Goal: Task Accomplishment & Management: Manage account settings

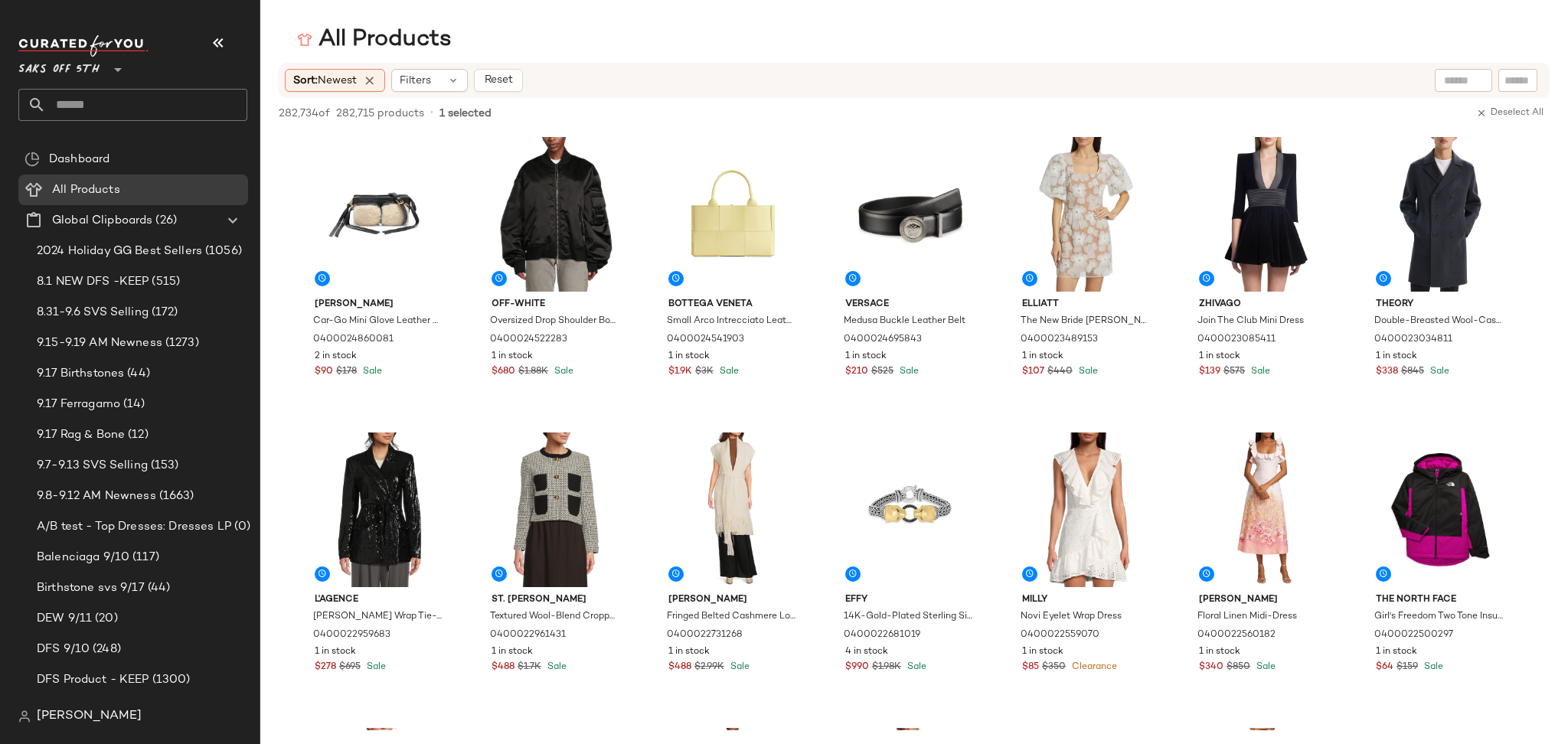
scroll to position [5612, 0]
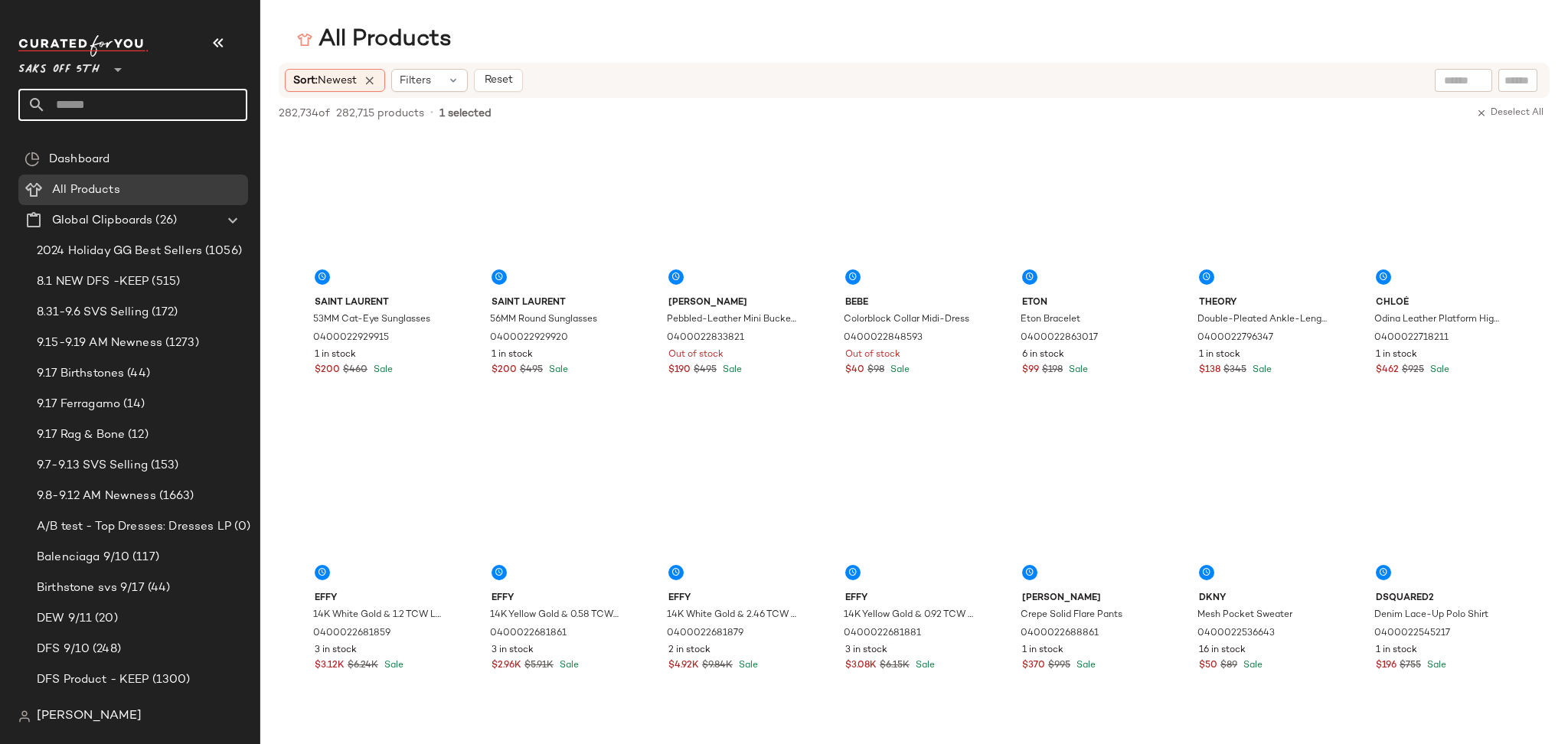
click at [179, 93] on input "text" at bounding box center [146, 105] width 201 height 32
type input "****"
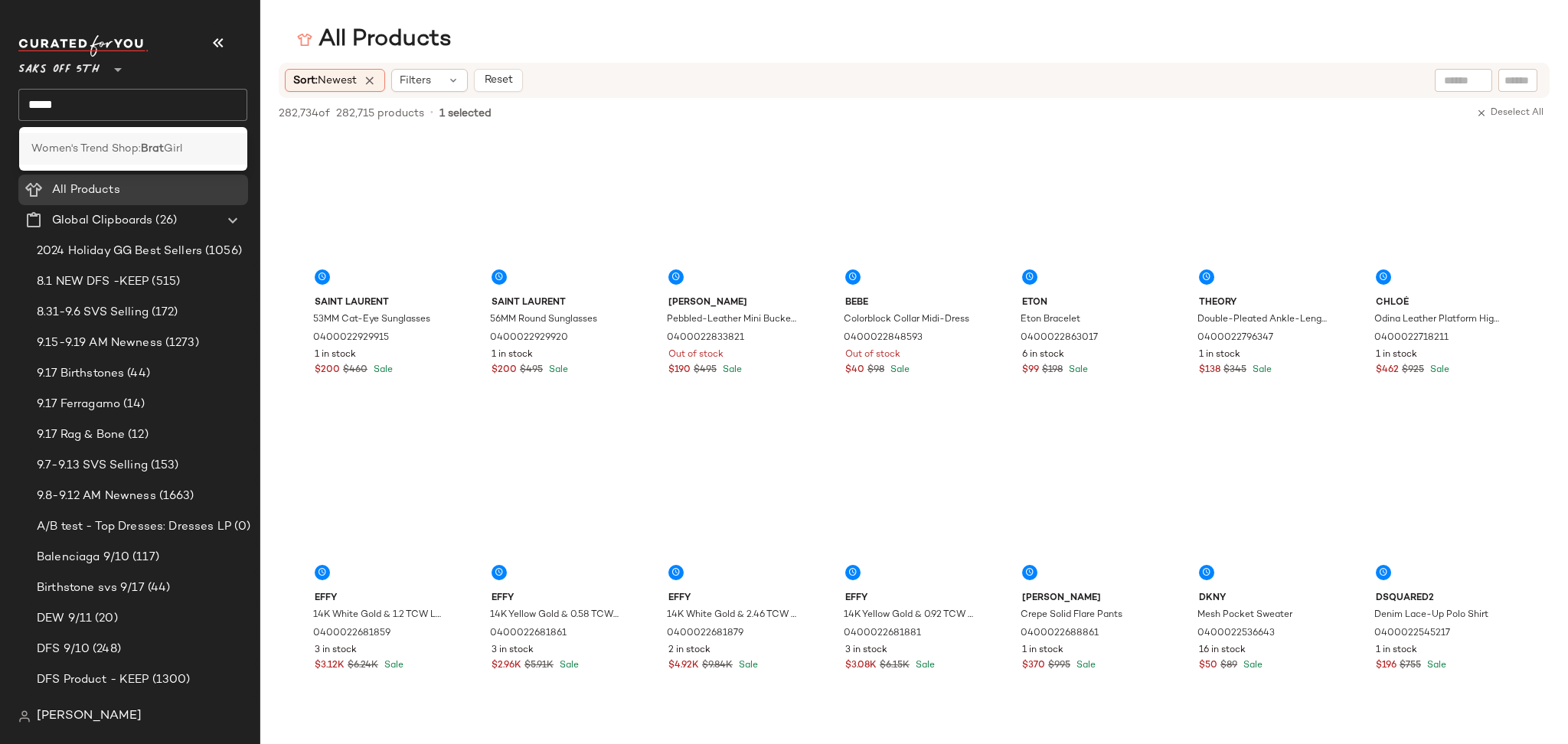
click at [145, 145] on b "Brat" at bounding box center [152, 148] width 23 height 16
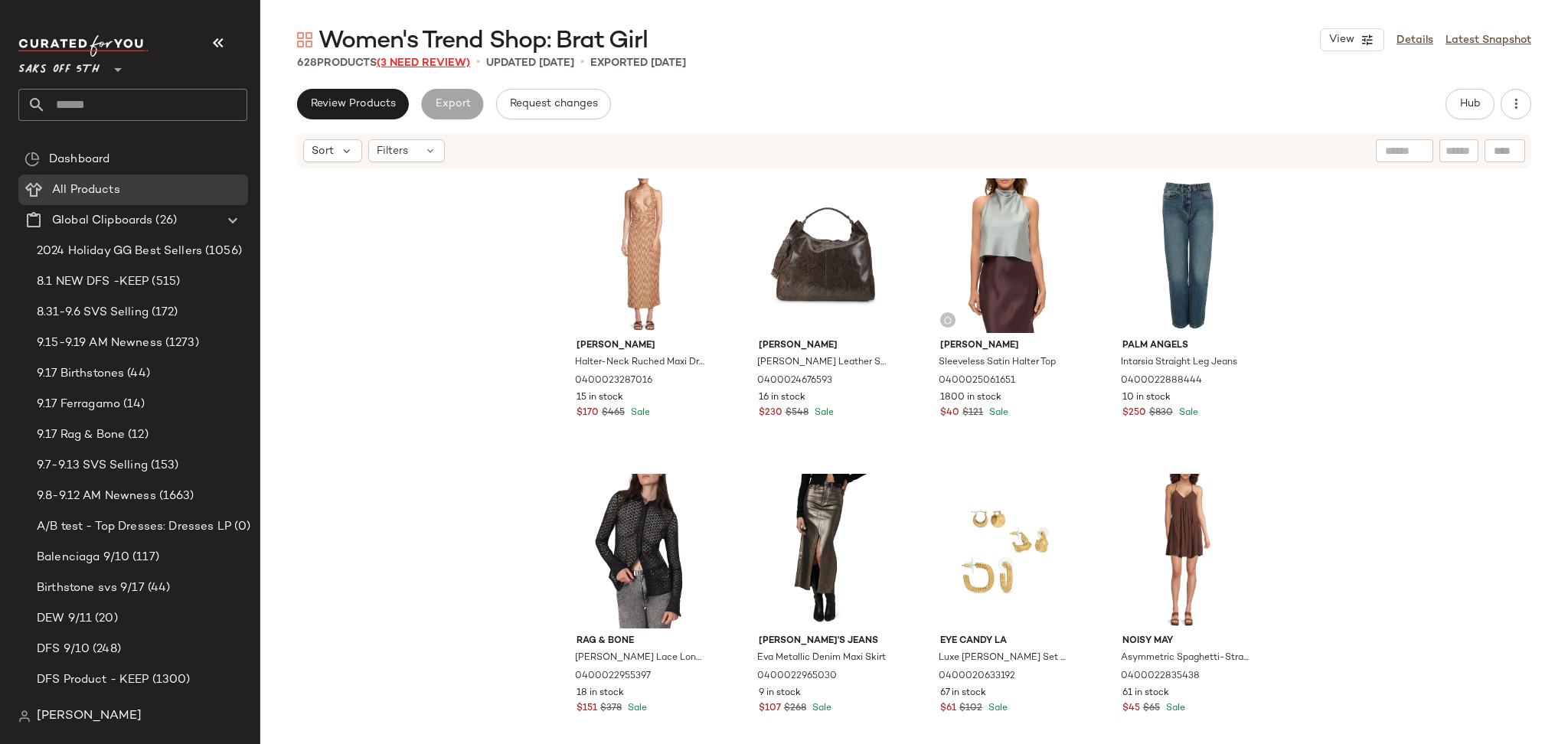
click at [437, 61] on span "(3 Need Review)" at bounding box center [423, 63] width 94 height 11
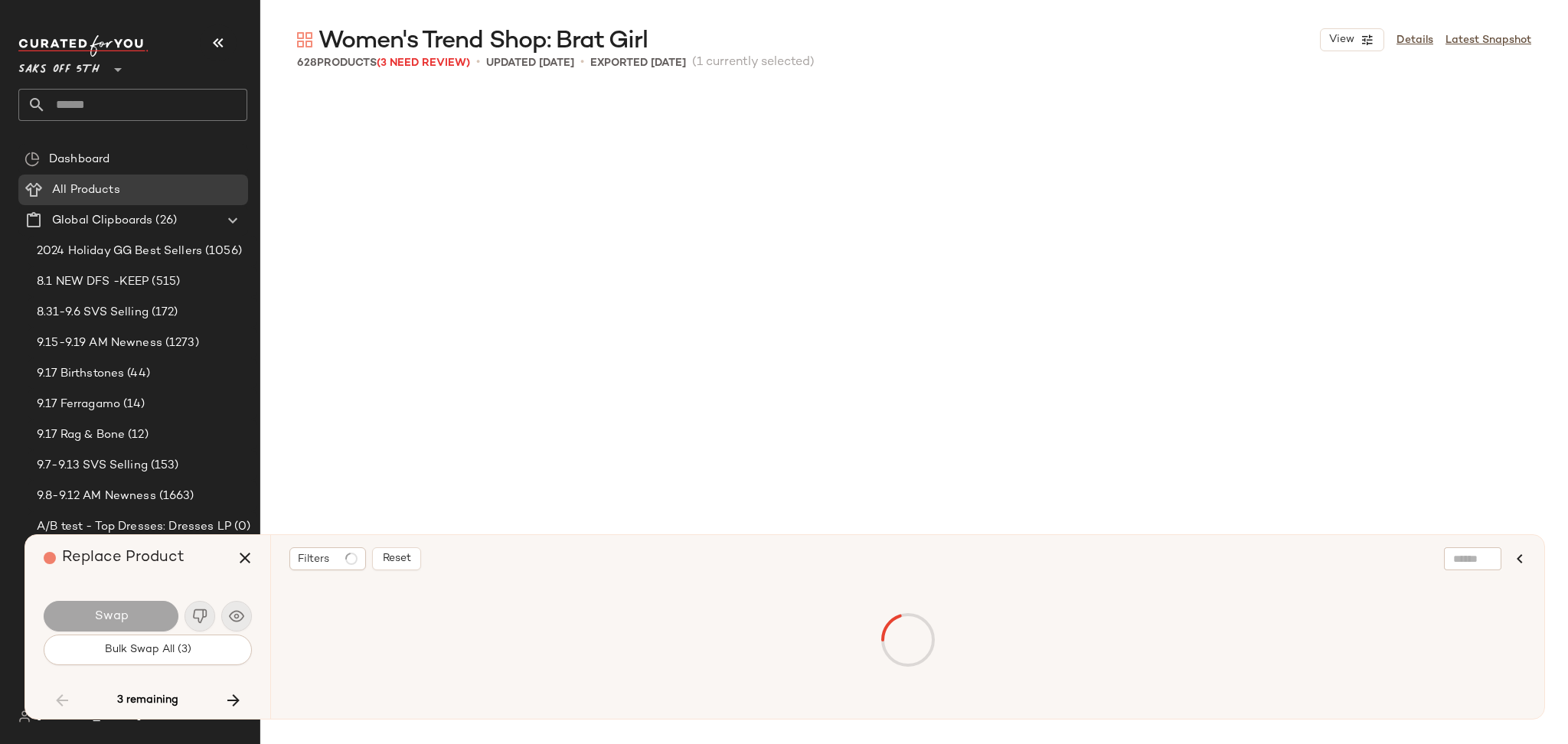
scroll to position [7382, 0]
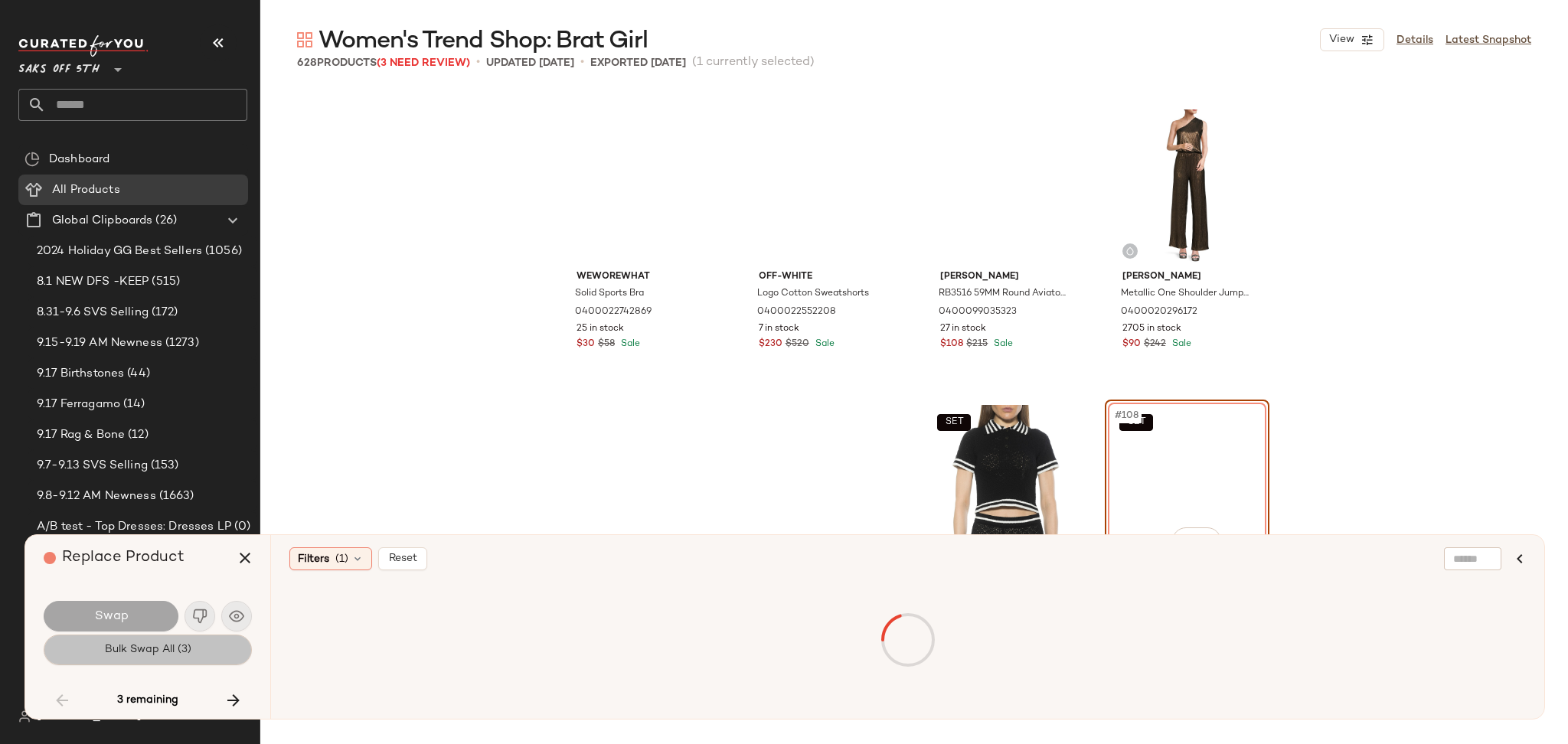
click at [208, 652] on button "Bulk Swap All (3)" at bounding box center [147, 650] width 208 height 30
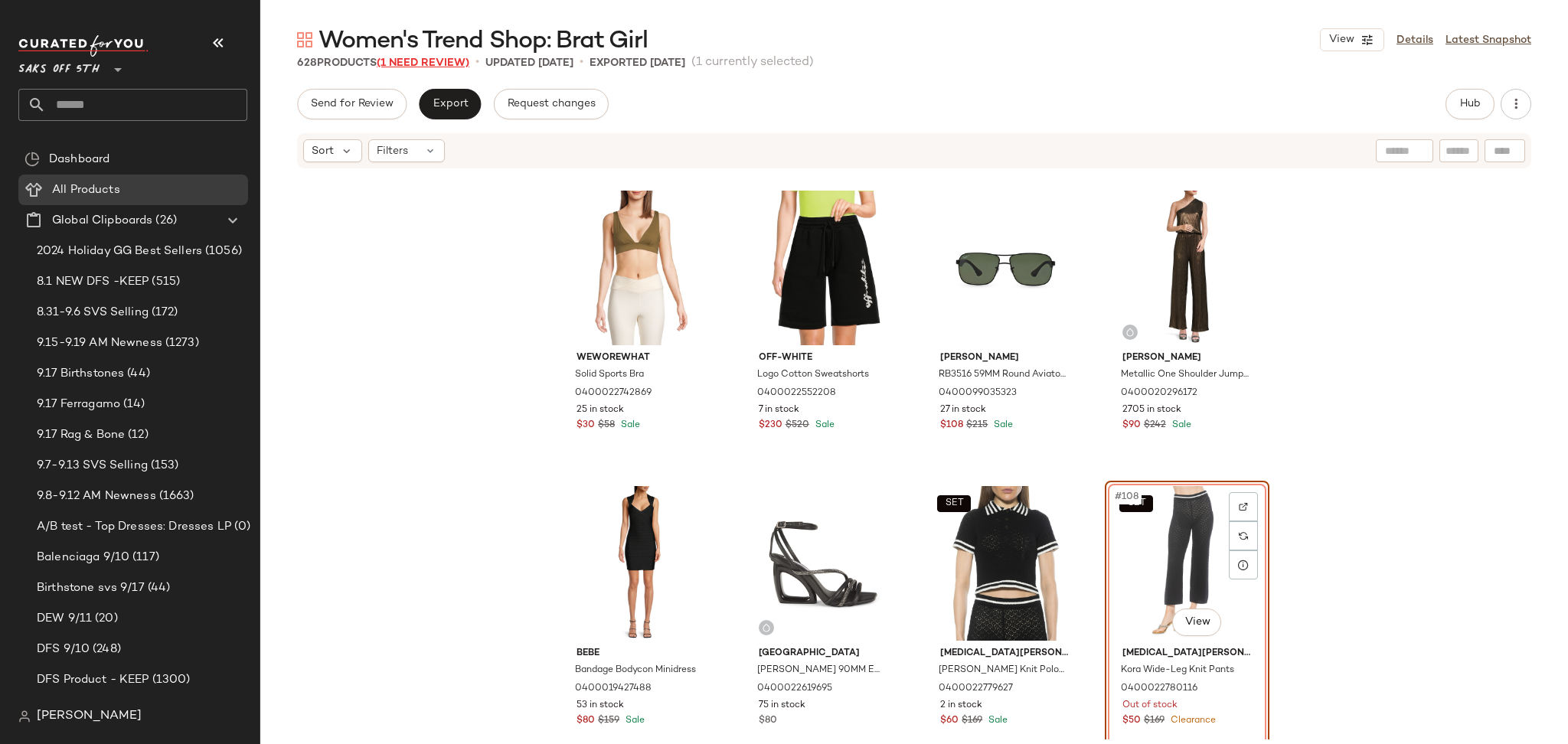
click at [447, 63] on span "(1 Need Review)" at bounding box center [423, 63] width 93 height 11
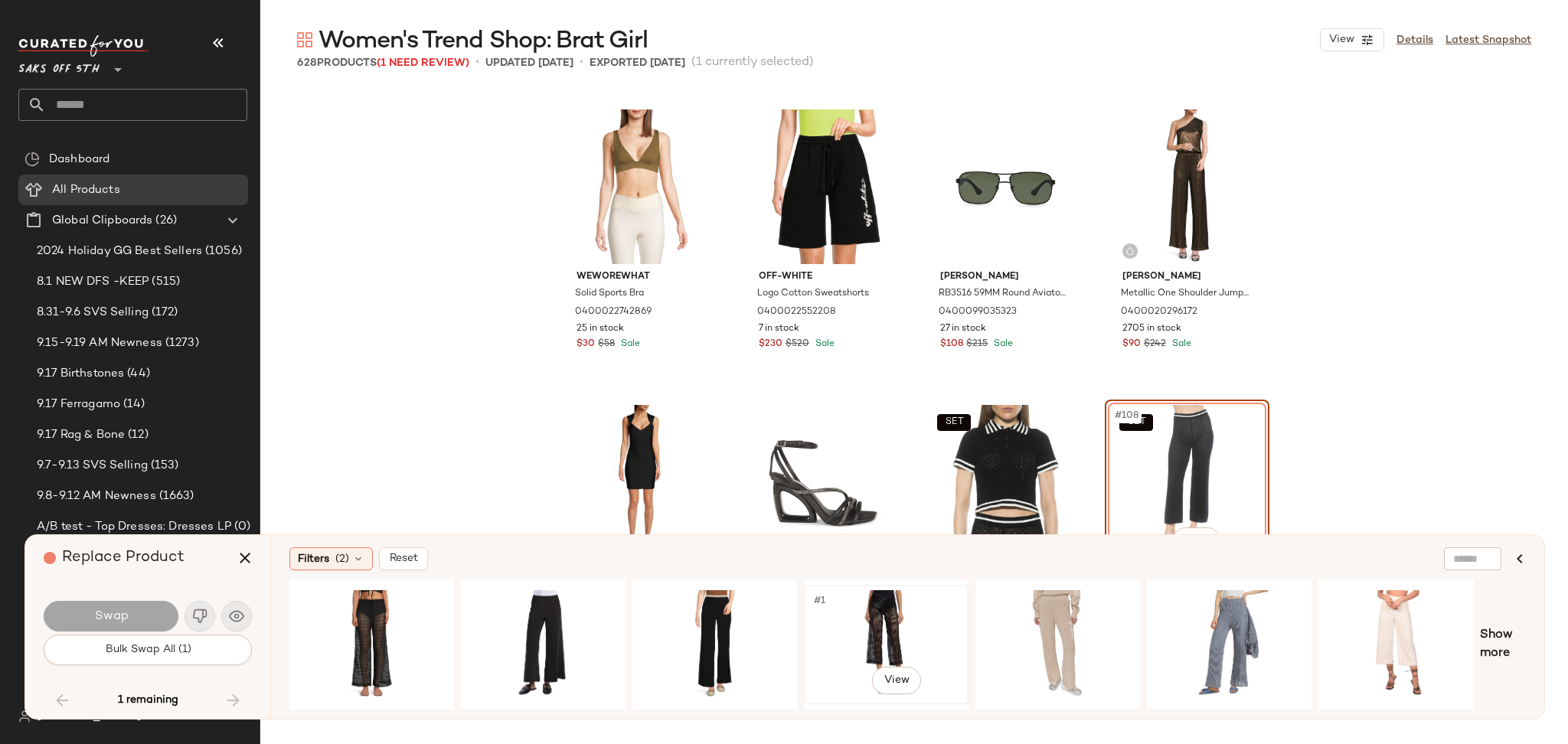
click at [887, 632] on div "#1 View" at bounding box center [885, 644] width 154 height 109
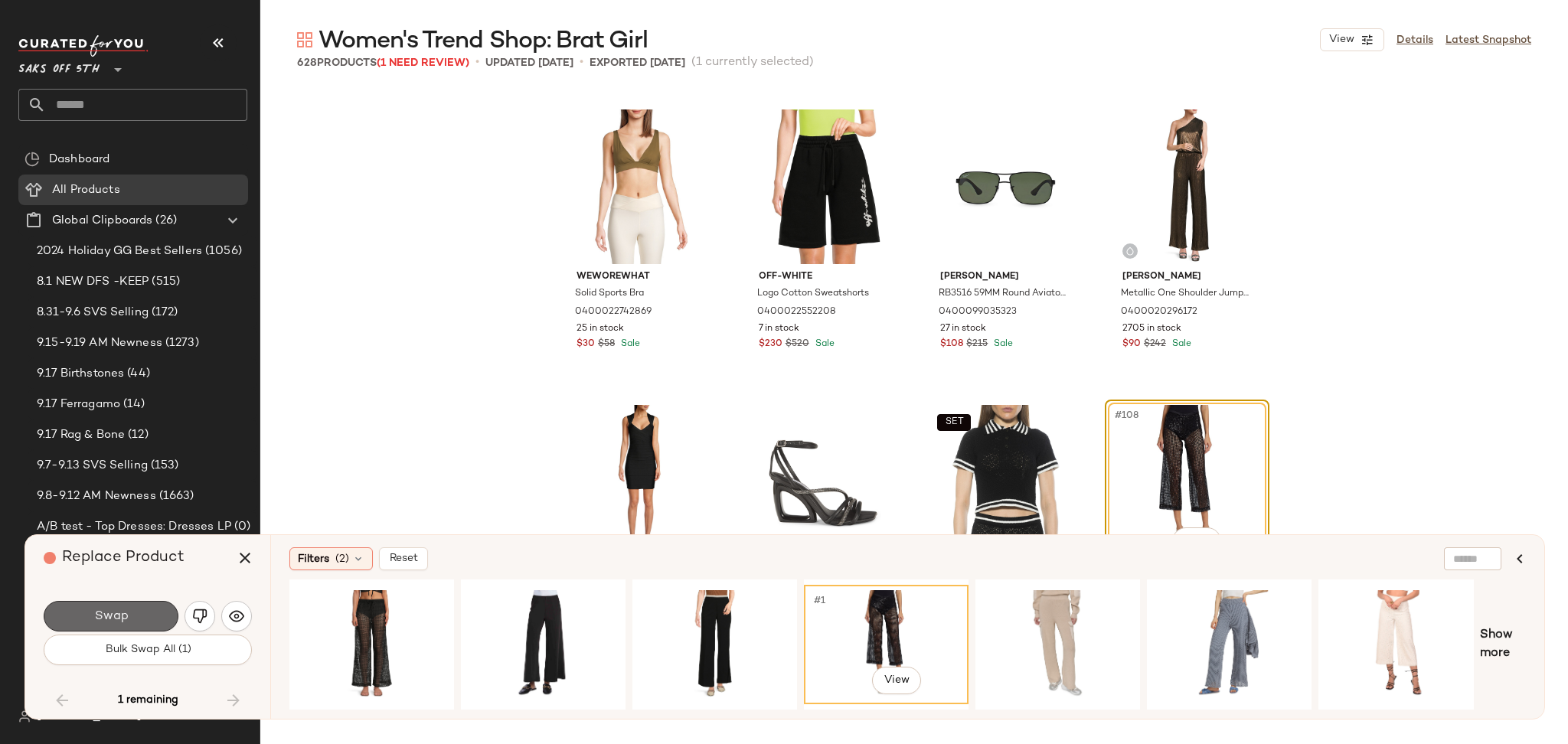
click at [135, 617] on button "Swap" at bounding box center [111, 616] width 135 height 30
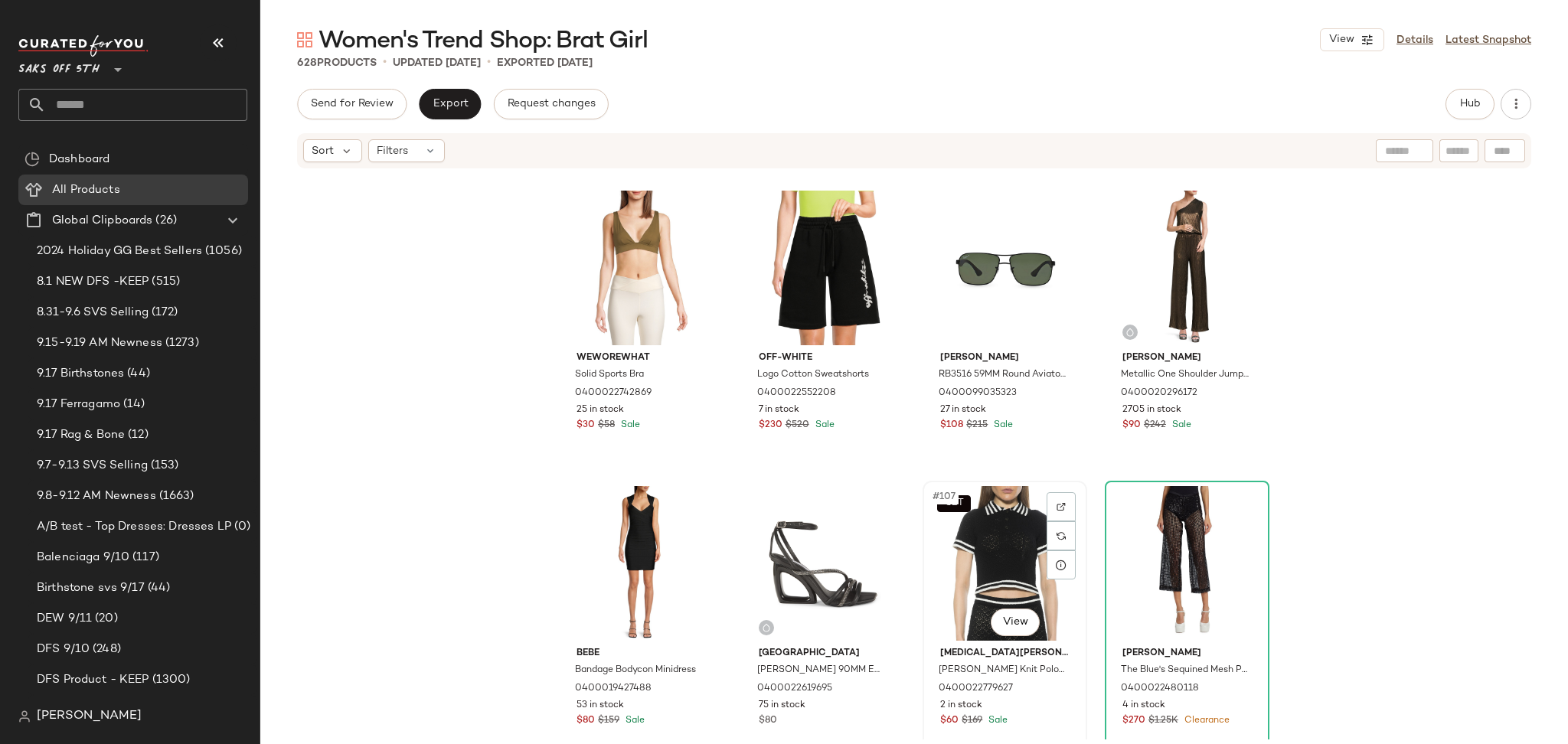
click at [966, 563] on div "SET #107 View" at bounding box center [1004, 564] width 154 height 155
click at [962, 547] on div "SET #107 View" at bounding box center [1004, 564] width 154 height 155
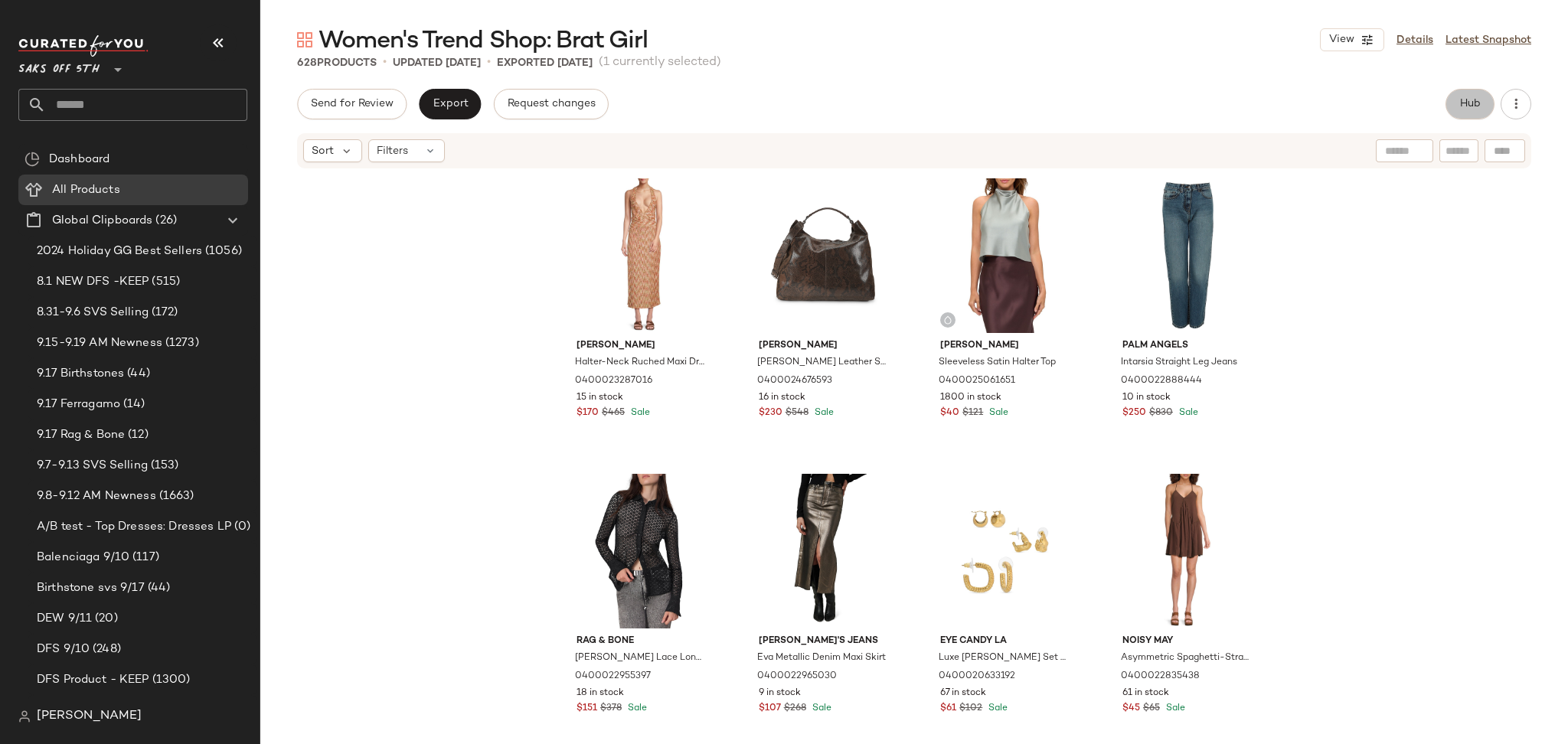
click at [1460, 112] on button "Hub" at bounding box center [1470, 104] width 49 height 30
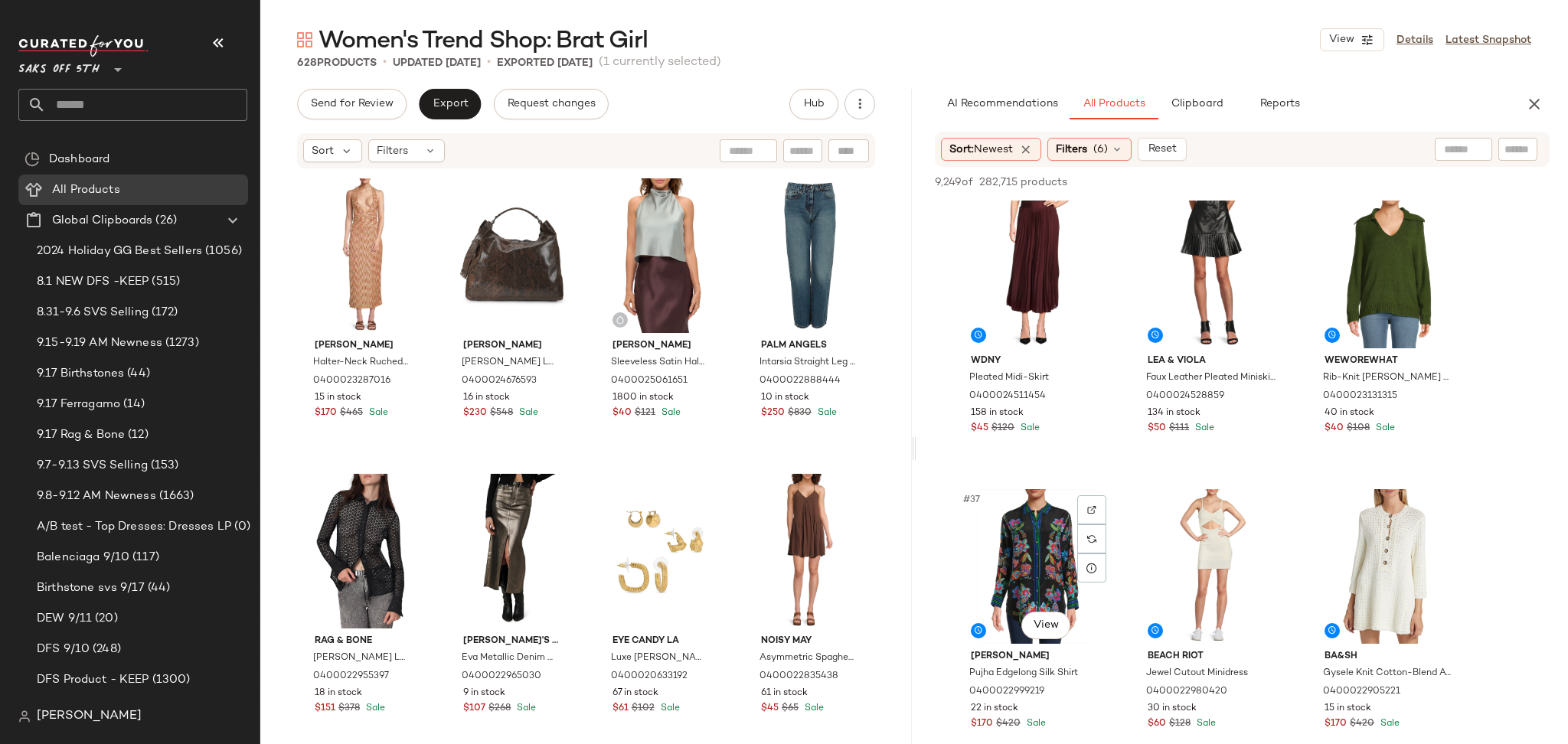
scroll to position [3263, 0]
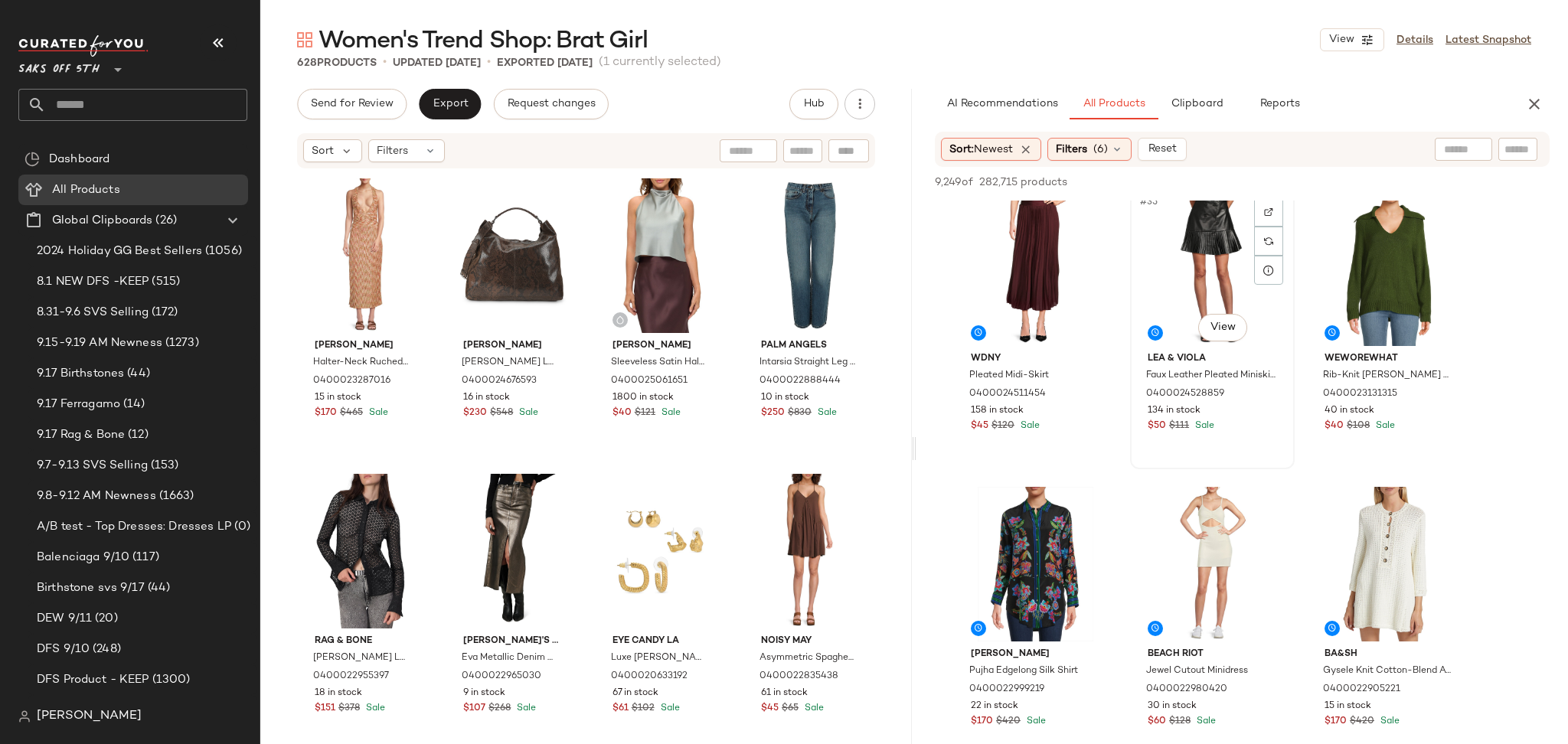
click at [1217, 247] on div "#35 View" at bounding box center [1212, 269] width 154 height 155
click at [1338, 170] on div "9,249 of 282,715 products • 1 selected Add to Top Add to Bottom Deselect All" at bounding box center [1242, 184] width 652 height 34
click at [1334, 185] on span "Add to Top" at bounding box center [1330, 181] width 60 height 10
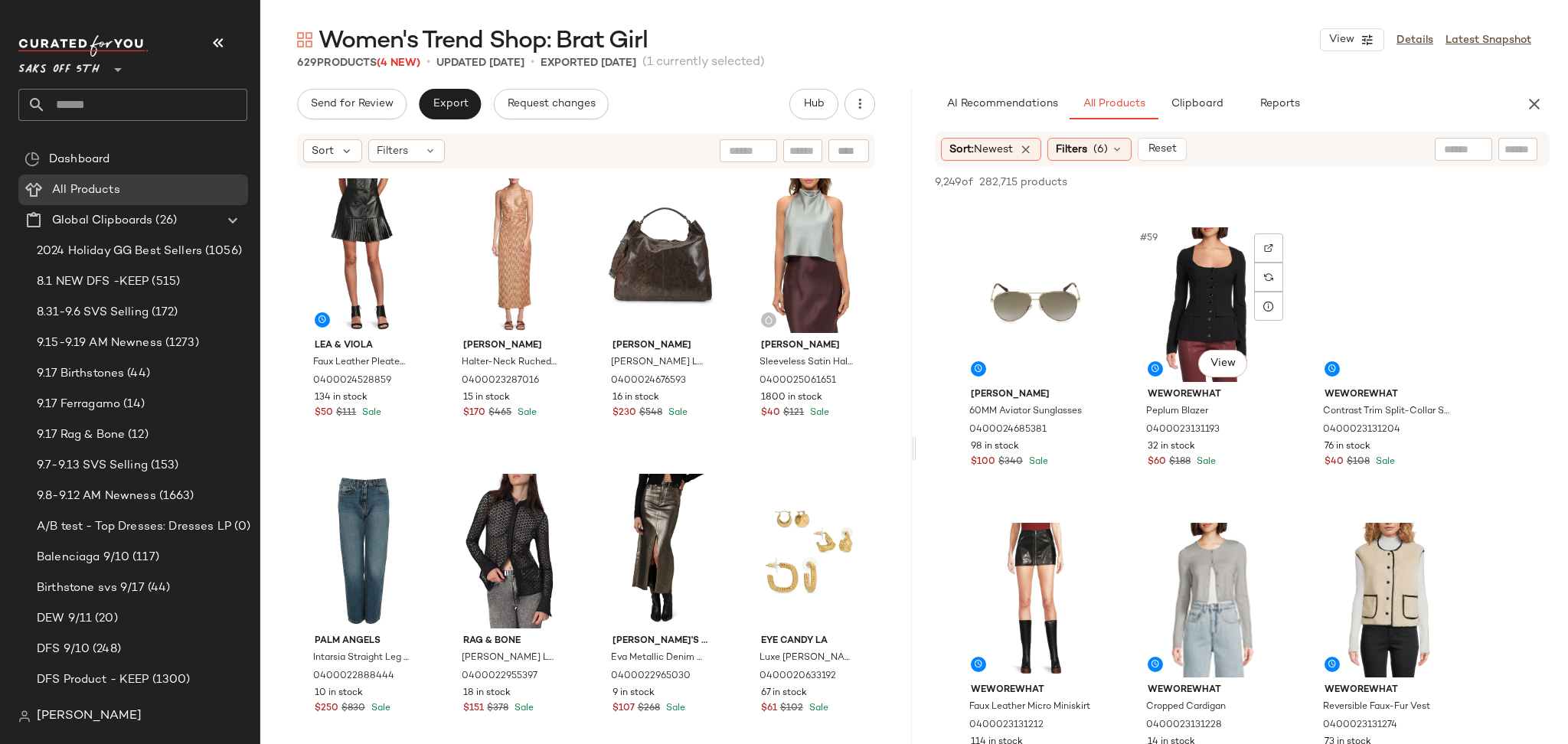
scroll to position [5590, 0]
click at [1213, 301] on div "#59 View" at bounding box center [1212, 304] width 154 height 155
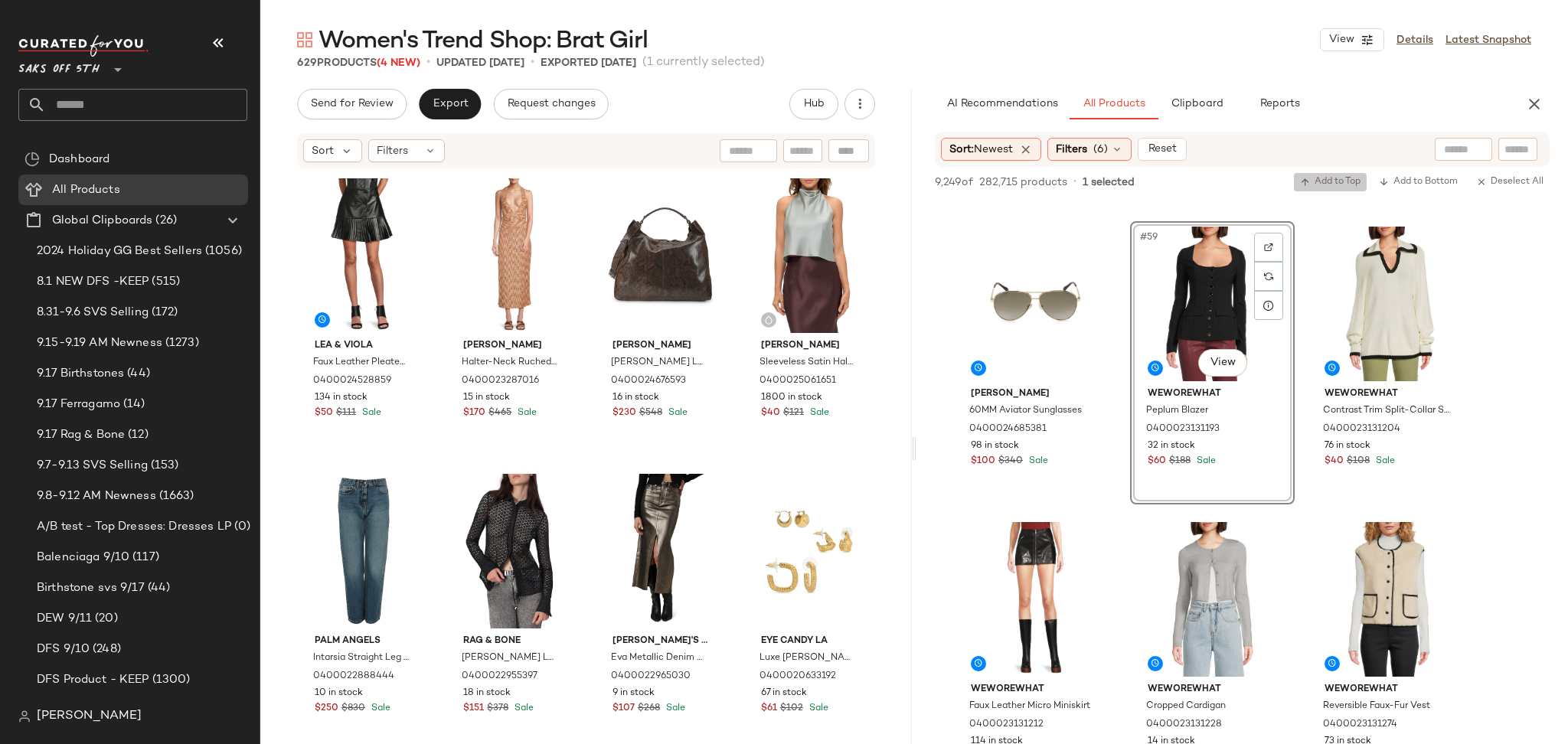
click at [1336, 173] on button "Add to Top" at bounding box center [1329, 181] width 73 height 18
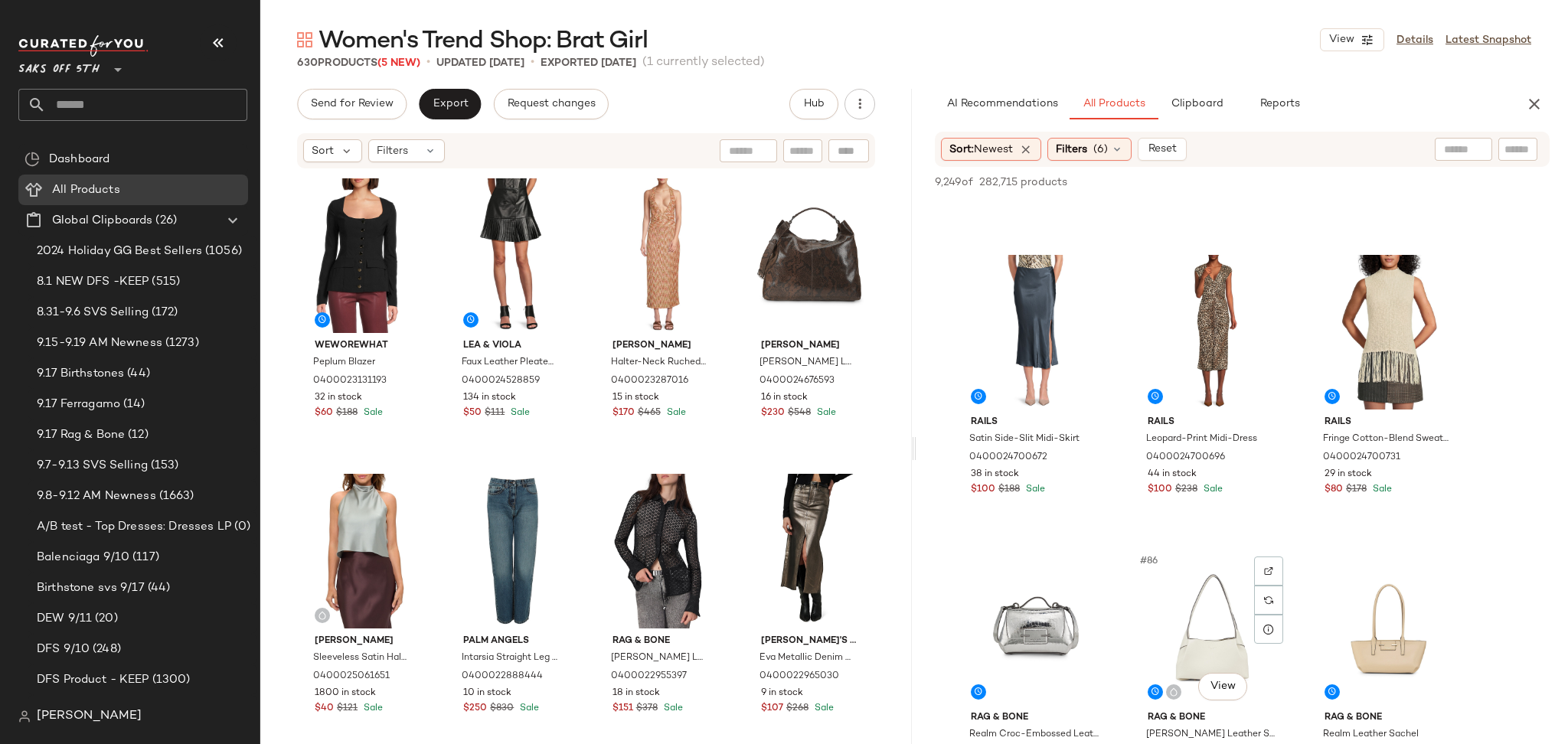
scroll to position [7926, 0]
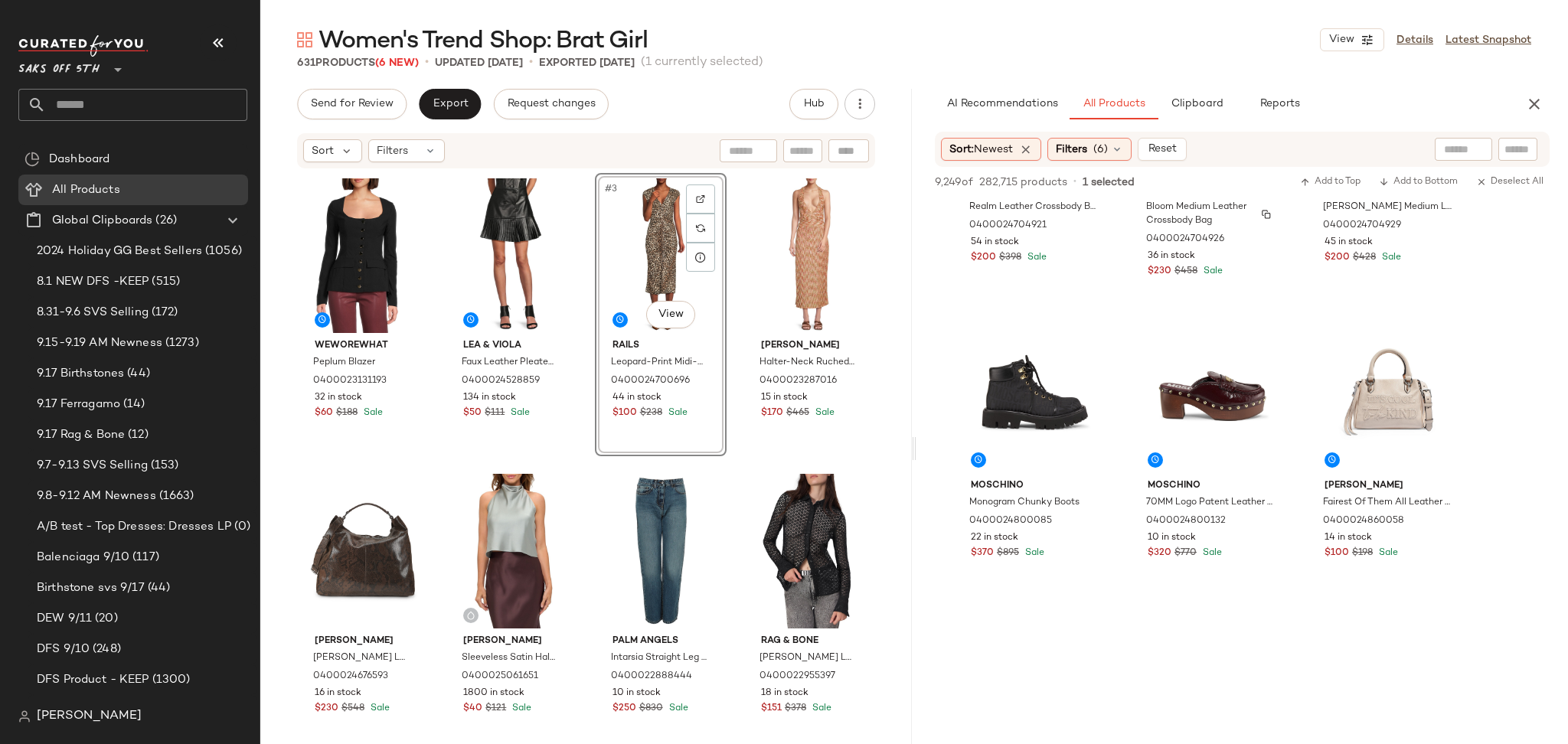
scroll to position [8749, 0]
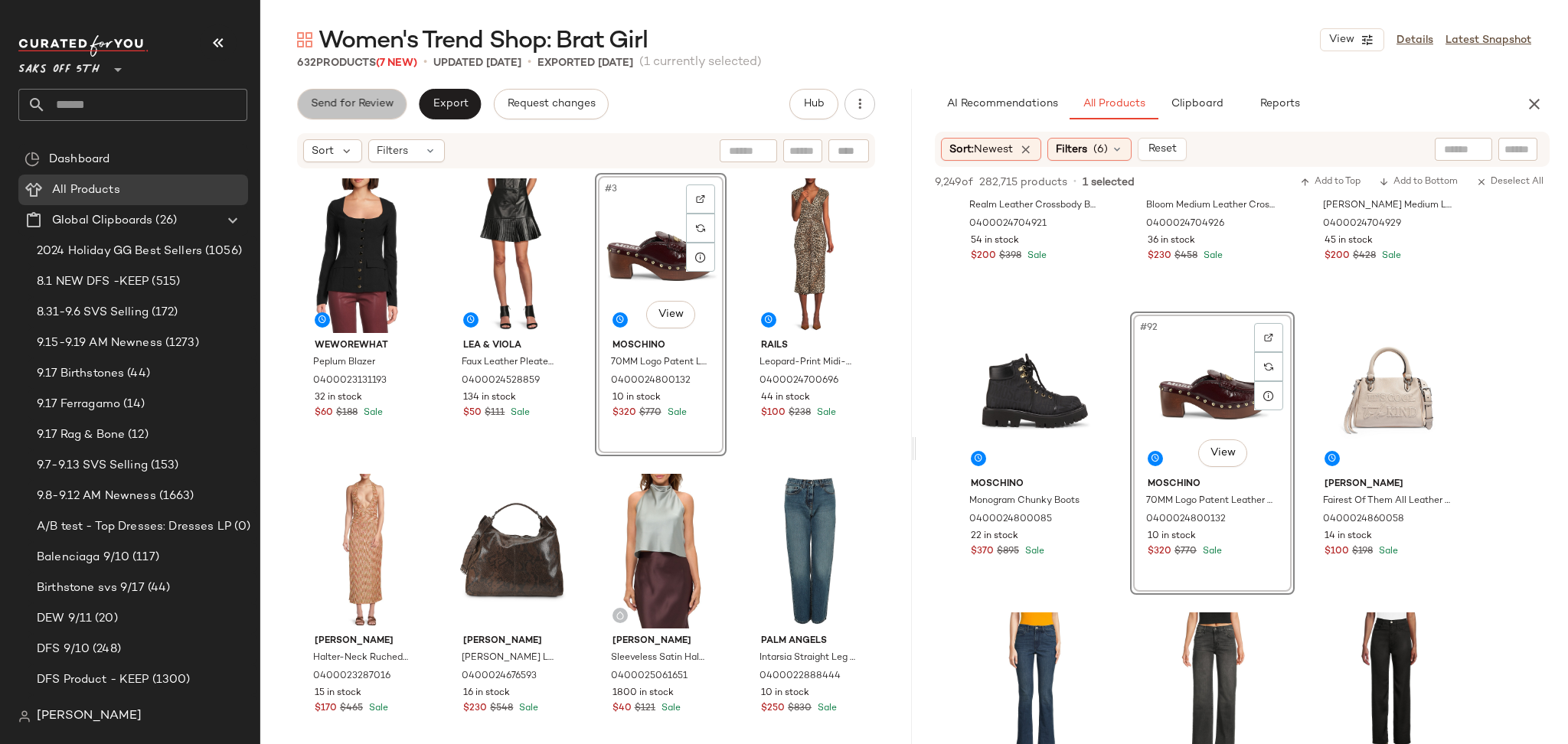
click at [385, 106] on span "Send for Review" at bounding box center [351, 104] width 83 height 12
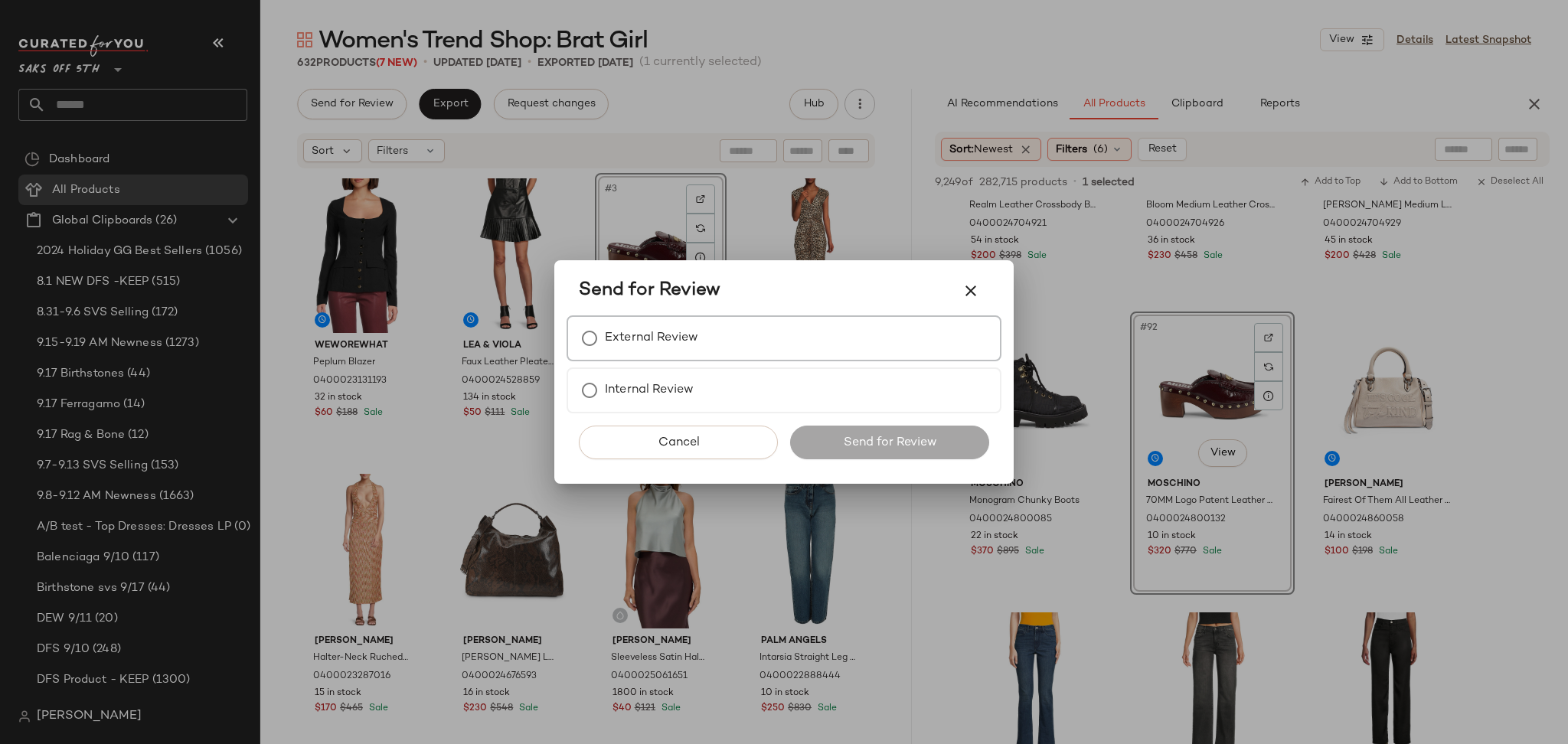
click at [665, 346] on label "External Review" at bounding box center [651, 338] width 94 height 30
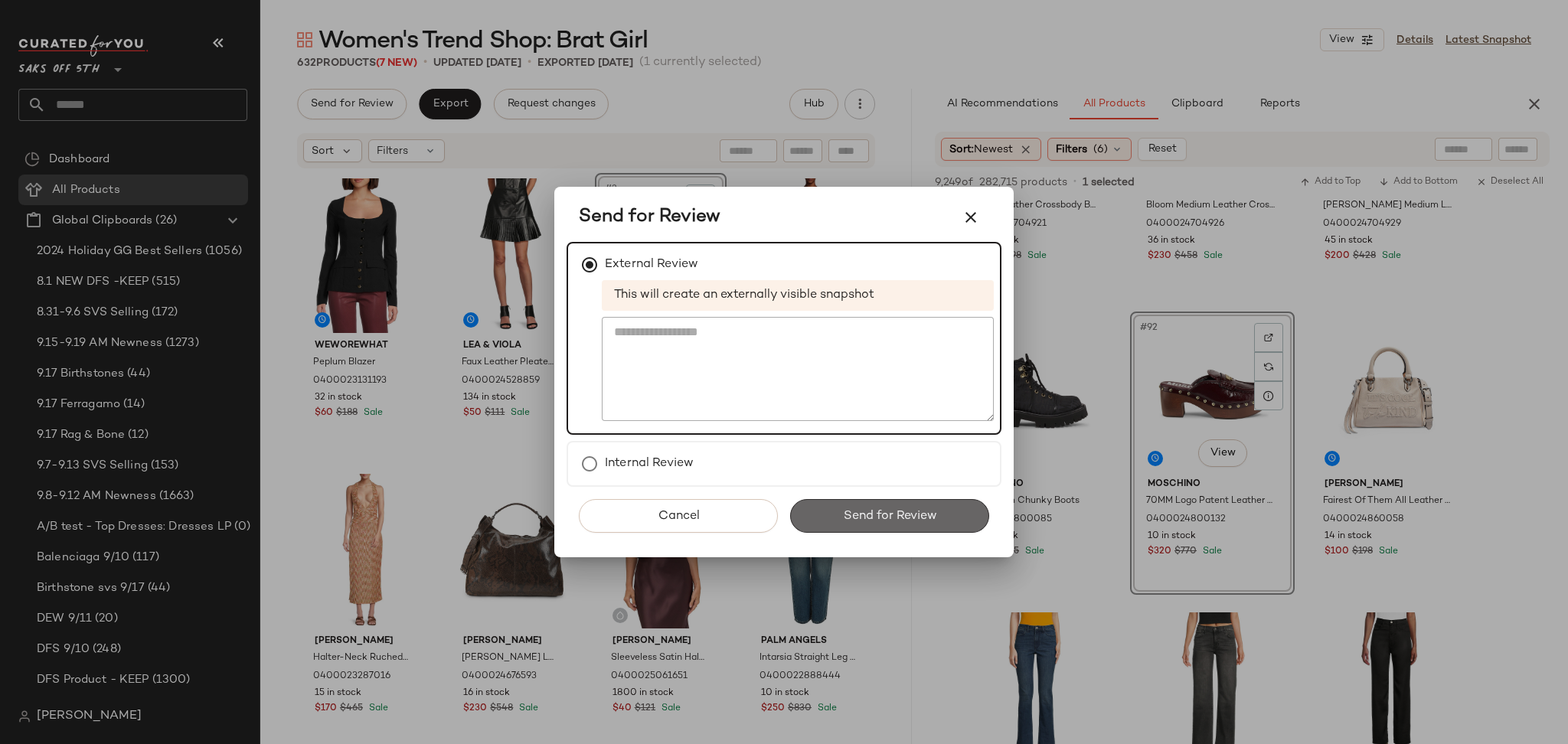
click at [874, 509] on span "Send for Review" at bounding box center [889, 516] width 94 height 14
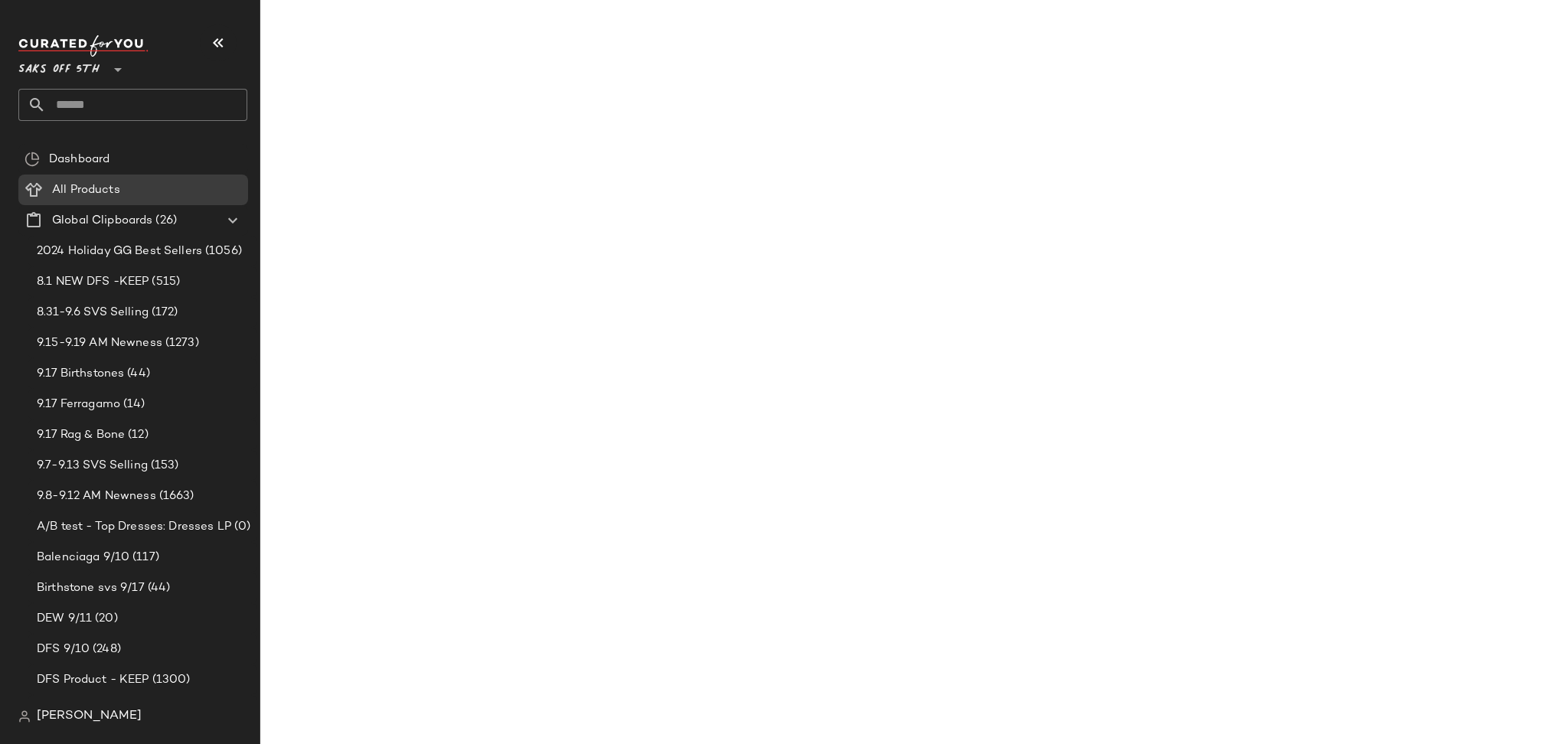
scroll to position [12883, 0]
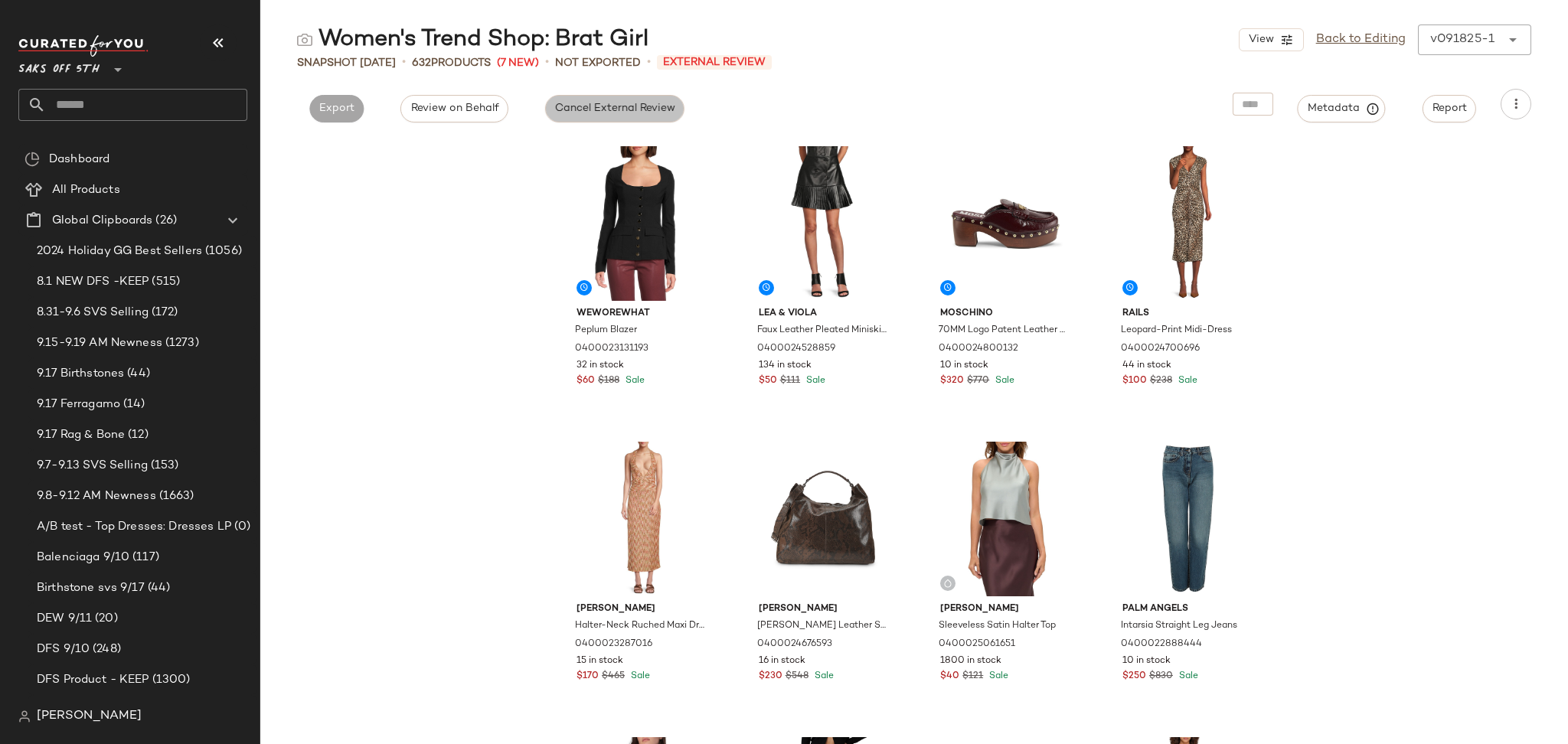
click at [630, 108] on span "Cancel External Review" at bounding box center [615, 109] width 121 height 12
click at [475, 100] on button "Export" at bounding box center [475, 108] width 55 height 27
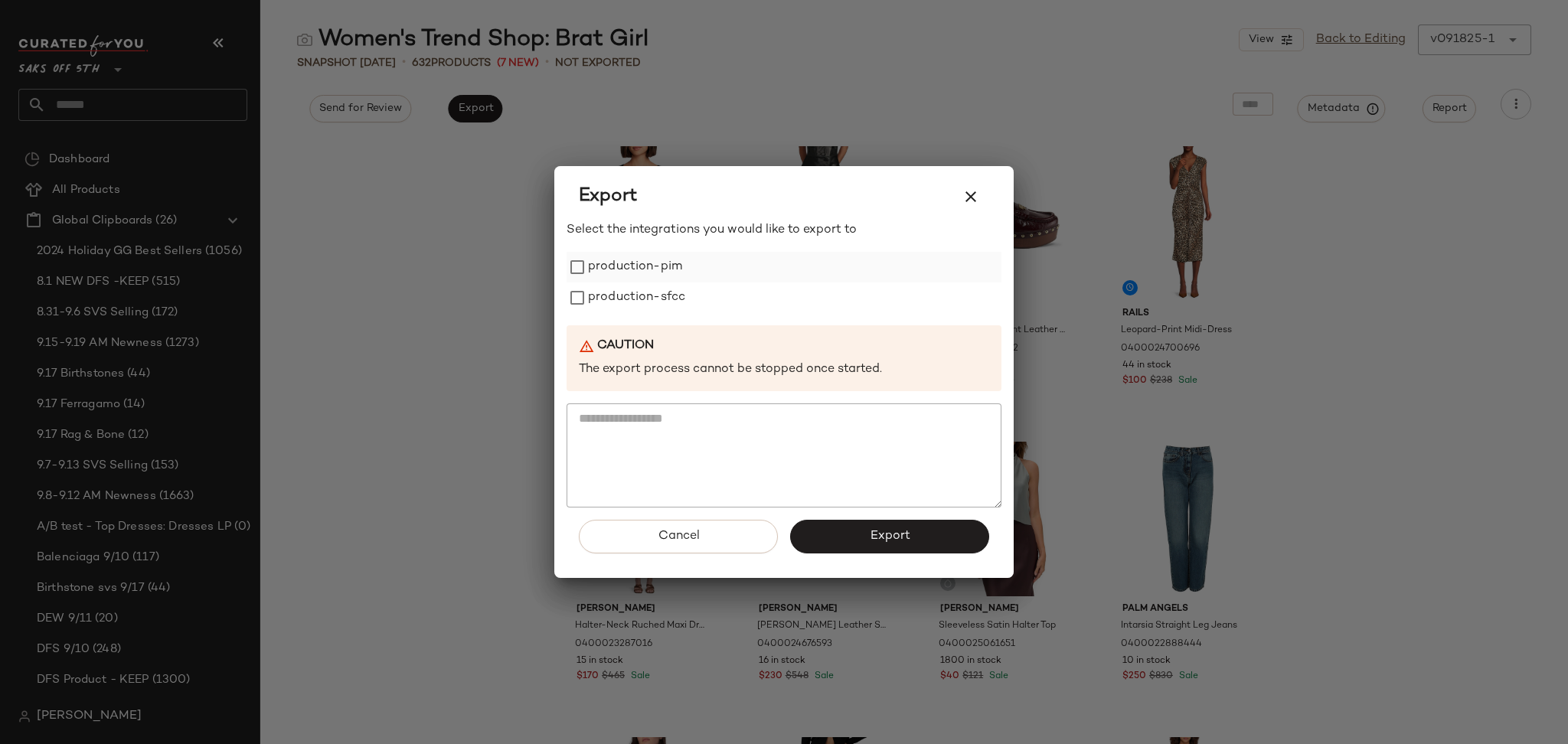
click at [588, 268] on label "production-pim" at bounding box center [635, 267] width 94 height 30
click at [591, 286] on label "production-sfcc" at bounding box center [636, 297] width 97 height 30
click at [865, 544] on button "Export" at bounding box center [889, 536] width 199 height 34
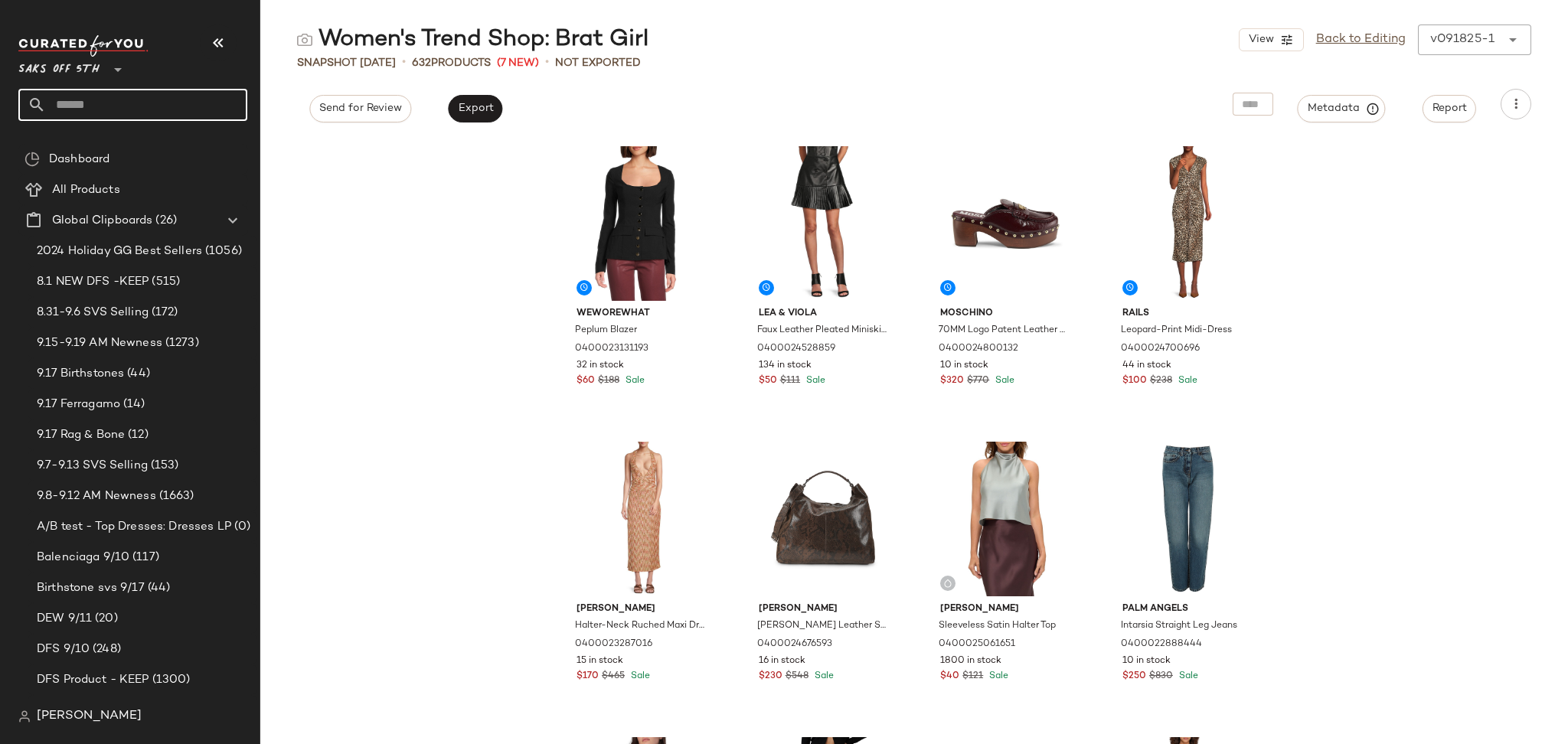
click at [127, 108] on input "text" at bounding box center [146, 105] width 201 height 32
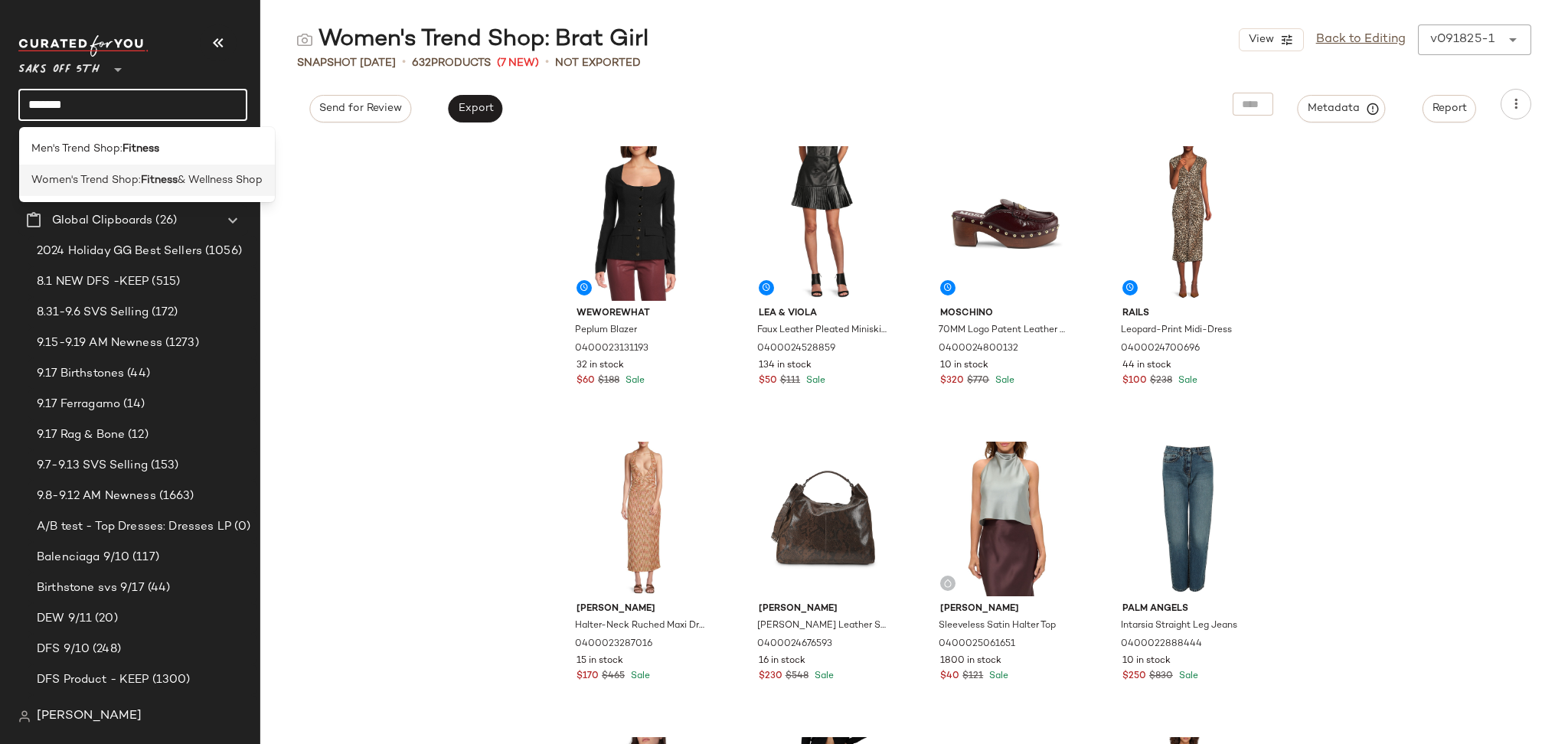
type input "*******"
click at [130, 172] on span "Women's Trend Shop:" at bounding box center [86, 179] width 110 height 16
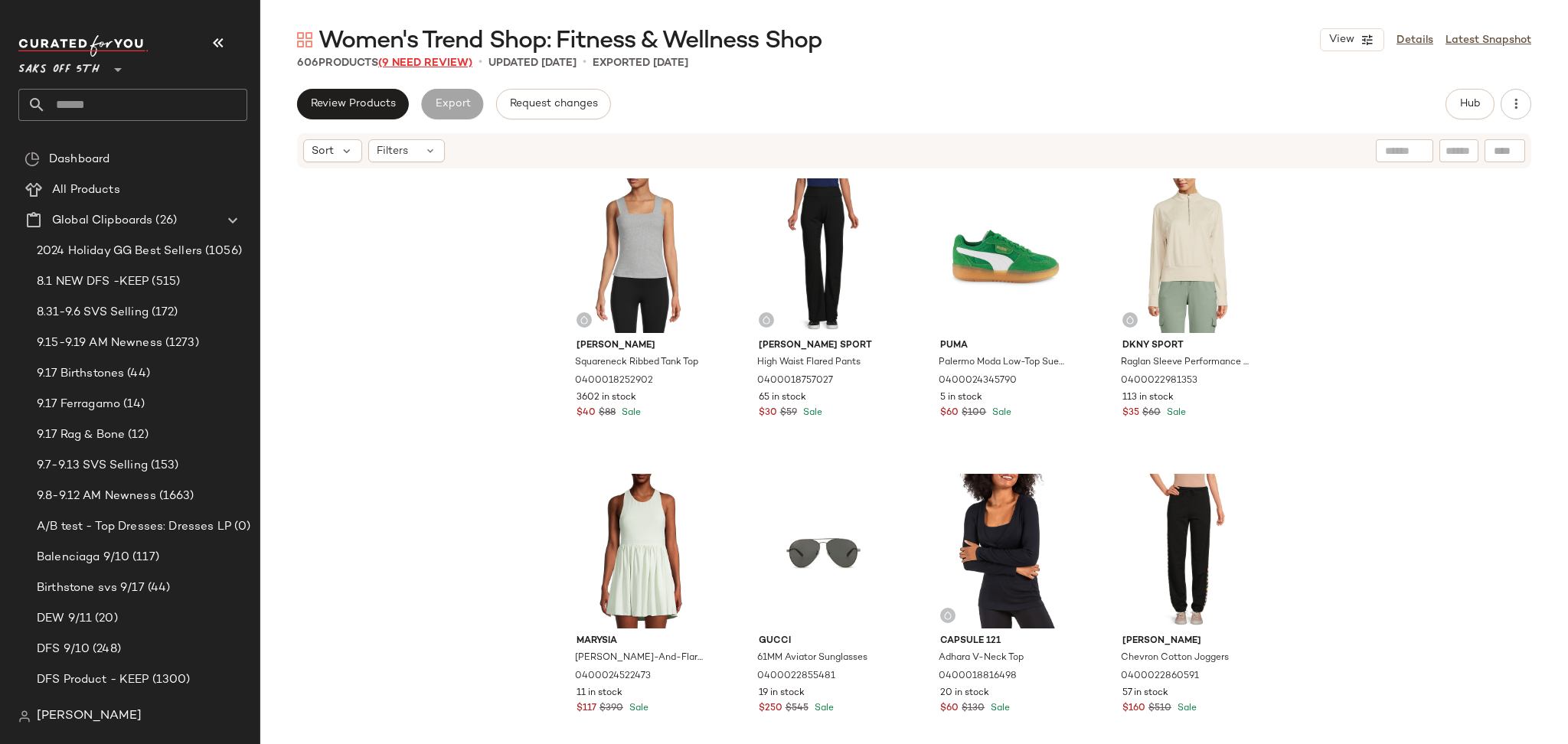
click at [446, 59] on span "(9 Need Review)" at bounding box center [425, 63] width 94 height 11
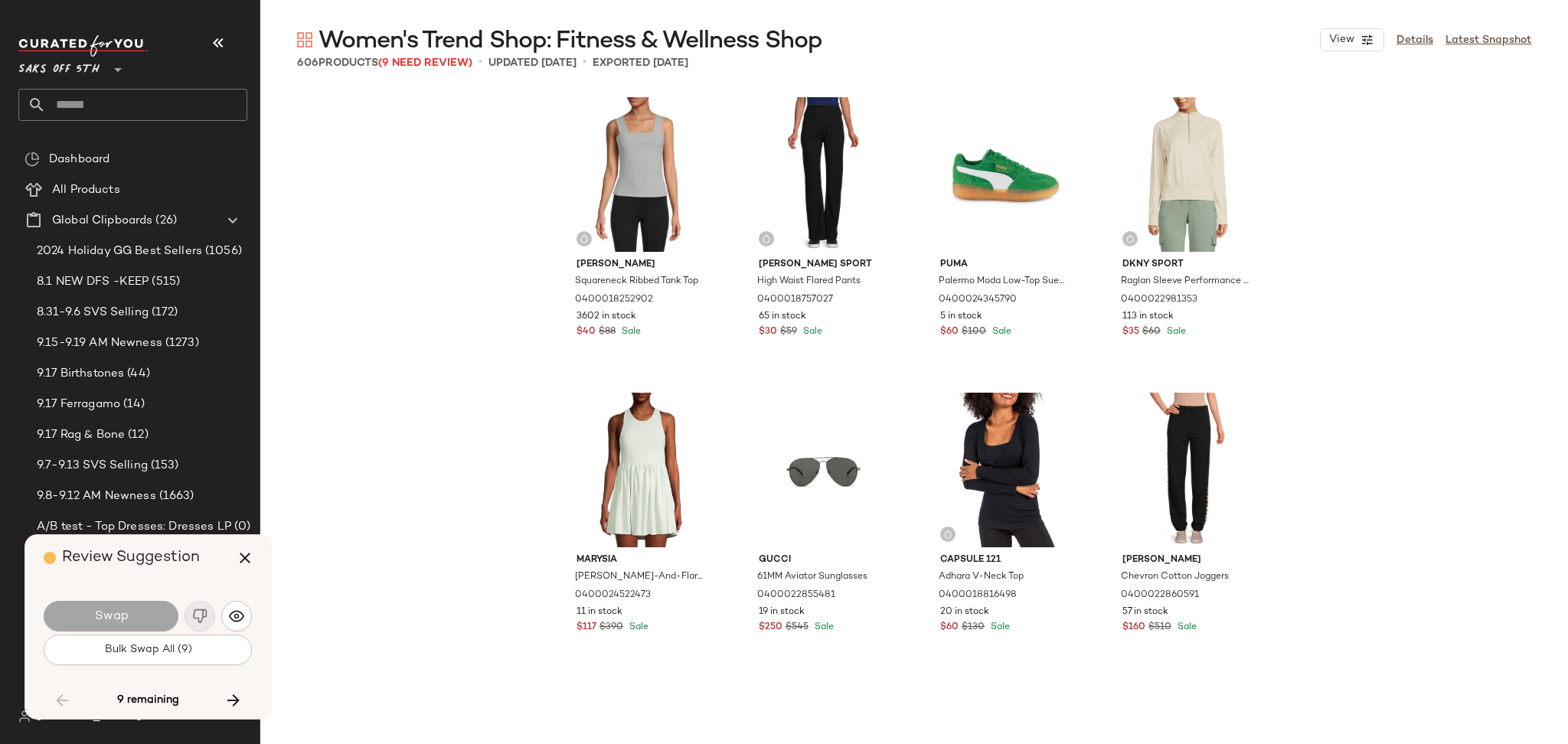
scroll to position [15061, 0]
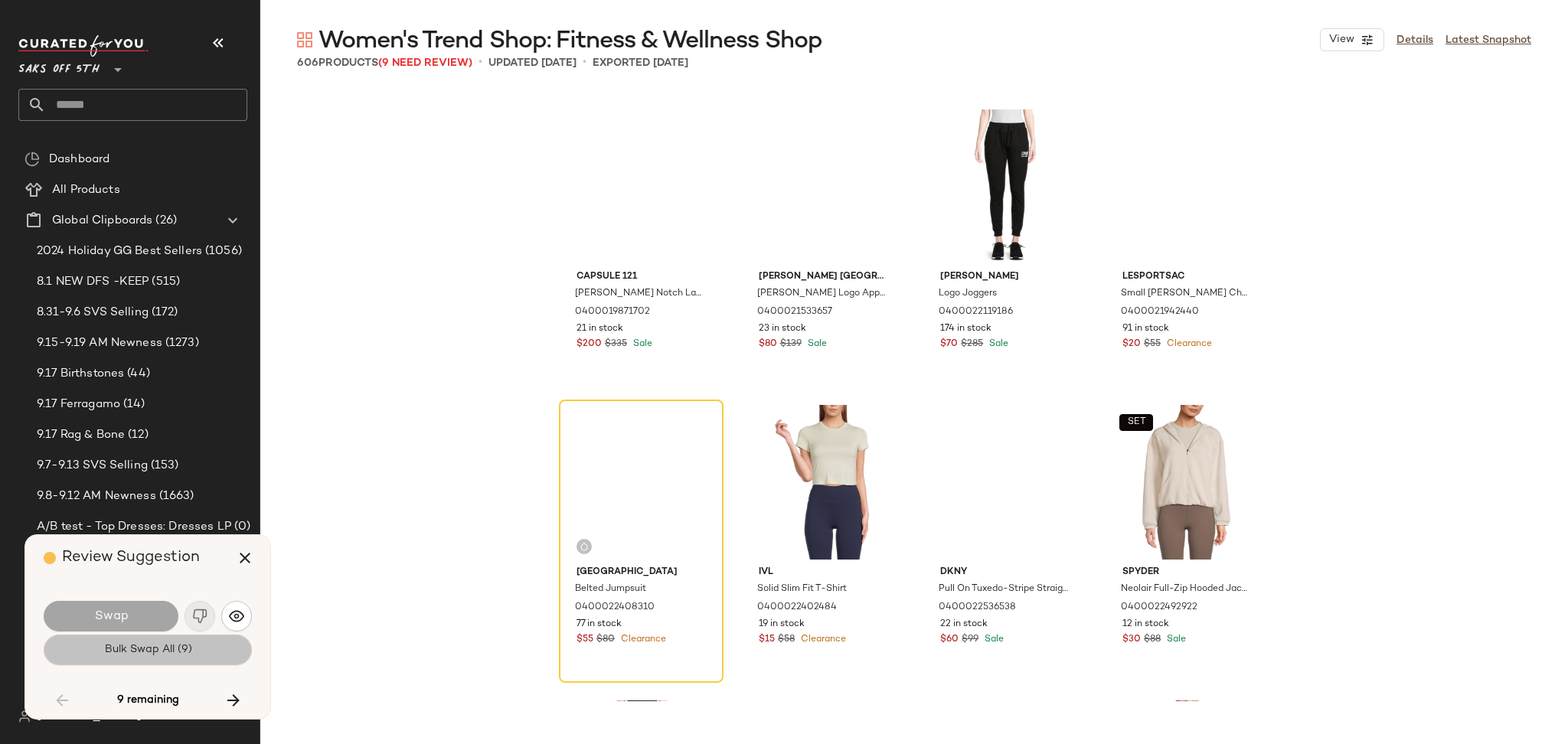
click at [138, 659] on button "Bulk Swap All (9)" at bounding box center [147, 650] width 208 height 30
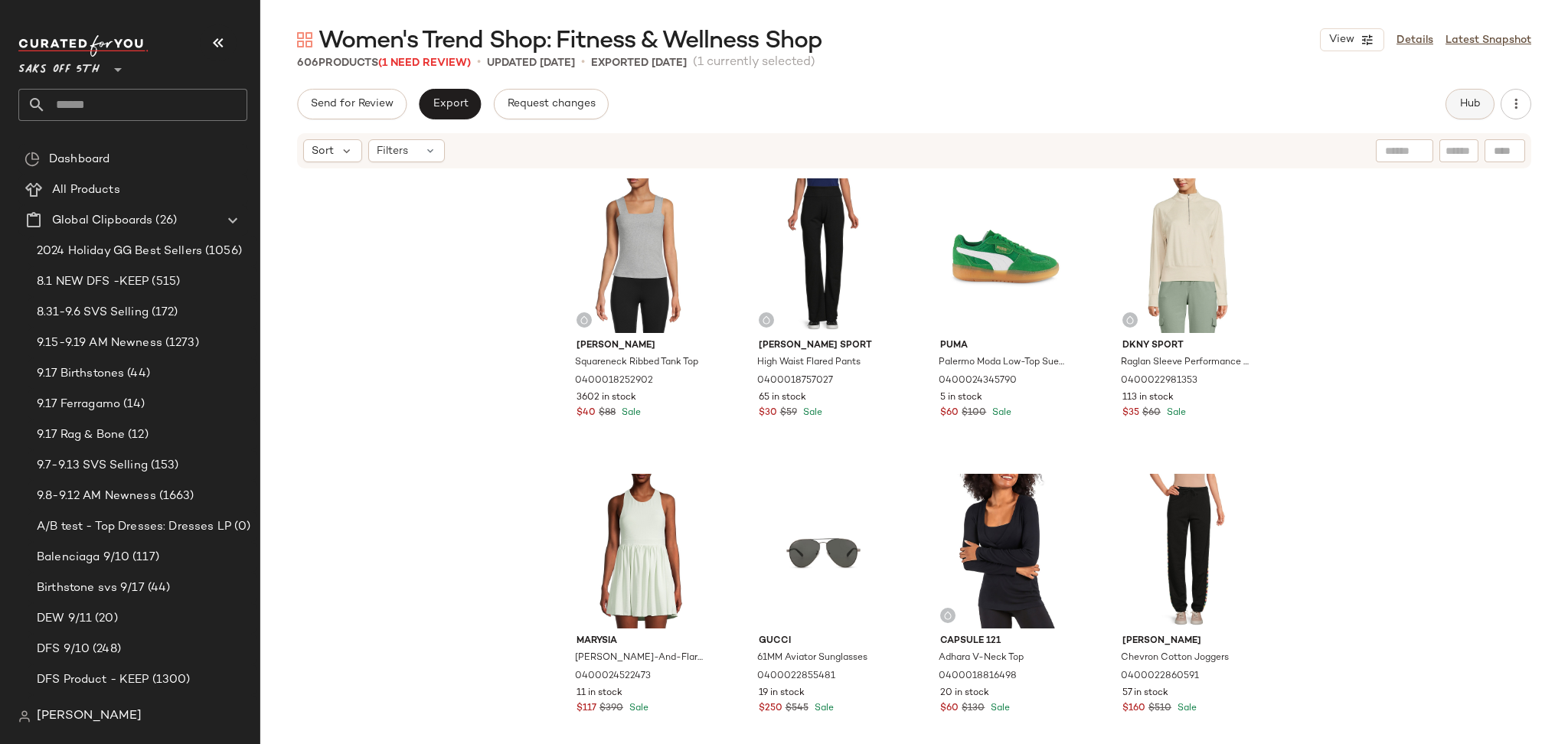
click at [1455, 99] on button "Hub" at bounding box center [1470, 104] width 49 height 30
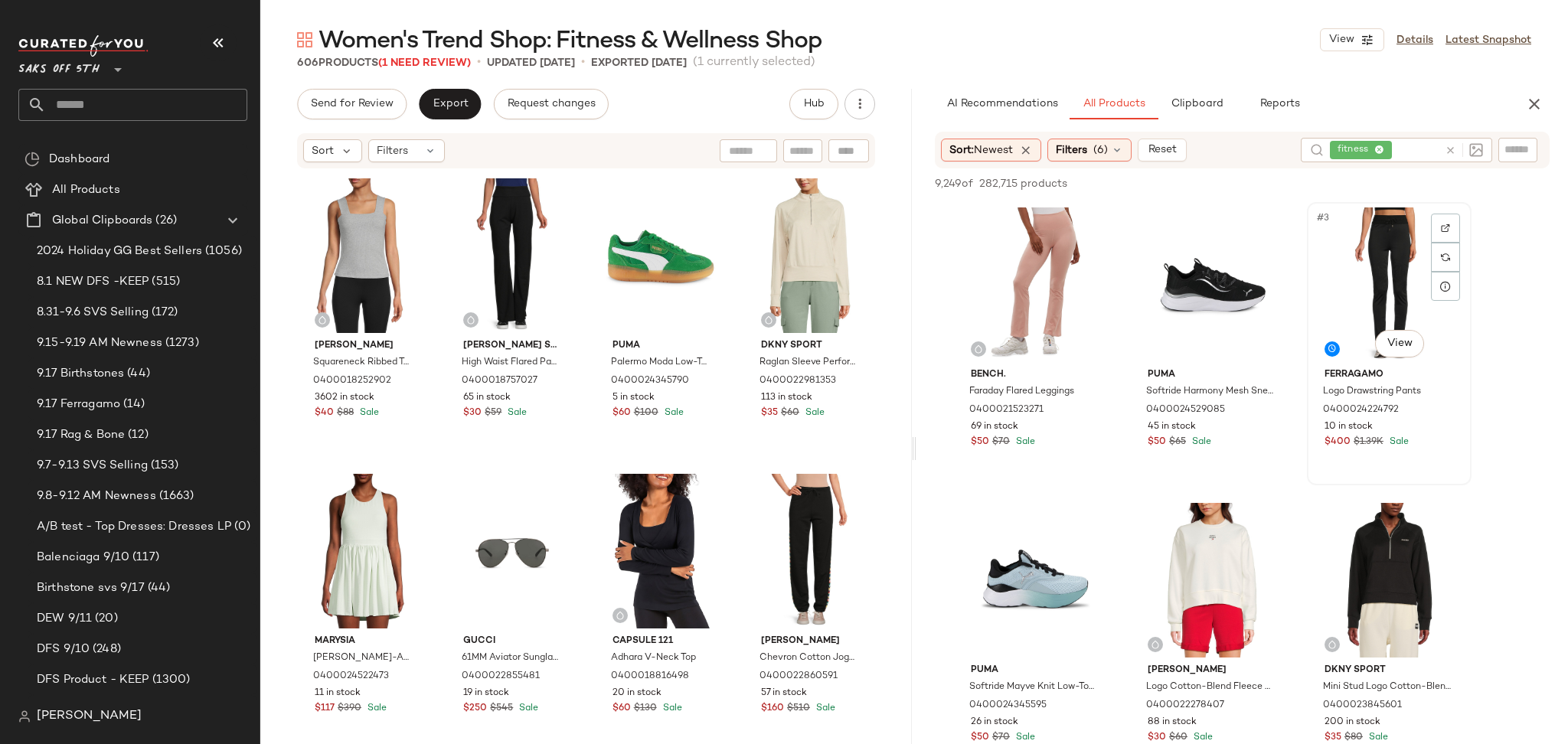
click at [1385, 296] on div "#3 View" at bounding box center [1389, 285] width 154 height 155
click at [1327, 170] on div "9,249 of 282,715 products • 1 selected Add to Top Add to Bottom Deselect All" at bounding box center [1242, 185] width 652 height 34
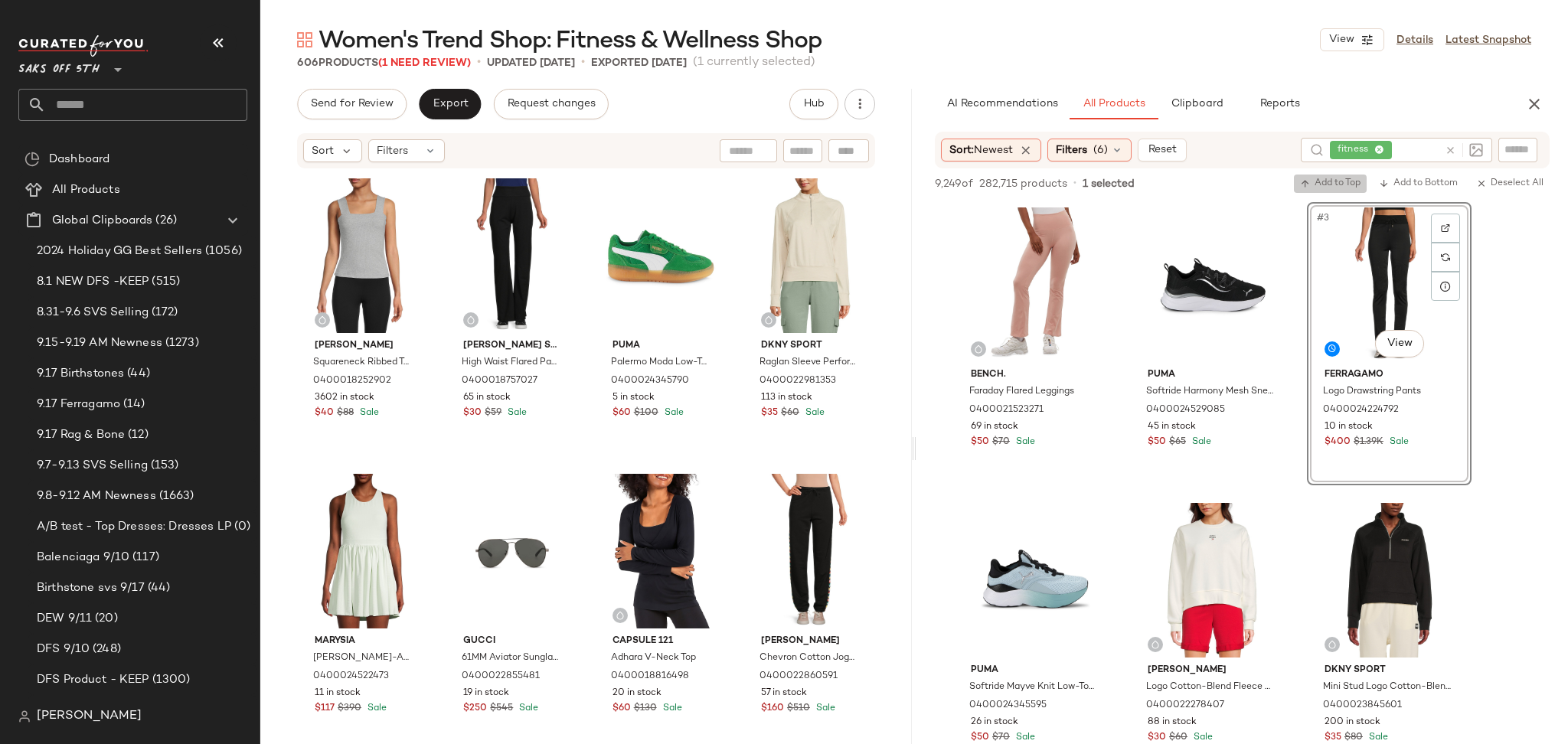
click at [1328, 178] on span "Add to Top" at bounding box center [1330, 183] width 60 height 10
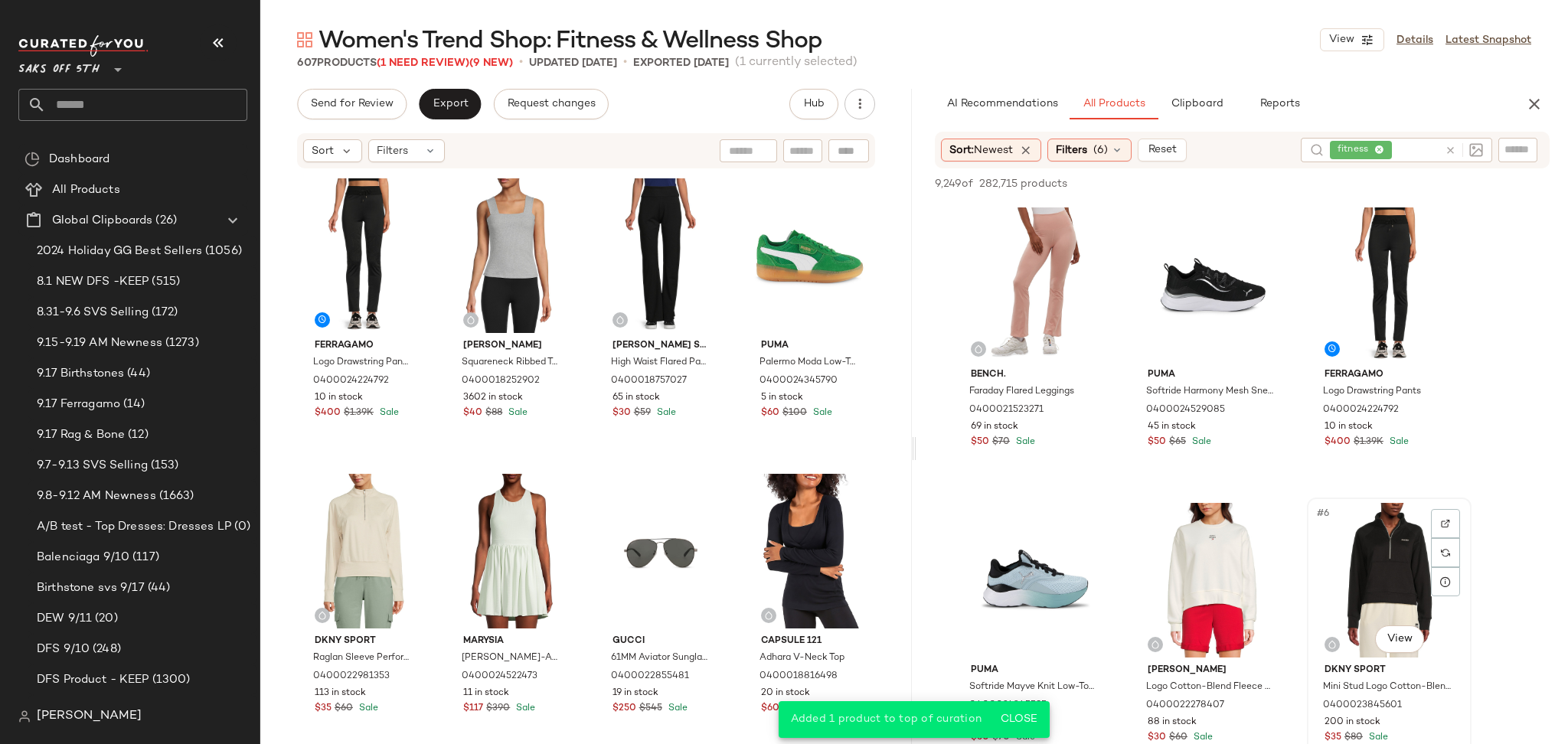
click at [1362, 557] on div "#6 View" at bounding box center [1389, 580] width 154 height 155
click at [1329, 181] on span "Add to Top" at bounding box center [1330, 183] width 60 height 10
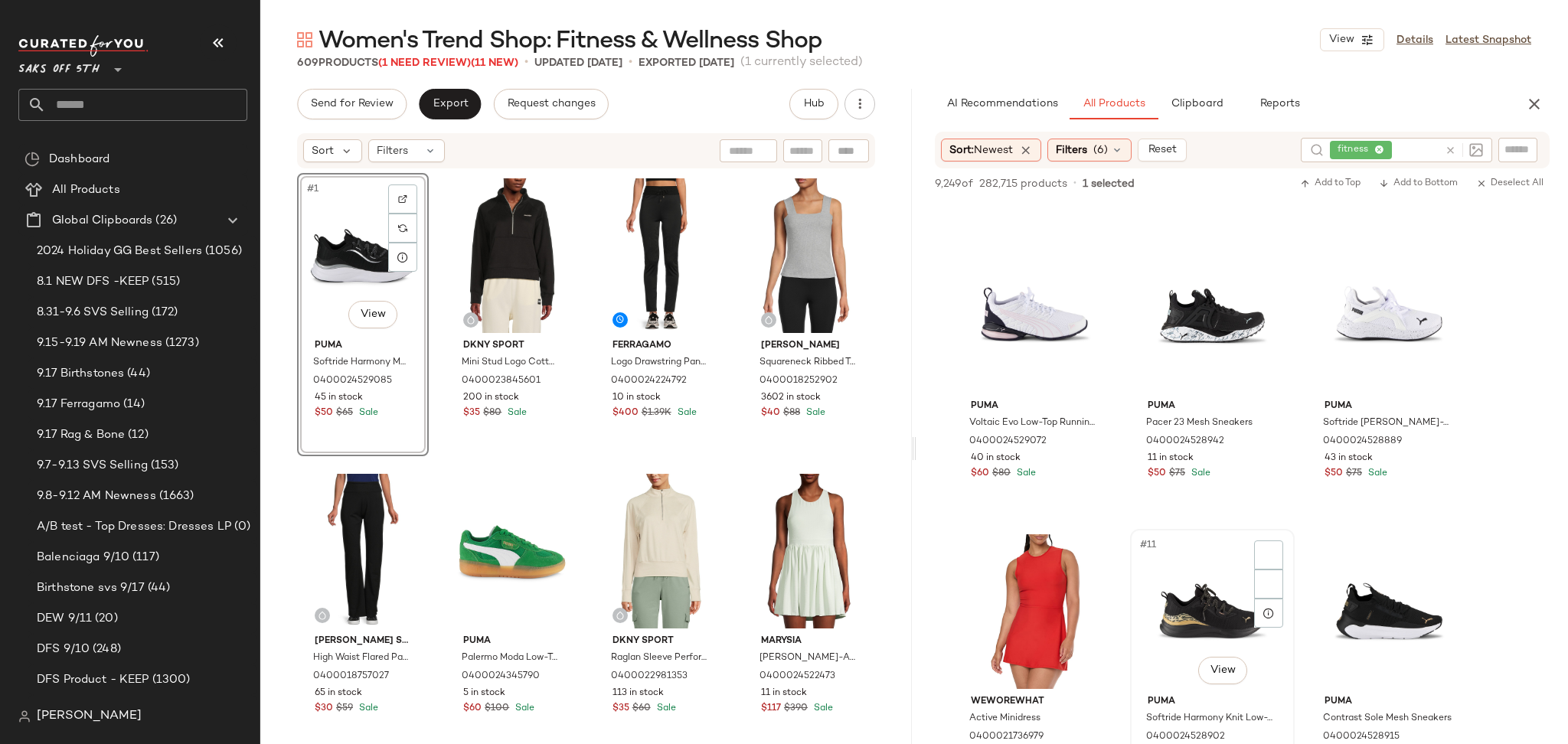
scroll to position [564, 0]
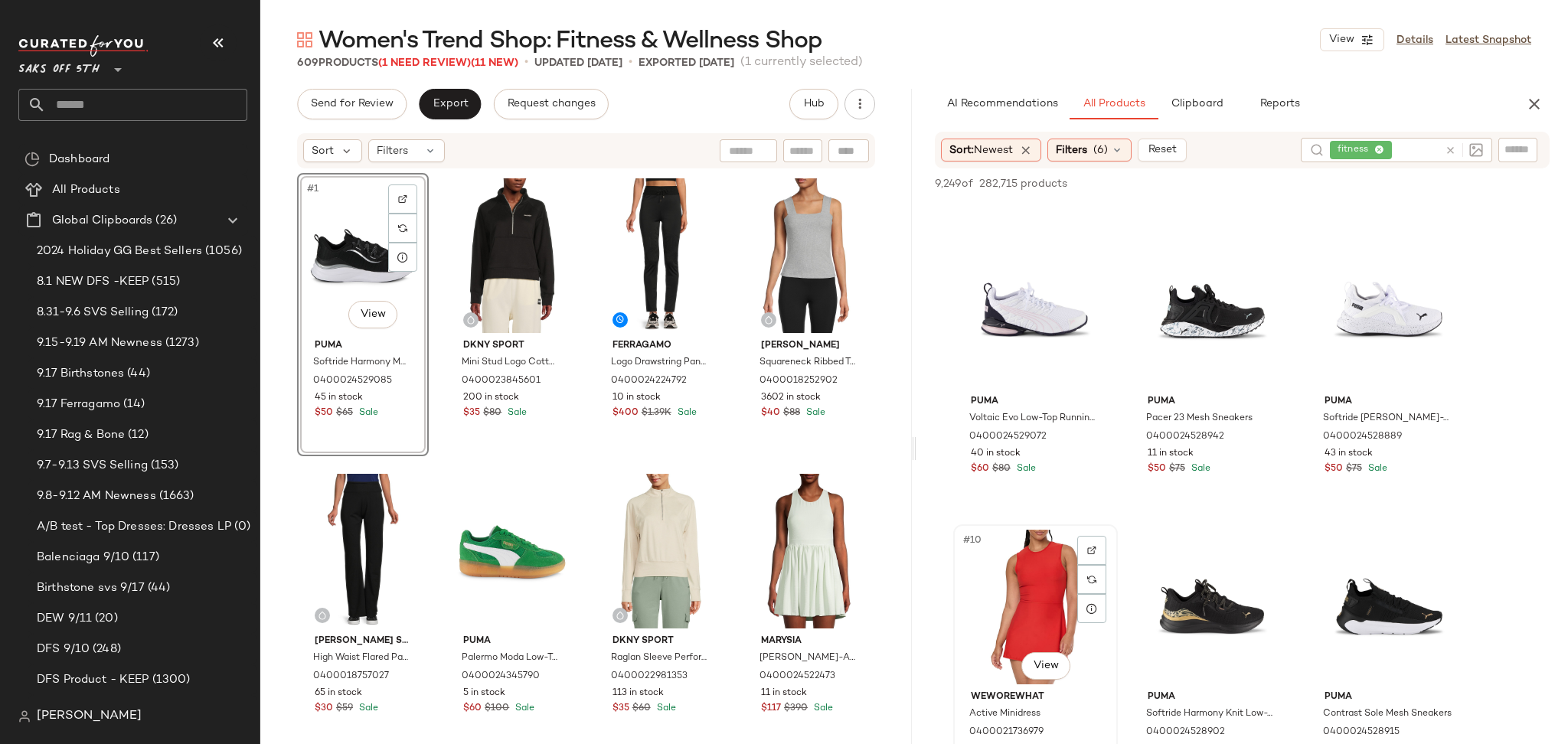
click at [1018, 607] on div "#10 View" at bounding box center [1035, 607] width 154 height 155
click at [1325, 175] on button "Add to Top" at bounding box center [1329, 183] width 73 height 18
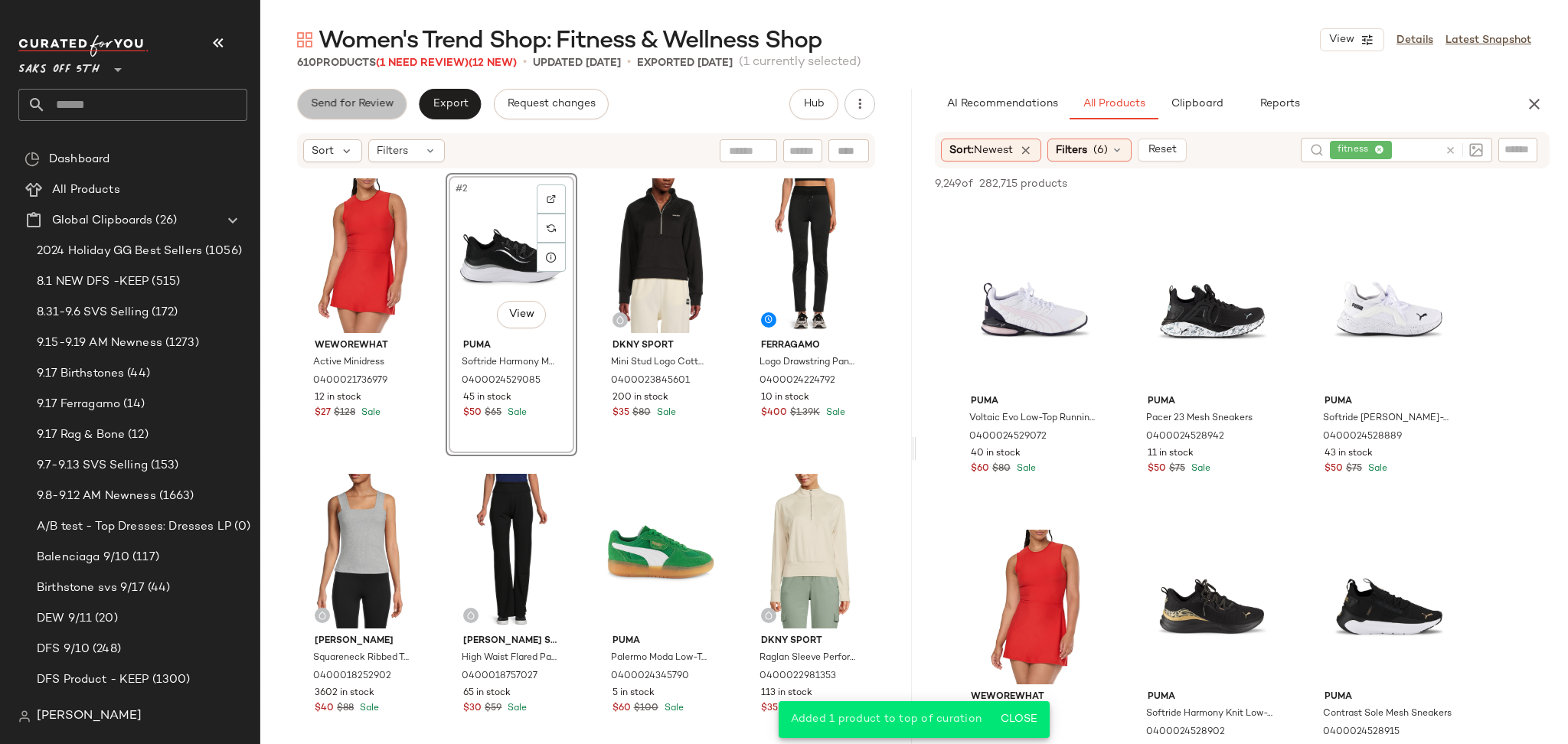
click at [380, 105] on span "Send for Review" at bounding box center [351, 104] width 83 height 12
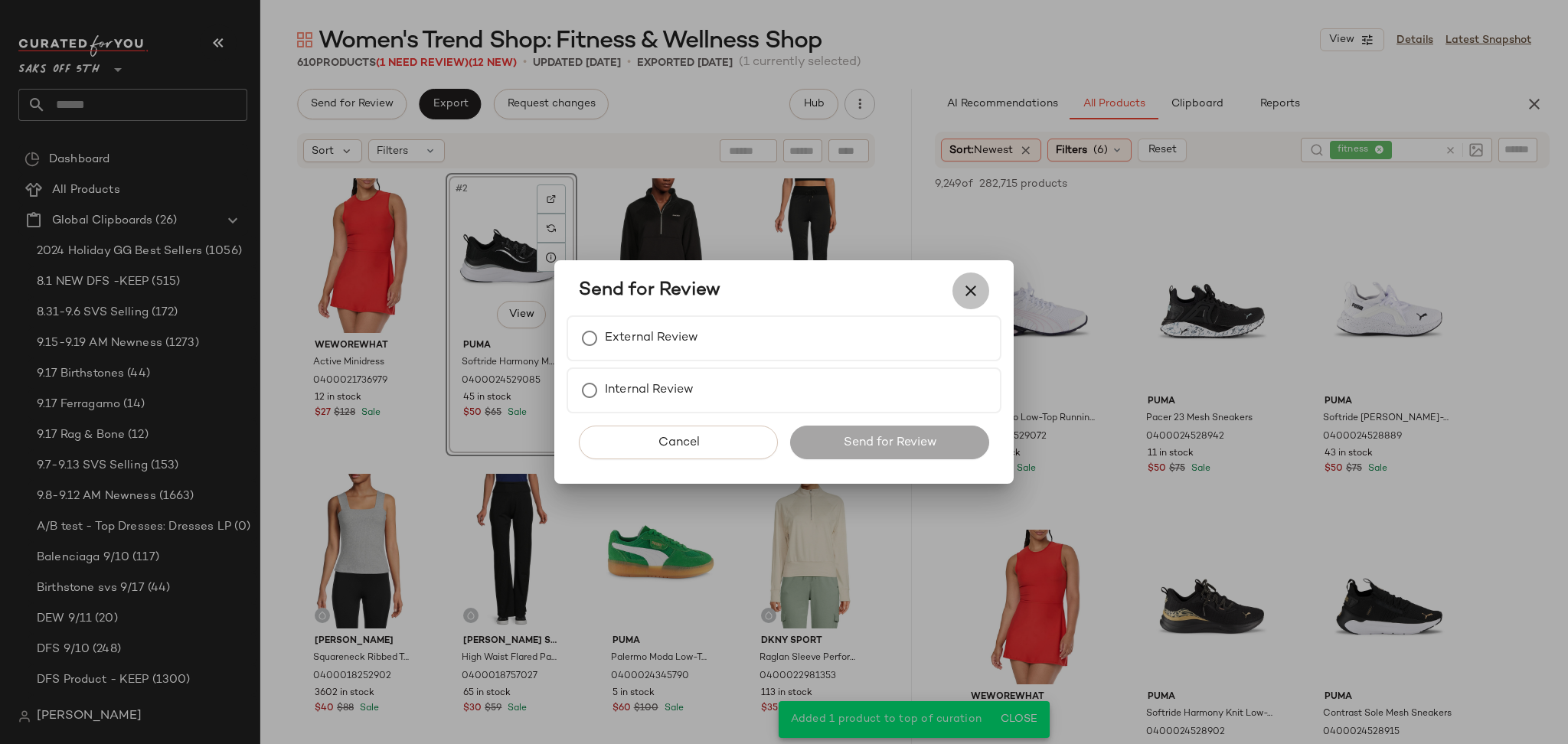
click at [965, 296] on icon "button" at bounding box center [970, 290] width 18 height 18
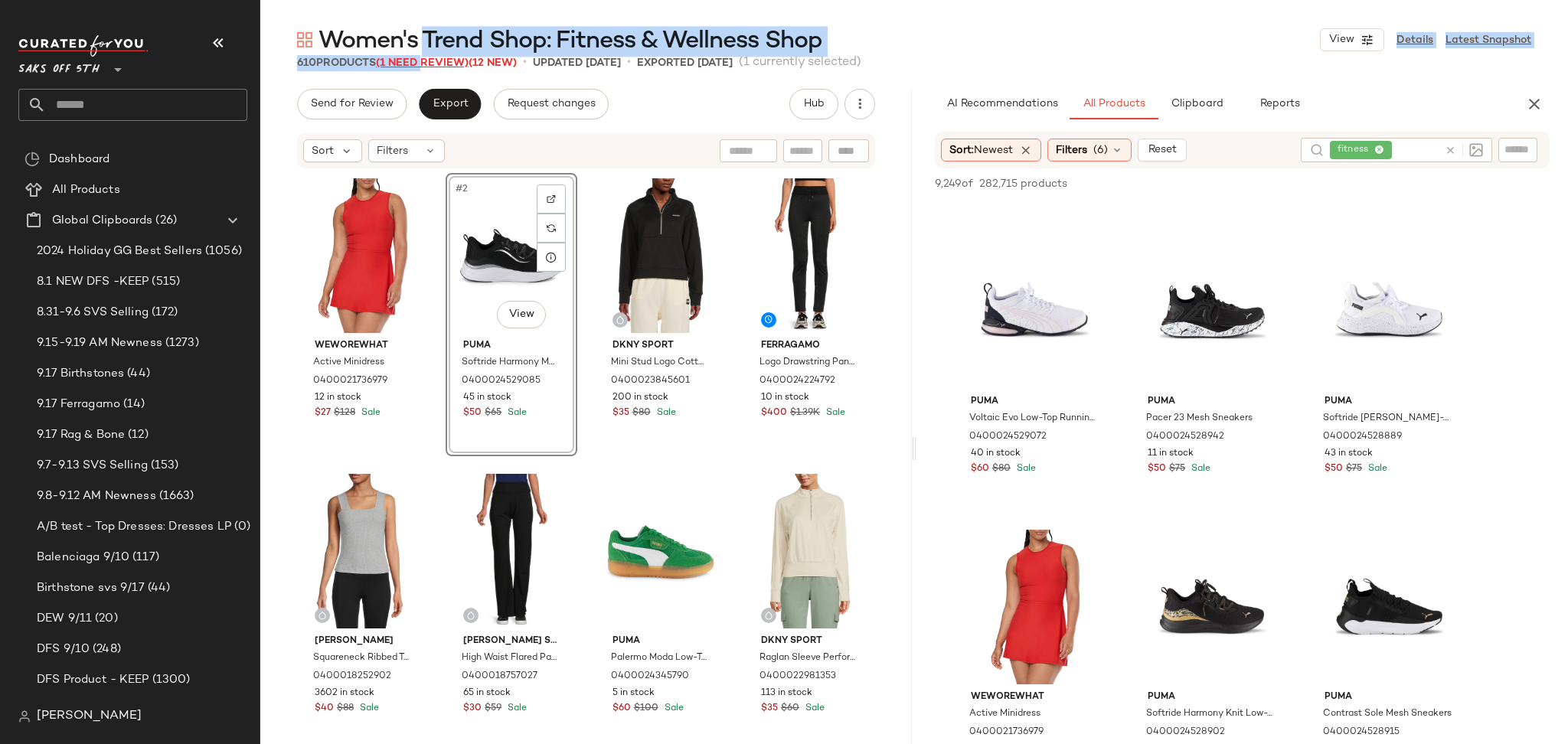
drag, startPoint x: 426, startPoint y: 52, endPoint x: 426, endPoint y: 62, distance: 10.0
click at [426, 62] on div "Women's Trend Shop: Fitness & Wellness Shop View Details Latest Snapshot 610 Pr…" at bounding box center [914, 384] width 1307 height 719
click at [426, 62] on span "(1 Need Review)" at bounding box center [422, 63] width 93 height 11
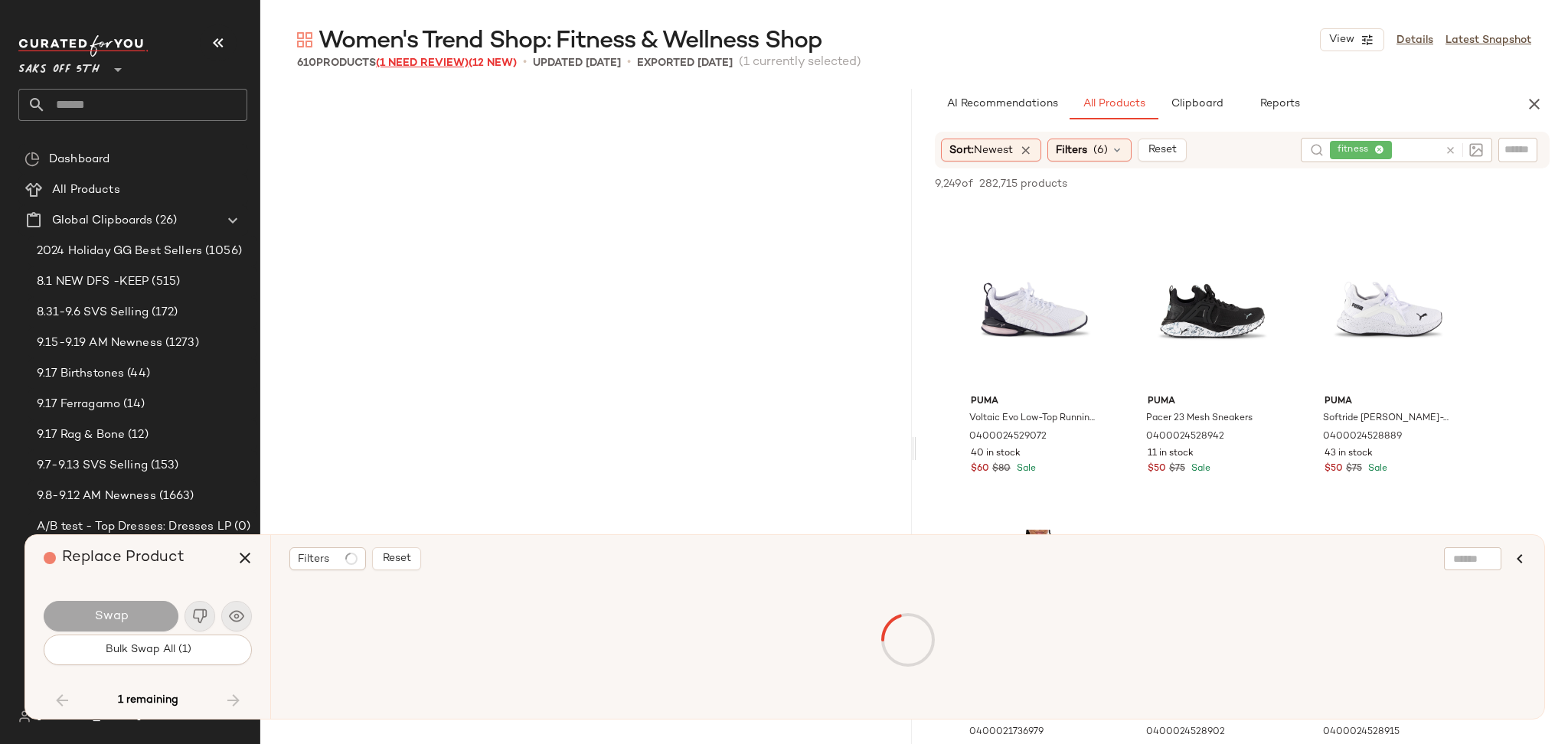
scroll to position [39866, 0]
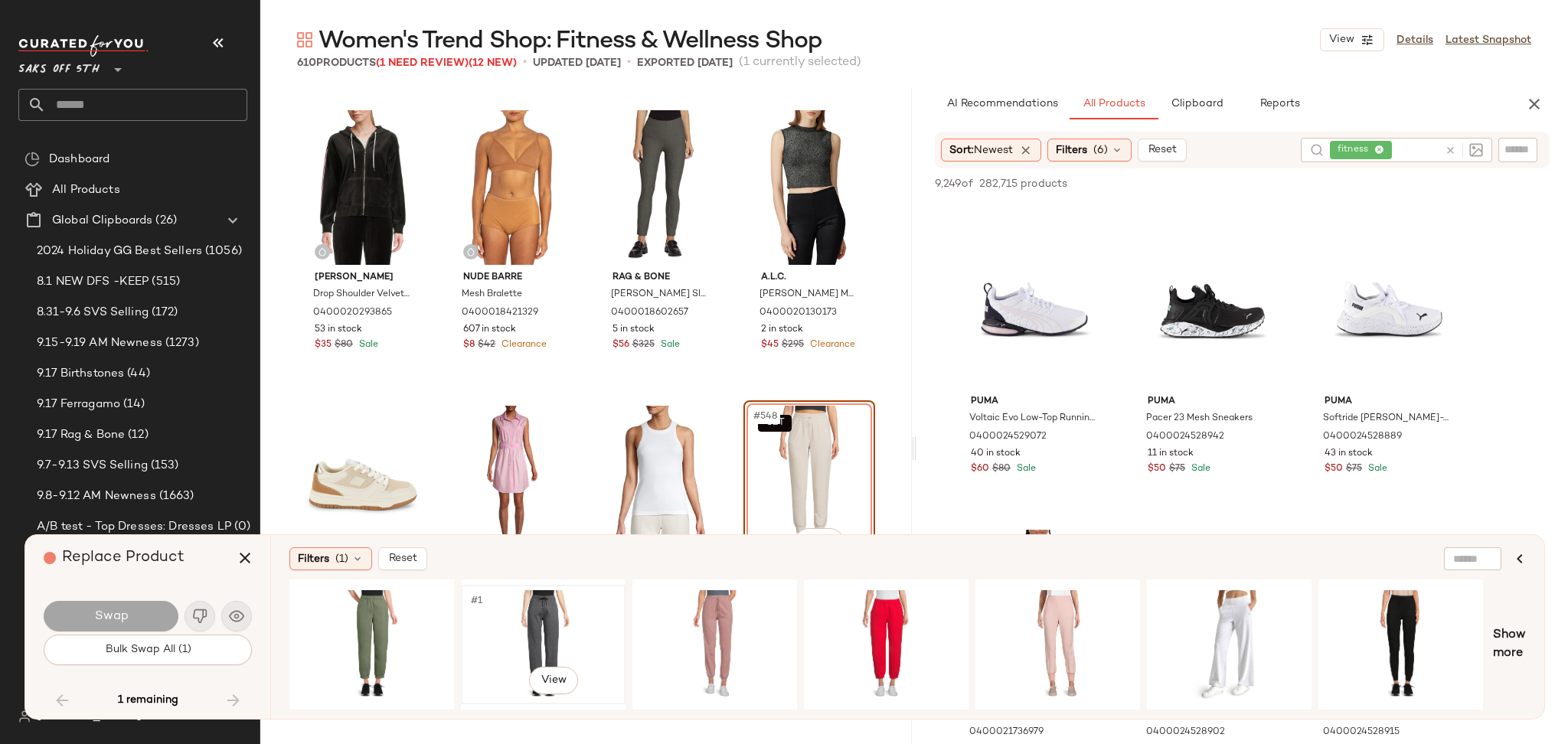
click at [522, 623] on div "#1 View" at bounding box center [542, 644] width 154 height 109
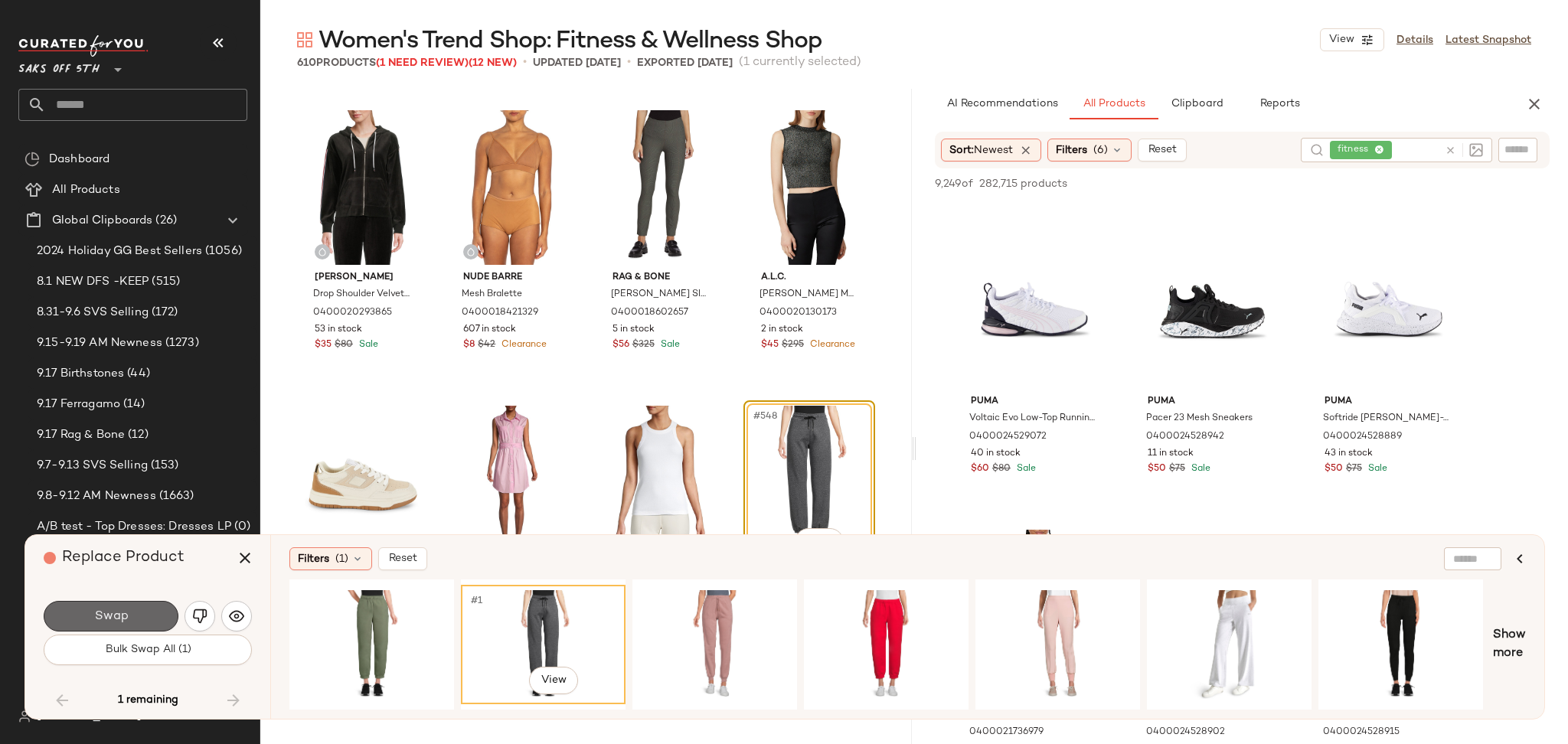
click at [127, 626] on button "Swap" at bounding box center [111, 616] width 135 height 30
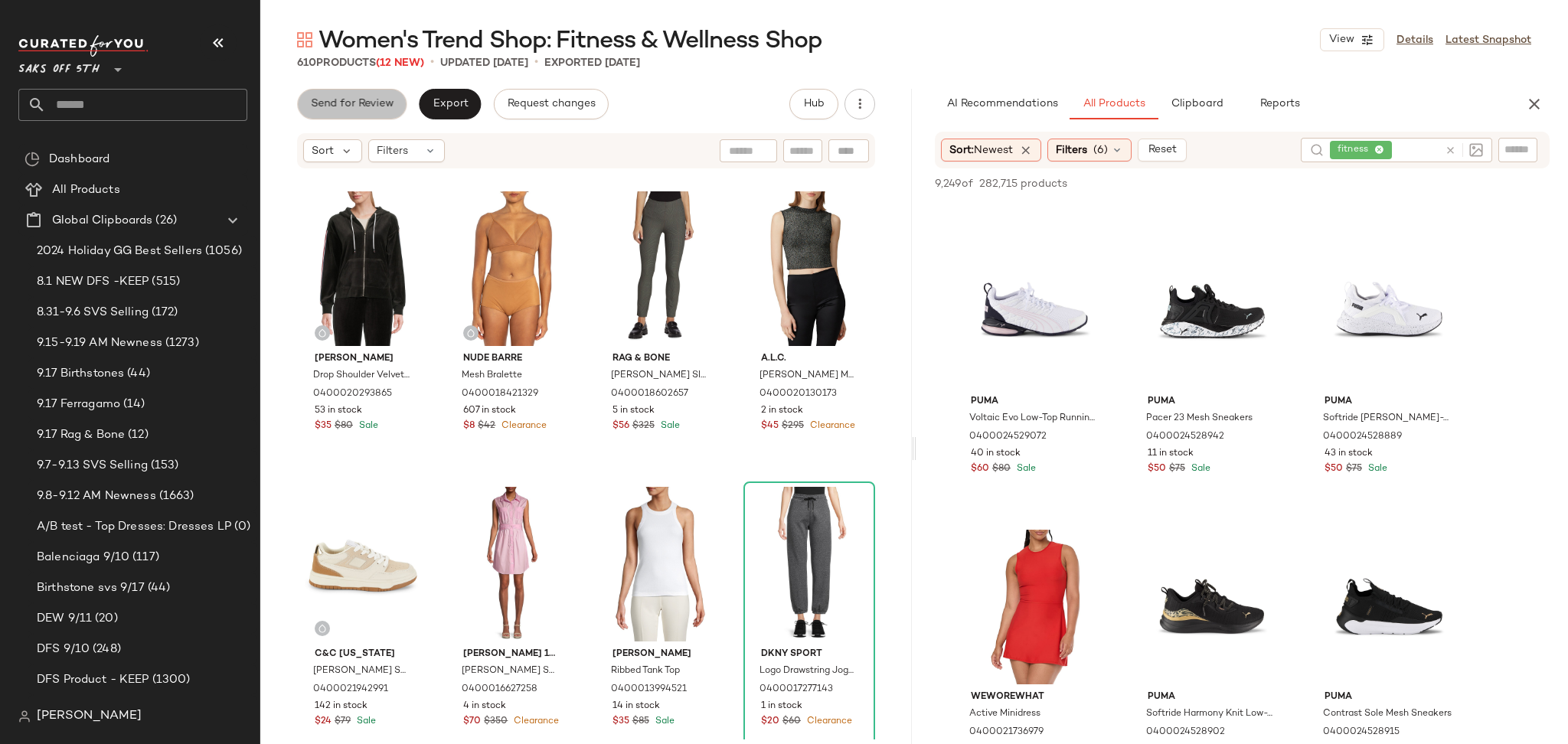
drag, startPoint x: 380, startPoint y: 90, endPoint x: 377, endPoint y: 103, distance: 13.3
click at [377, 103] on button "Send for Review" at bounding box center [351, 104] width 110 height 30
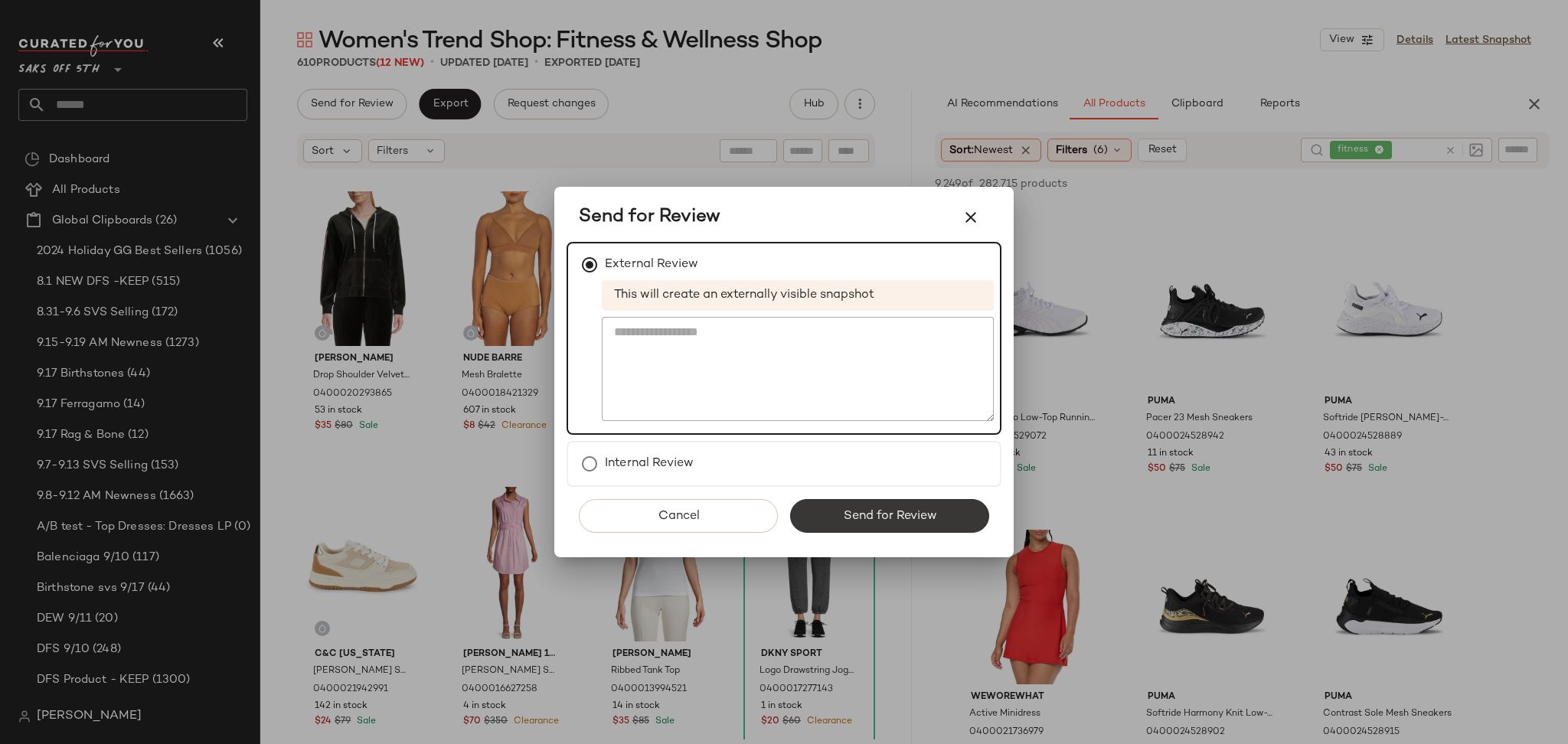
click at [850, 523] on button "Send for Review" at bounding box center [889, 516] width 199 height 34
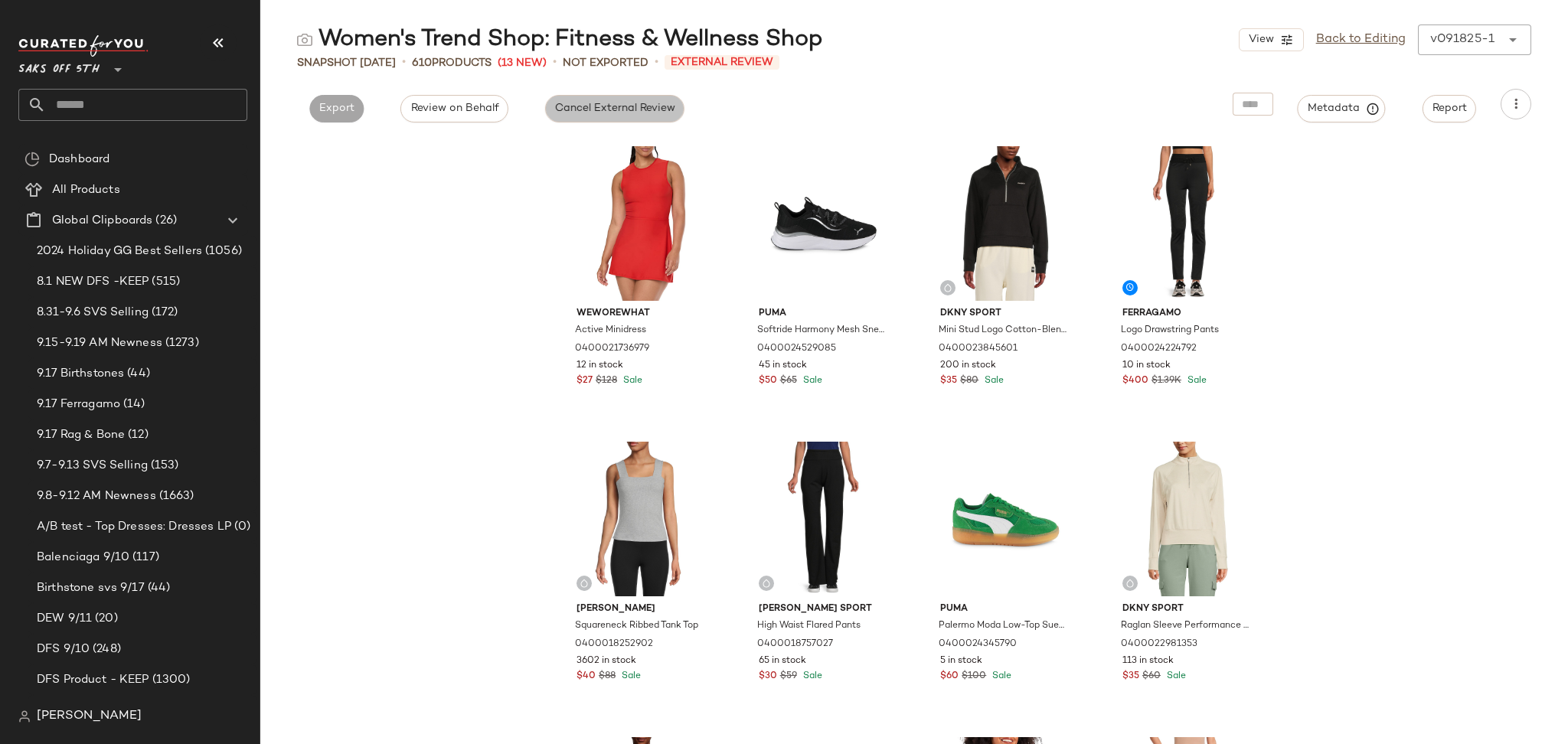
click at [598, 112] on span "Cancel External Review" at bounding box center [615, 109] width 121 height 12
click at [458, 103] on span "Export" at bounding box center [475, 109] width 36 height 12
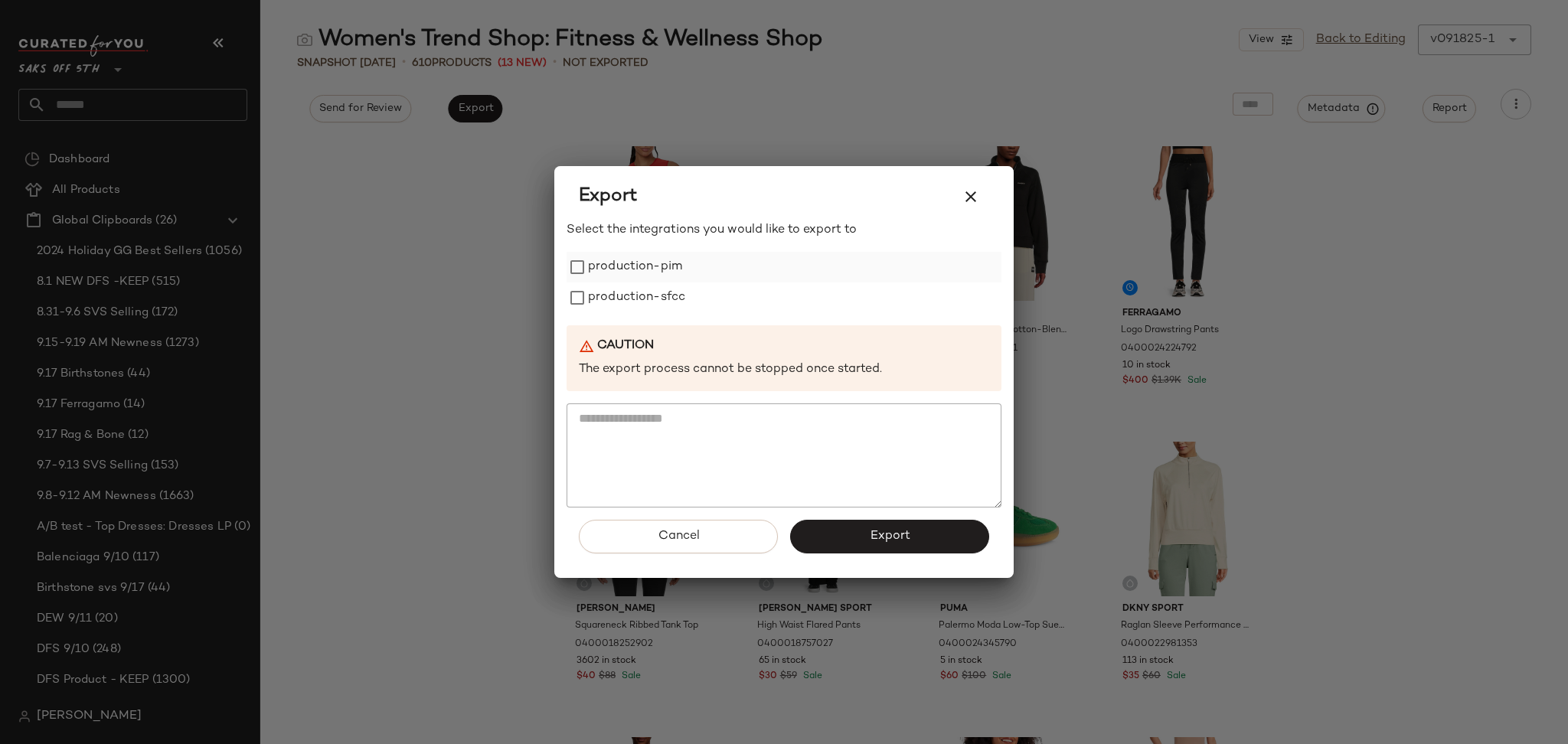
click at [603, 271] on label "production-pim" at bounding box center [635, 267] width 94 height 30
click at [610, 299] on label "production-sfcc" at bounding box center [636, 297] width 97 height 30
click at [842, 547] on button "Export" at bounding box center [889, 536] width 199 height 34
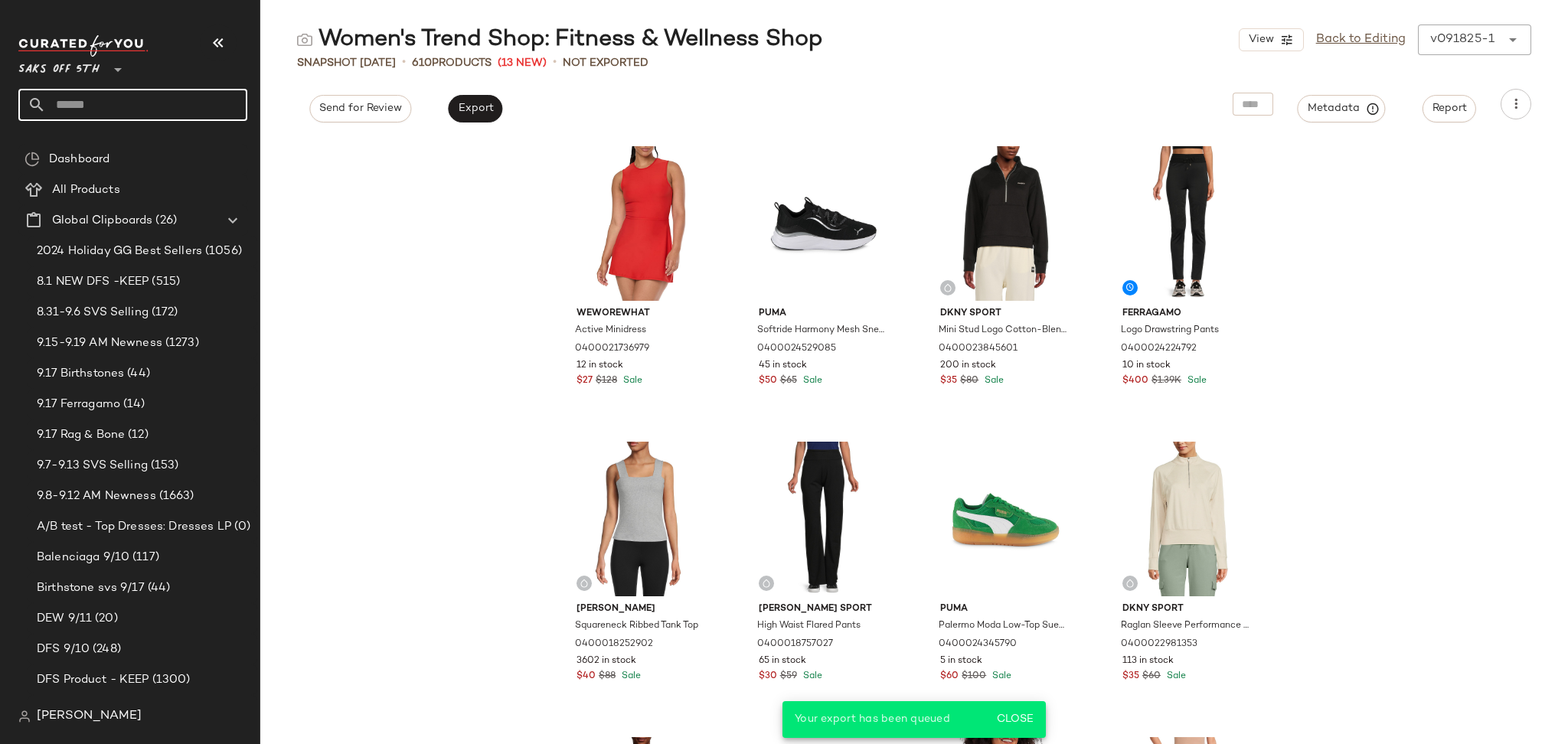
click at [107, 102] on input "text" at bounding box center [146, 105] width 201 height 32
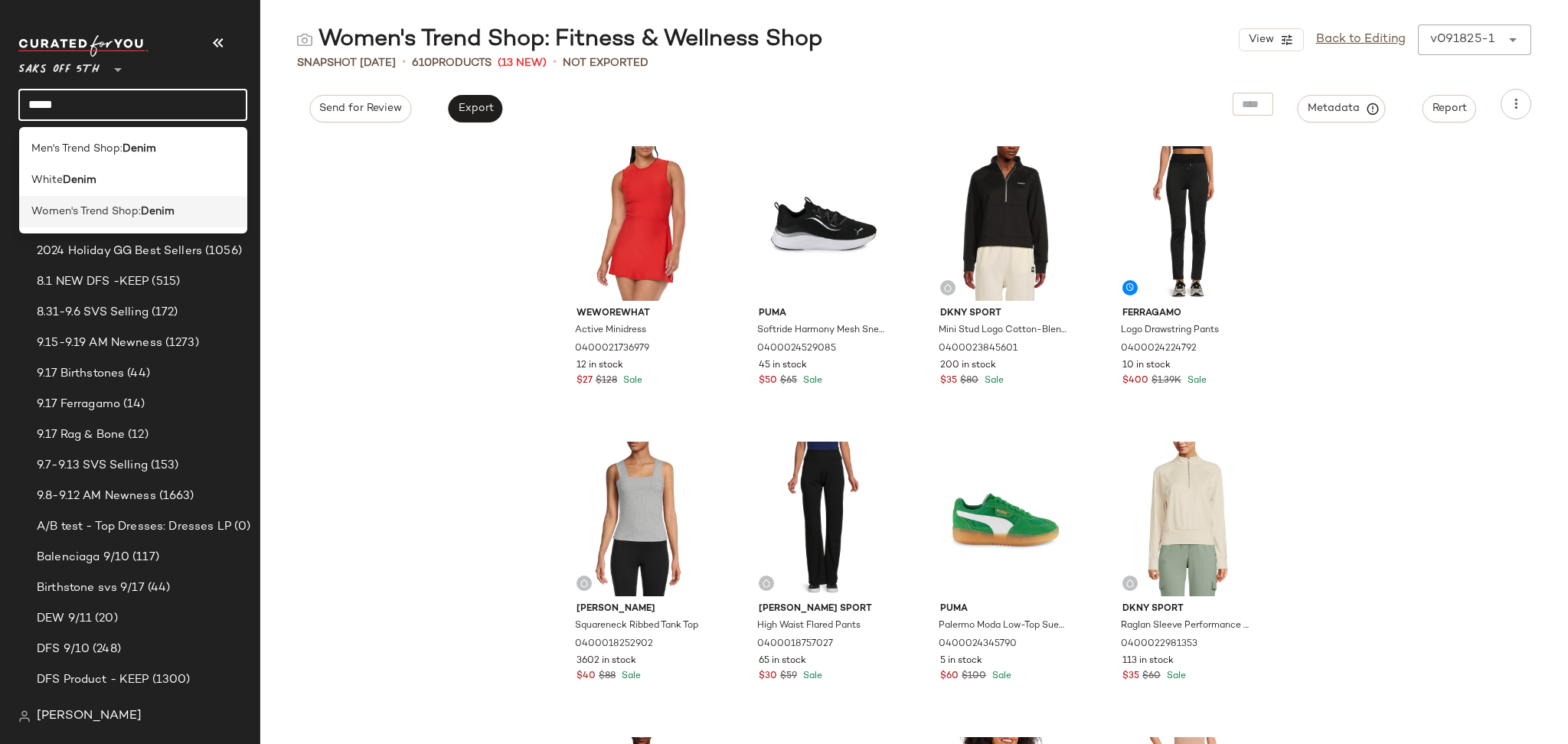
type input "*****"
click at [111, 213] on span "Women's Trend Shop:" at bounding box center [86, 211] width 110 height 16
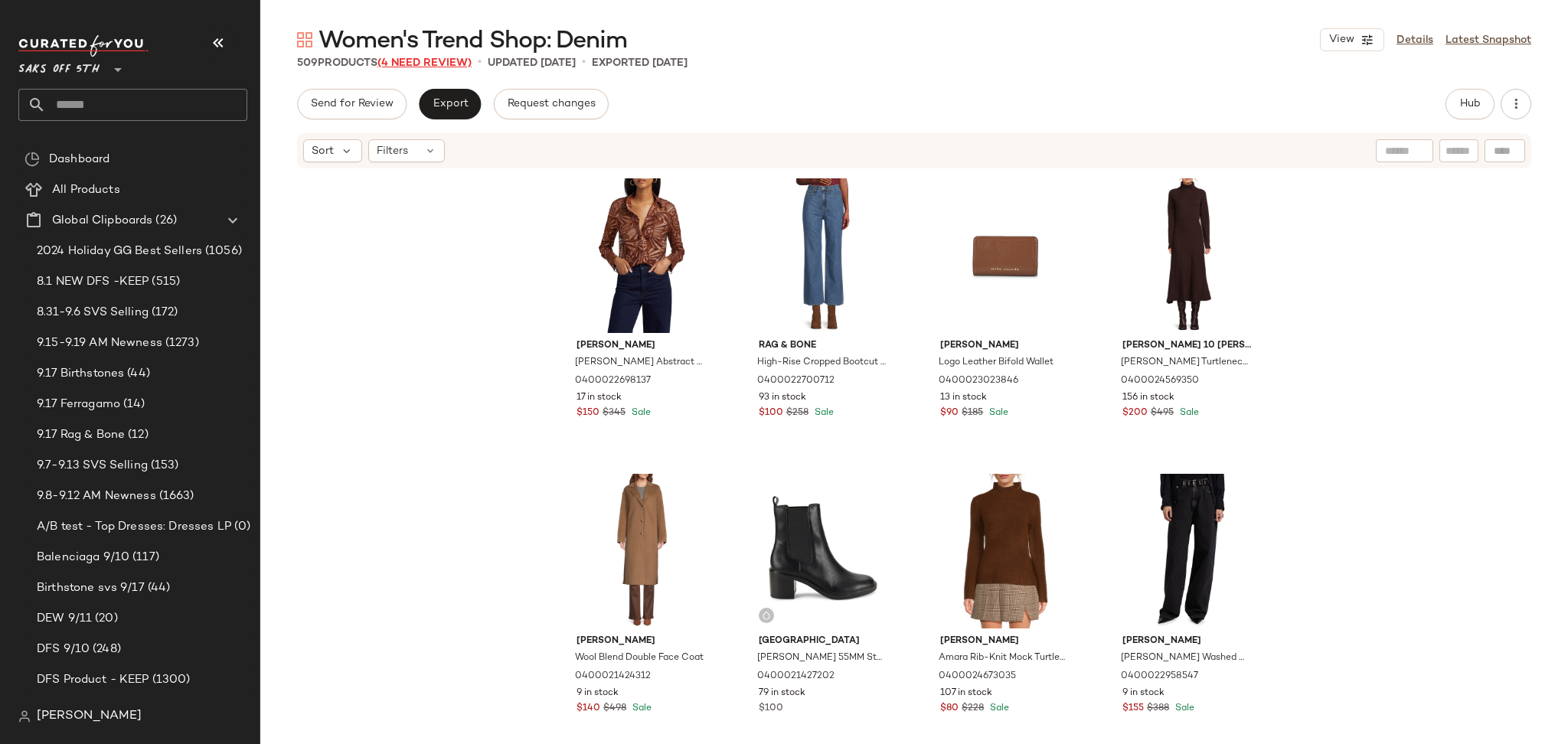
click at [436, 63] on span "(4 Need Review)" at bounding box center [424, 63] width 94 height 11
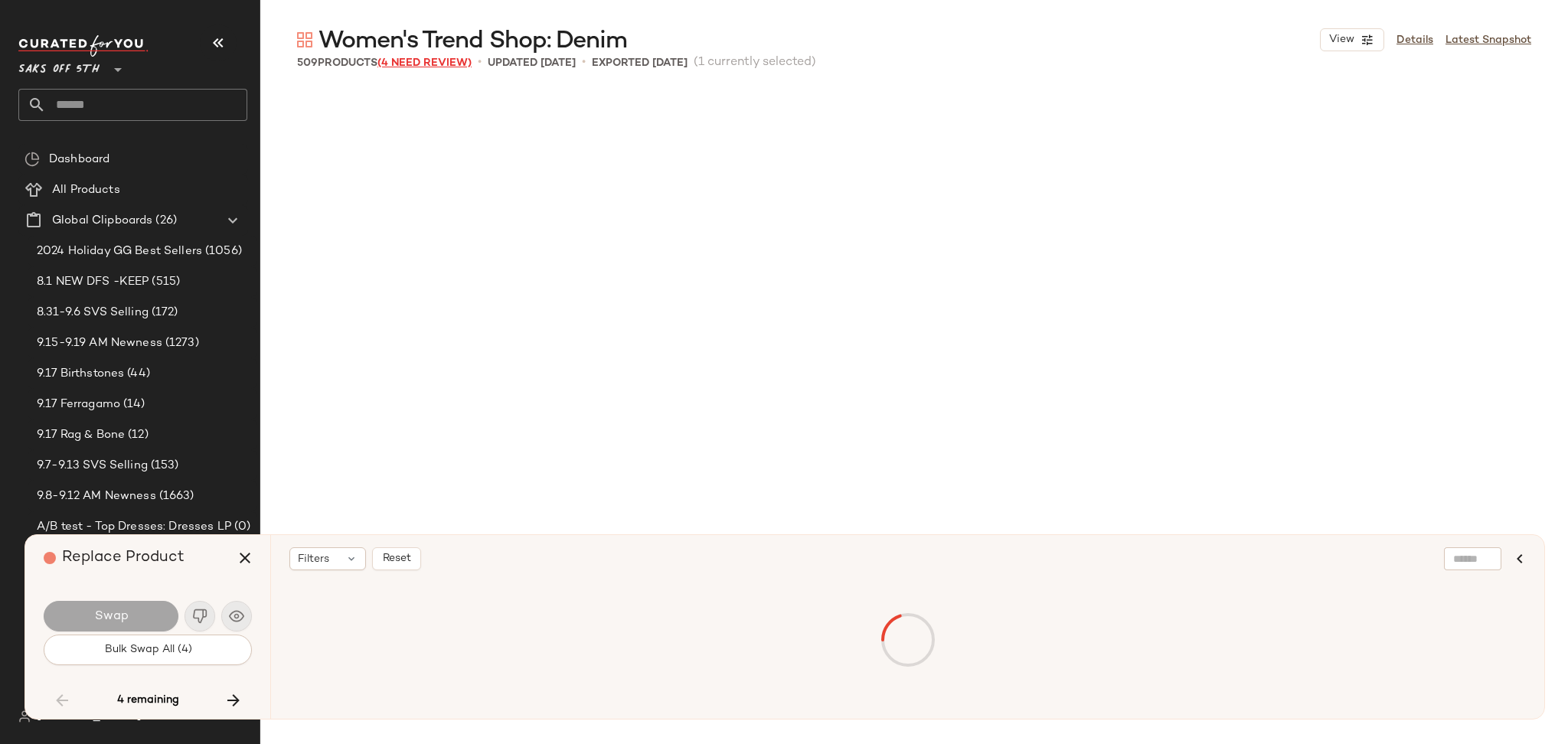
scroll to position [30713, 0]
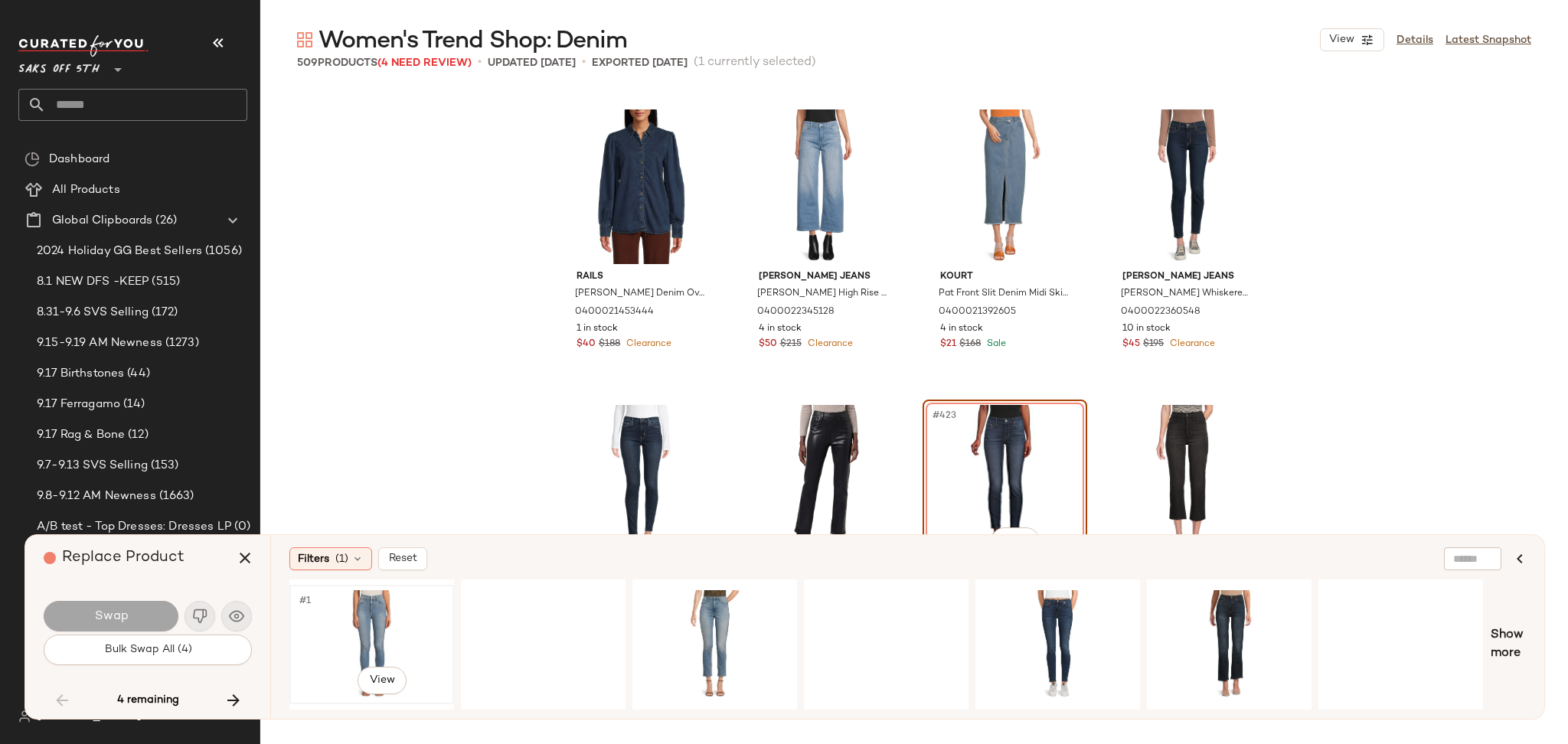
click at [373, 611] on div "#1 View" at bounding box center [371, 644] width 154 height 109
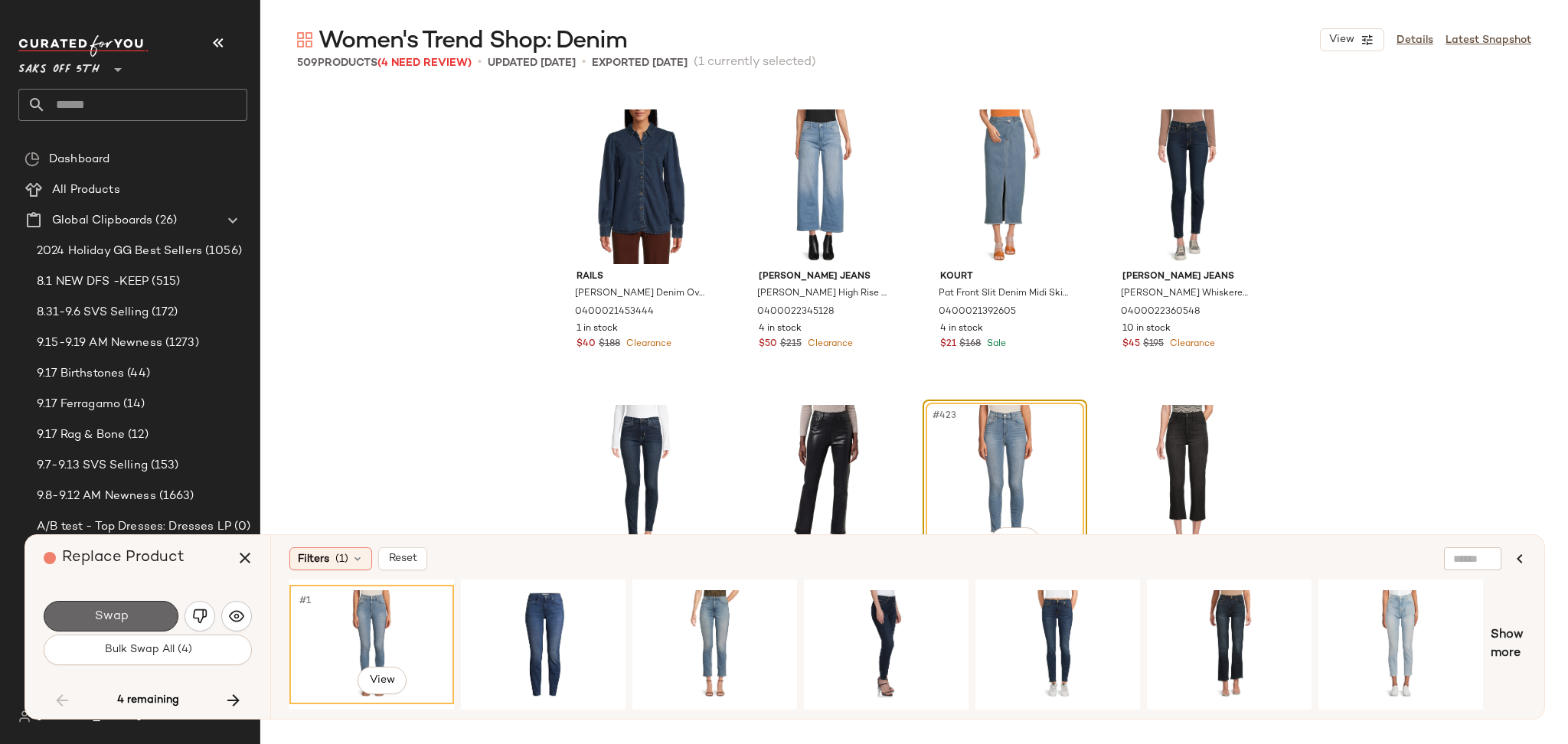
click at [143, 617] on button "Swap" at bounding box center [111, 616] width 135 height 30
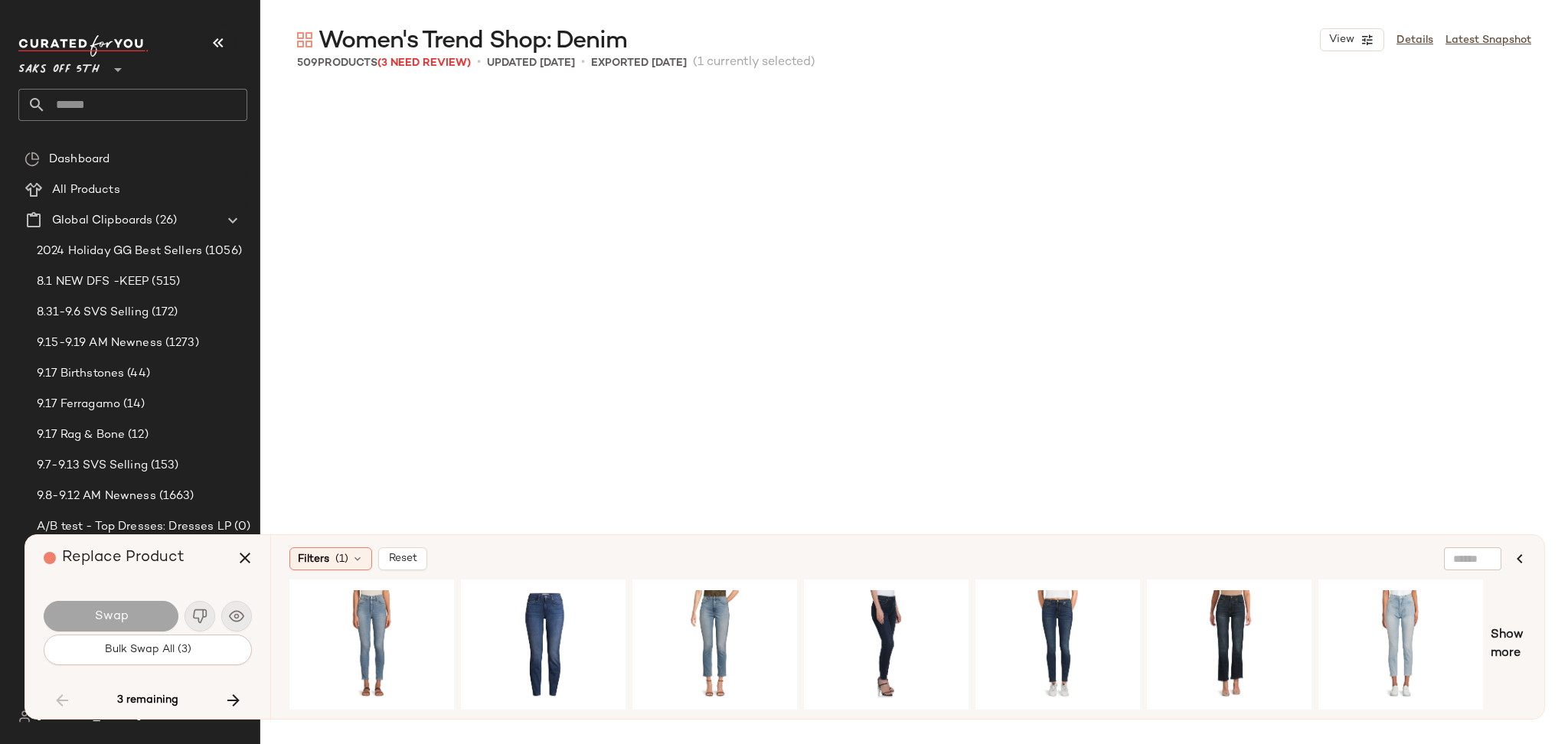
scroll to position [33962, 0]
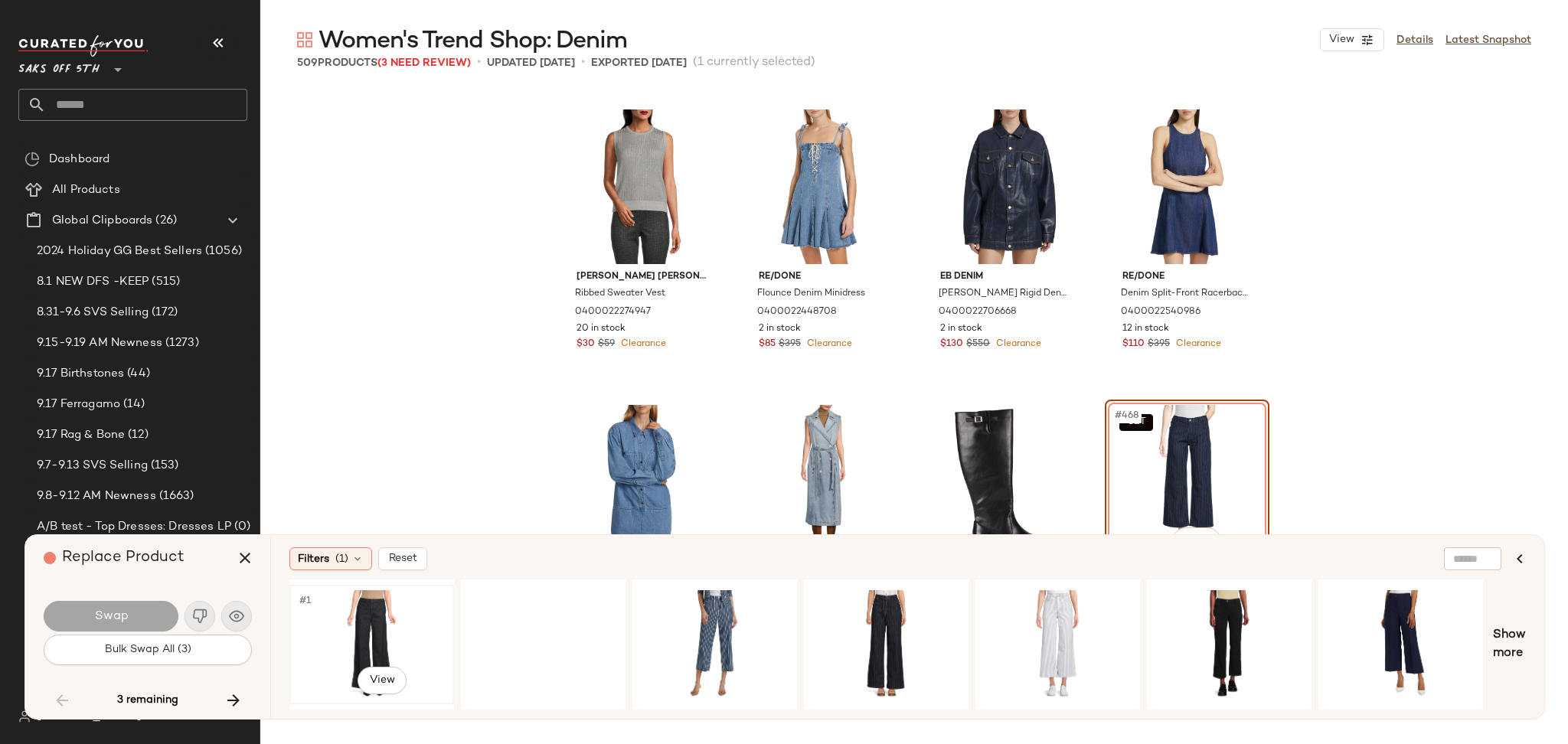
click at [324, 625] on div "#1 View" at bounding box center [371, 644] width 154 height 109
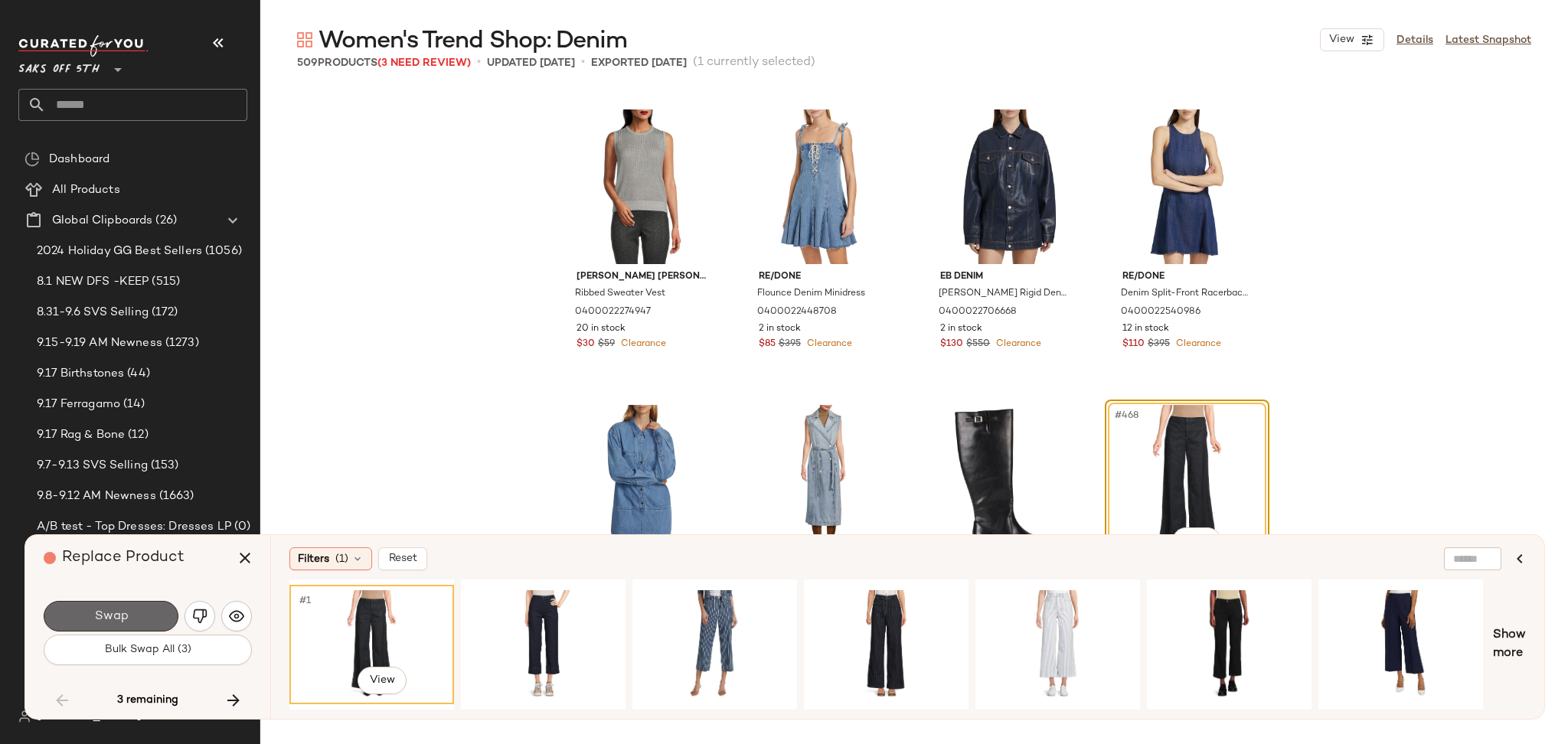
click at [139, 604] on button "Swap" at bounding box center [111, 616] width 135 height 30
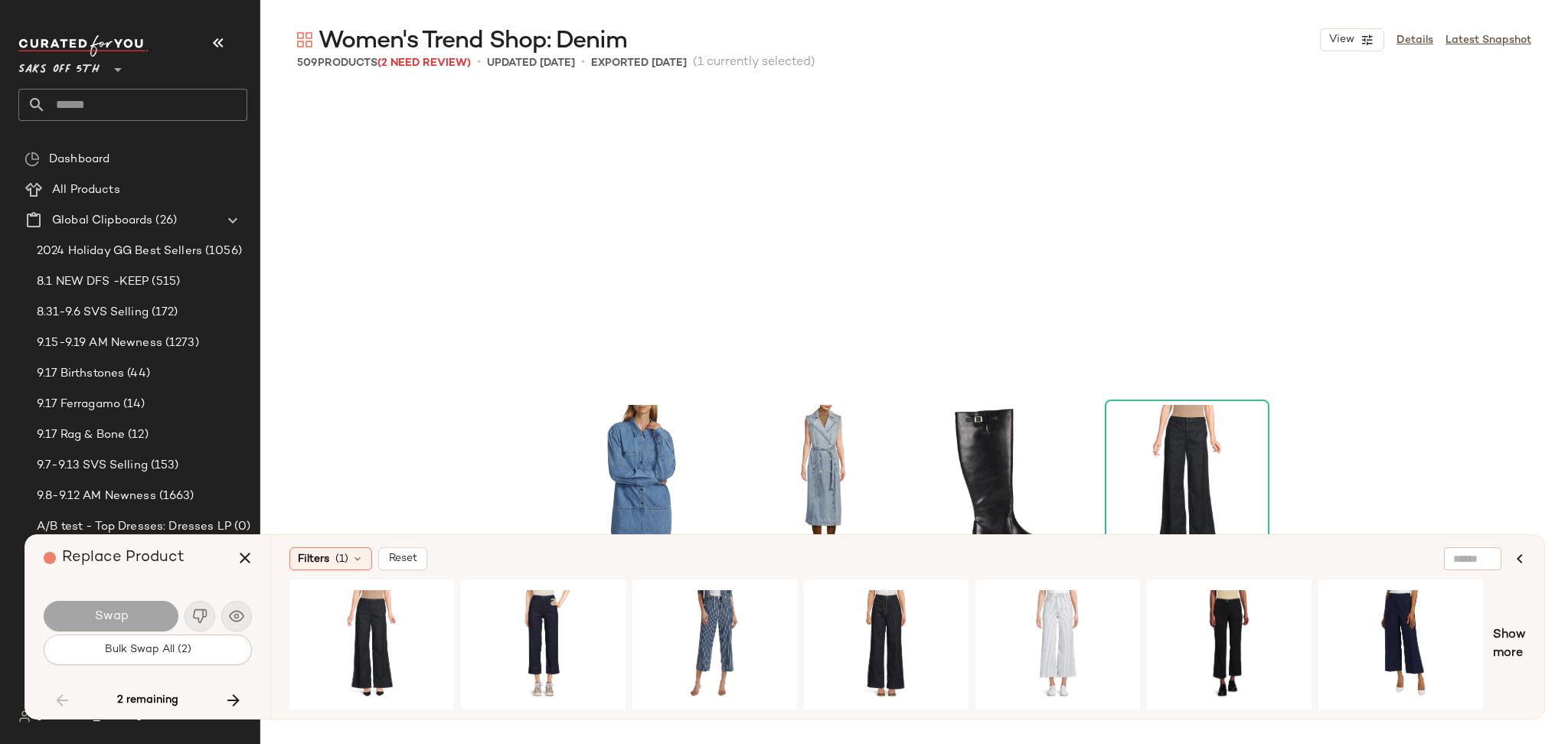
scroll to position [34256, 0]
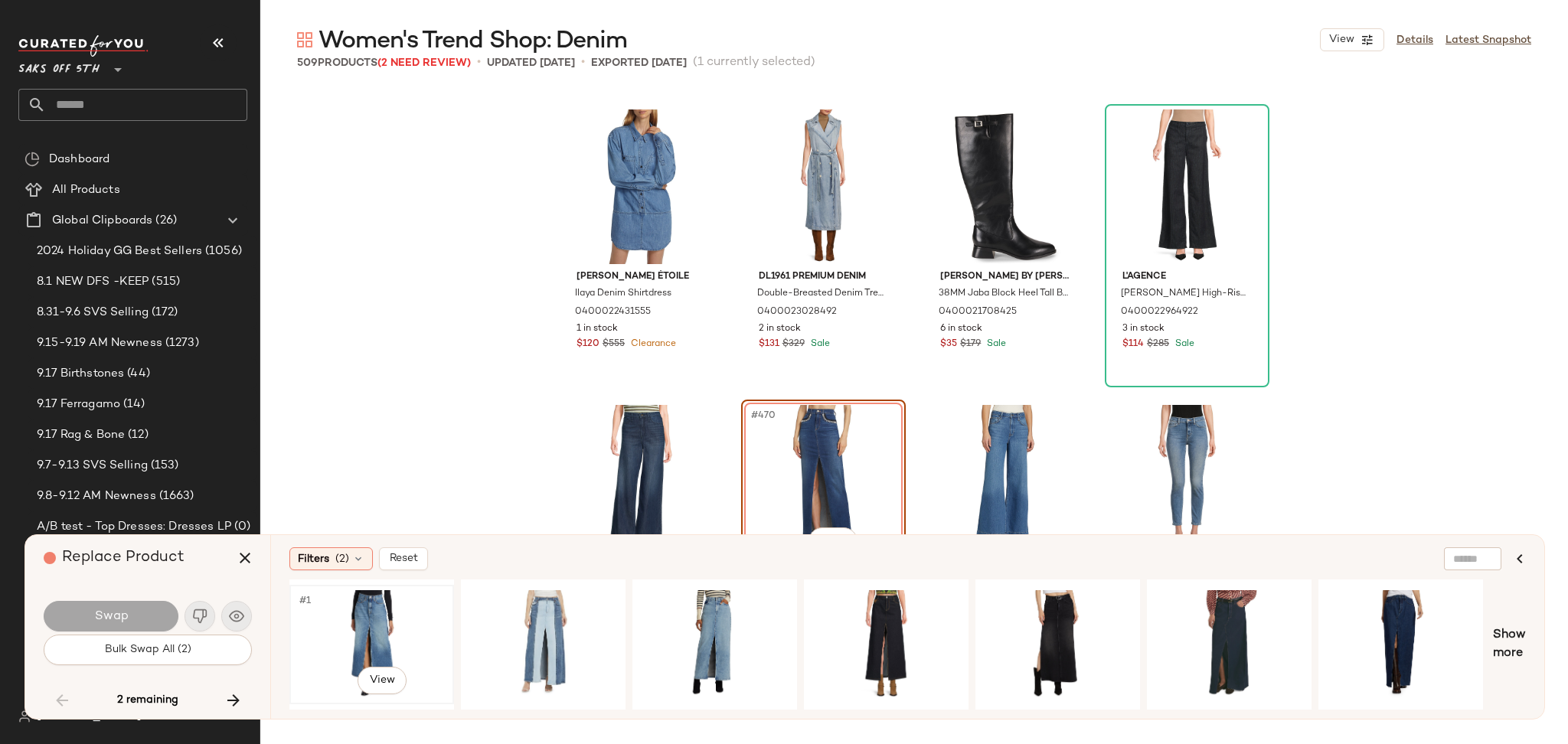
click at [341, 615] on div "#1 View" at bounding box center [371, 644] width 154 height 109
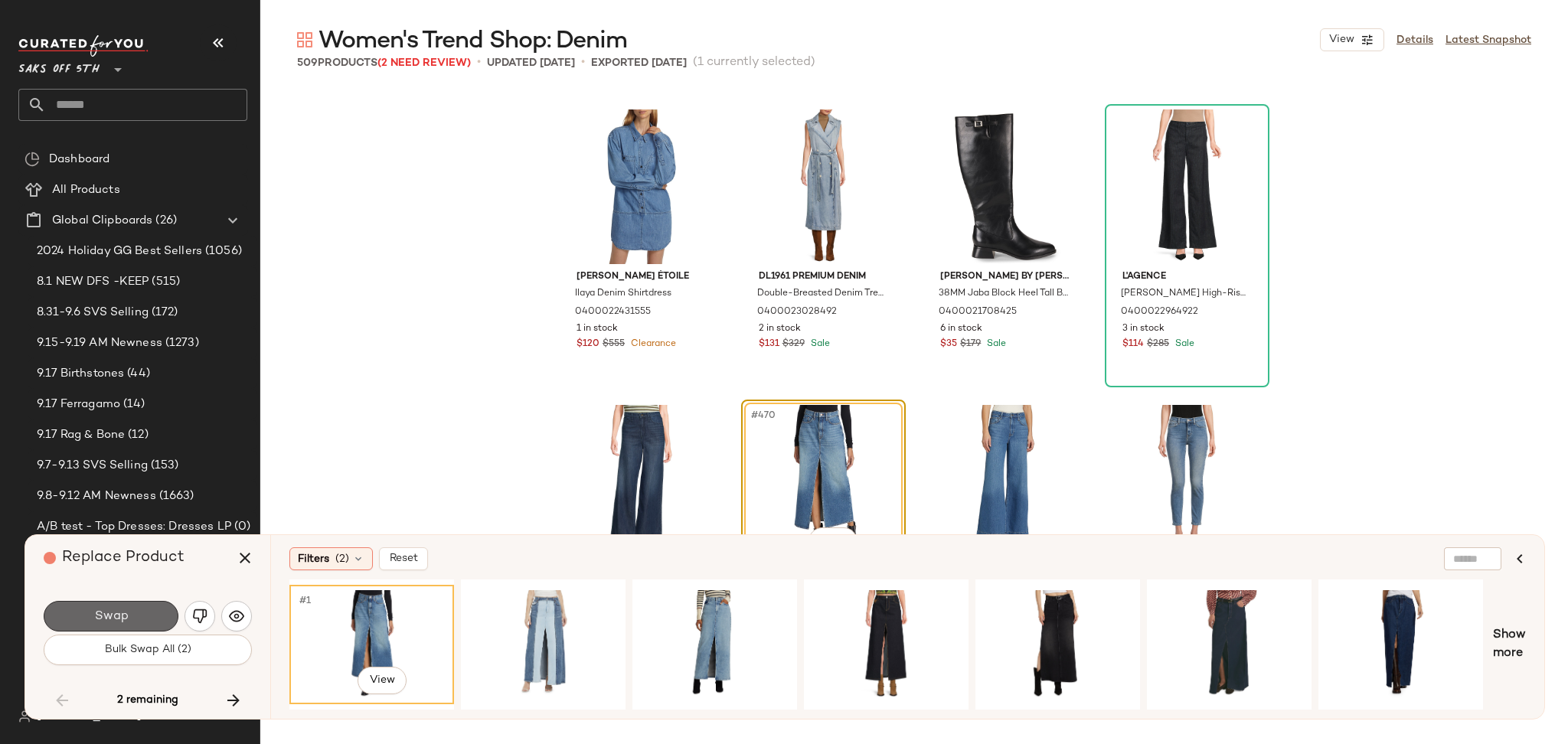
click at [153, 617] on button "Swap" at bounding box center [111, 616] width 135 height 30
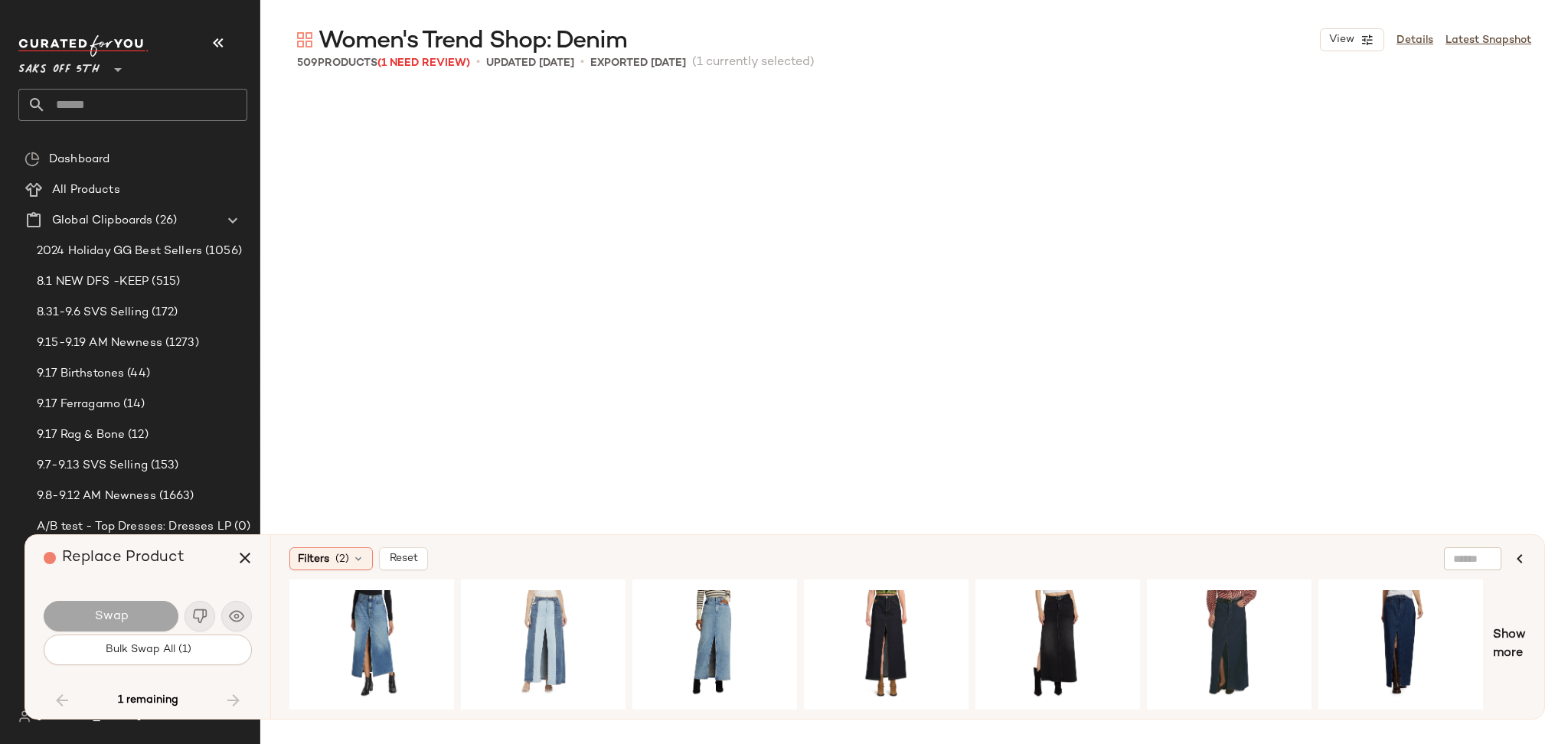
scroll to position [34846, 0]
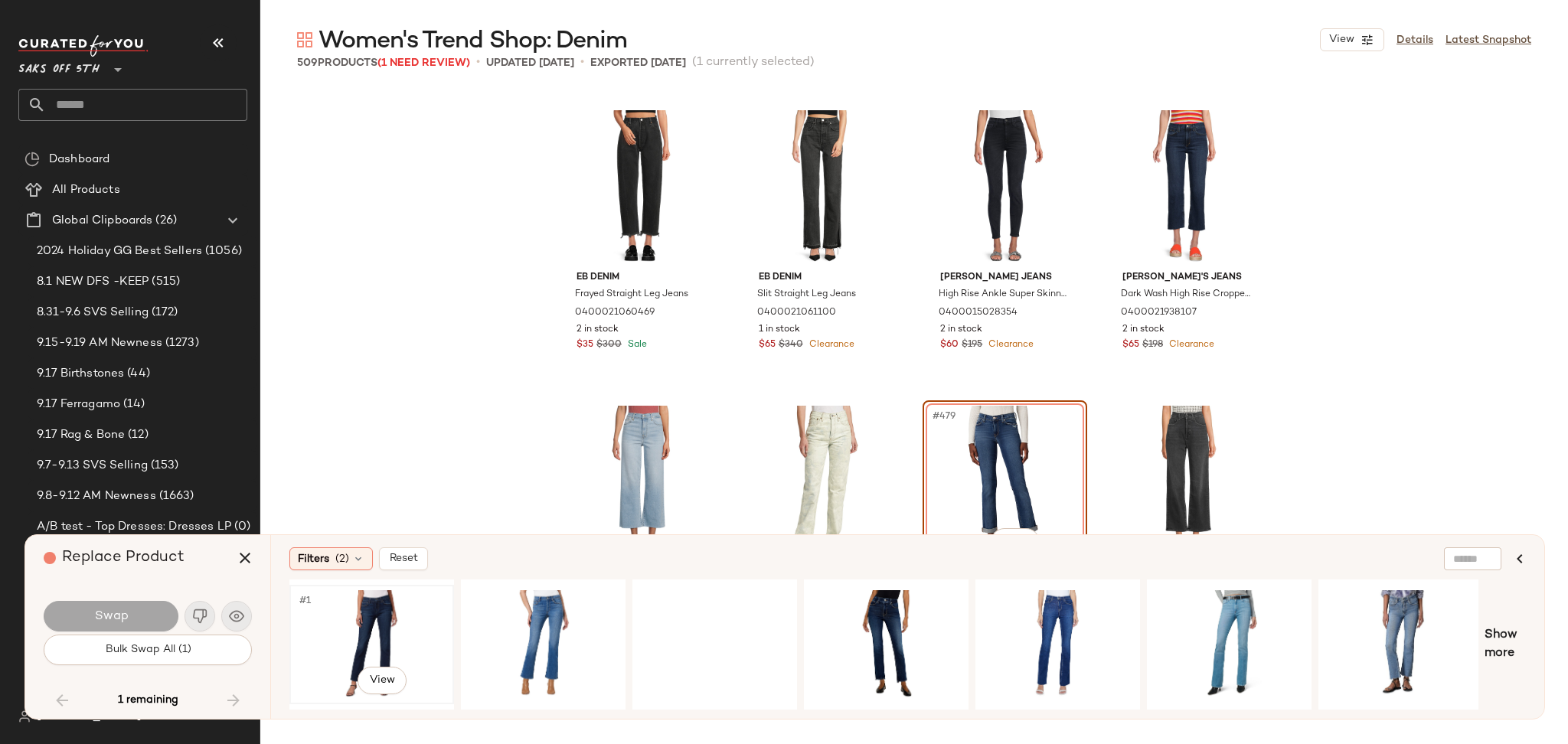
click at [375, 627] on div "#1 View" at bounding box center [371, 644] width 154 height 109
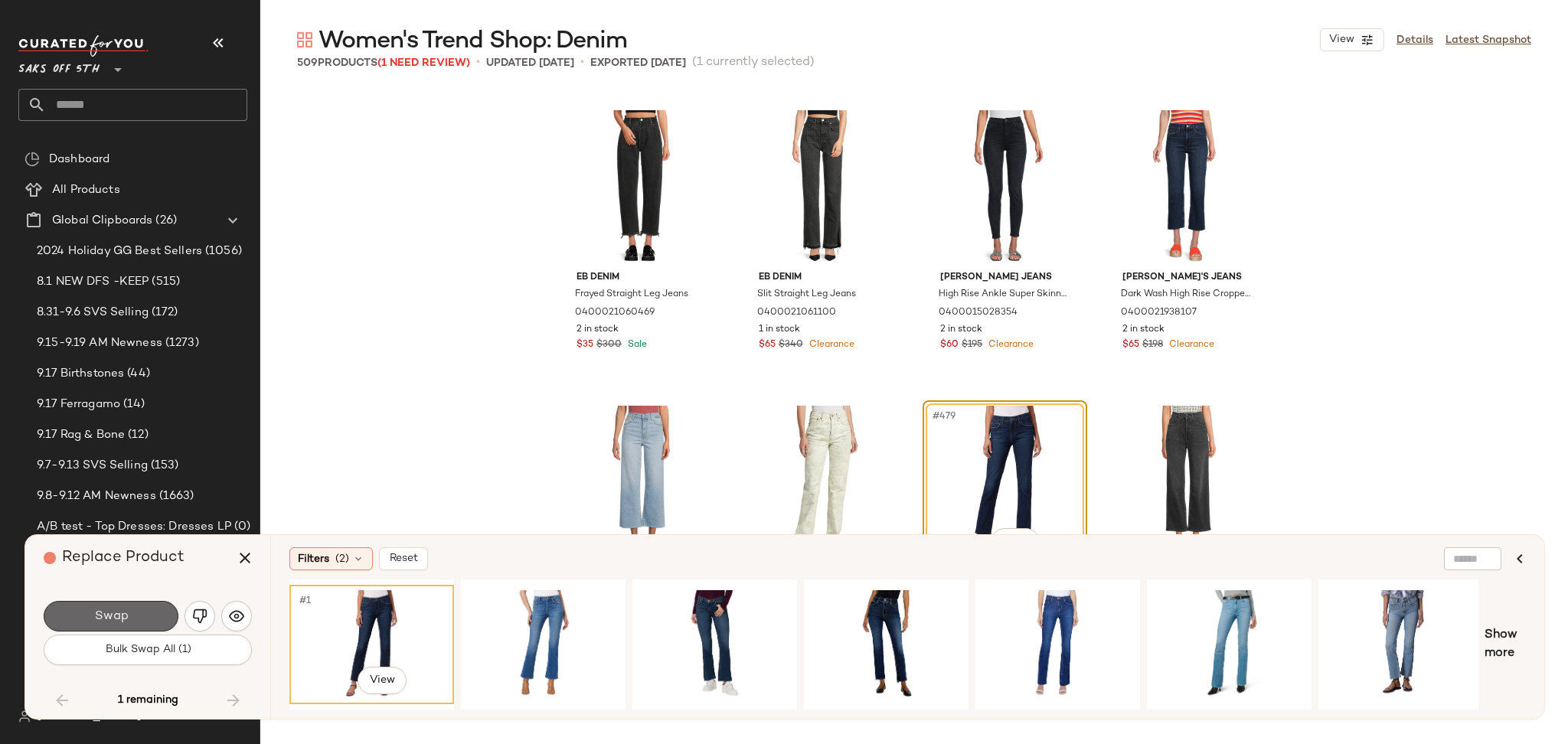
click at [121, 603] on button "Swap" at bounding box center [111, 616] width 135 height 30
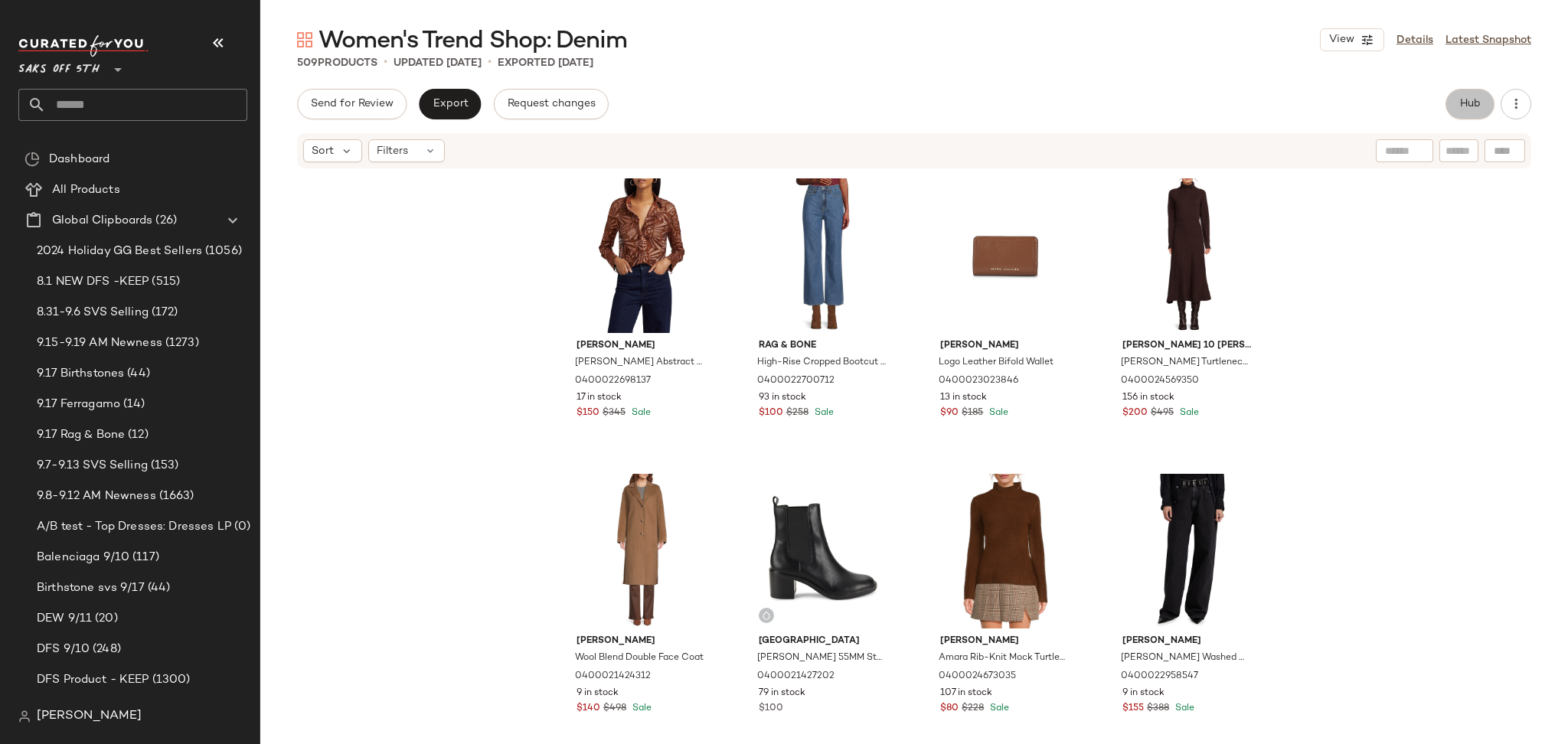
click at [1462, 94] on button "Hub" at bounding box center [1470, 104] width 49 height 30
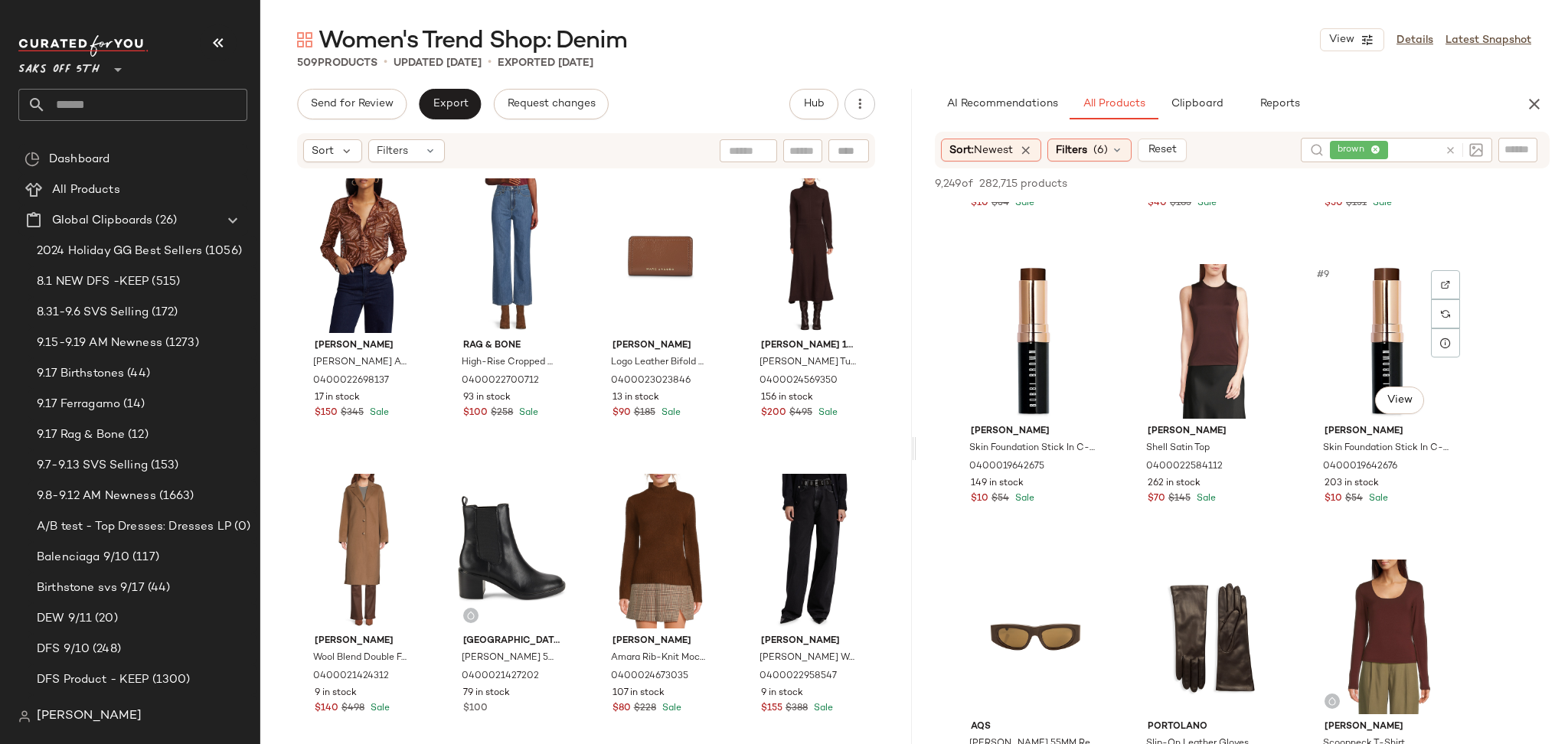
scroll to position [522, 0]
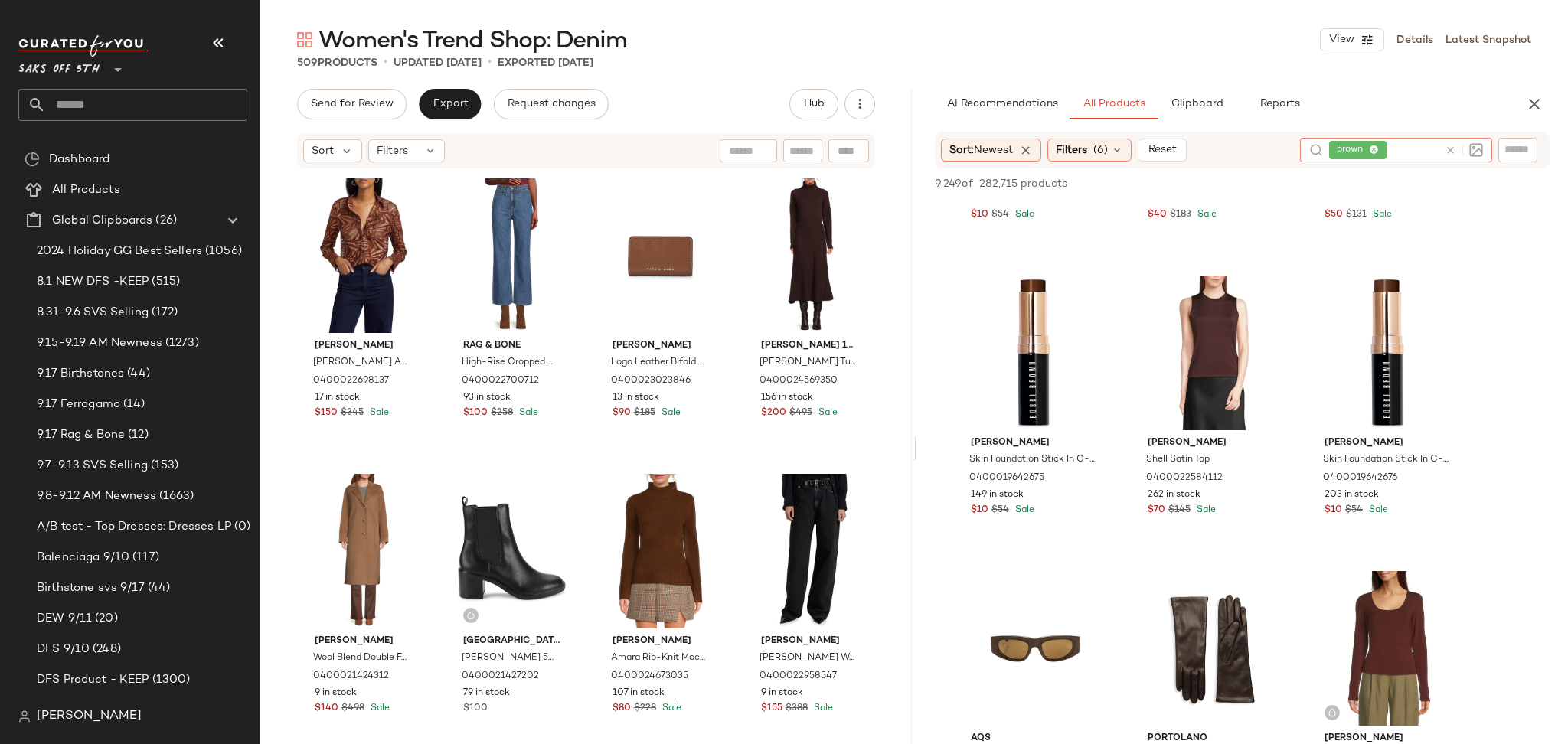
click at [1403, 154] on input "text" at bounding box center [1414, 150] width 49 height 16
type input "*****"
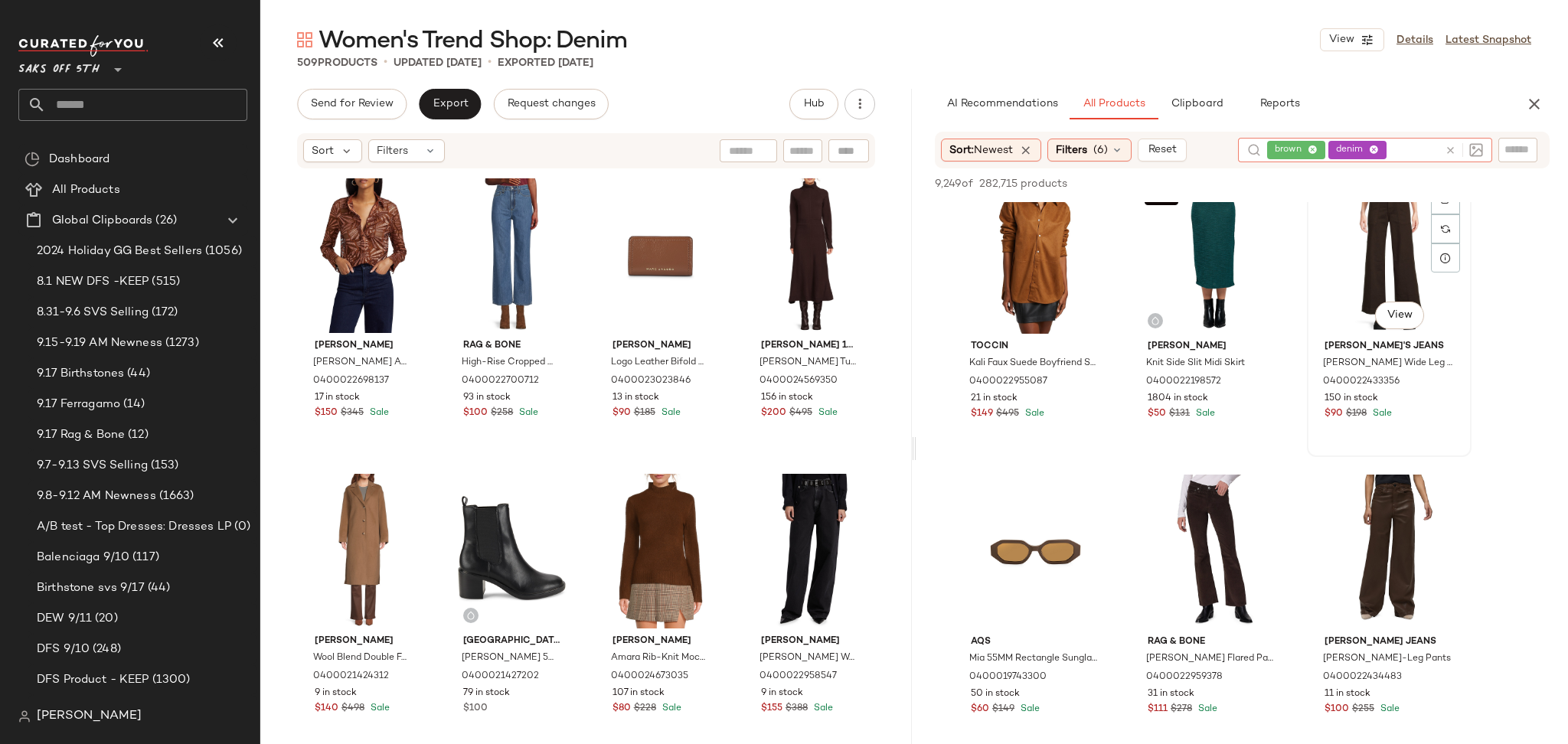
scroll to position [1803, 0]
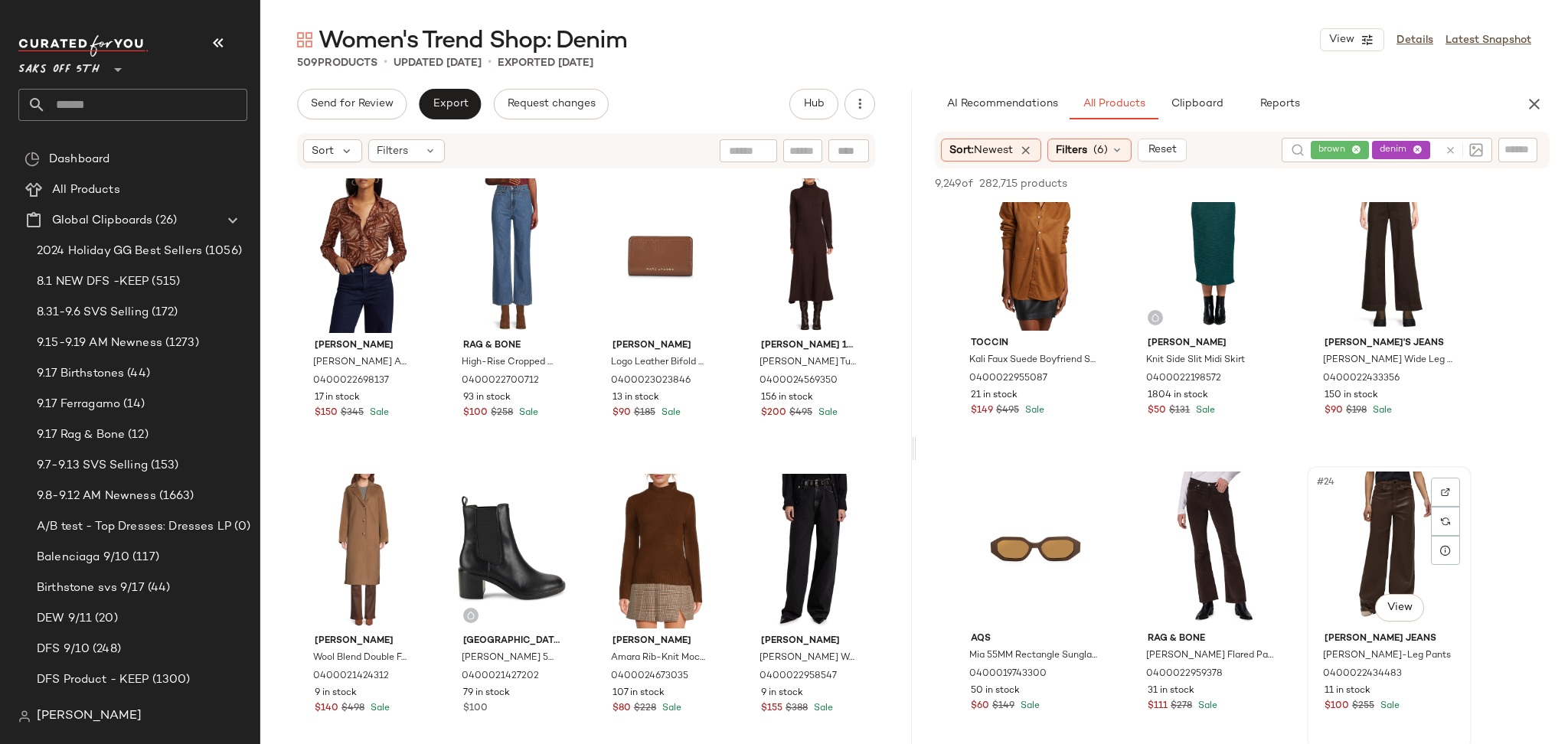
click at [1384, 530] on div "#24 View" at bounding box center [1389, 549] width 154 height 155
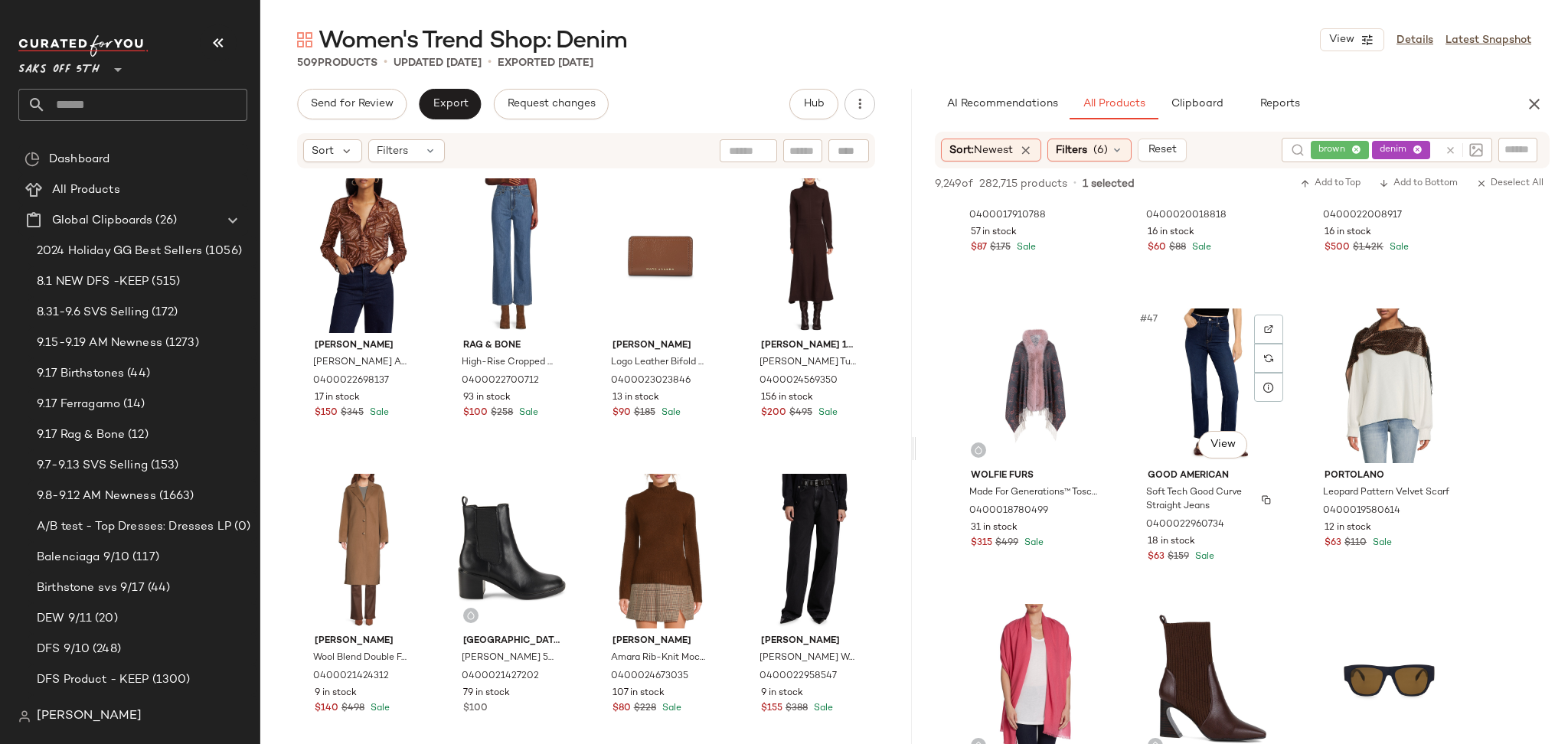
scroll to position [4331, 0]
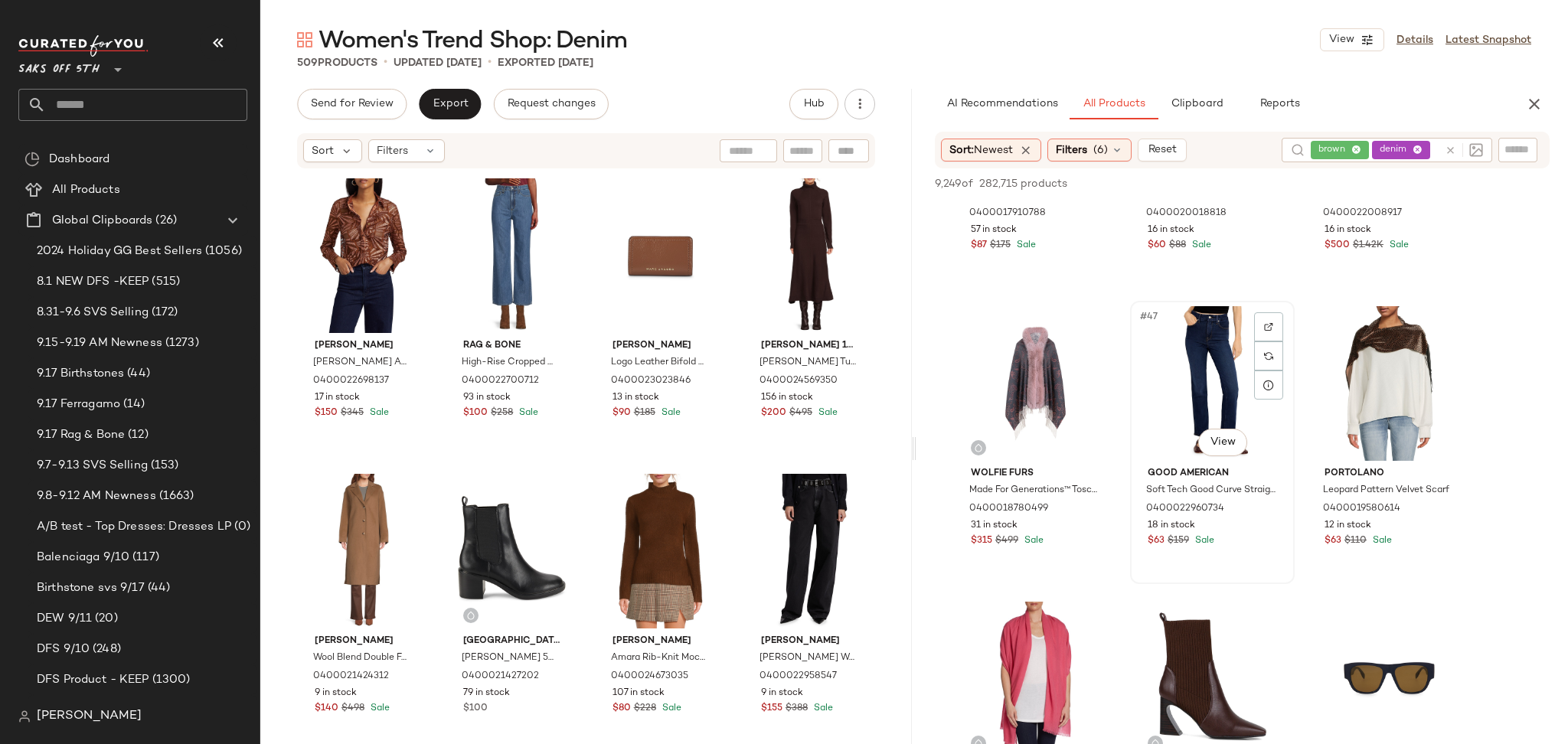
click at [1215, 394] on div "#47 View" at bounding box center [1212, 383] width 154 height 155
click at [1334, 186] on span "Add to Top" at bounding box center [1330, 183] width 60 height 10
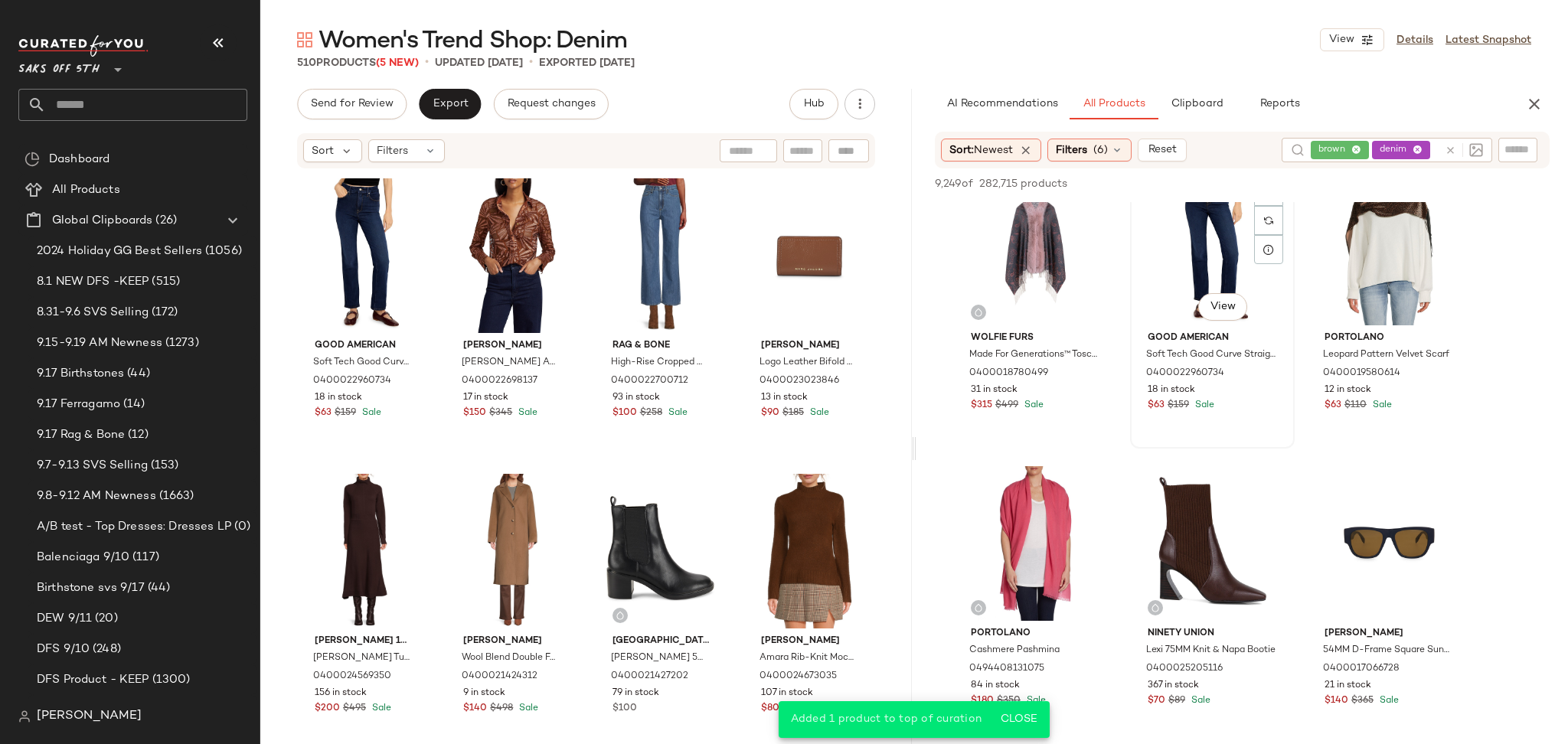
scroll to position [4483, 0]
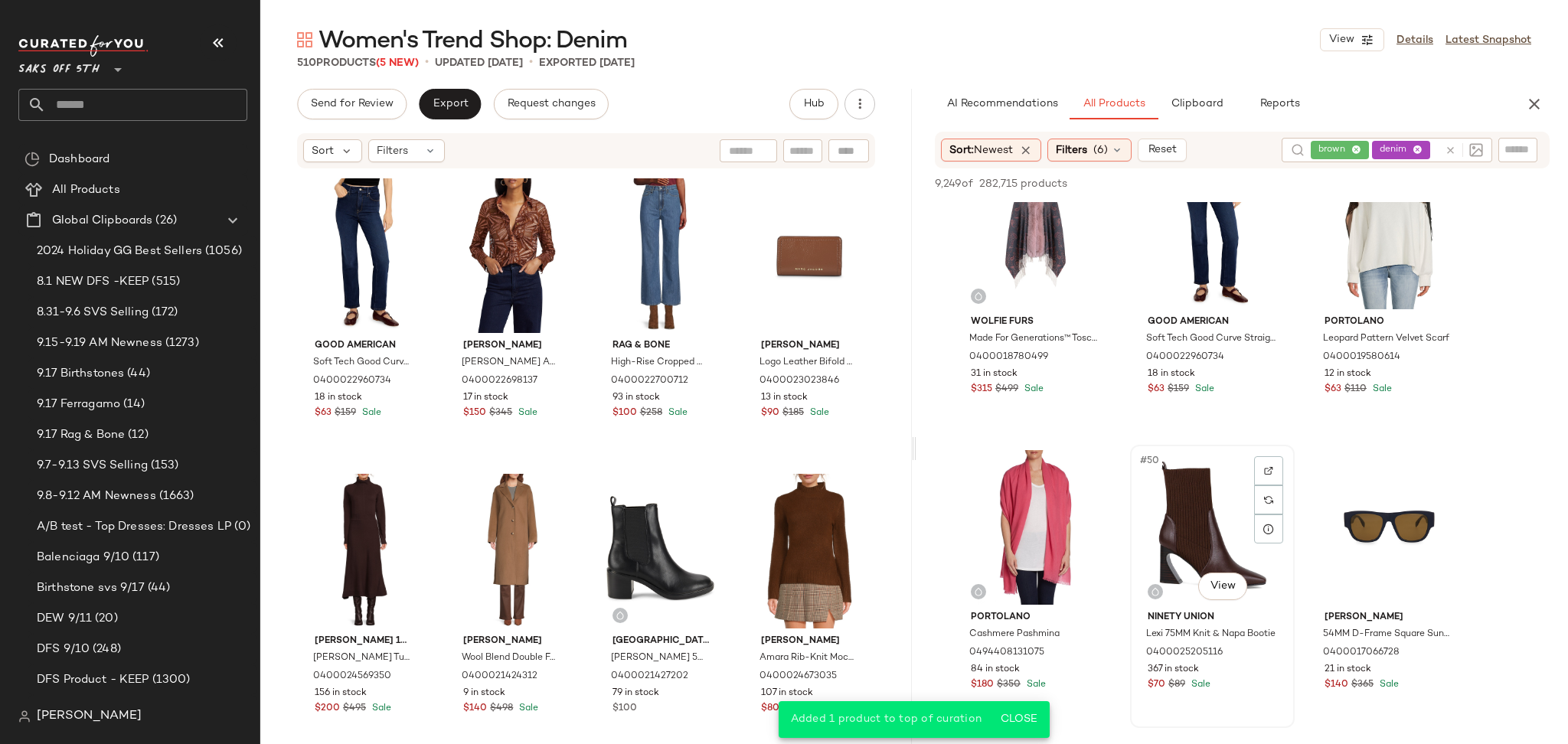
click at [1191, 518] on div "#50 View" at bounding box center [1212, 527] width 154 height 155
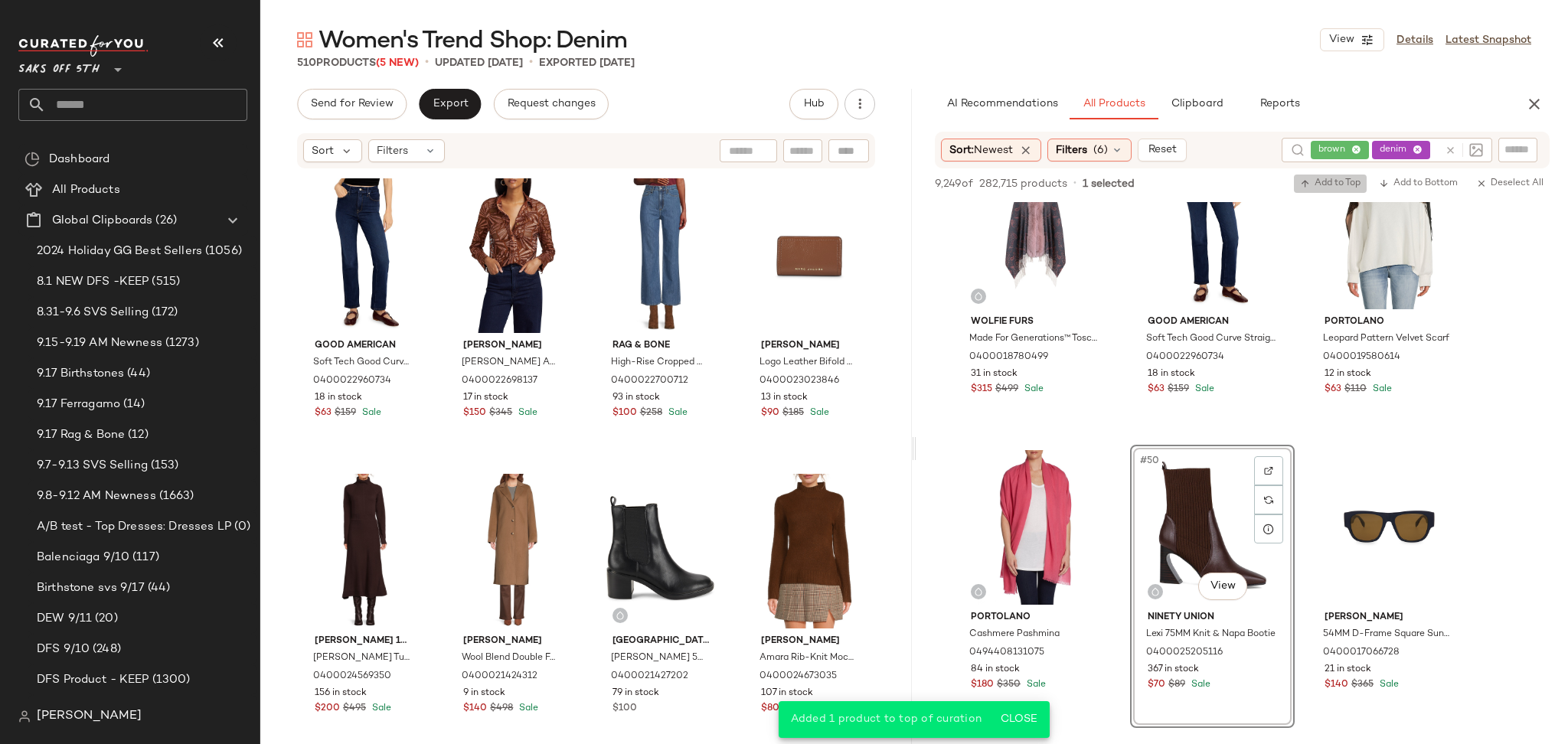
click at [1334, 185] on span "Add to Top" at bounding box center [1330, 183] width 60 height 10
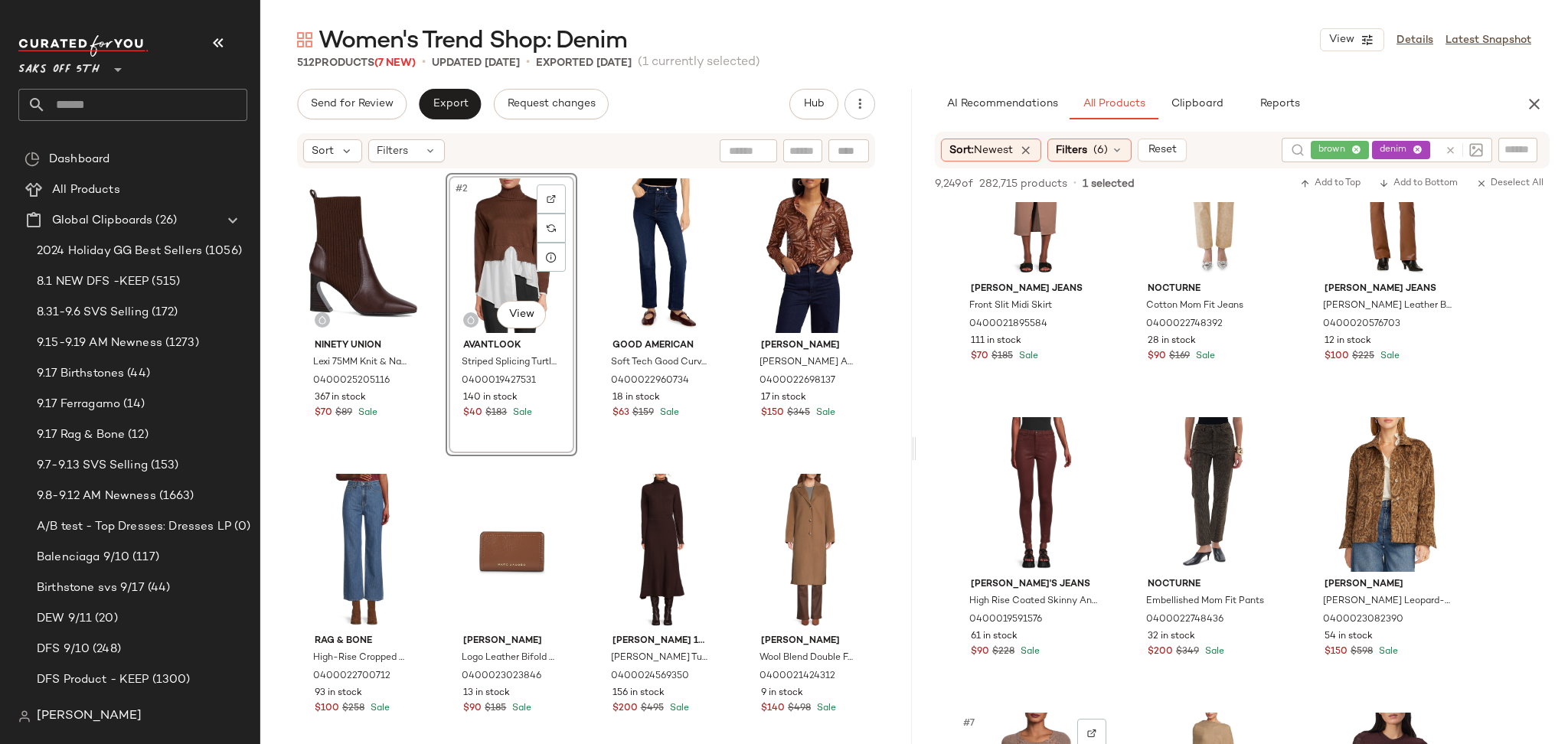
scroll to position [0, 0]
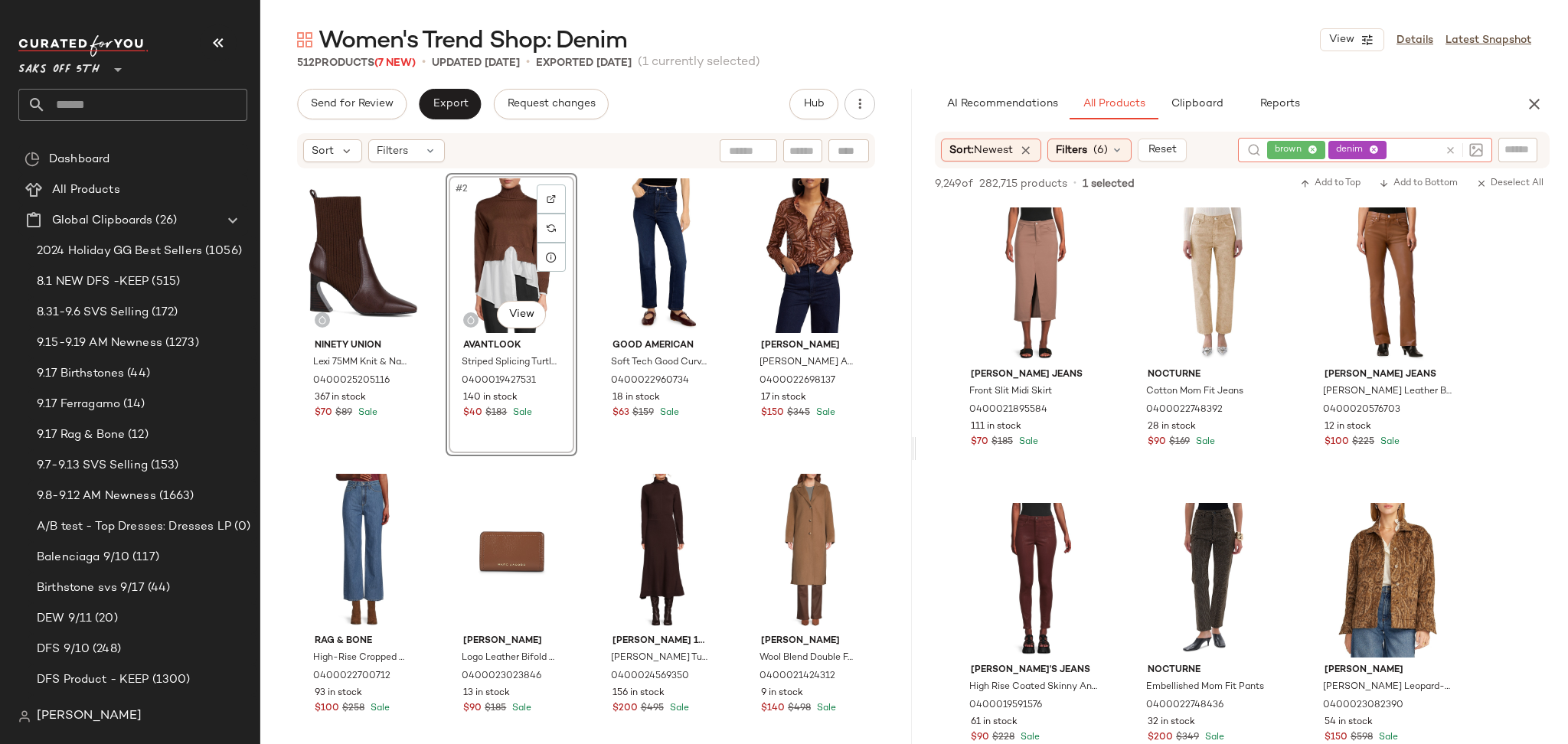
click at [1406, 151] on div "brown denim" at bounding box center [1353, 150] width 172 height 25
click at [1372, 148] on icon at bounding box center [1373, 150] width 10 height 10
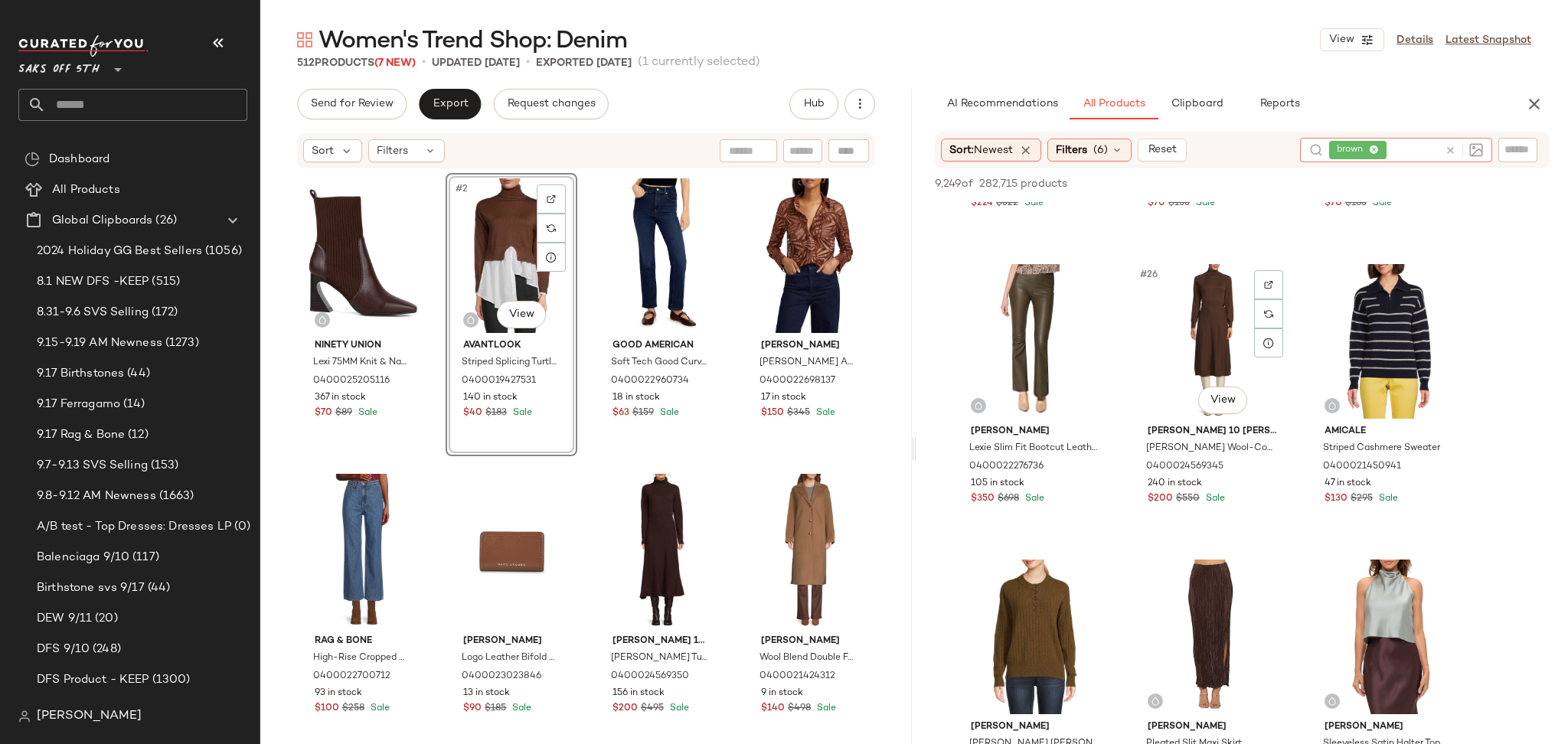
scroll to position [2308, 0]
click at [1179, 289] on div "#26 View" at bounding box center [1212, 340] width 154 height 155
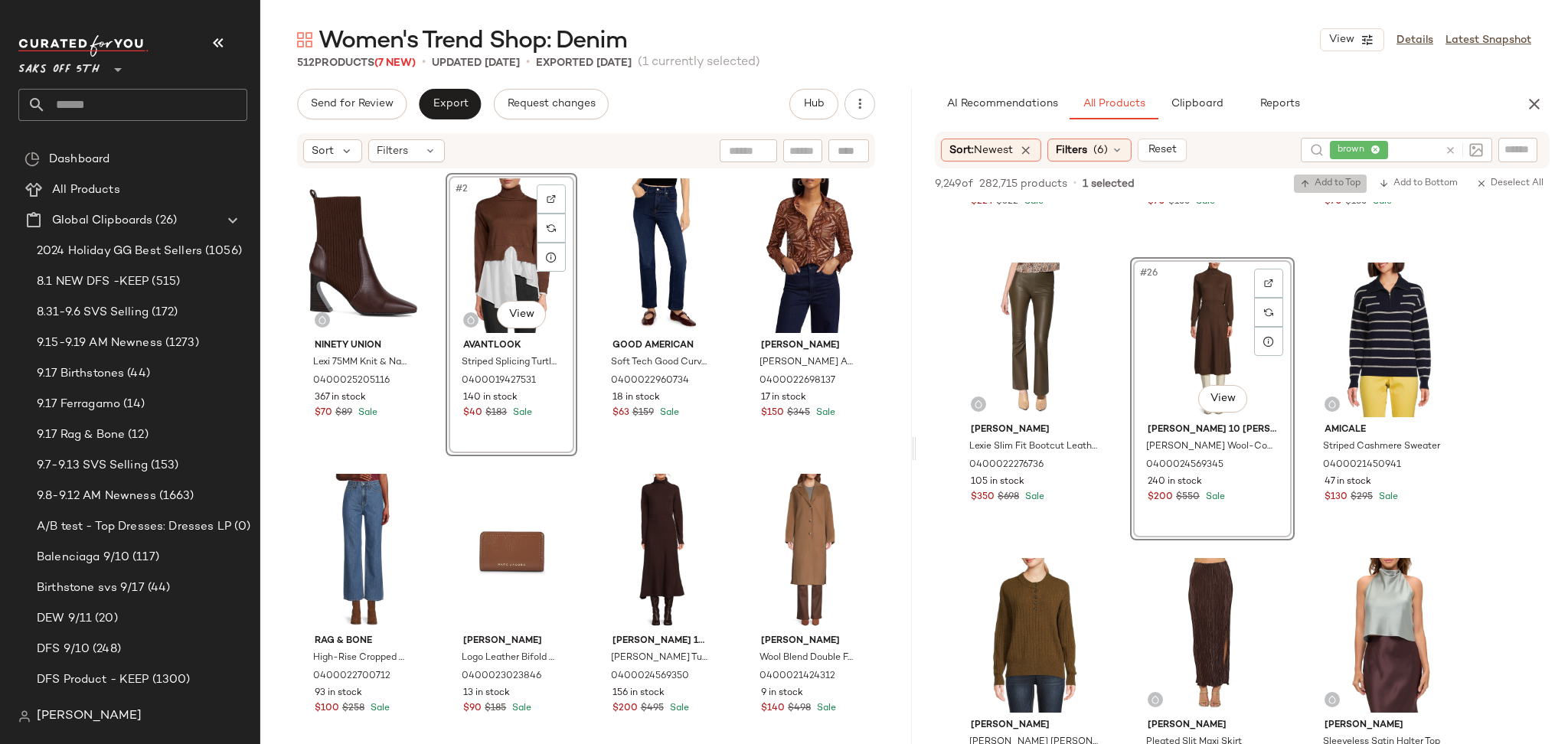
click at [1316, 183] on span "Add to Top" at bounding box center [1330, 183] width 60 height 10
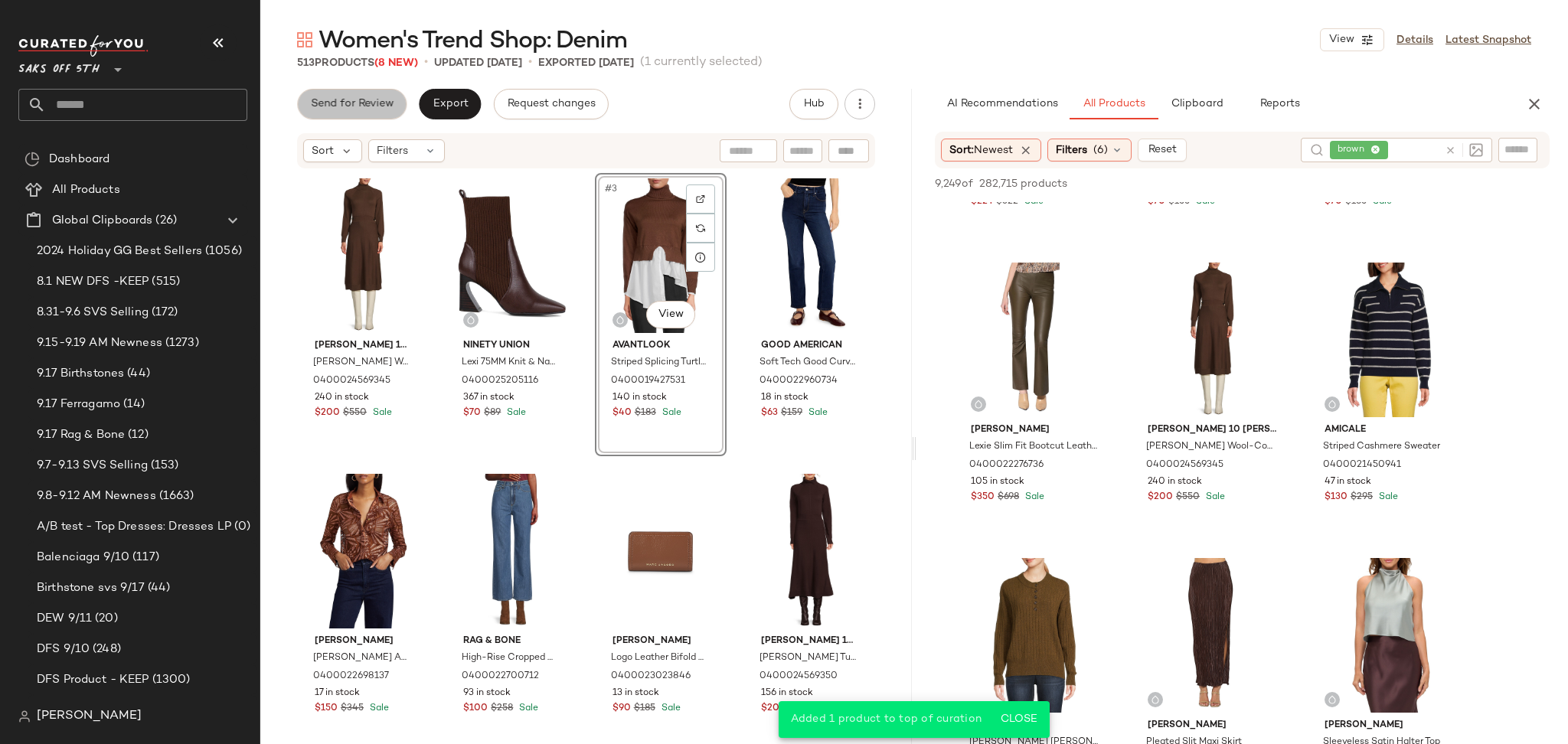
click at [371, 107] on span "Send for Review" at bounding box center [351, 104] width 83 height 12
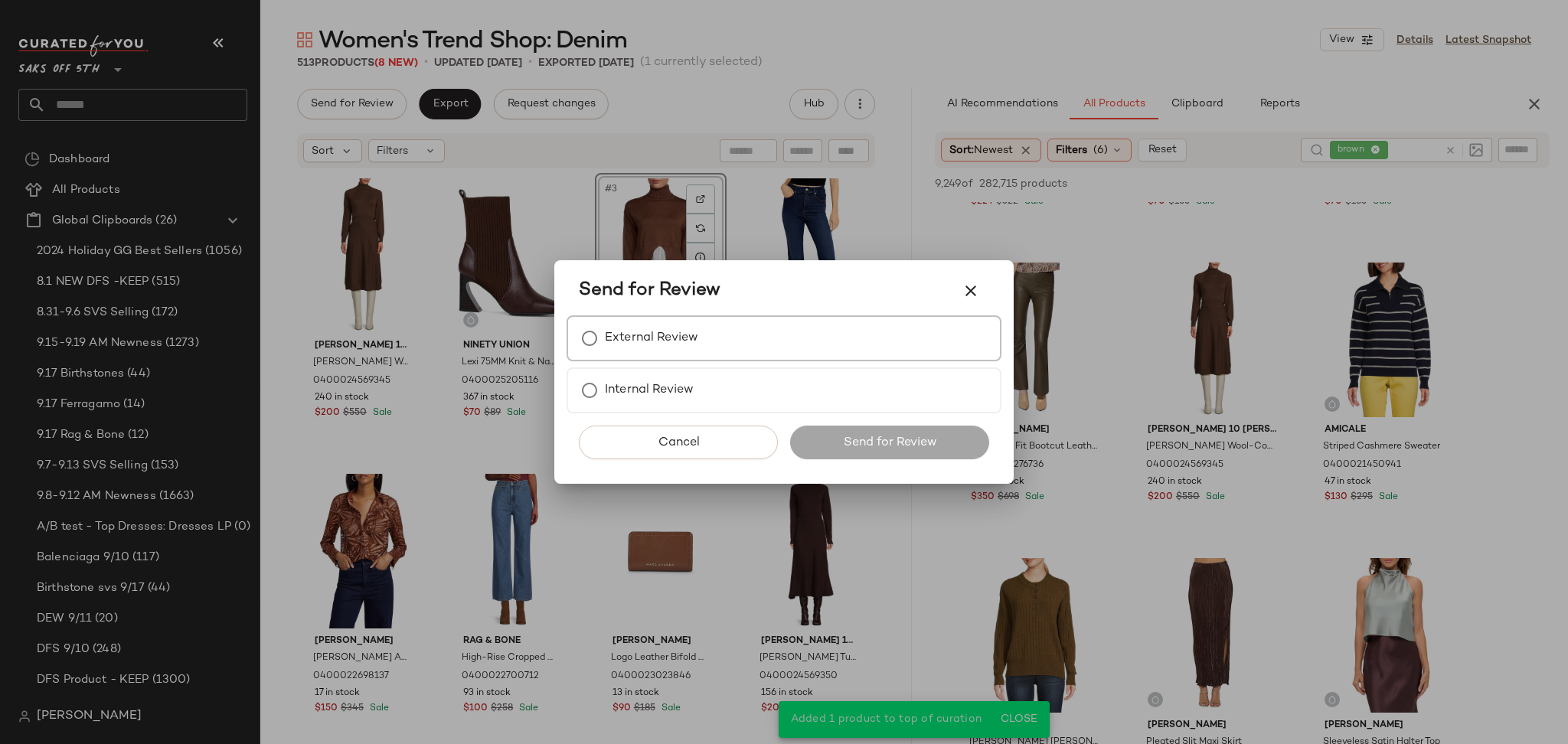
click at [625, 336] on label "External Review" at bounding box center [651, 338] width 94 height 30
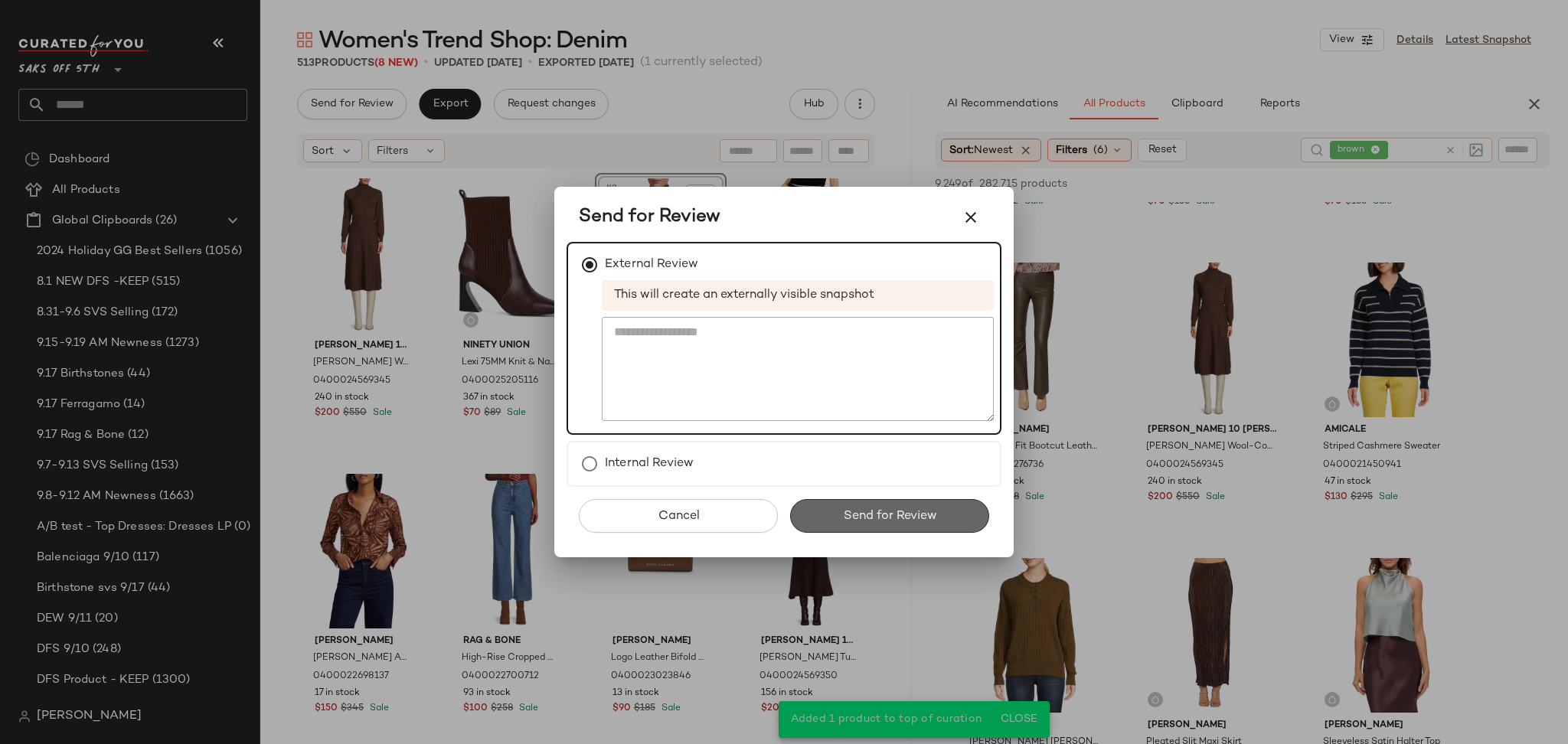
click at [831, 499] on button "Send for Review" at bounding box center [889, 516] width 199 height 34
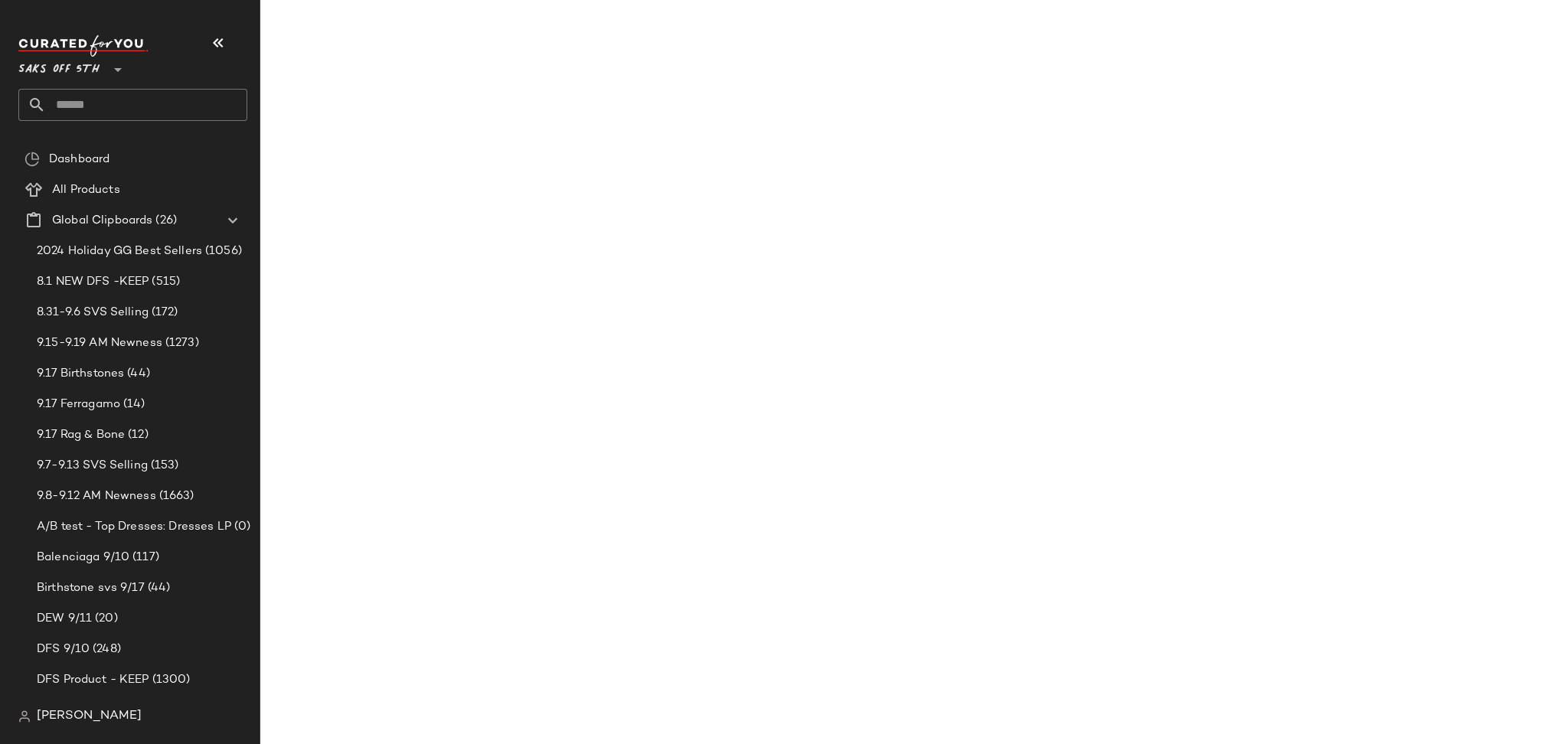
scroll to position [3193, 0]
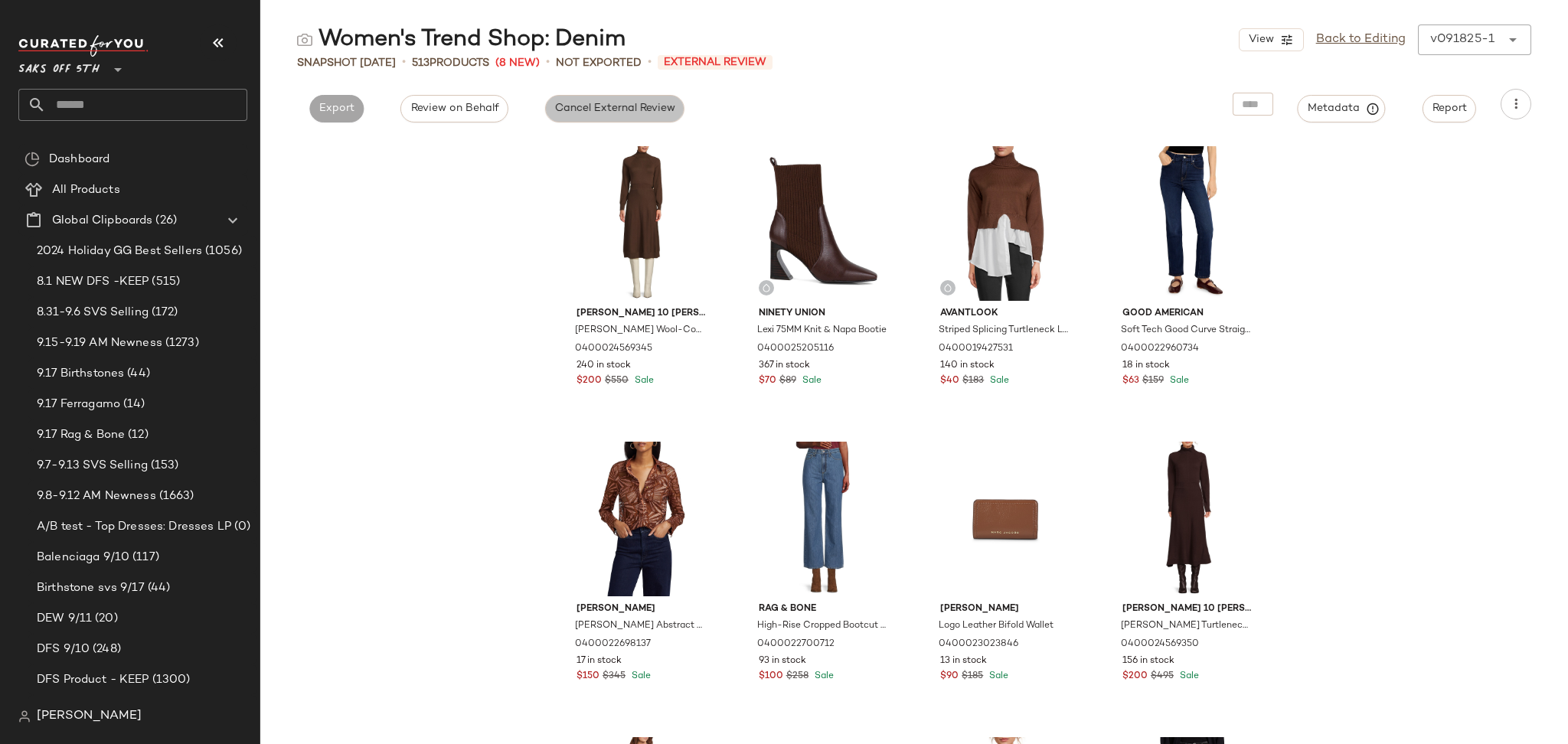
click at [591, 110] on span "Cancel External Review" at bounding box center [615, 109] width 121 height 12
click at [491, 110] on button "Export" at bounding box center [475, 108] width 55 height 27
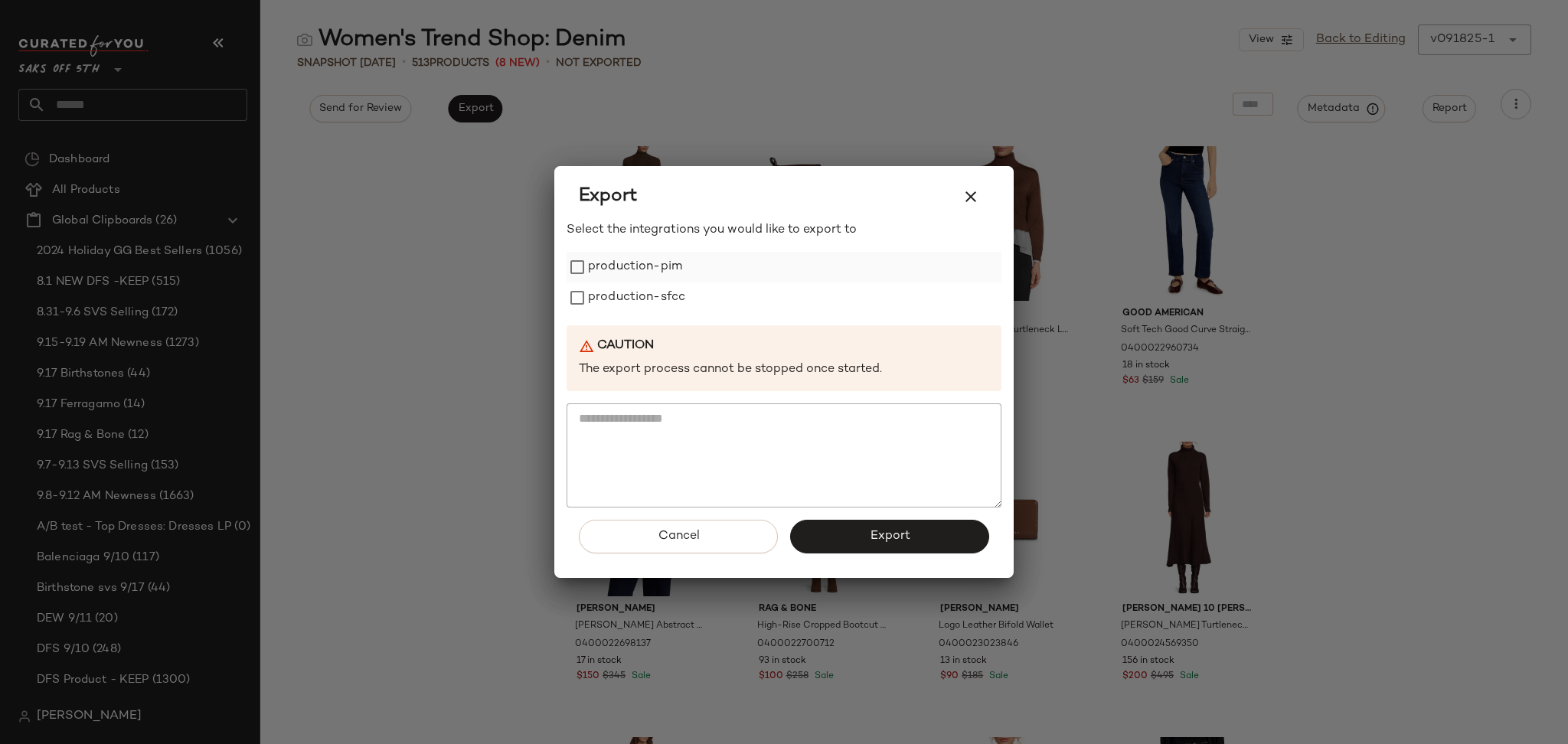
click at [594, 263] on label "production-pim" at bounding box center [635, 267] width 94 height 30
click at [601, 293] on label "production-sfcc" at bounding box center [636, 297] width 97 height 30
click at [842, 529] on button "Export" at bounding box center [889, 536] width 199 height 34
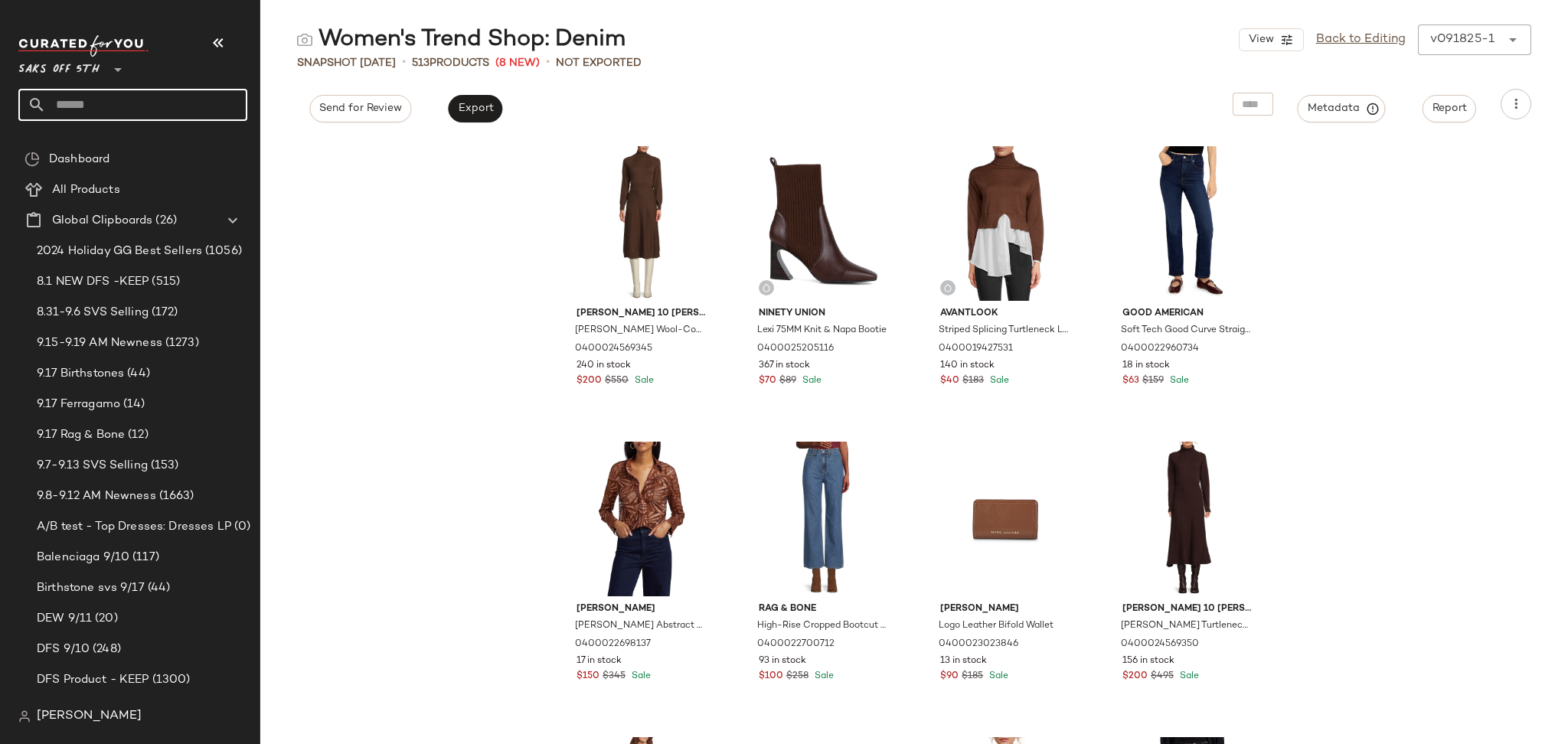
click at [207, 103] on input "text" at bounding box center [146, 105] width 201 height 32
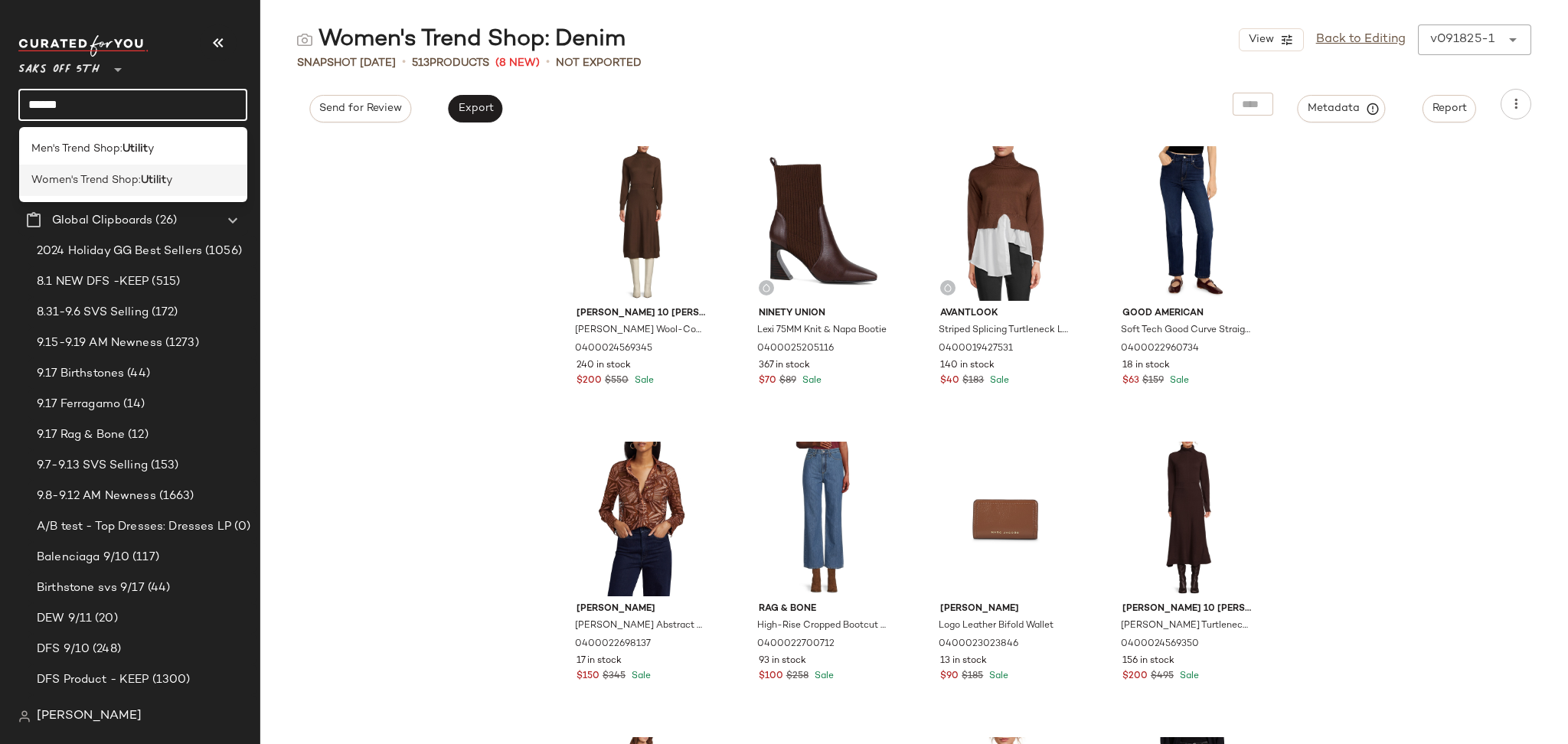
type input "******"
click at [175, 188] on div "Women's Trend Shop: Utilit y" at bounding box center [133, 179] width 204 height 16
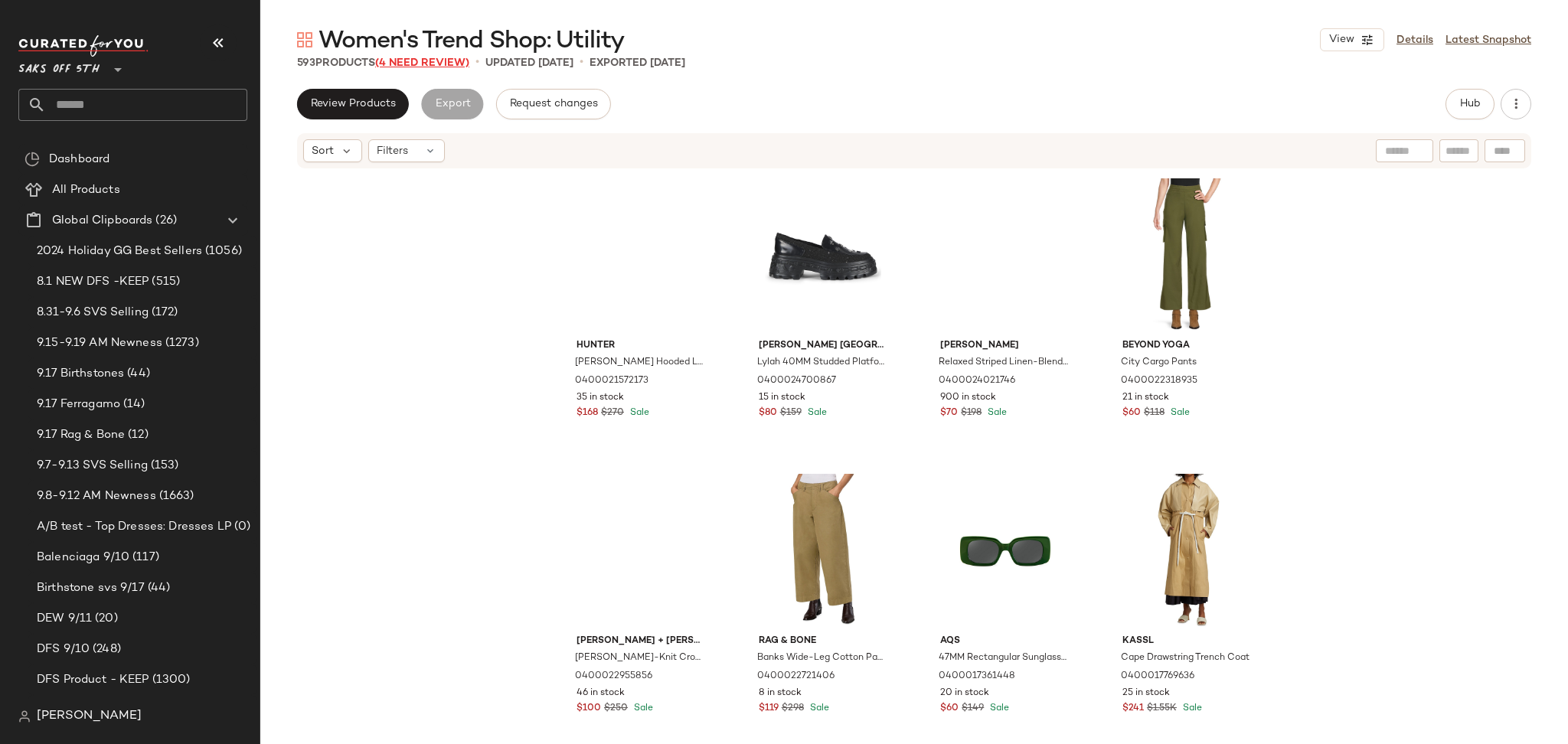
click at [449, 62] on span "(4 Need Review)" at bounding box center [422, 63] width 94 height 11
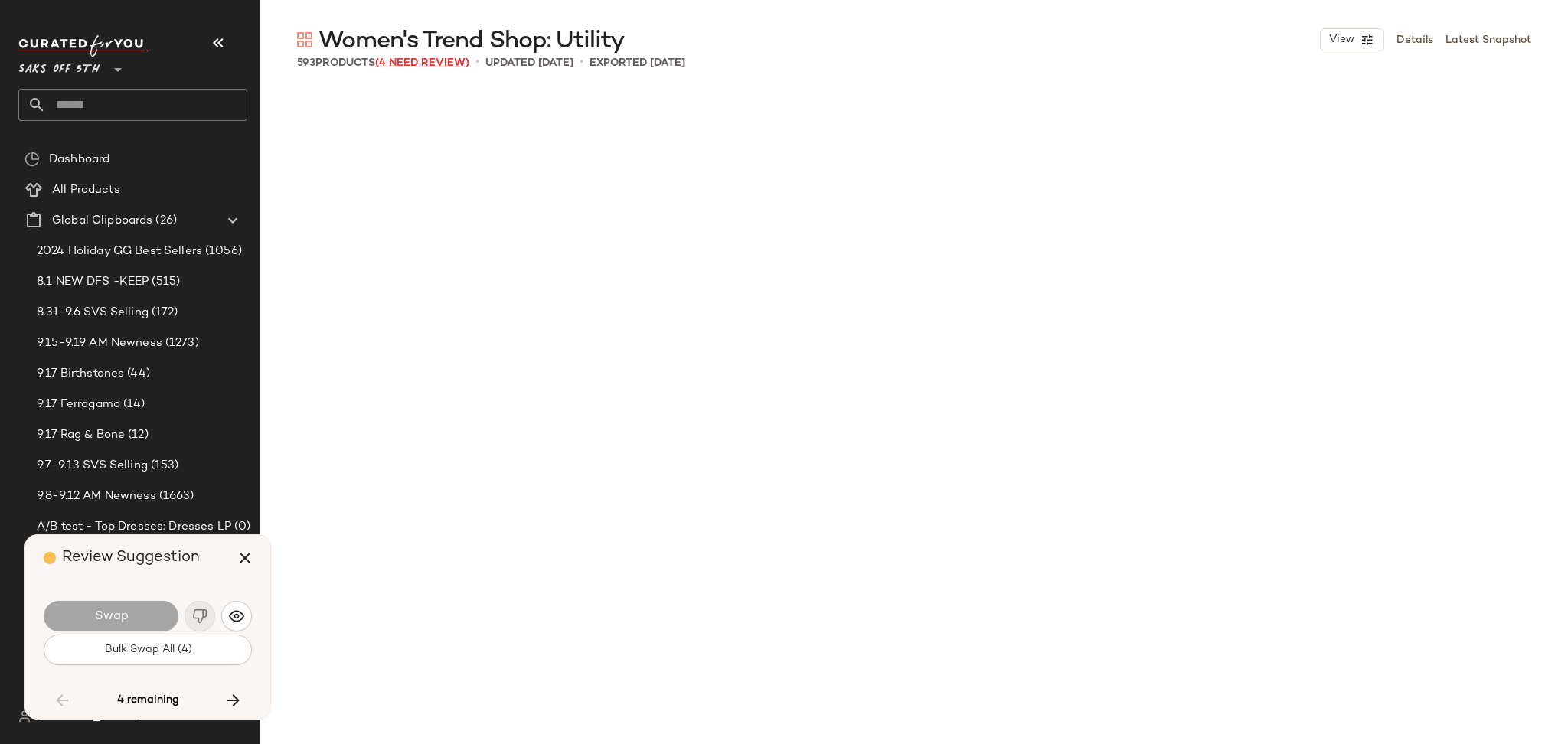
scroll to position [28350, 0]
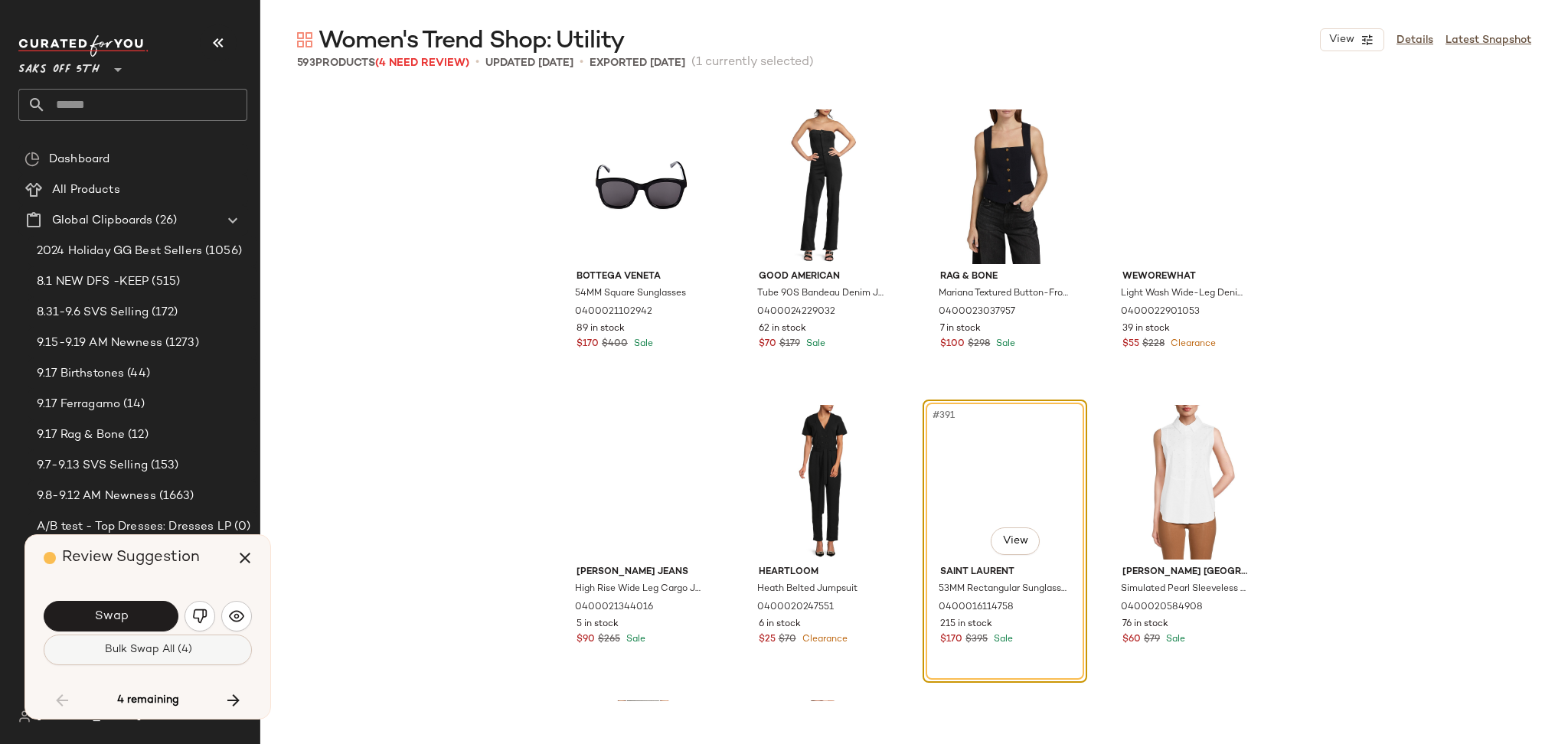
click at [182, 664] on button "Bulk Swap All (4)" at bounding box center [147, 650] width 208 height 30
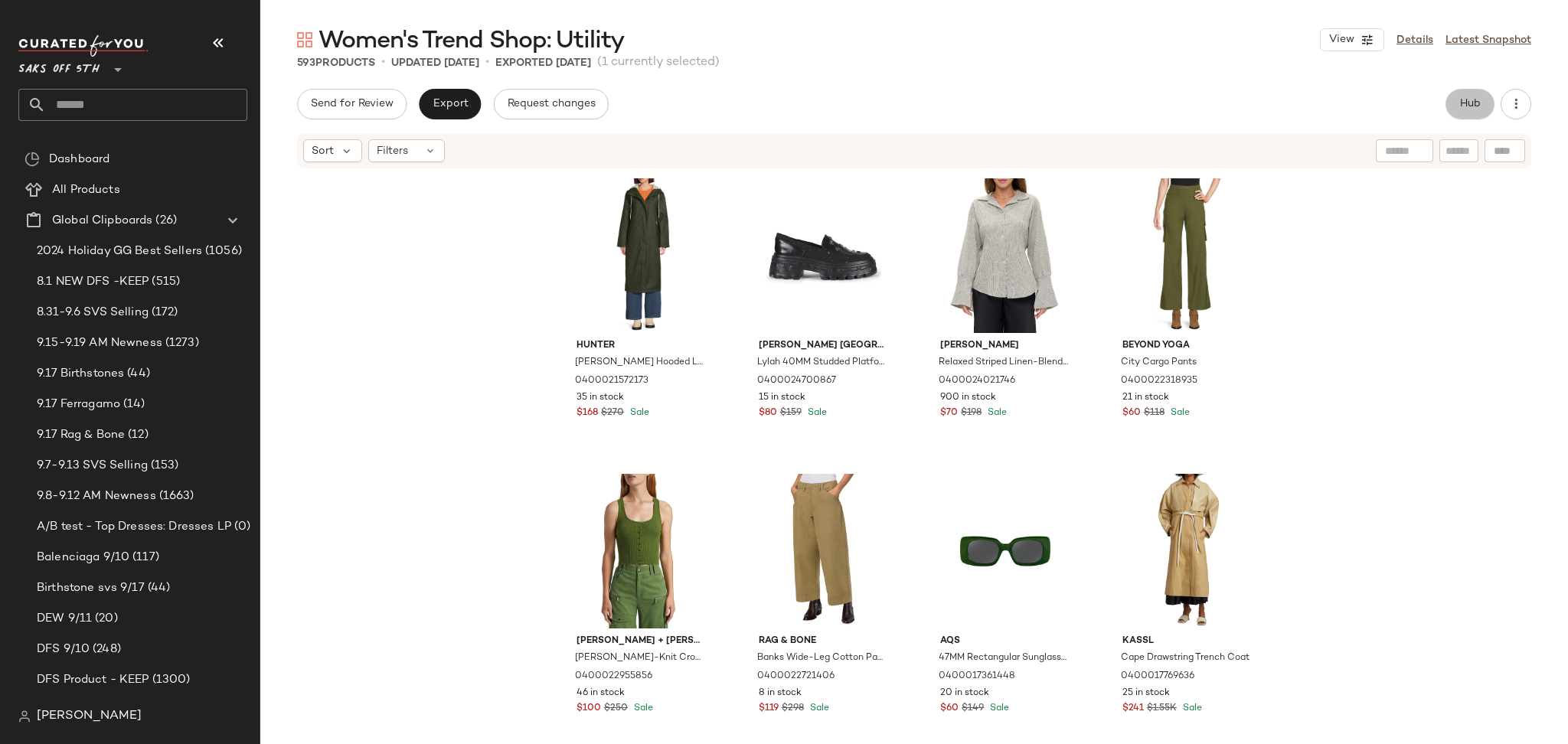
click at [1467, 99] on span "Hub" at bounding box center [1469, 104] width 22 height 12
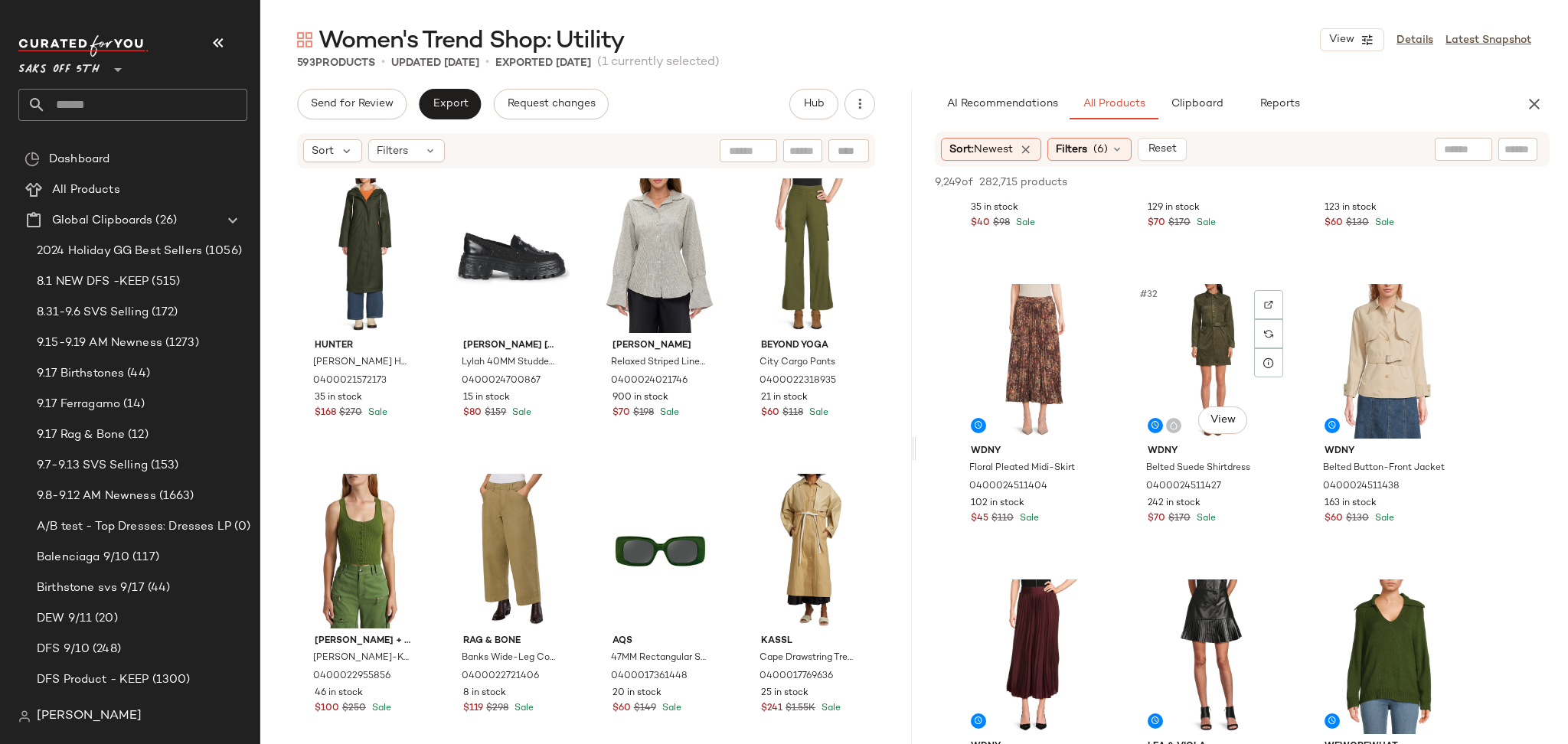
scroll to position [2877, 0]
click at [1213, 349] on div "#32 View" at bounding box center [1212, 360] width 154 height 155
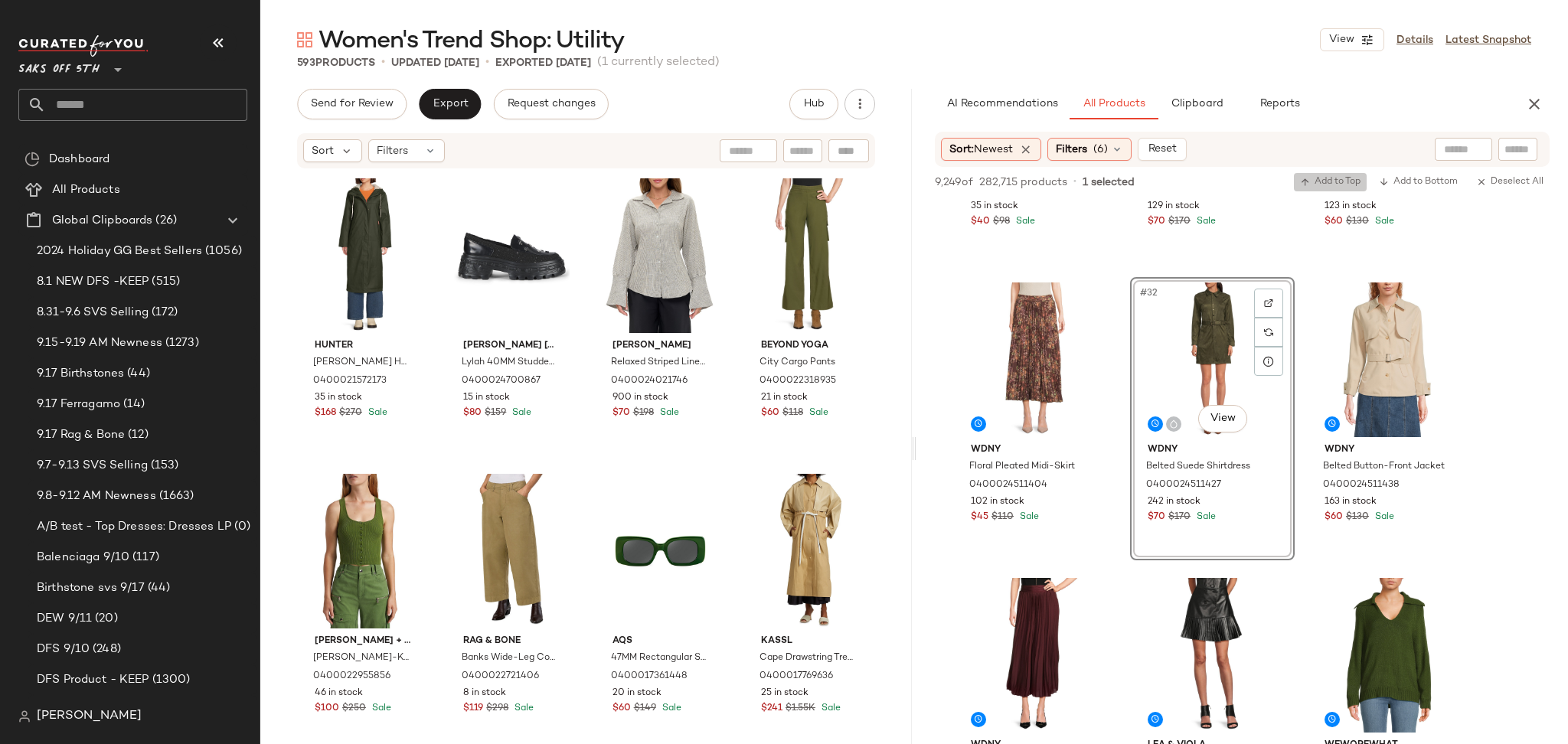
click at [1337, 181] on span "Add to Top" at bounding box center [1330, 181] width 60 height 10
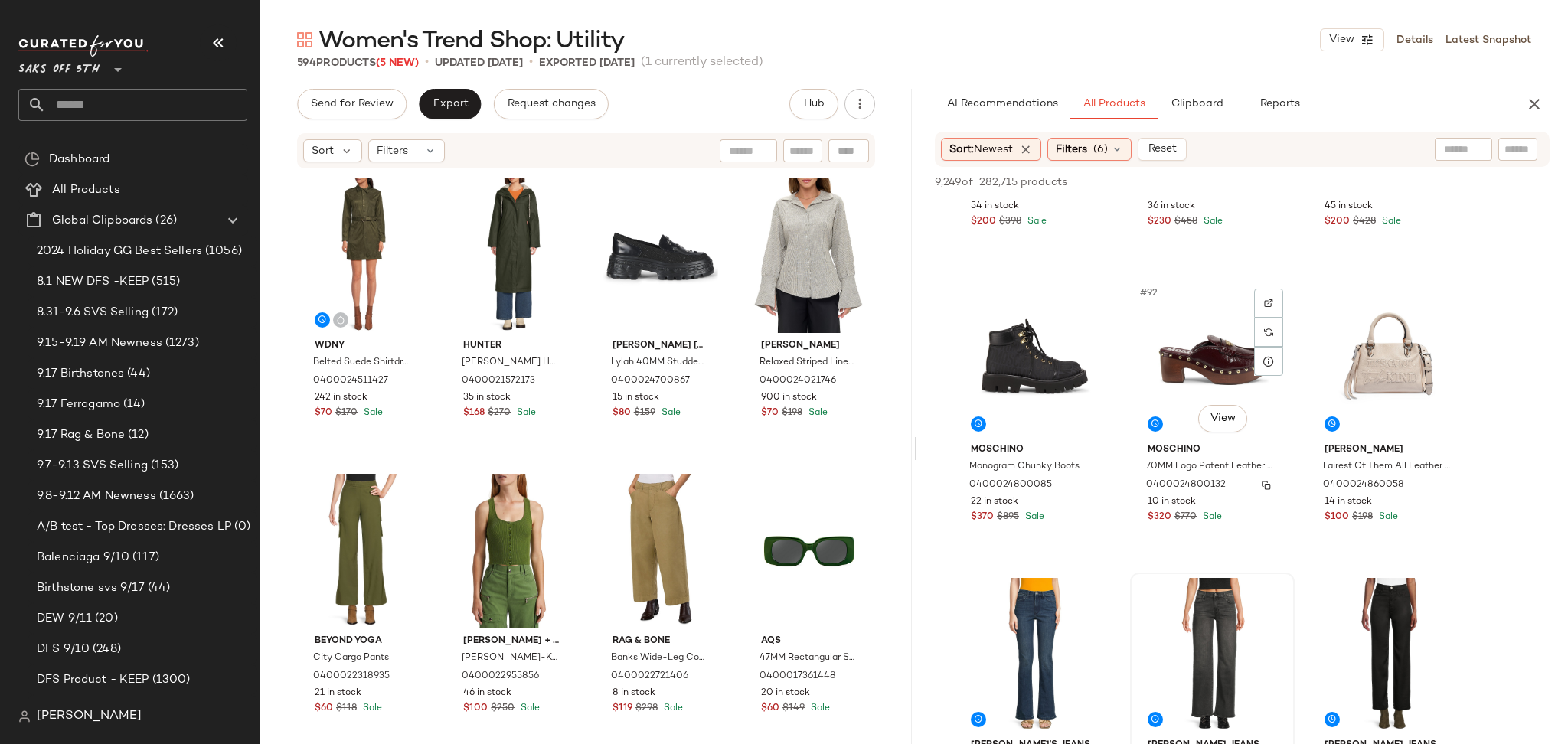
scroll to position [8802, 0]
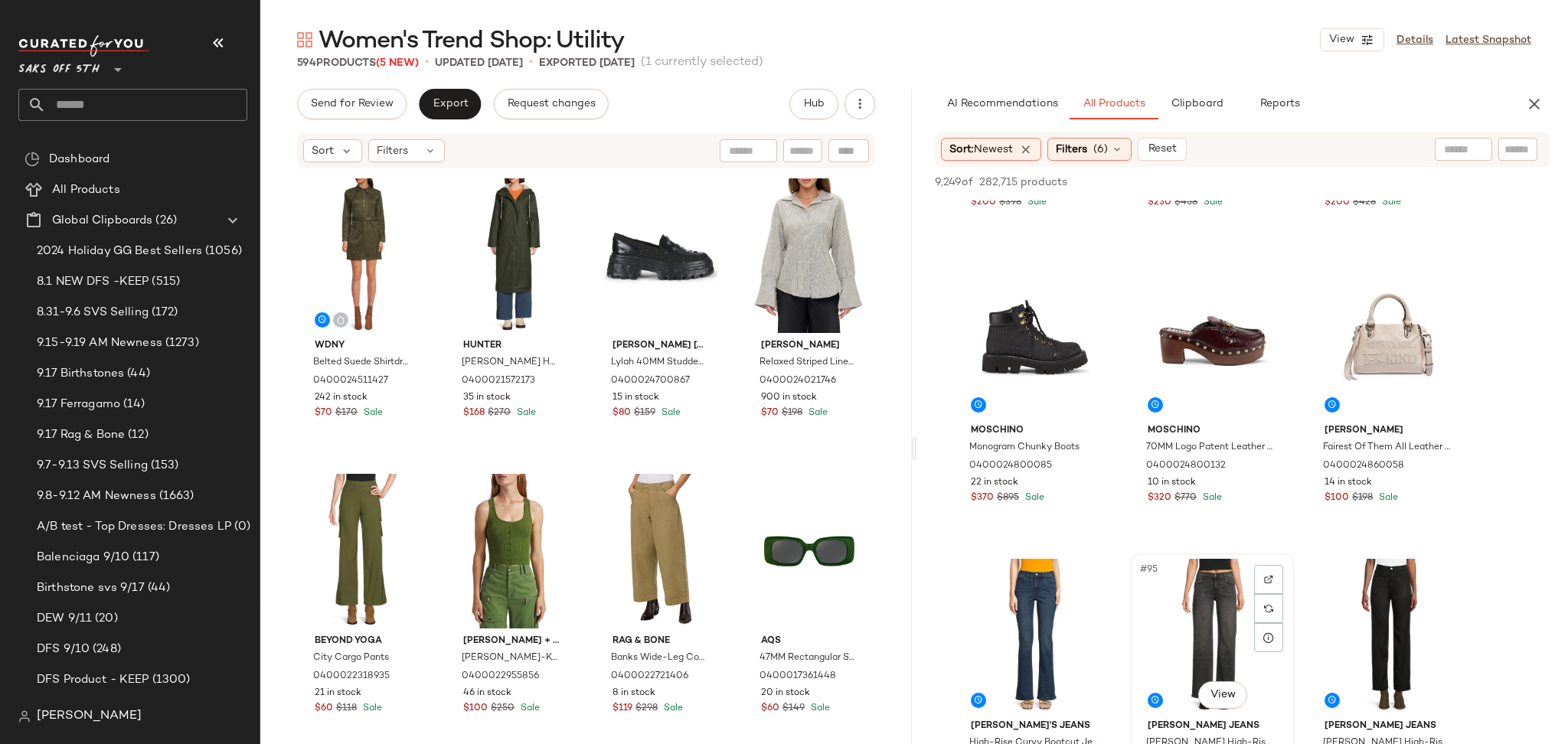
click at [1201, 589] on div "#95 View" at bounding box center [1212, 636] width 154 height 155
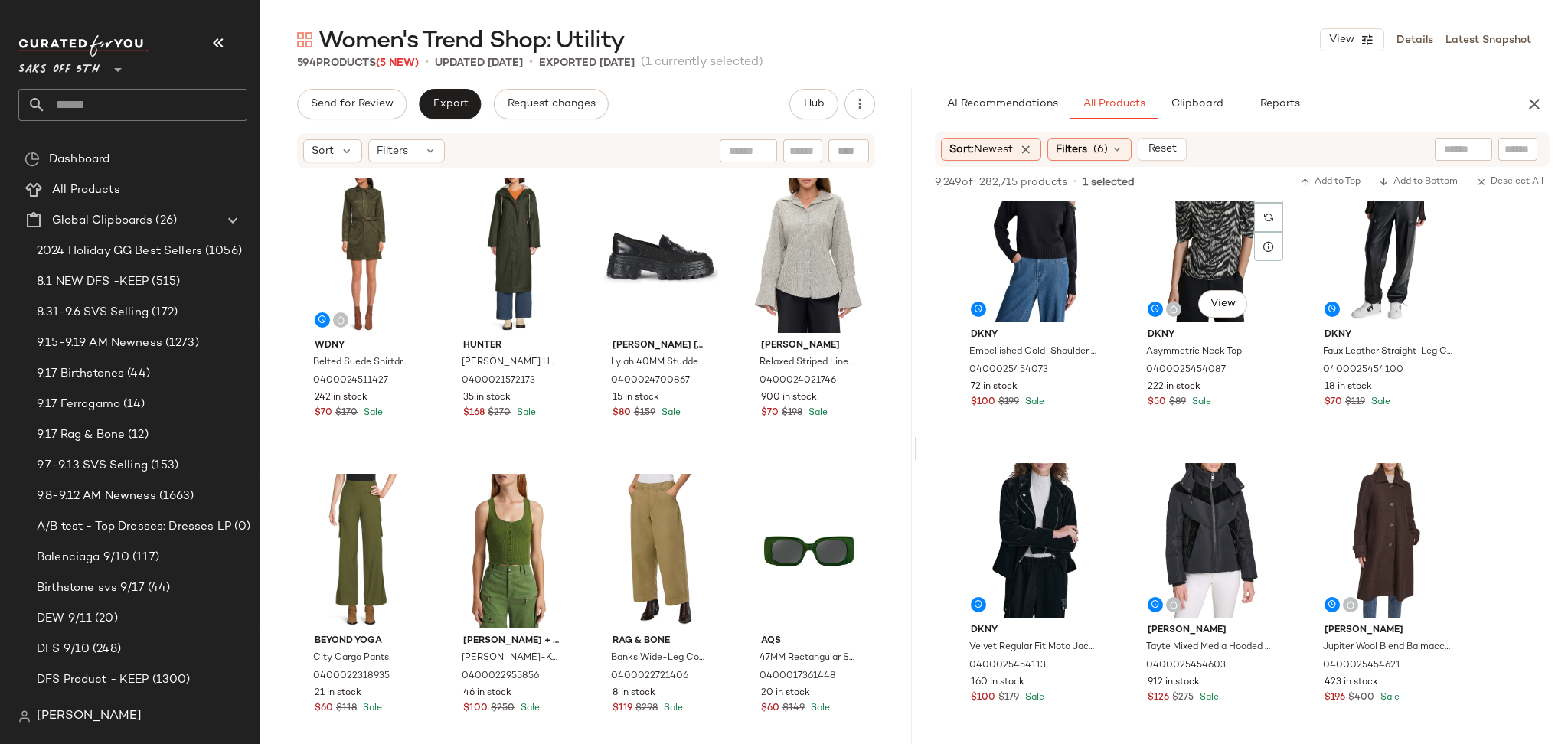
scroll to position [11265, 0]
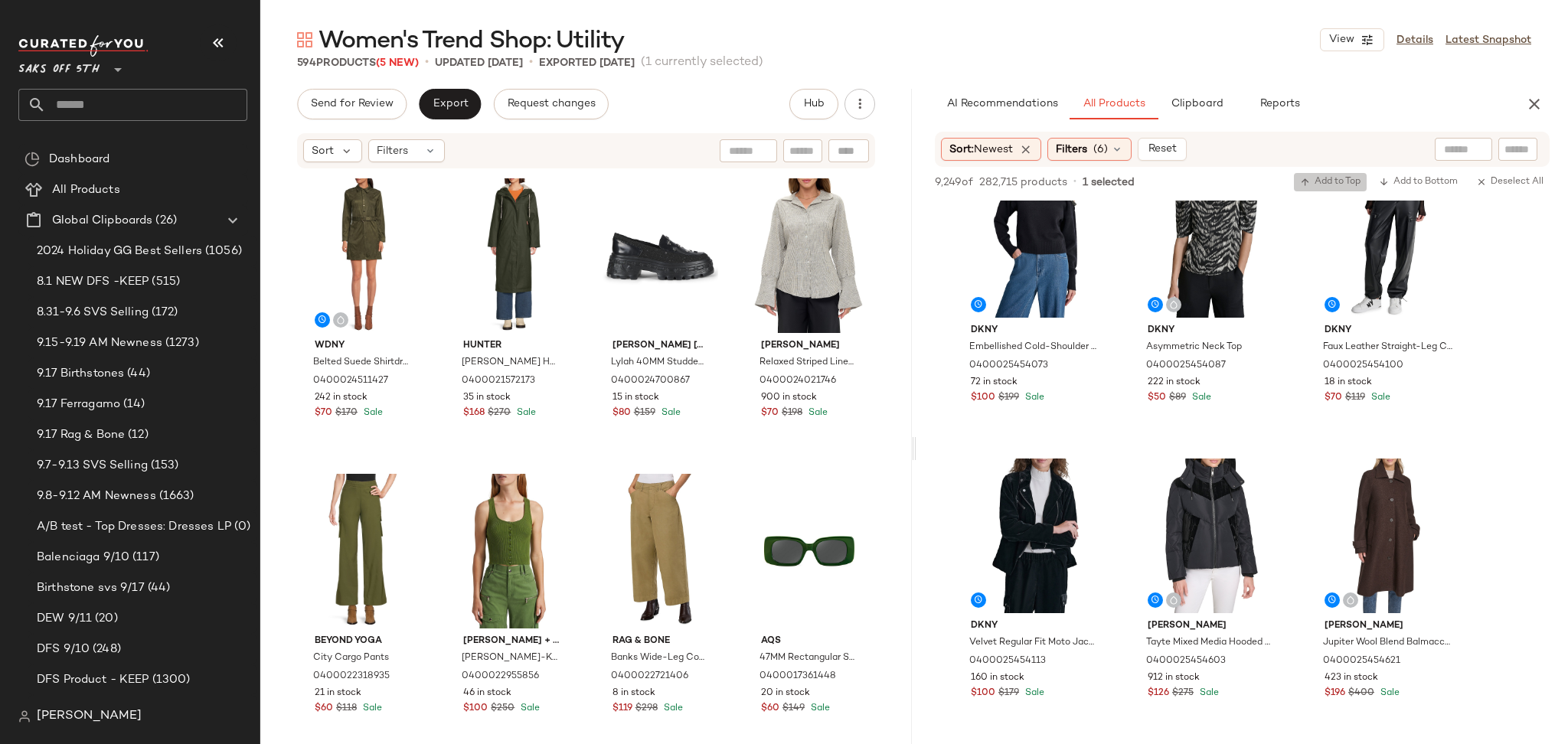
click at [1305, 178] on icon "button" at bounding box center [1304, 181] width 10 height 10
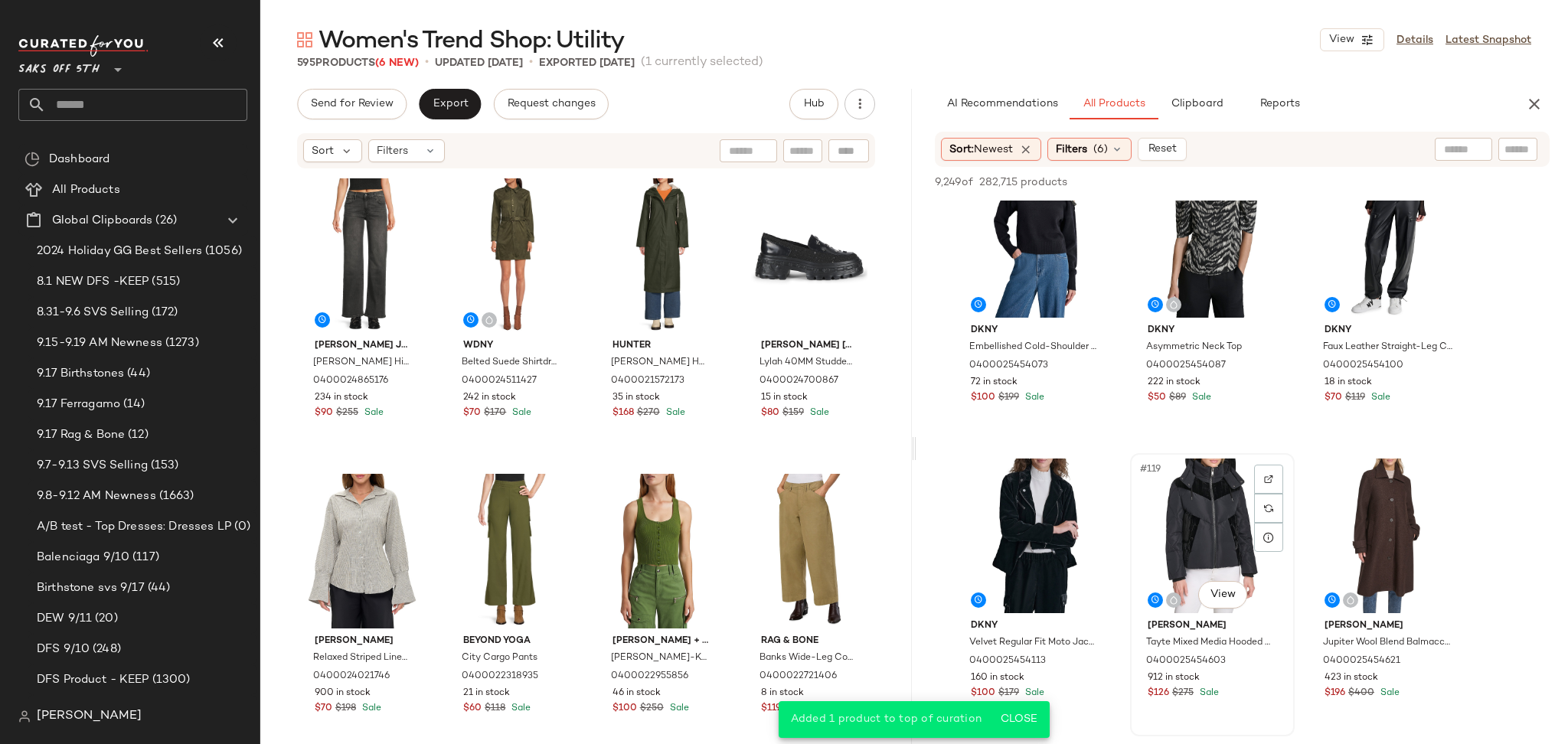
click at [1210, 486] on div "#119 View" at bounding box center [1212, 535] width 154 height 155
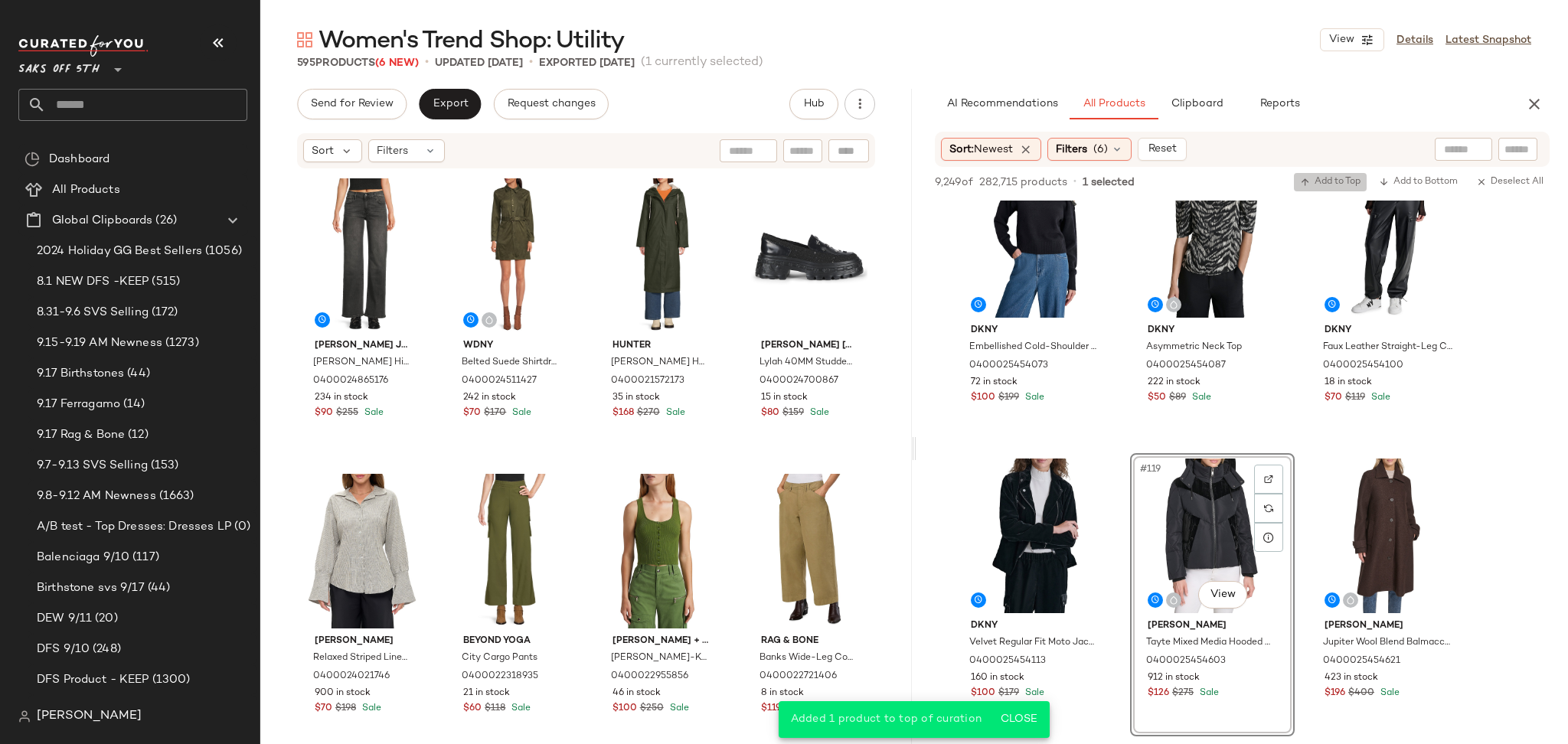
click at [1329, 179] on span "Add to Top" at bounding box center [1330, 181] width 60 height 10
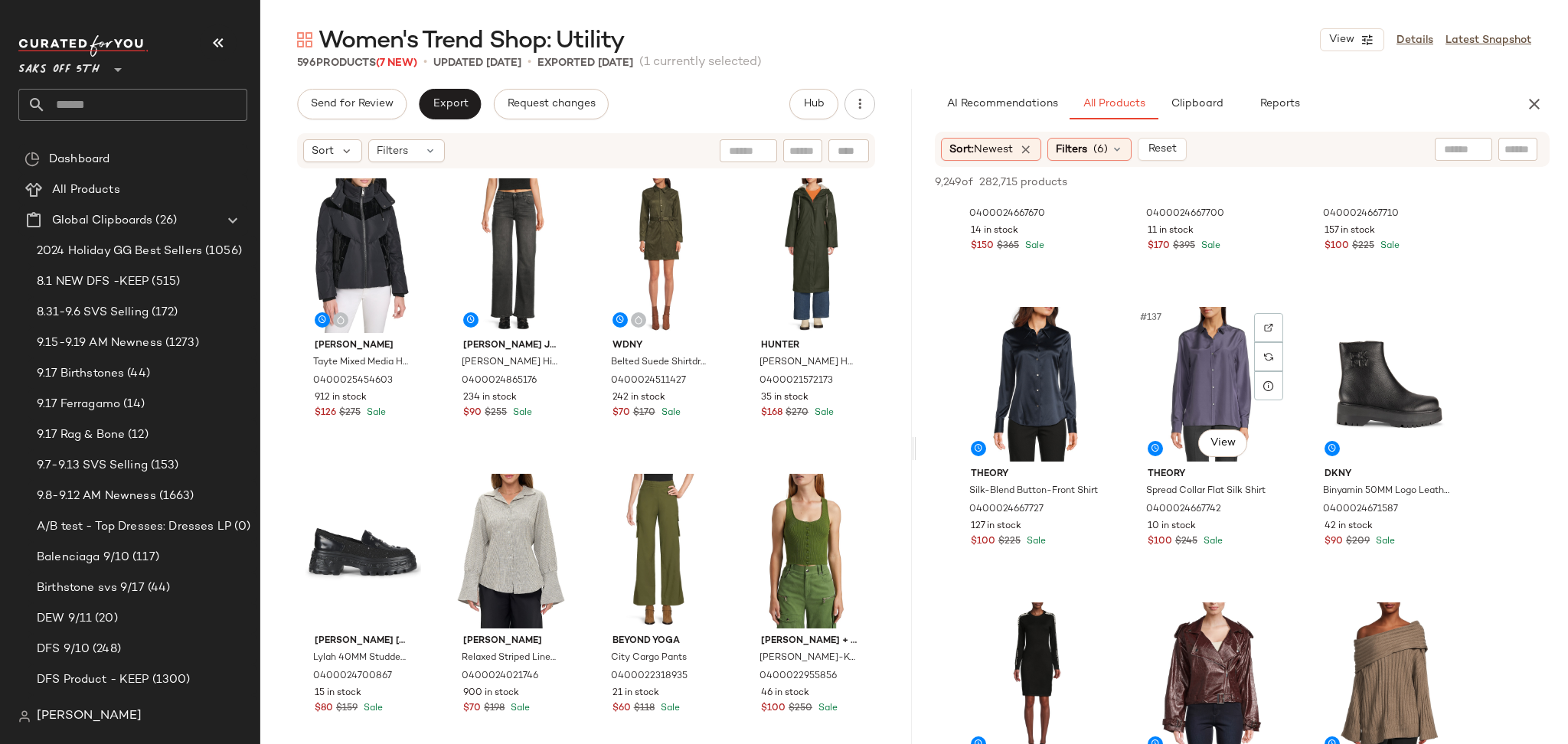
scroll to position [13184, 0]
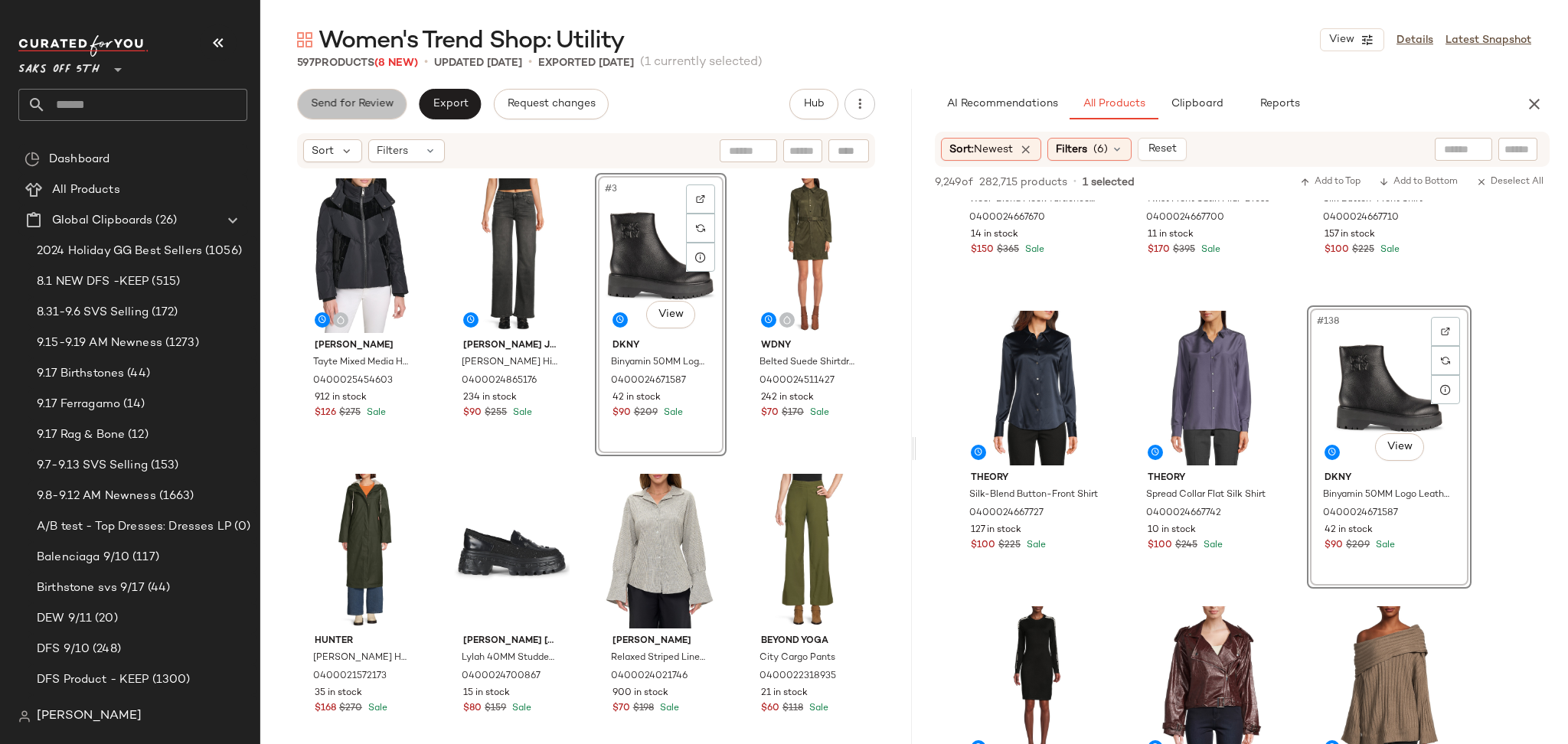
click at [386, 105] on span "Send for Review" at bounding box center [351, 104] width 83 height 12
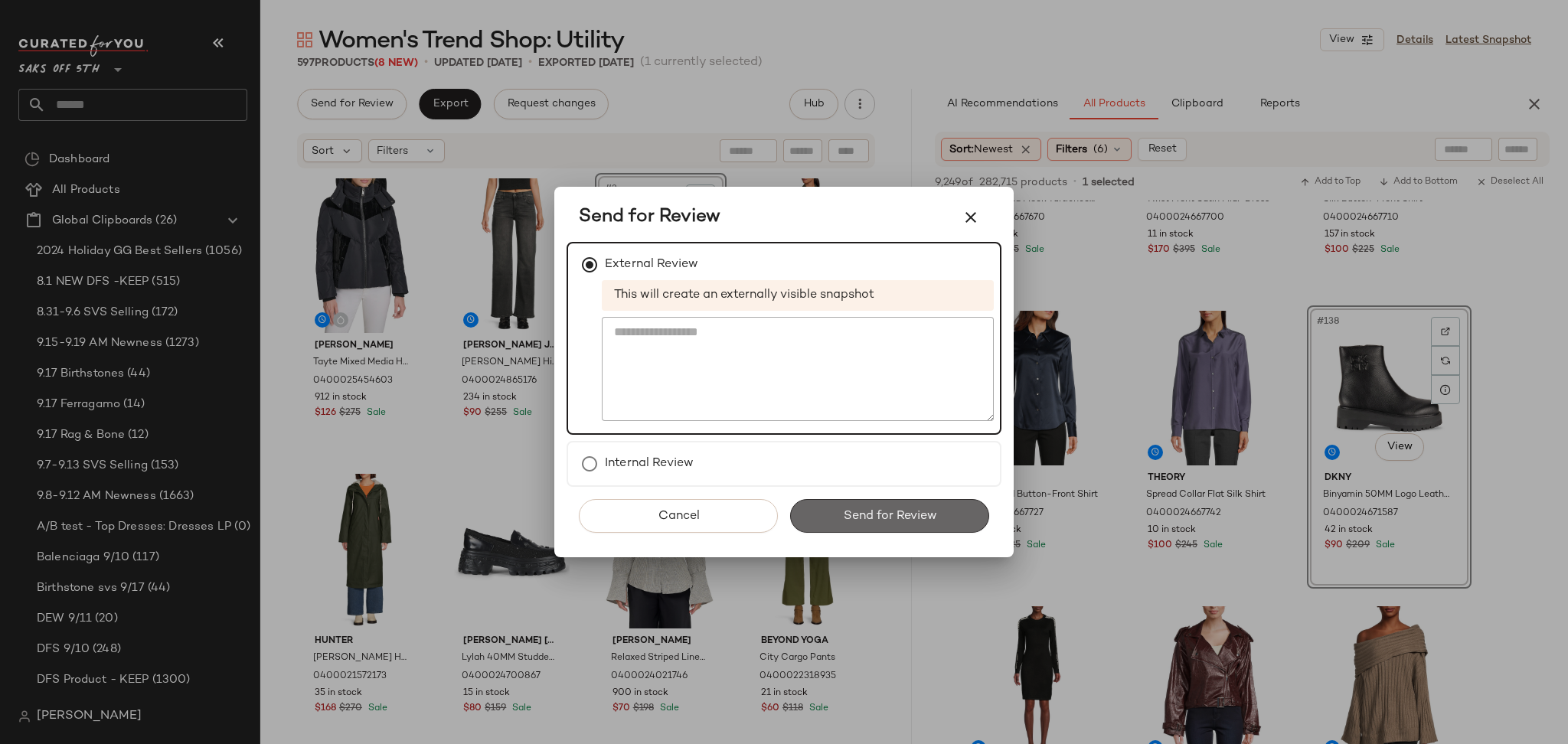
click at [845, 515] on span "Send for Review" at bounding box center [889, 516] width 94 height 14
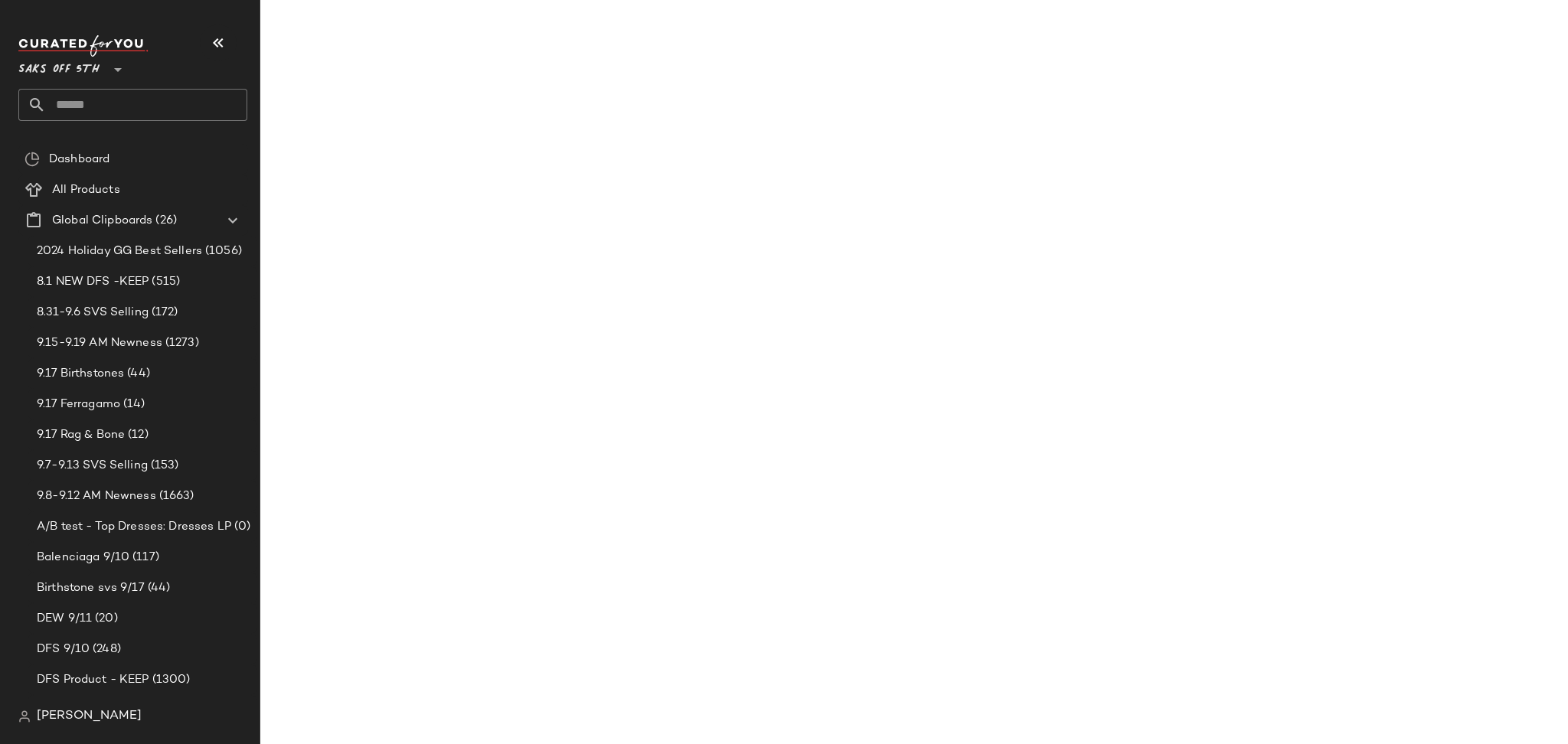
scroll to position [19680, 0]
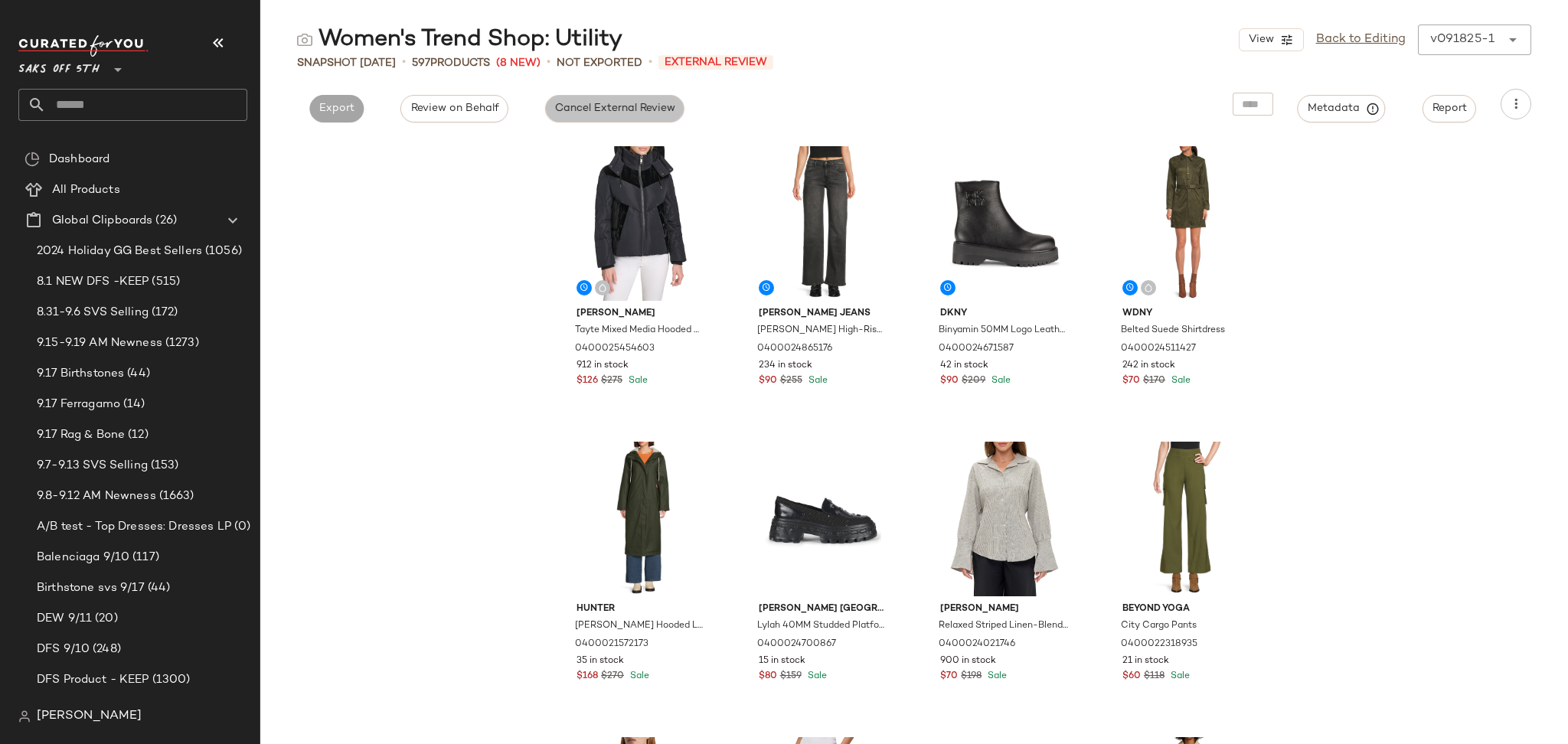
click at [639, 98] on button "Cancel External Review" at bounding box center [614, 108] width 139 height 27
click at [482, 109] on span "Export" at bounding box center [475, 109] width 36 height 12
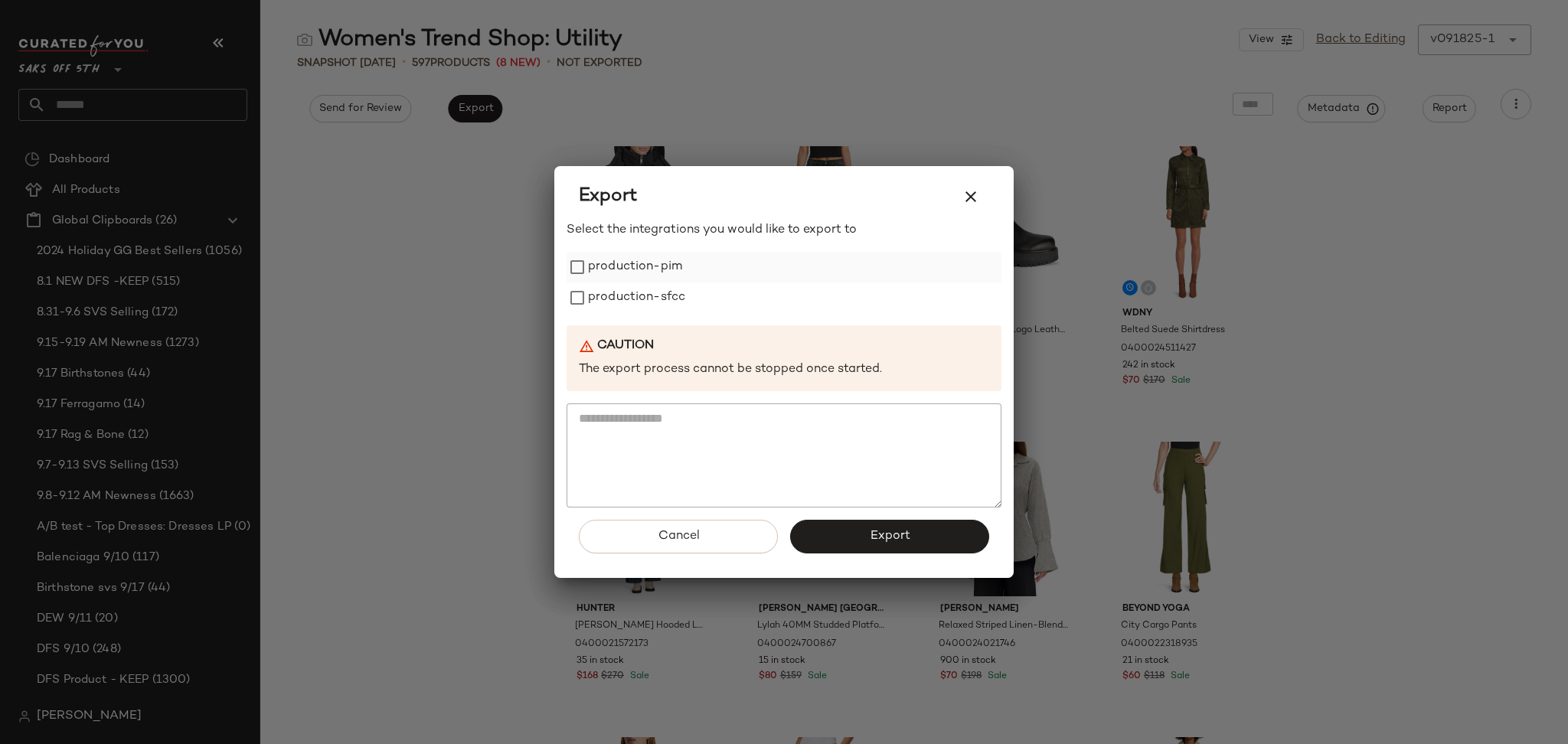
click at [651, 272] on label "production-pim" at bounding box center [635, 267] width 94 height 30
click at [651, 295] on label "production-sfcc" at bounding box center [636, 297] width 97 height 30
click at [854, 531] on button "Export" at bounding box center [889, 536] width 199 height 34
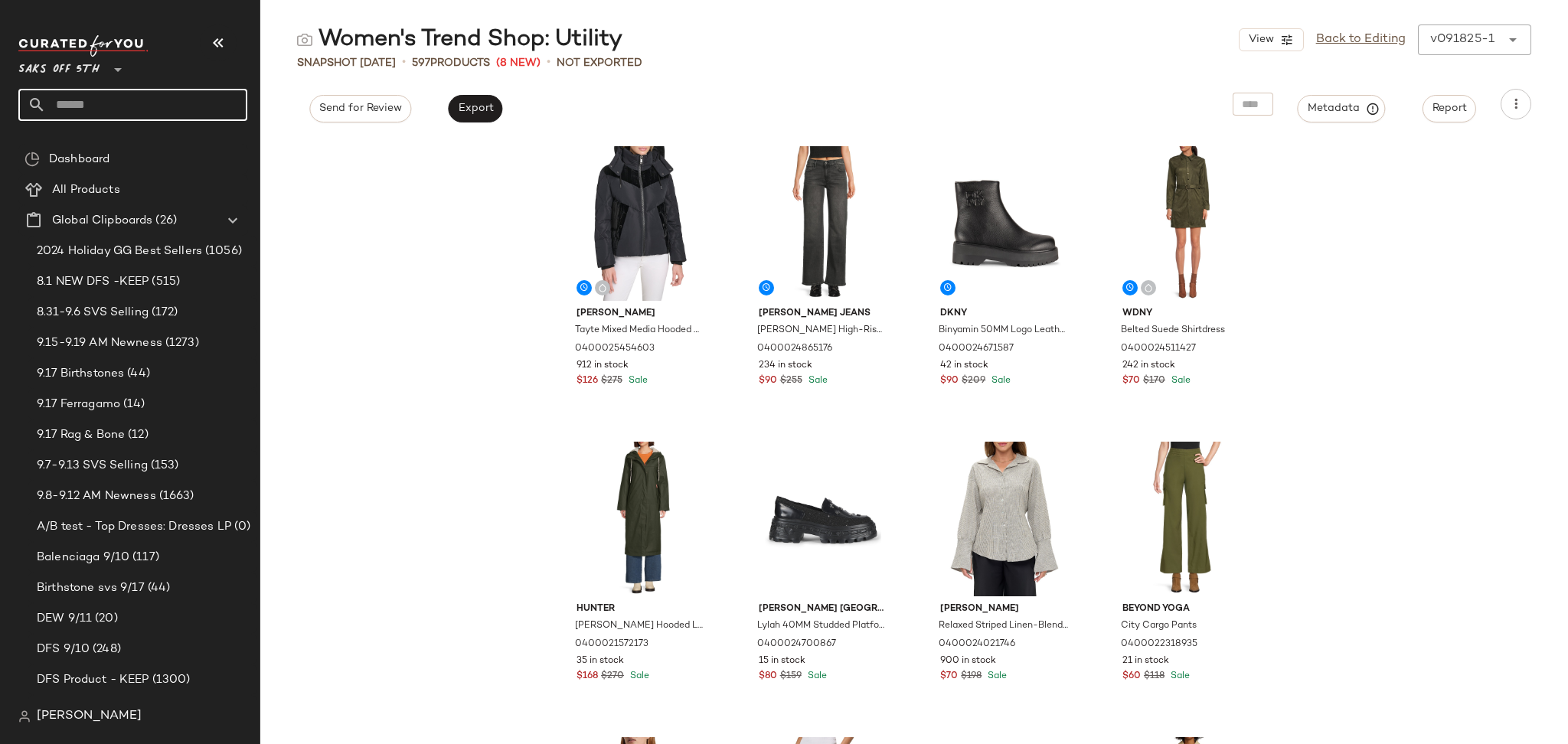
click at [174, 110] on input "text" at bounding box center [146, 105] width 201 height 32
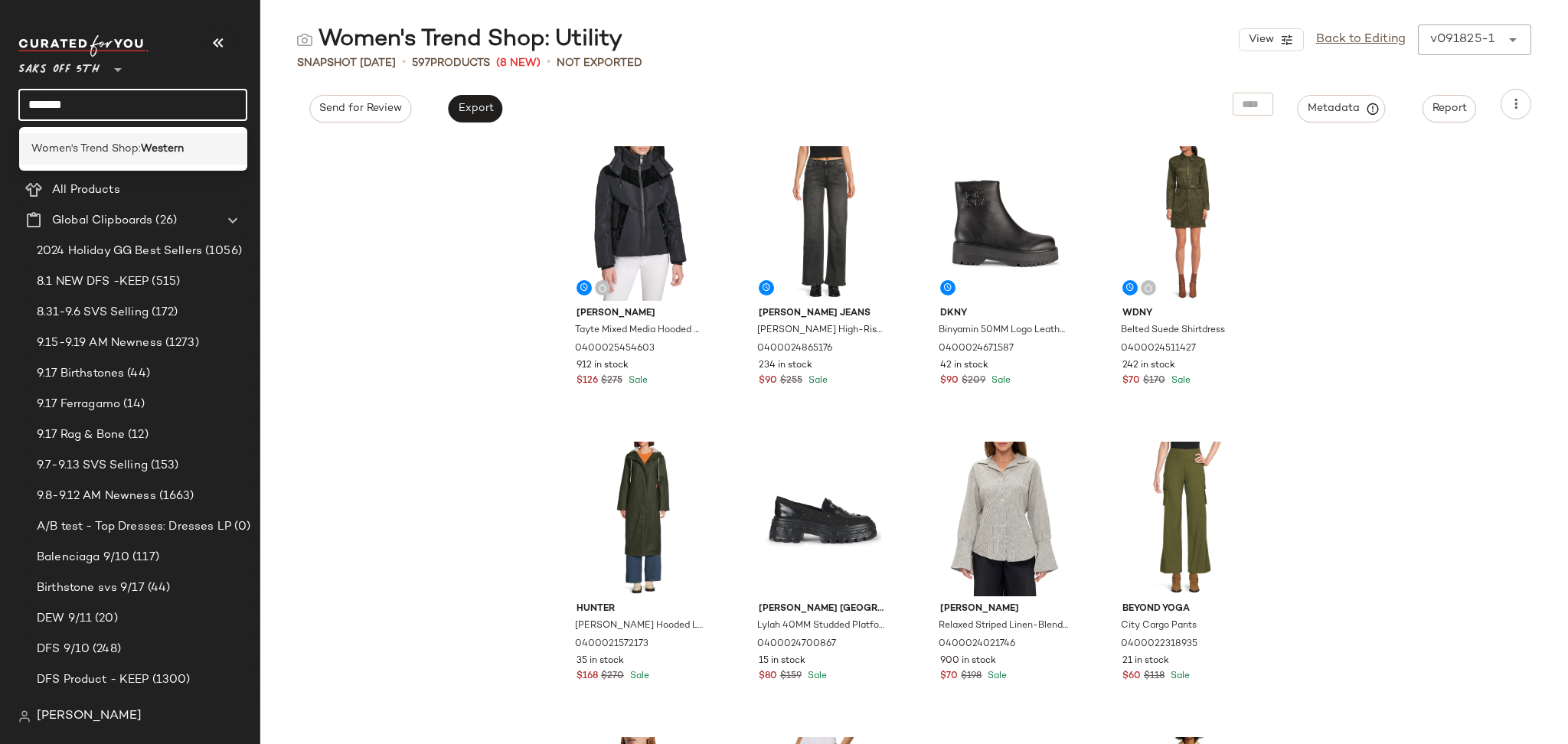
type input "*******"
click at [162, 147] on b "Western" at bounding box center [162, 148] width 43 height 16
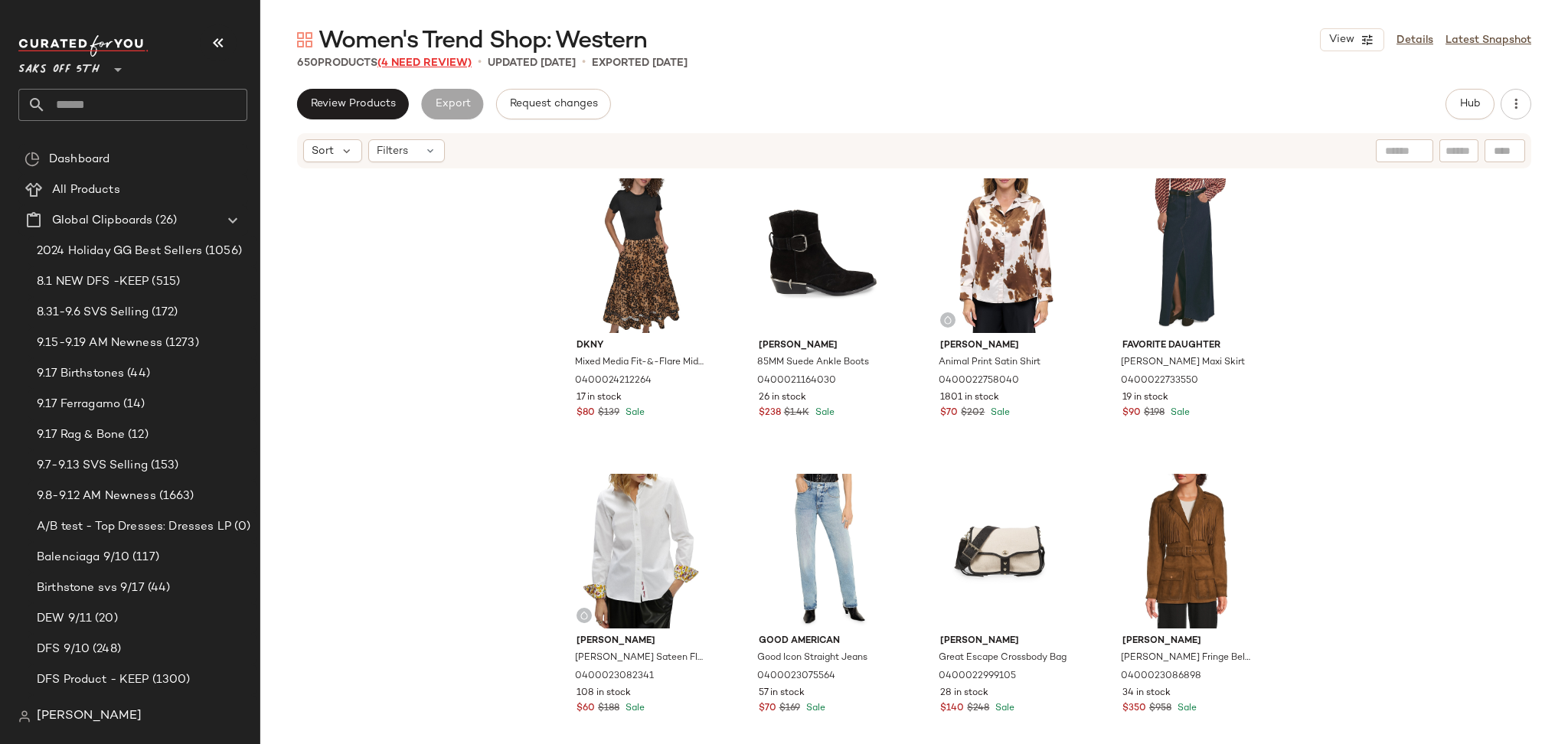
click at [452, 66] on span "(4 Need Review)" at bounding box center [424, 63] width 94 height 11
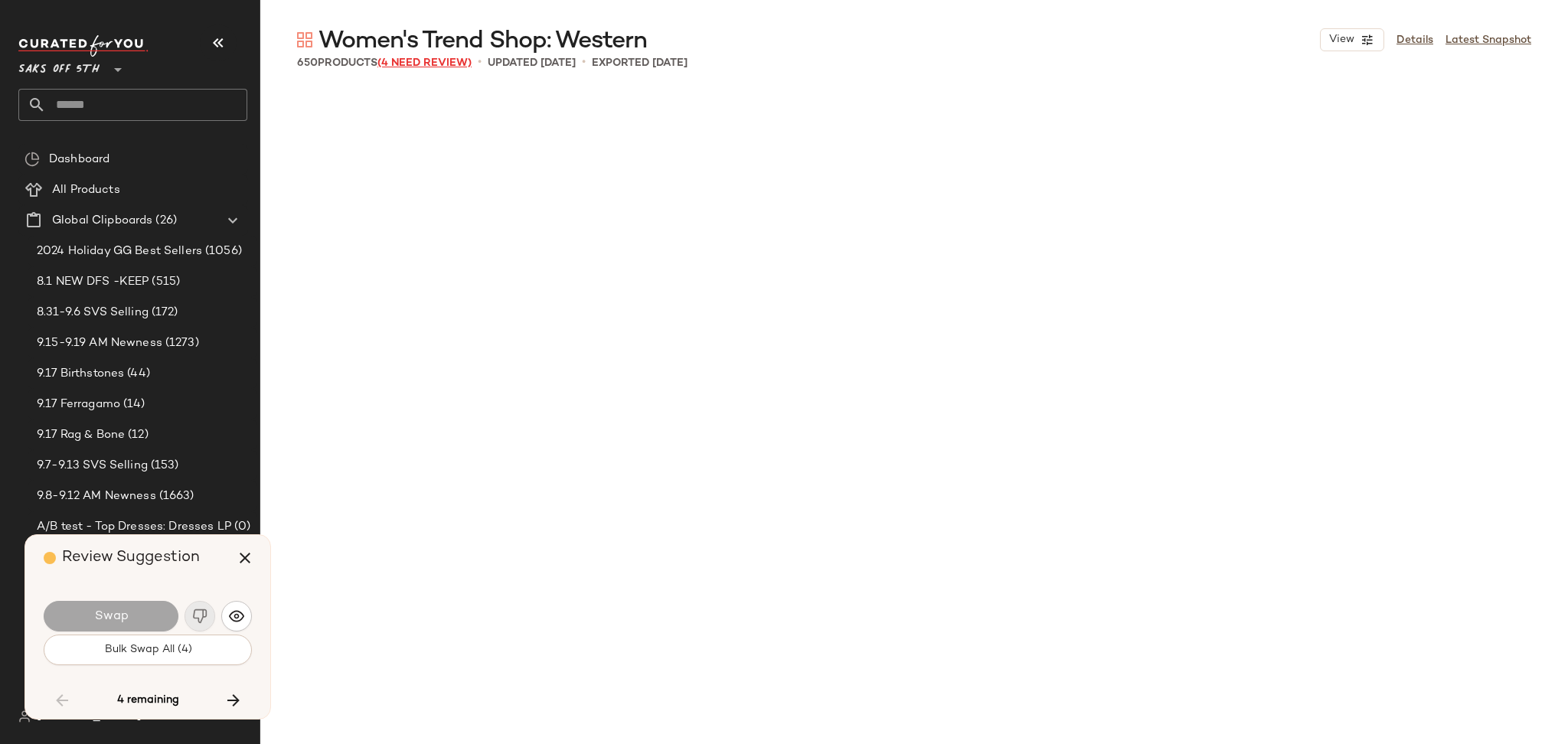
scroll to position [33666, 0]
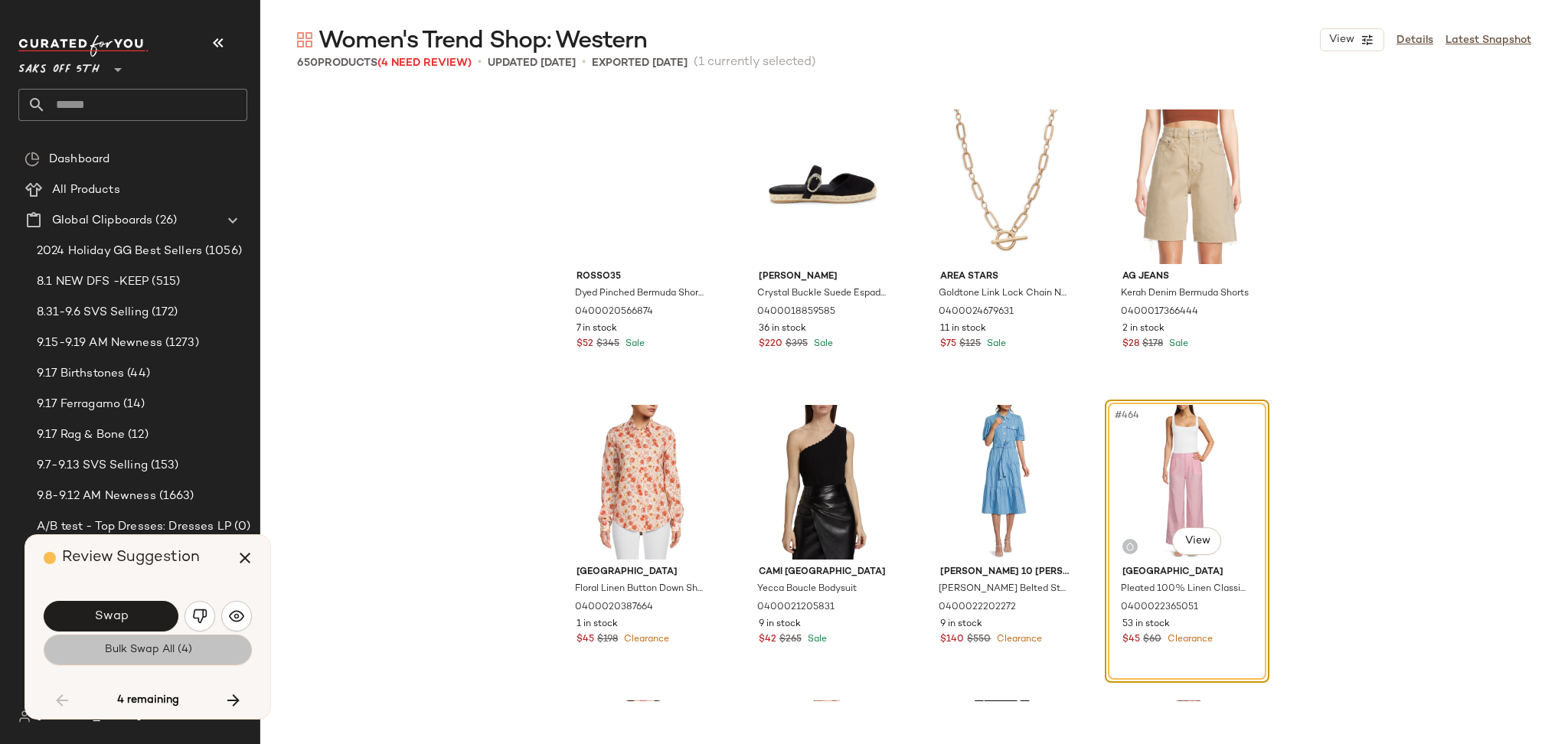
click at [153, 660] on button "Bulk Swap All (4)" at bounding box center [147, 650] width 208 height 30
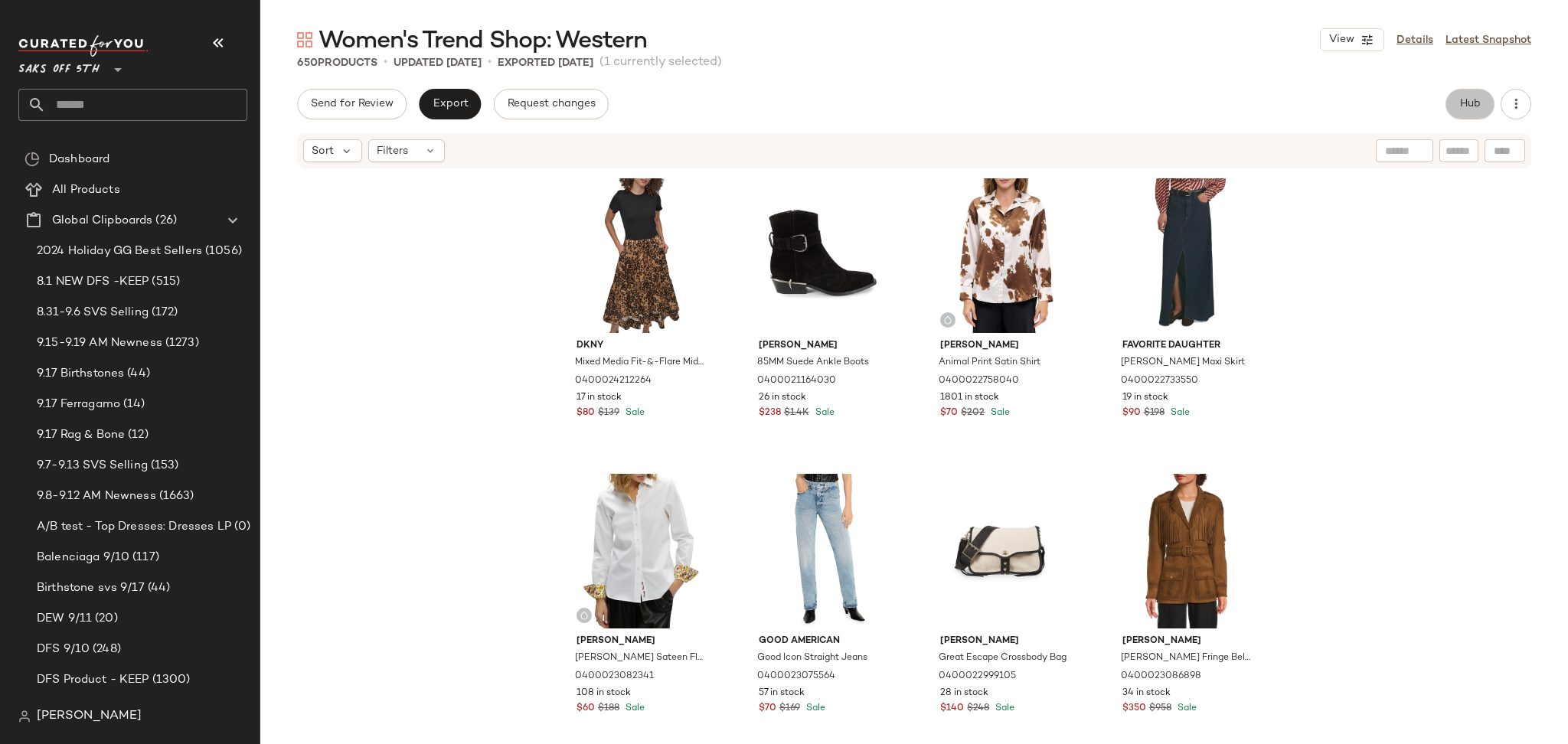
click at [1473, 103] on span "Hub" at bounding box center [1469, 104] width 22 height 12
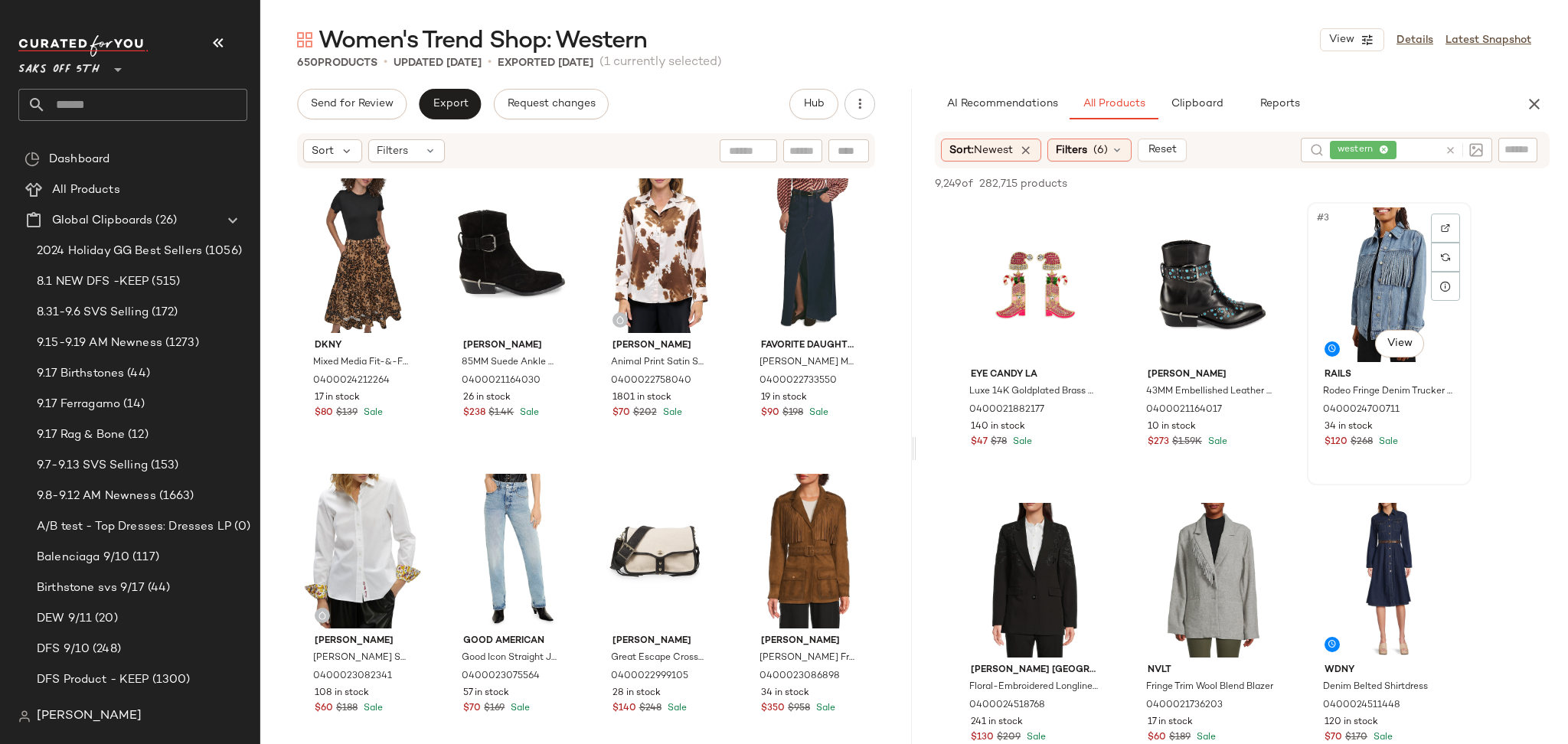
click at [1352, 296] on div "#3 View" at bounding box center [1389, 285] width 154 height 155
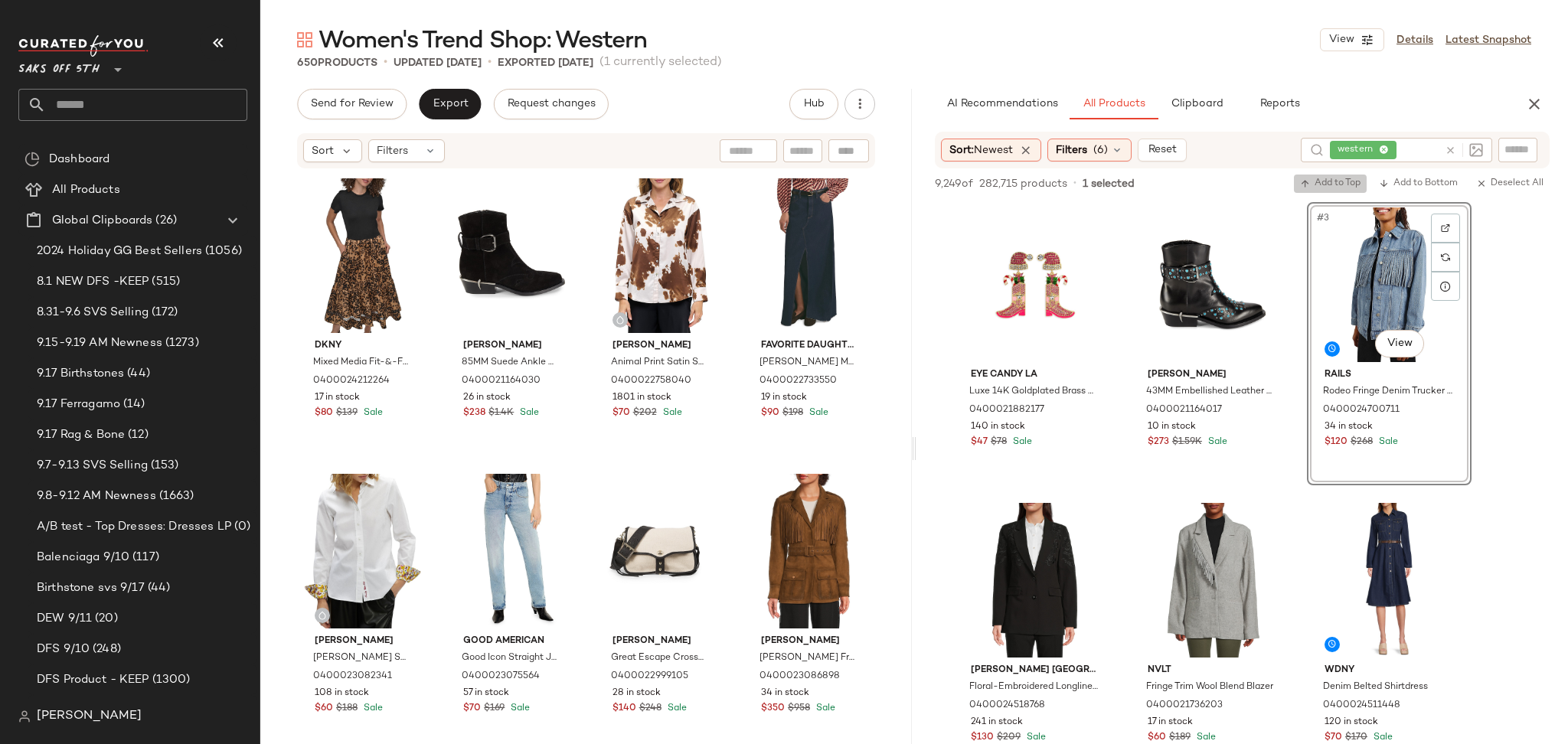
click at [1339, 180] on span "Add to Top" at bounding box center [1330, 183] width 60 height 10
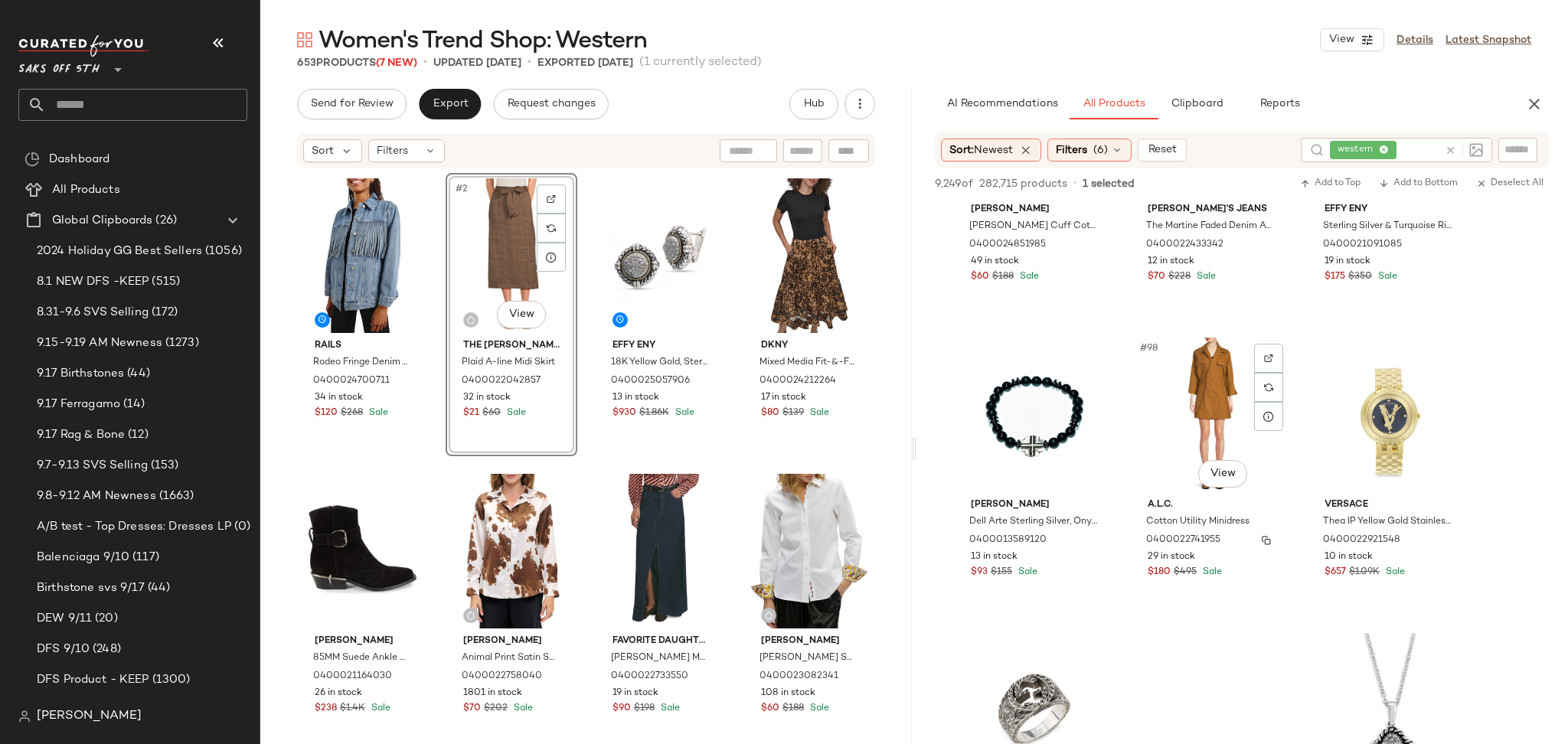
scroll to position [9322, 0]
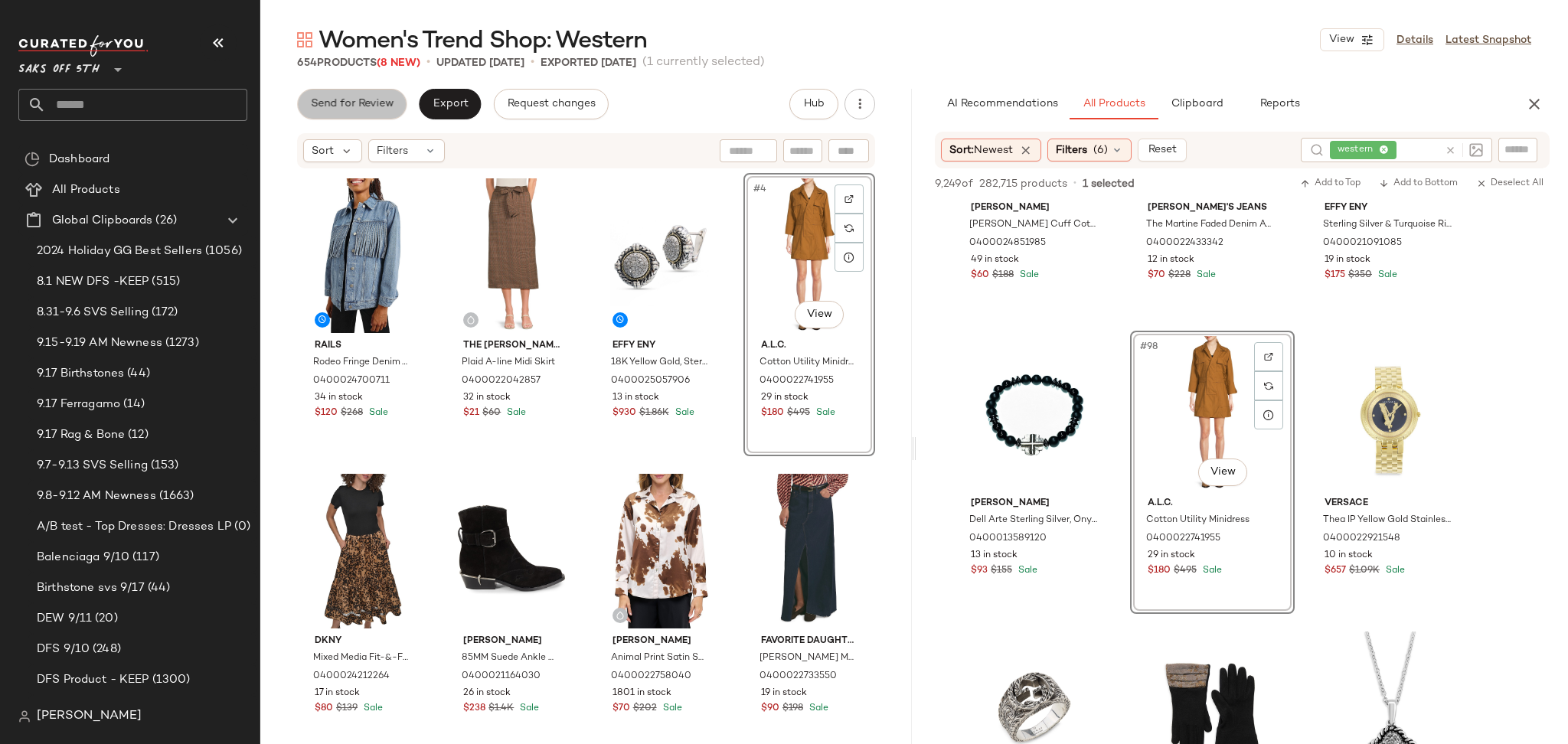
click at [369, 98] on span "Send for Review" at bounding box center [351, 104] width 83 height 12
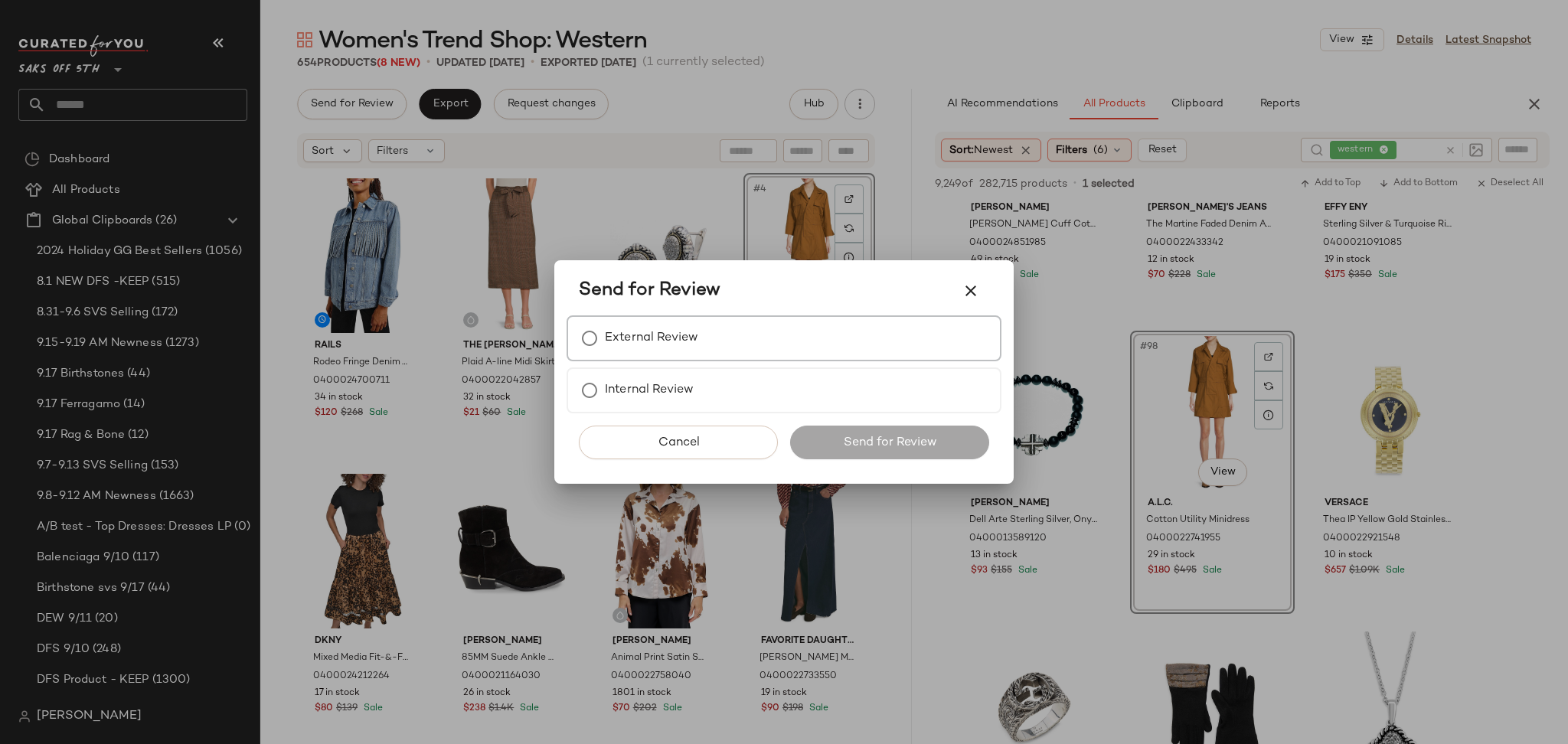
click at [620, 329] on label "External Review" at bounding box center [651, 338] width 94 height 30
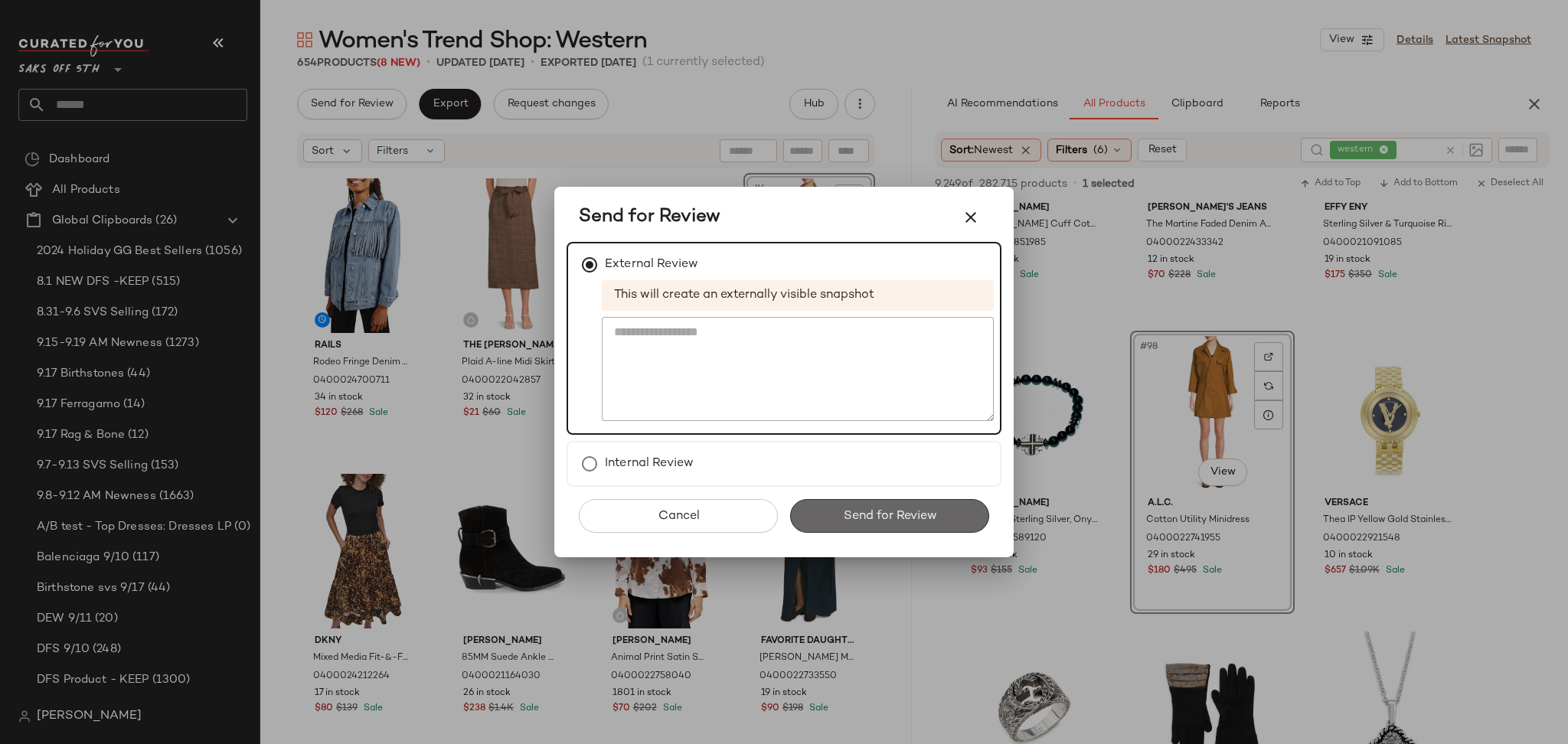
click at [847, 510] on span "Send for Review" at bounding box center [889, 516] width 94 height 14
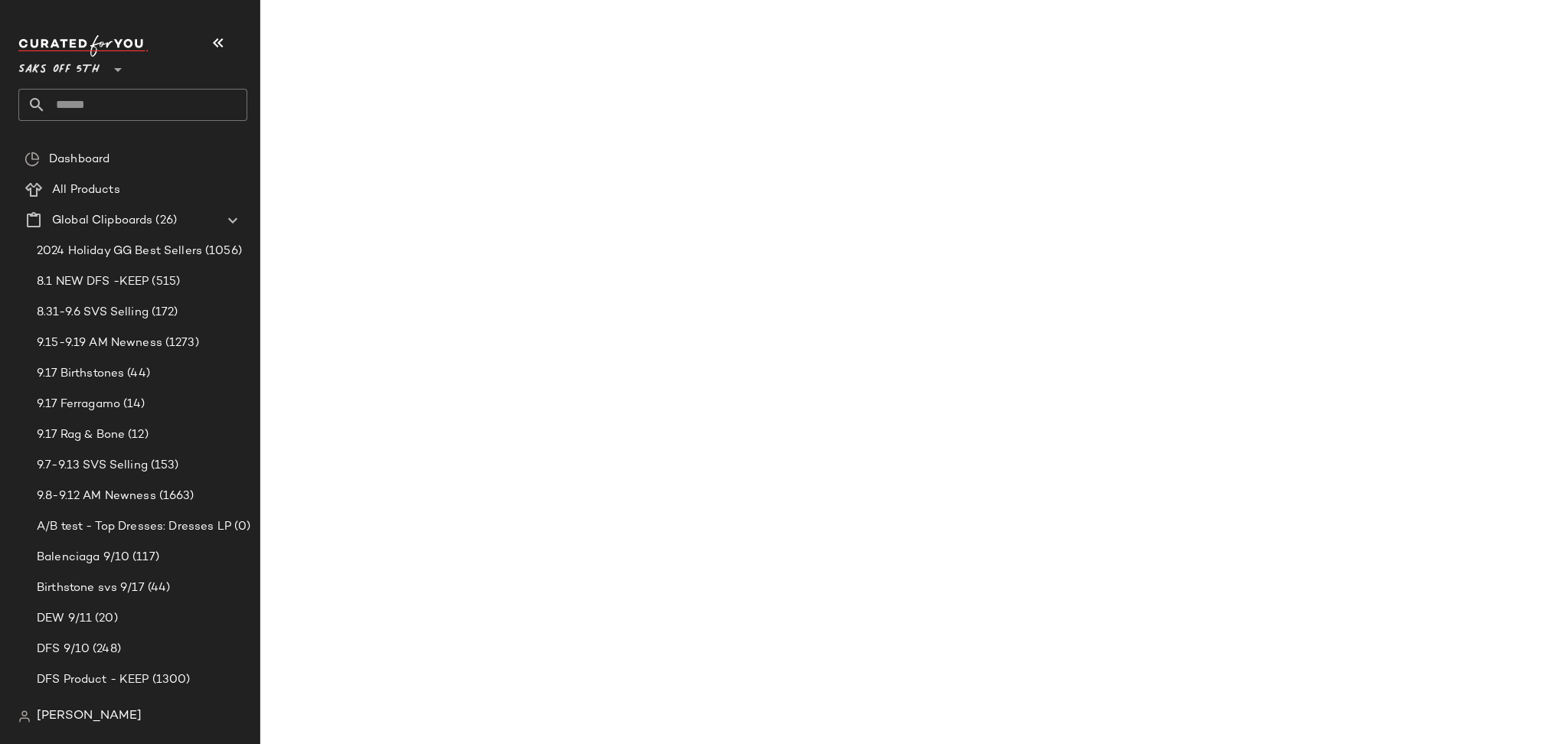
scroll to position [13751, 0]
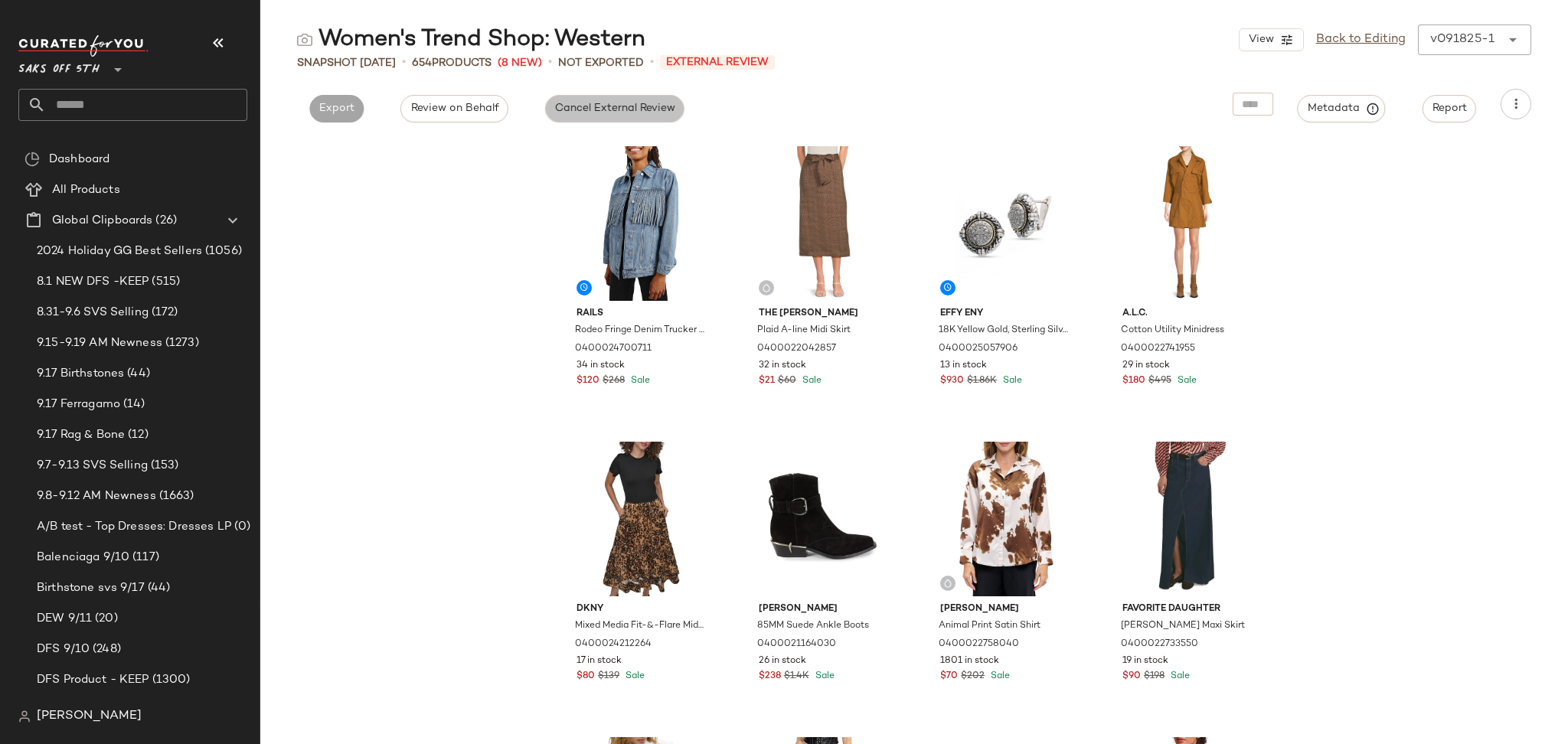
click at [651, 106] on span "Cancel External Review" at bounding box center [615, 109] width 121 height 12
click at [494, 108] on button "Export" at bounding box center [475, 108] width 55 height 27
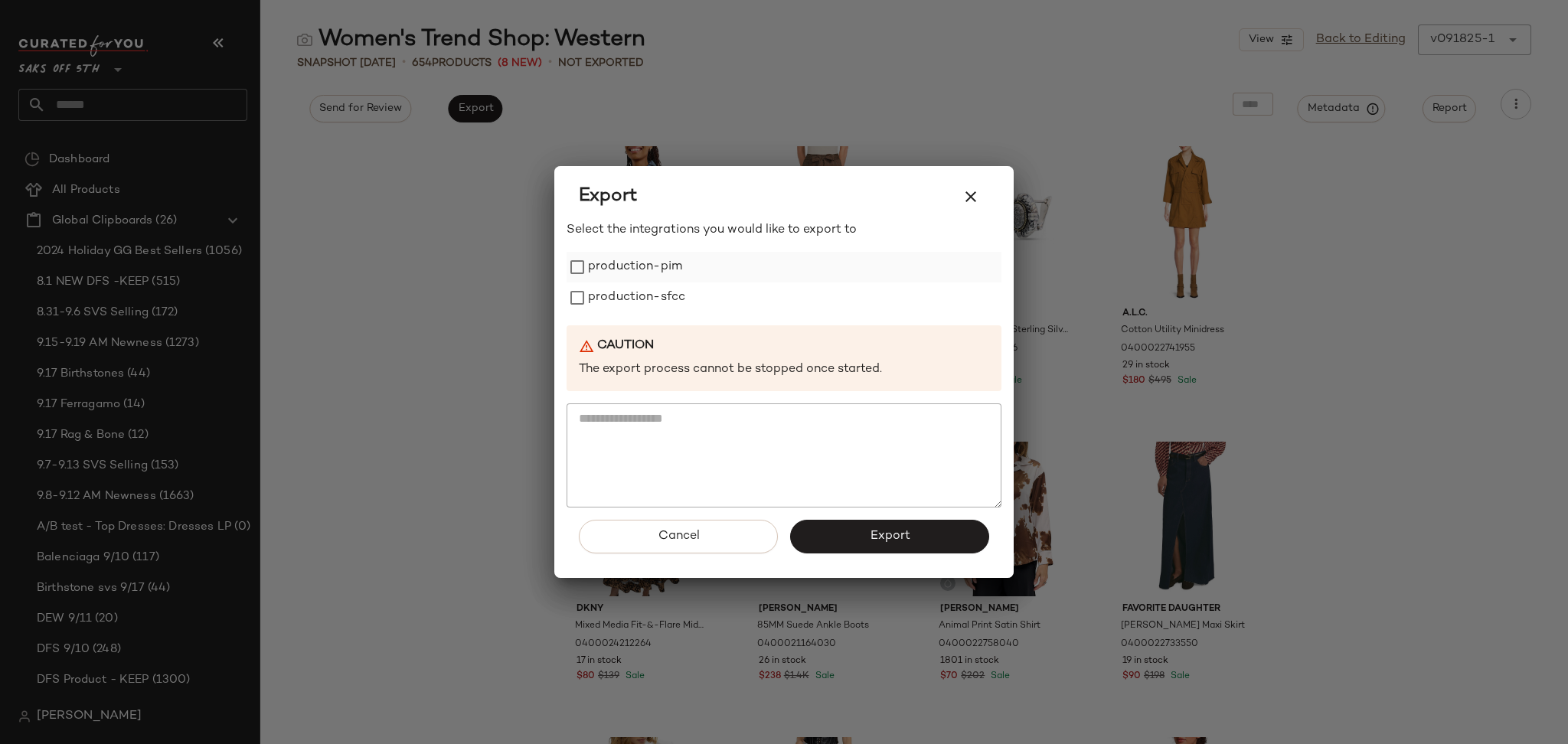
click at [667, 269] on label "production-pim" at bounding box center [635, 267] width 94 height 30
click at [666, 283] on label "production-sfcc" at bounding box center [636, 297] width 97 height 30
click at [849, 531] on button "Export" at bounding box center [889, 536] width 199 height 34
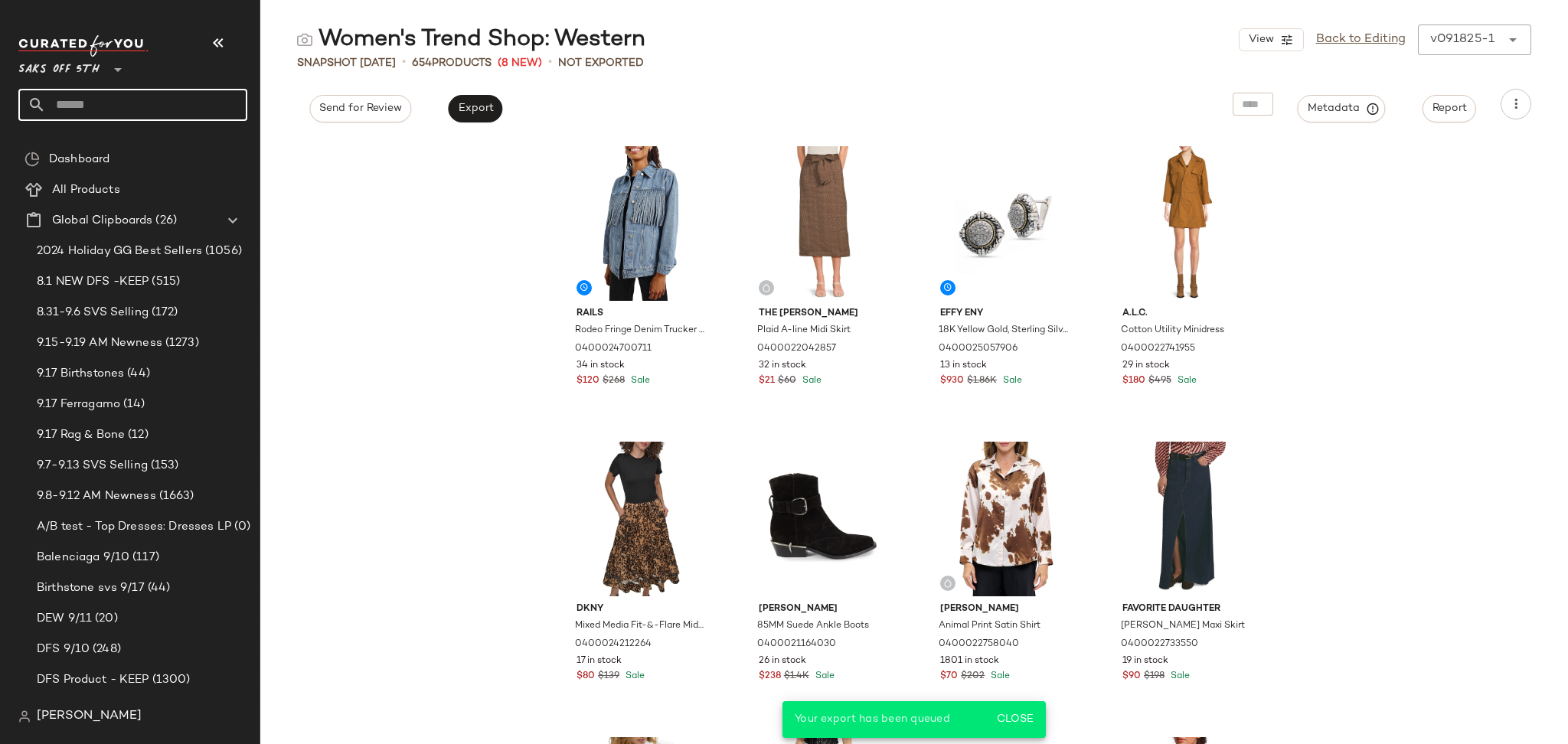
click at [167, 109] on input "text" at bounding box center [146, 105] width 201 height 32
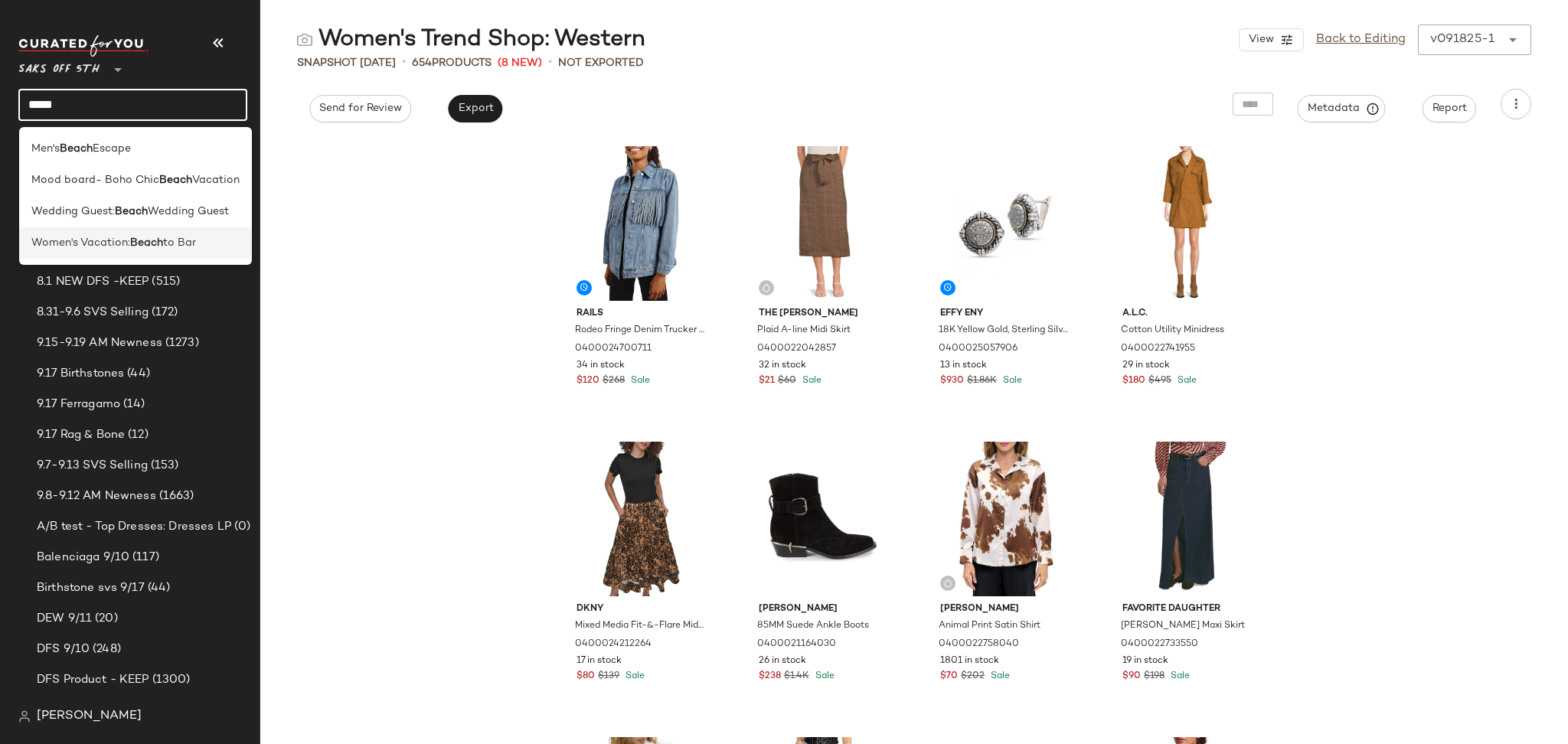
type input "*****"
click at [176, 243] on span "to Bar" at bounding box center [179, 243] width 33 height 16
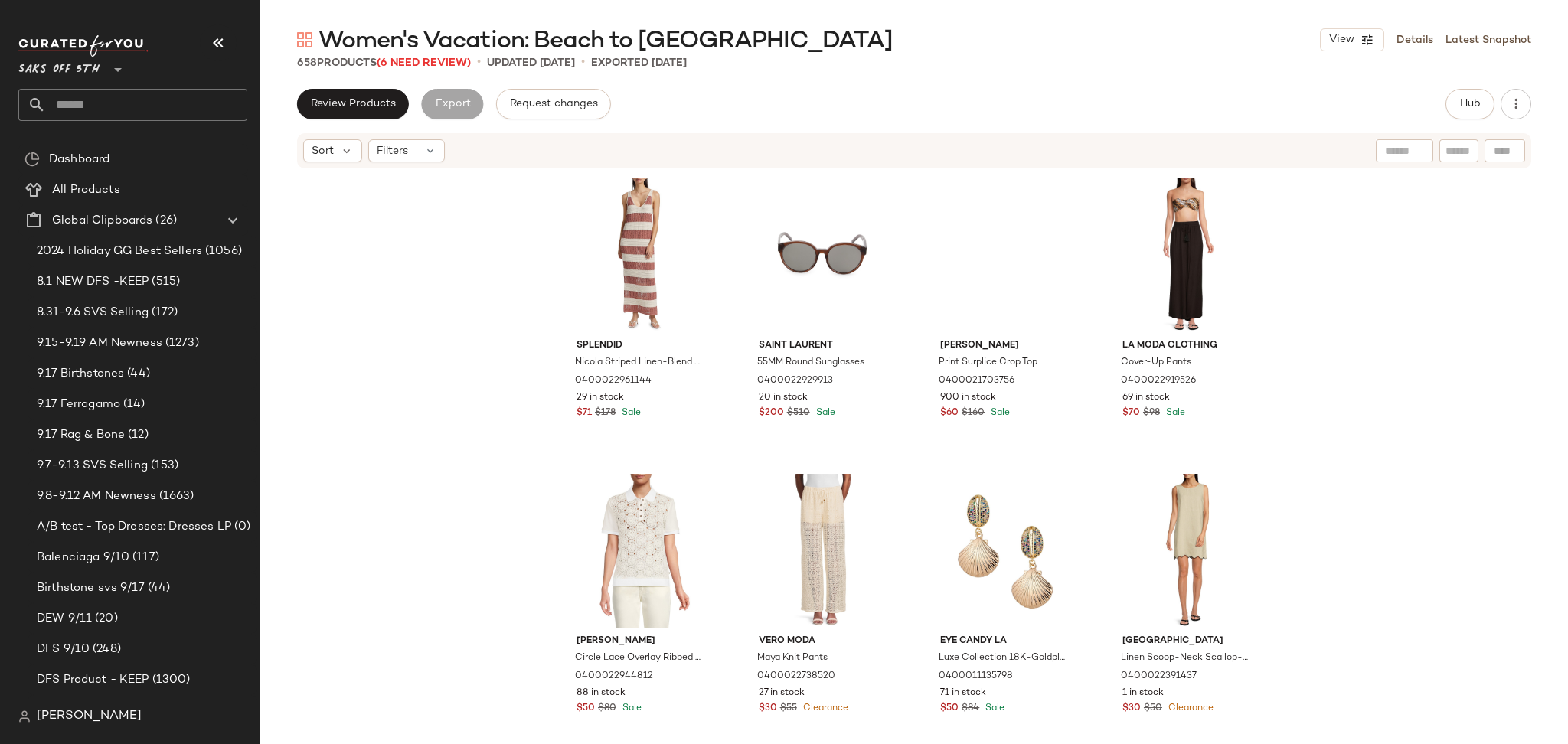
click at [467, 65] on span "(6 Need Review)" at bounding box center [424, 63] width 94 height 11
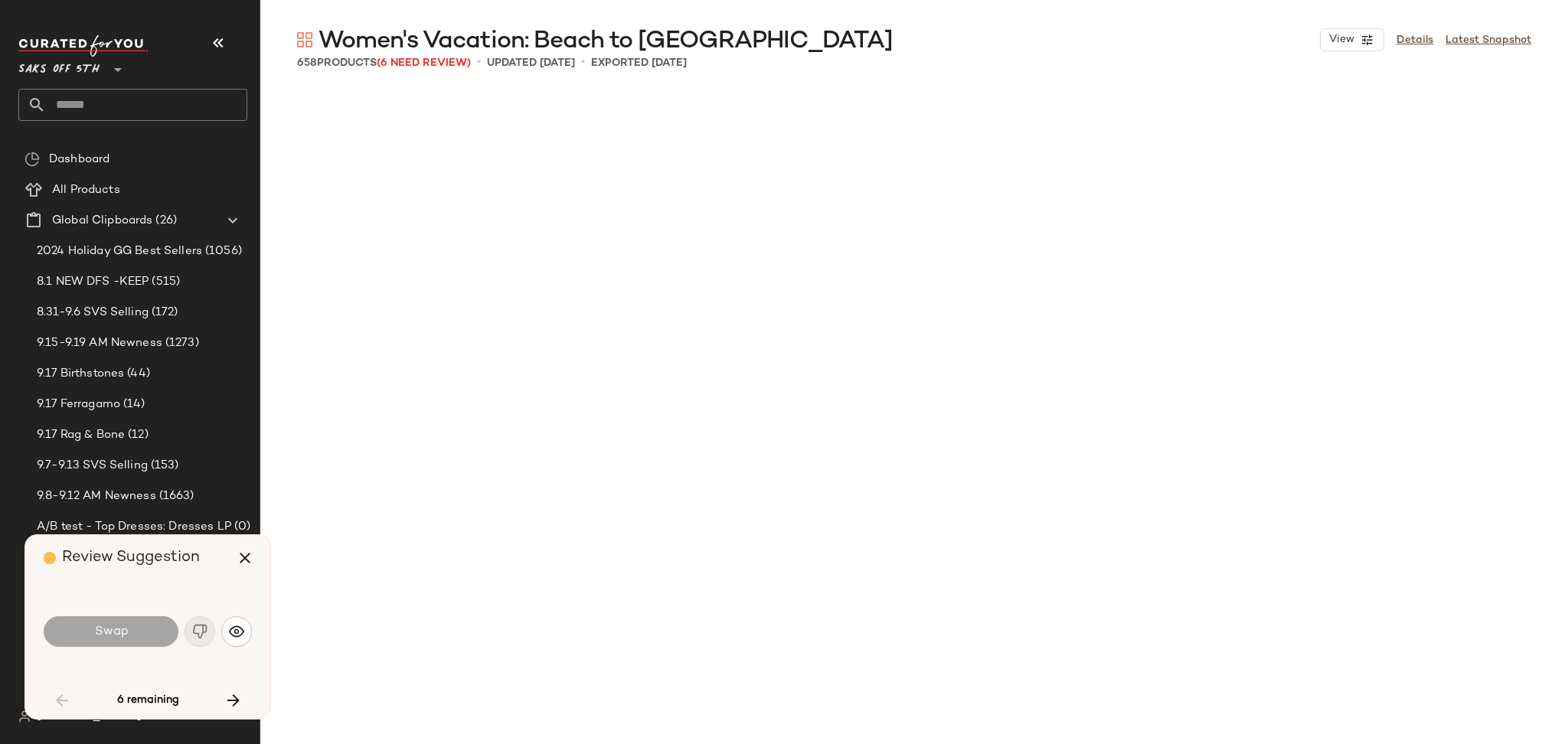
scroll to position [1771, 0]
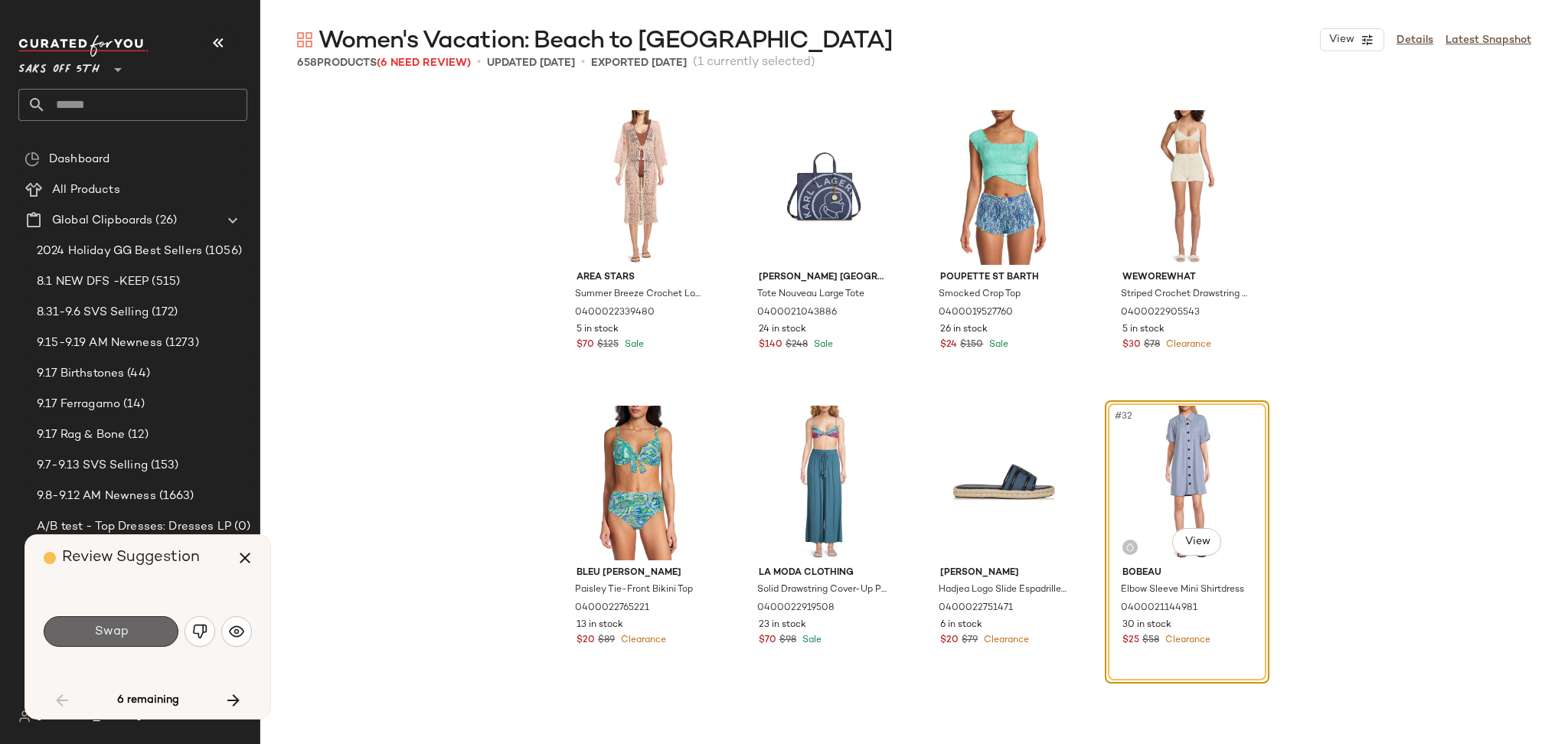
click at [140, 636] on button "Swap" at bounding box center [111, 631] width 135 height 30
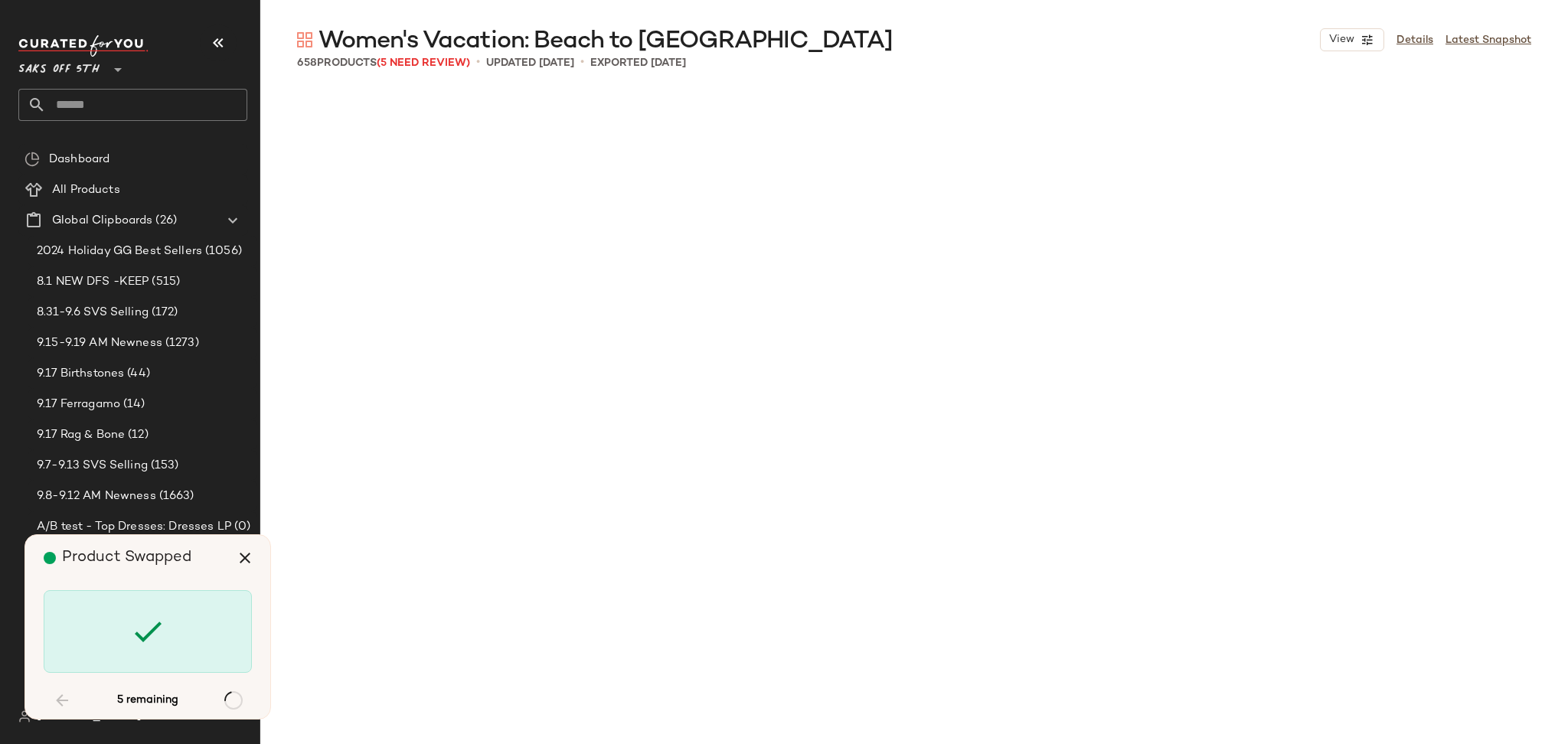
scroll to position [18014, 0]
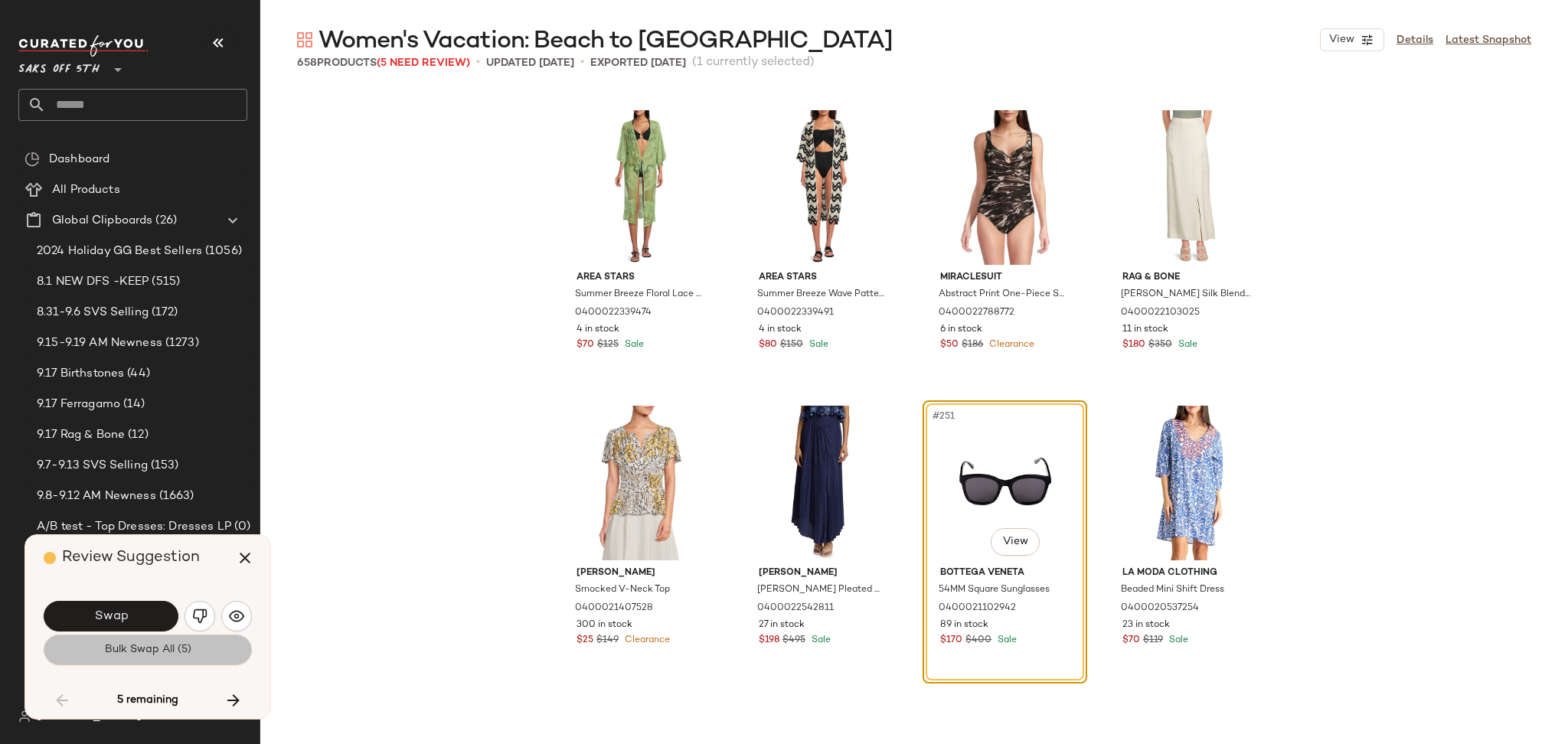
click at [145, 655] on span "Bulk Swap All (5)" at bounding box center [147, 649] width 87 height 12
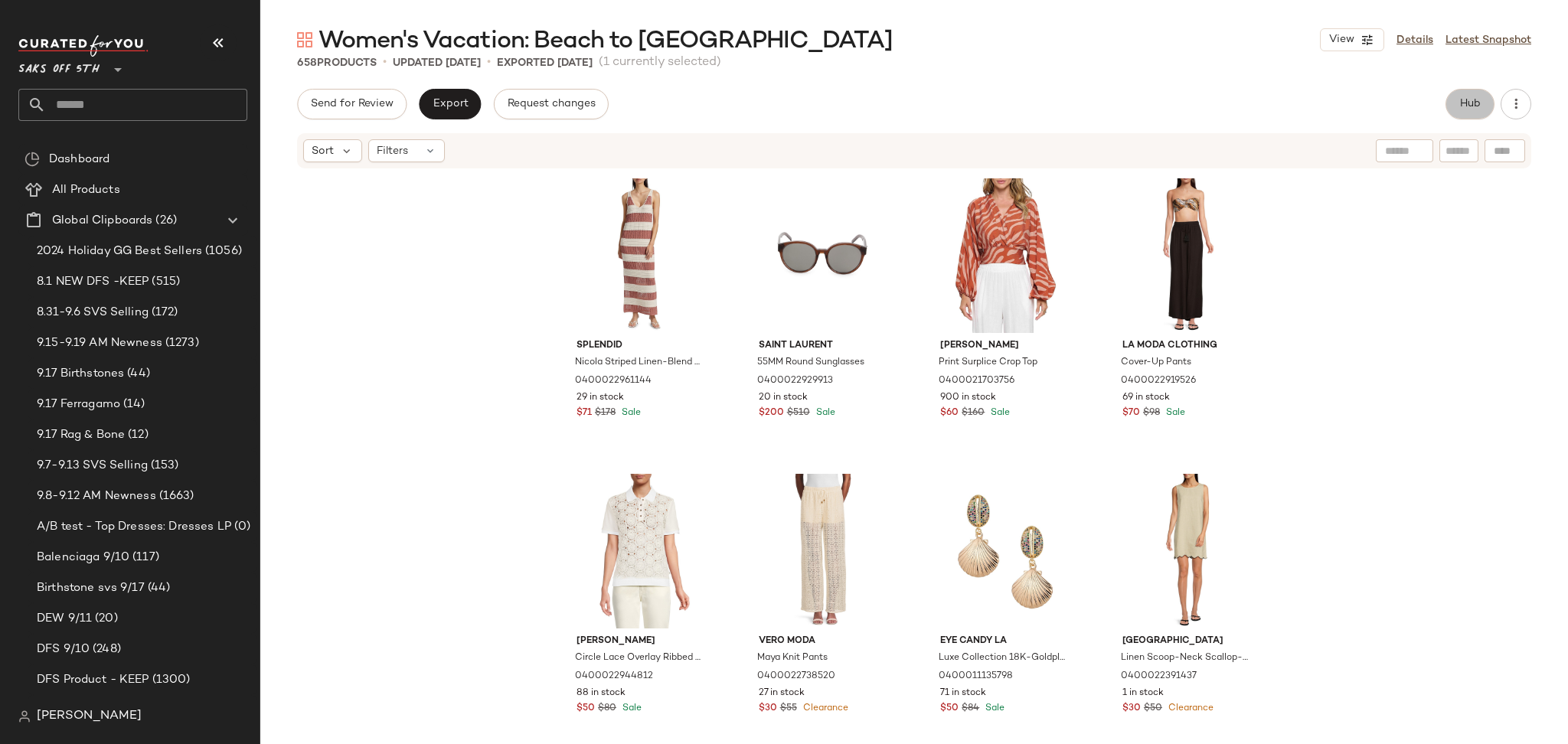
click at [1462, 107] on span "Hub" at bounding box center [1469, 104] width 22 height 12
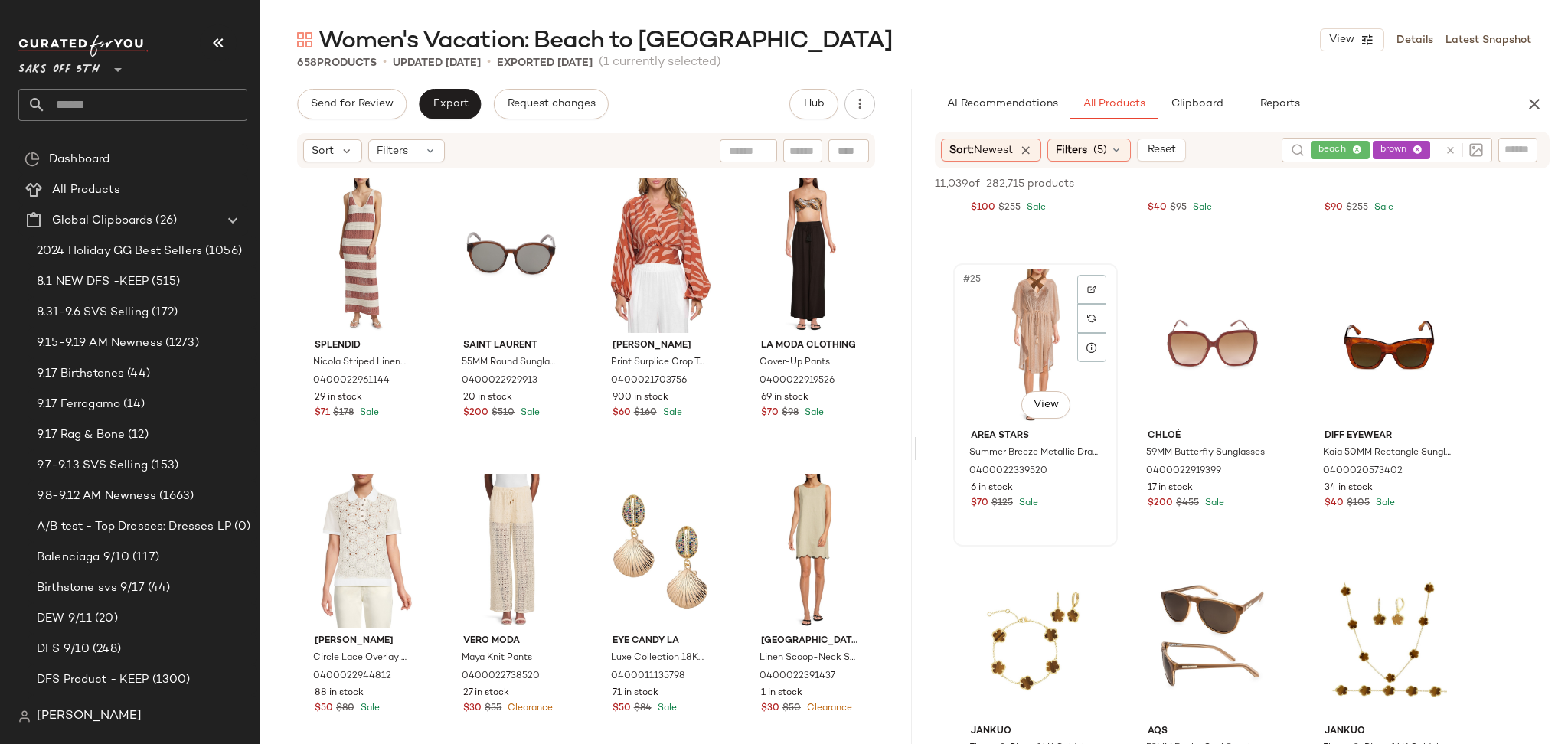
scroll to position [2287, 0]
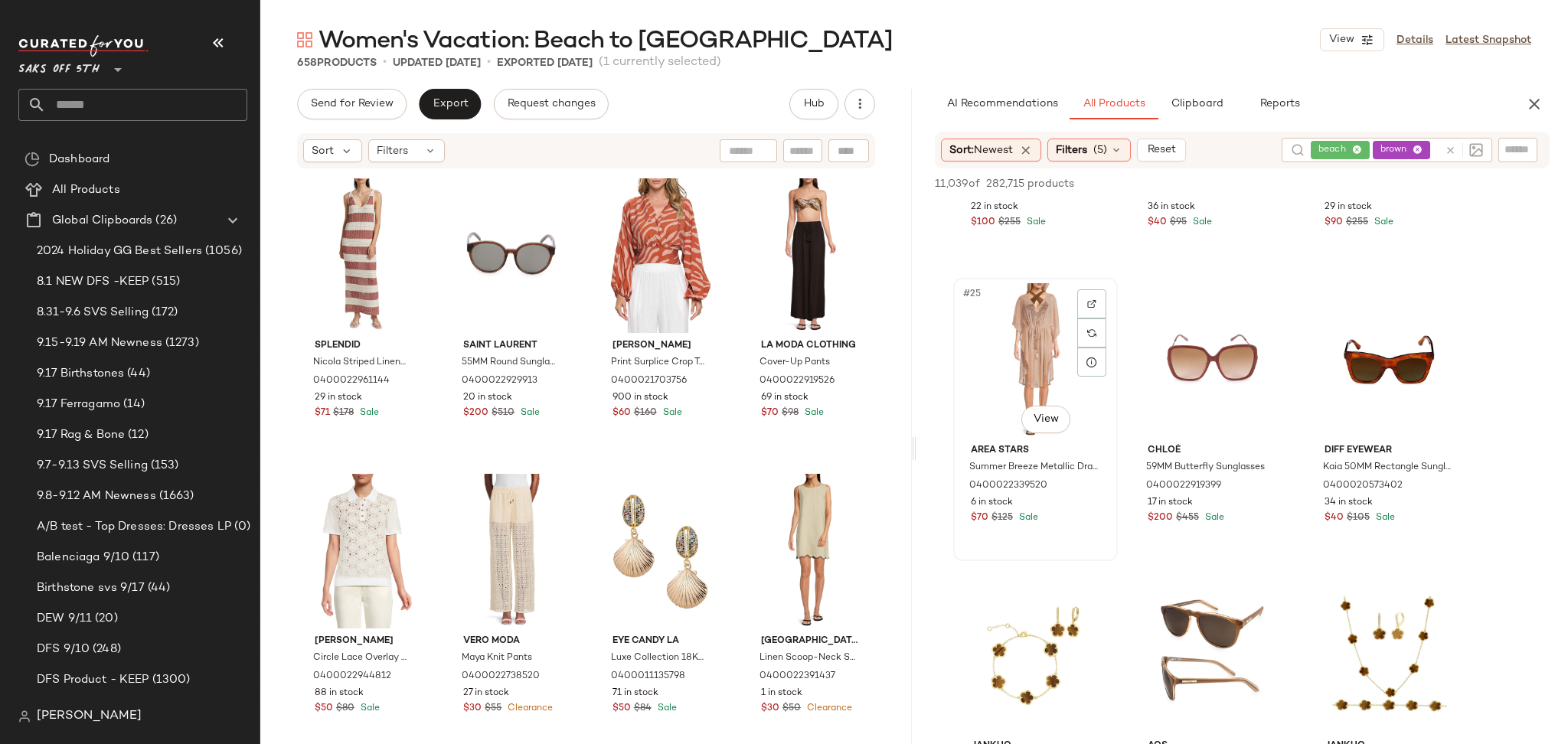
click at [1049, 338] on div "#25 View" at bounding box center [1035, 361] width 154 height 155
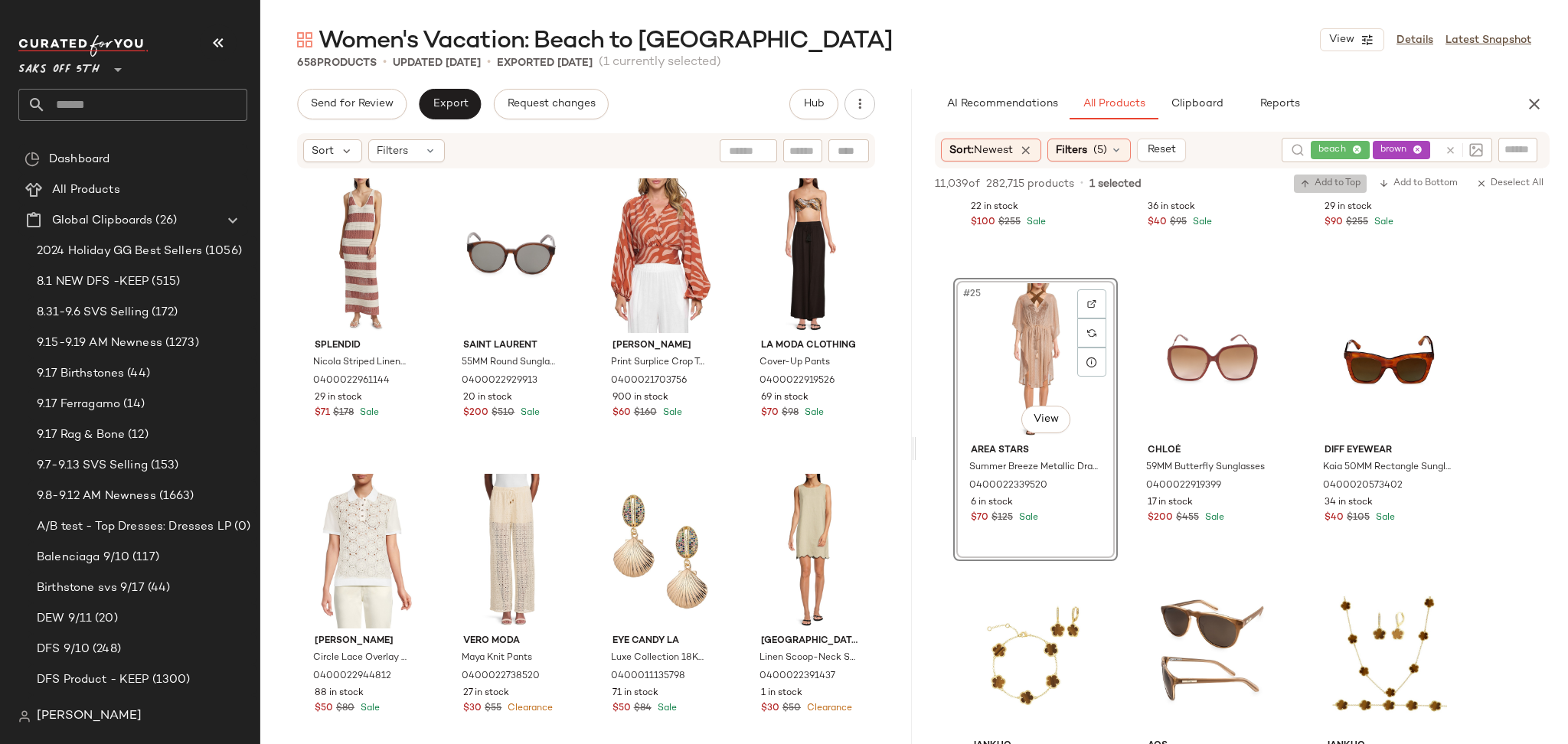
click at [1351, 179] on span "Add to Top" at bounding box center [1330, 183] width 60 height 10
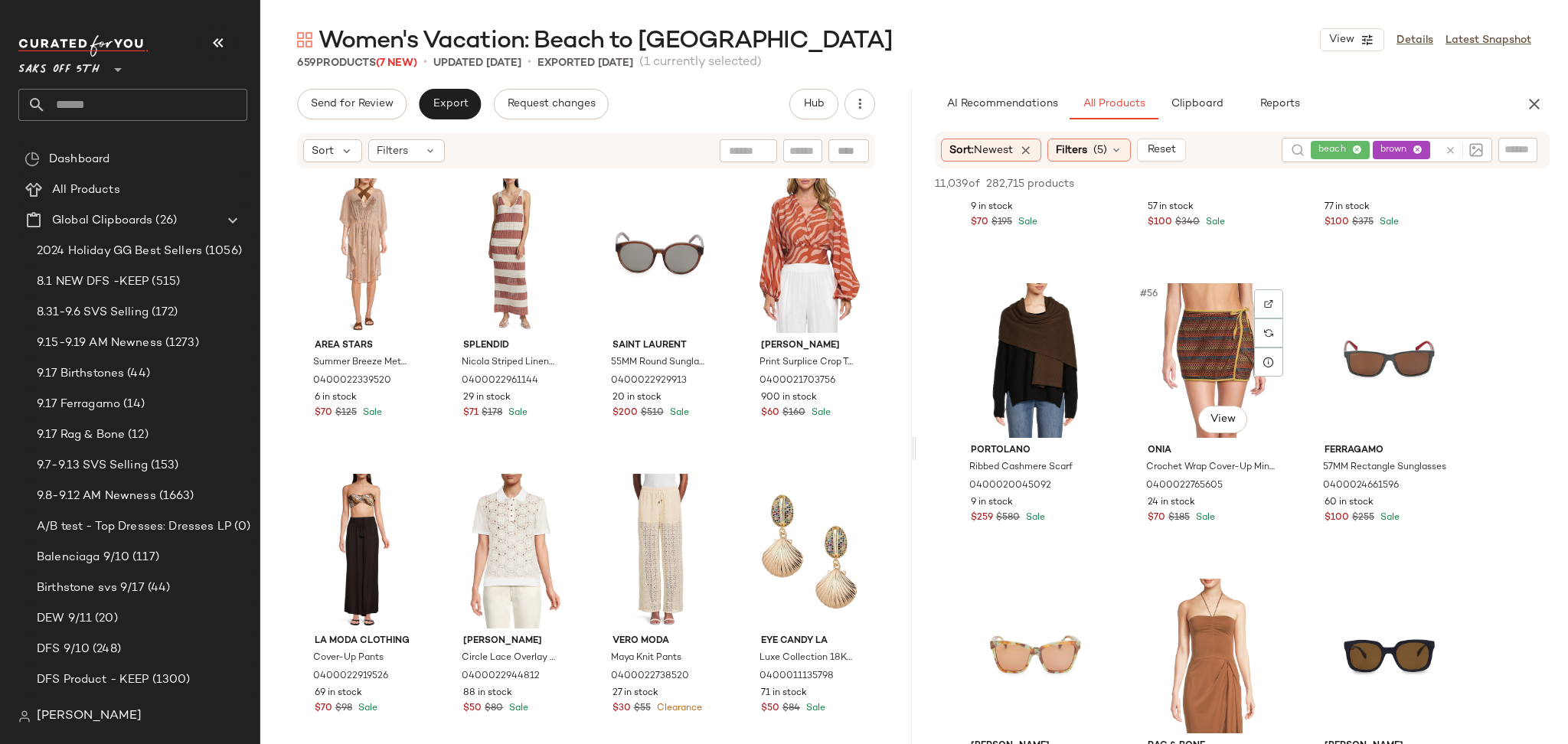
scroll to position [5241, 0]
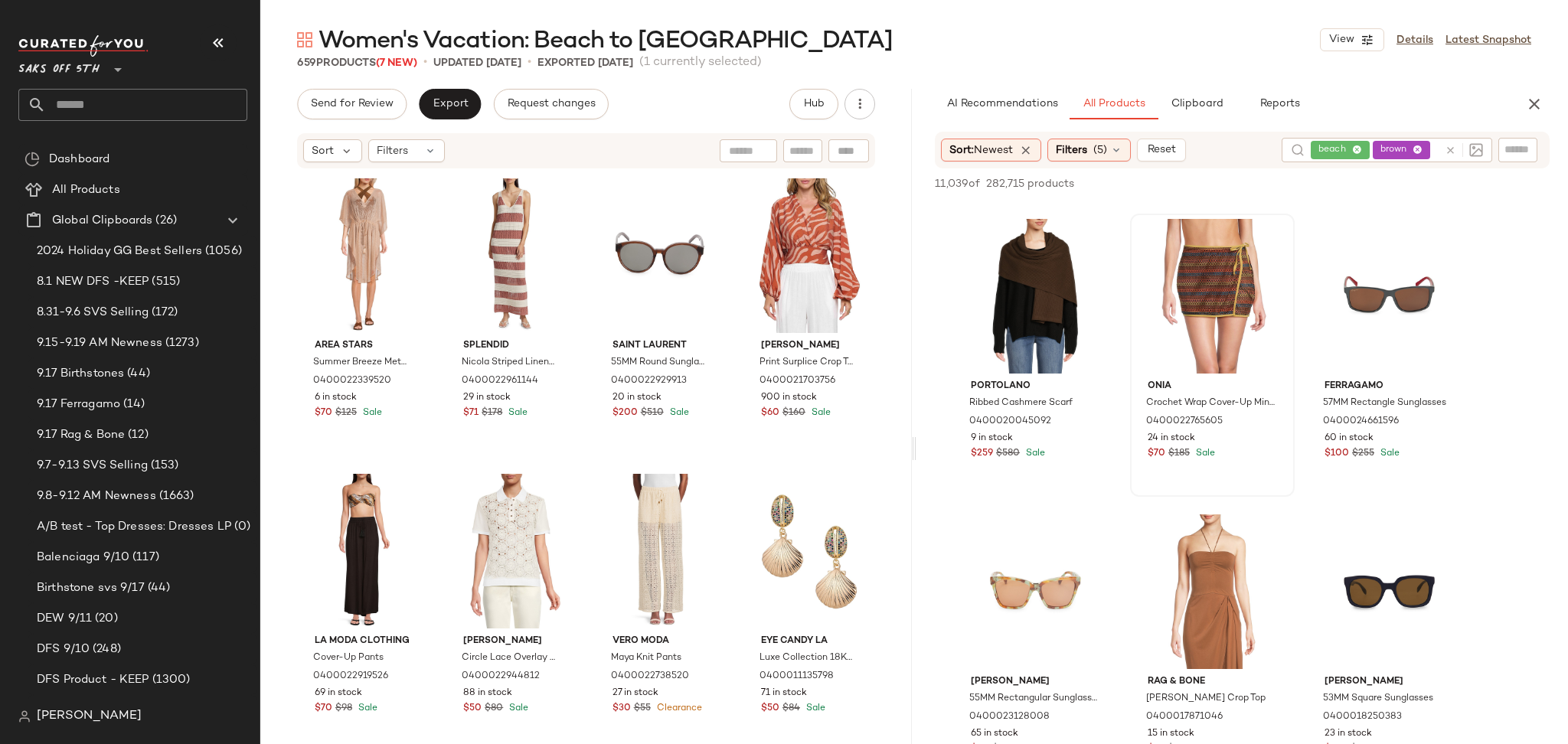
scroll to position [5271, 0]
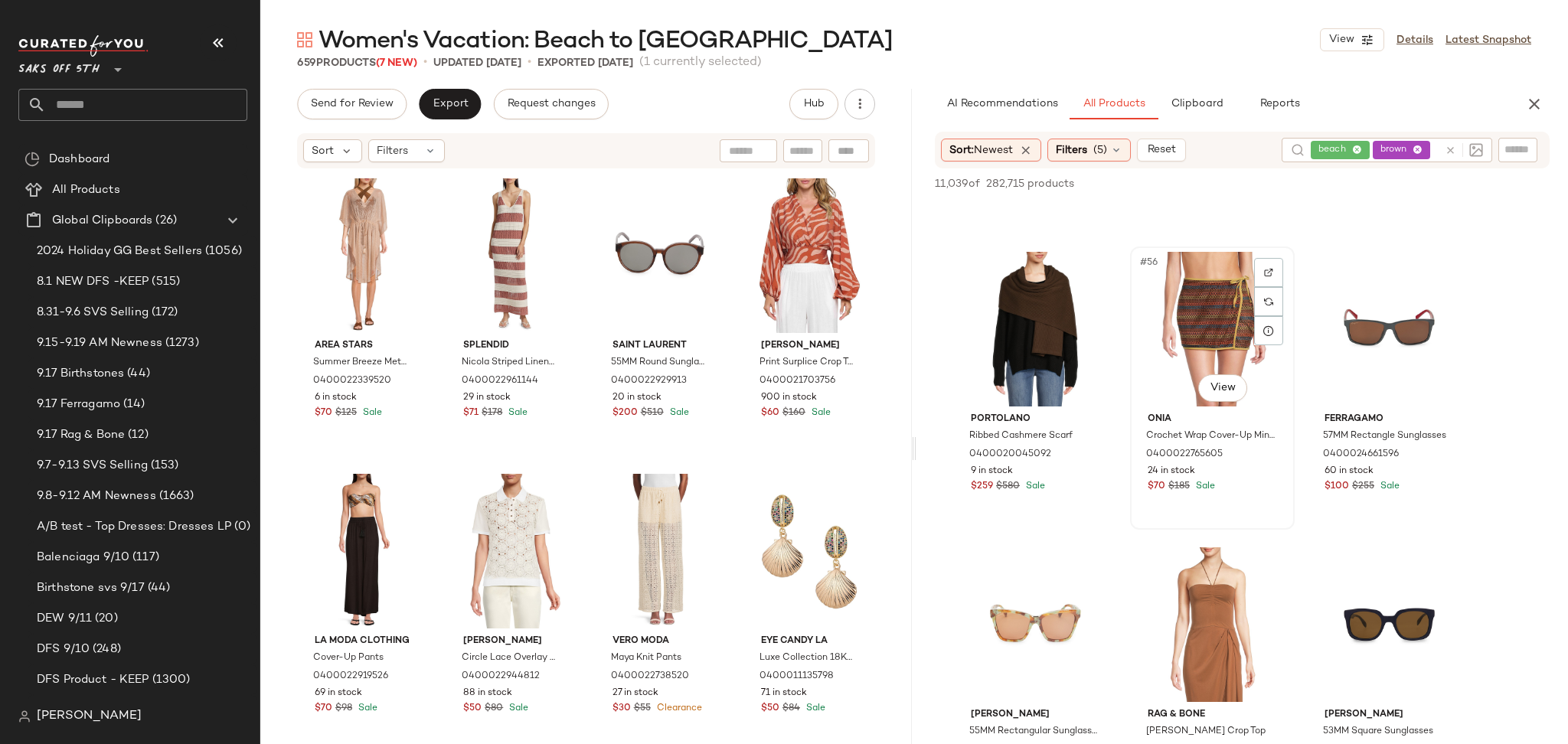
click at [1214, 312] on div "#56 View" at bounding box center [1212, 330] width 154 height 155
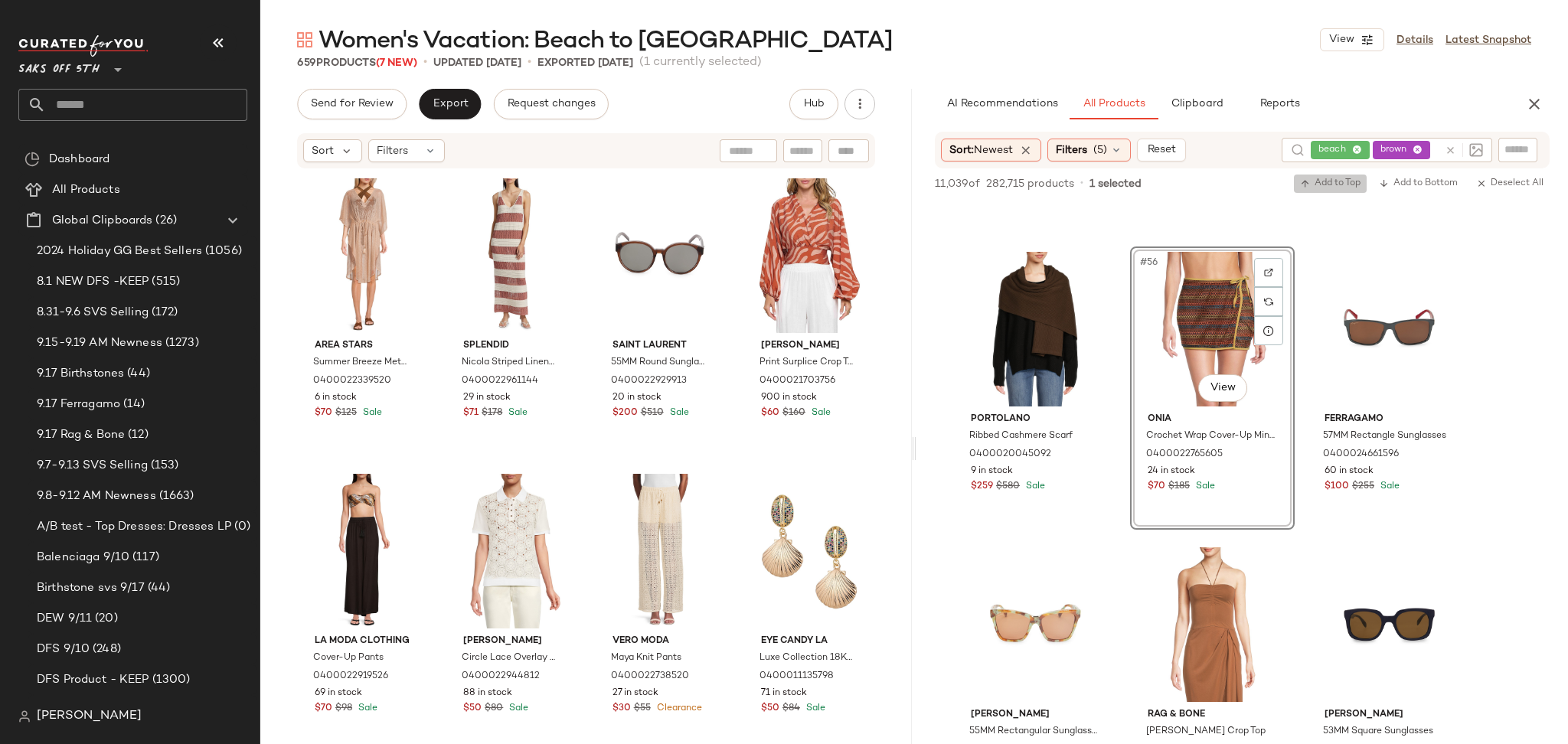
click at [1317, 183] on span "Add to Top" at bounding box center [1330, 183] width 60 height 10
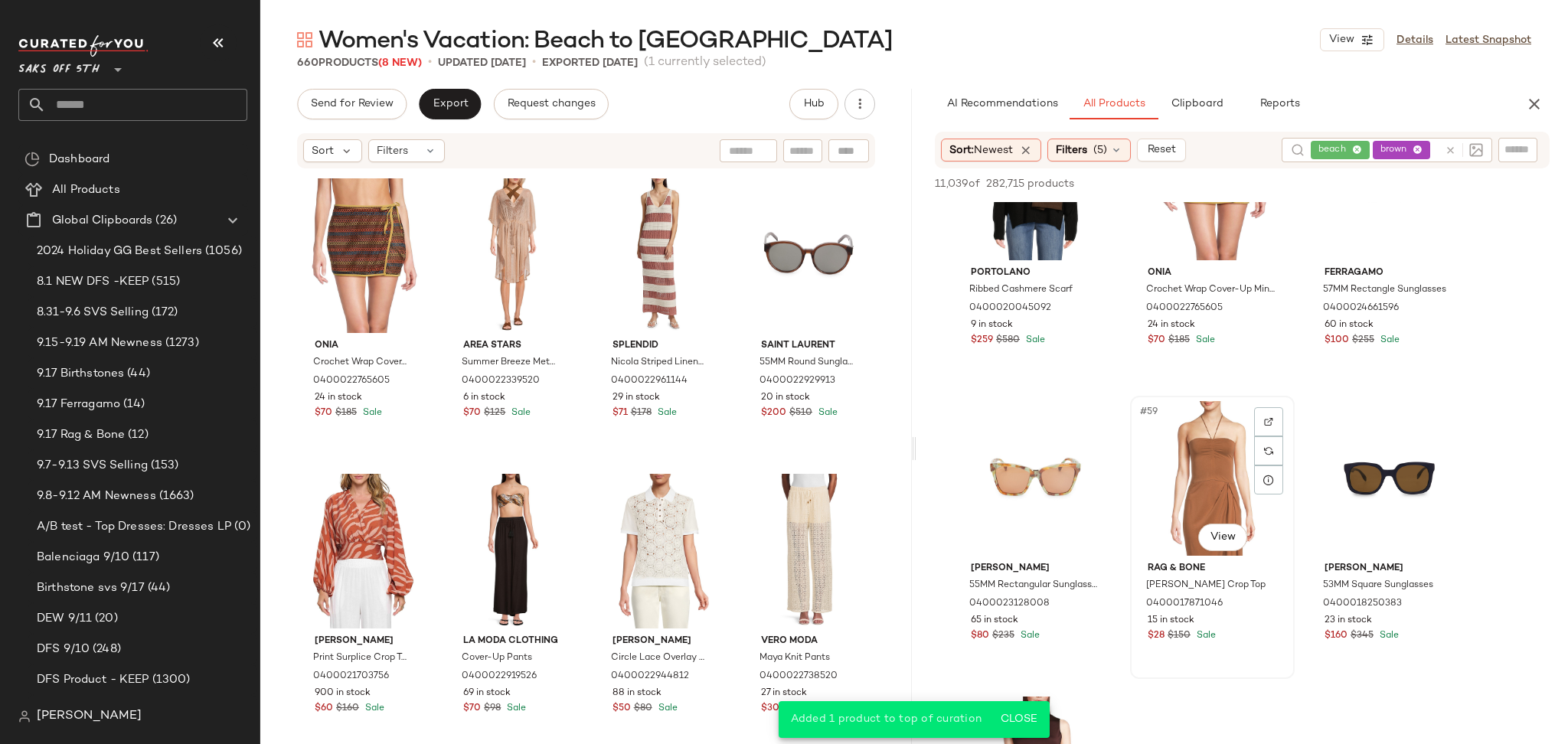
scroll to position [5451, 0]
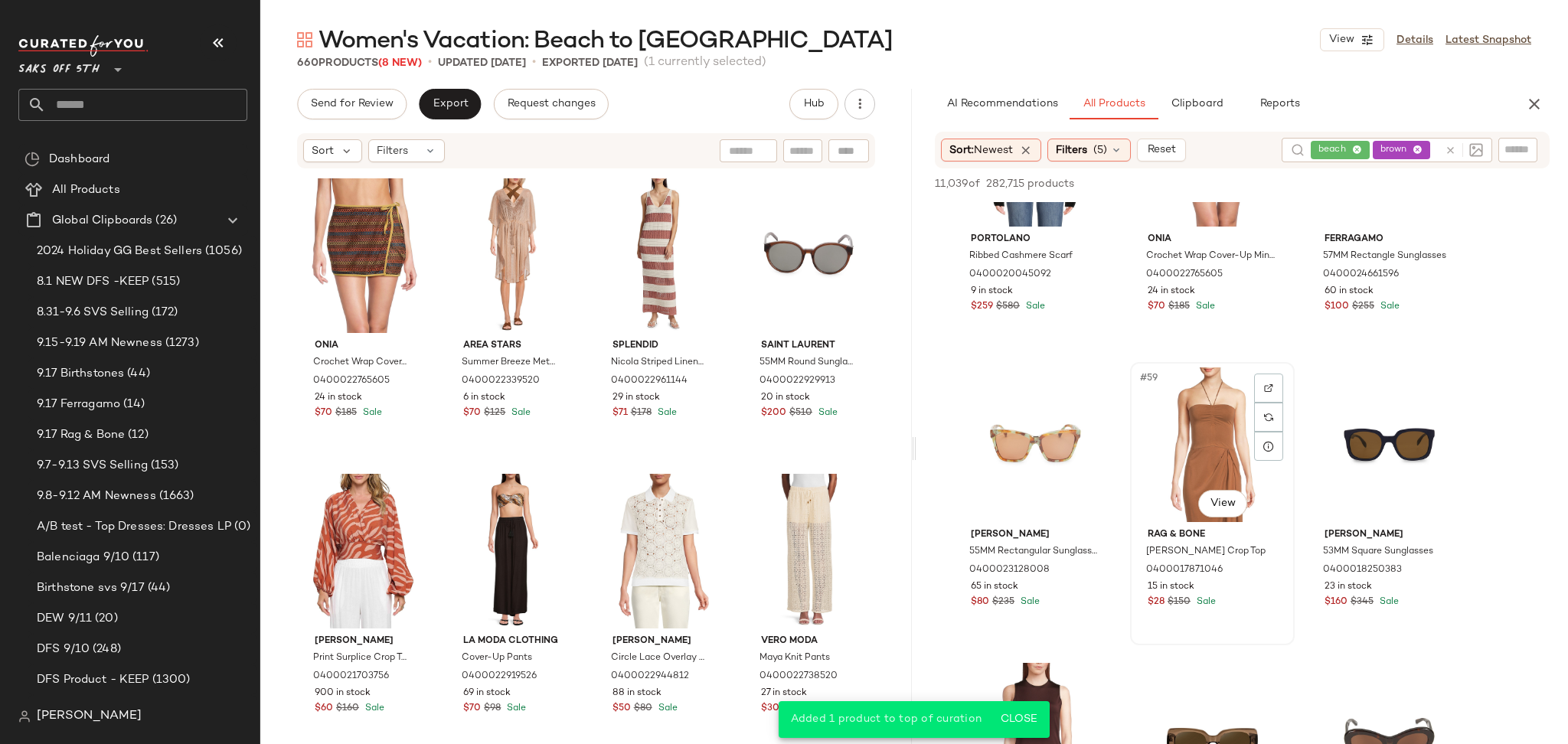
click at [1217, 433] on div "#59 View" at bounding box center [1212, 445] width 154 height 155
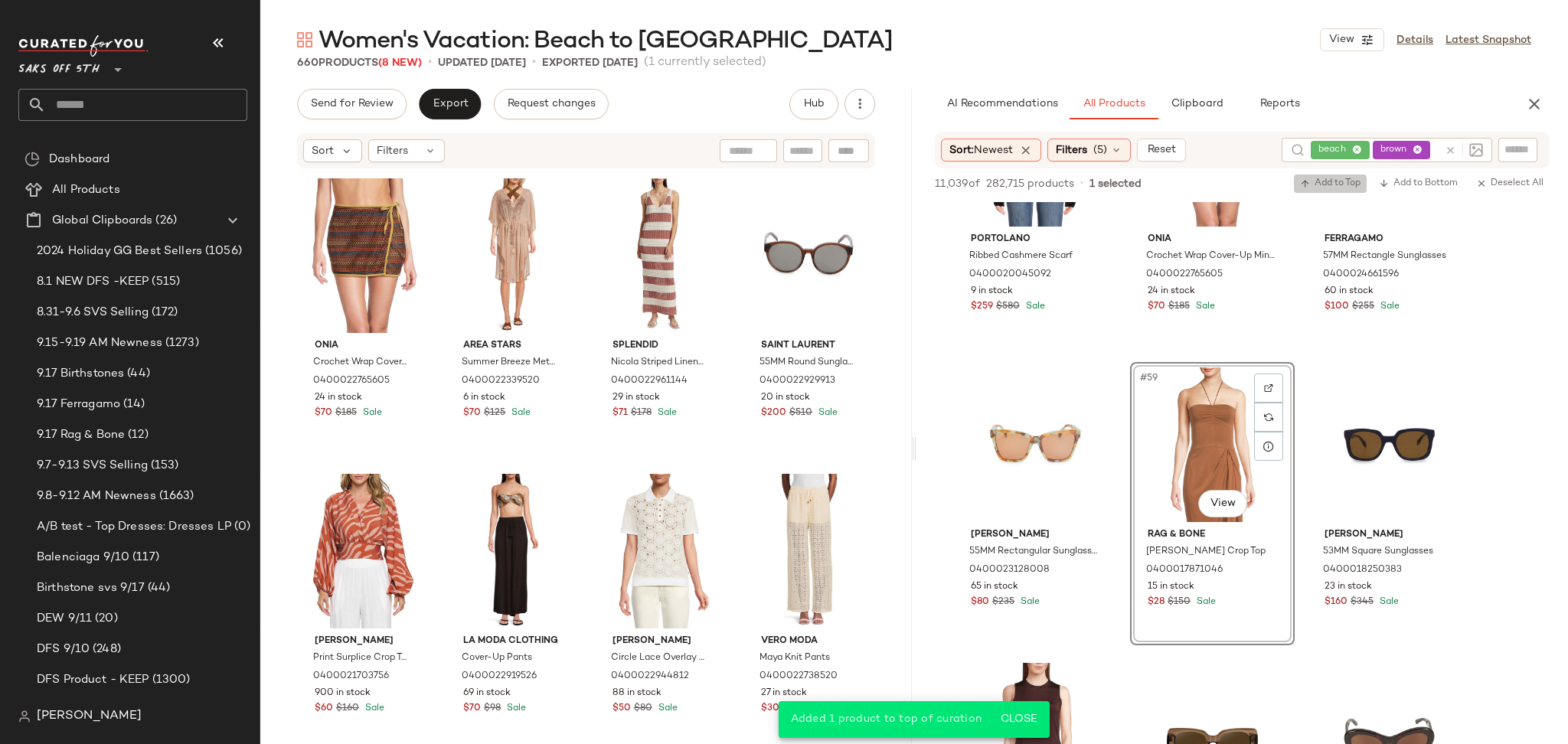
click at [1341, 178] on span "Add to Top" at bounding box center [1330, 183] width 60 height 10
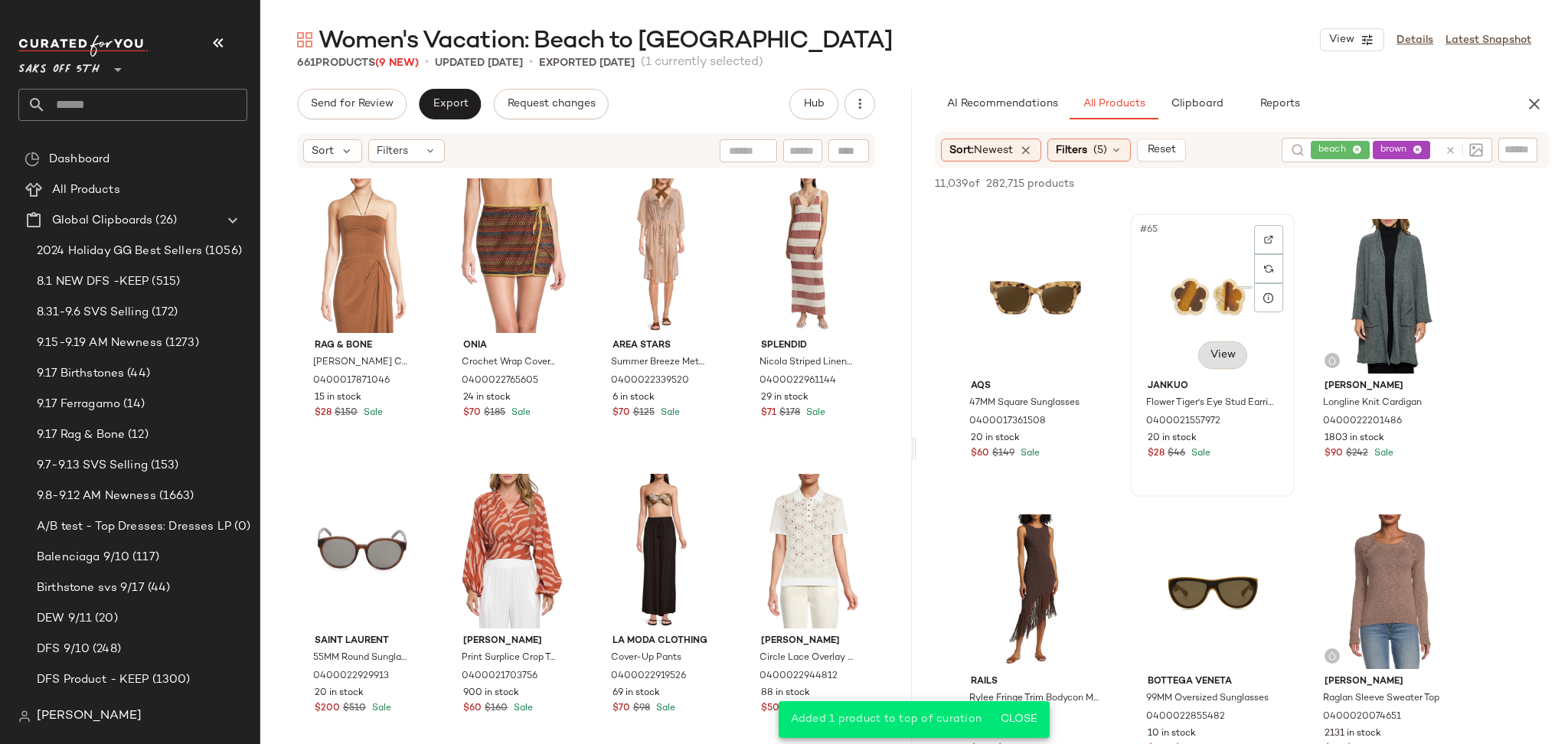
scroll to position [6189, 0]
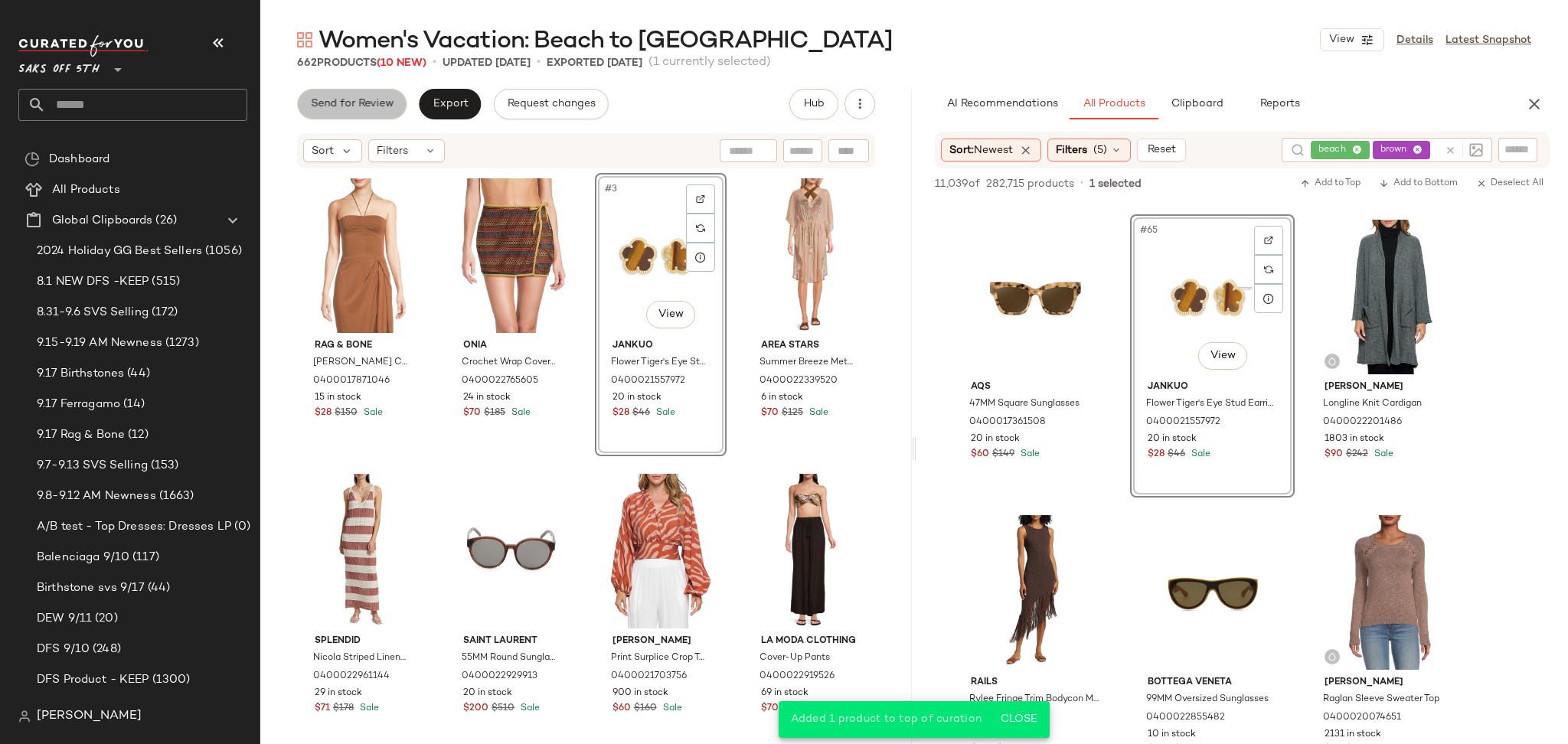
click at [385, 105] on span "Send for Review" at bounding box center [351, 104] width 83 height 12
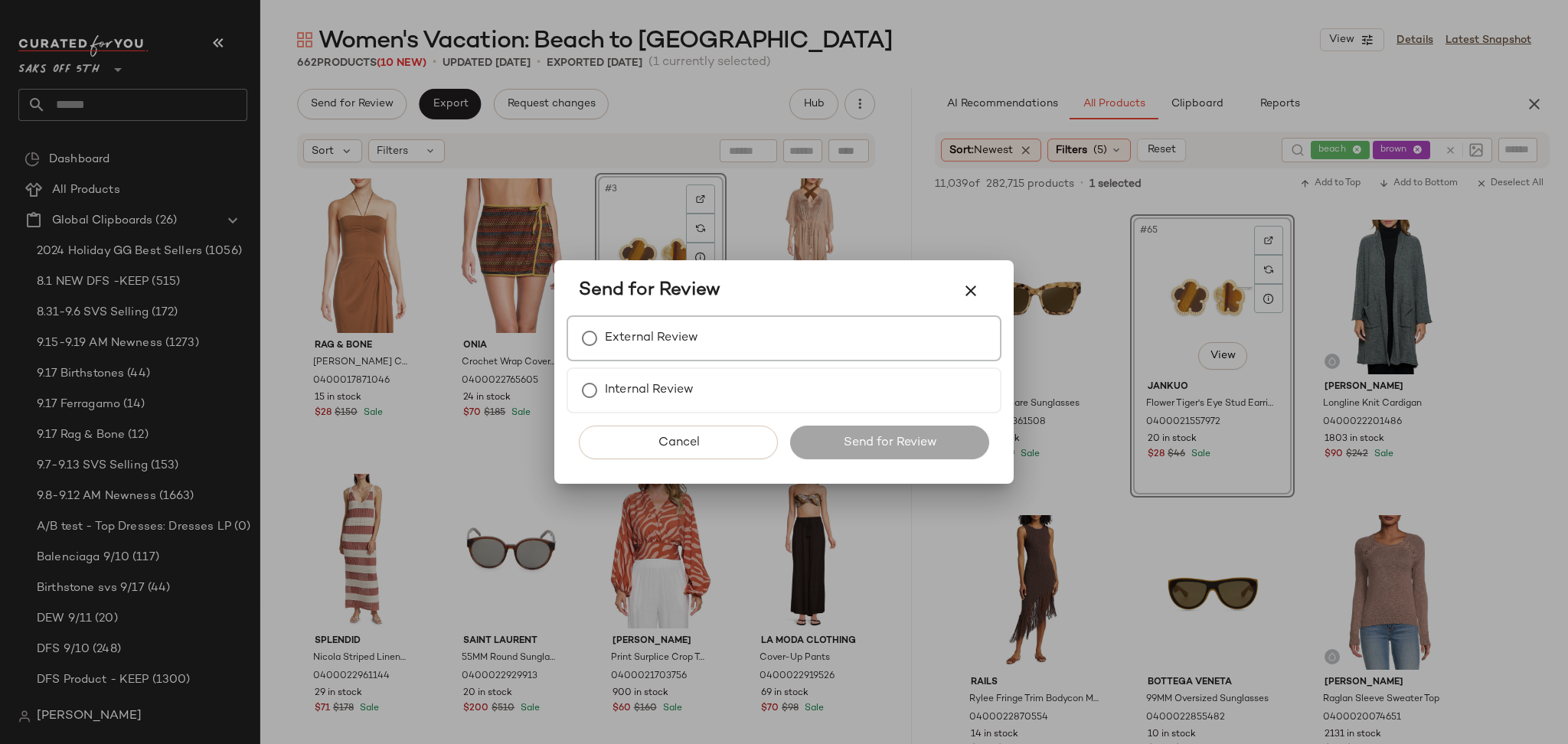
click at [615, 325] on label "External Review" at bounding box center [651, 338] width 94 height 30
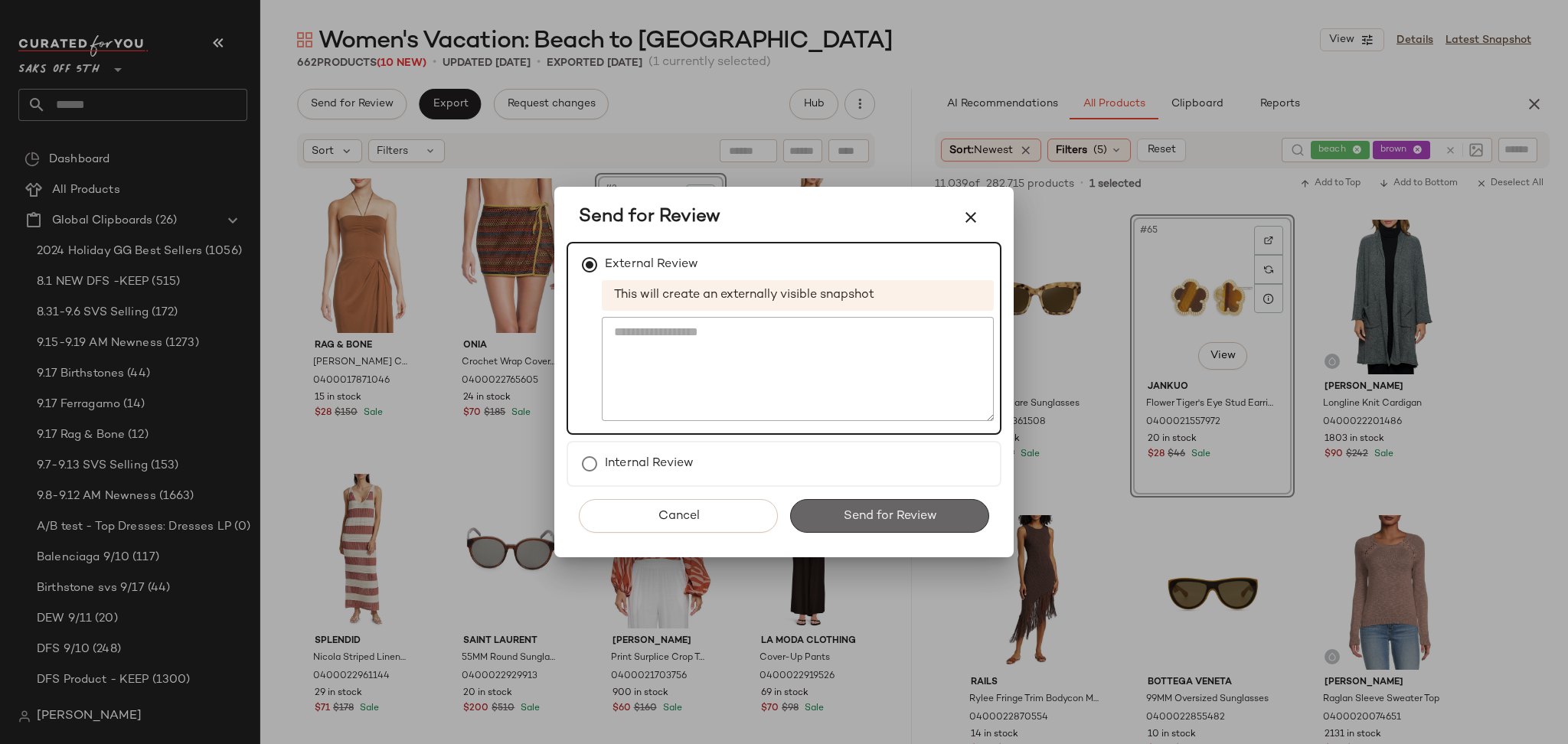
click at [849, 515] on span "Send for Review" at bounding box center [889, 516] width 94 height 14
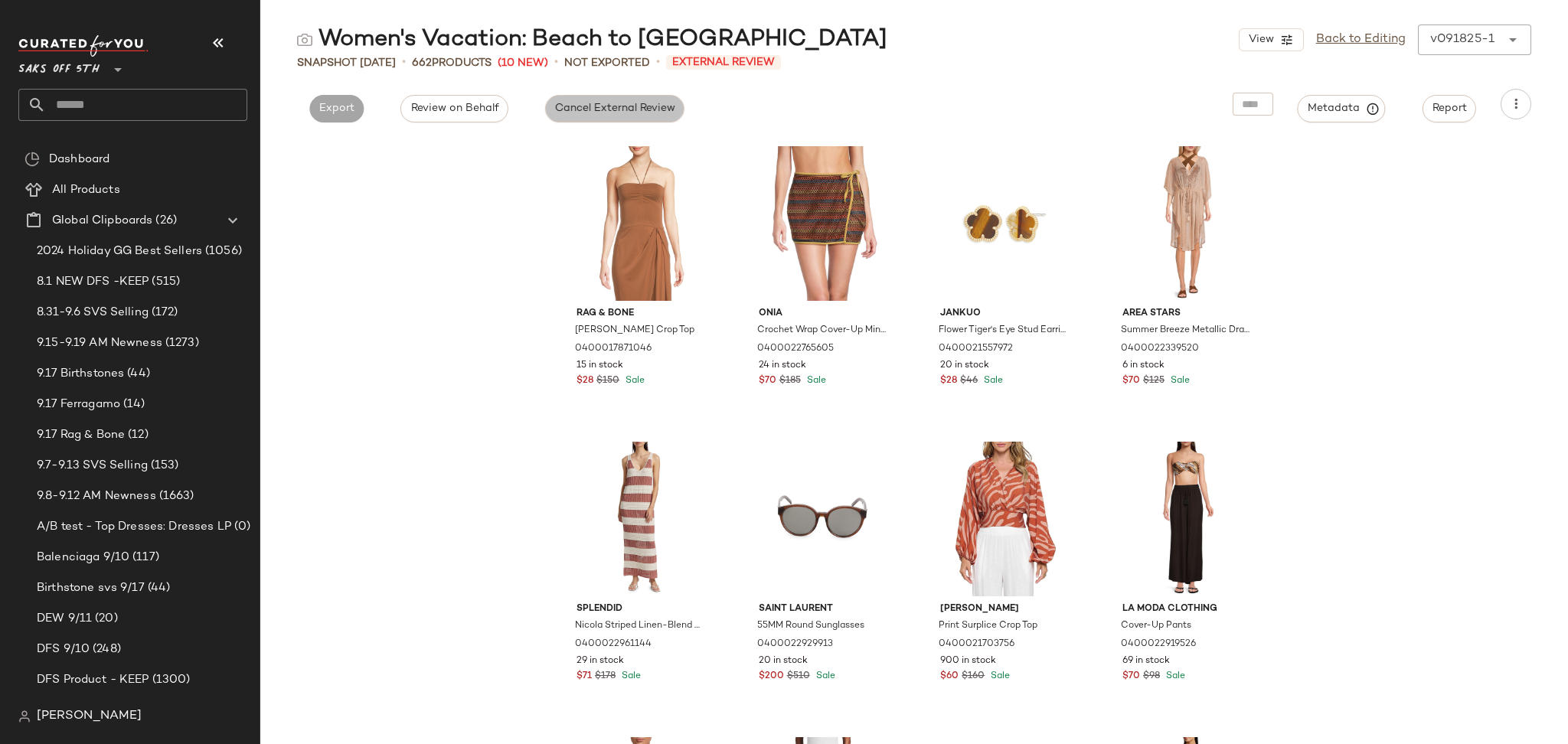
click at [588, 111] on span "Cancel External Review" at bounding box center [615, 109] width 121 height 12
click at [476, 121] on button "Export" at bounding box center [475, 108] width 55 height 27
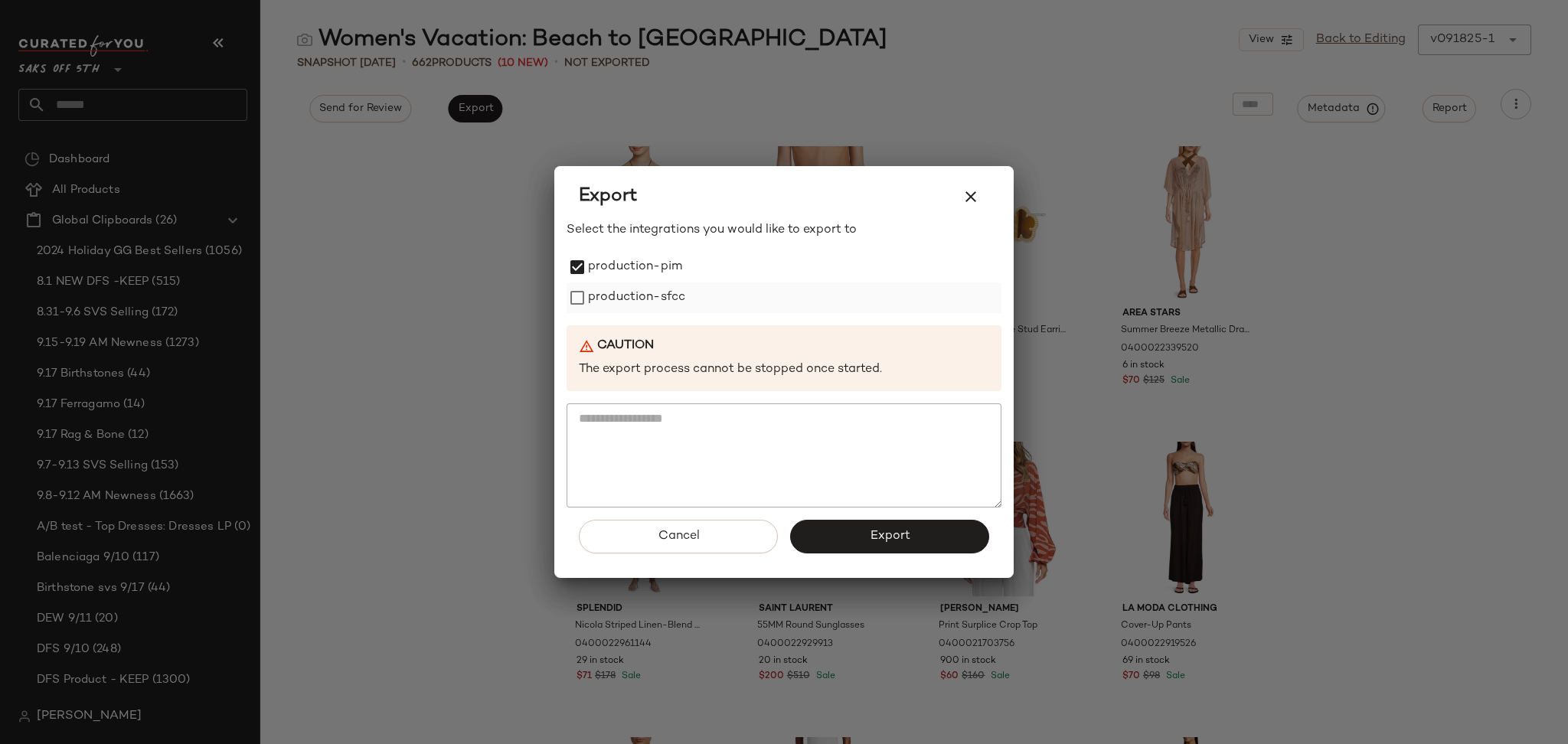
click at [589, 306] on label "production-sfcc" at bounding box center [636, 297] width 97 height 30
click at [828, 547] on button "Export" at bounding box center [889, 536] width 199 height 34
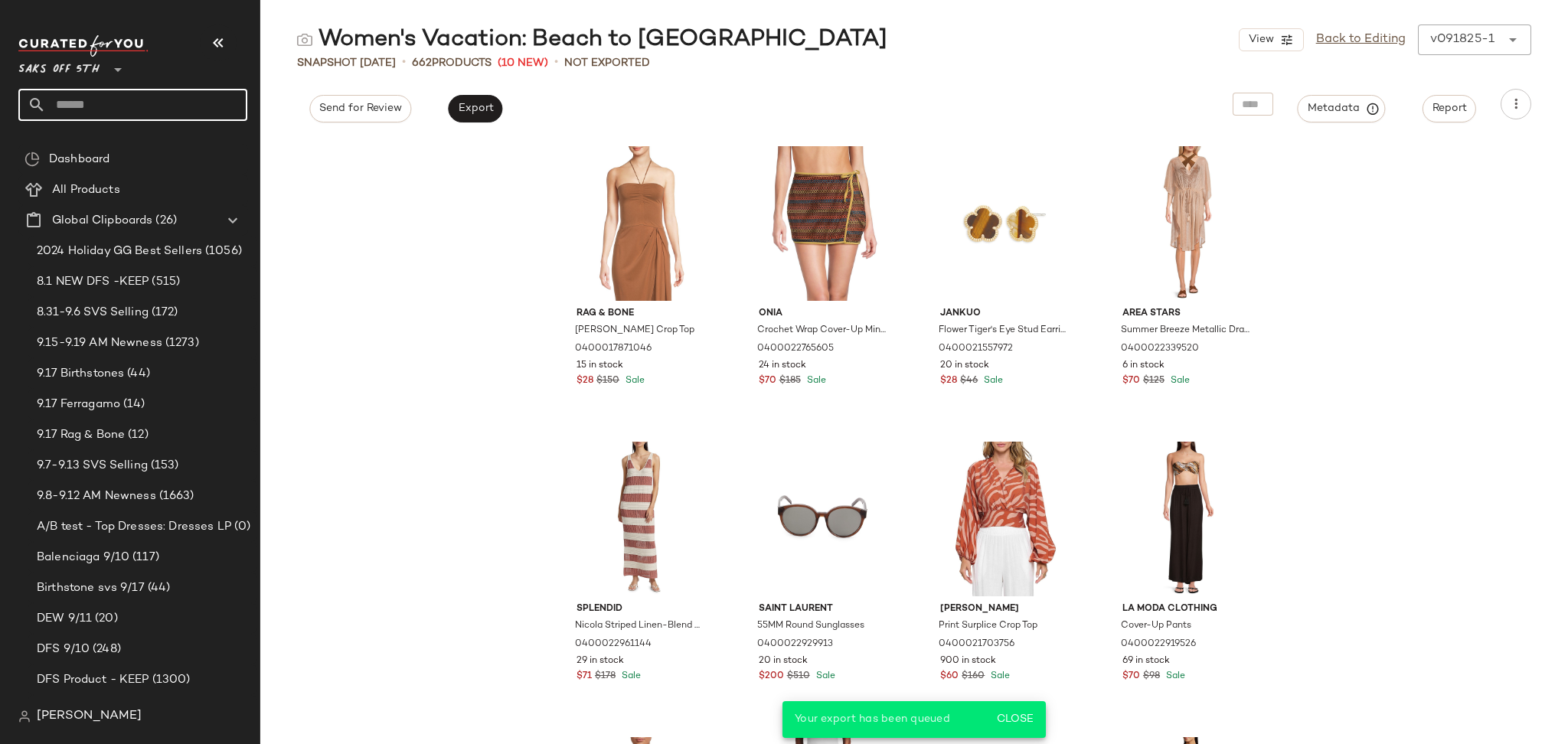
click at [216, 94] on input "text" at bounding box center [146, 105] width 201 height 32
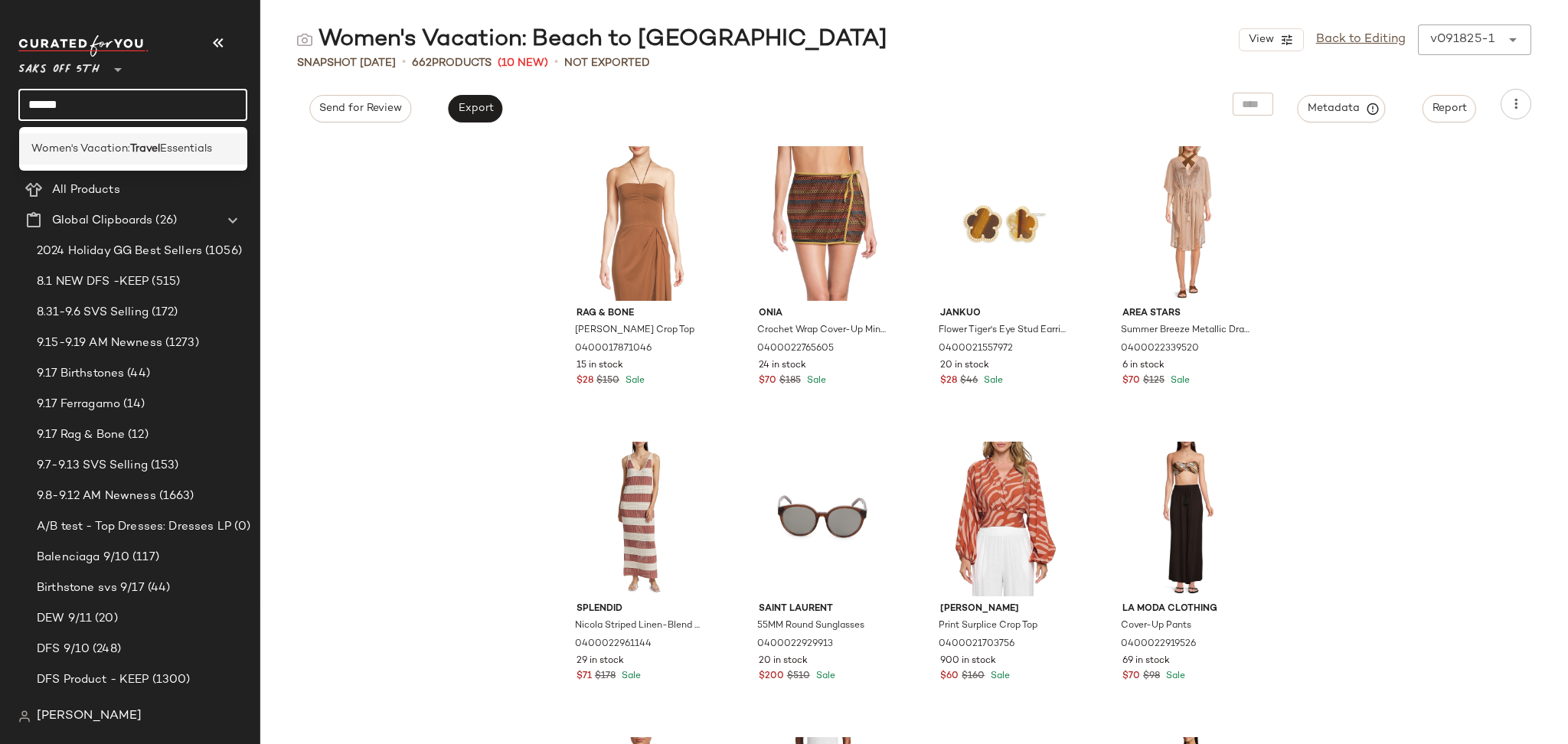
type input "******"
click at [176, 147] on span "Essentials" at bounding box center [185, 148] width 52 height 16
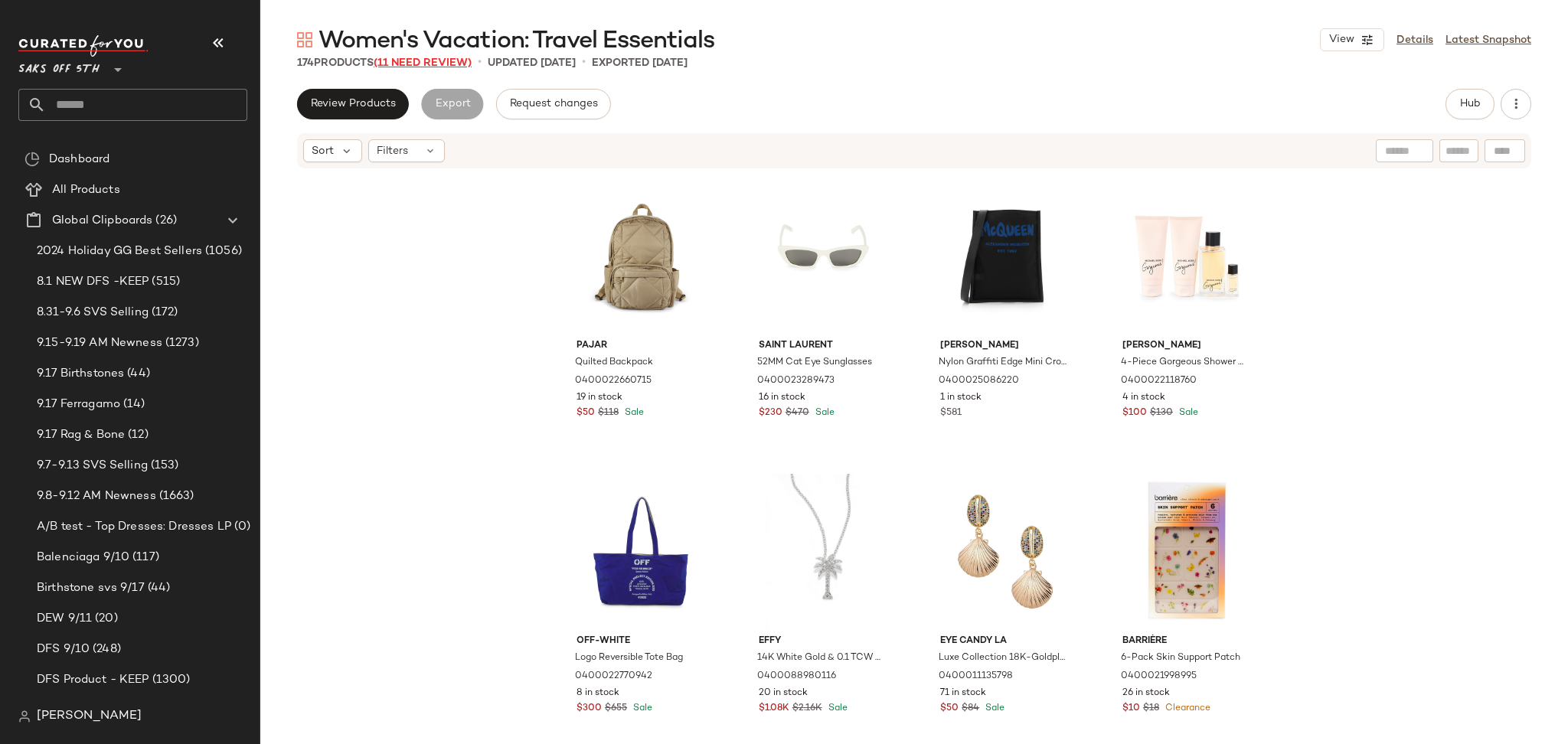
click at [445, 67] on span "(11 Need Review)" at bounding box center [422, 63] width 98 height 11
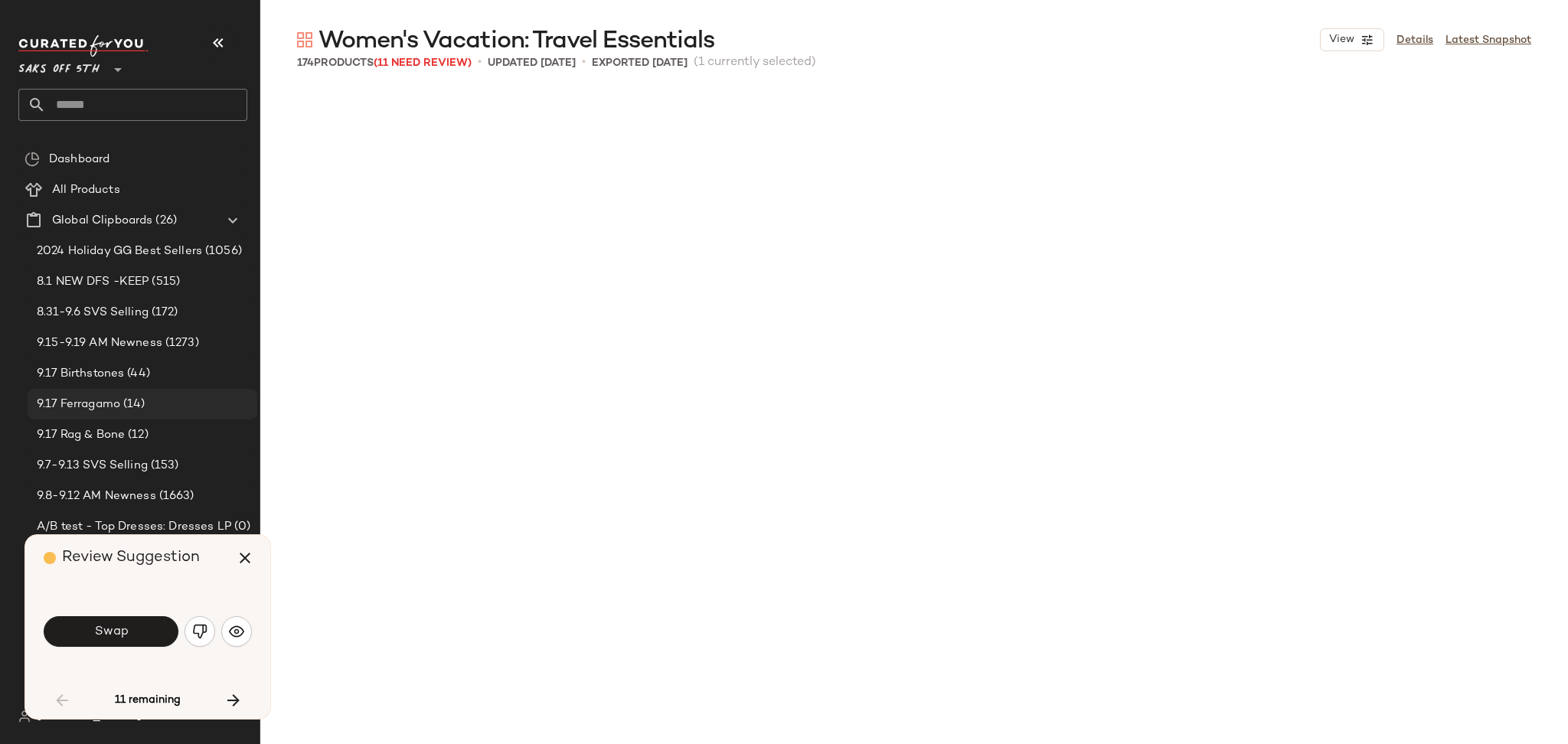
scroll to position [603, 0]
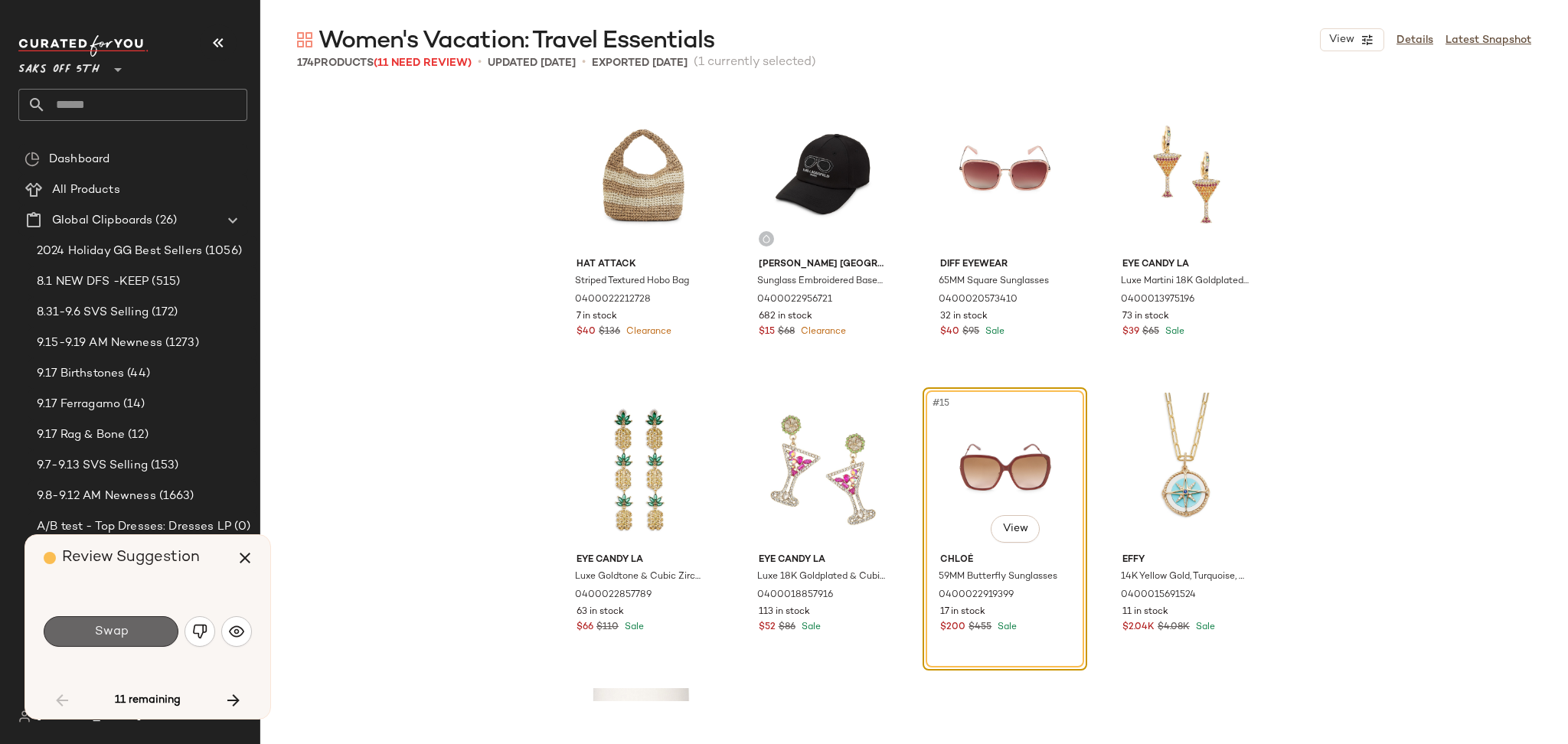
click at [162, 632] on button "Swap" at bounding box center [111, 631] width 135 height 30
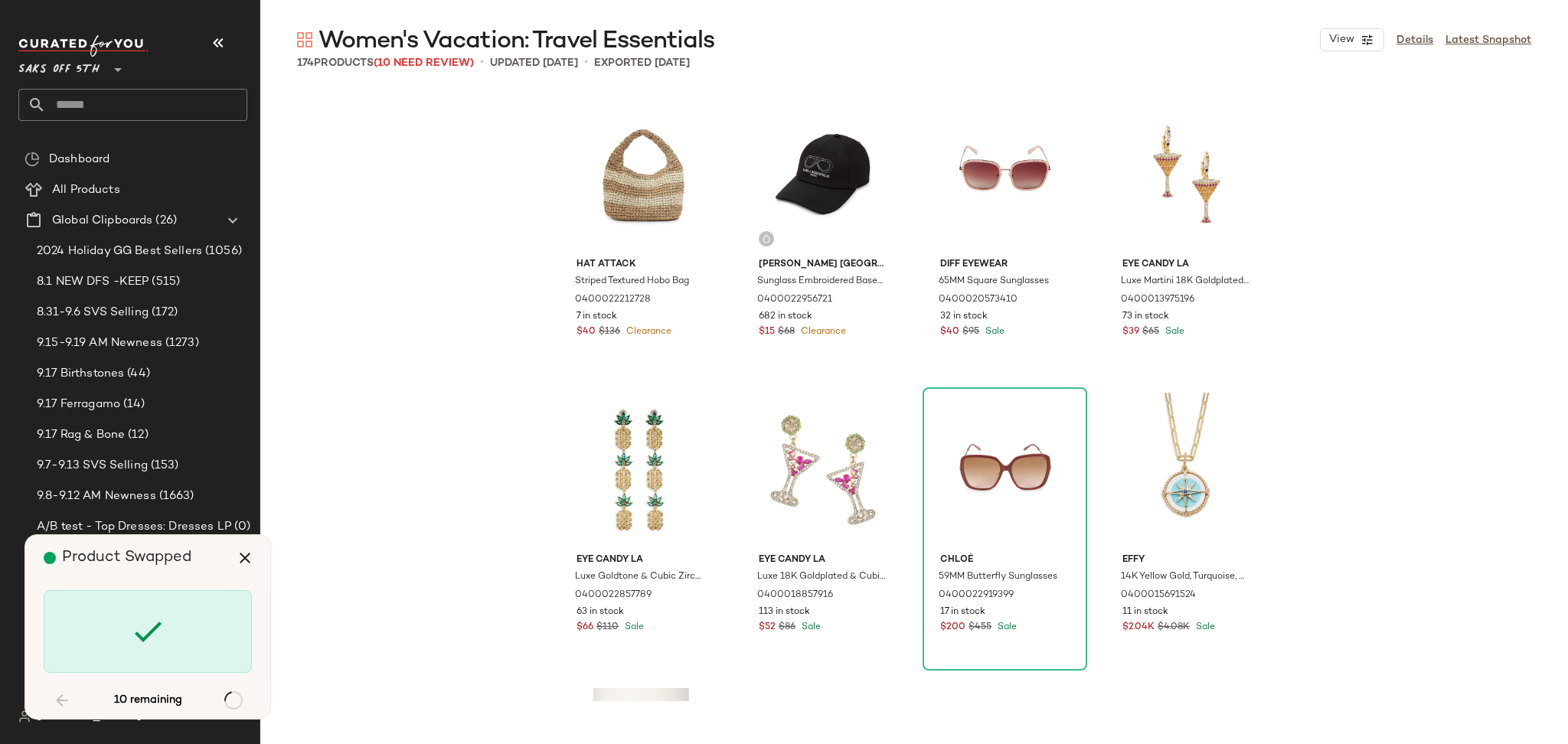
scroll to position [3249, 0]
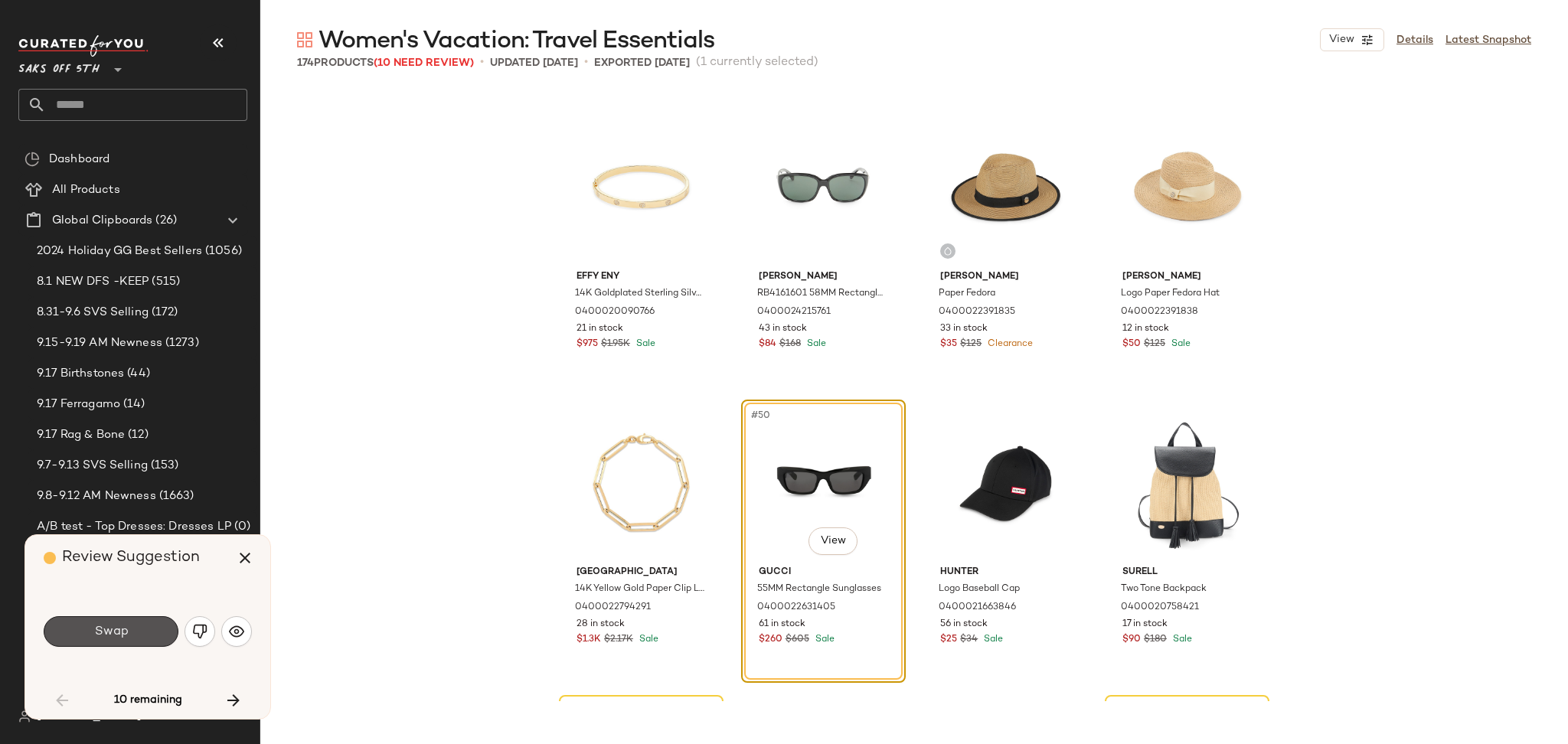
click at [162, 632] on button "Swap" at bounding box center [111, 631] width 135 height 30
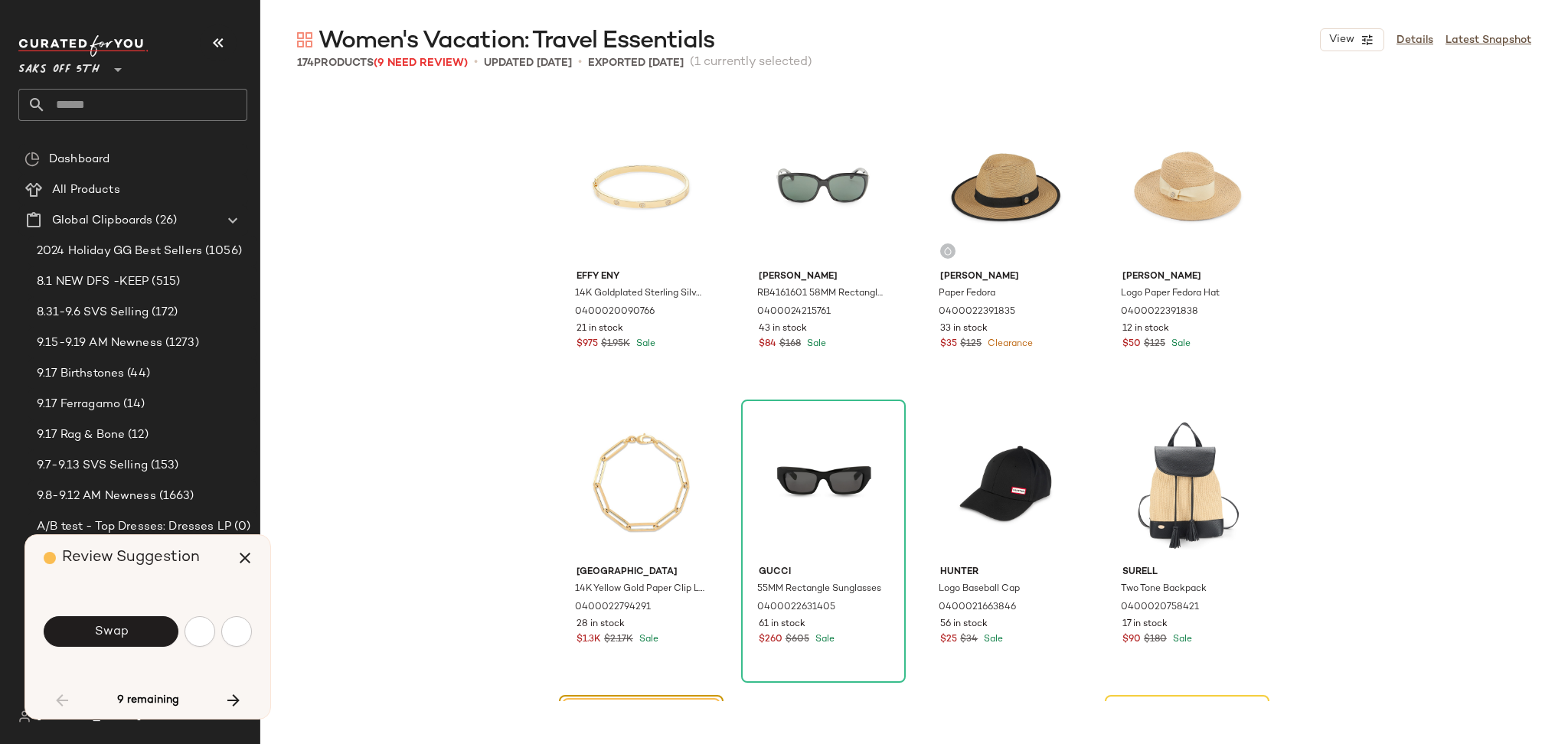
scroll to position [3543, 0]
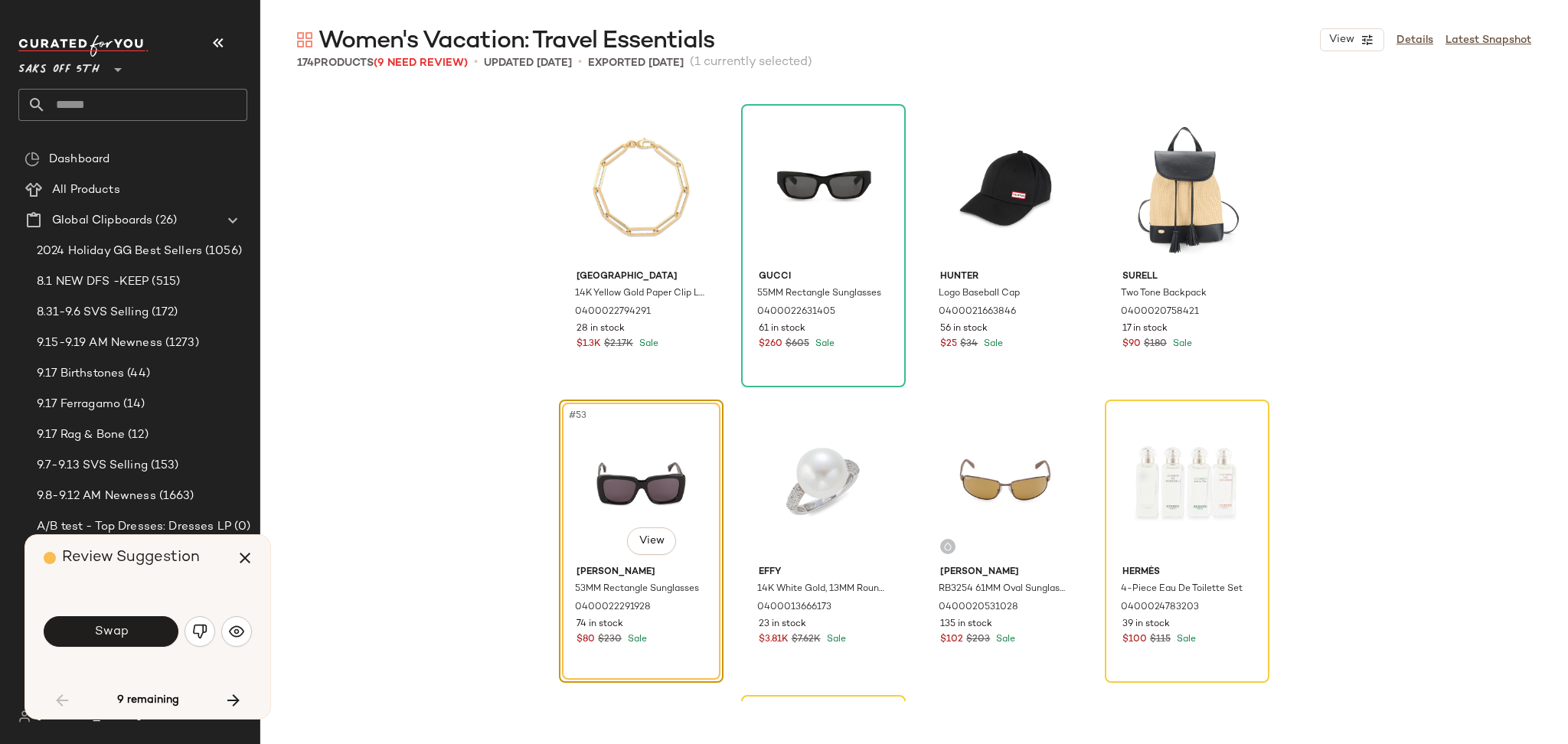
click at [162, 632] on button "Swap" at bounding box center [111, 631] width 135 height 30
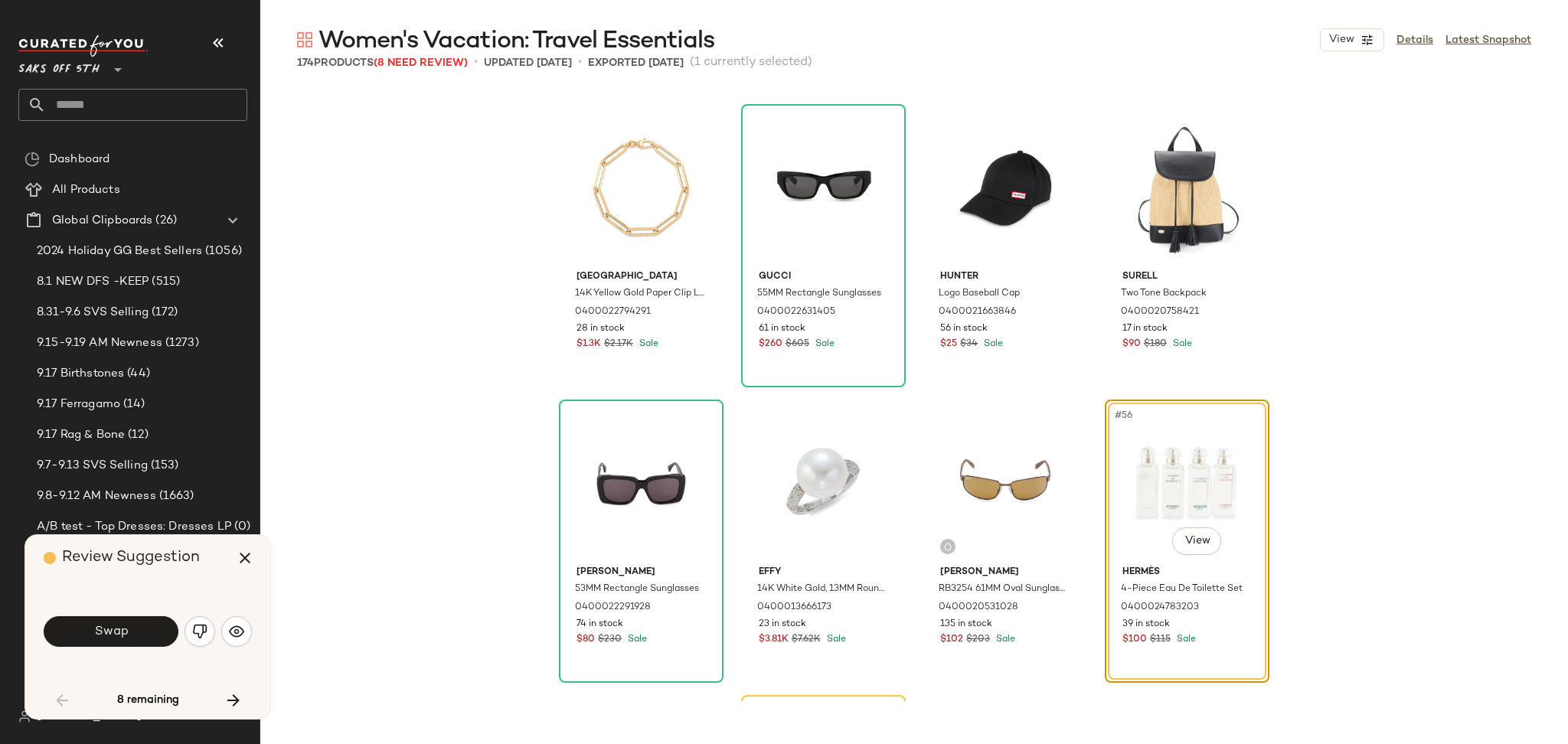
click at [162, 632] on button "Swap" at bounding box center [111, 631] width 135 height 30
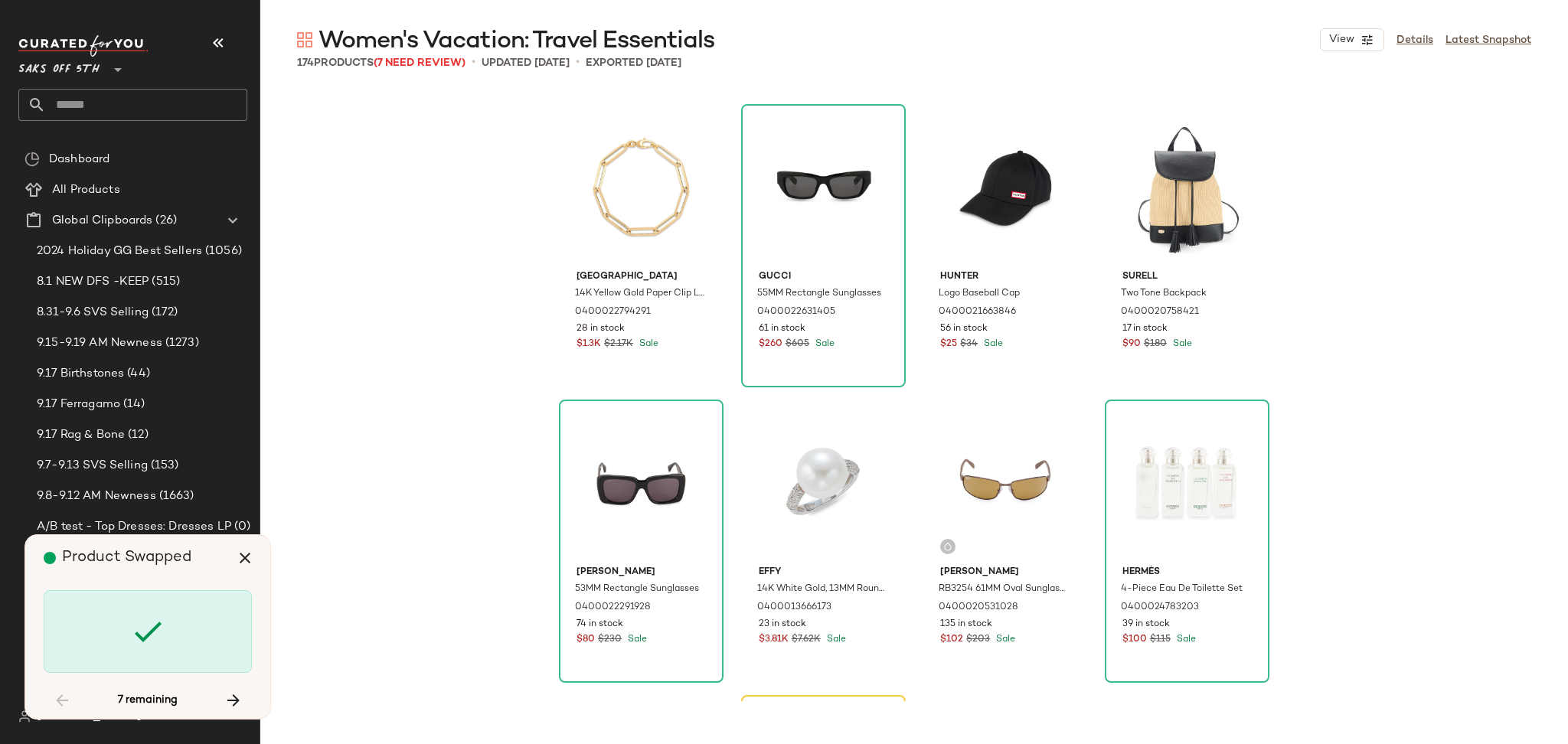
scroll to position [3838, 0]
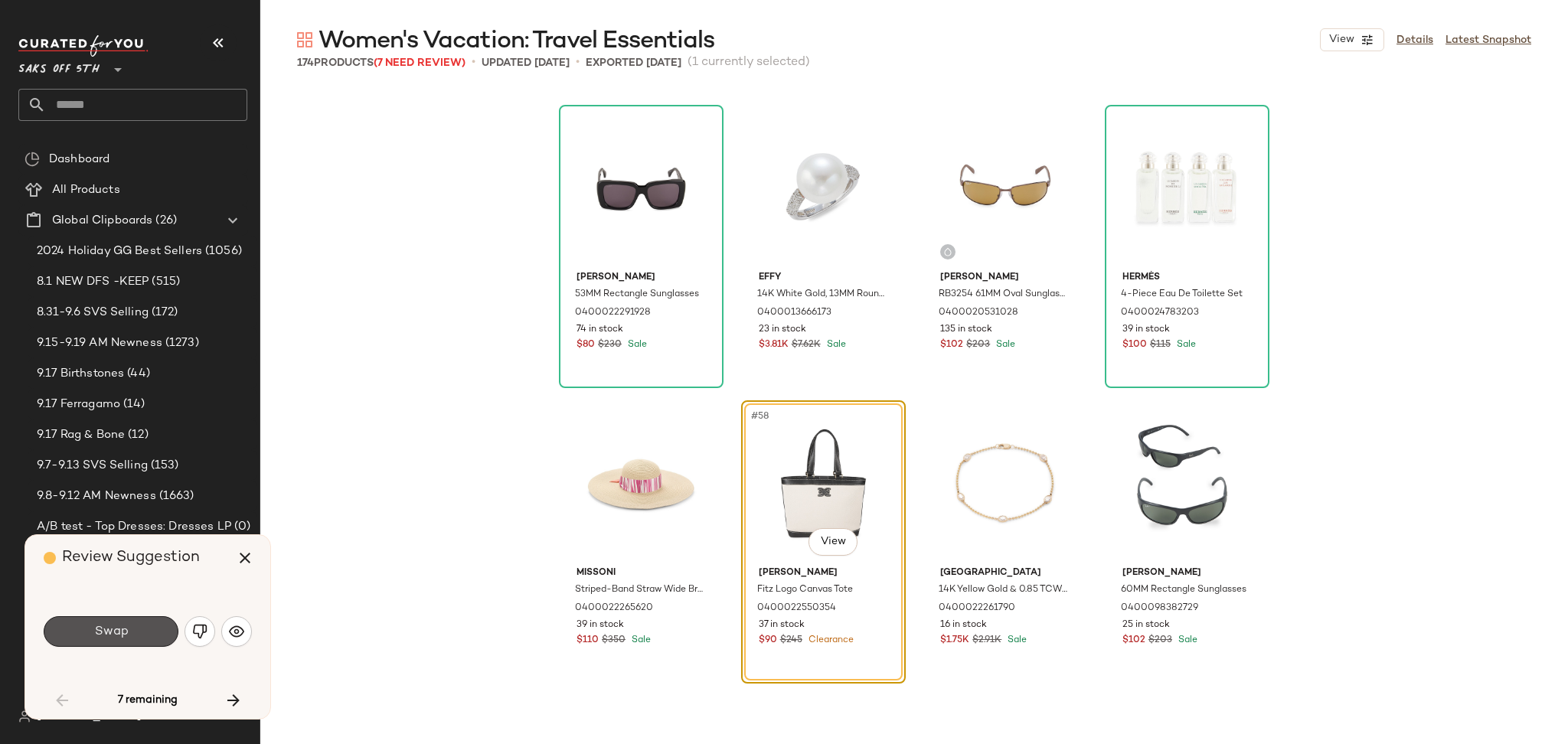
click at [162, 632] on button "Swap" at bounding box center [111, 631] width 135 height 30
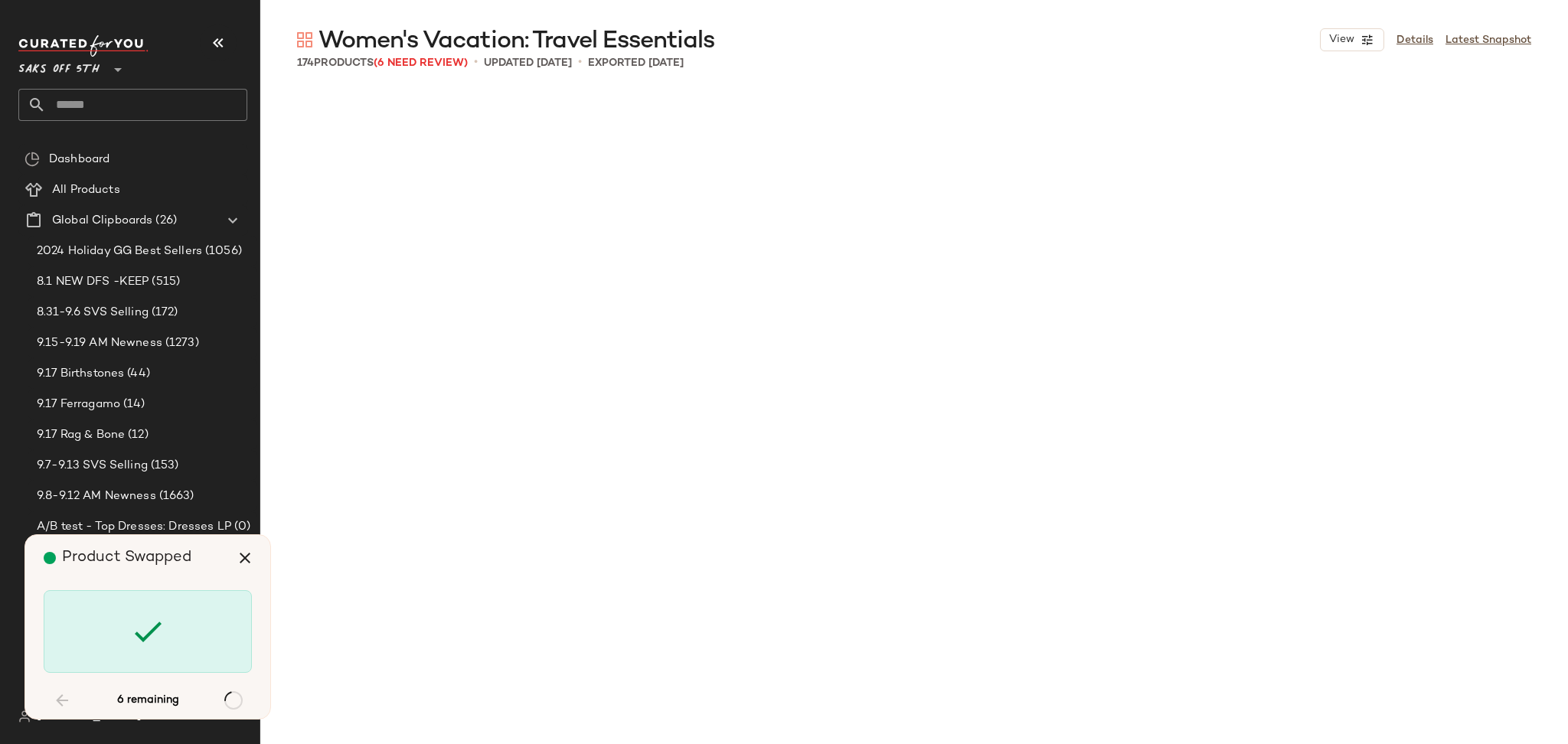
scroll to position [8269, 0]
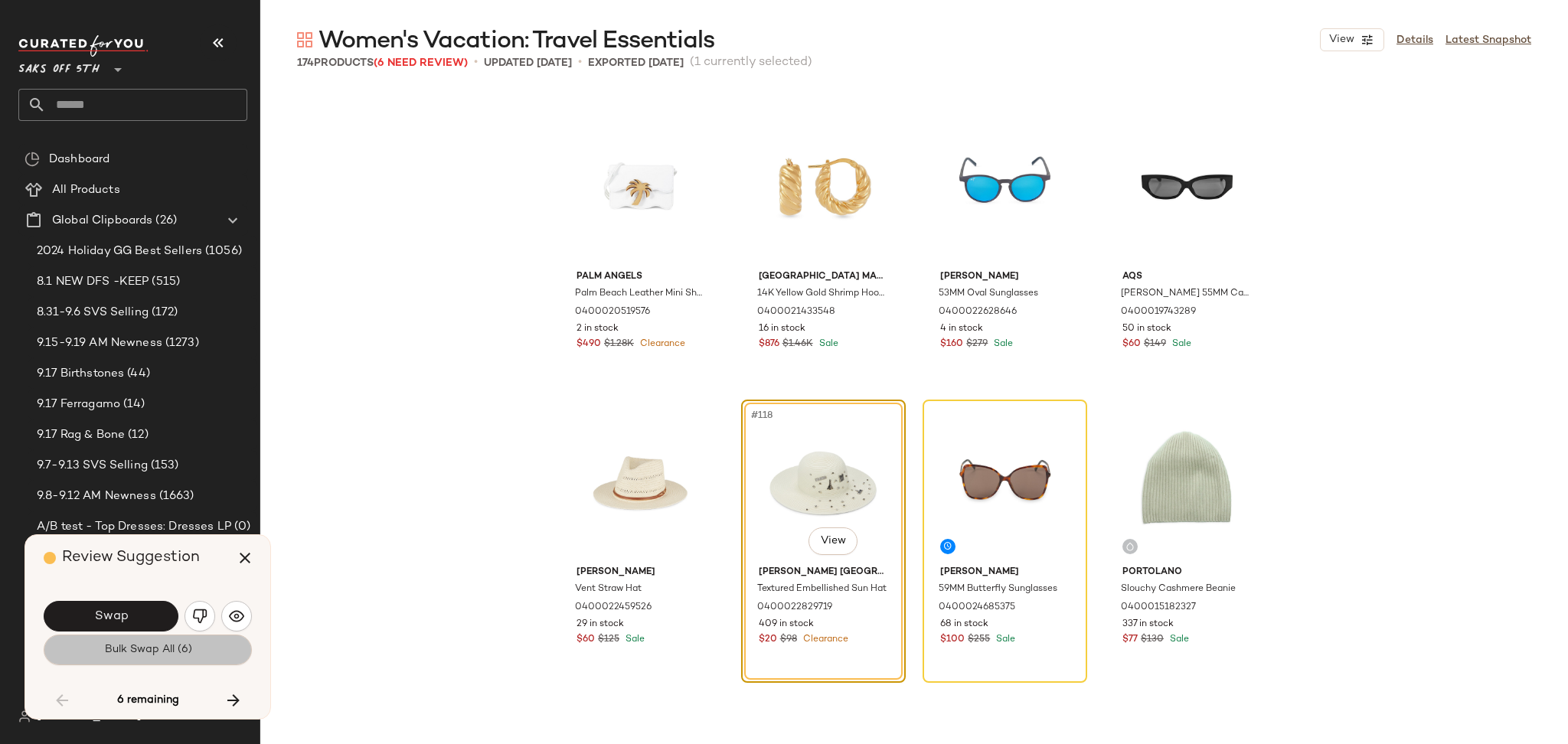
click at [153, 652] on span "Bulk Swap All (6)" at bounding box center [146, 649] width 88 height 12
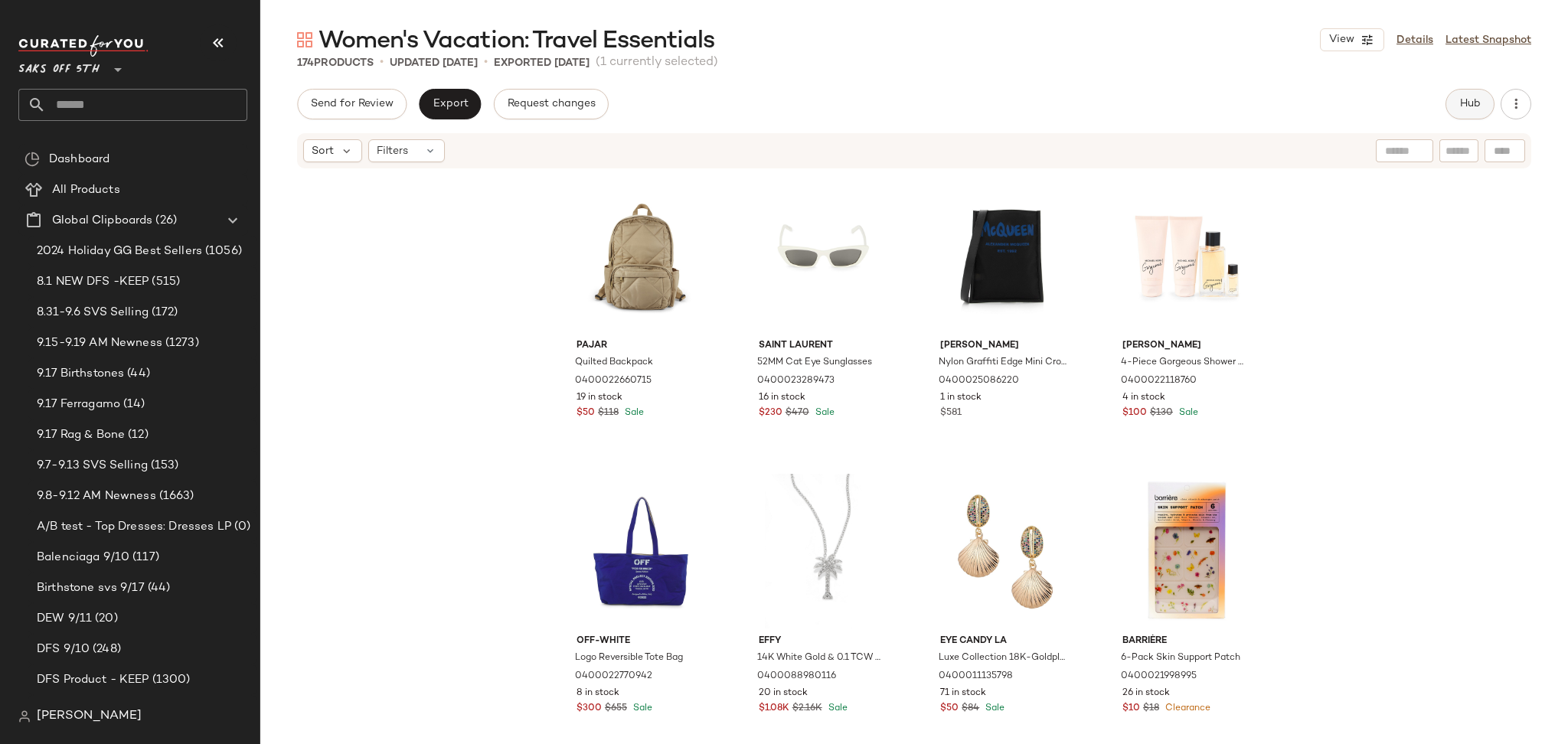
click at [1467, 98] on span "Hub" at bounding box center [1469, 104] width 22 height 12
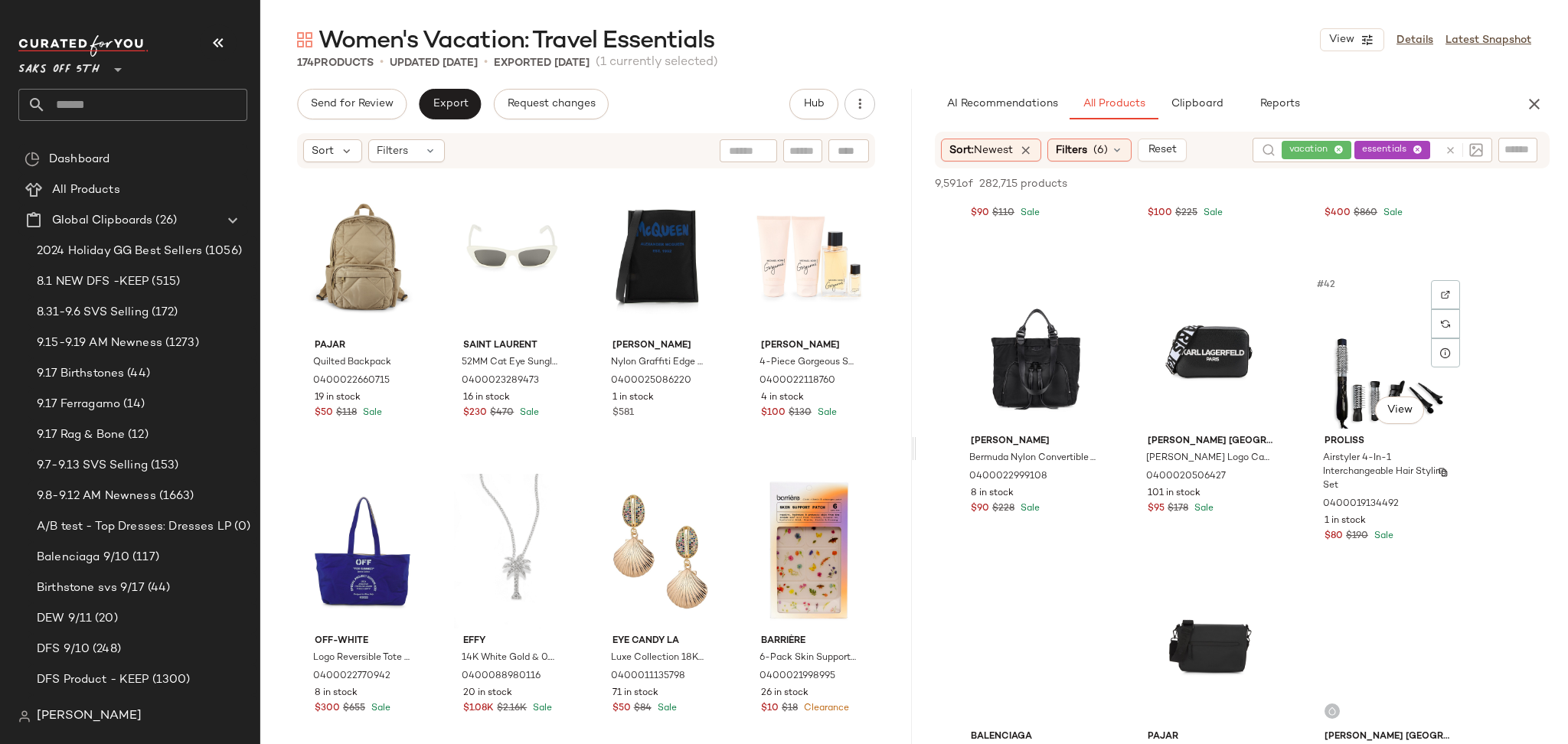
scroll to position [3773, 0]
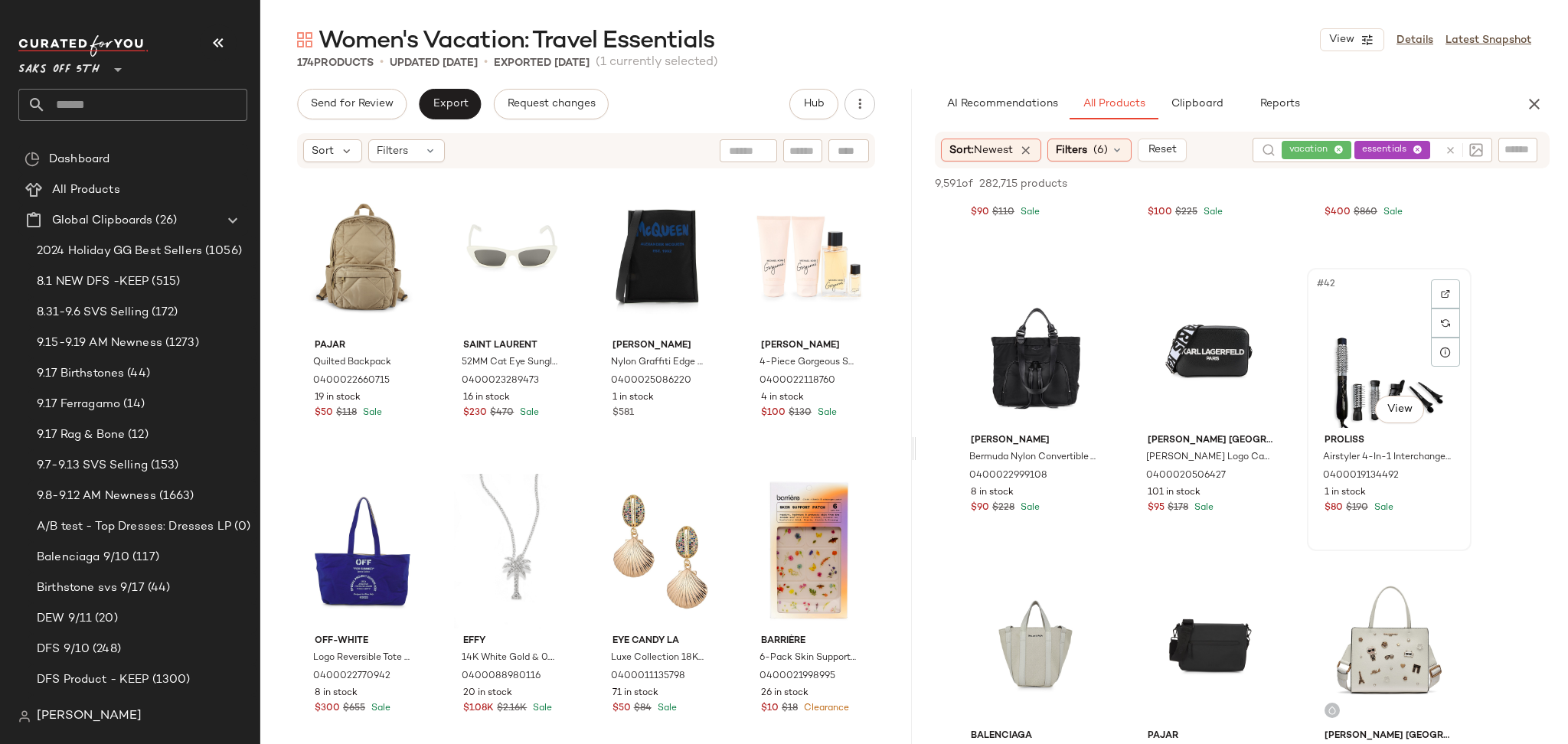
click at [1338, 360] on div "#42 View" at bounding box center [1389, 350] width 154 height 155
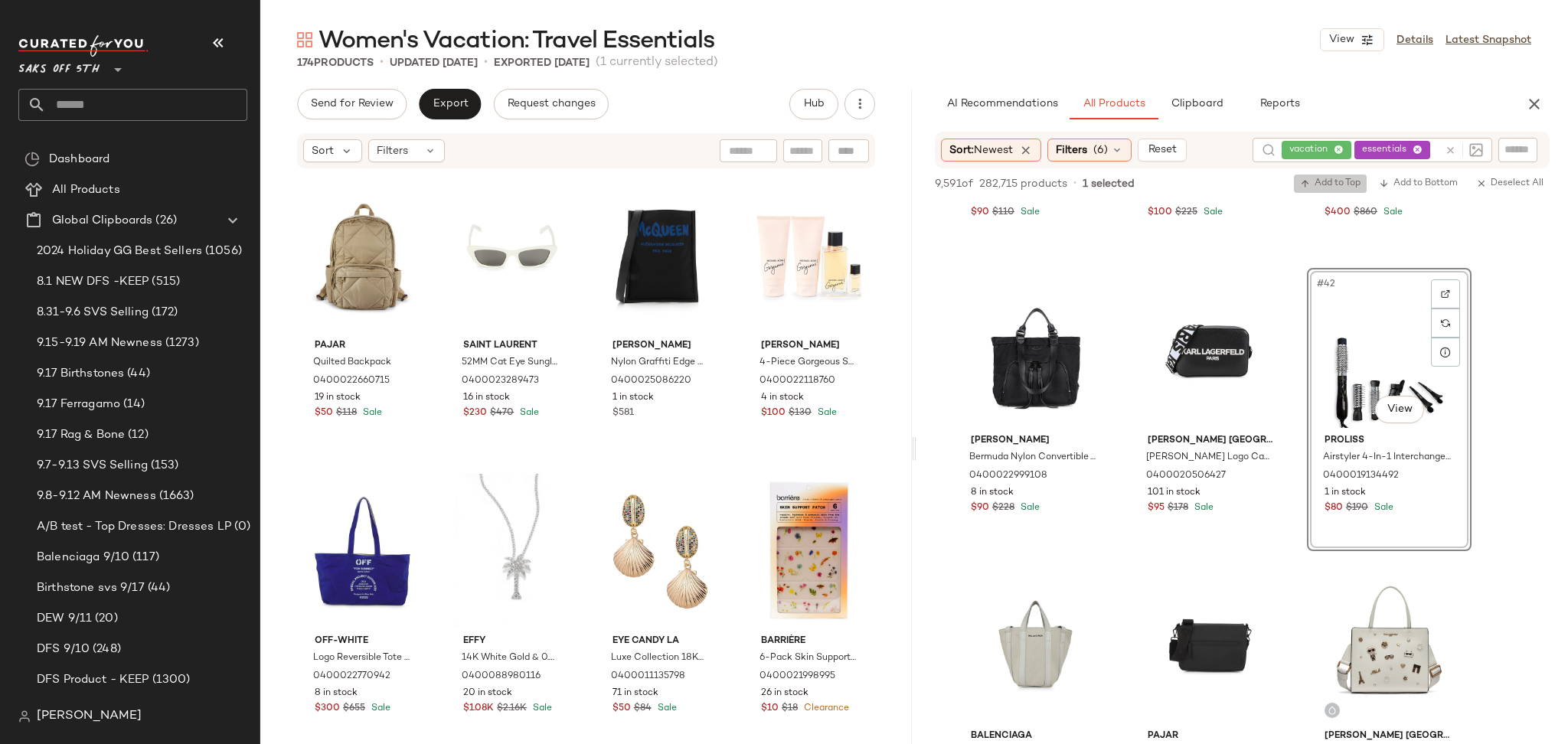
click at [1330, 181] on span "Add to Top" at bounding box center [1330, 183] width 60 height 10
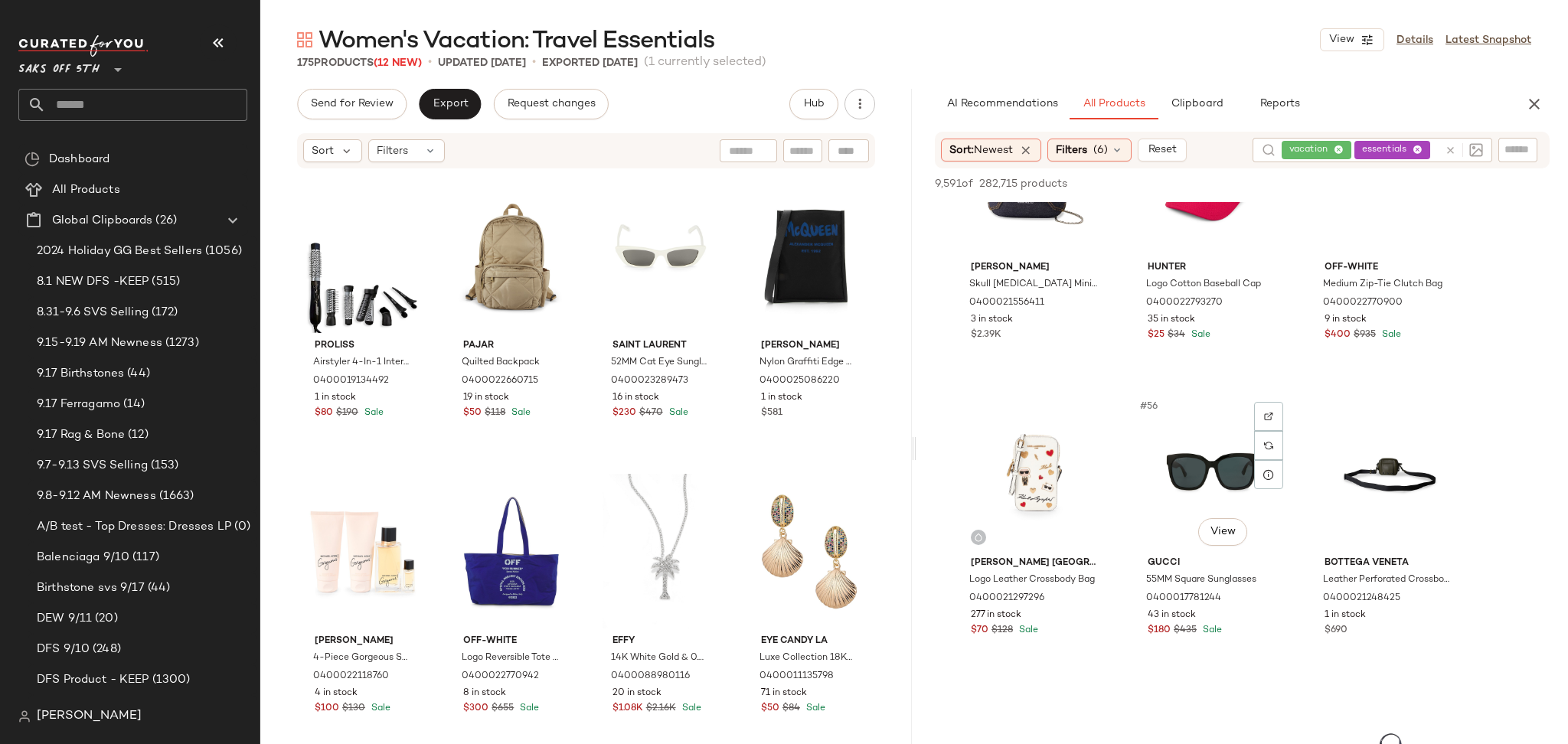
scroll to position [5132, 0]
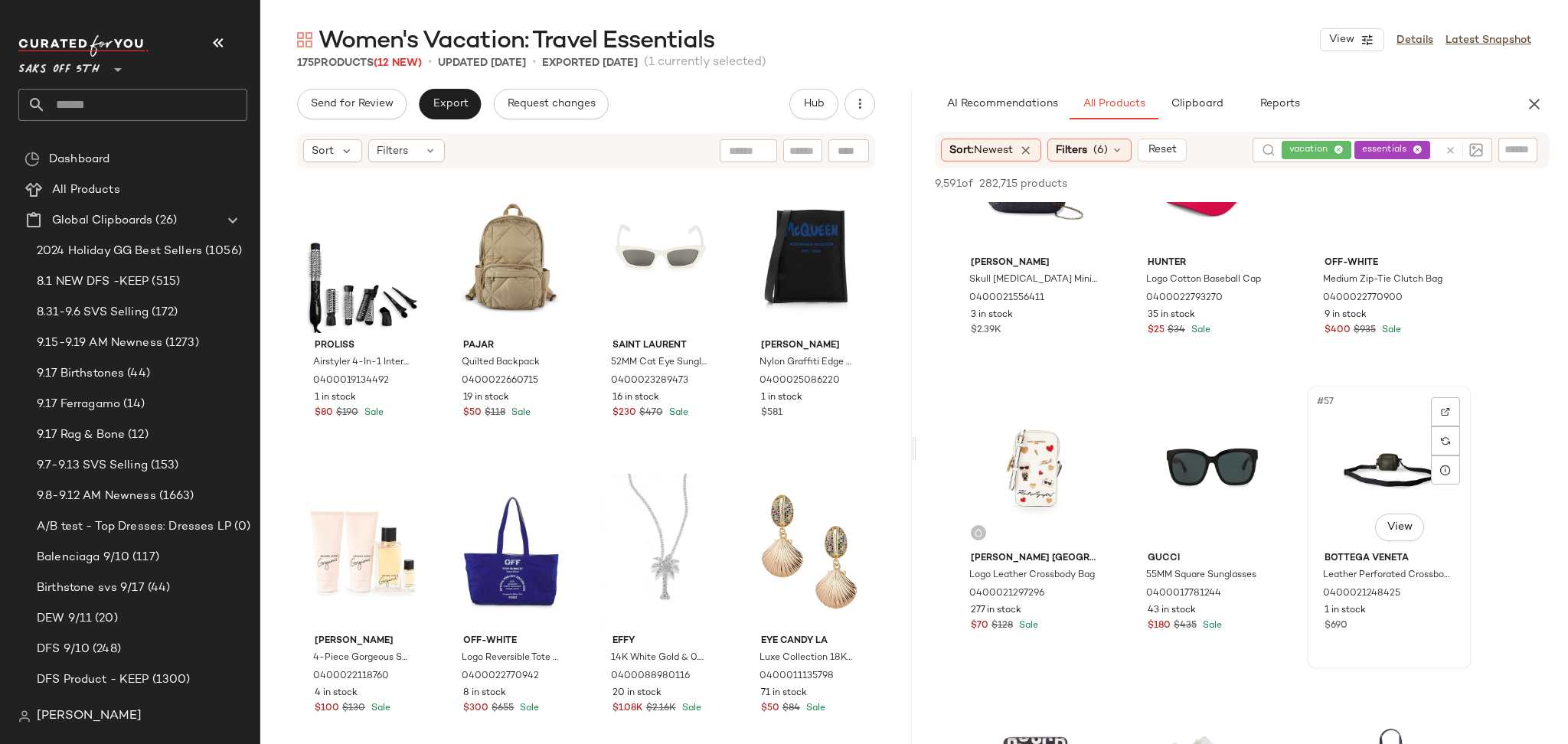
click at [1354, 458] on div "#57 View" at bounding box center [1389, 468] width 154 height 155
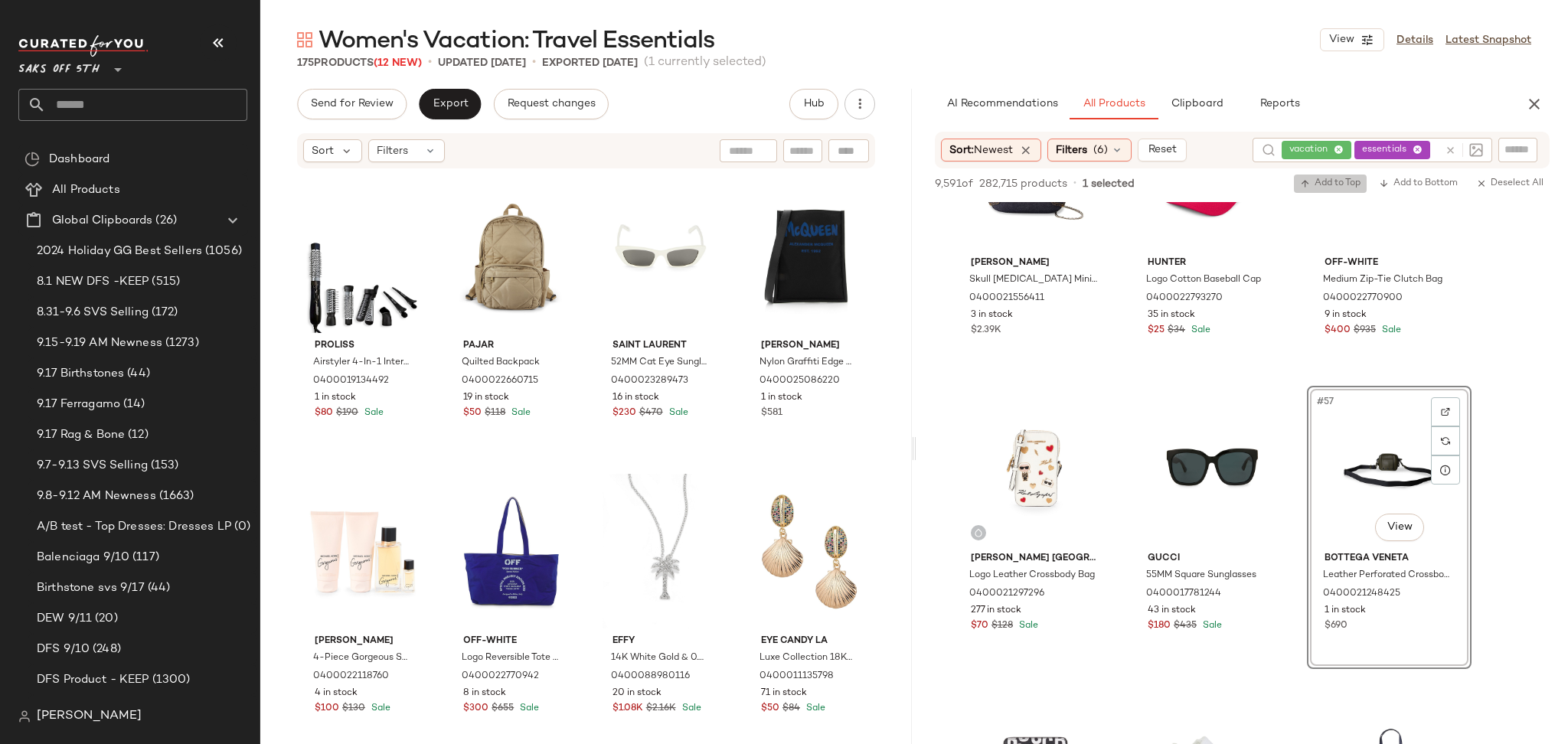
click at [1334, 178] on span "Add to Top" at bounding box center [1330, 183] width 60 height 10
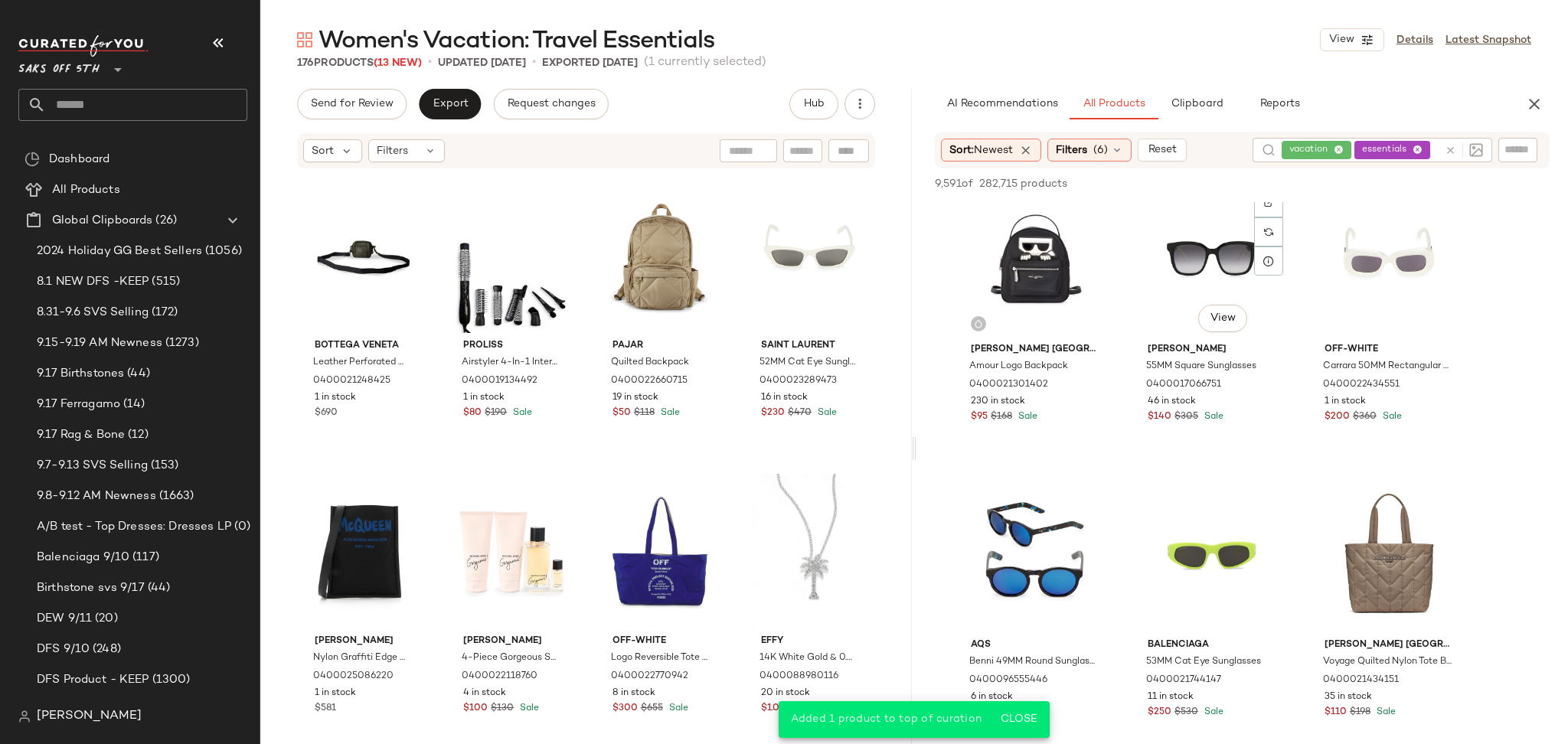
scroll to position [5940, 0]
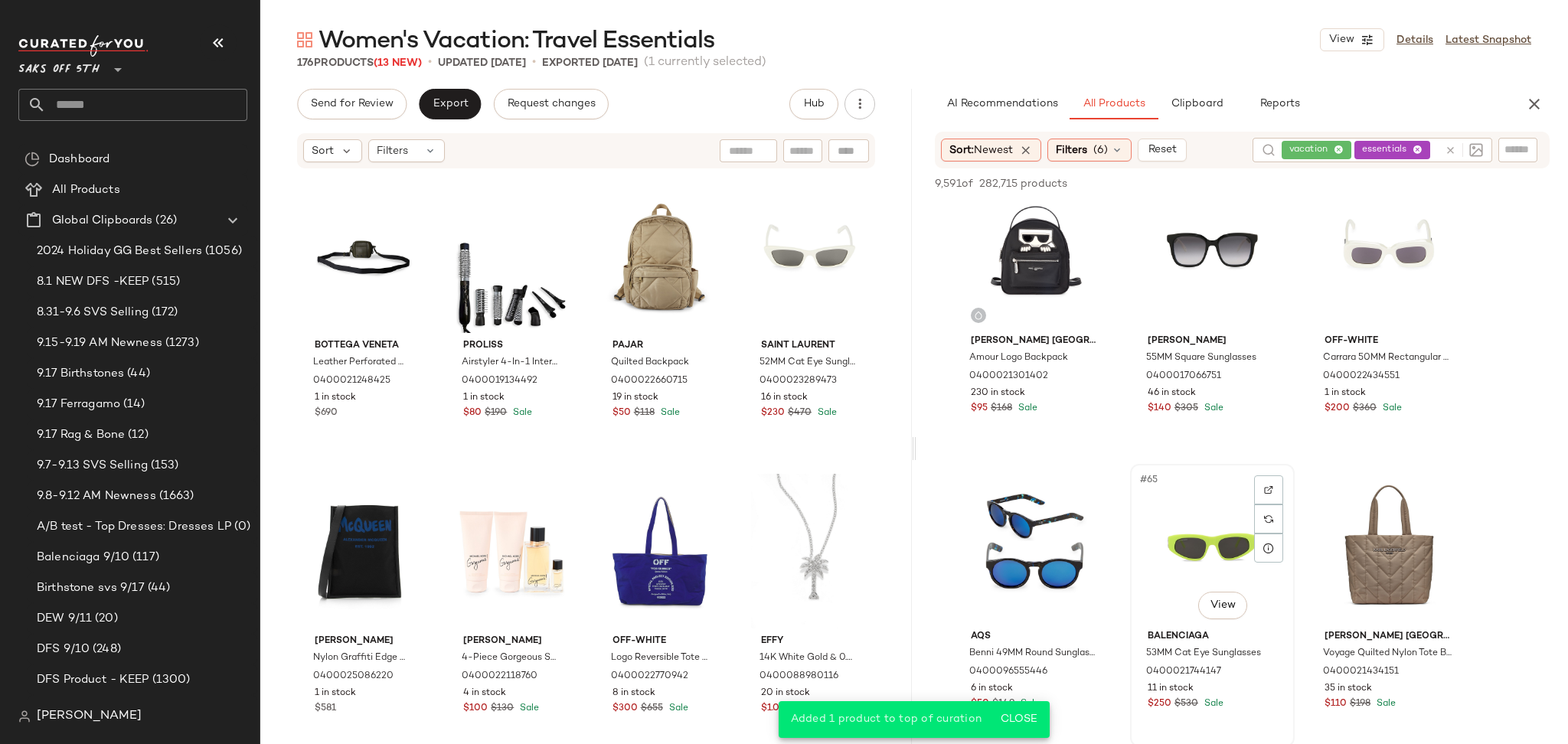
click at [1192, 530] on div "#65 View" at bounding box center [1212, 547] width 154 height 155
click at [1391, 248] on div "#63 View" at bounding box center [1389, 251] width 154 height 155
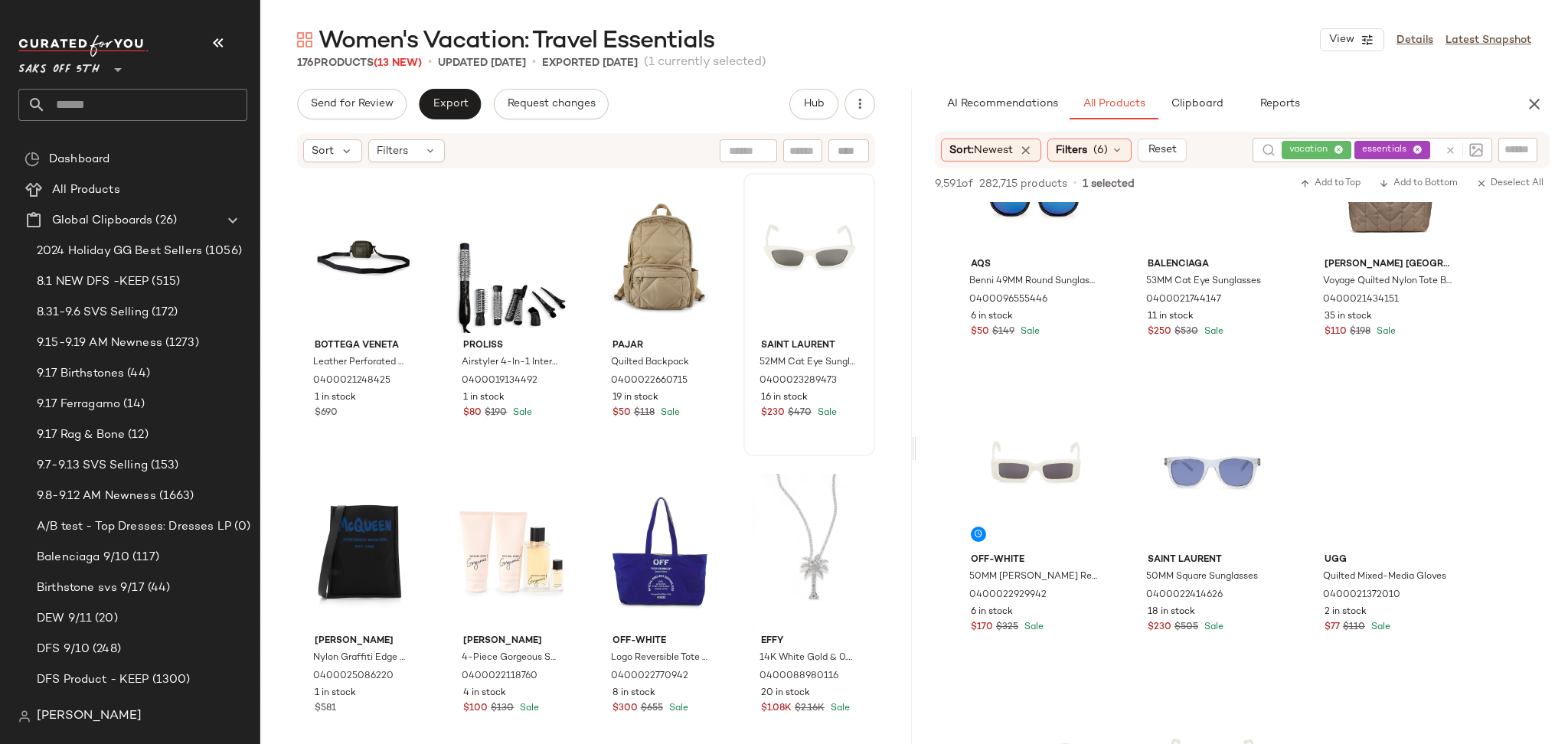
scroll to position [6314, 0]
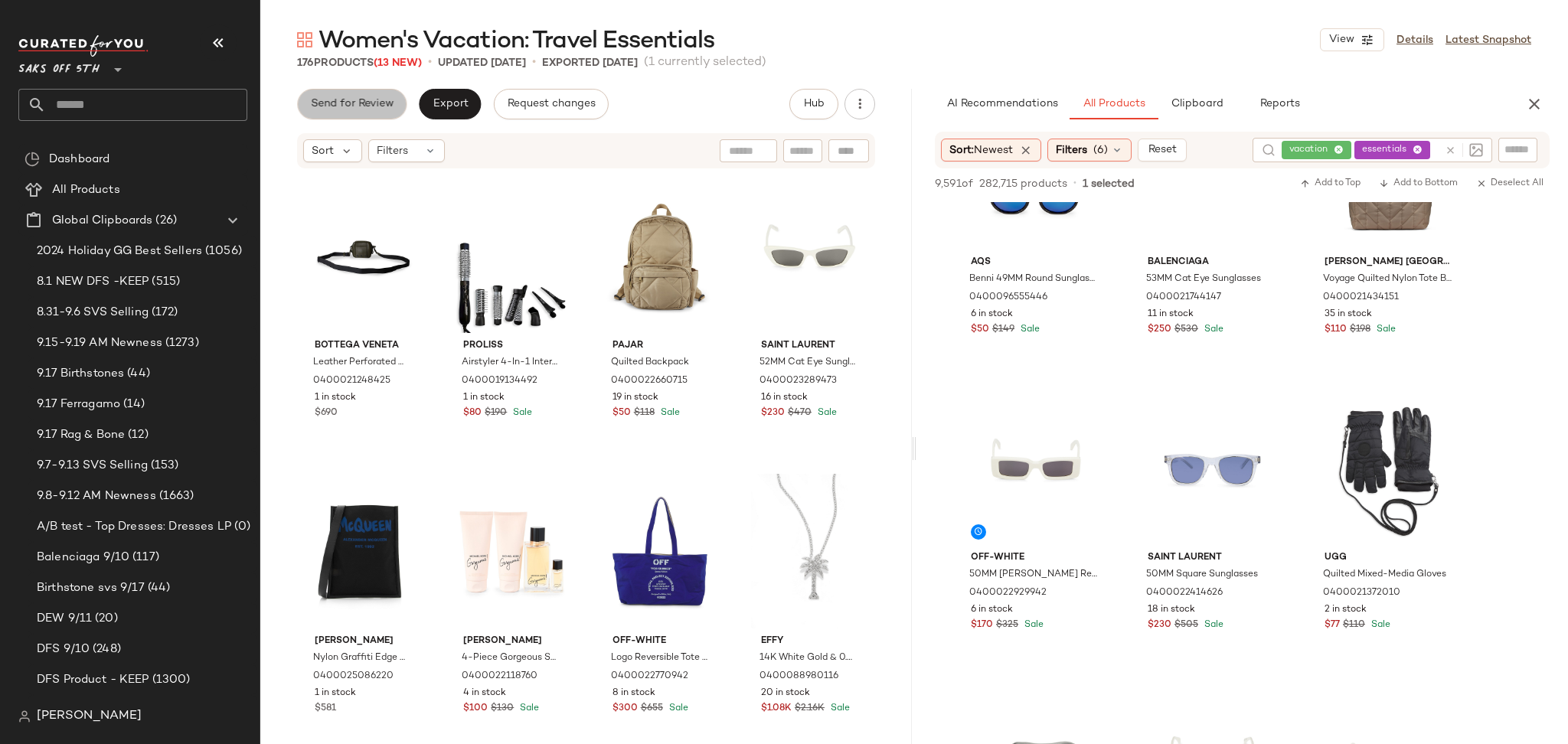
click at [341, 92] on button "Send for Review" at bounding box center [351, 104] width 110 height 30
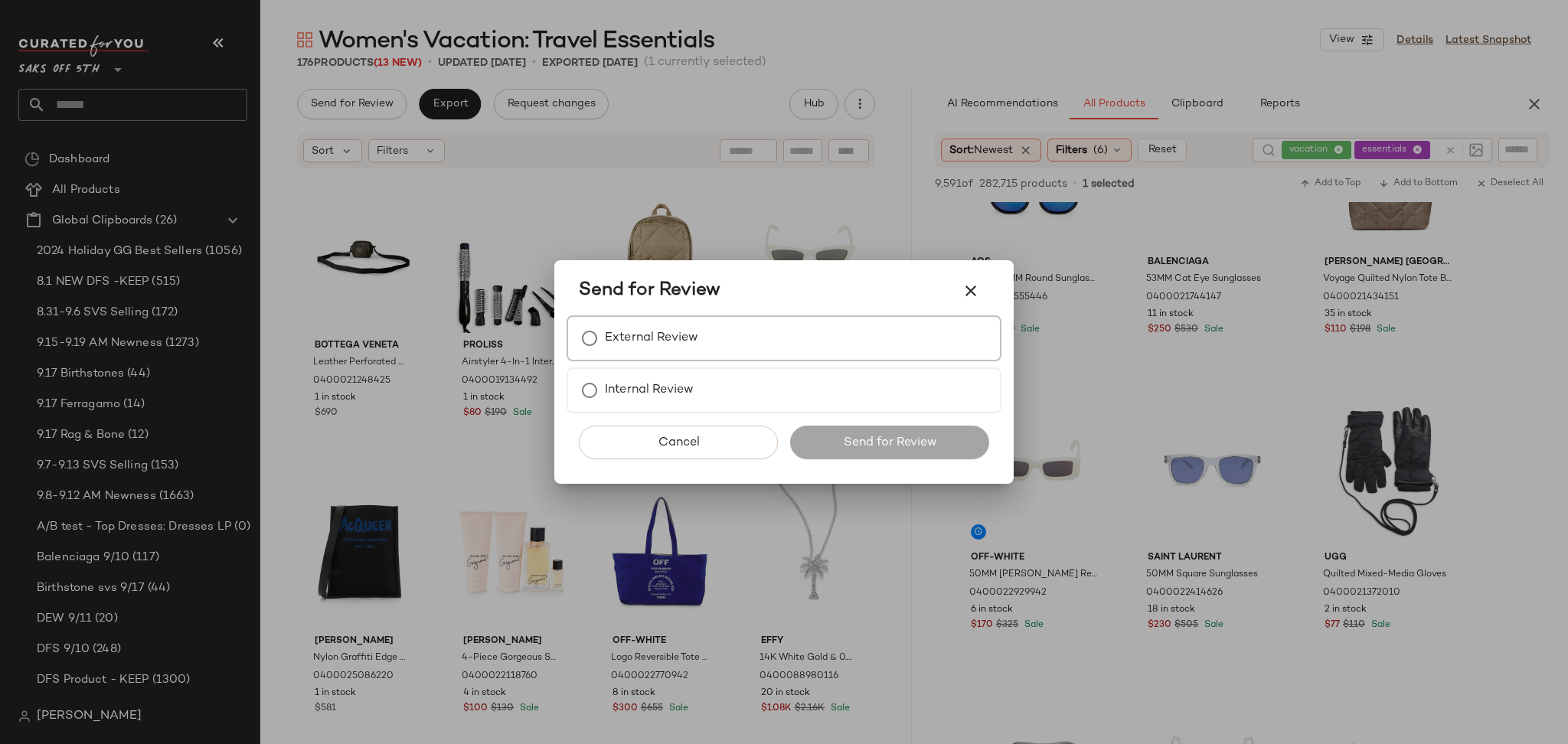
click at [638, 335] on label "External Review" at bounding box center [651, 338] width 94 height 30
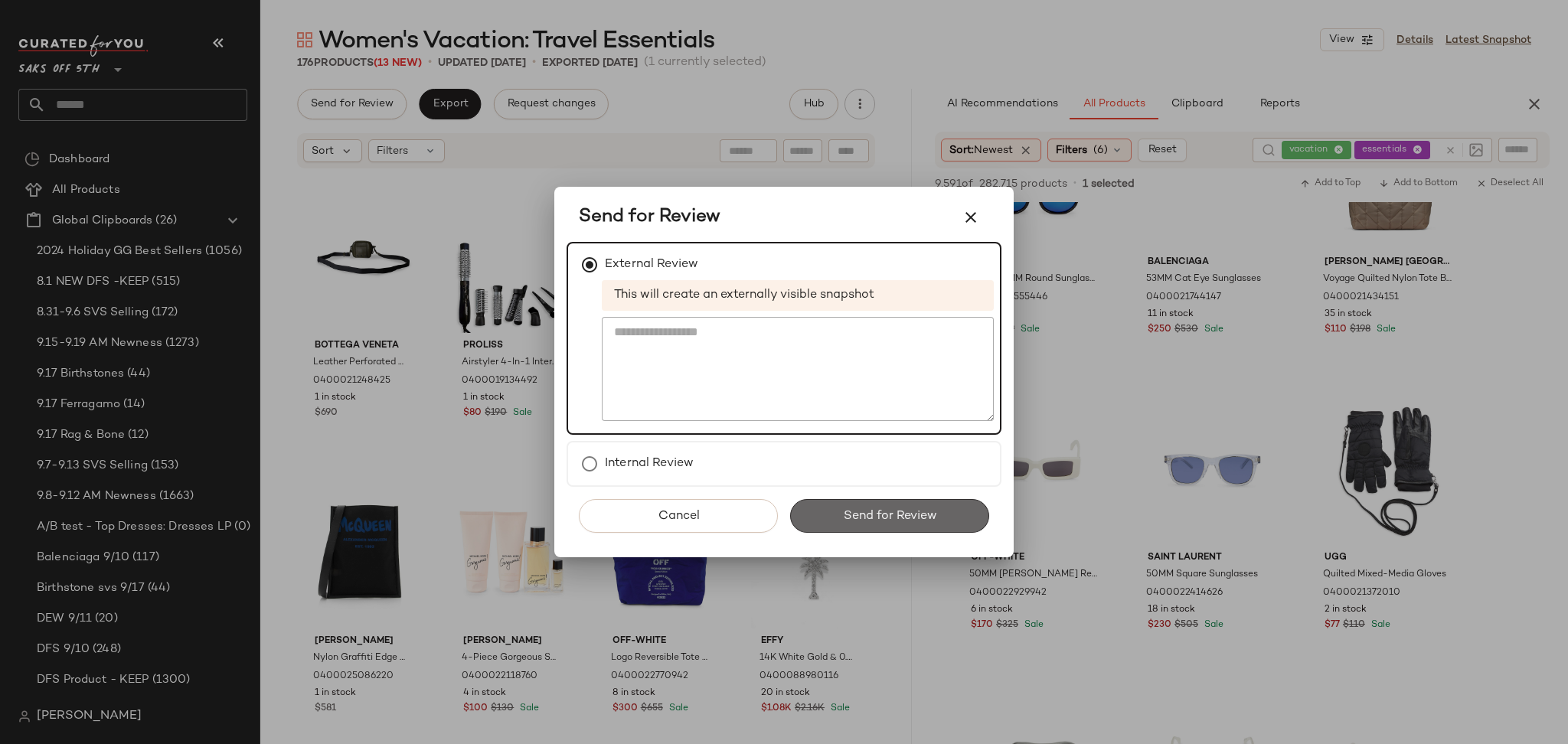
click at [901, 513] on span "Send for Review" at bounding box center [889, 516] width 94 height 14
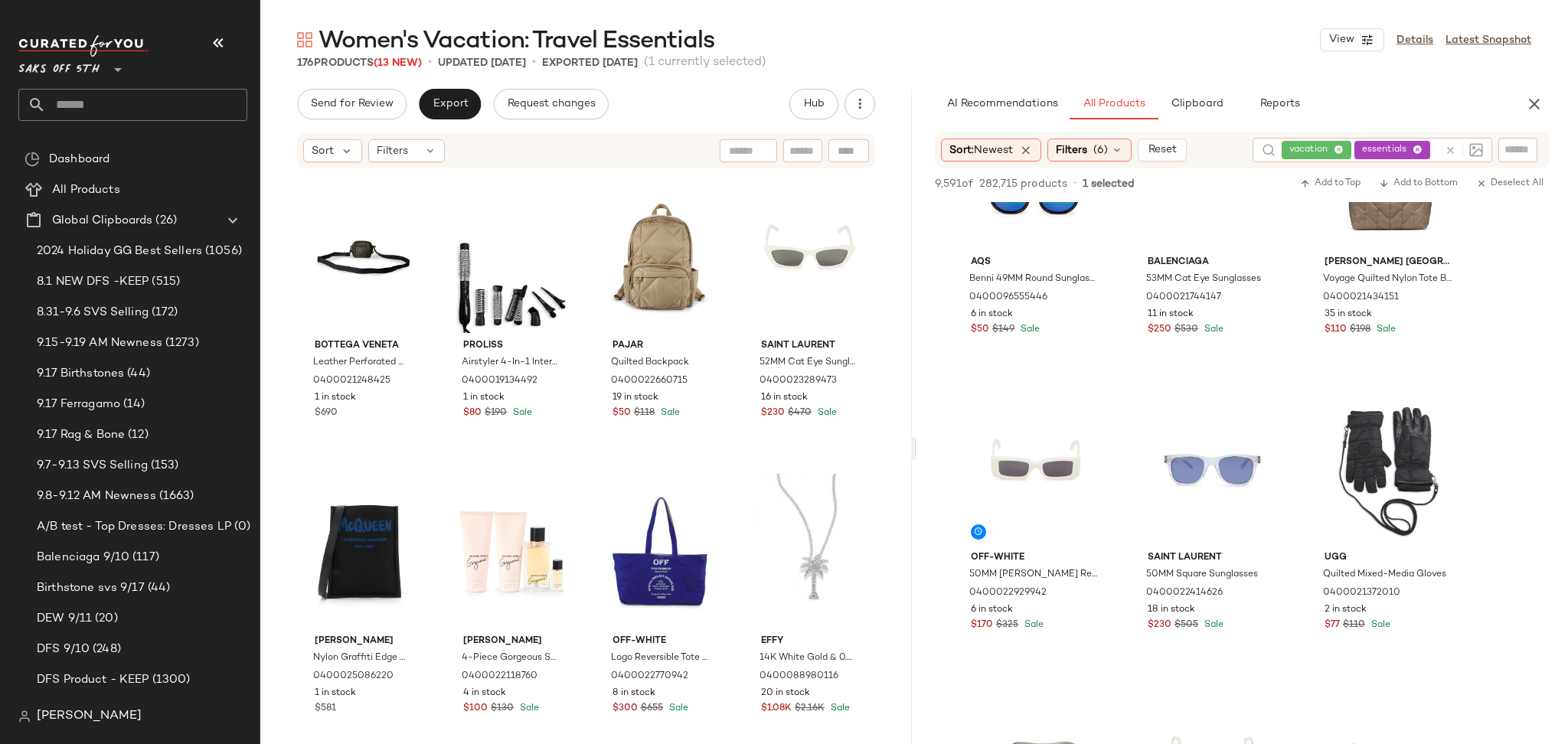
scroll to position [9268, 0]
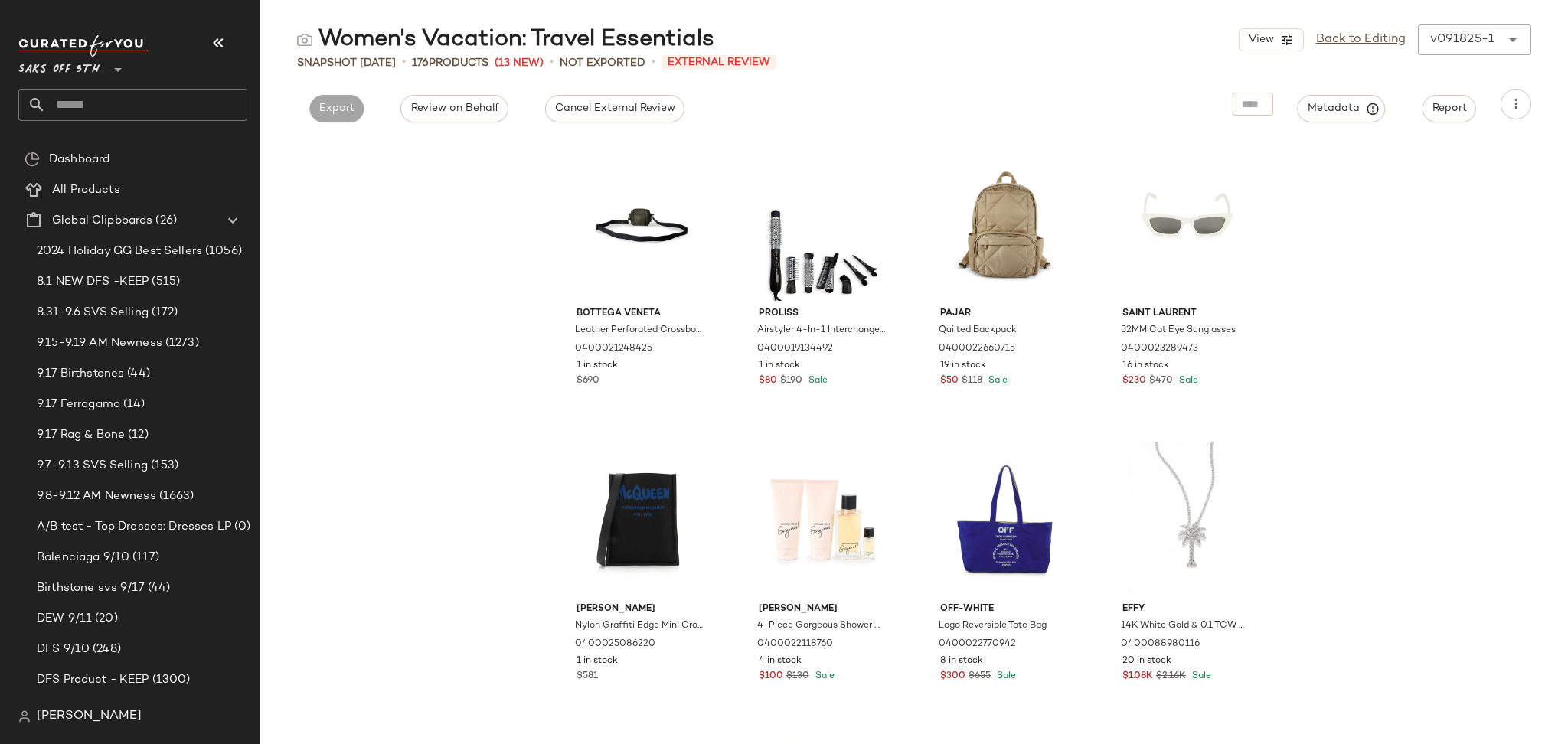
click at [576, 92] on div "Cancel External Review" at bounding box center [614, 104] width 163 height 30
click at [579, 112] on span "Cancel External Review" at bounding box center [615, 109] width 121 height 12
click at [470, 104] on span "Export" at bounding box center [475, 109] width 36 height 12
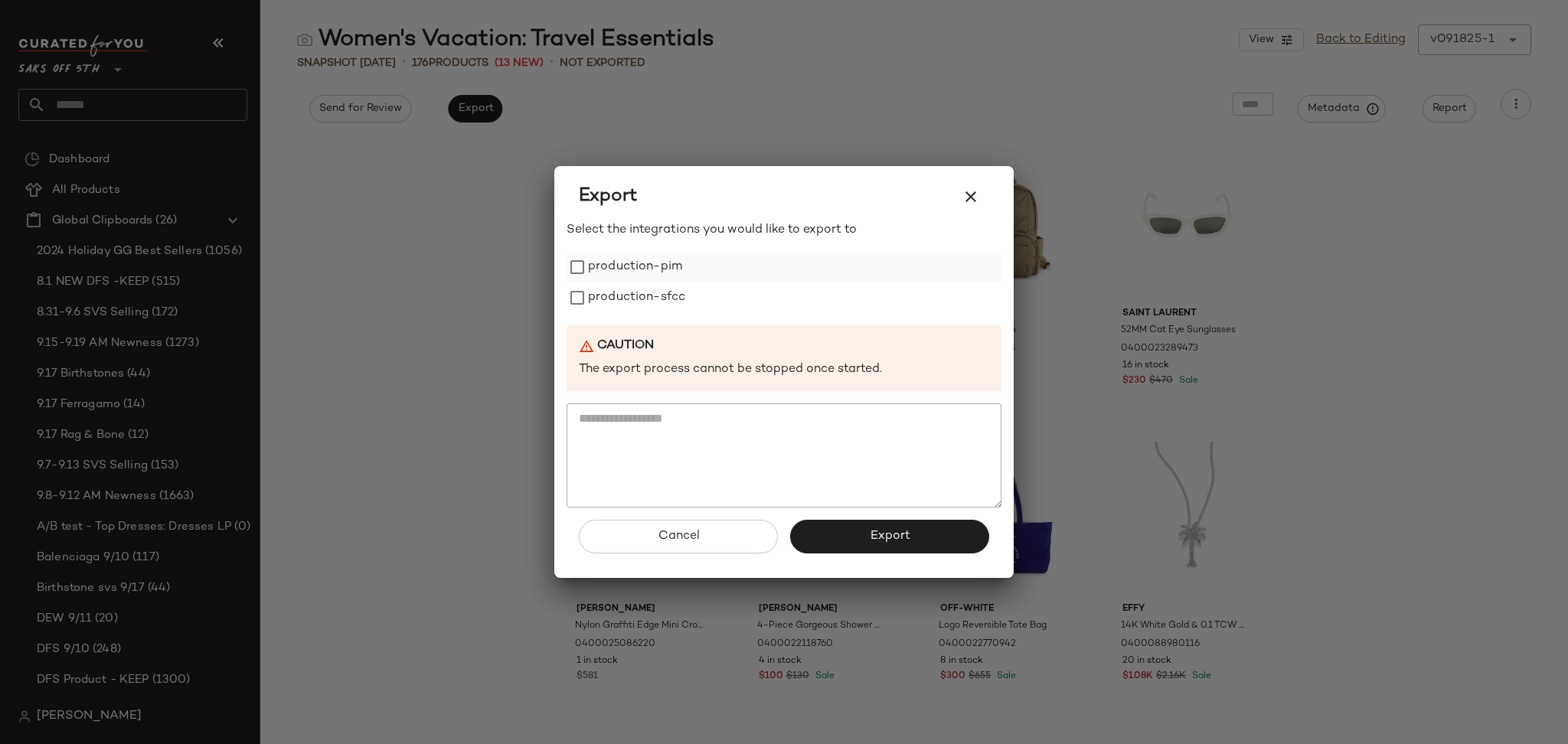
click at [593, 252] on label "production-pim" at bounding box center [635, 267] width 94 height 30
click at [594, 296] on label "production-sfcc" at bounding box center [636, 297] width 97 height 30
click at [847, 541] on button "Export" at bounding box center [889, 536] width 199 height 34
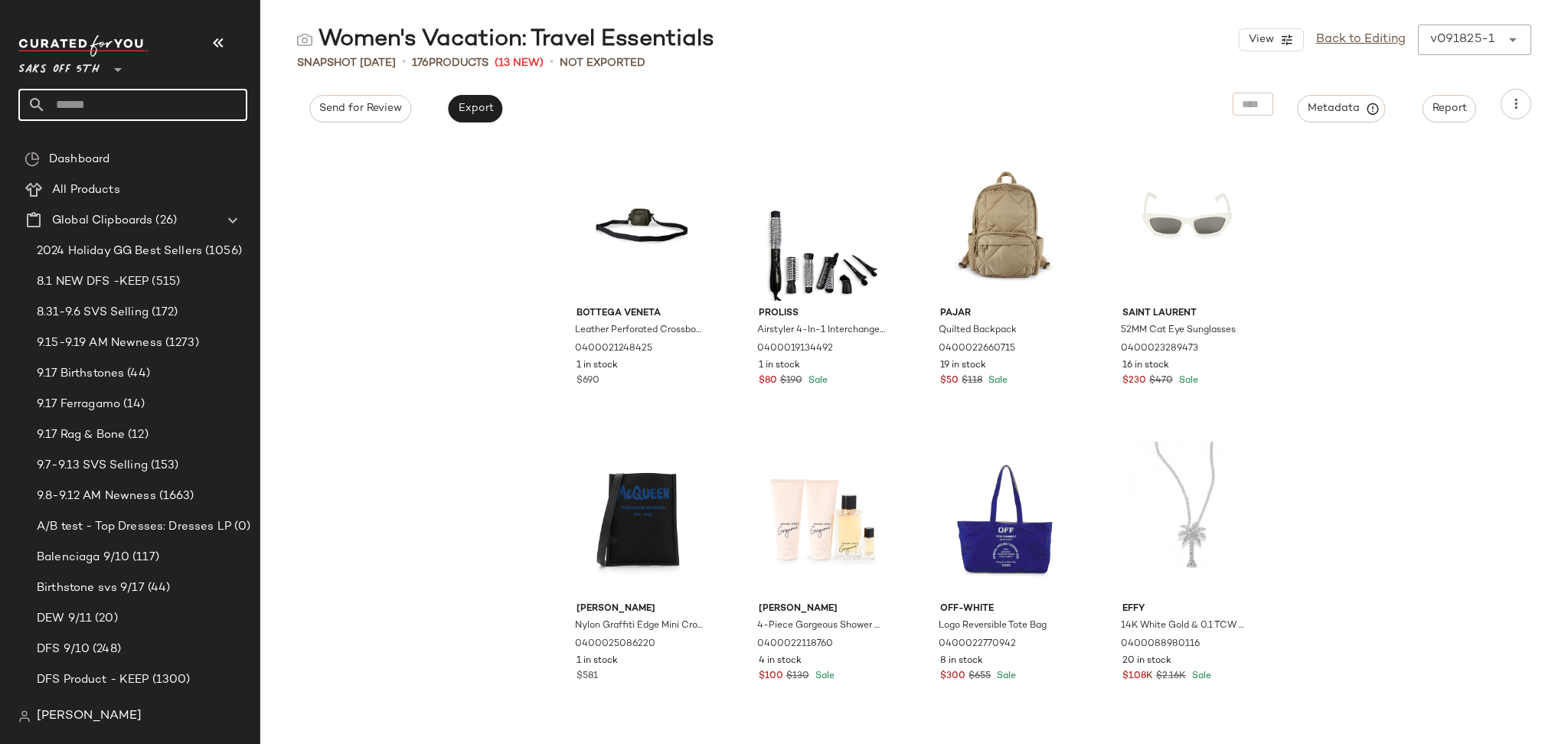
click at [89, 100] on input "text" at bounding box center [146, 105] width 201 height 32
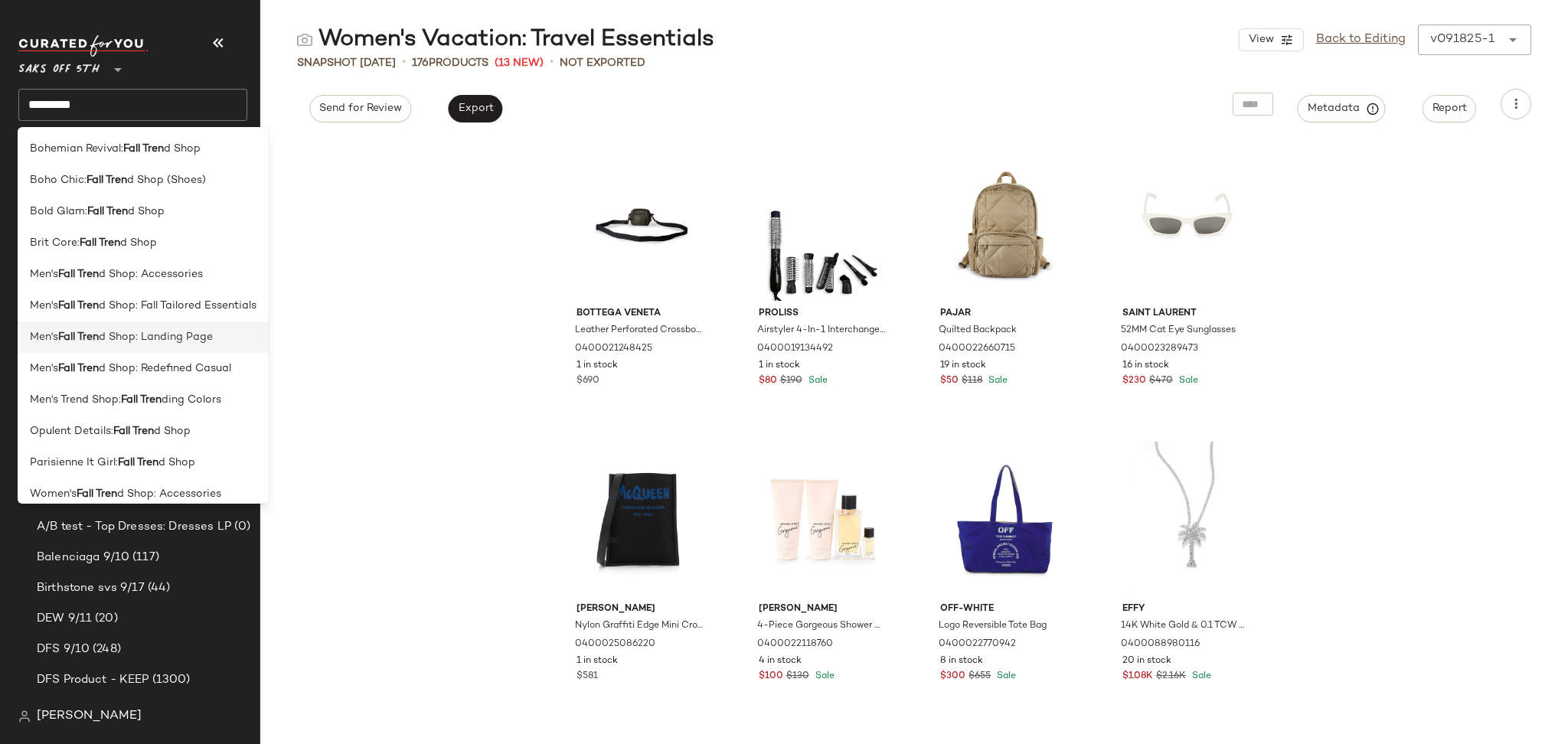
scroll to position [137, 0]
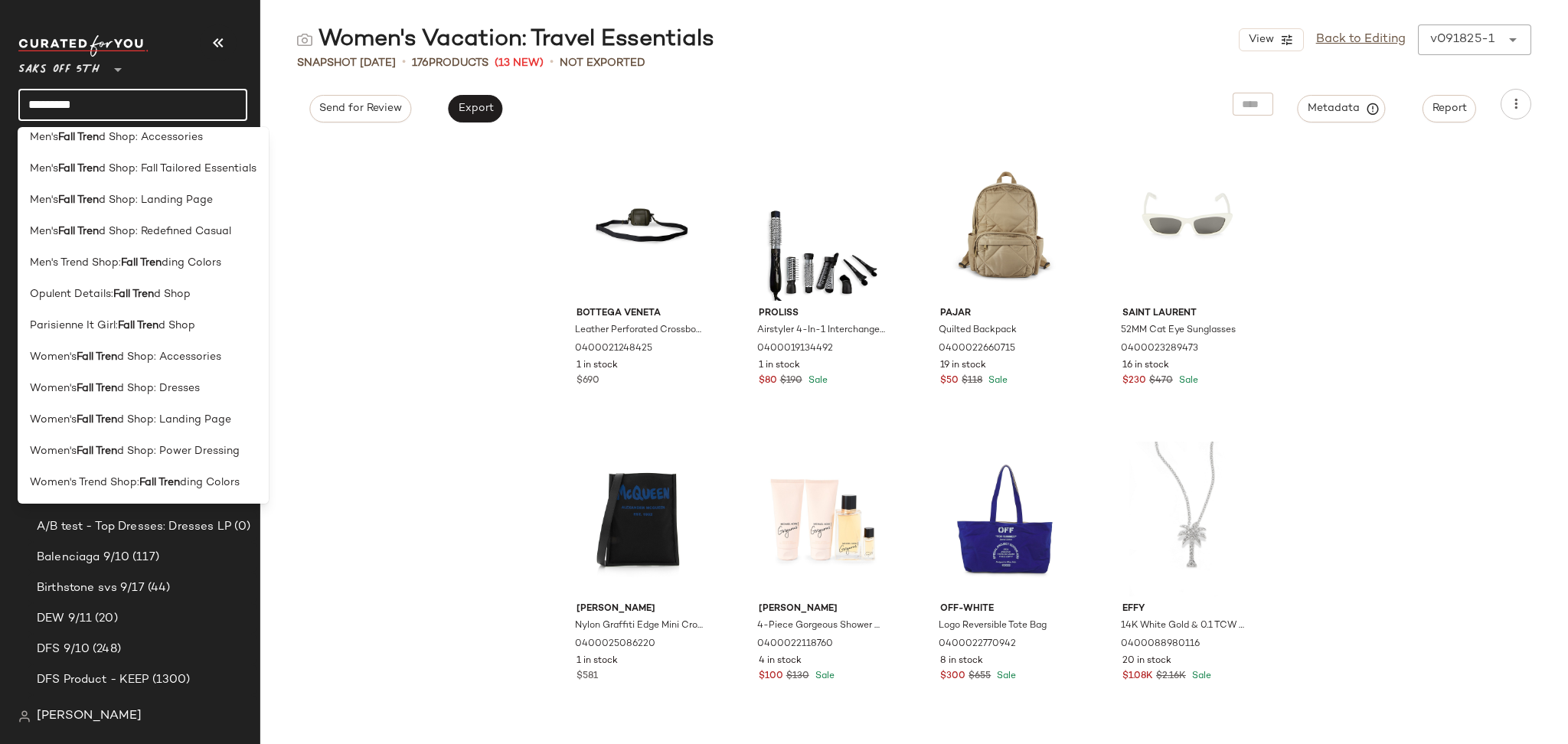
click at [138, 104] on input "*********" at bounding box center [132, 105] width 229 height 32
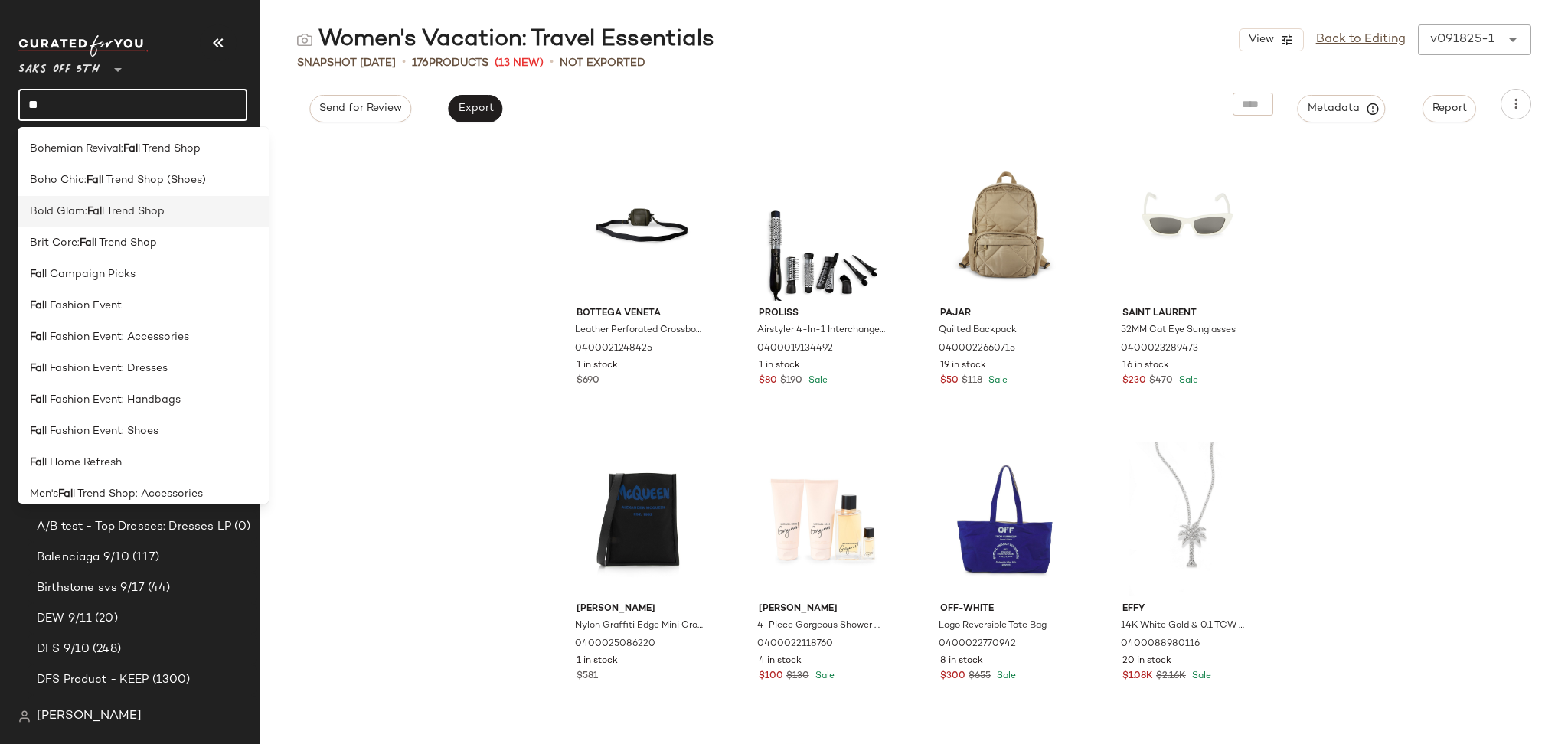
type input "*"
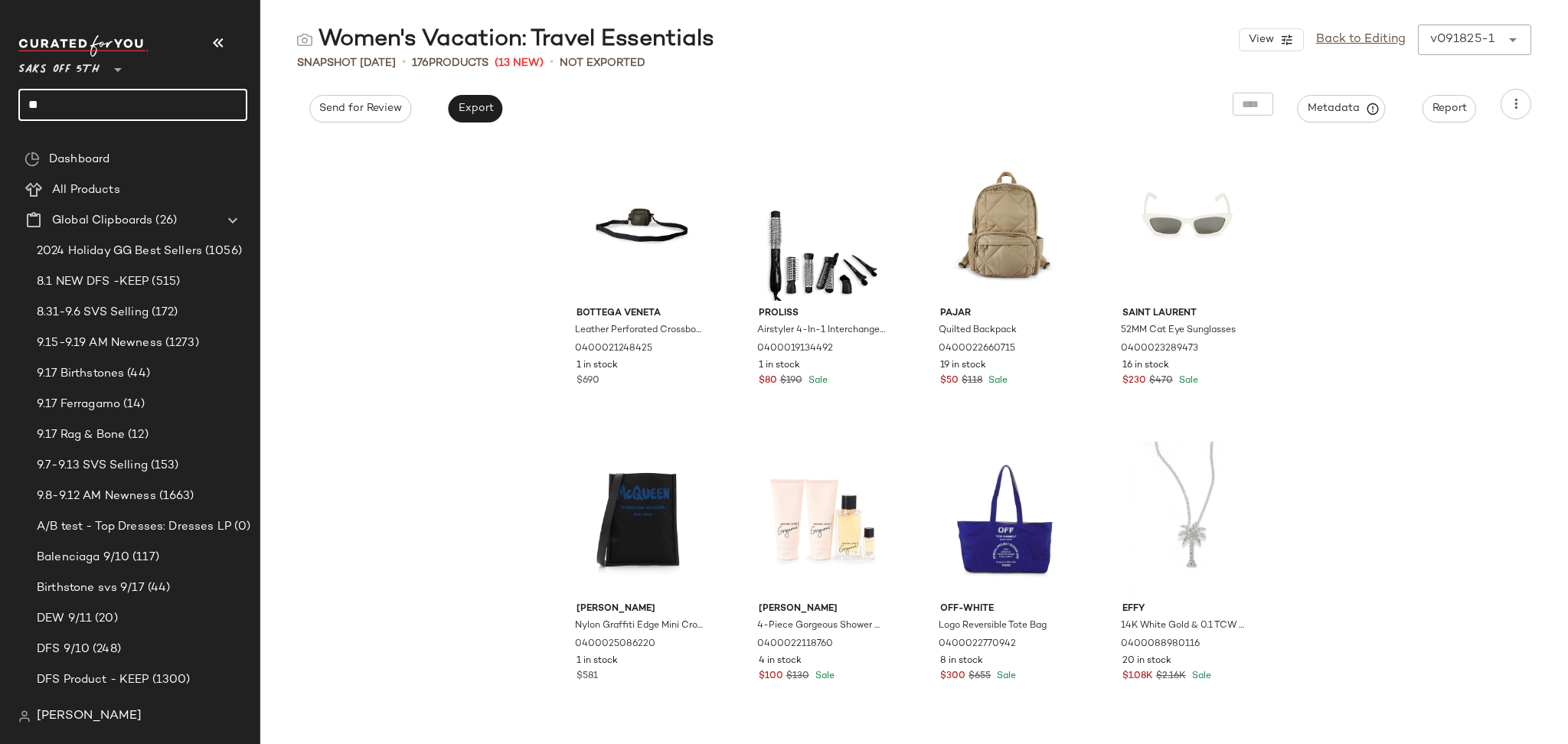
type input "*"
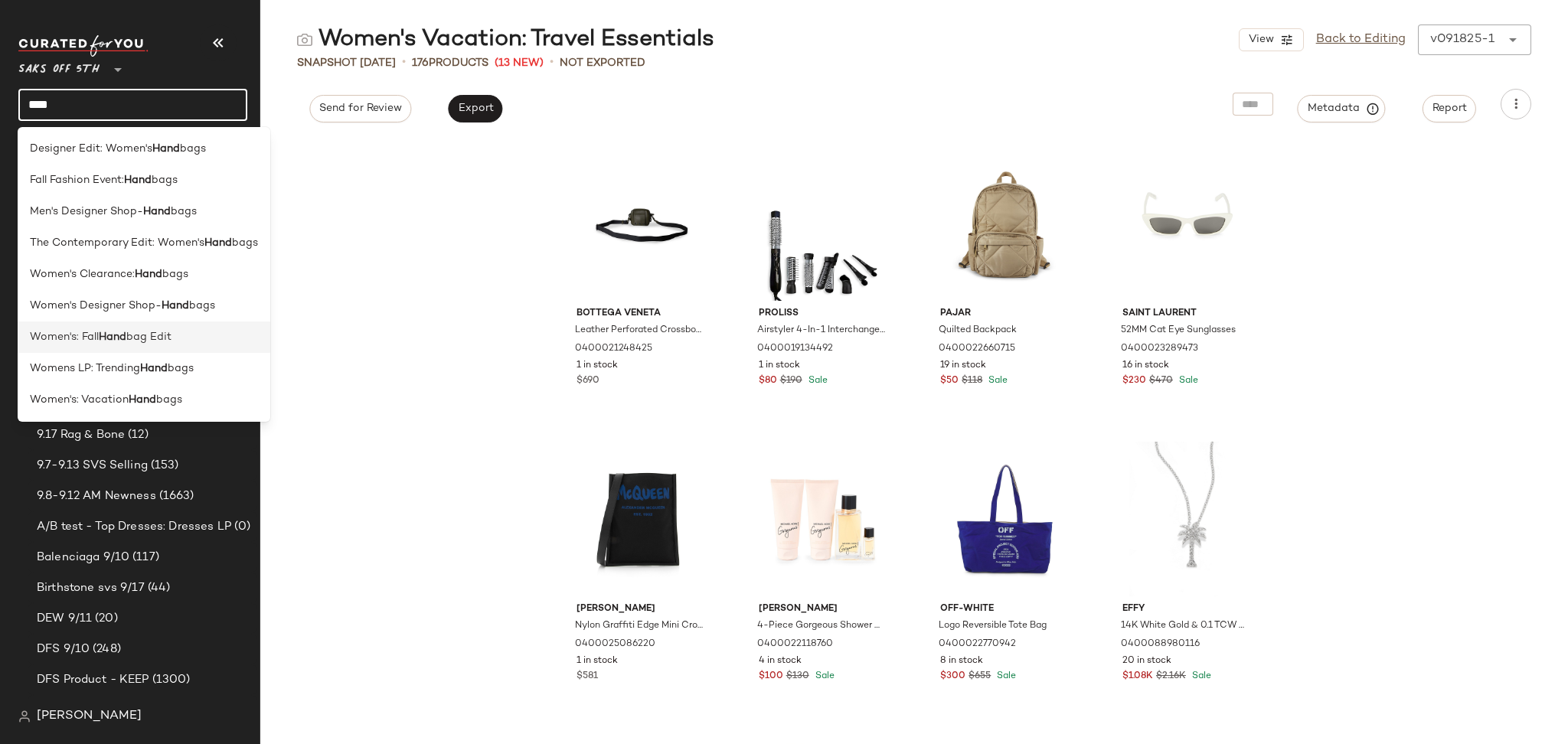
type input "****"
click at [115, 322] on div "Women's: Fall Hand bag Edit" at bounding box center [144, 336] width 252 height 31
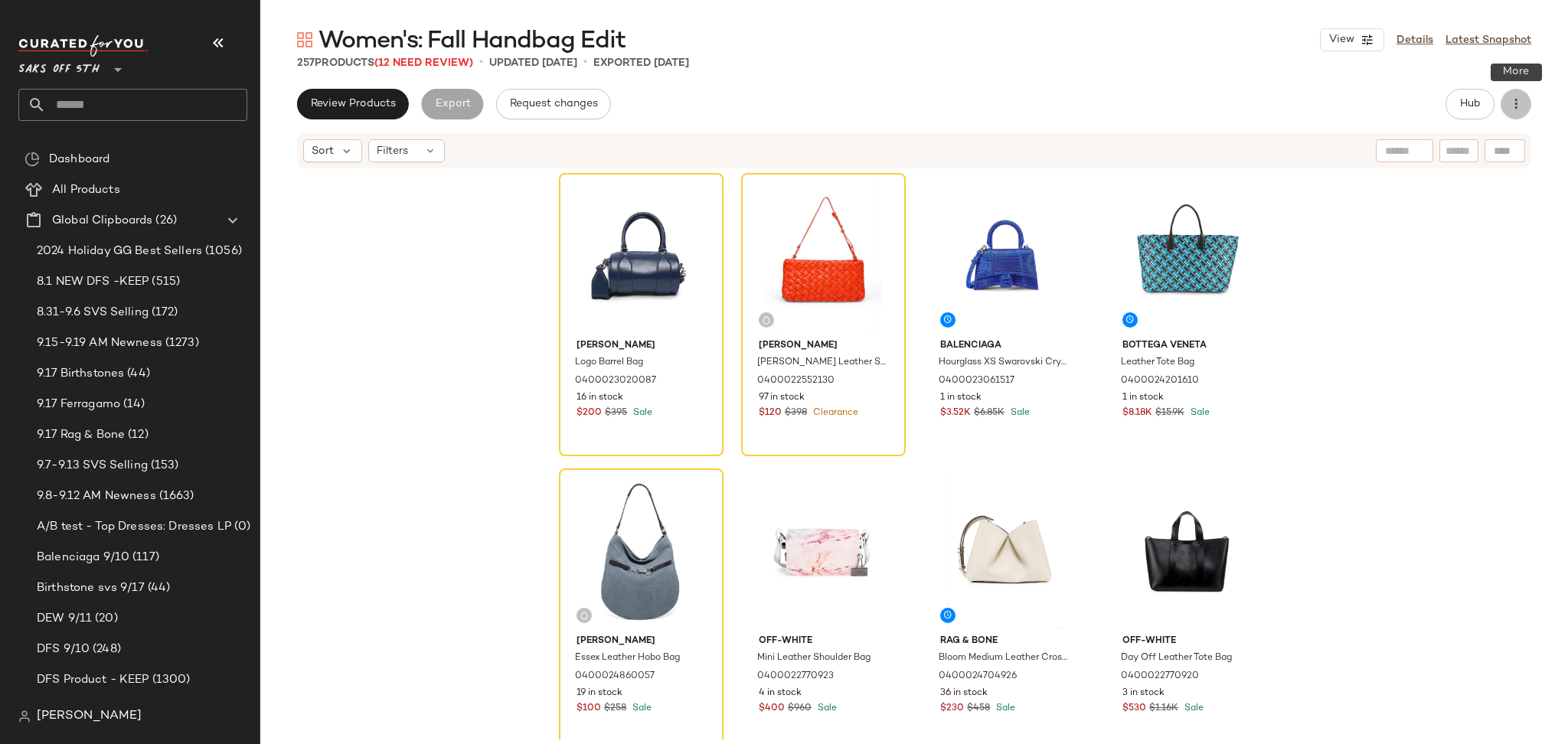
click at [1523, 104] on icon "button" at bounding box center [1515, 104] width 15 height 15
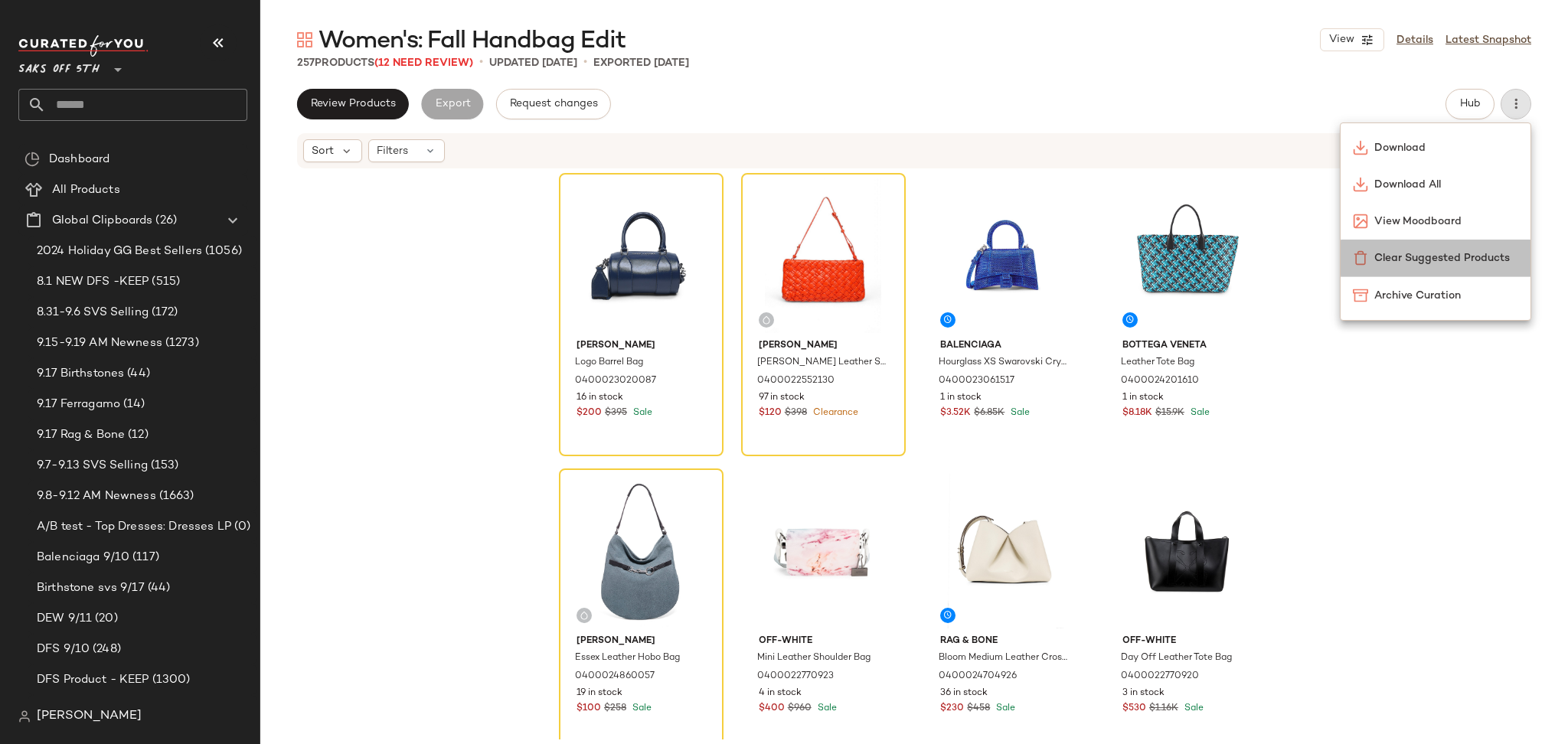
click at [1451, 252] on span "Clear Suggested Products" at bounding box center [1446, 258] width 144 height 16
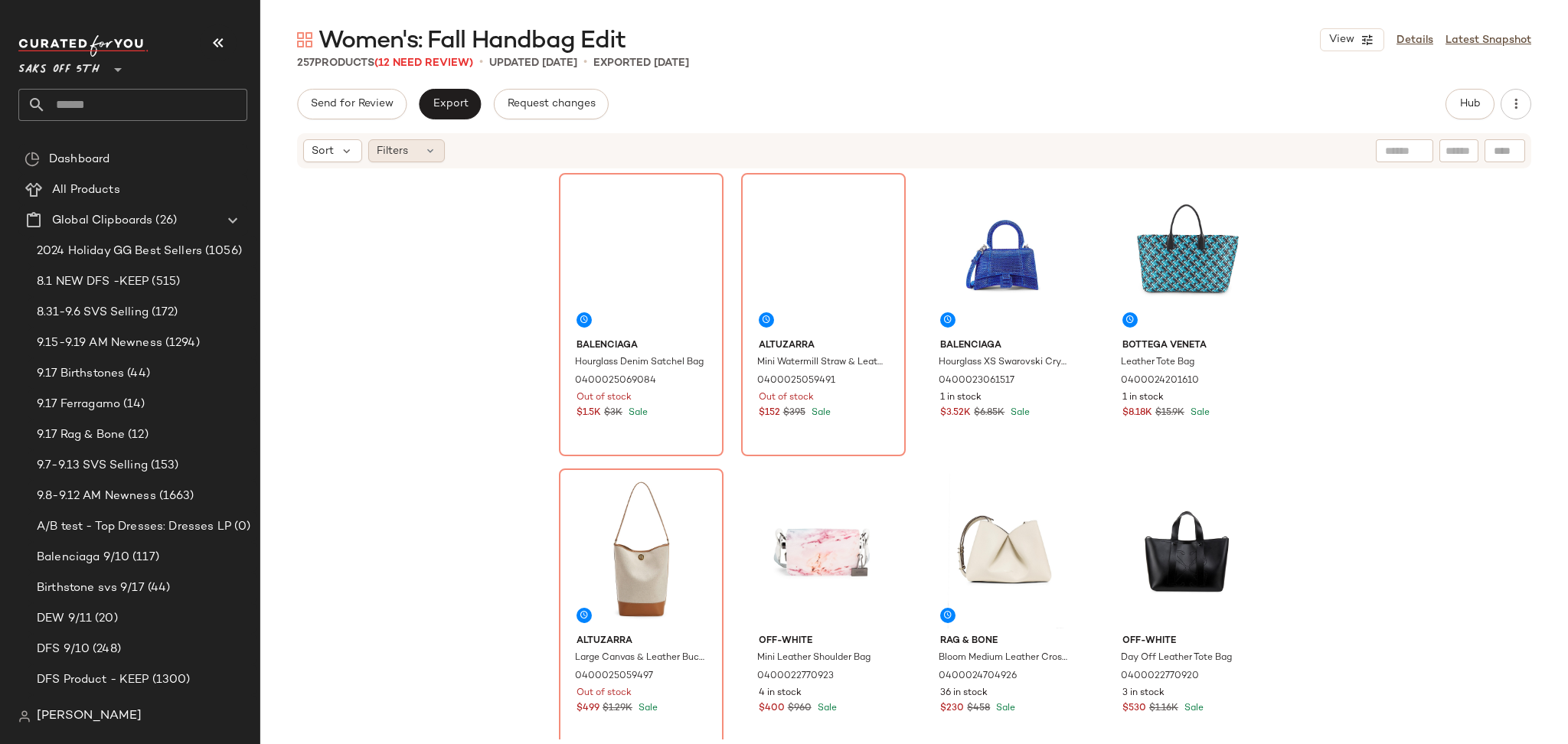
click at [427, 157] on div "Filters" at bounding box center [406, 150] width 77 height 23
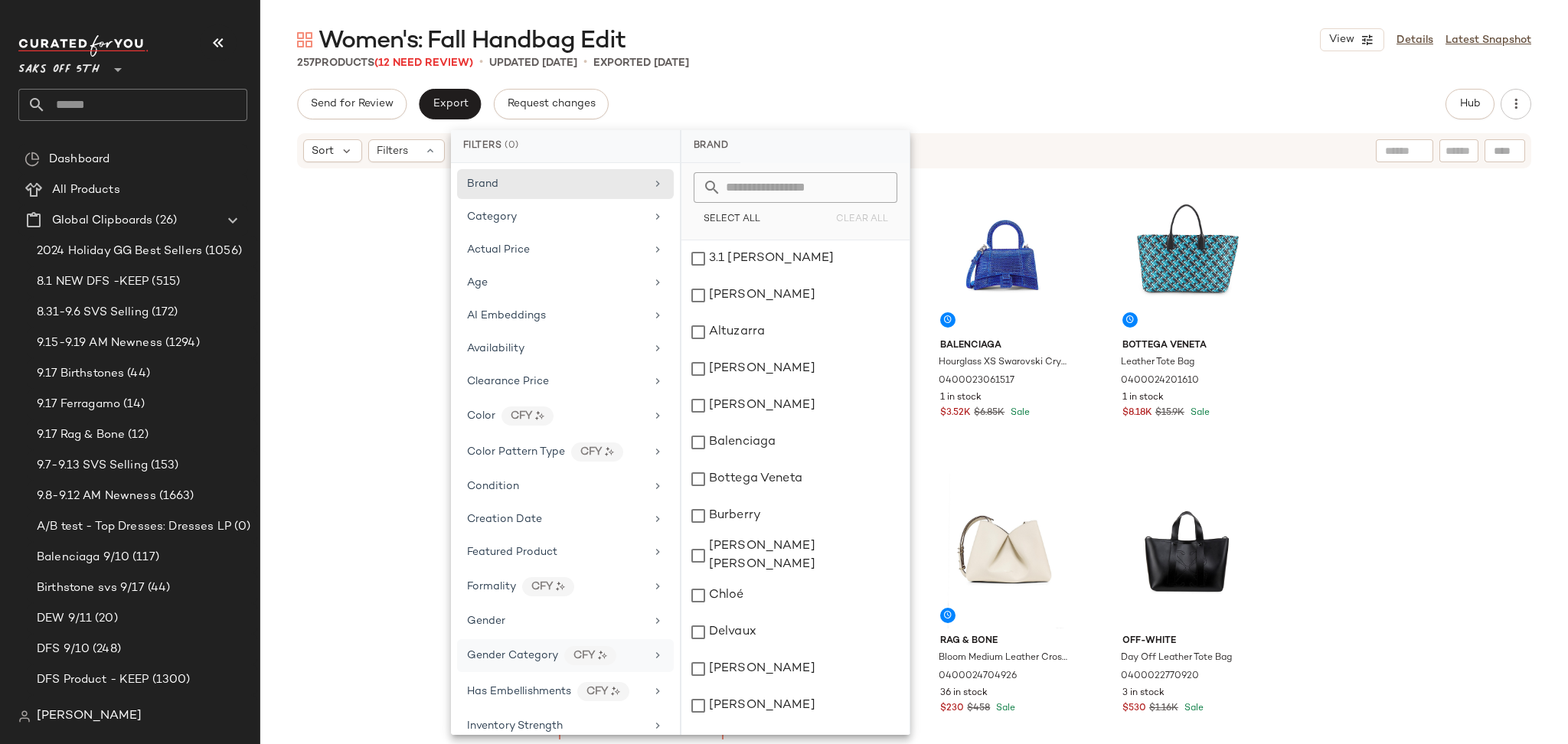
scroll to position [470, 0]
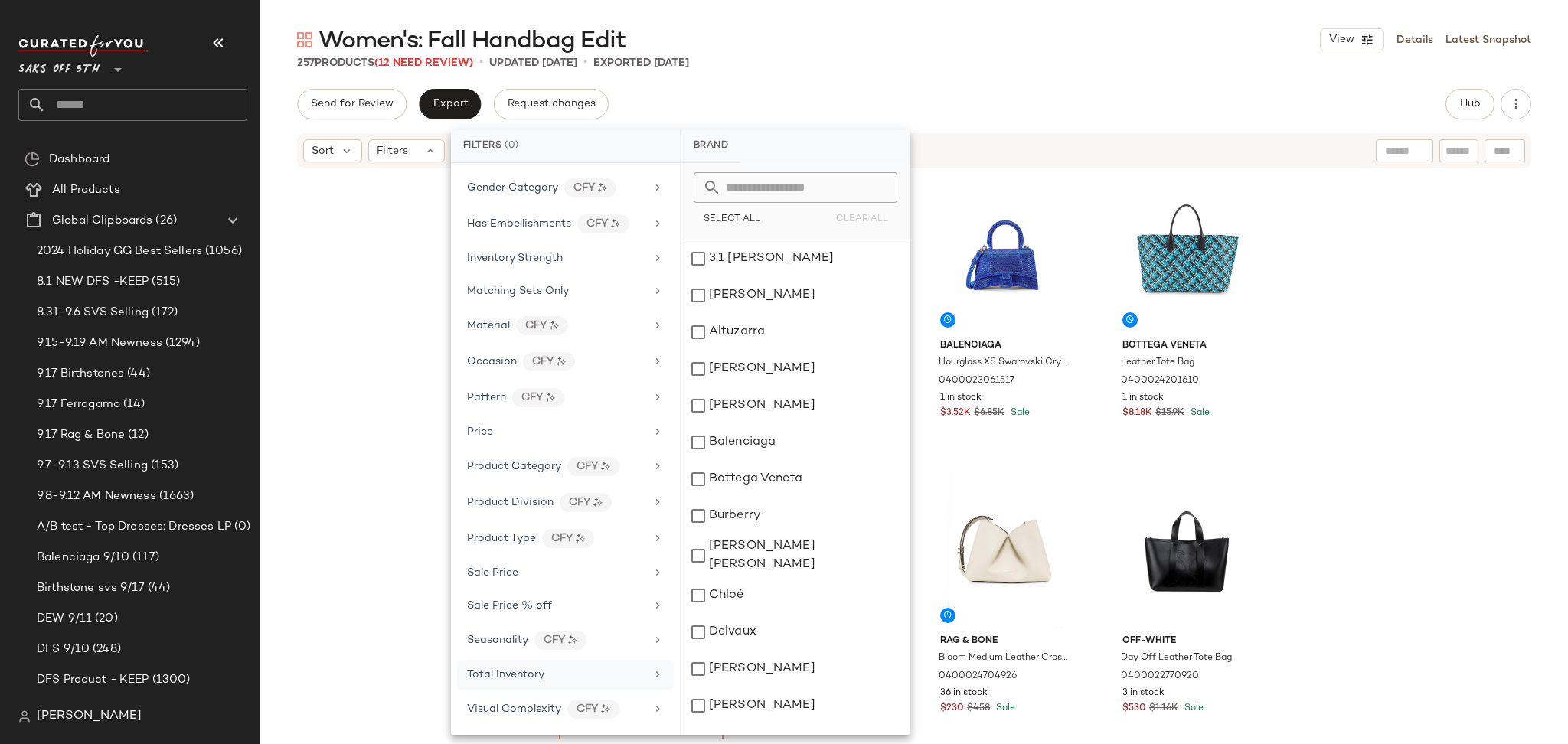
click at [544, 668] on div "Total Inventory" at bounding box center [555, 674] width 179 height 16
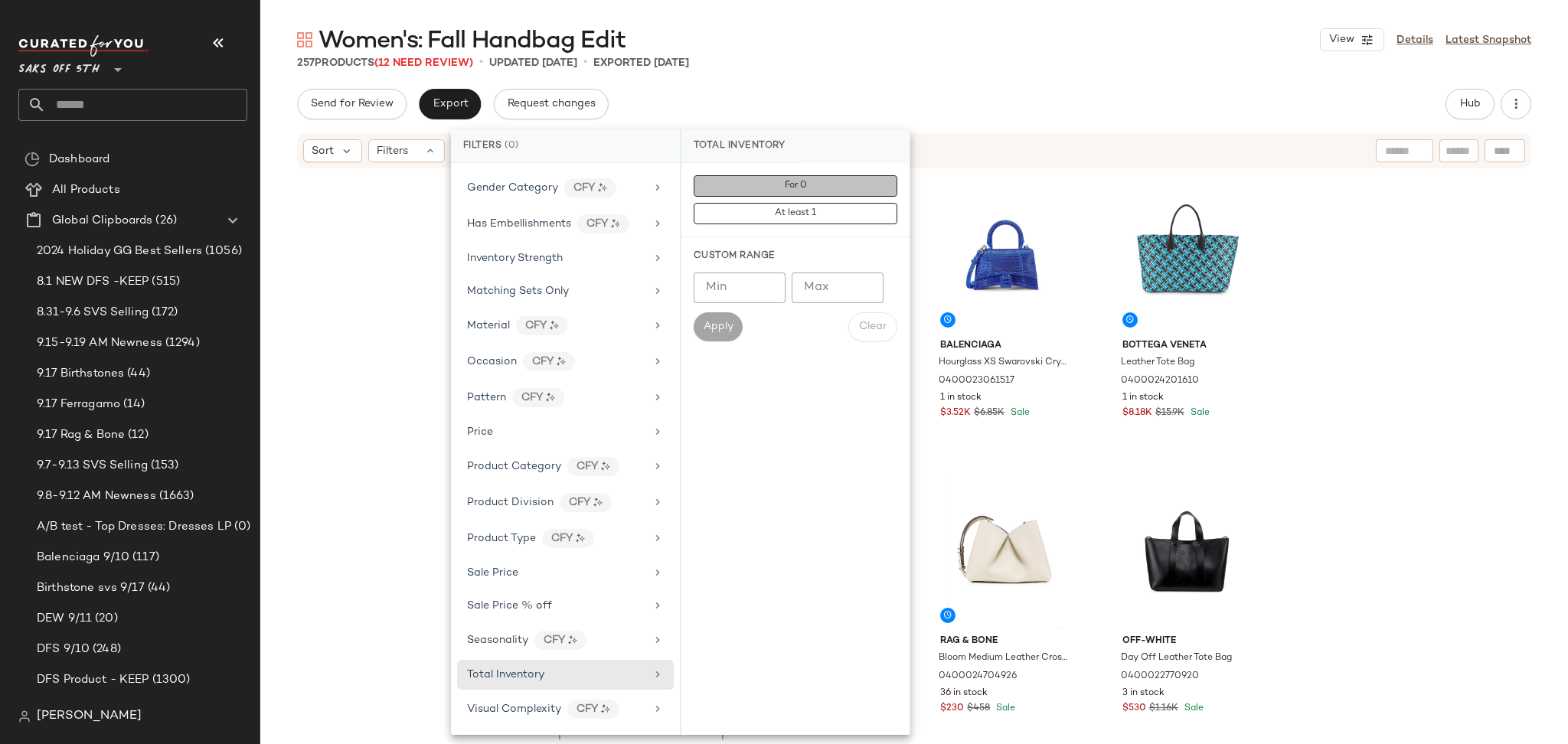
click at [814, 188] on button "For 0" at bounding box center [795, 186] width 204 height 22
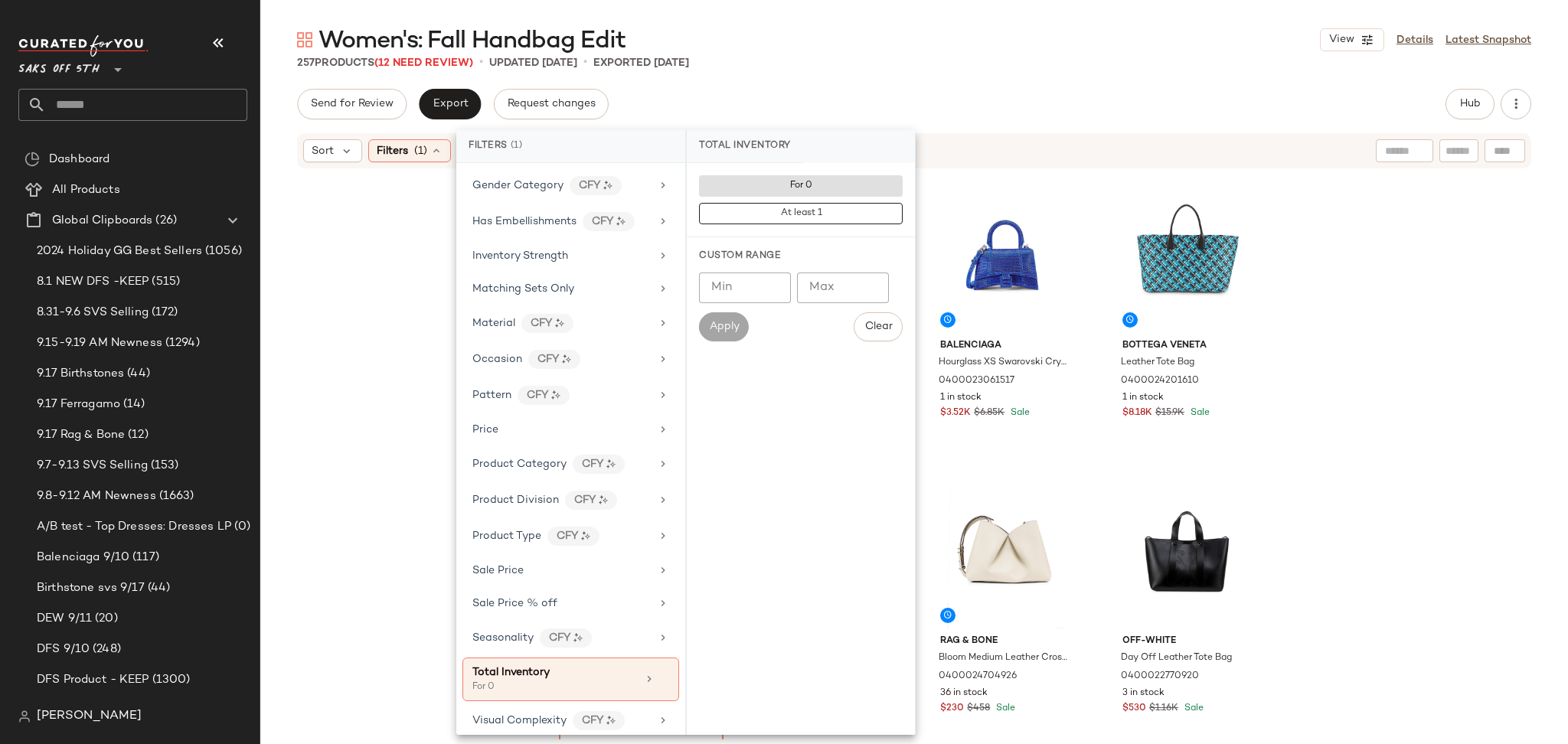
click at [1003, 40] on div "Women's: Fall Handbag Edit View Details Latest Snapshot" at bounding box center [914, 40] width 1307 height 30
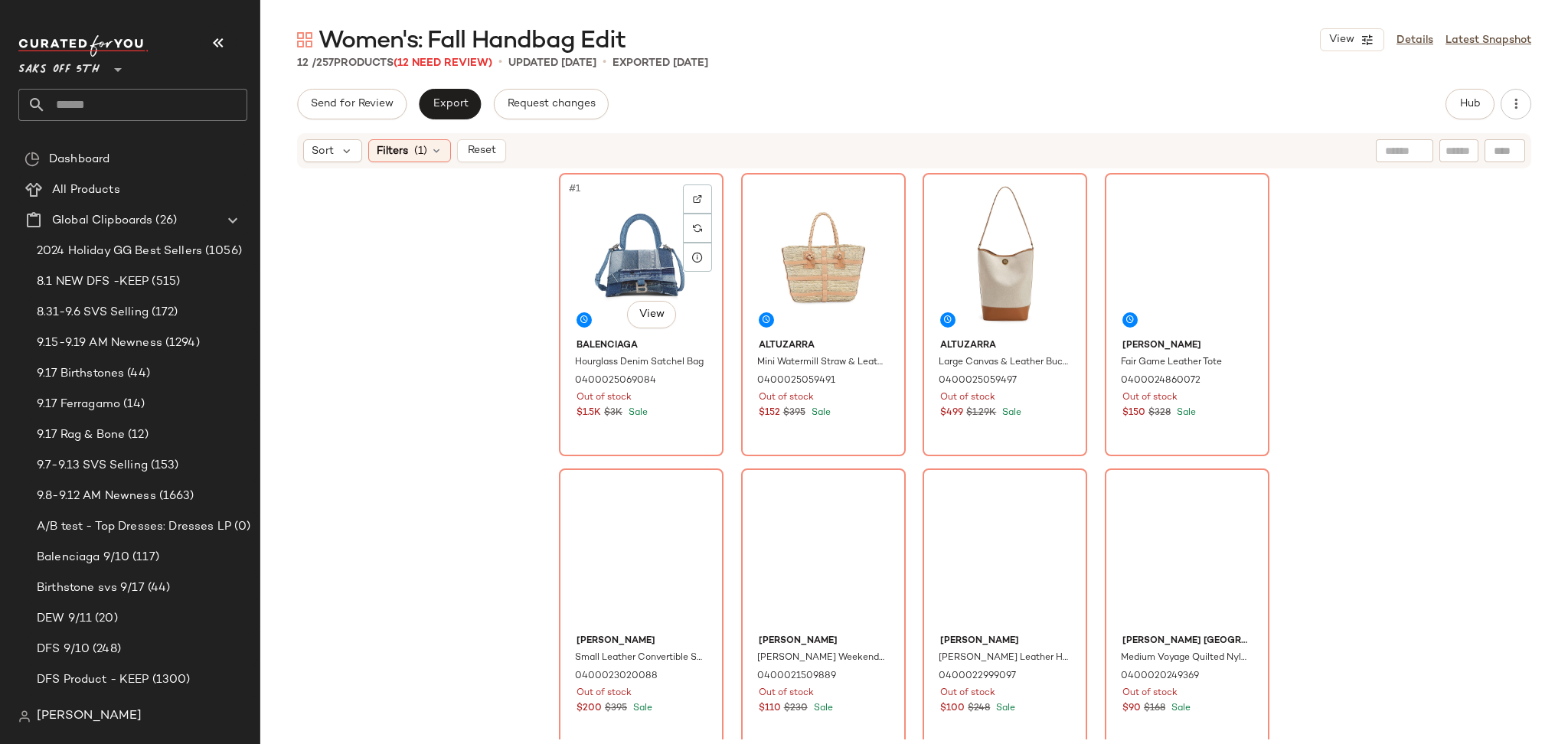
click at [630, 205] on div "#1 View" at bounding box center [640, 256] width 154 height 155
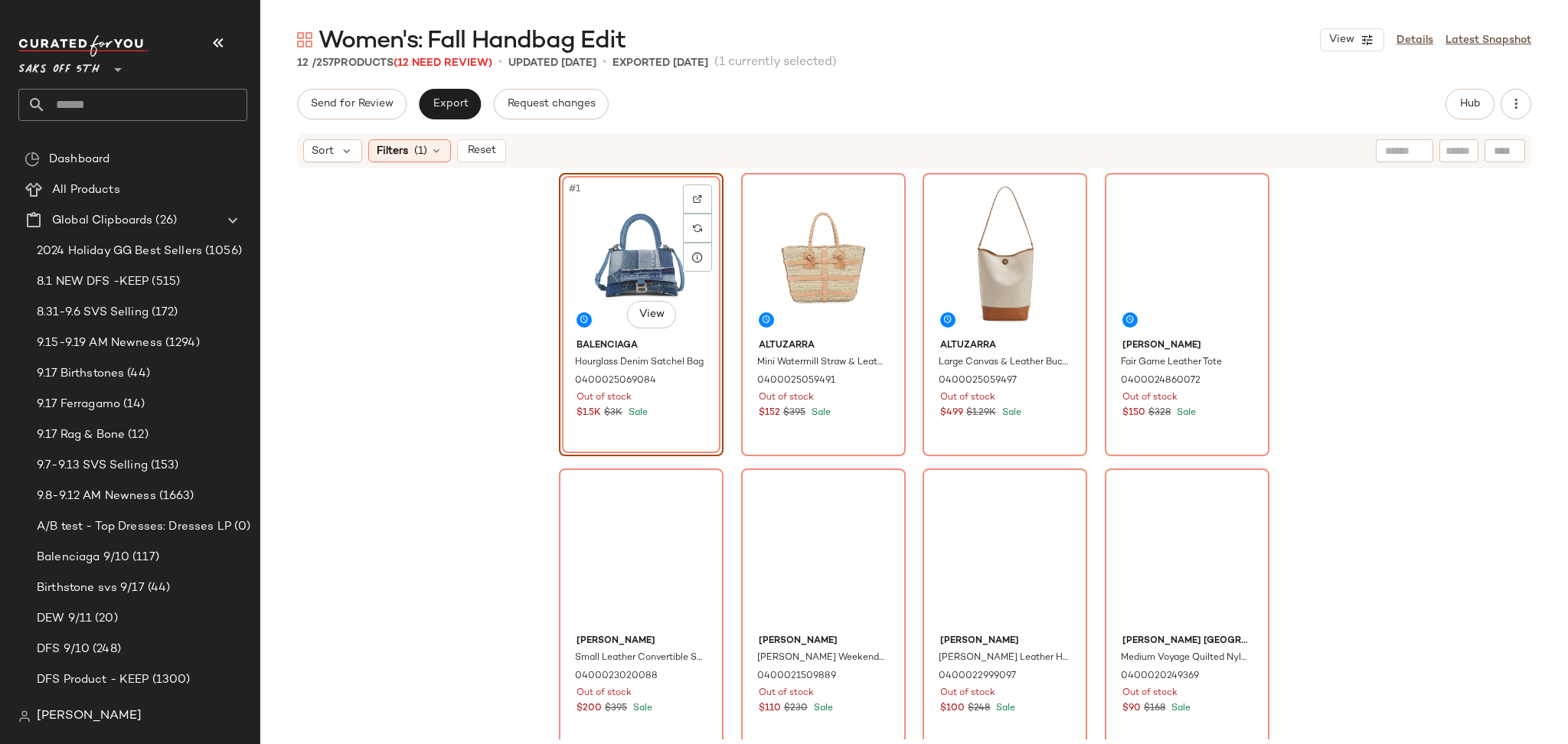
scroll to position [307, 0]
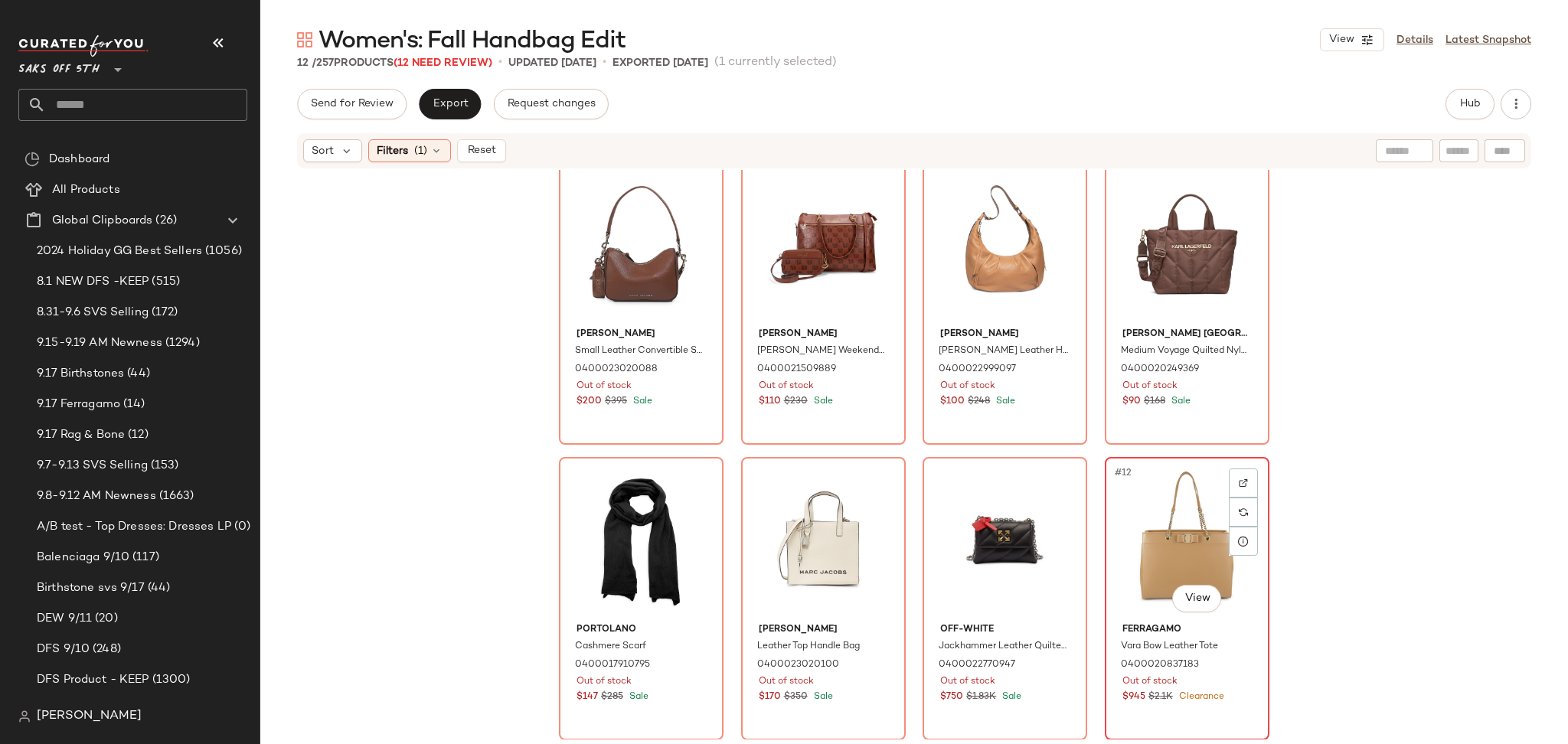
click at [1156, 526] on div "#12 View" at bounding box center [1186, 539] width 154 height 155
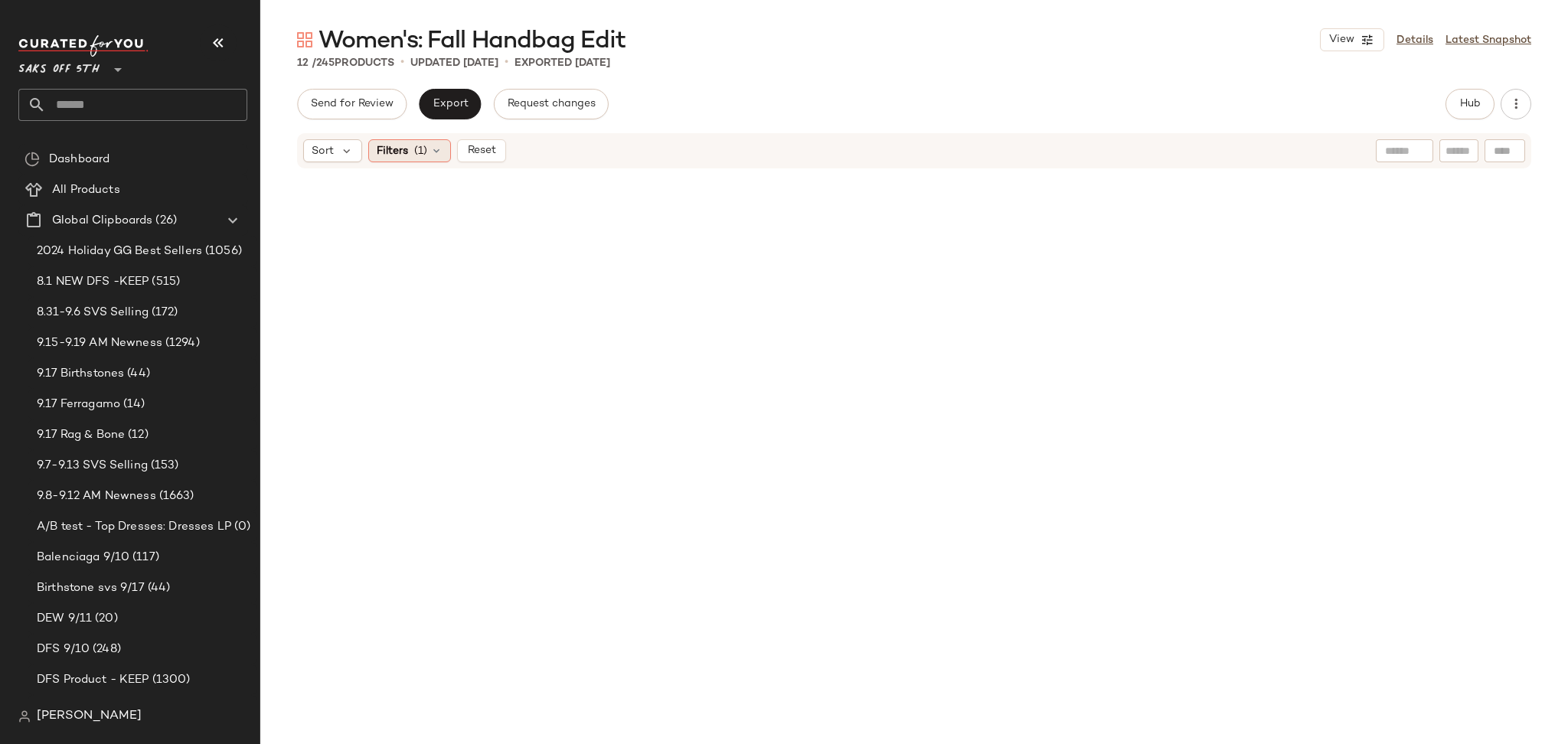
click at [407, 149] on span "Filters" at bounding box center [392, 151] width 31 height 16
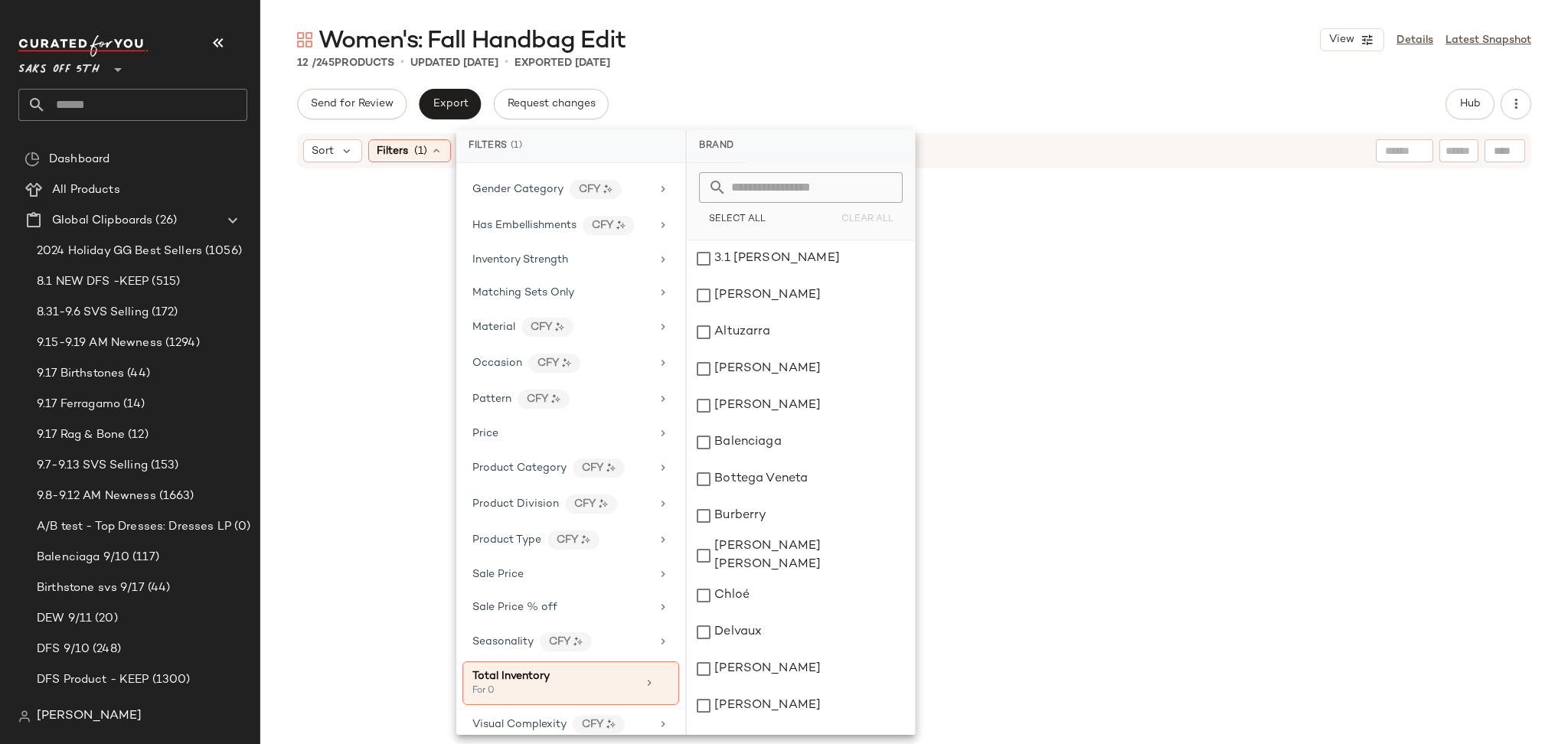
scroll to position [483, 0]
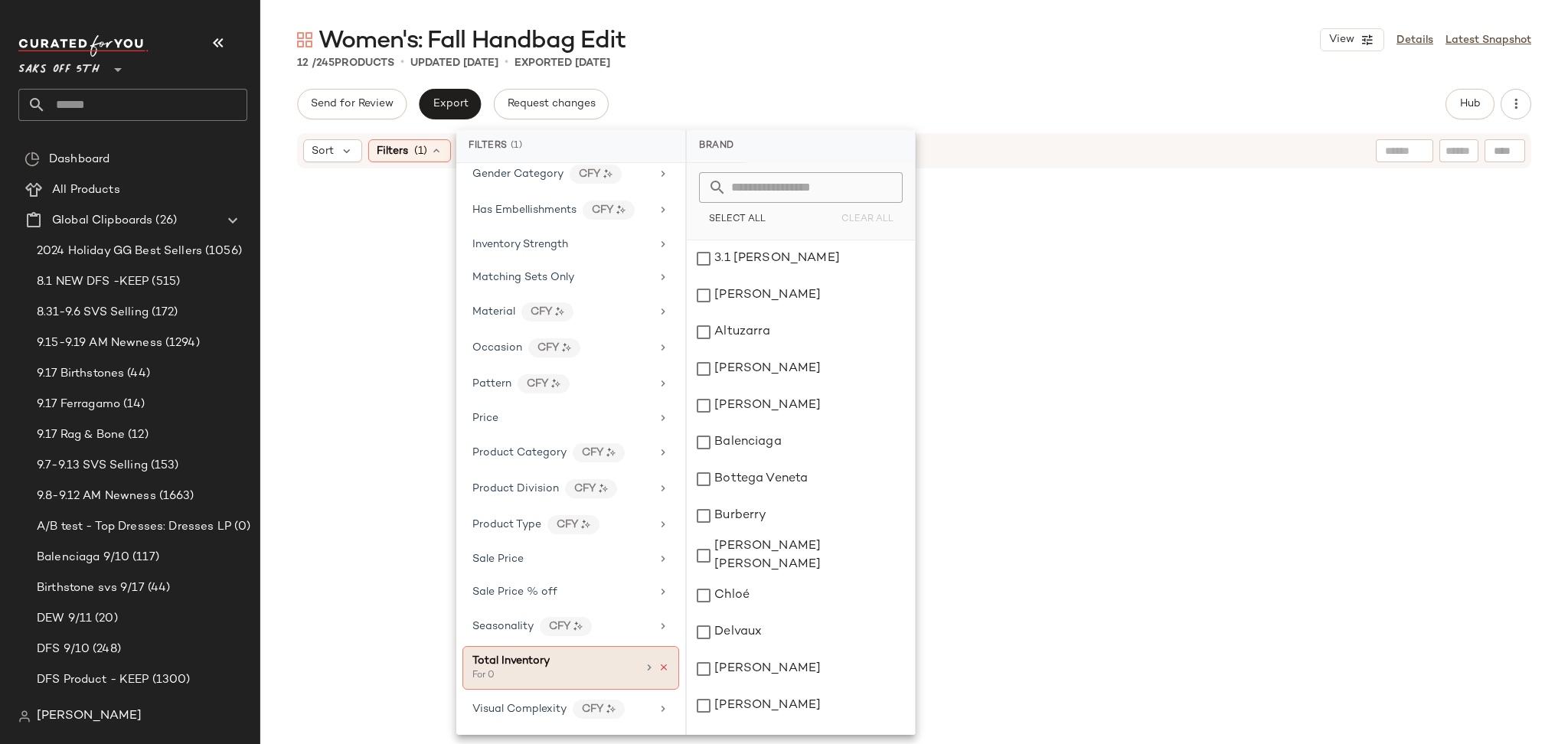
click at [658, 671] on icon at bounding box center [663, 667] width 10 height 10
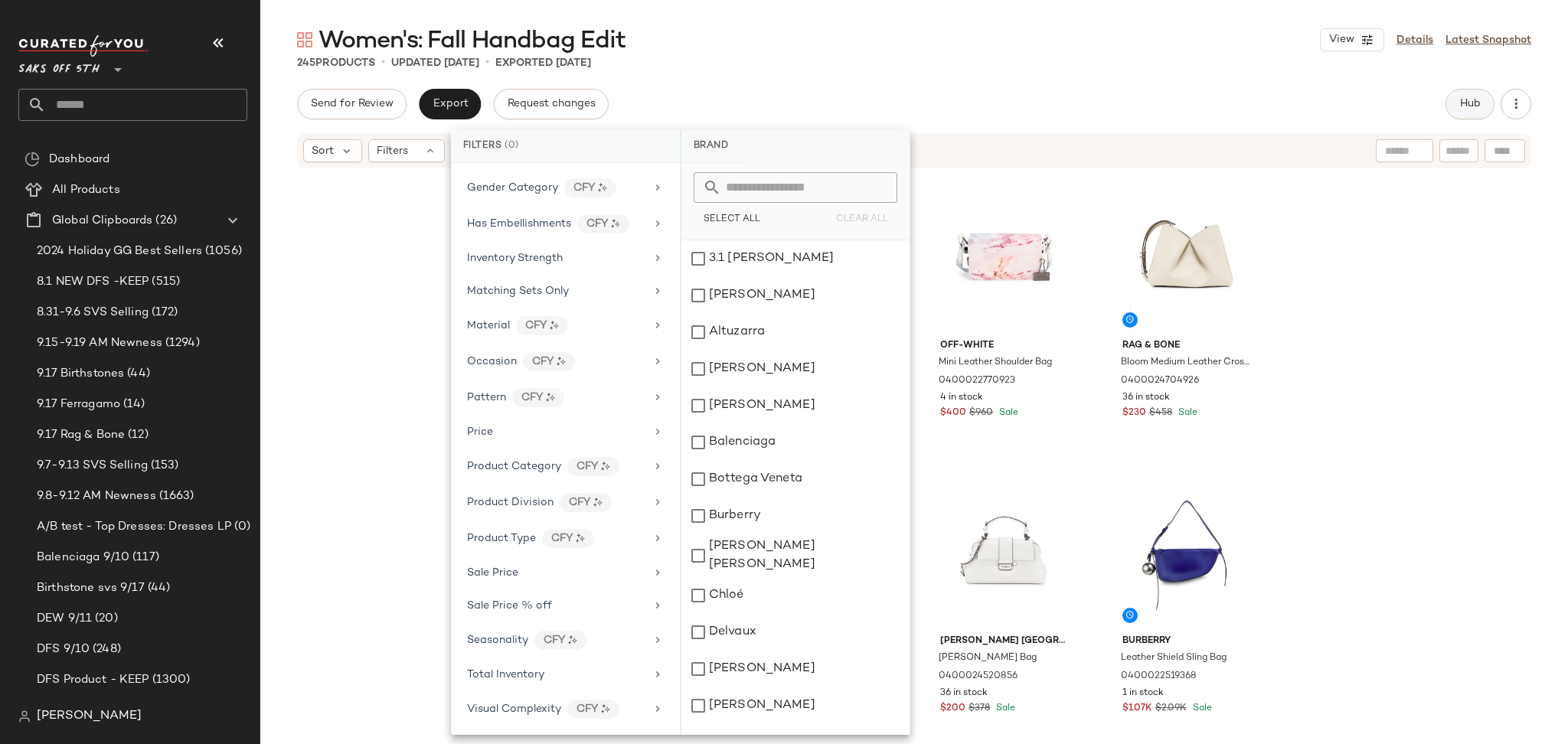
click at [1463, 101] on span "Hub" at bounding box center [1469, 104] width 22 height 12
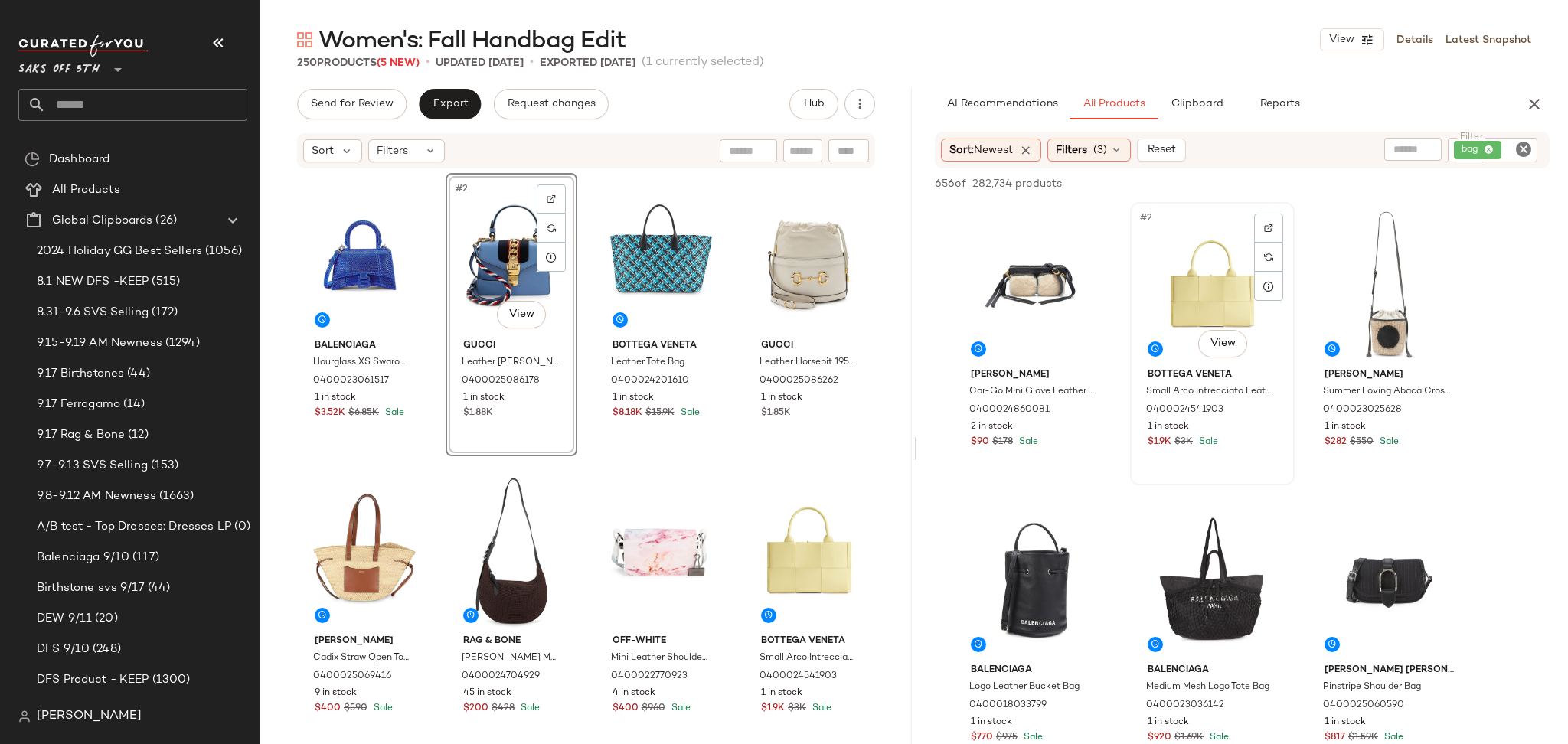
click at [1202, 272] on div "#2 View" at bounding box center [1212, 285] width 154 height 155
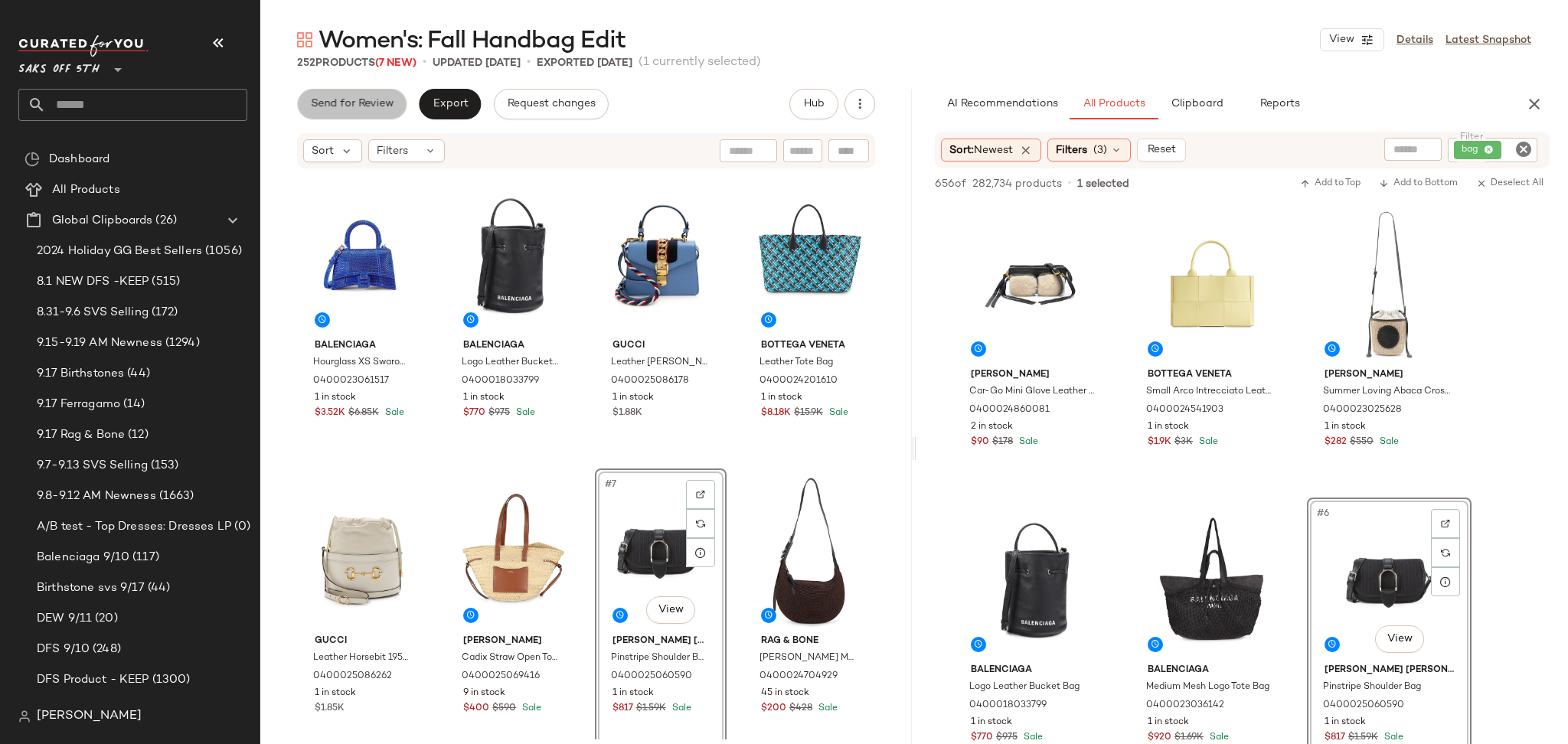
click at [349, 101] on span "Send for Review" at bounding box center [351, 104] width 83 height 12
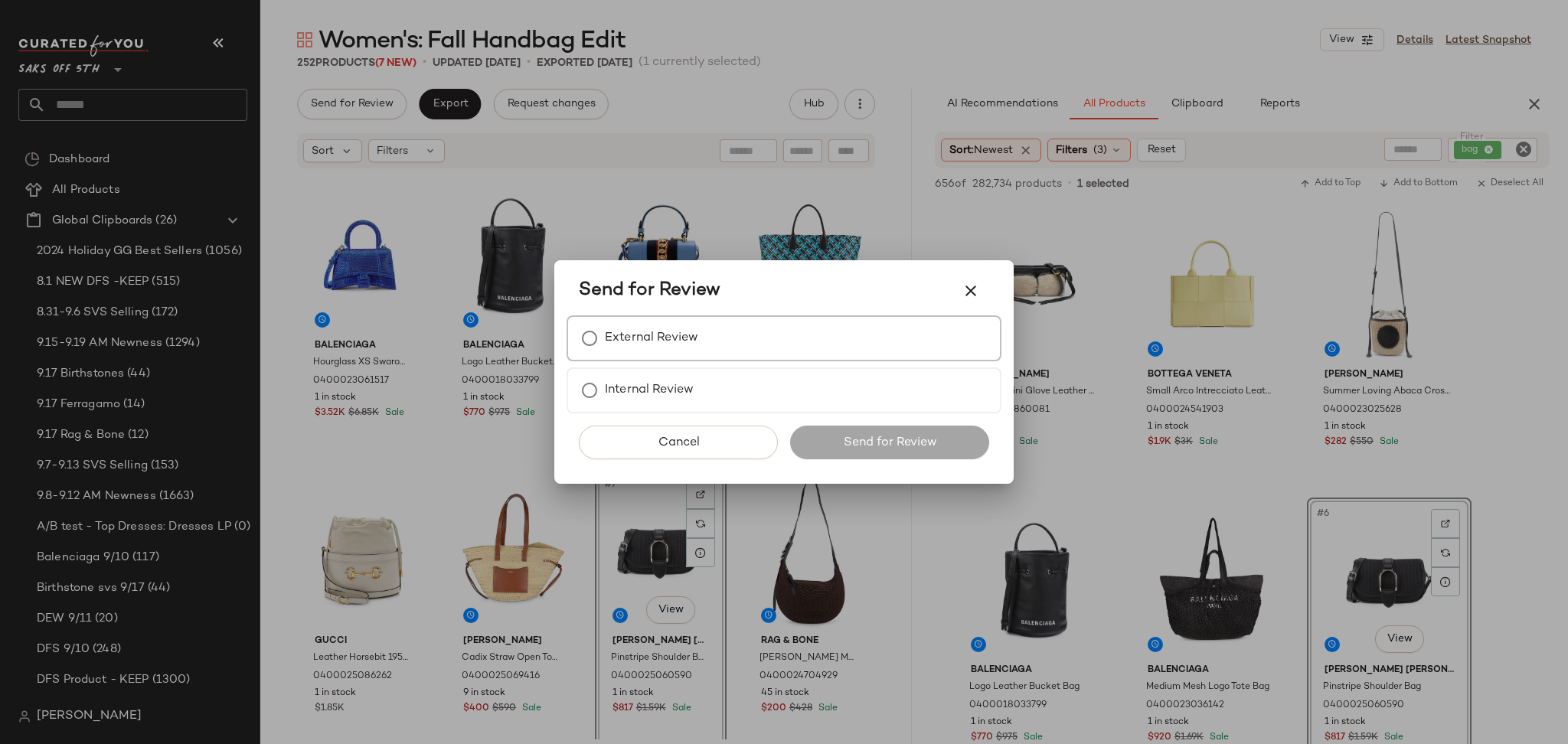
click at [725, 341] on div "External Review" at bounding box center [784, 338] width 435 height 46
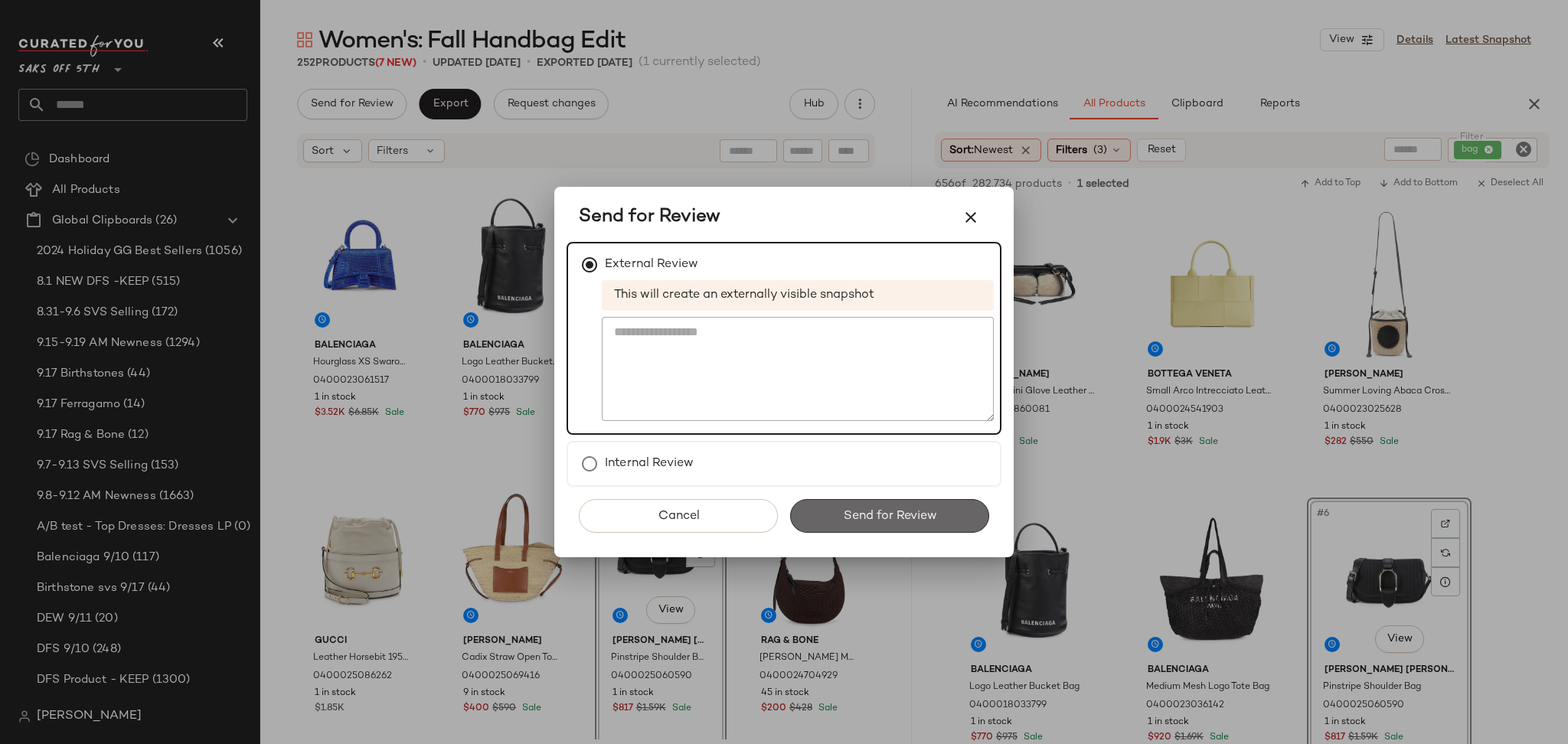
click at [910, 509] on span "Send for Review" at bounding box center [889, 516] width 94 height 14
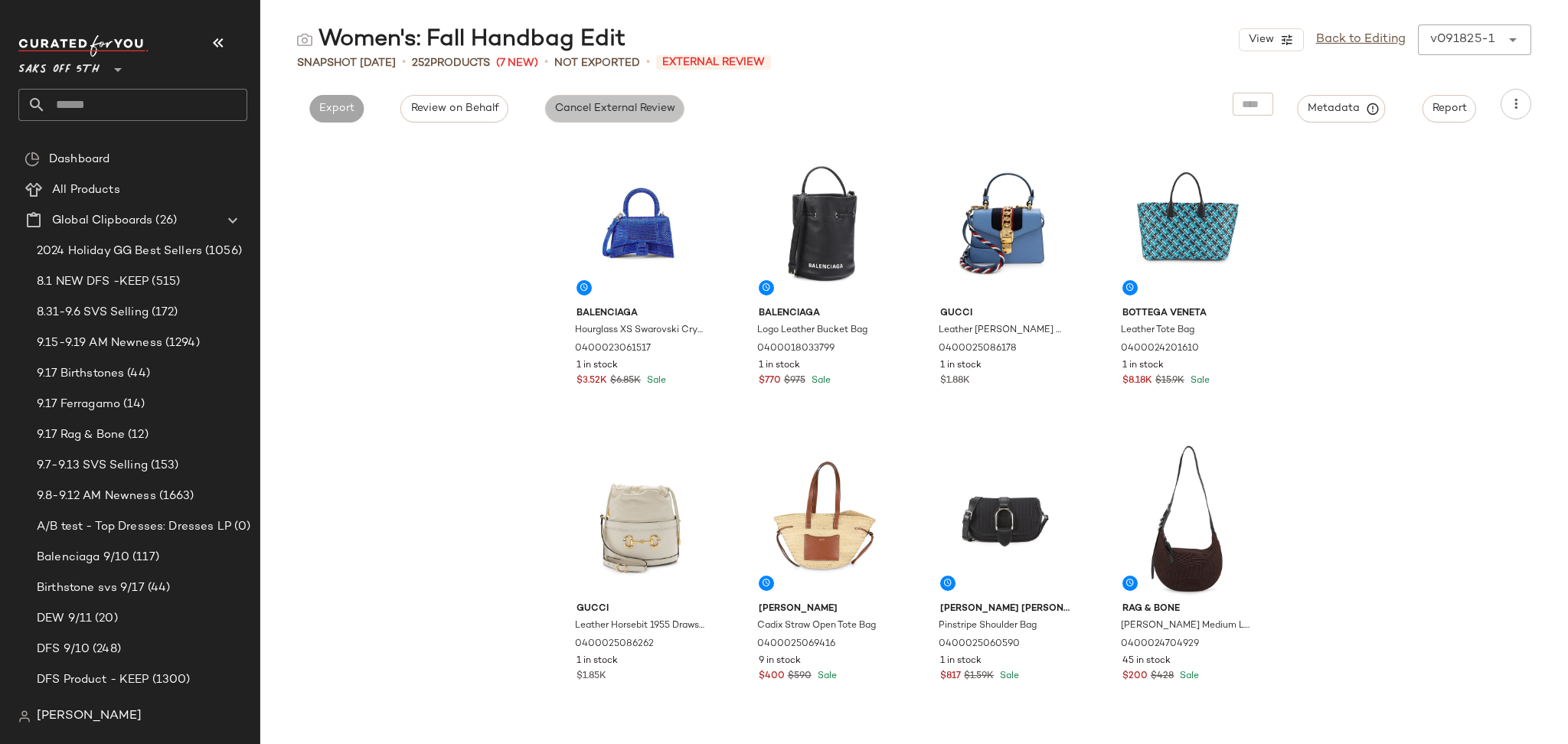
click at [615, 103] on span "Cancel External Review" at bounding box center [615, 109] width 121 height 12
click at [466, 103] on span "Export" at bounding box center [475, 109] width 36 height 12
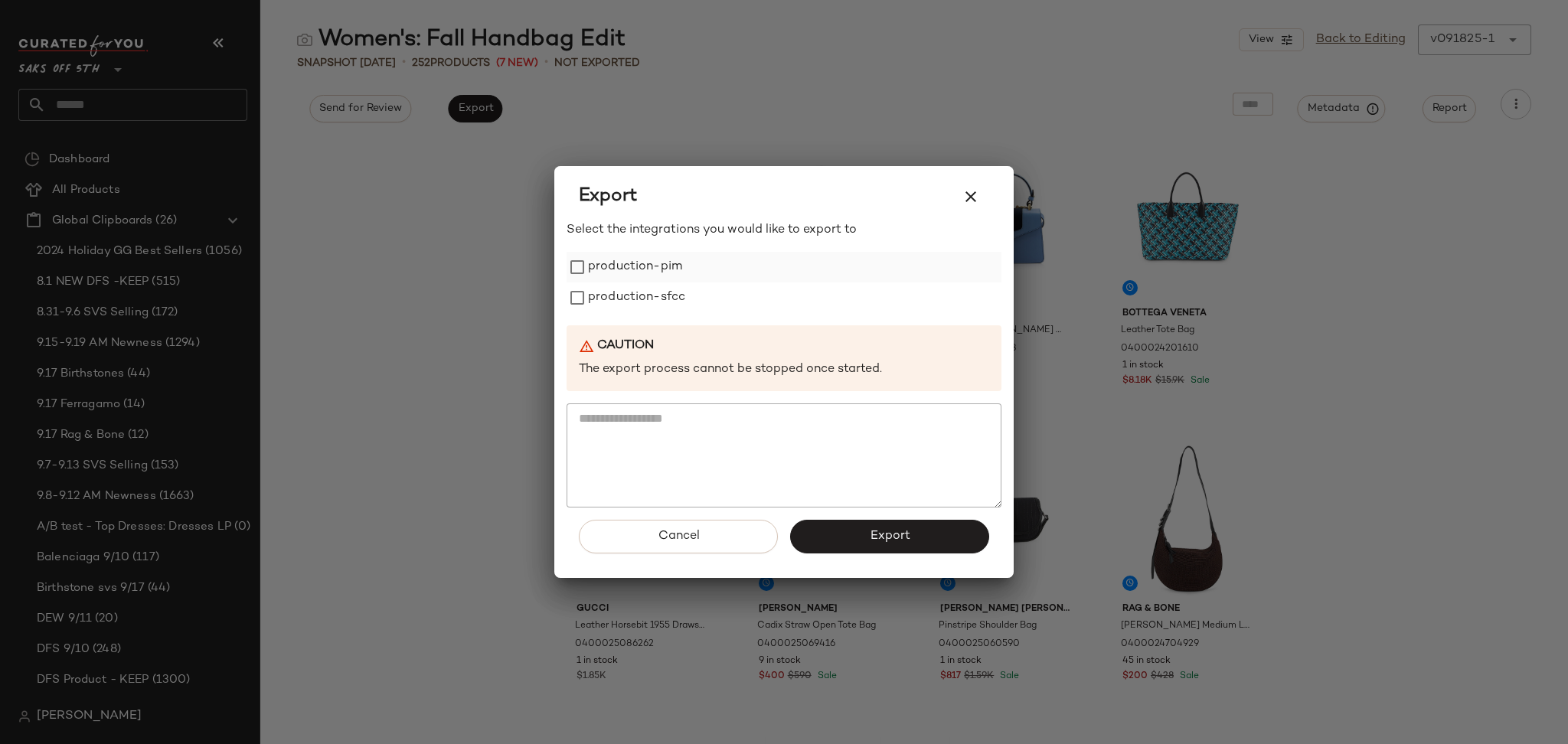
click at [624, 264] on label "production-pim" at bounding box center [635, 267] width 94 height 30
click at [635, 298] on label "production-sfcc" at bounding box center [636, 297] width 97 height 30
click at [850, 526] on button "Export" at bounding box center [889, 536] width 199 height 34
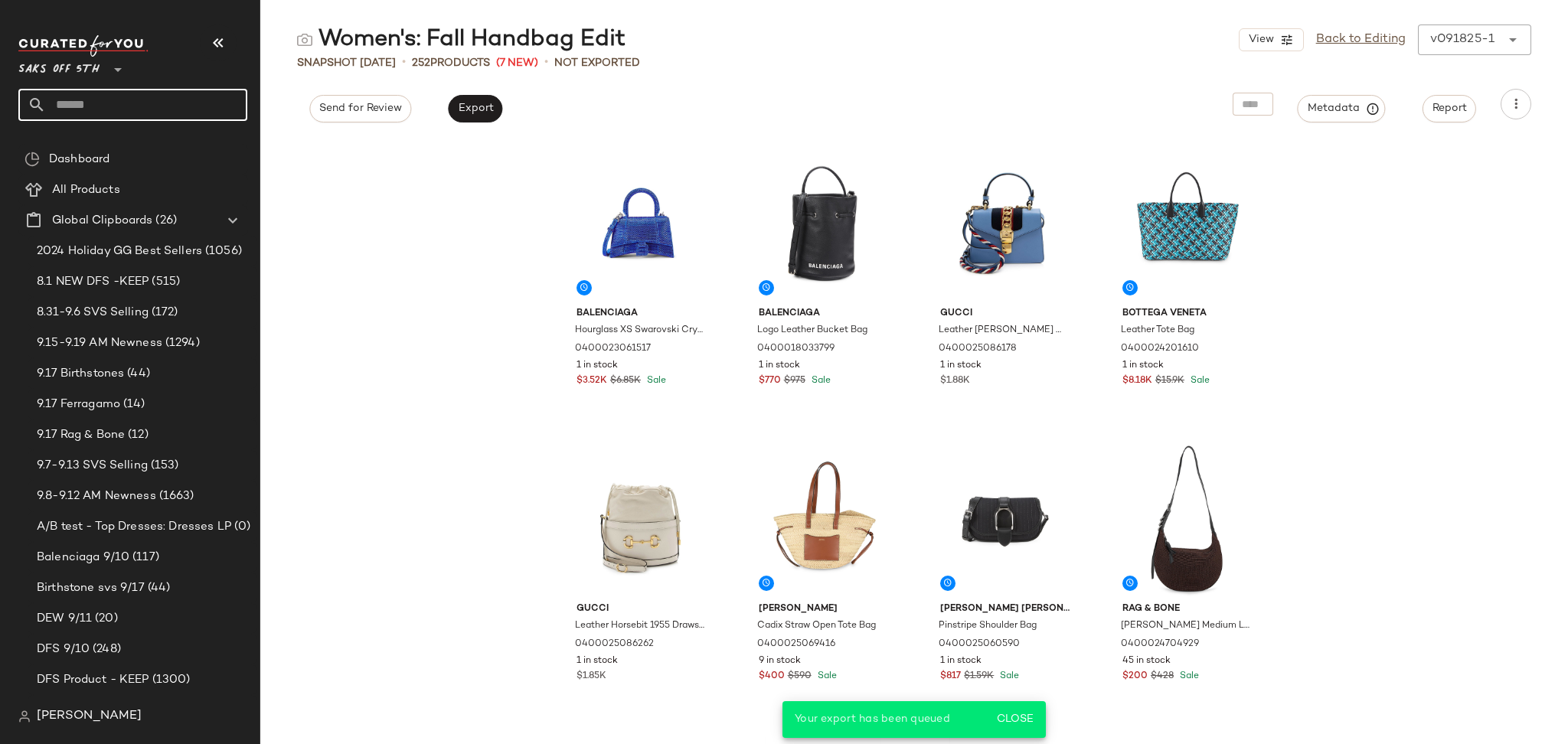
click at [87, 93] on input "text" at bounding box center [146, 105] width 201 height 32
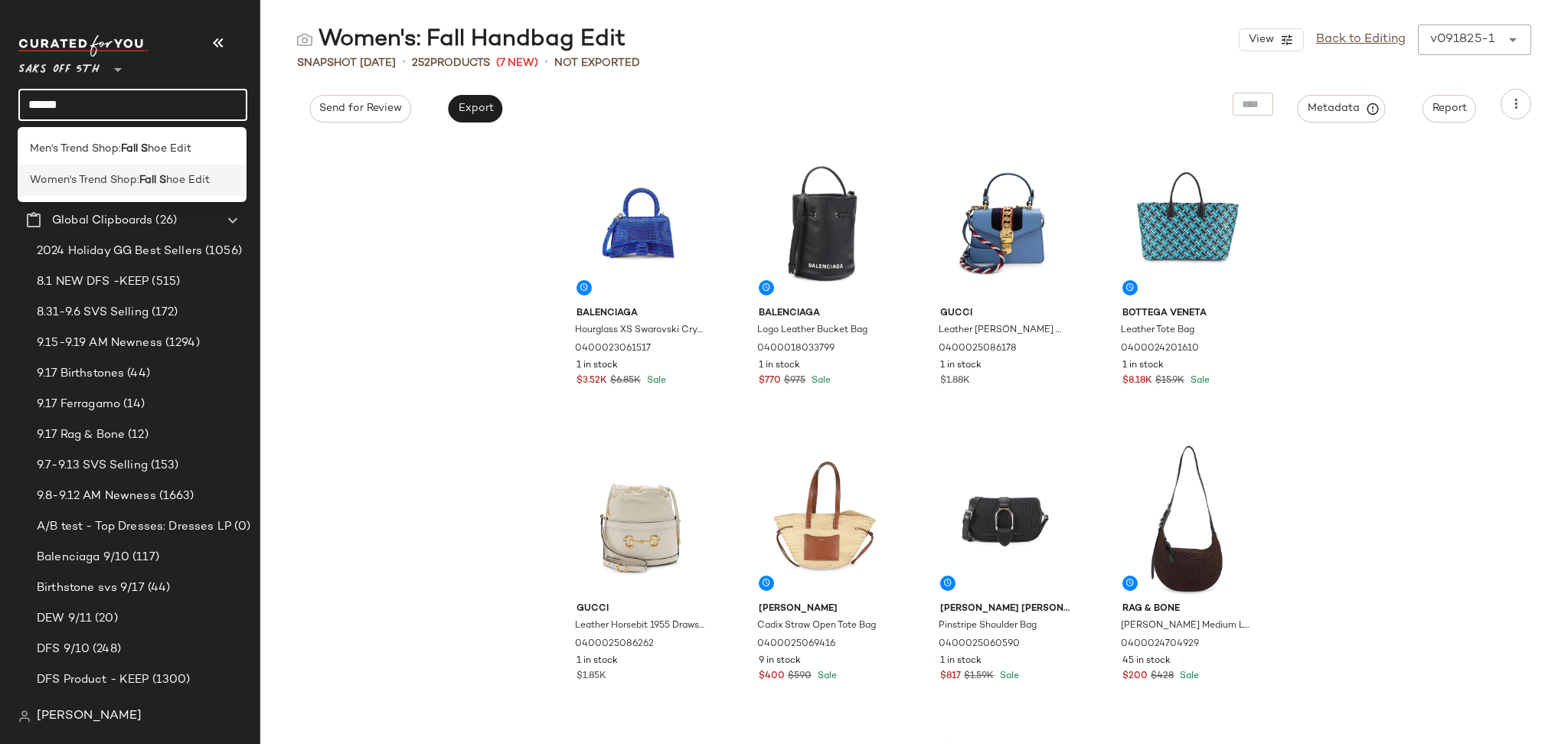
type input "******"
click at [149, 183] on b "Fall S" at bounding box center [152, 179] width 26 height 16
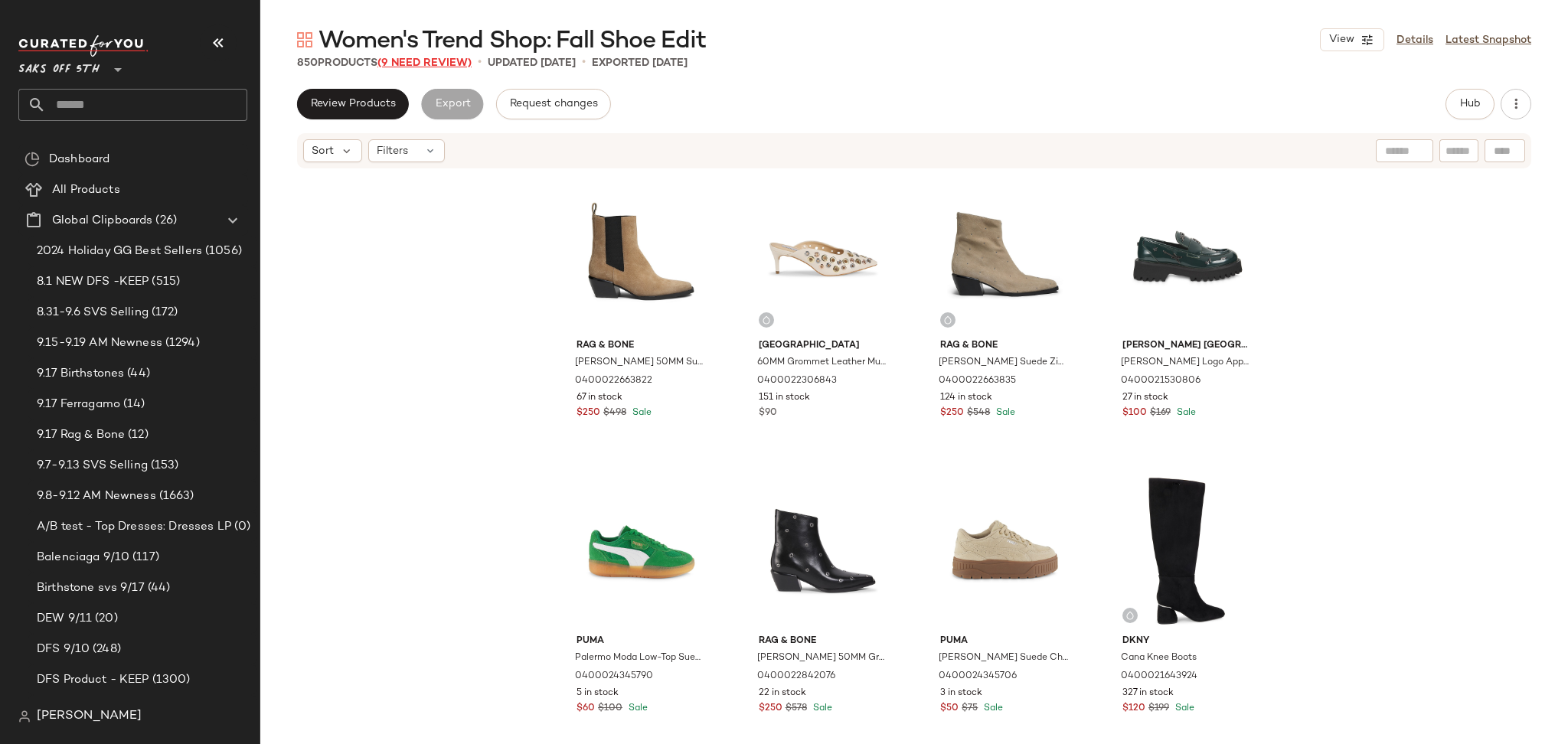
click at [458, 59] on span "(9 Need Review)" at bounding box center [424, 63] width 94 height 11
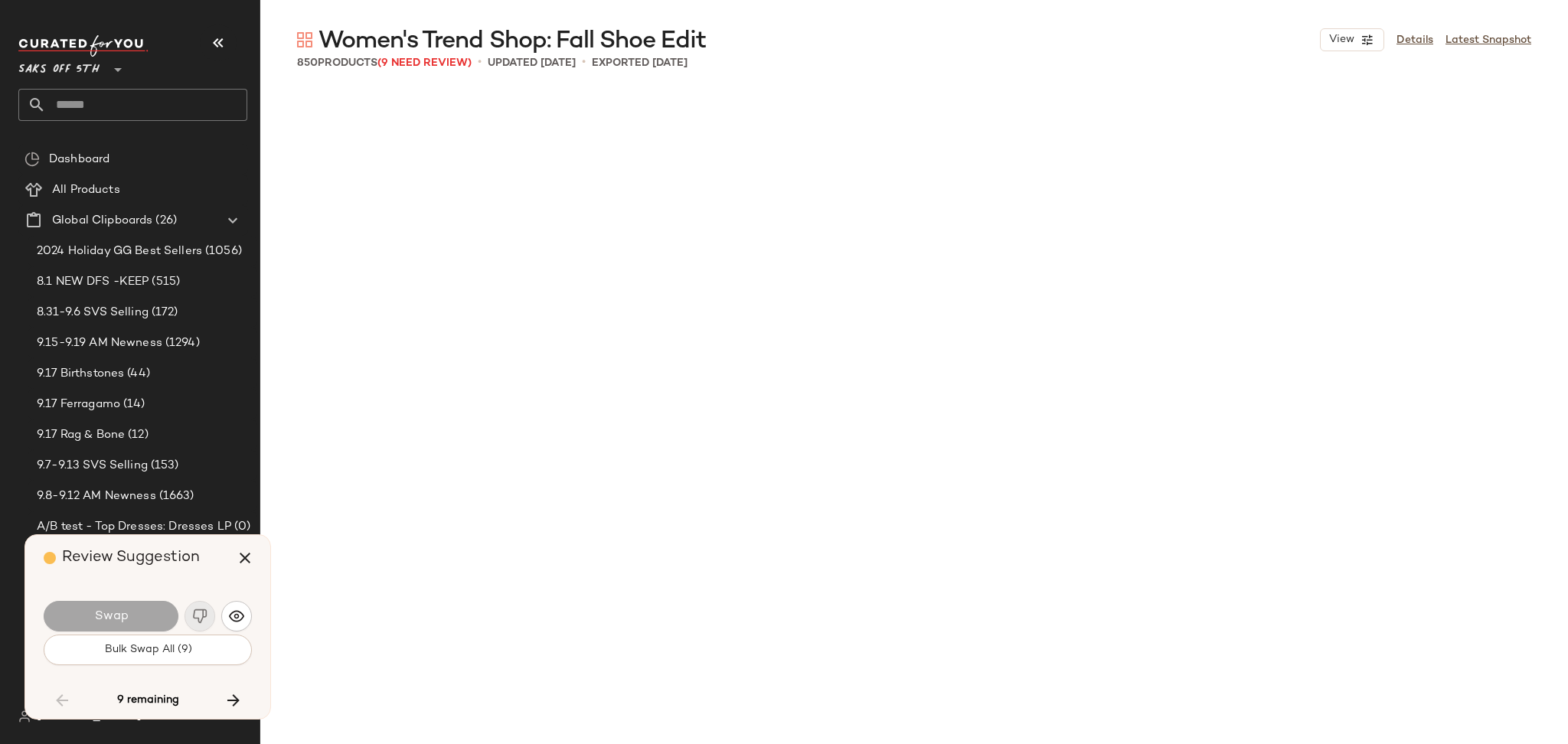
scroll to position [38095, 0]
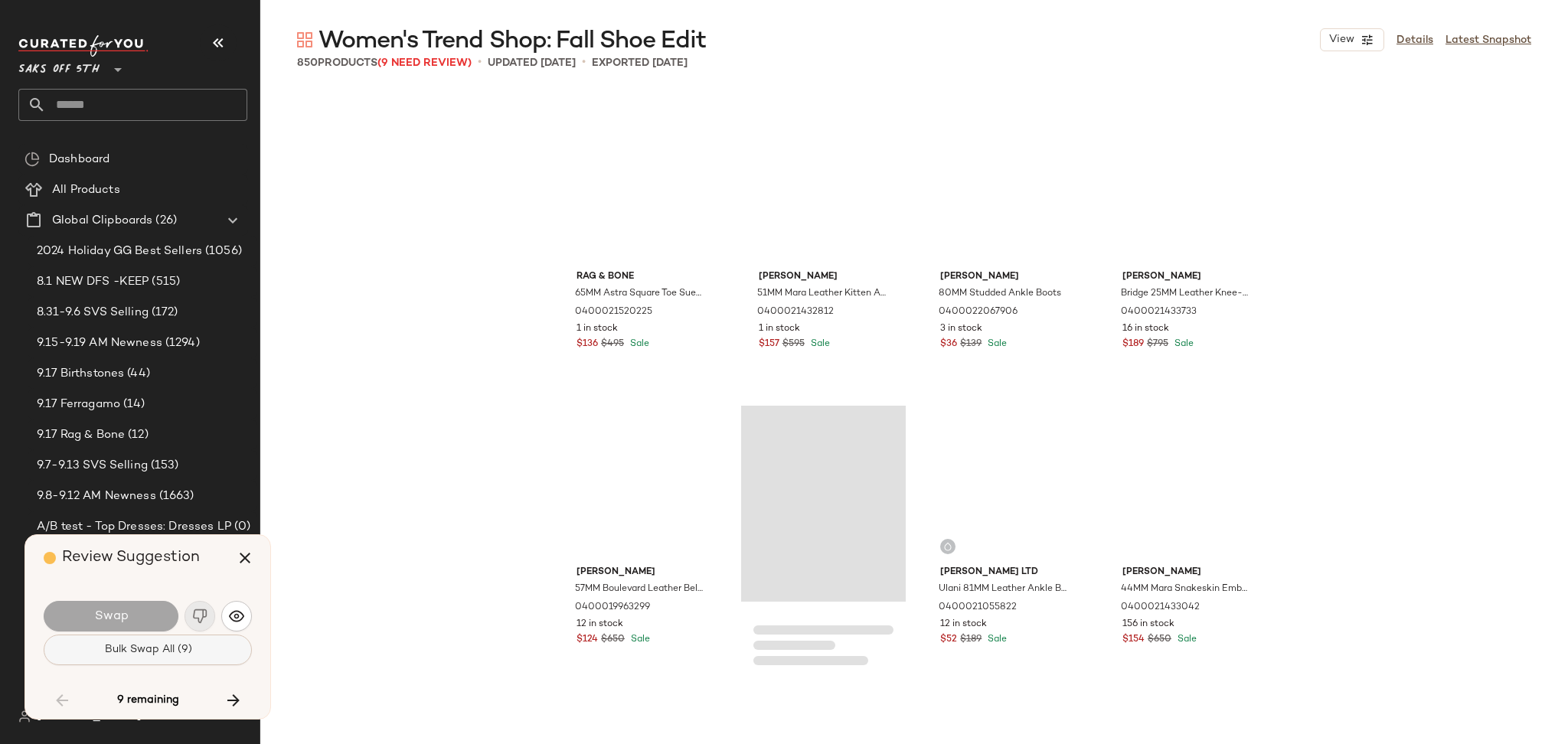
click at [228, 651] on button "Bulk Swap All (9)" at bounding box center [147, 650] width 208 height 30
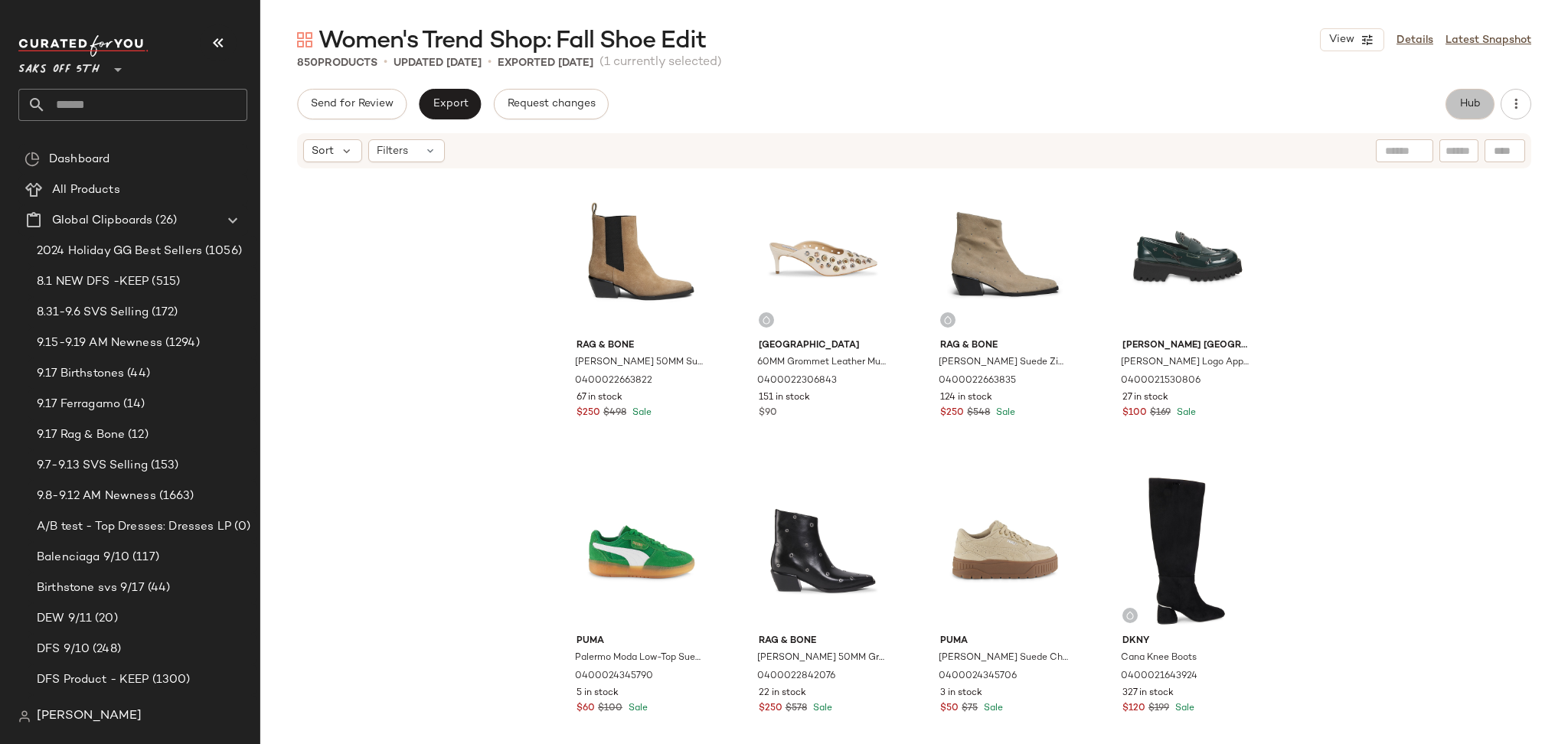
click at [1472, 109] on span "Hub" at bounding box center [1469, 104] width 22 height 12
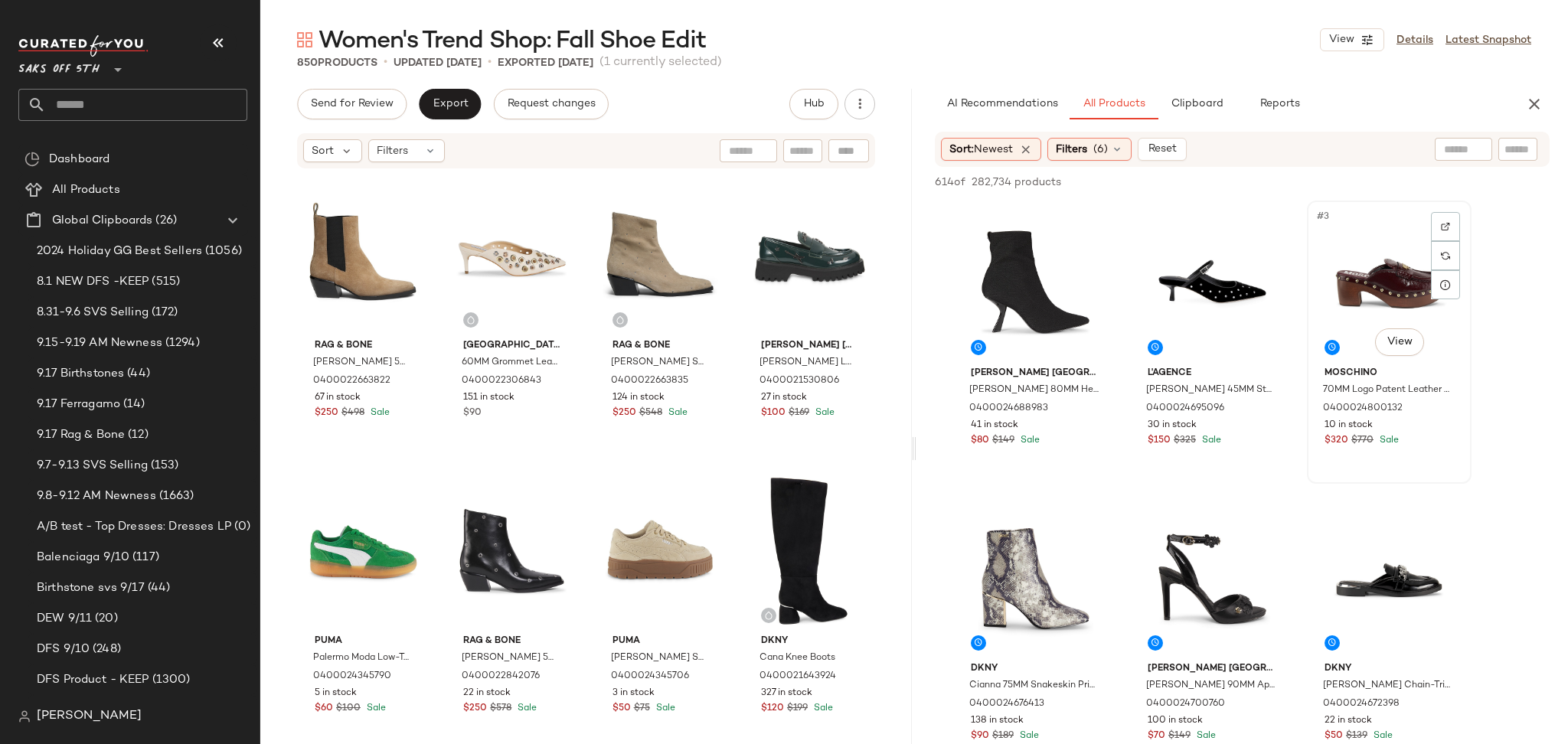
click at [1349, 264] on div "#3 View" at bounding box center [1389, 283] width 154 height 155
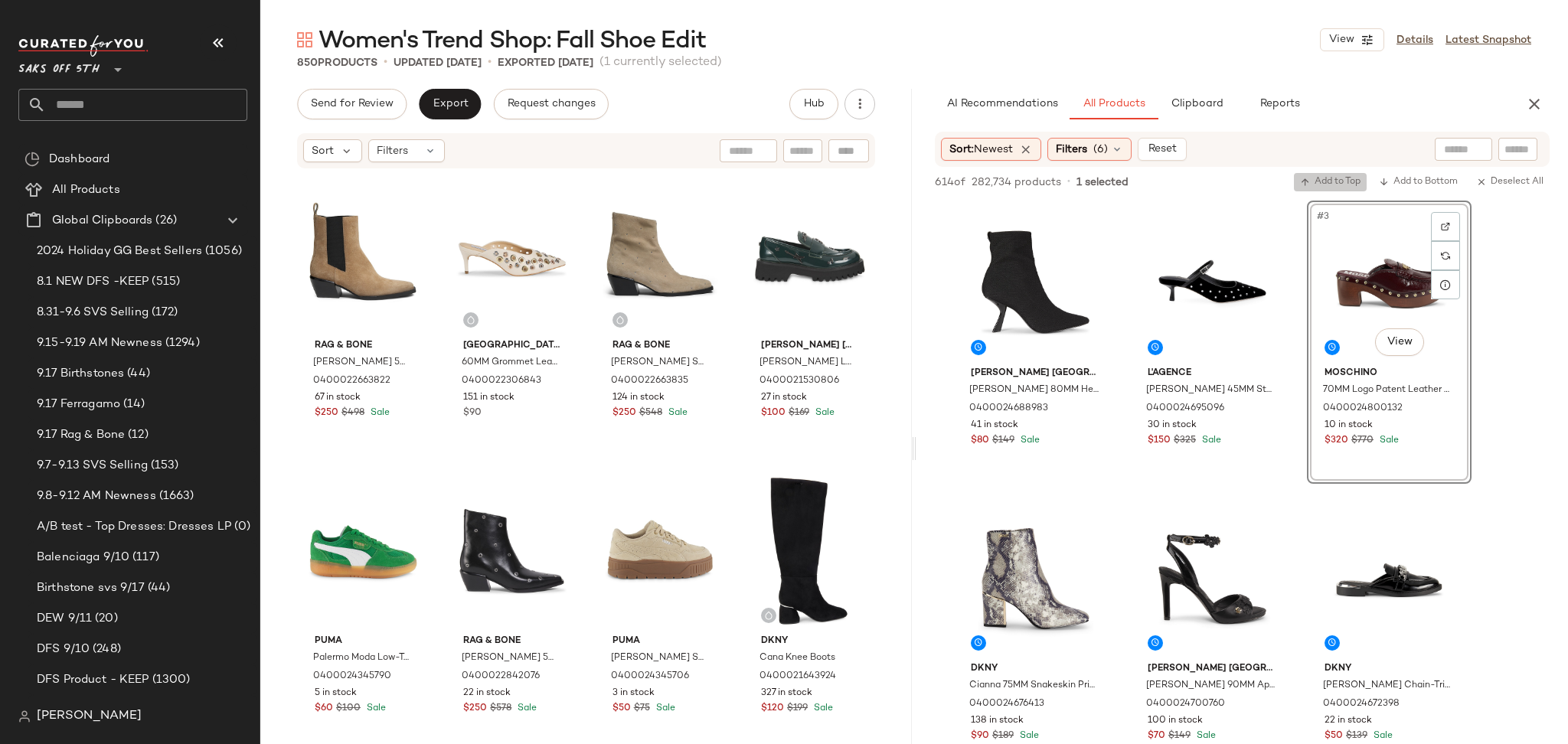
click at [1317, 173] on button "Add to Top" at bounding box center [1329, 181] width 73 height 18
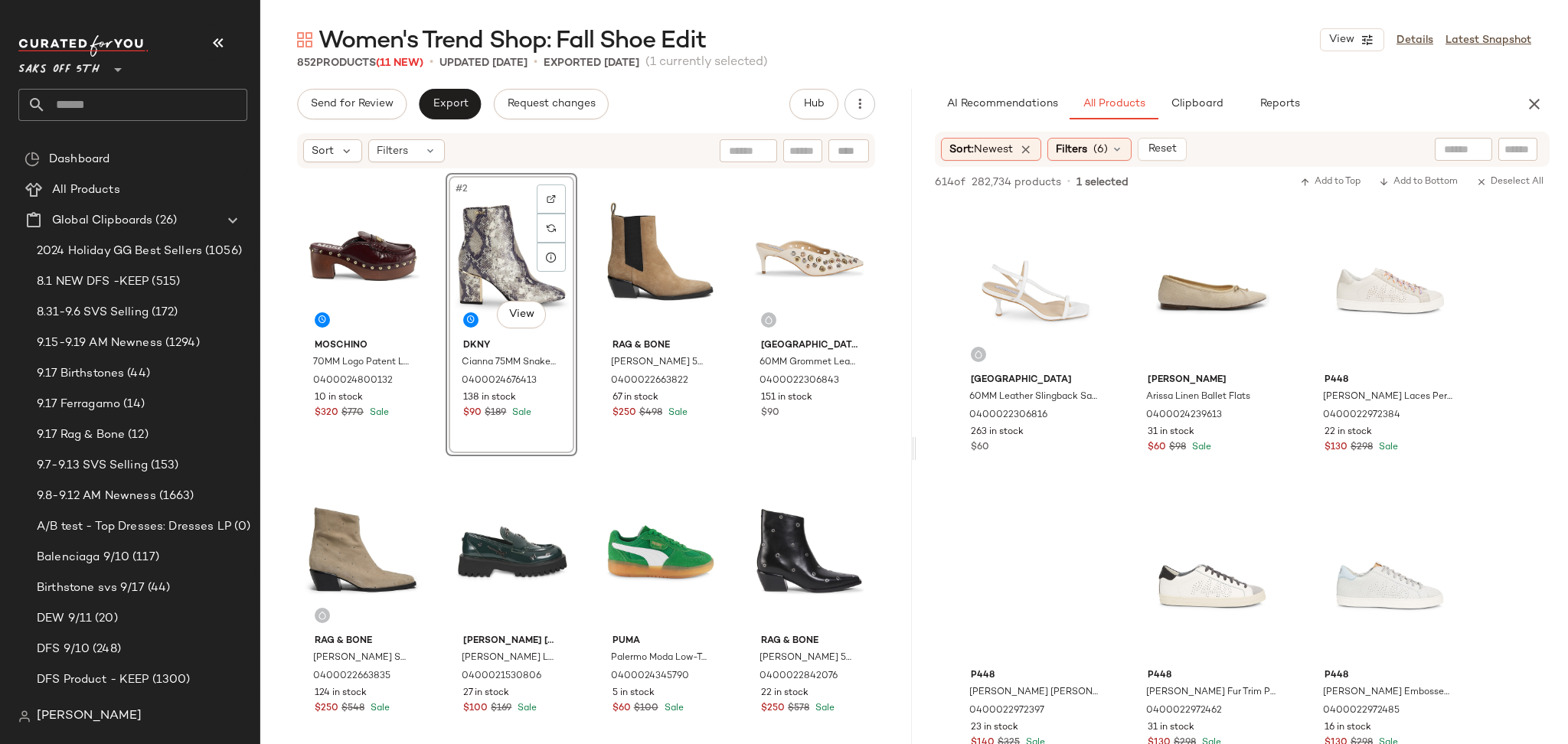
scroll to position [7673, 0]
click at [377, 98] on span "Send for Review" at bounding box center [351, 104] width 83 height 12
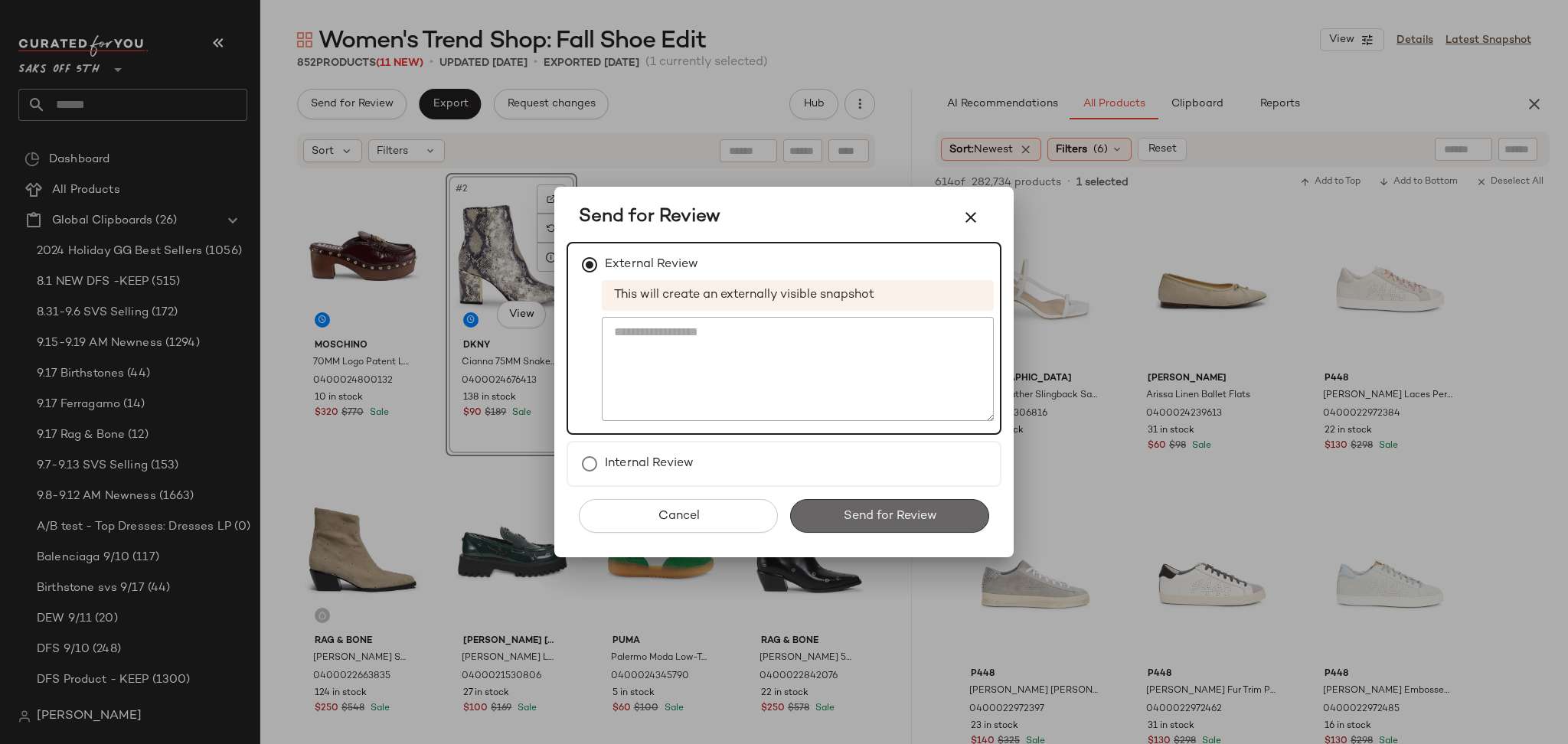
click at [859, 515] on span "Send for Review" at bounding box center [889, 516] width 94 height 14
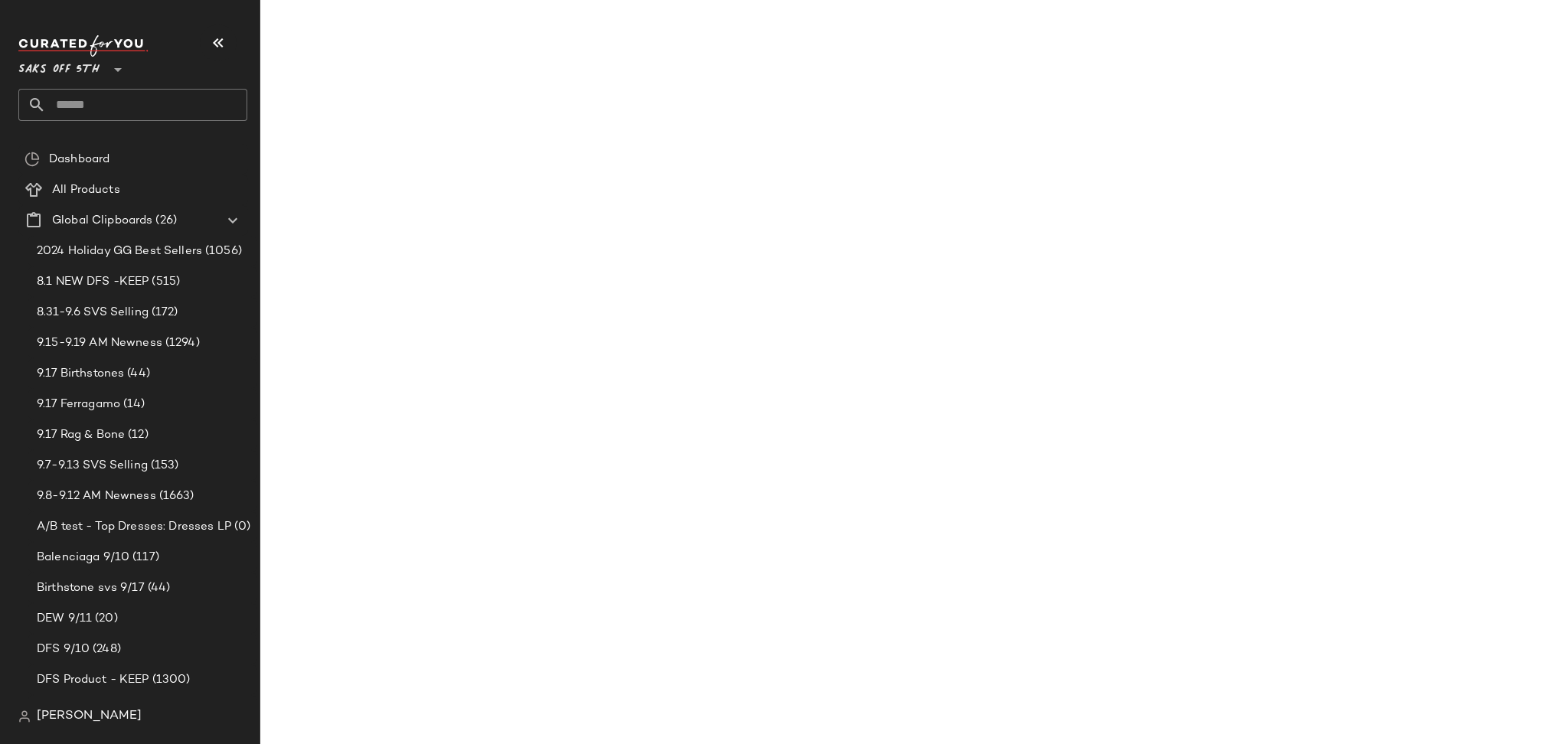
scroll to position [11512, 0]
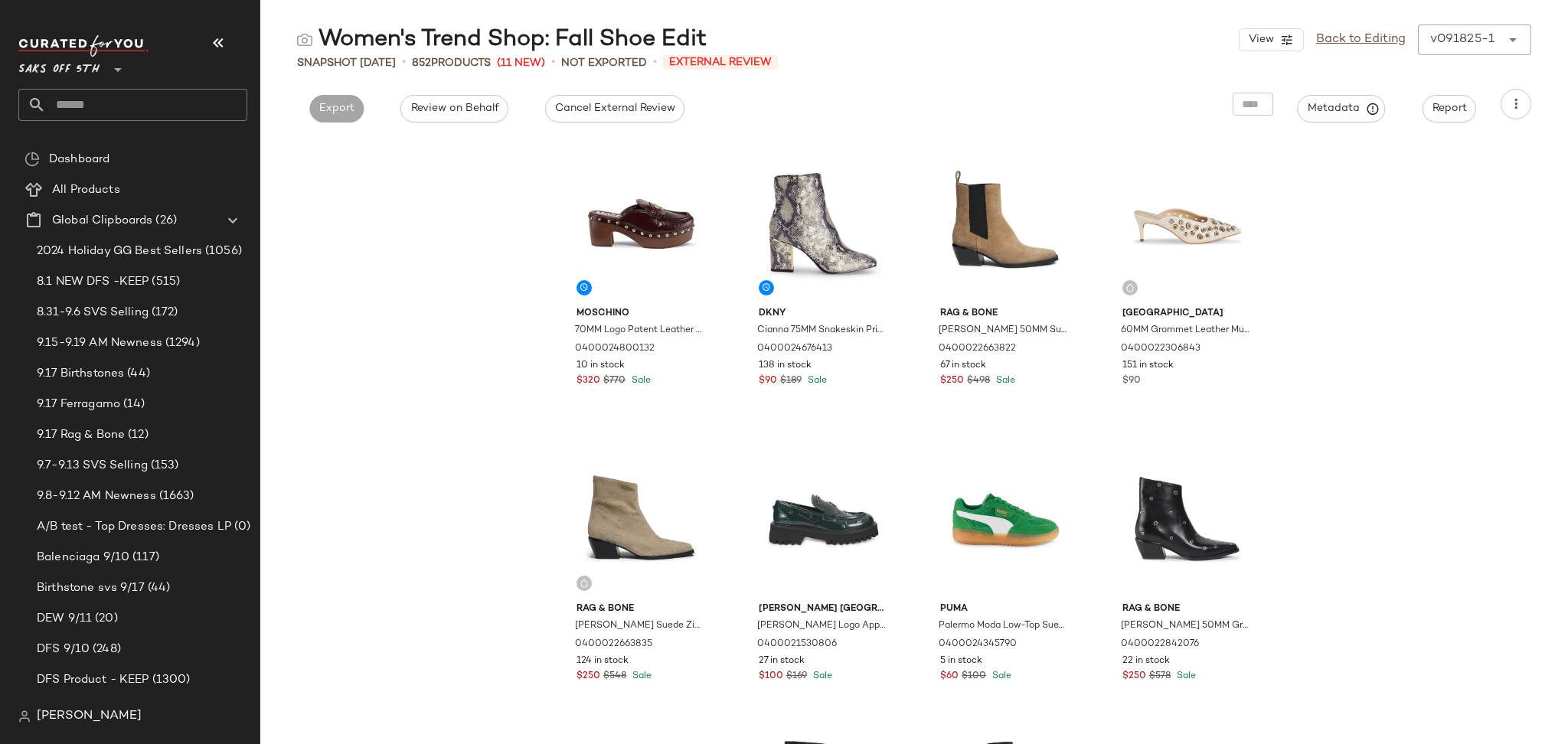
click at [606, 93] on div "Cancel External Review" at bounding box center [614, 104] width 163 height 30
click at [606, 103] on span "Cancel External Review" at bounding box center [615, 109] width 121 height 12
click at [462, 119] on button "Export" at bounding box center [475, 108] width 55 height 27
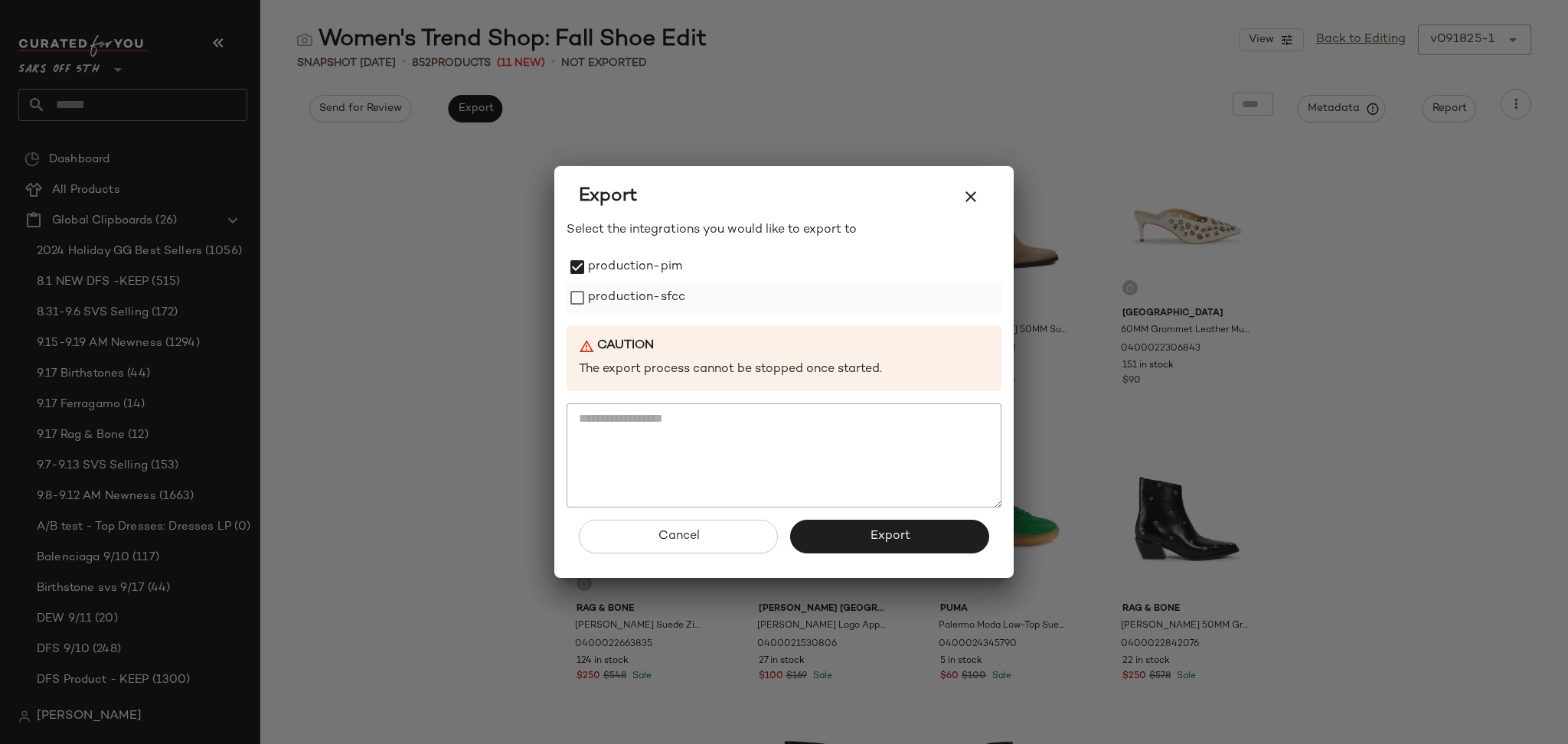
click at [595, 301] on label "production-sfcc" at bounding box center [636, 297] width 97 height 30
click at [872, 542] on span "Export" at bounding box center [889, 535] width 41 height 14
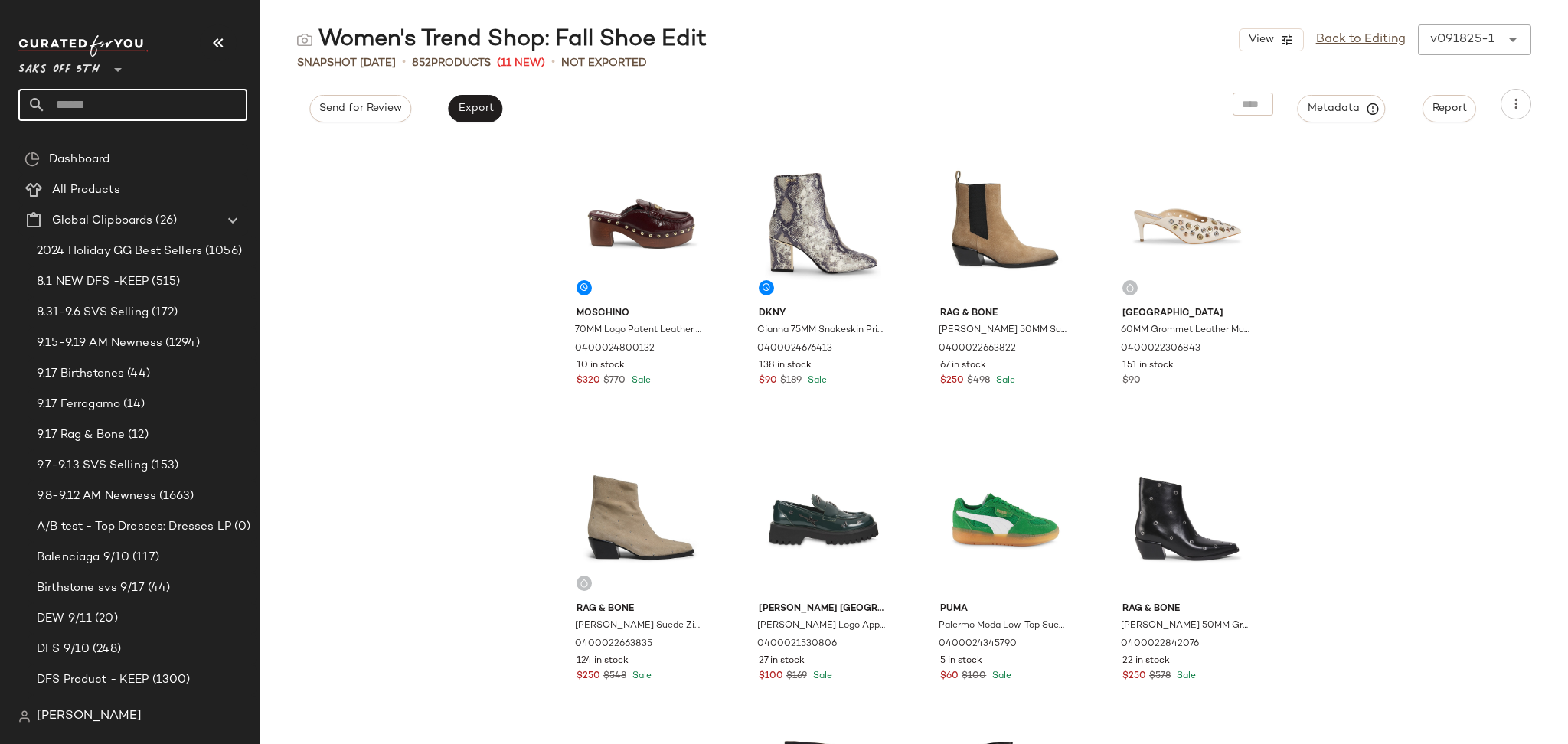
click at [127, 110] on input "text" at bounding box center [146, 105] width 201 height 32
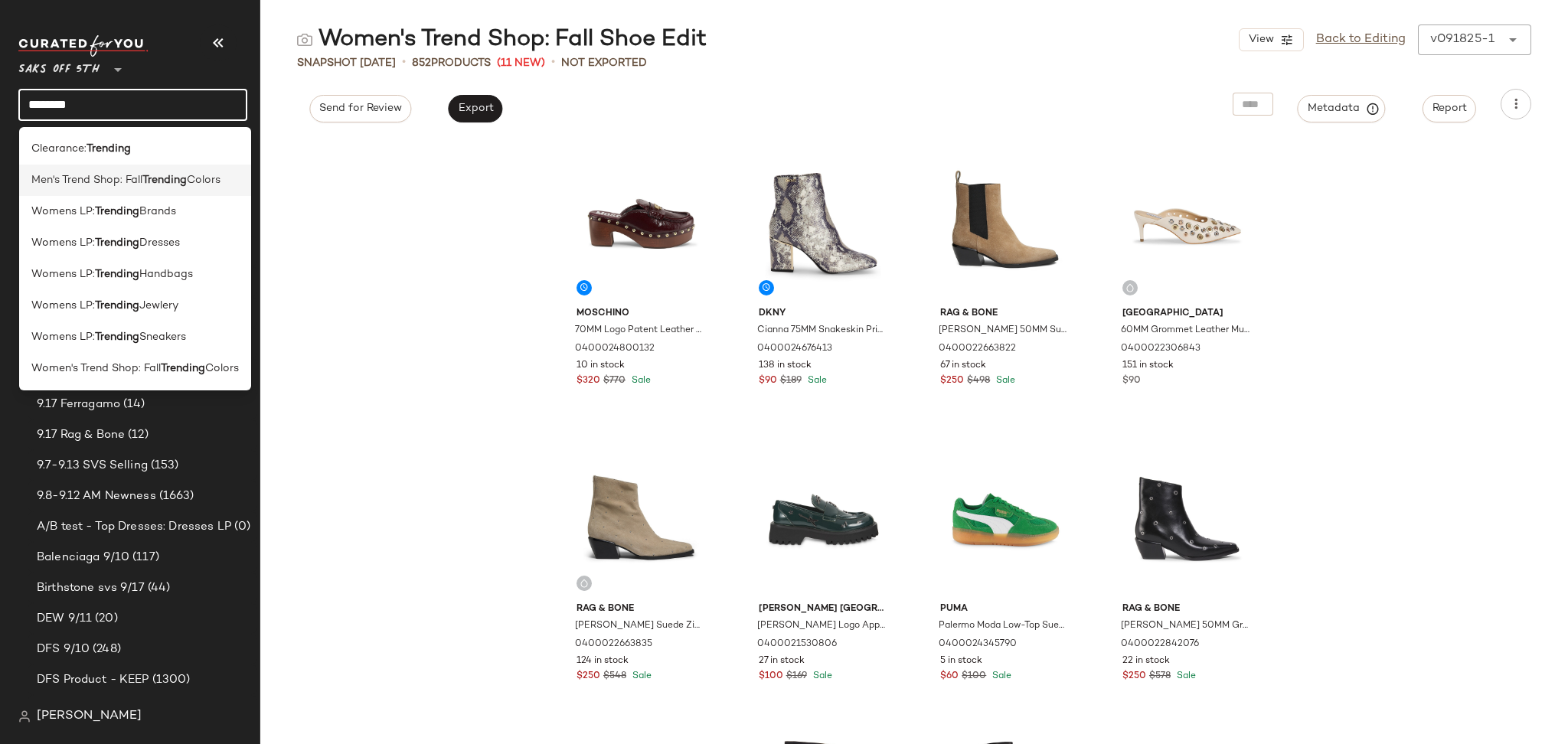
type input "********"
click at [151, 187] on b "Trending" at bounding box center [164, 179] width 44 height 16
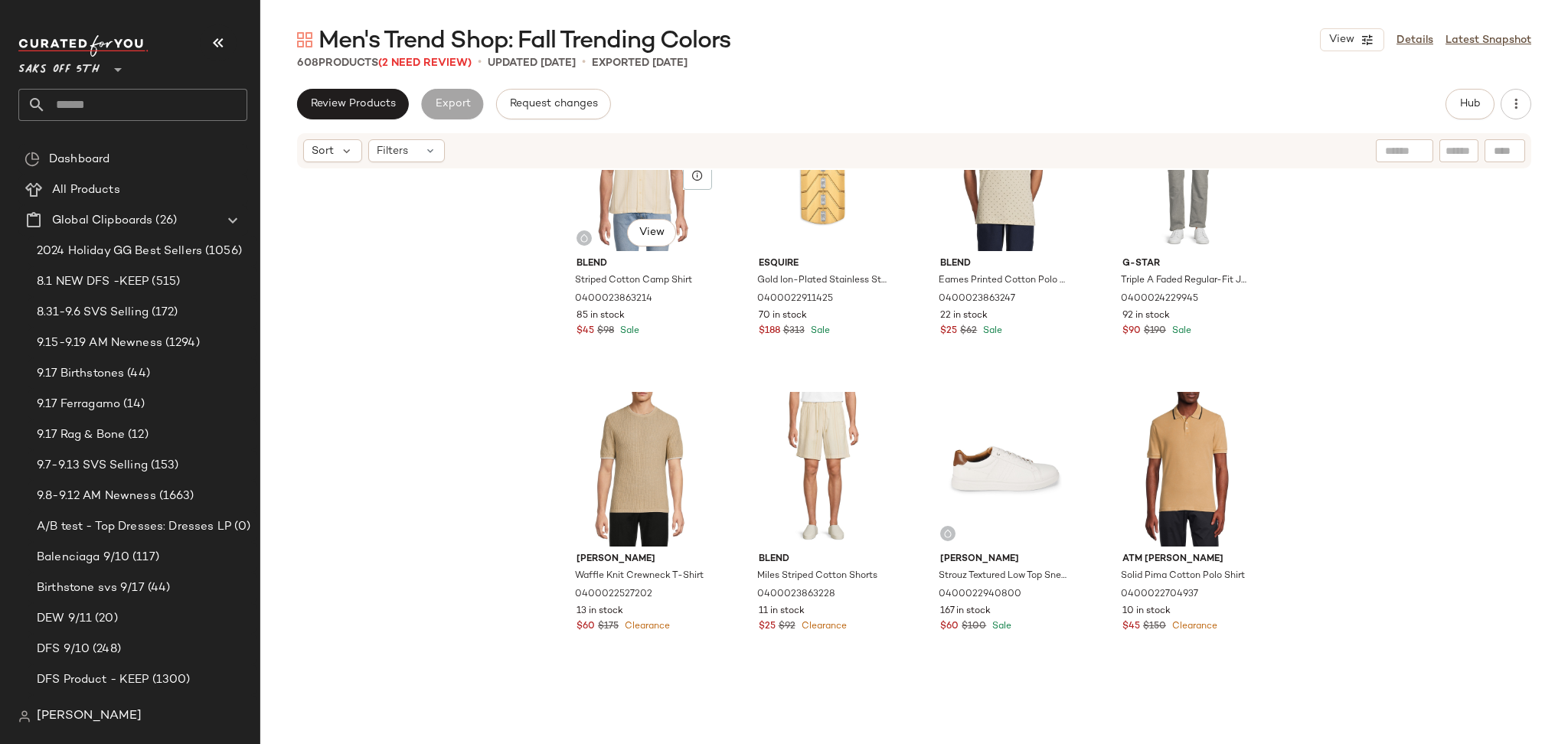
scroll to position [5717, 0]
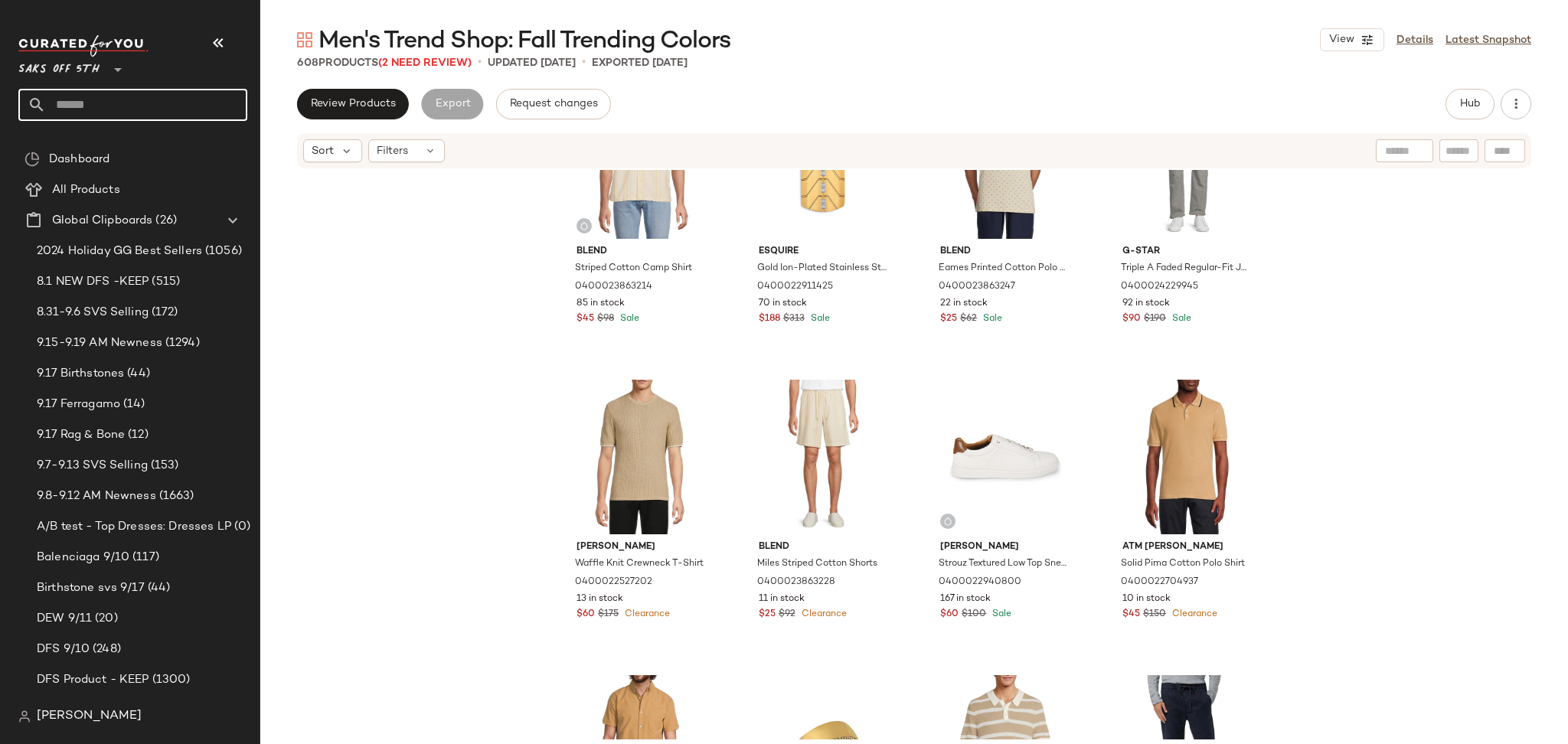
click at [176, 109] on input "text" at bounding box center [146, 105] width 201 height 32
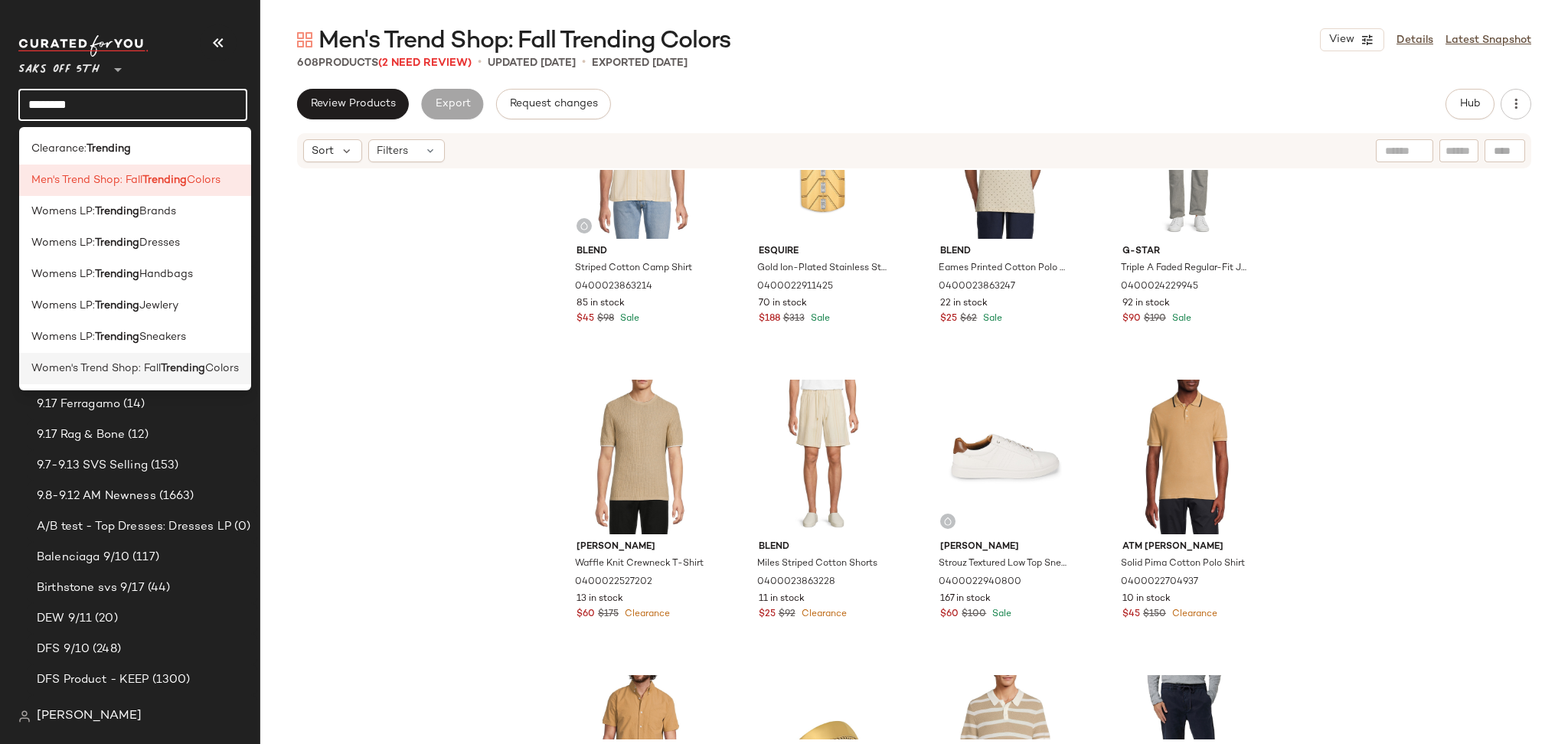
type input "********"
click at [213, 378] on div "Women's Trend Shop: Fall Trending Colors" at bounding box center [135, 368] width 232 height 31
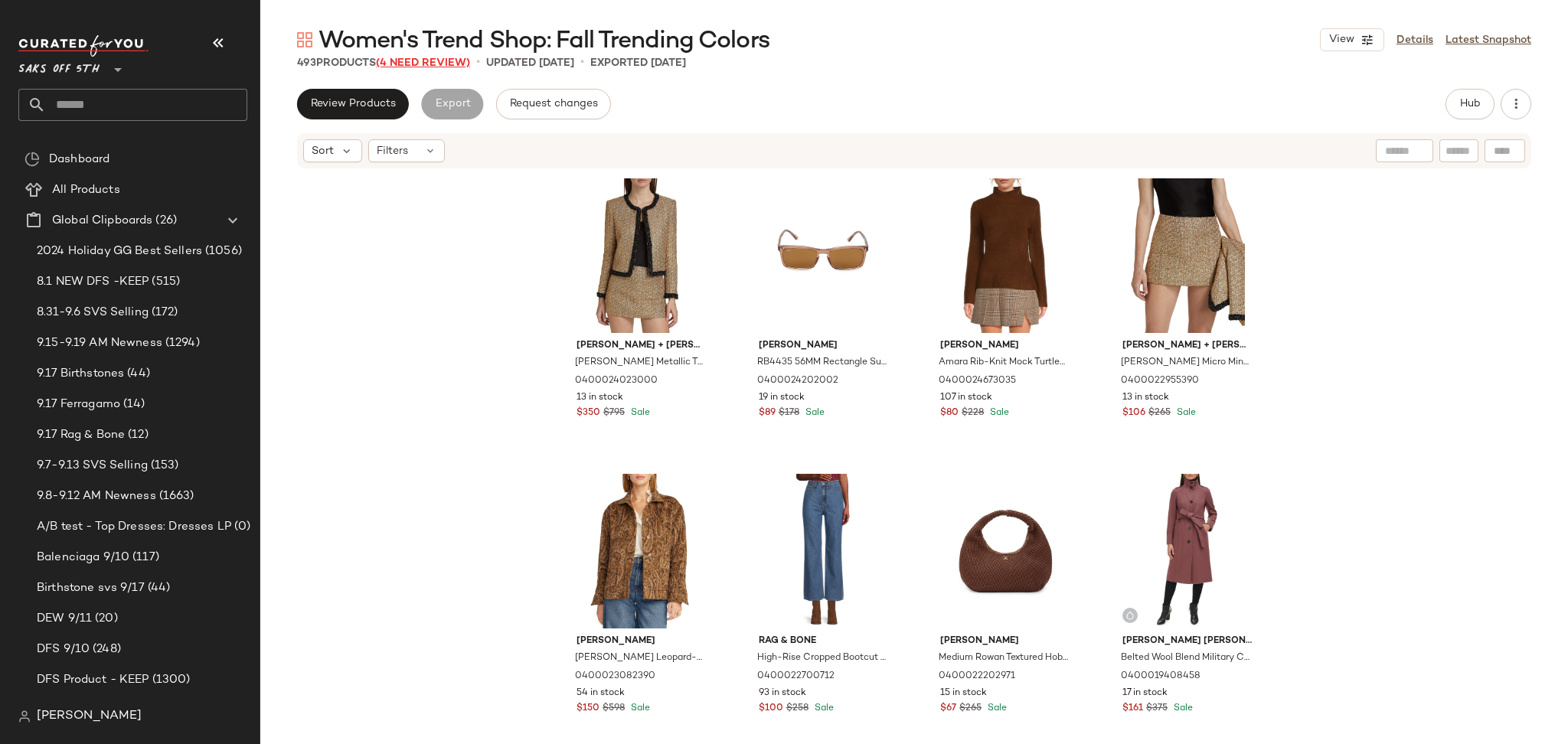
click at [442, 65] on span "(4 Need Review)" at bounding box center [423, 63] width 94 height 11
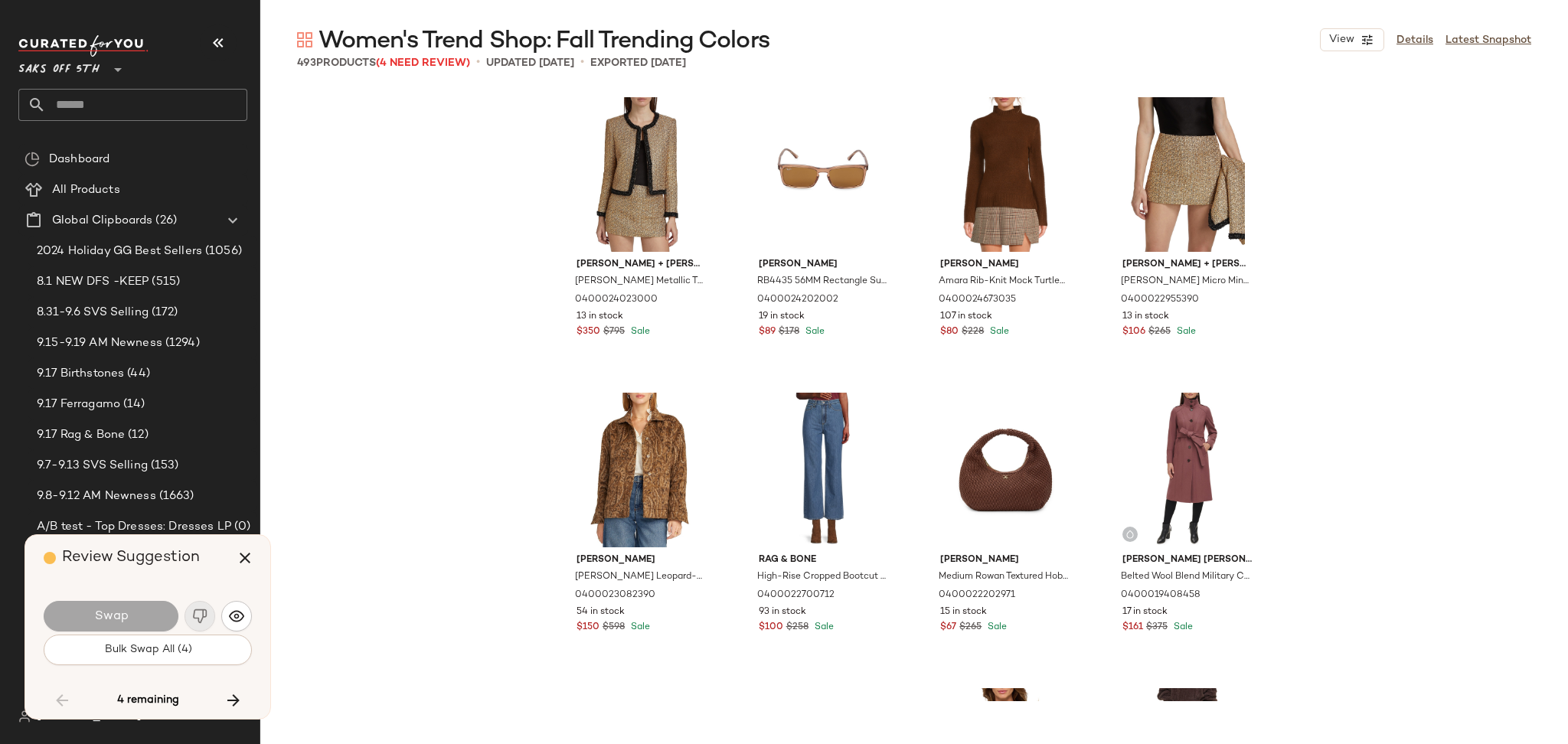
scroll to position [23329, 0]
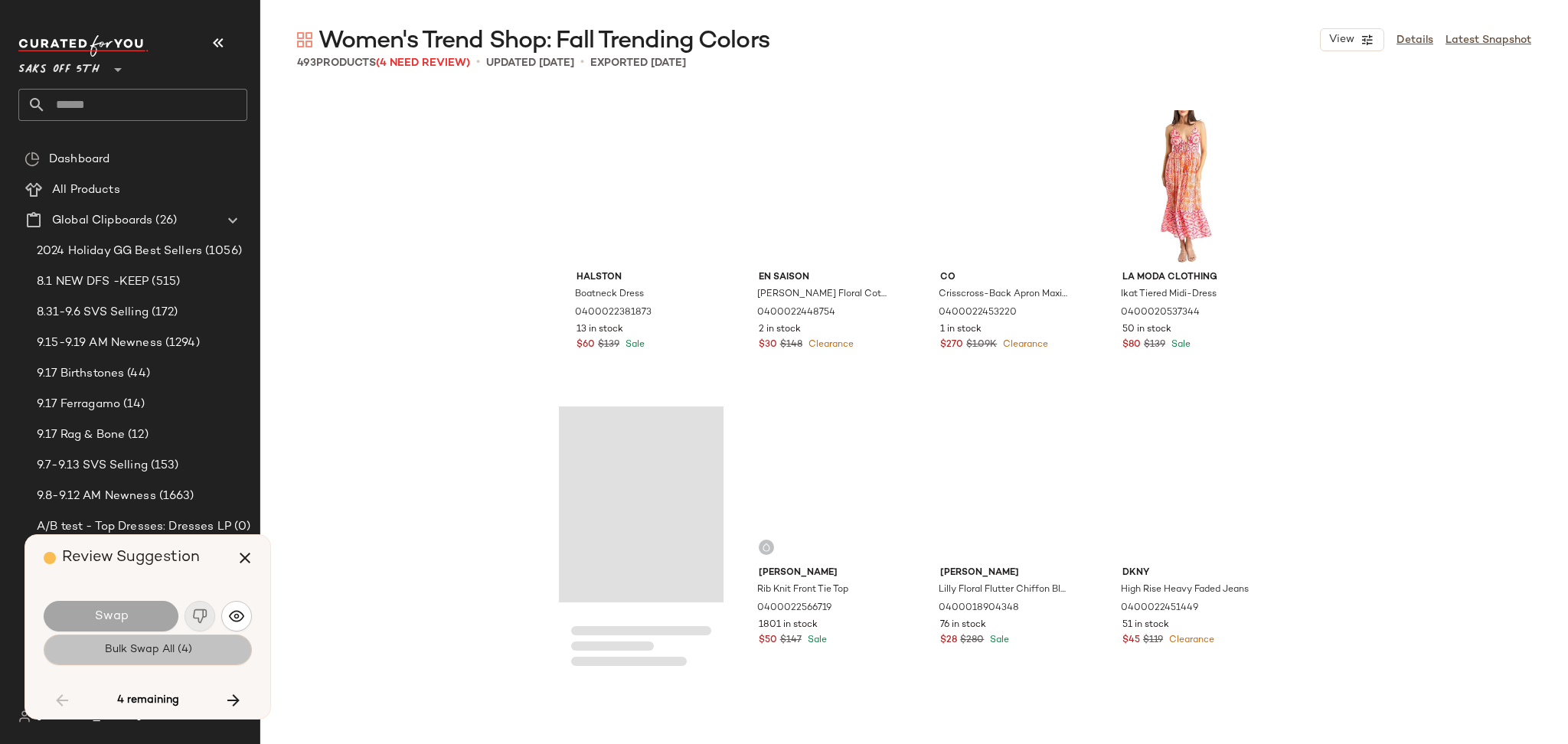
click at [202, 652] on button "Bulk Swap All (4)" at bounding box center [147, 650] width 208 height 30
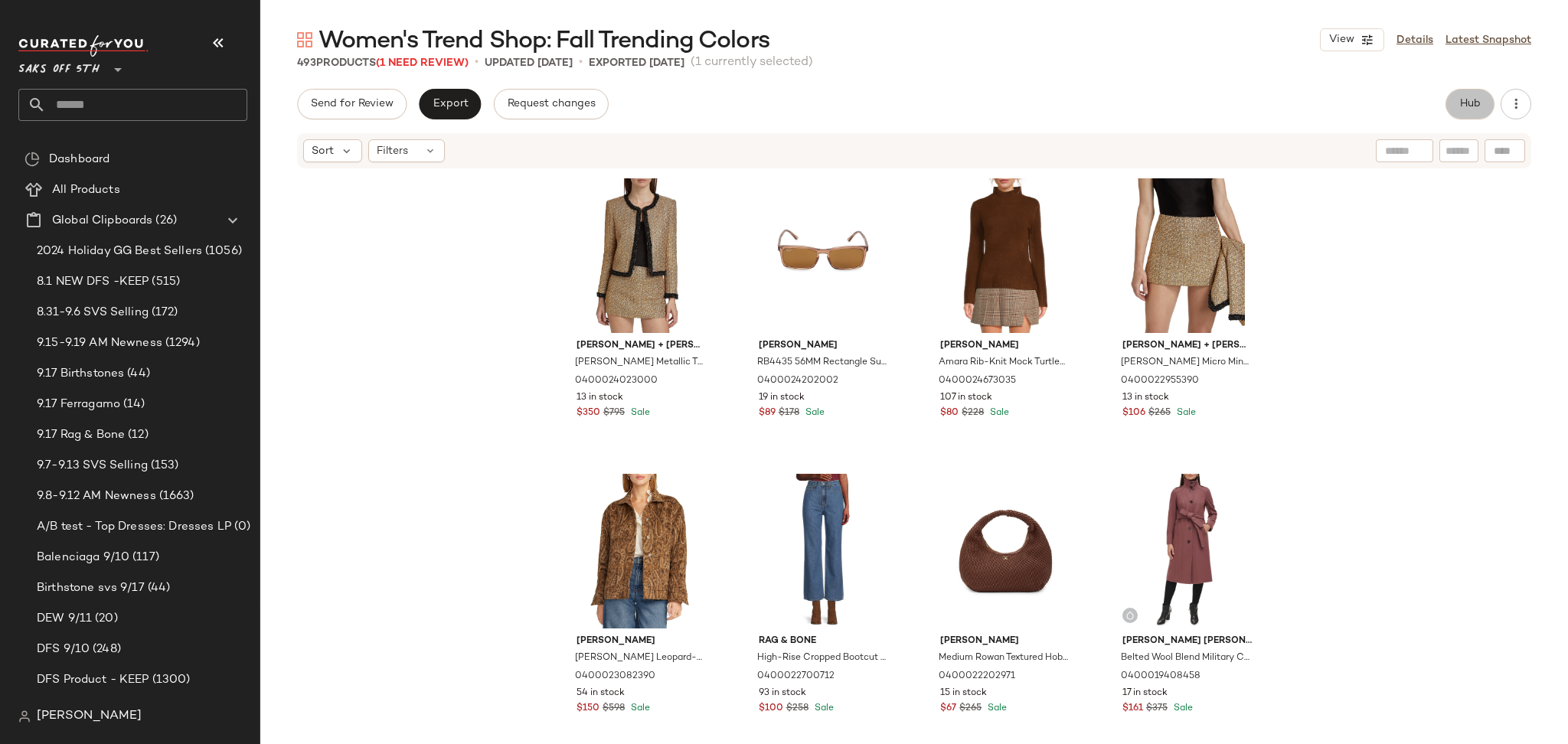
click at [1462, 99] on span "Hub" at bounding box center [1469, 104] width 22 height 12
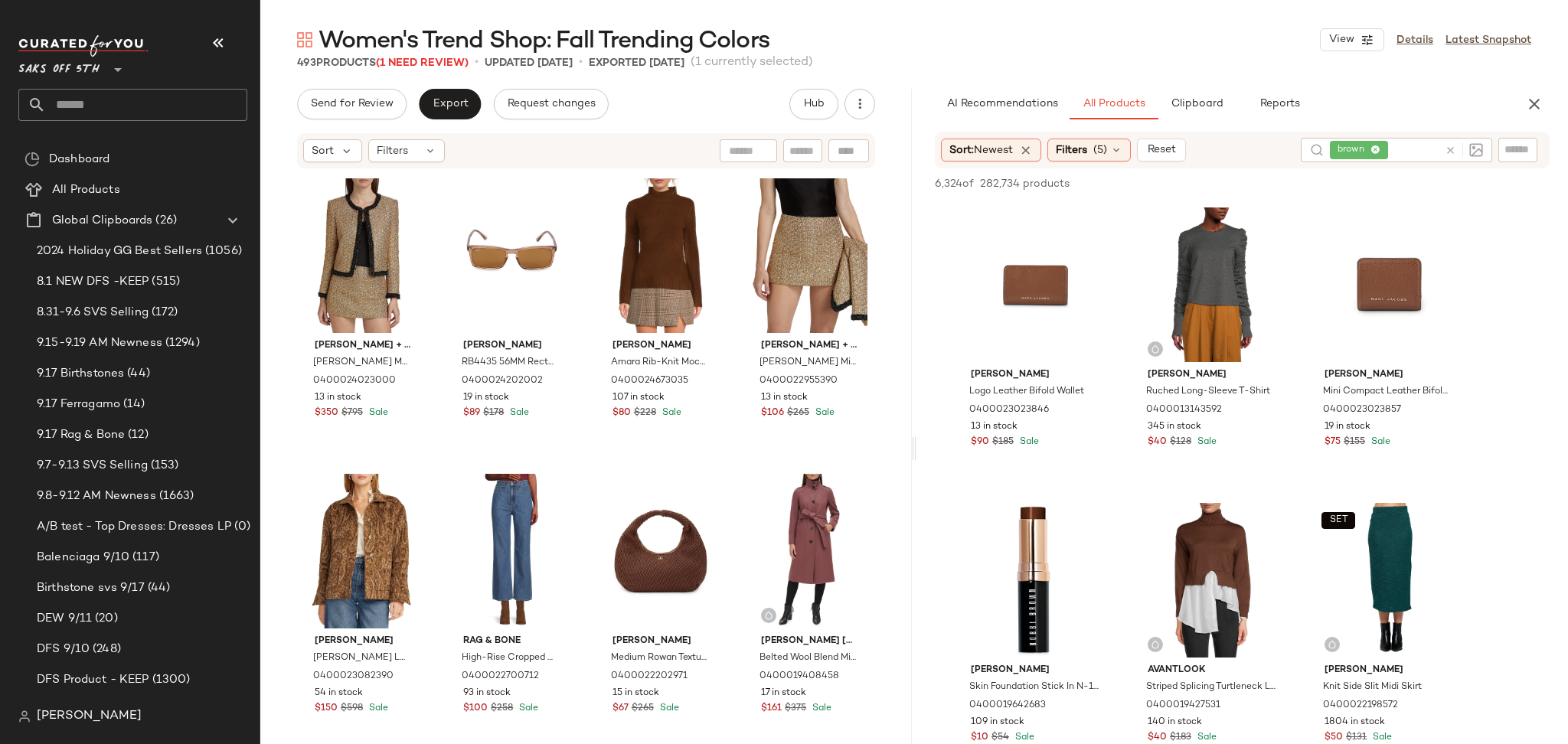
click at [1373, 148] on icon at bounding box center [1374, 150] width 10 height 10
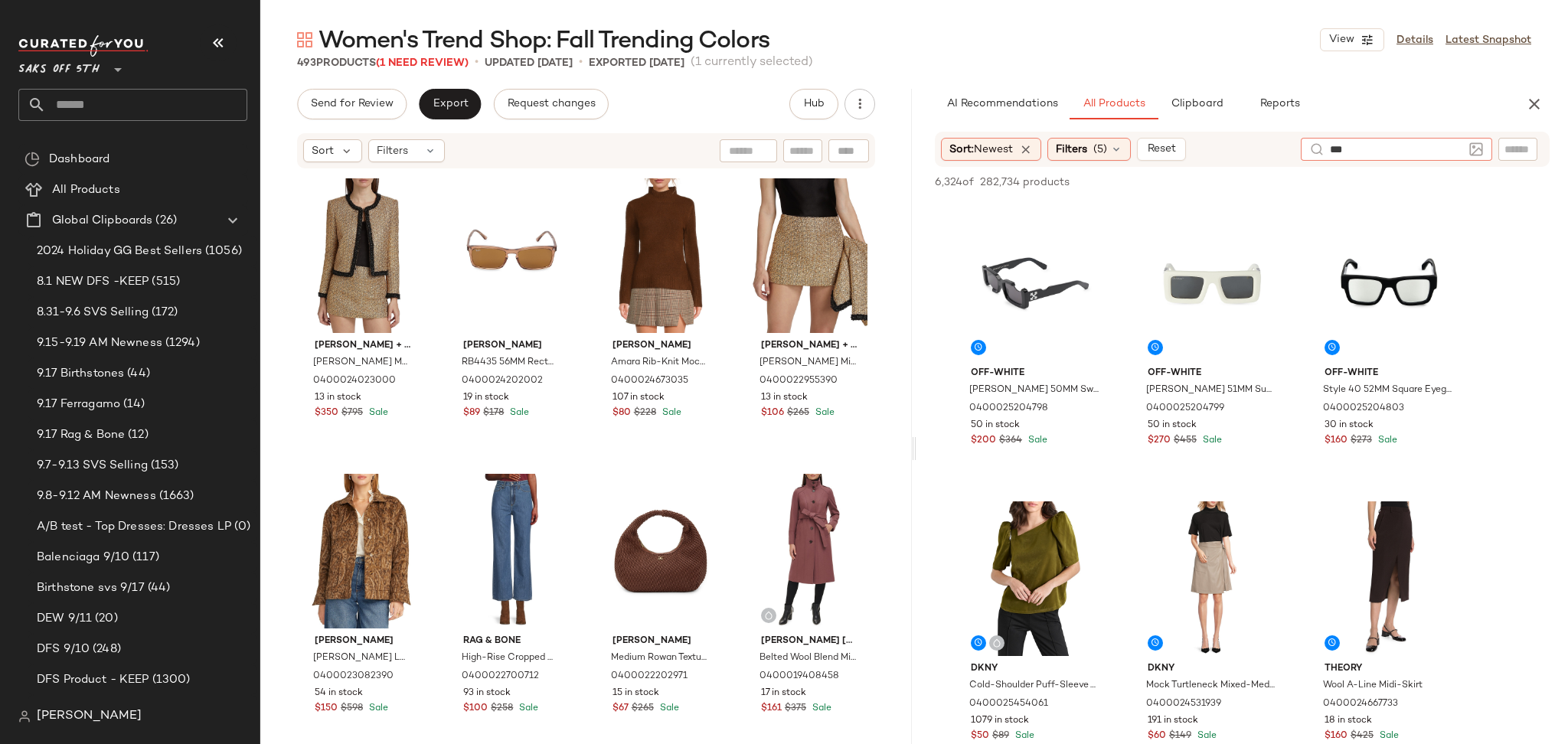
type input "****"
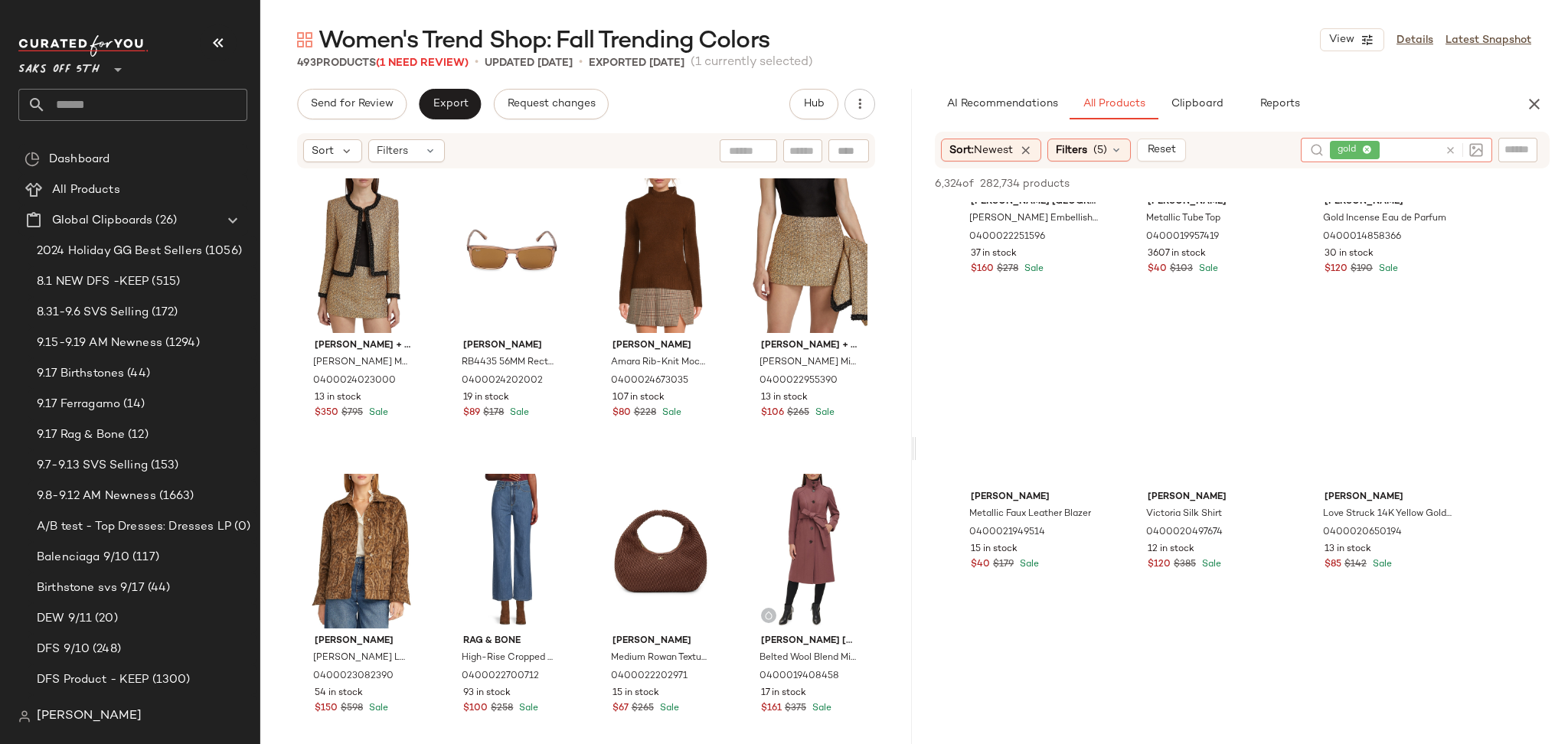
scroll to position [977, 0]
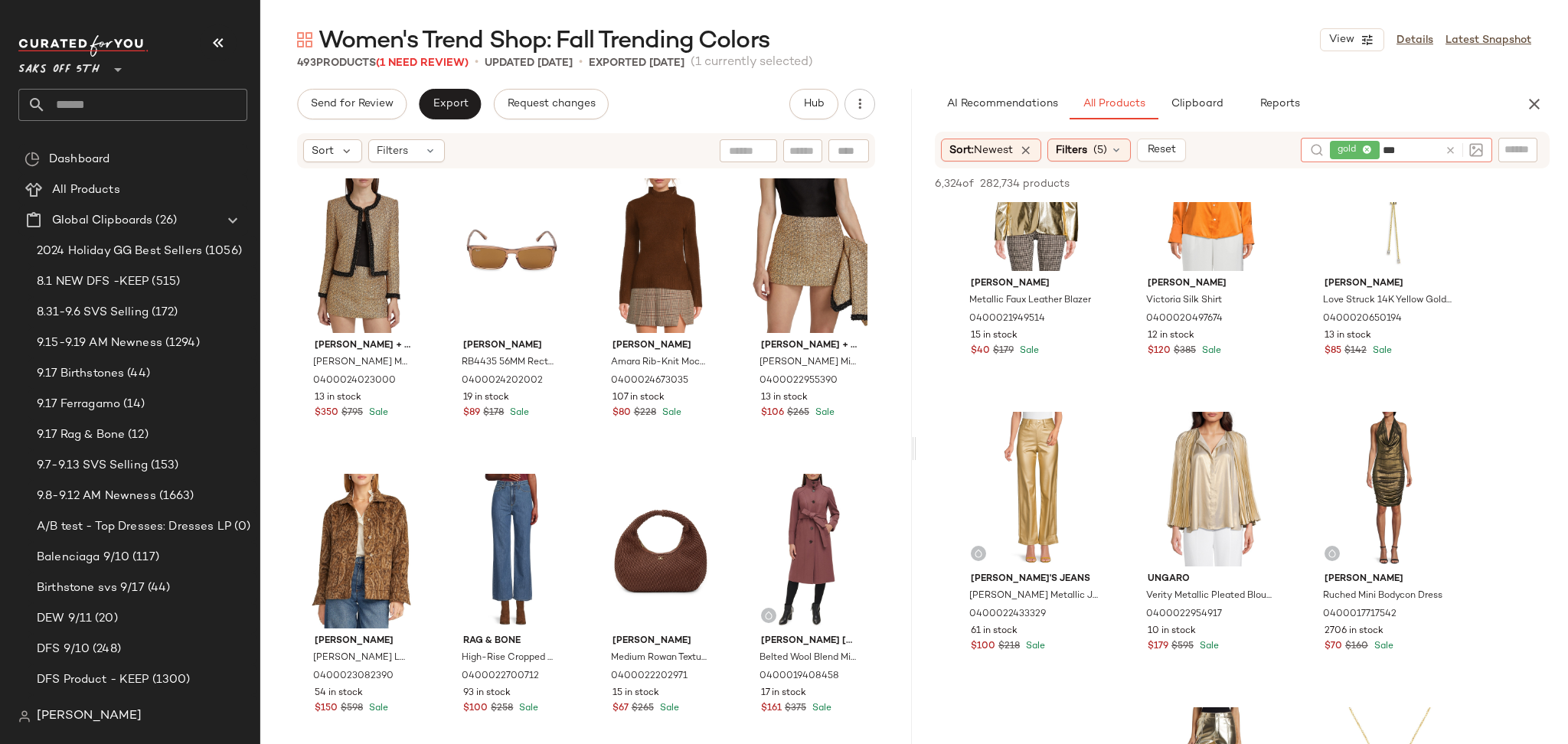
type input "****"
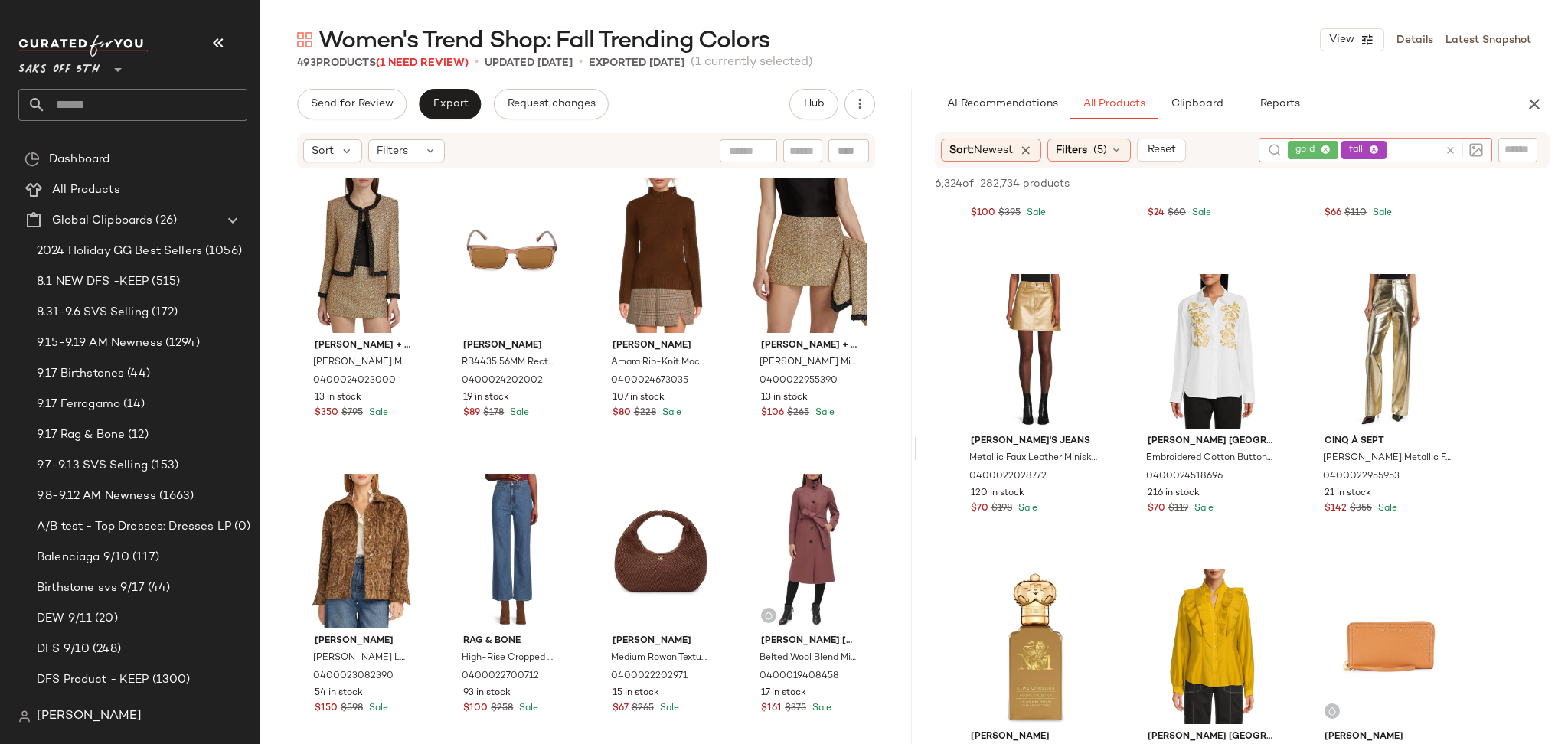
scroll to position [4081, 0]
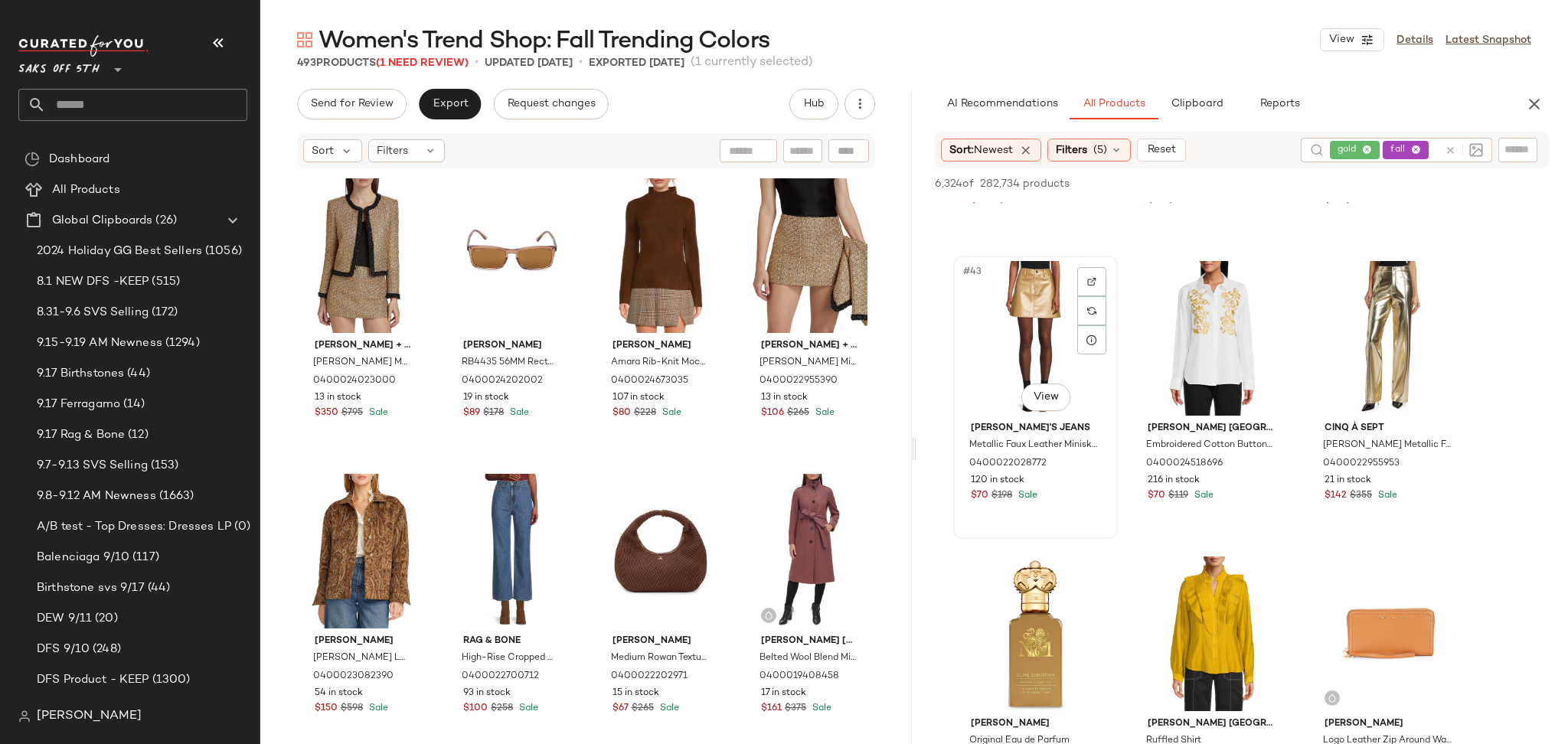
click at [998, 308] on div "#43 View" at bounding box center [1035, 338] width 154 height 155
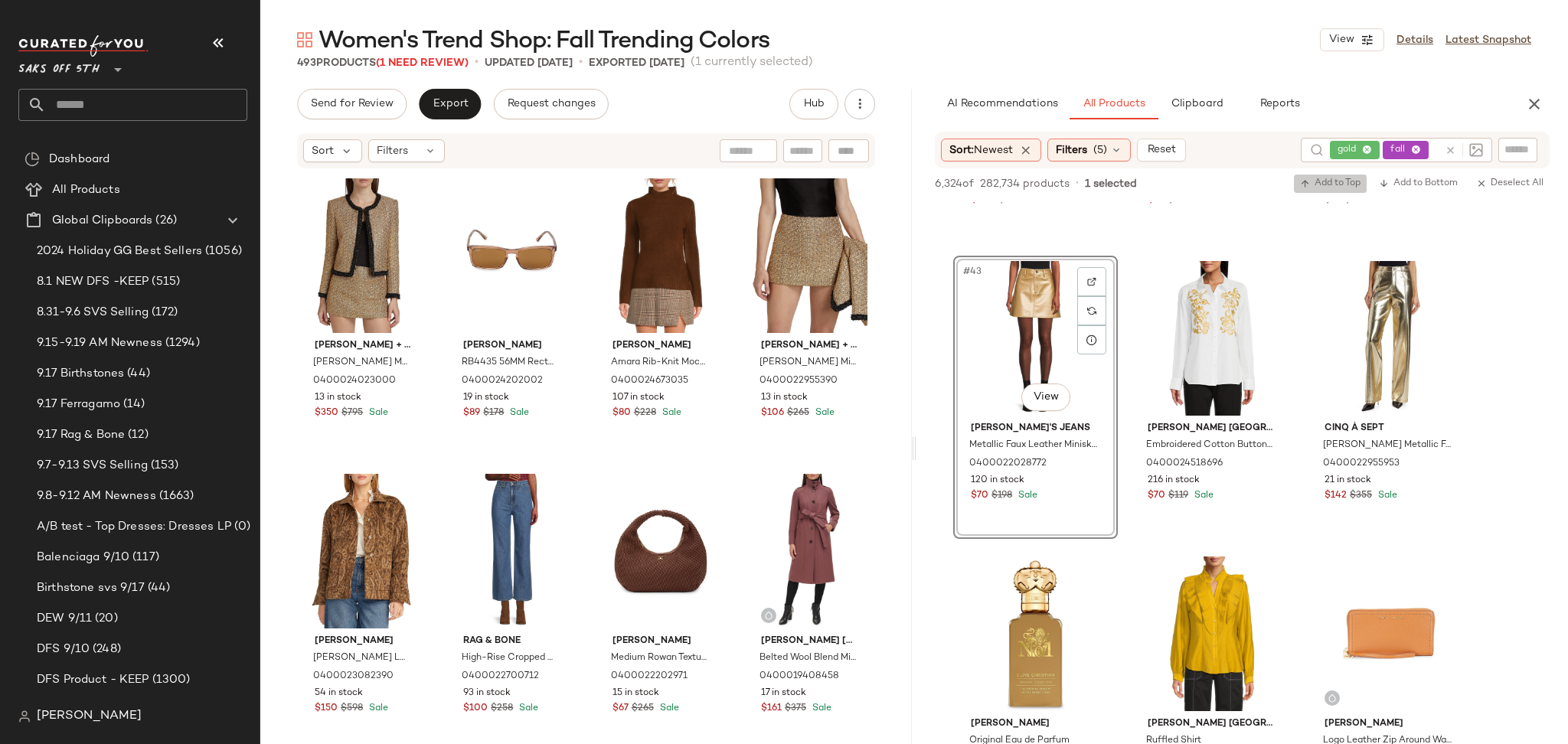
click at [1322, 183] on span "Add to Top" at bounding box center [1330, 183] width 60 height 10
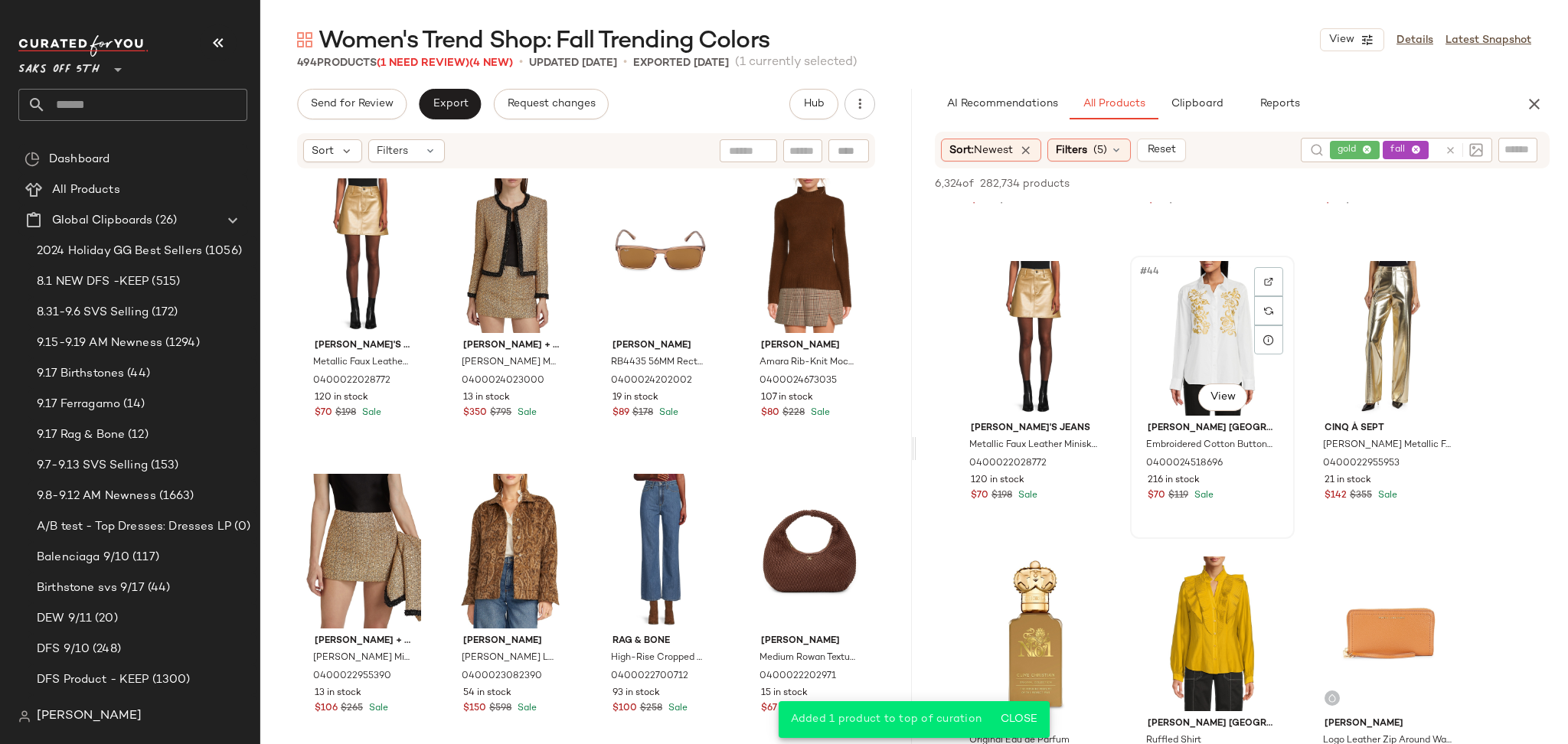
click at [1172, 329] on div "#44 View" at bounding box center [1212, 338] width 154 height 155
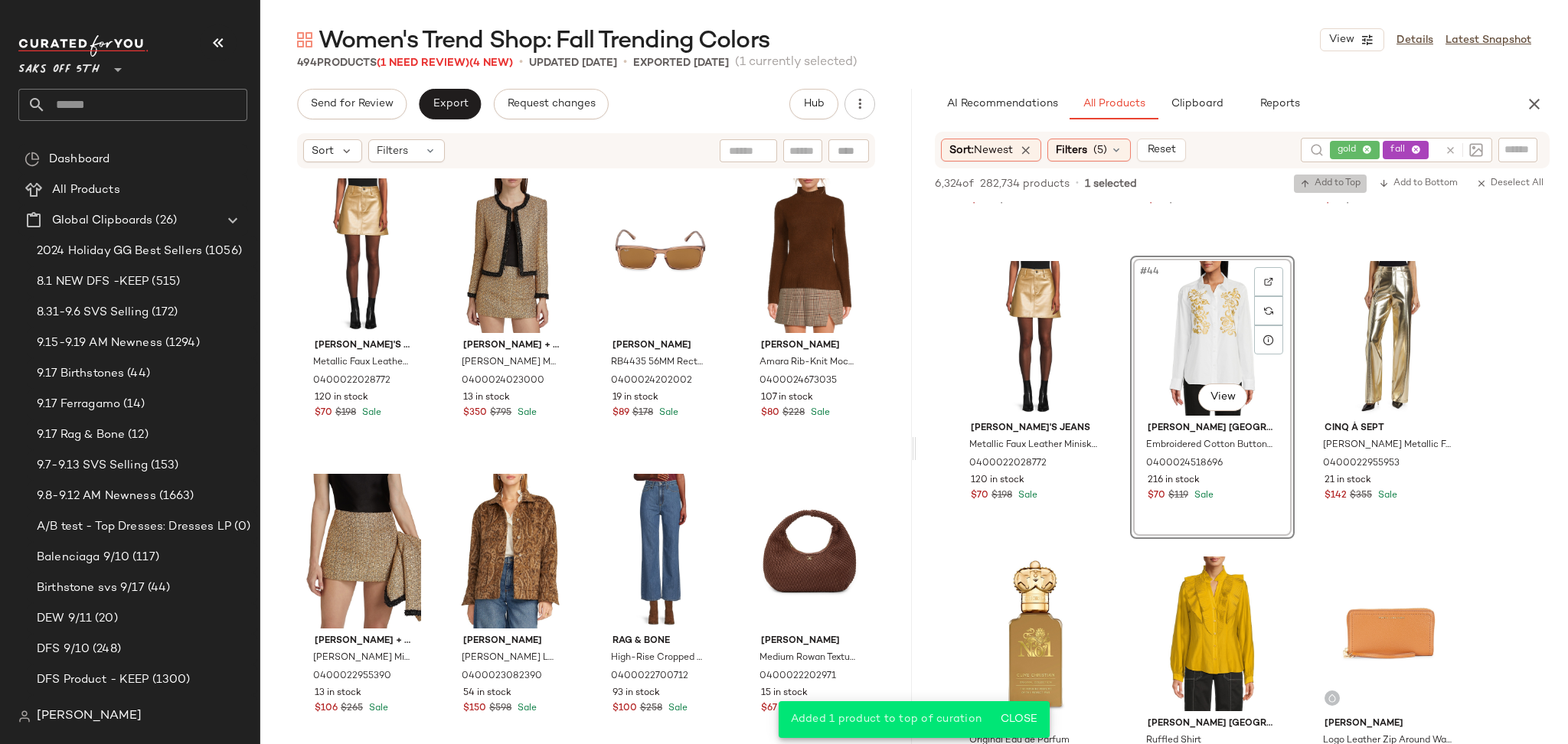
click at [1329, 179] on span "Add to Top" at bounding box center [1330, 183] width 60 height 10
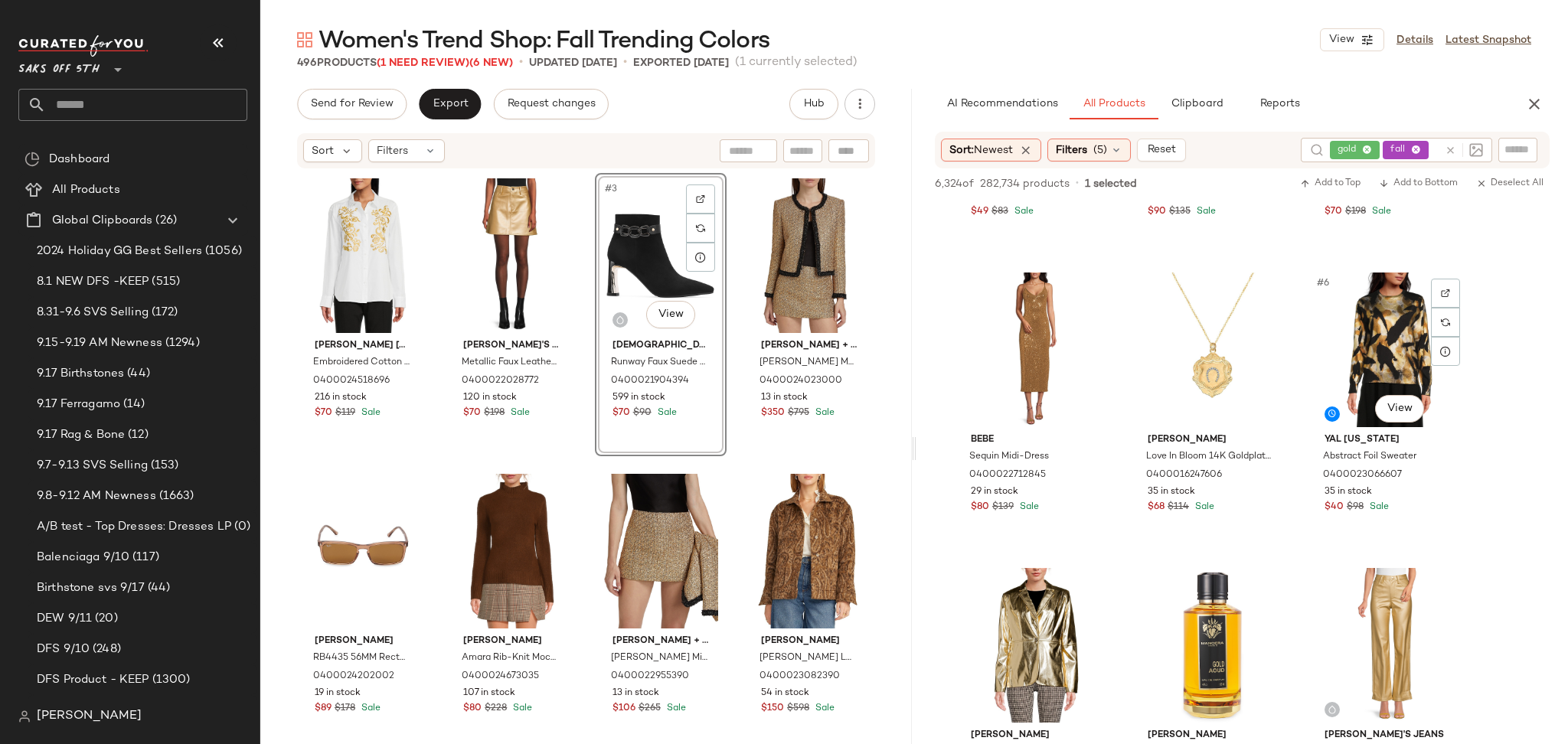
scroll to position [228, 0]
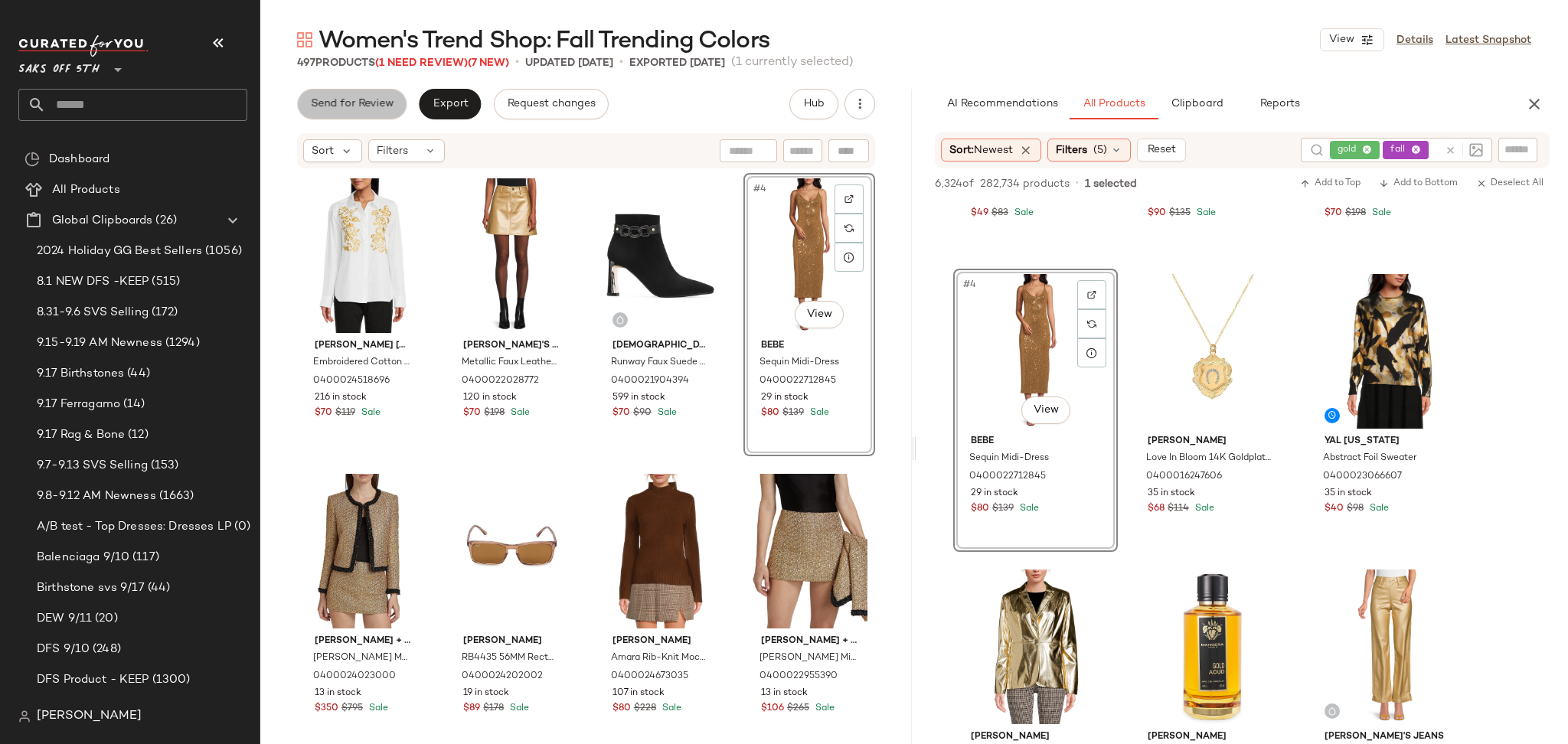
click at [382, 110] on span "Send for Review" at bounding box center [351, 104] width 83 height 12
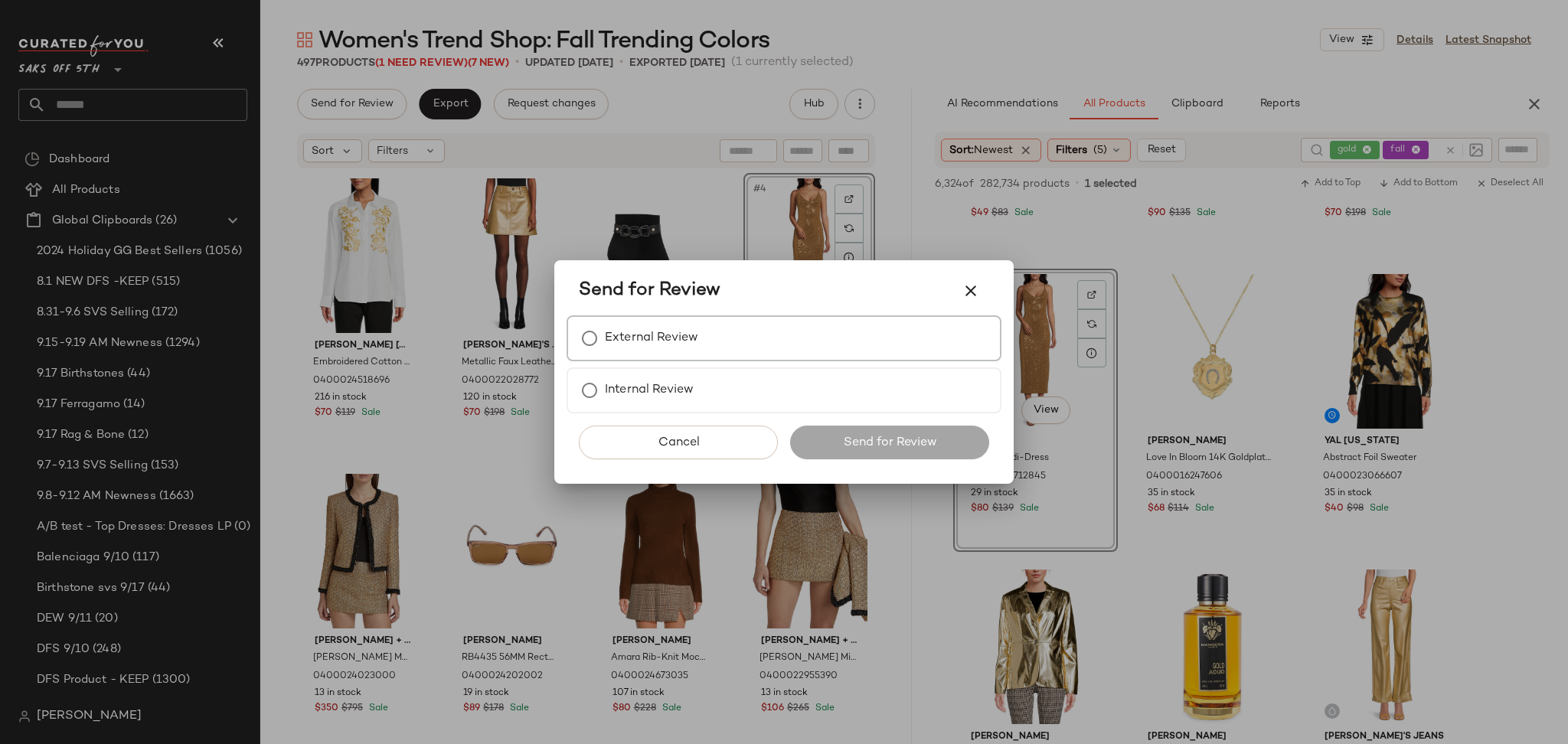
click at [681, 337] on label "External Review" at bounding box center [651, 338] width 94 height 30
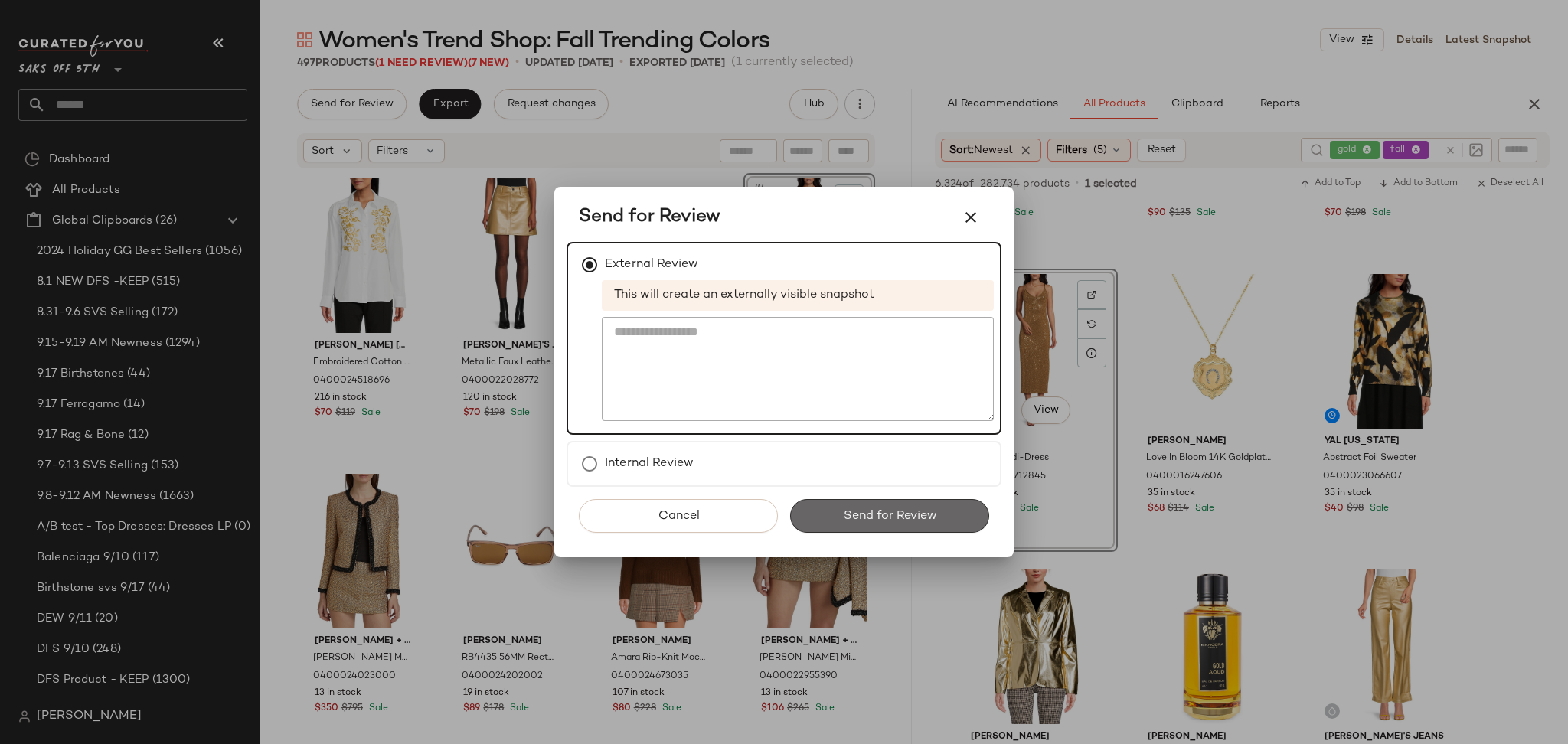
click at [890, 509] on span "Send for Review" at bounding box center [889, 516] width 94 height 14
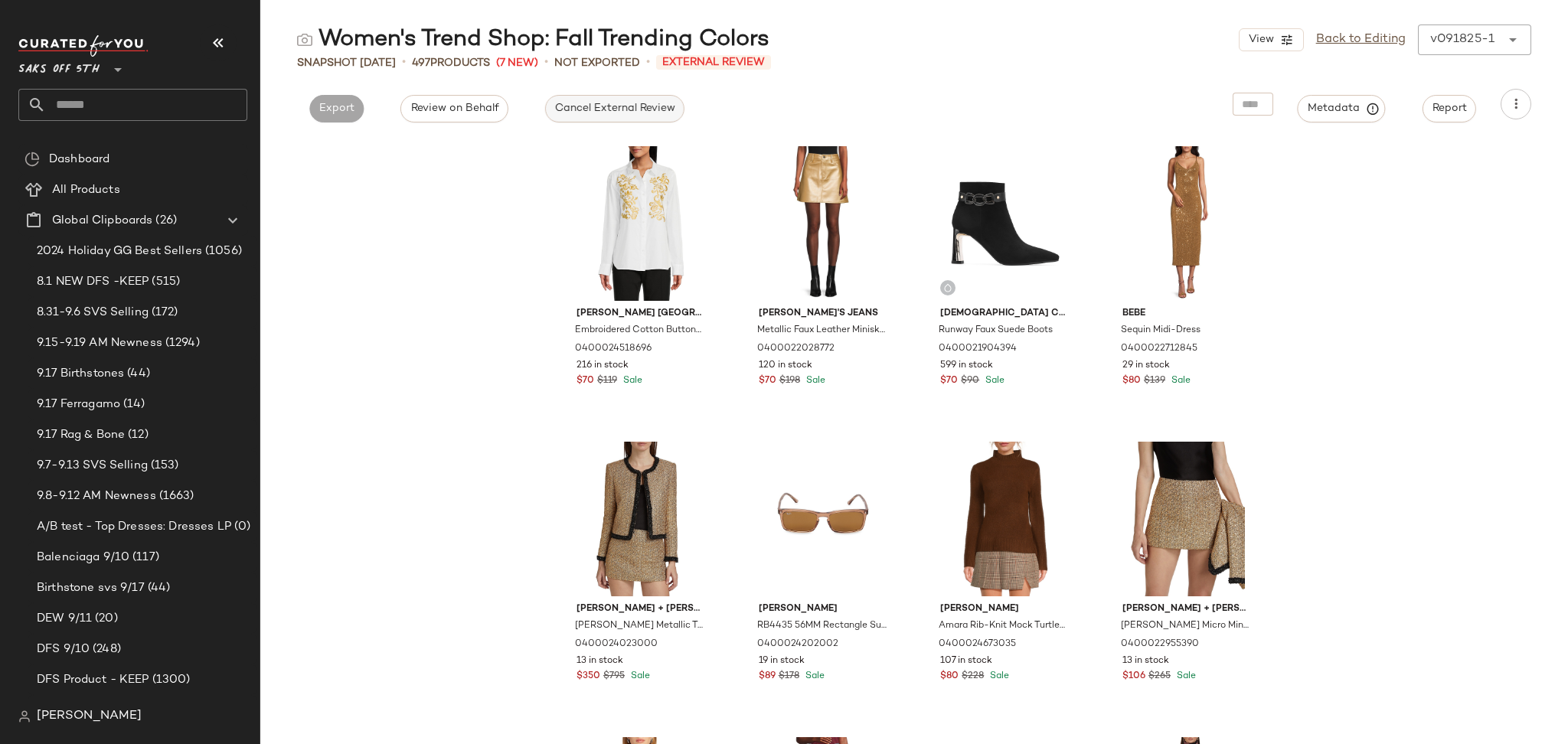
click at [589, 115] on button "Cancel External Review" at bounding box center [614, 108] width 139 height 27
click at [466, 98] on button "Export" at bounding box center [475, 108] width 55 height 27
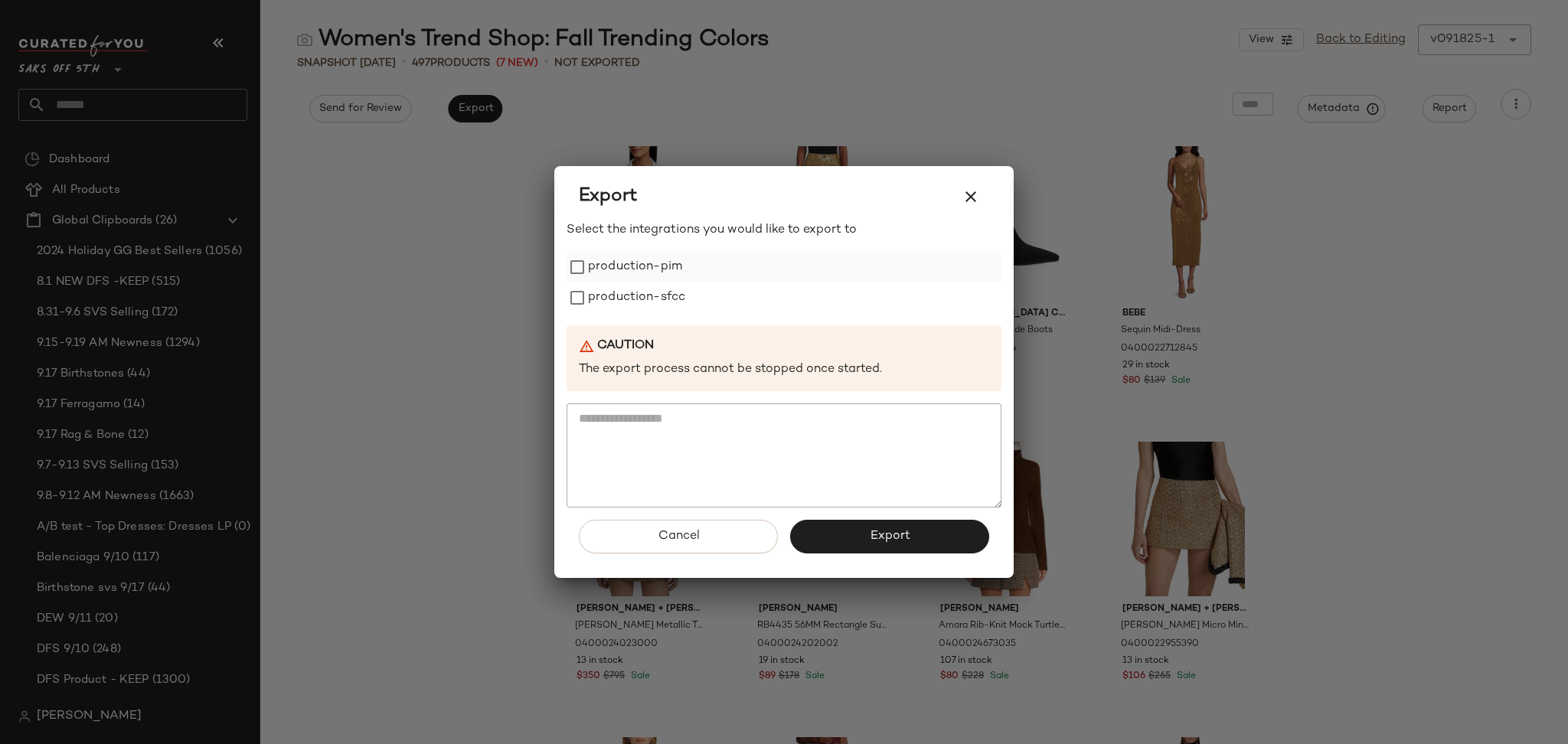
click at [656, 270] on label "production-pim" at bounding box center [635, 267] width 94 height 30
click at [656, 294] on label "production-sfcc" at bounding box center [636, 297] width 97 height 30
click at [868, 526] on button "Export" at bounding box center [889, 536] width 199 height 34
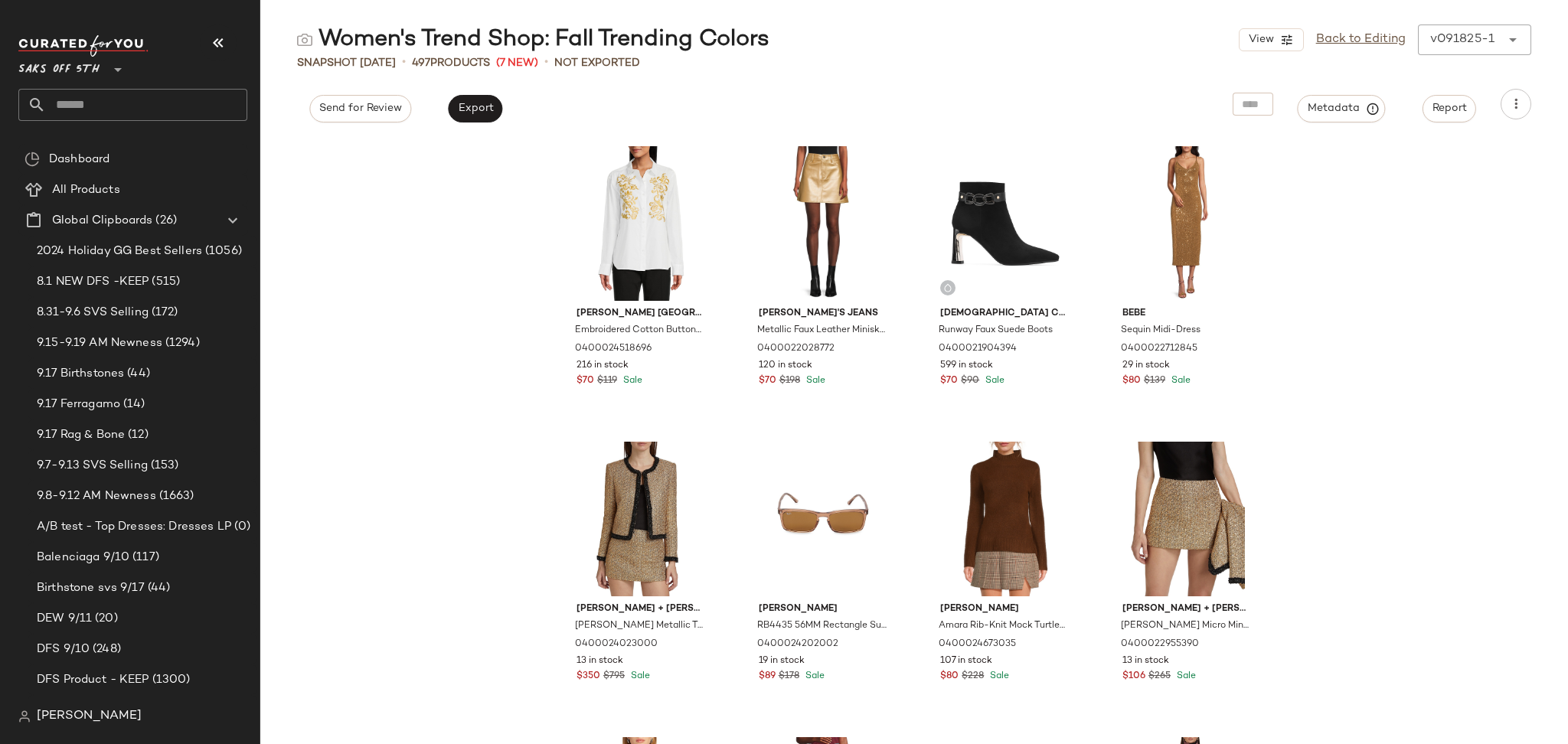
click at [147, 112] on input "text" at bounding box center [146, 105] width 201 height 32
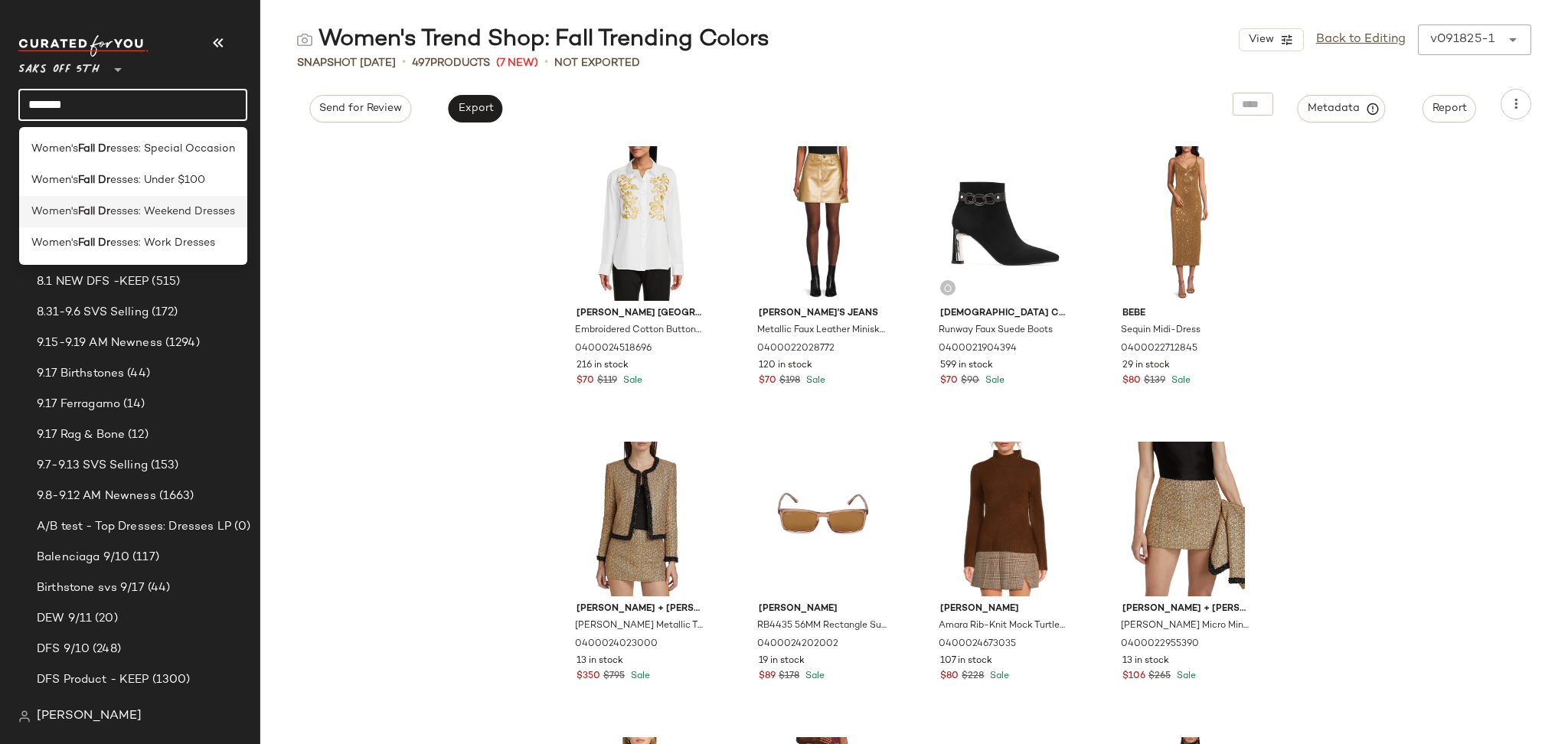
type input "*******"
click at [160, 211] on span "esses: Weekend Dresses" at bounding box center [173, 211] width 125 height 16
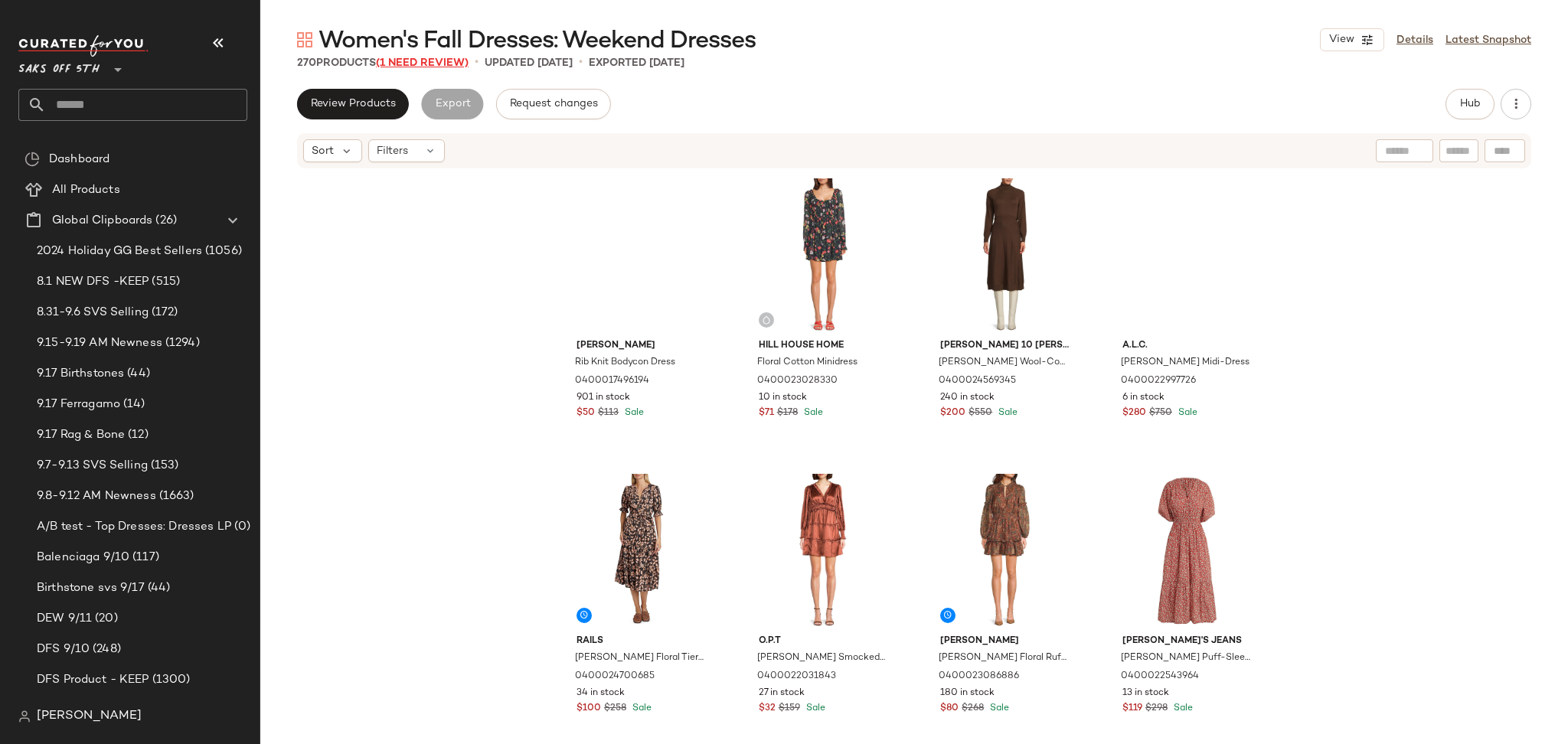
click at [445, 61] on span "(1 Need Review)" at bounding box center [422, 63] width 93 height 11
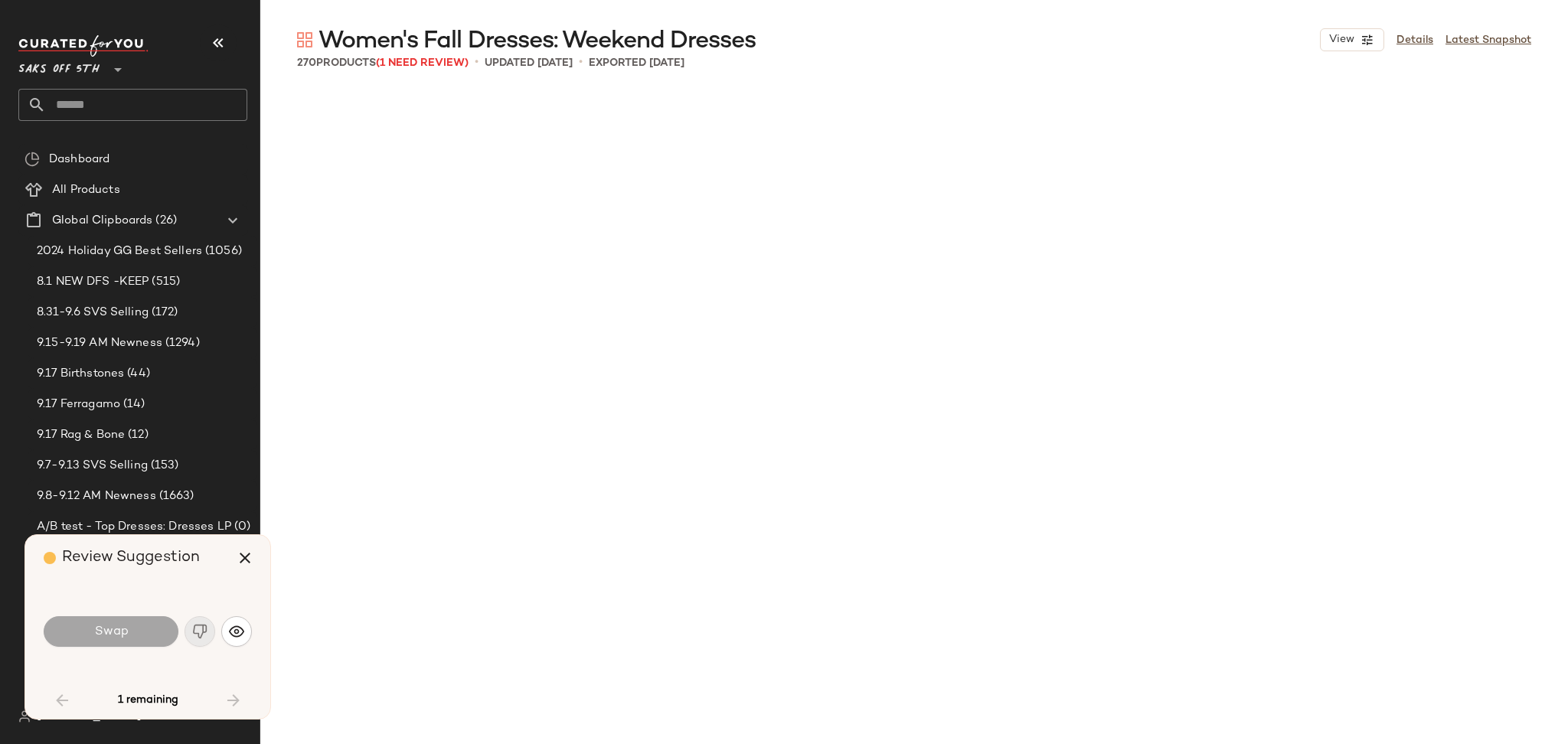
scroll to position [2953, 0]
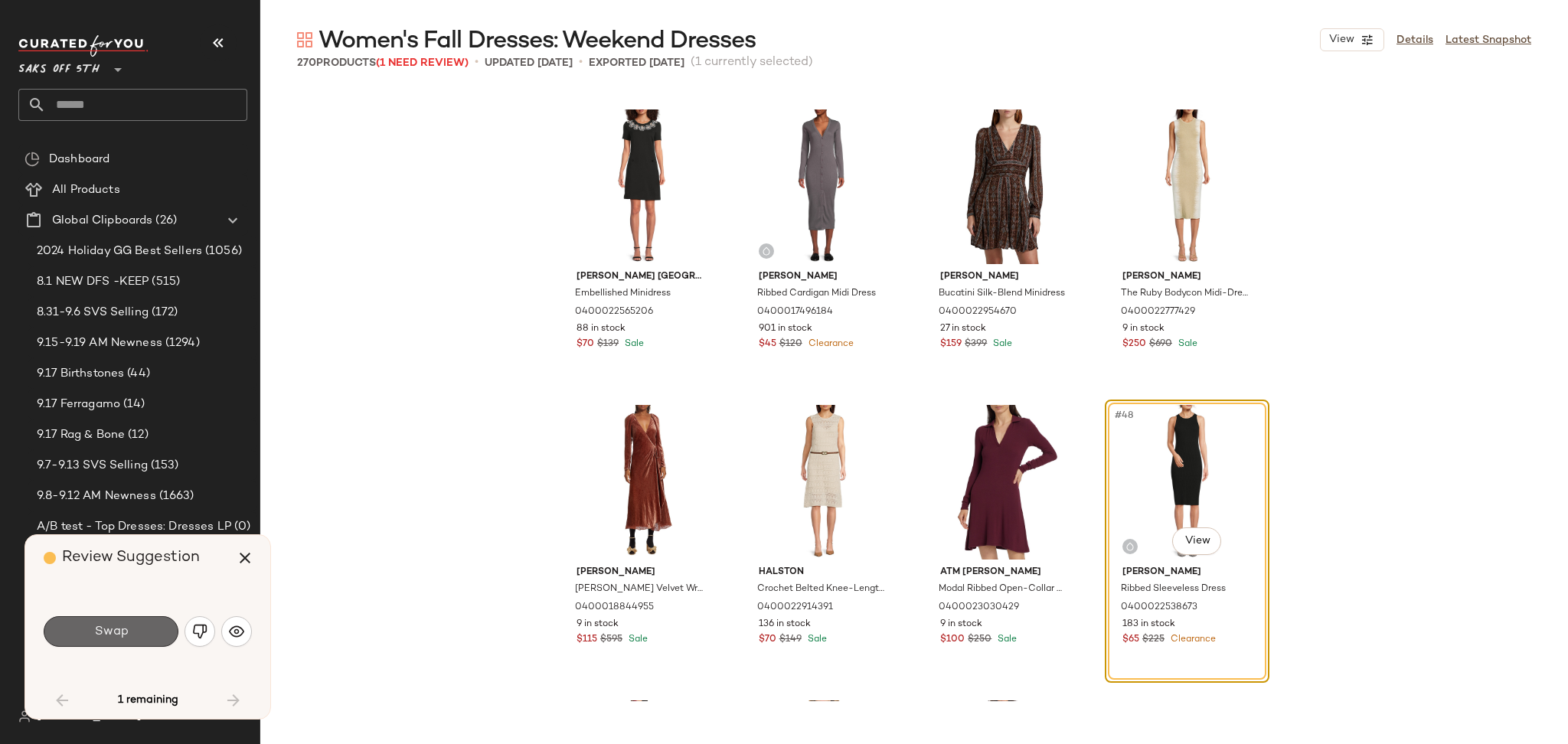
click at [147, 625] on button "Swap" at bounding box center [111, 631] width 135 height 30
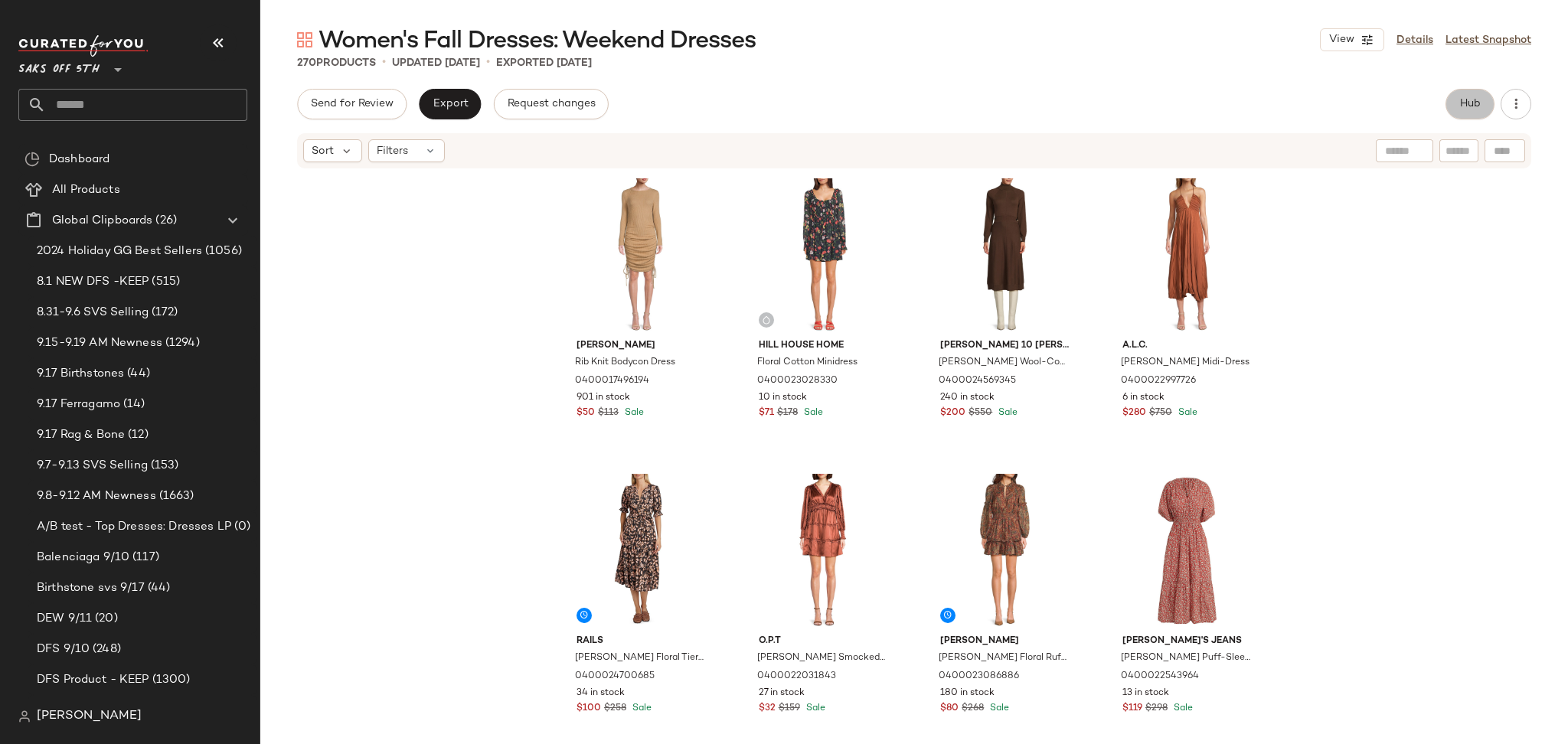
click at [1468, 110] on span "Hub" at bounding box center [1469, 104] width 22 height 12
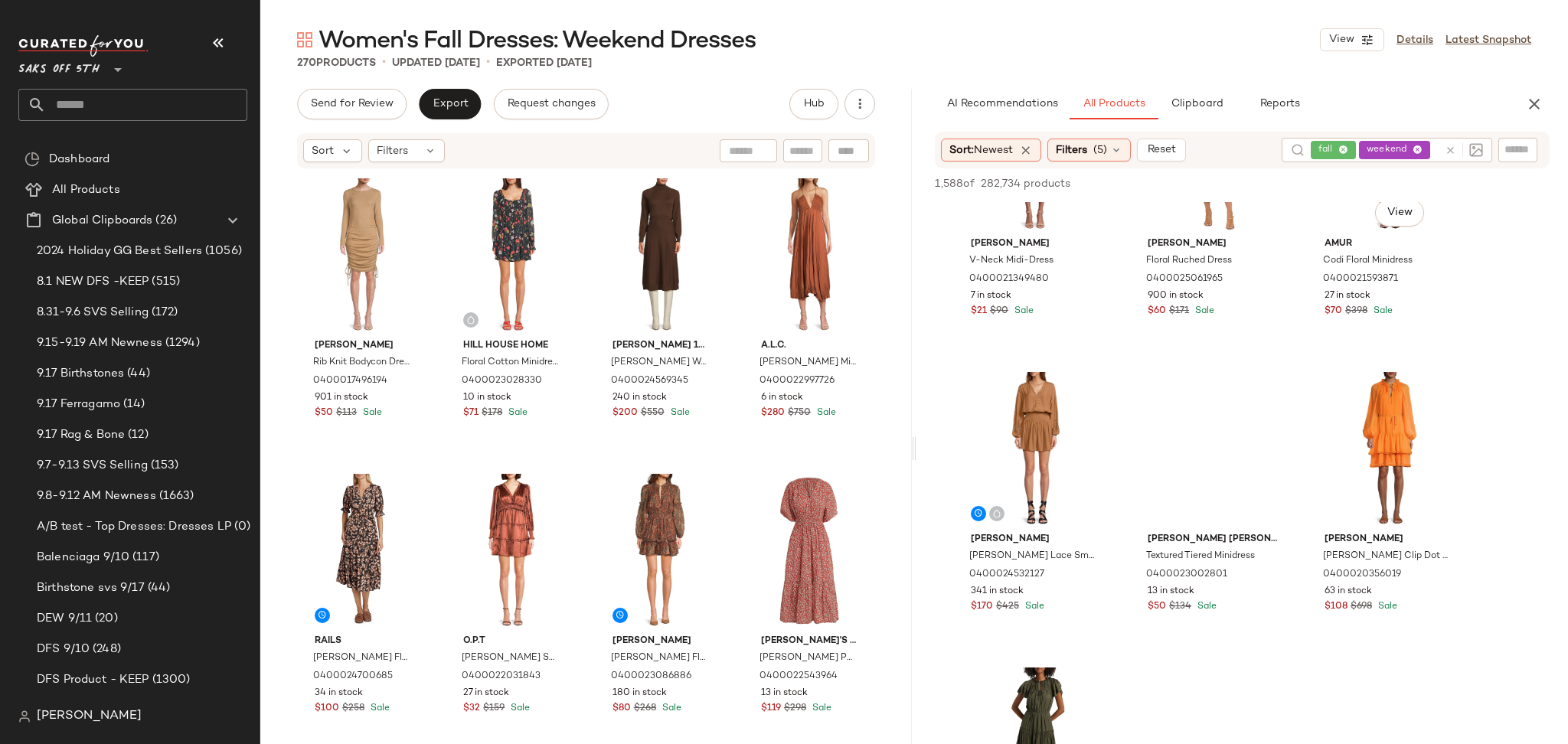
scroll to position [1031, 0]
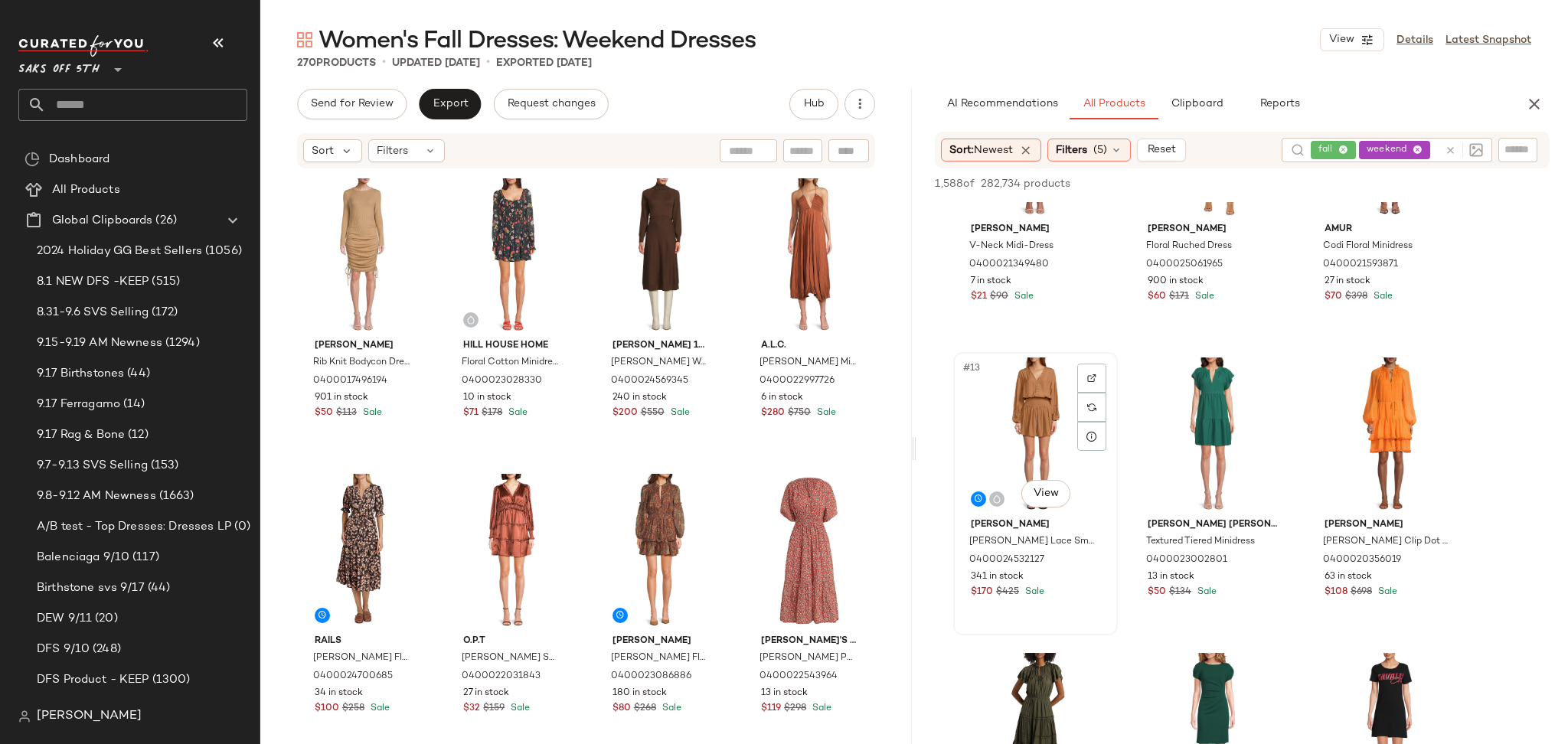
click at [1013, 369] on div "#13 View" at bounding box center [1035, 434] width 154 height 155
click at [1347, 184] on span "Add to Top" at bounding box center [1330, 183] width 60 height 10
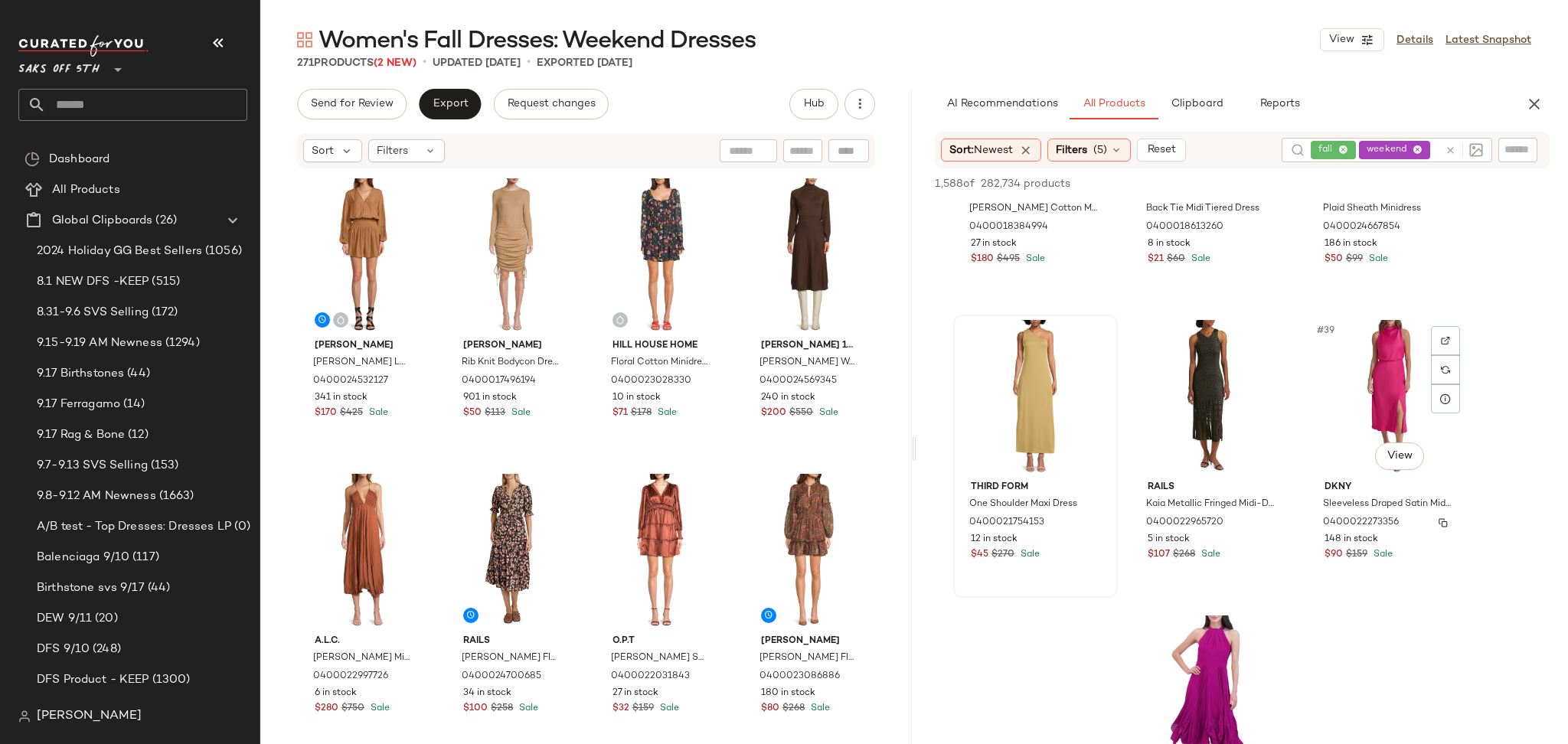
scroll to position [3432, 0]
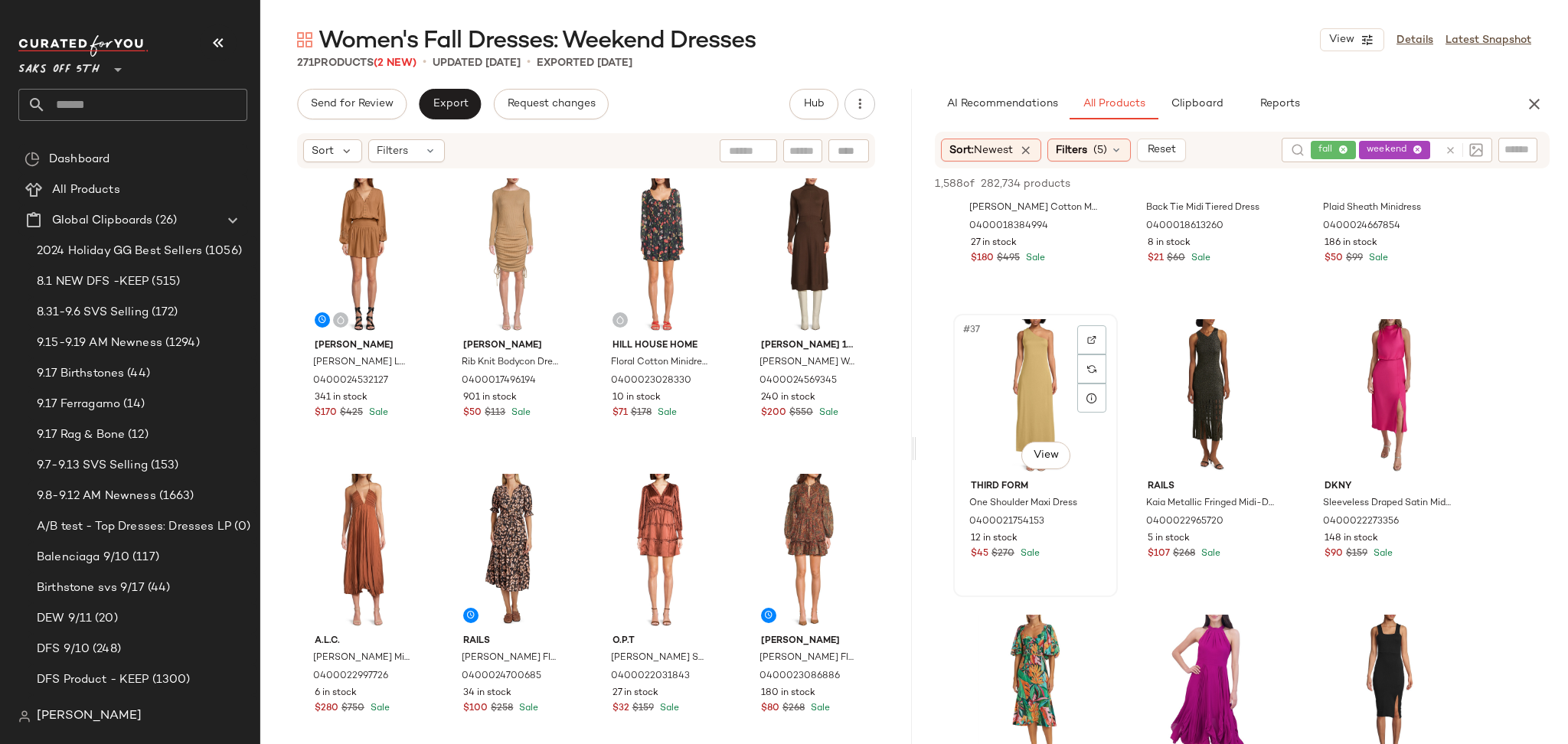
click at [1041, 384] on div "#37 View" at bounding box center [1035, 397] width 154 height 155
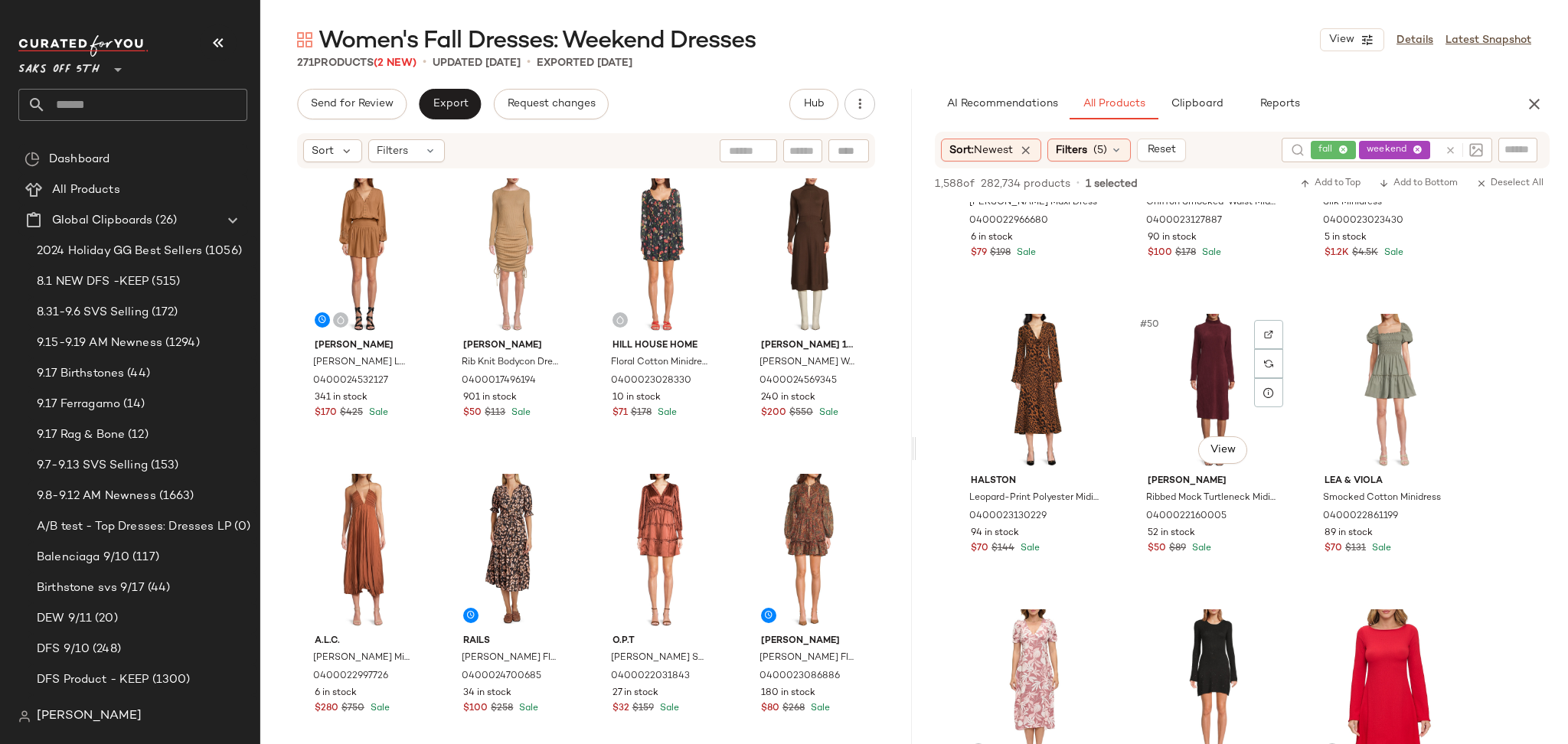
scroll to position [4620, 0]
click at [1047, 382] on div "#49 View" at bounding box center [1035, 390] width 154 height 155
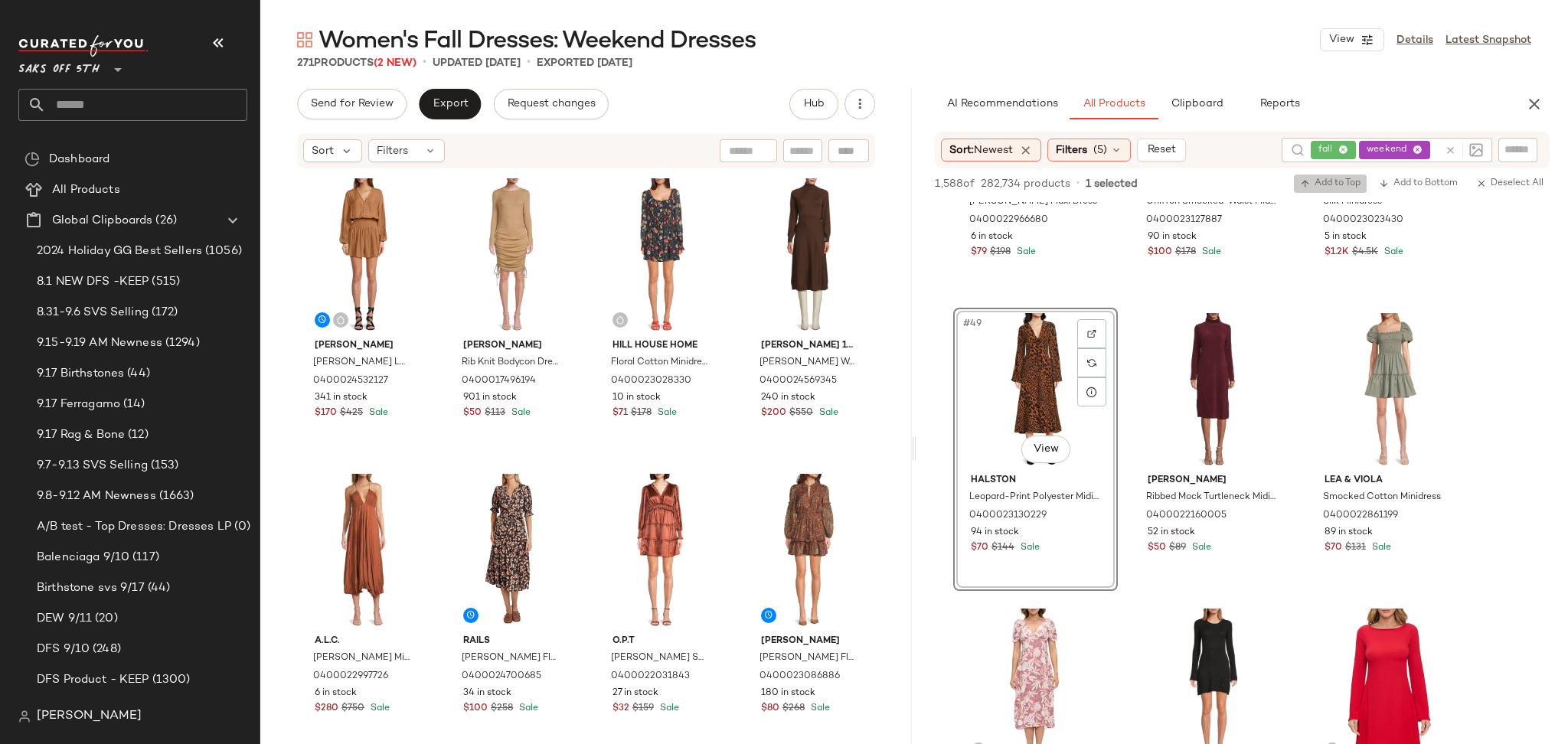
click at [1322, 183] on span "Add to Top" at bounding box center [1330, 183] width 60 height 10
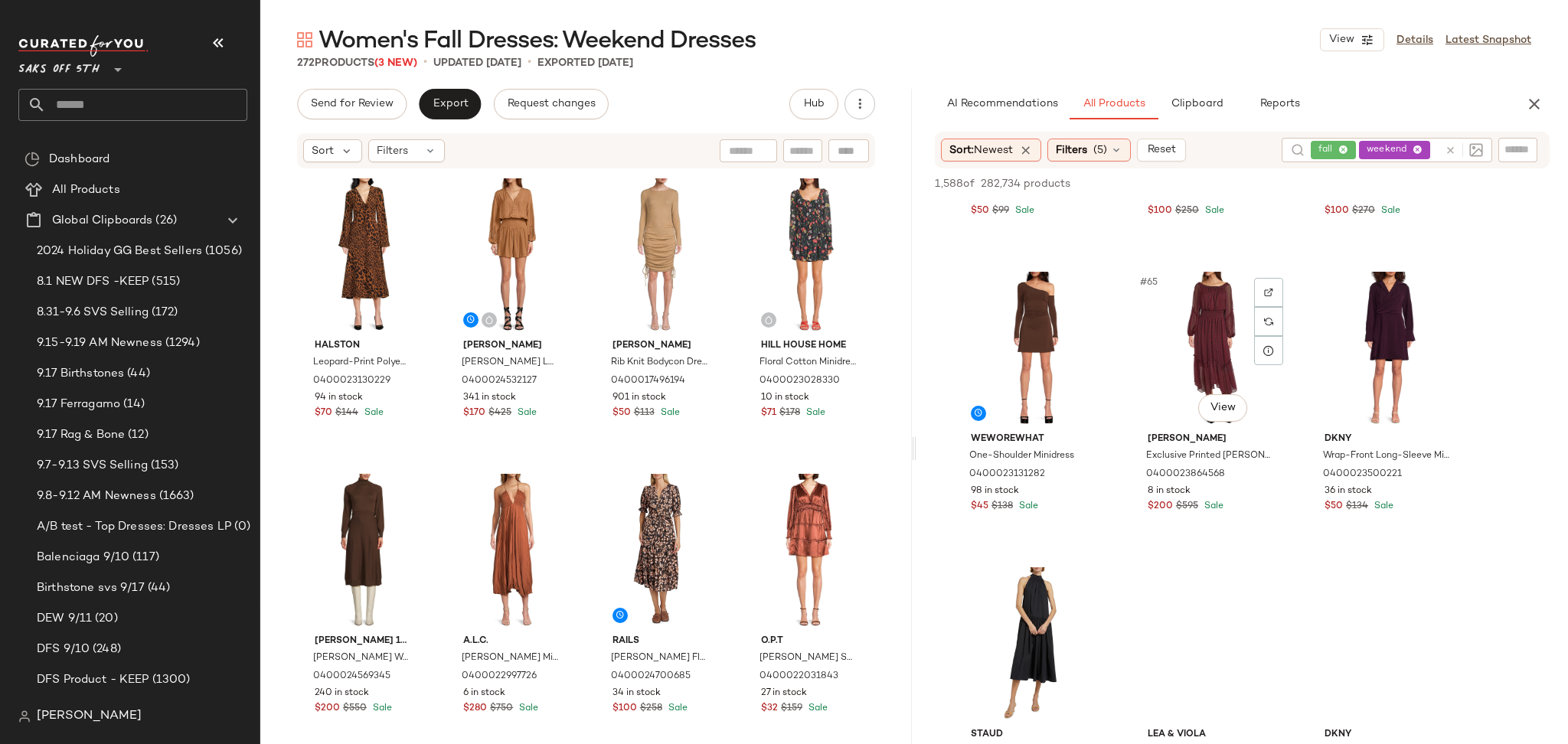
scroll to position [6147, 0]
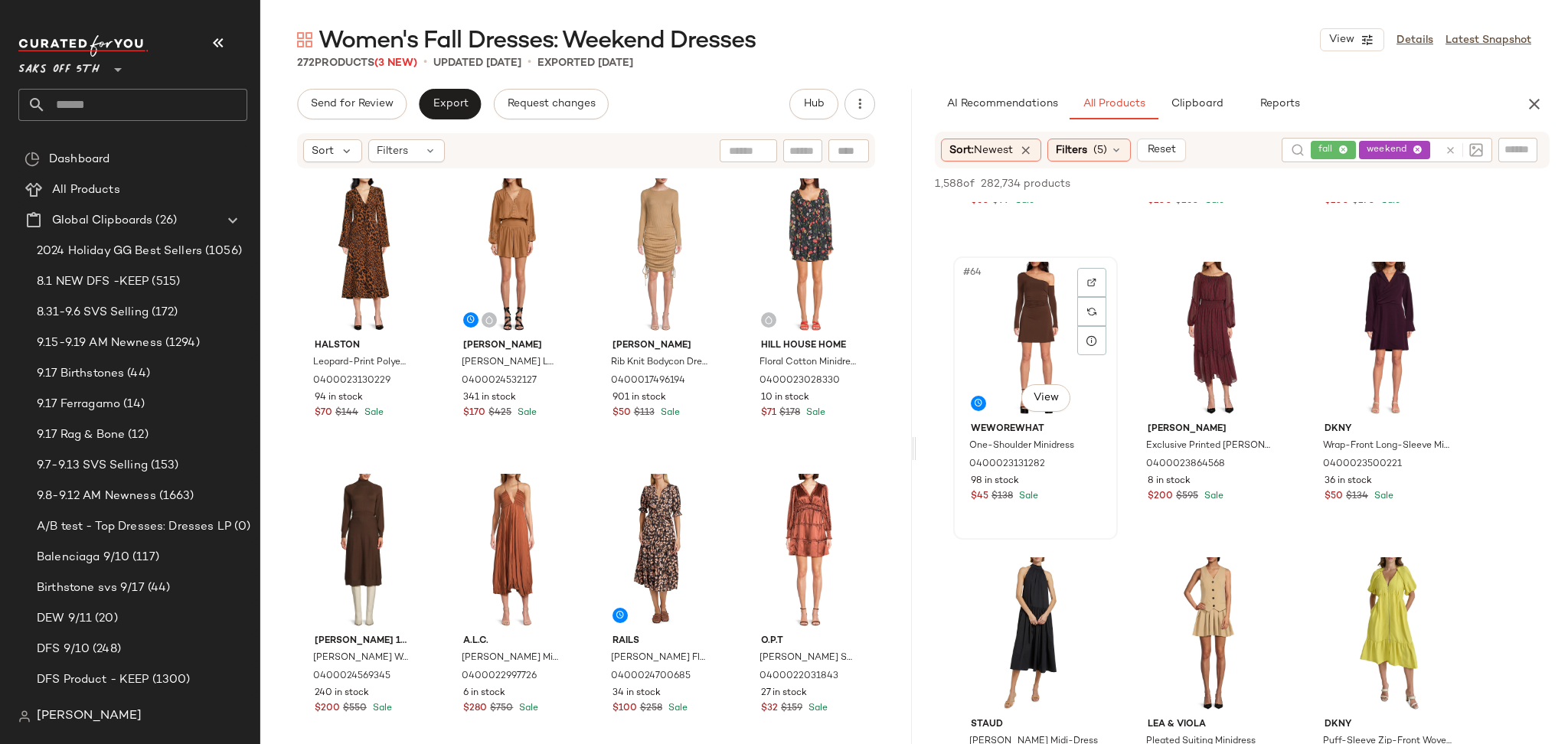
click at [1014, 328] on div "#64 View" at bounding box center [1035, 339] width 154 height 155
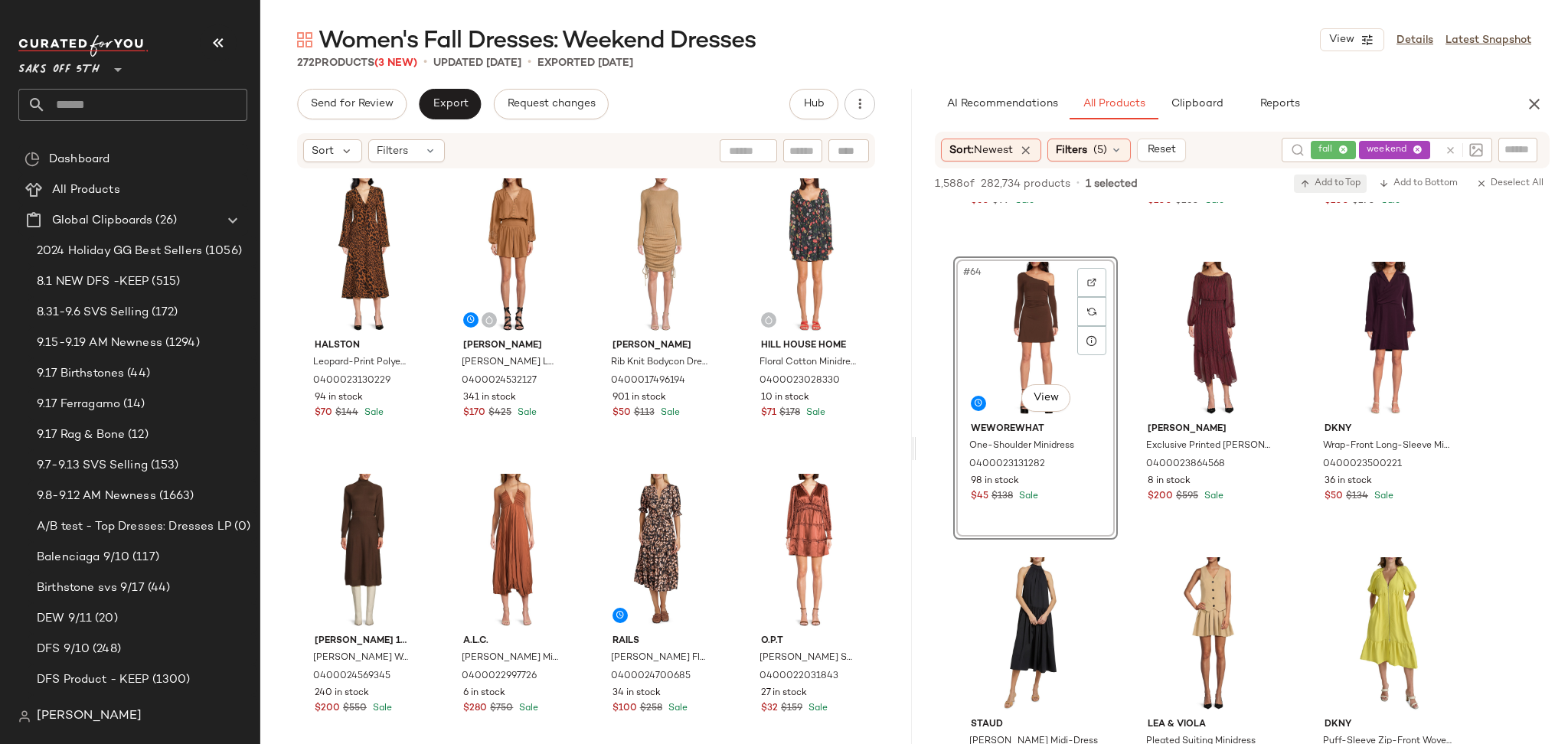
click at [1317, 184] on span "Add to Top" at bounding box center [1330, 183] width 60 height 10
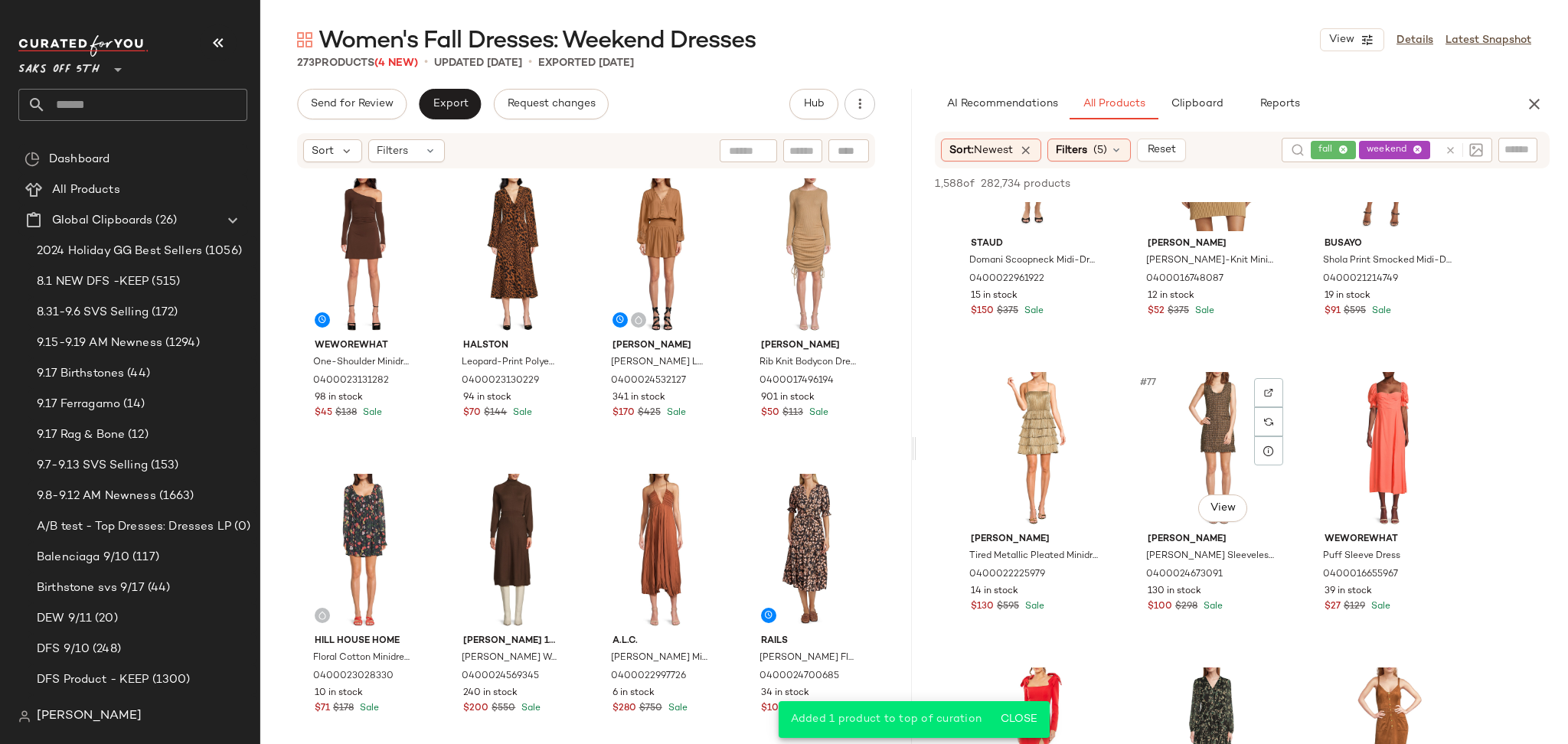
scroll to position [7223, 0]
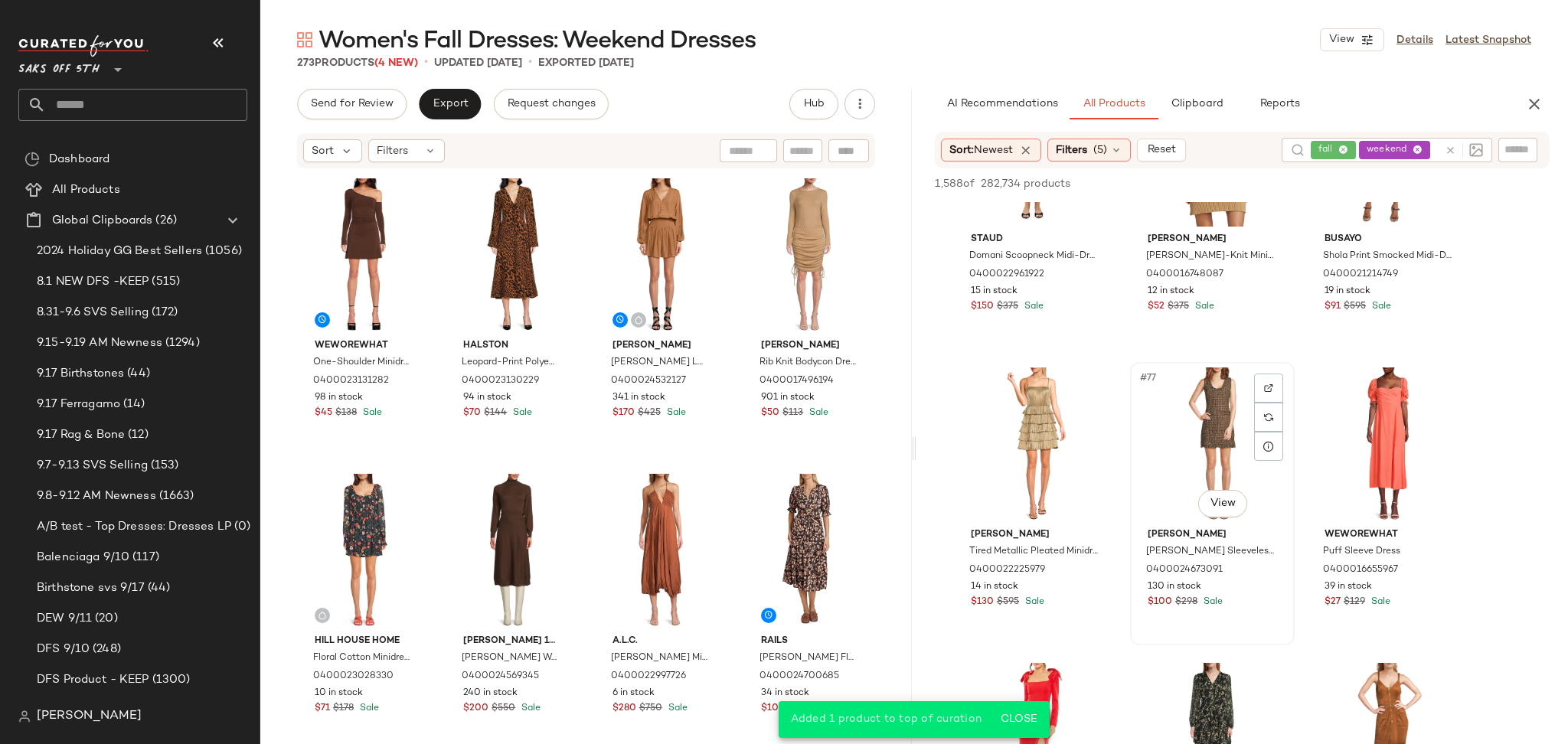
click at [1188, 423] on div "#77 View" at bounding box center [1212, 445] width 154 height 155
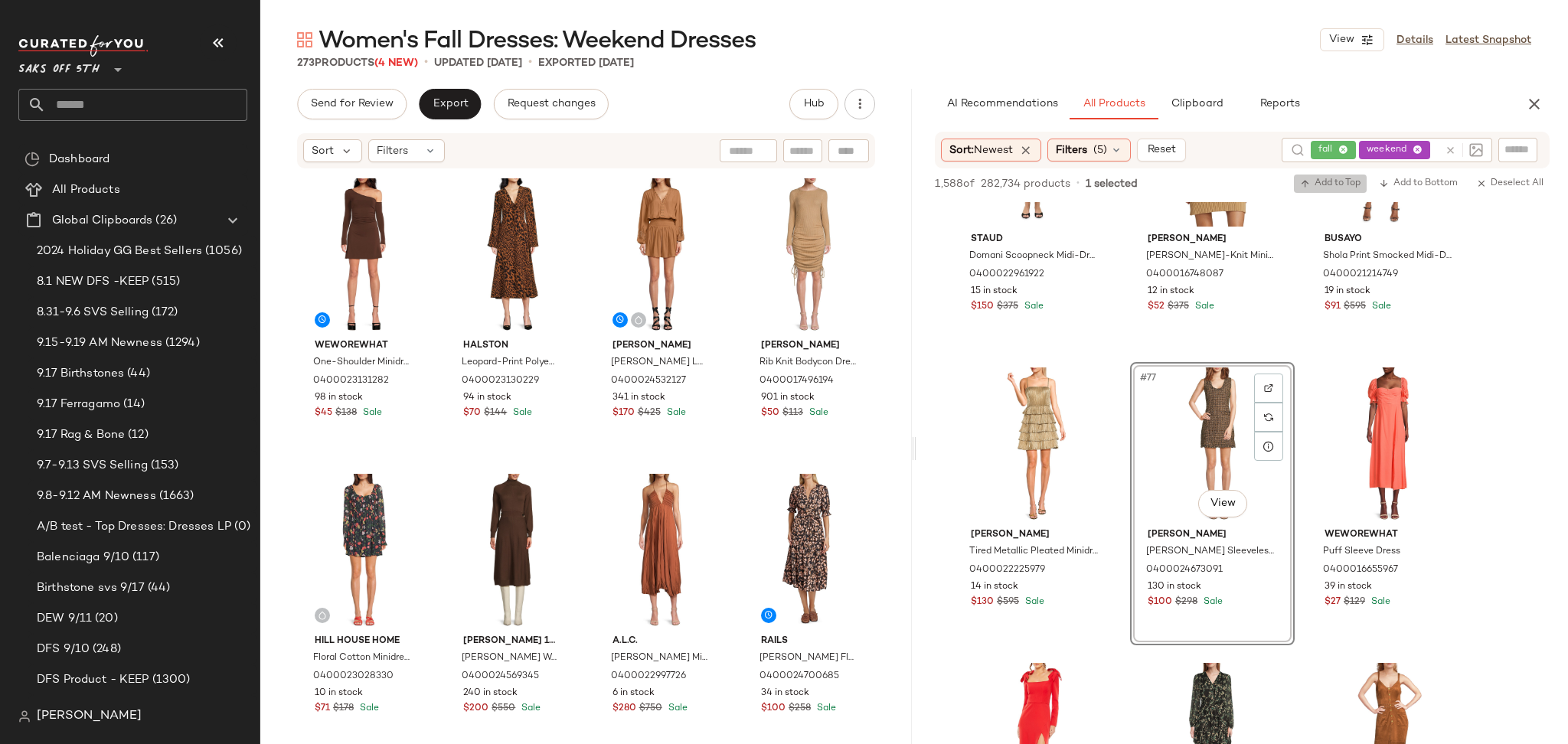
click at [1318, 184] on span "Add to Top" at bounding box center [1330, 183] width 60 height 10
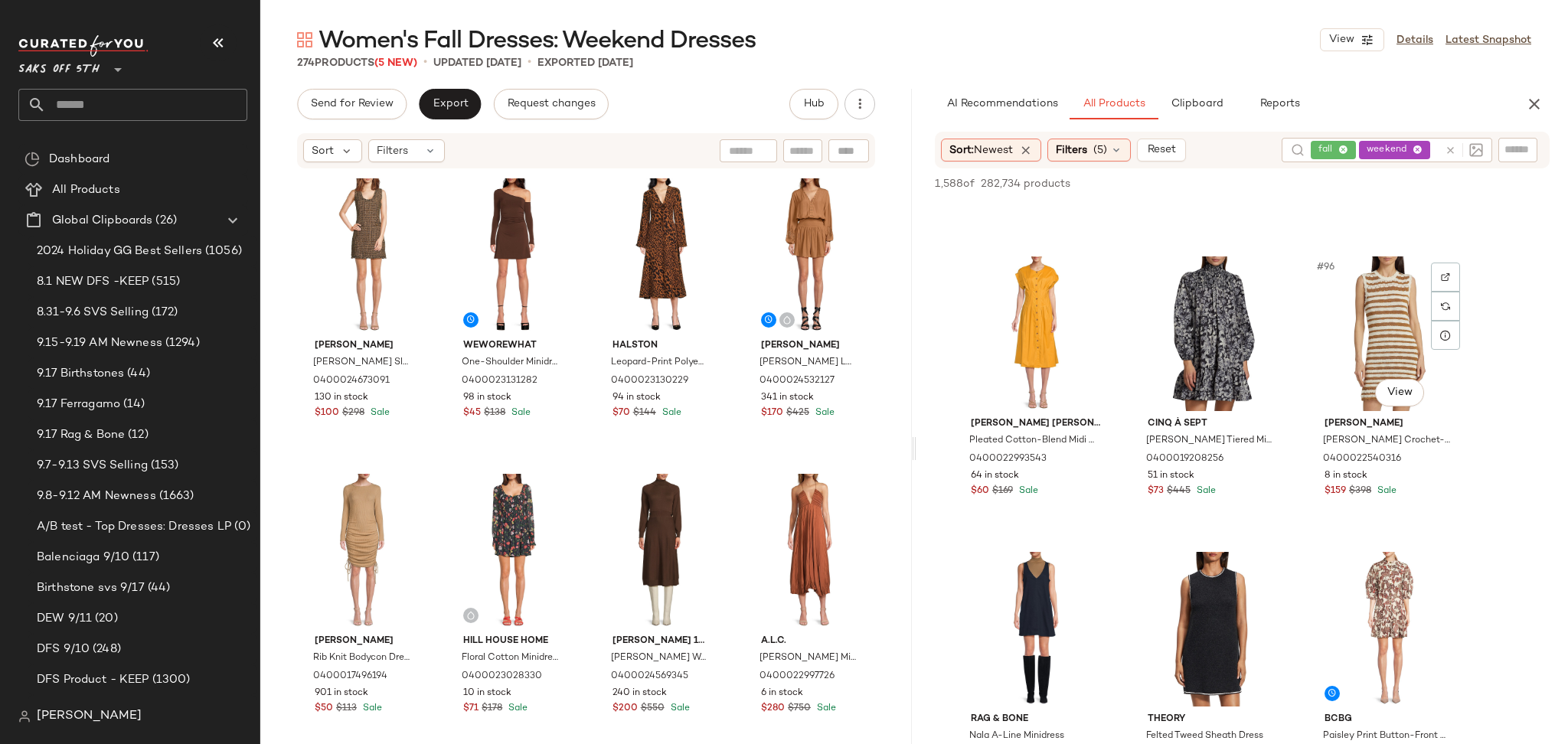
scroll to position [9097, 0]
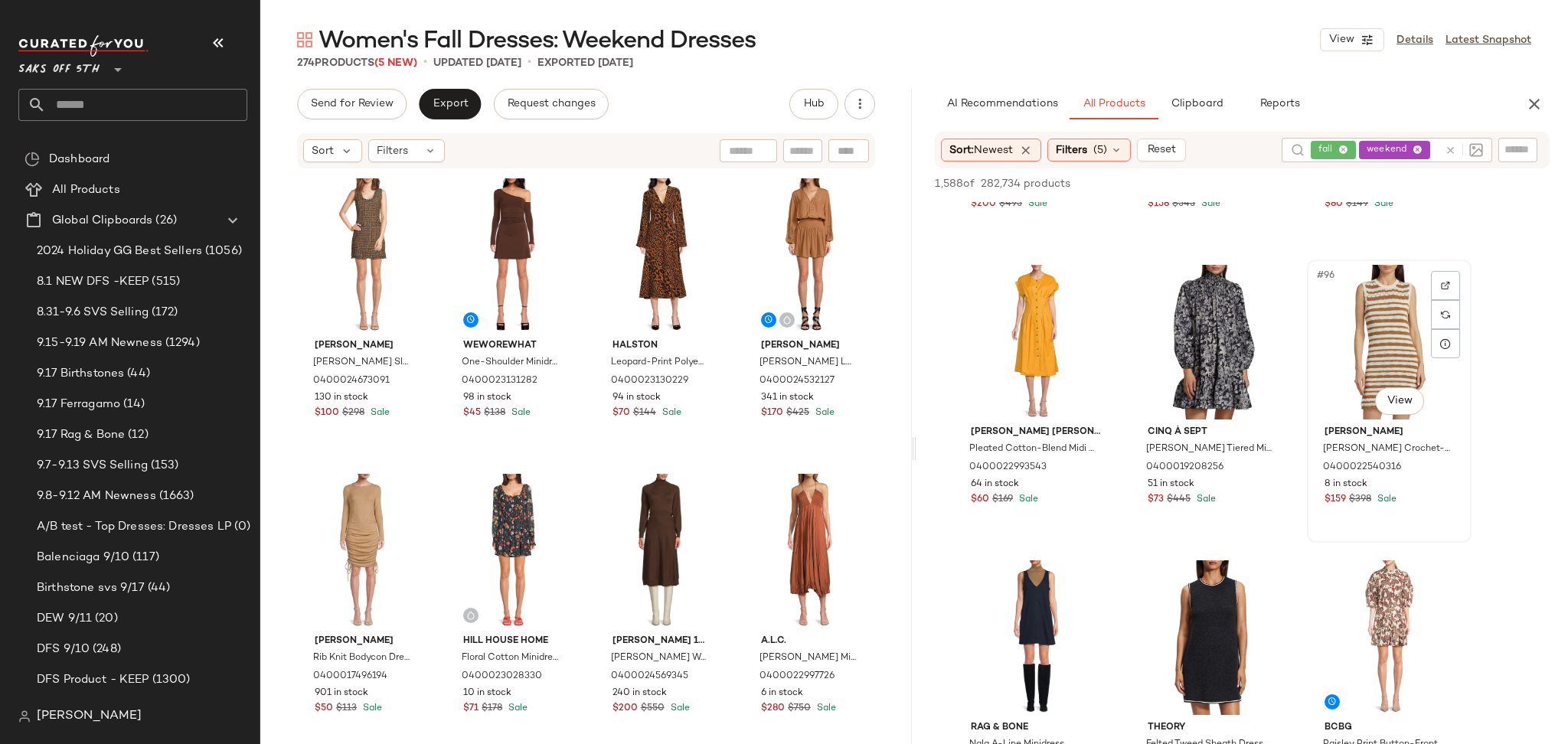
click at [1370, 336] on div "#96 View" at bounding box center [1389, 342] width 154 height 155
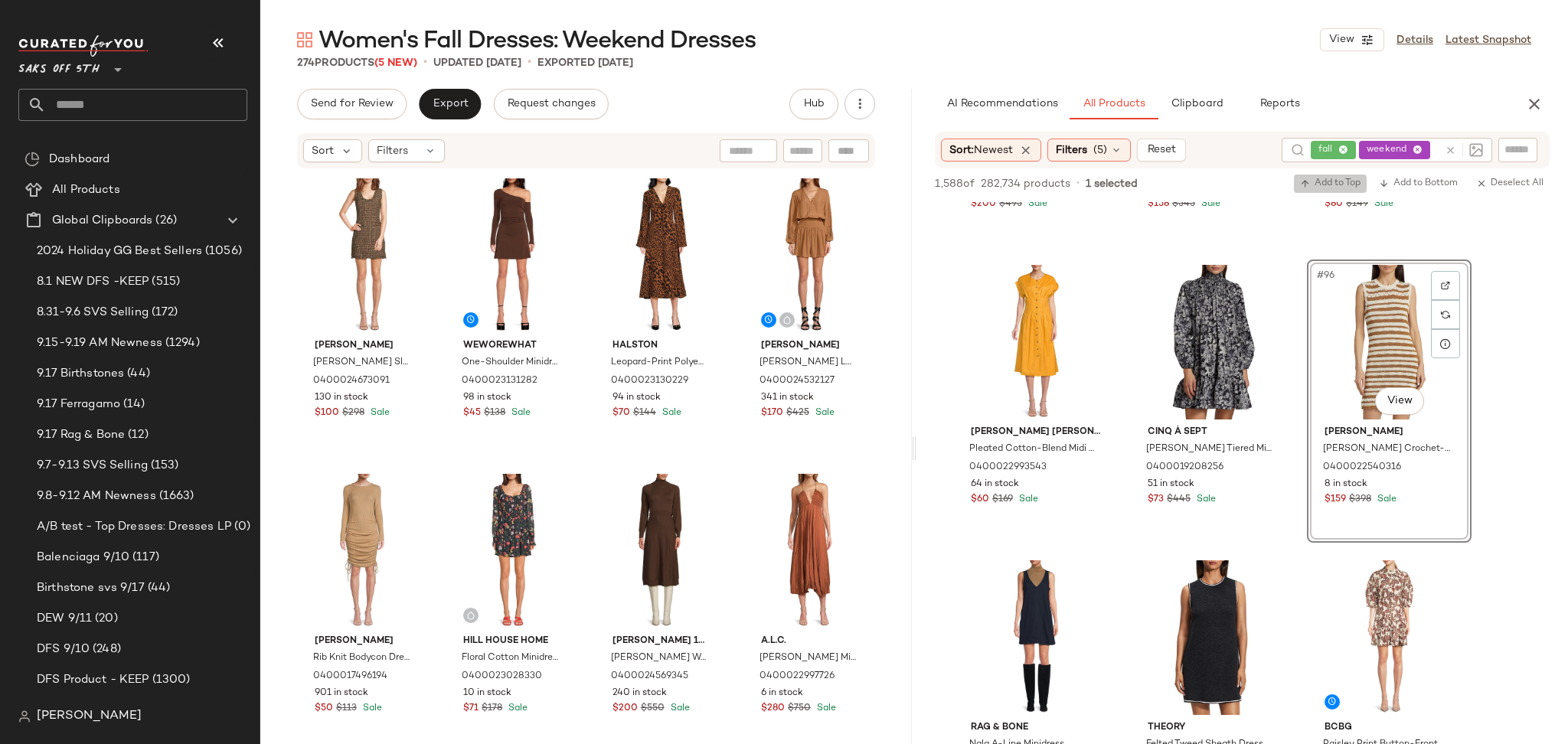
click at [1348, 183] on span "Add to Top" at bounding box center [1330, 183] width 60 height 10
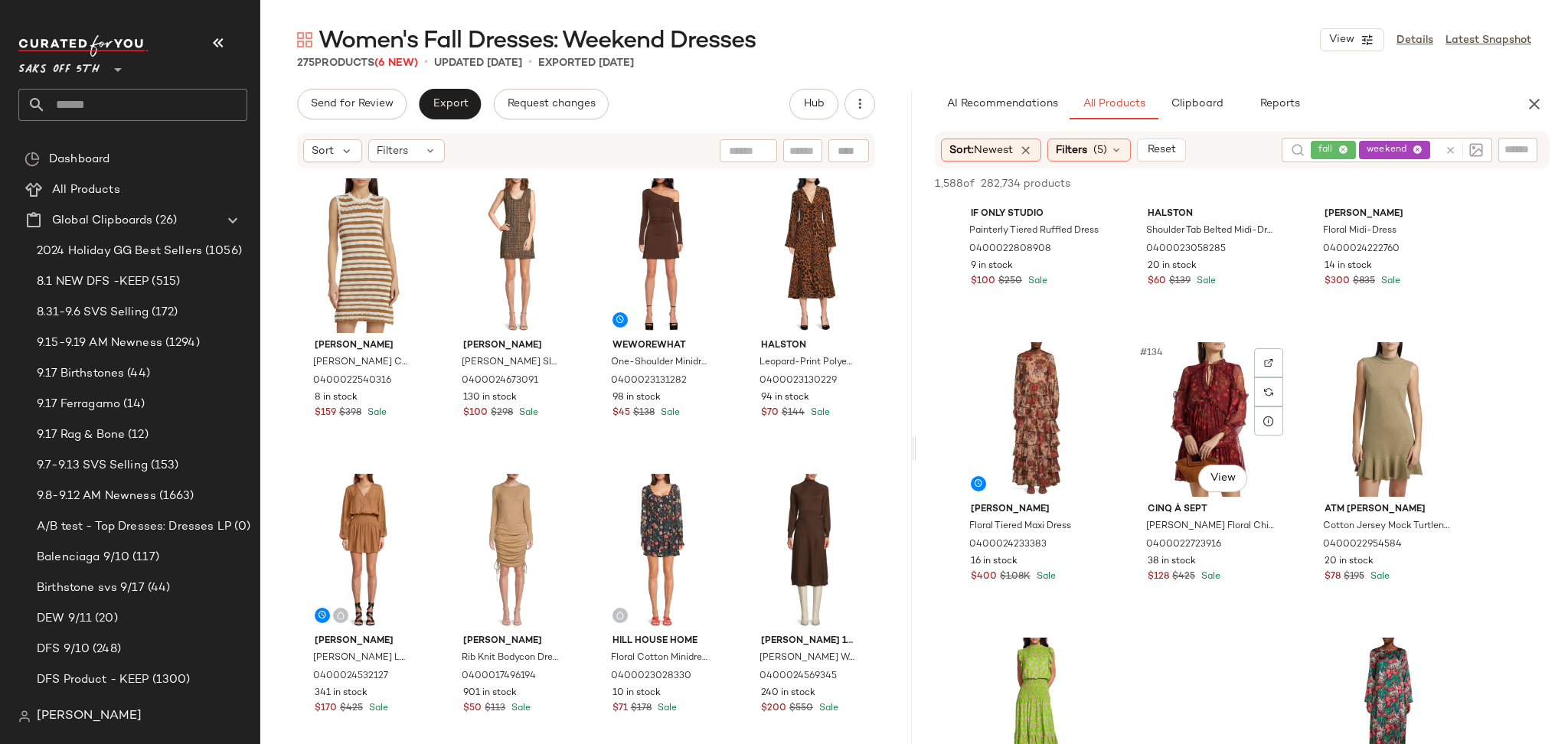
scroll to position [12859, 0]
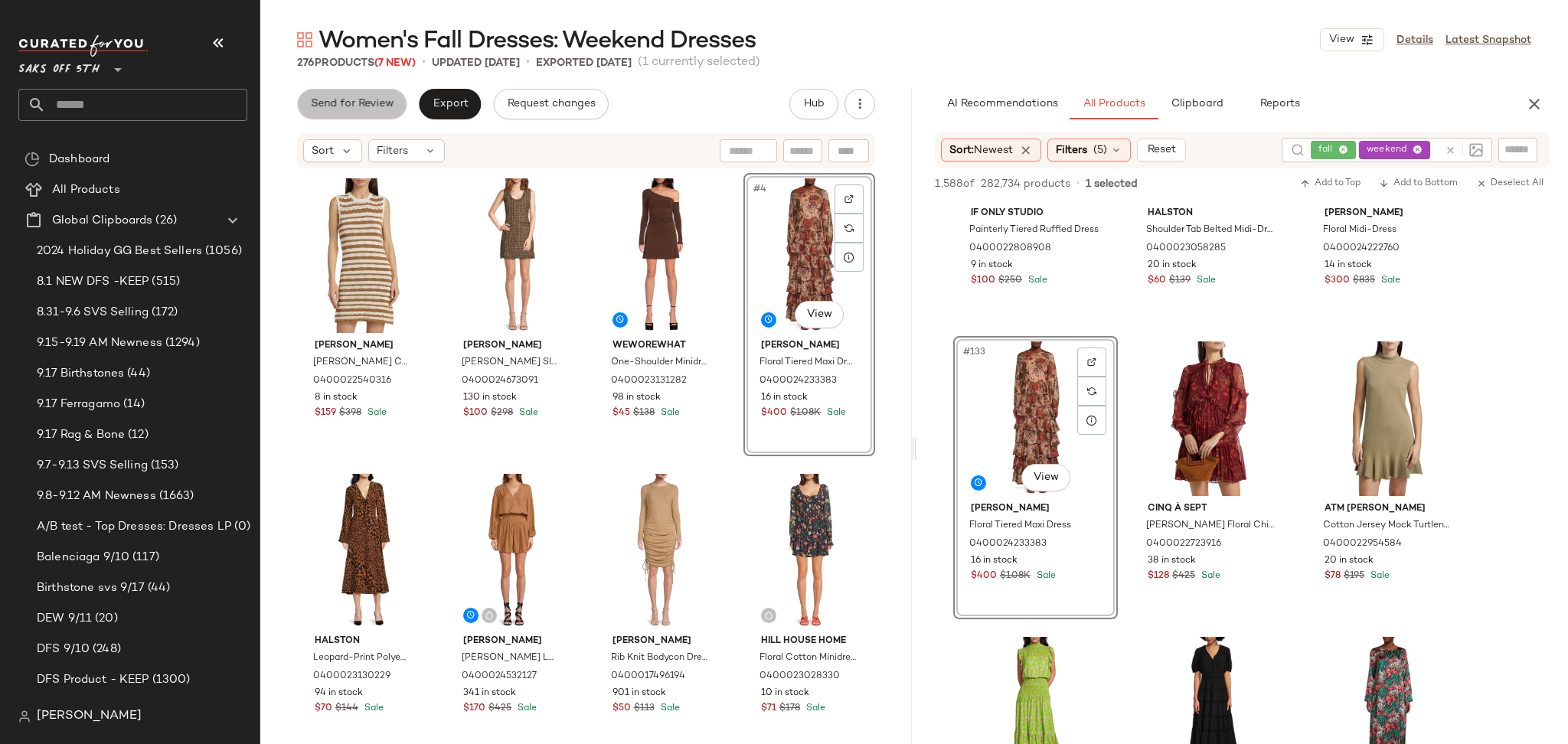
click at [366, 98] on span "Send for Review" at bounding box center [351, 104] width 83 height 12
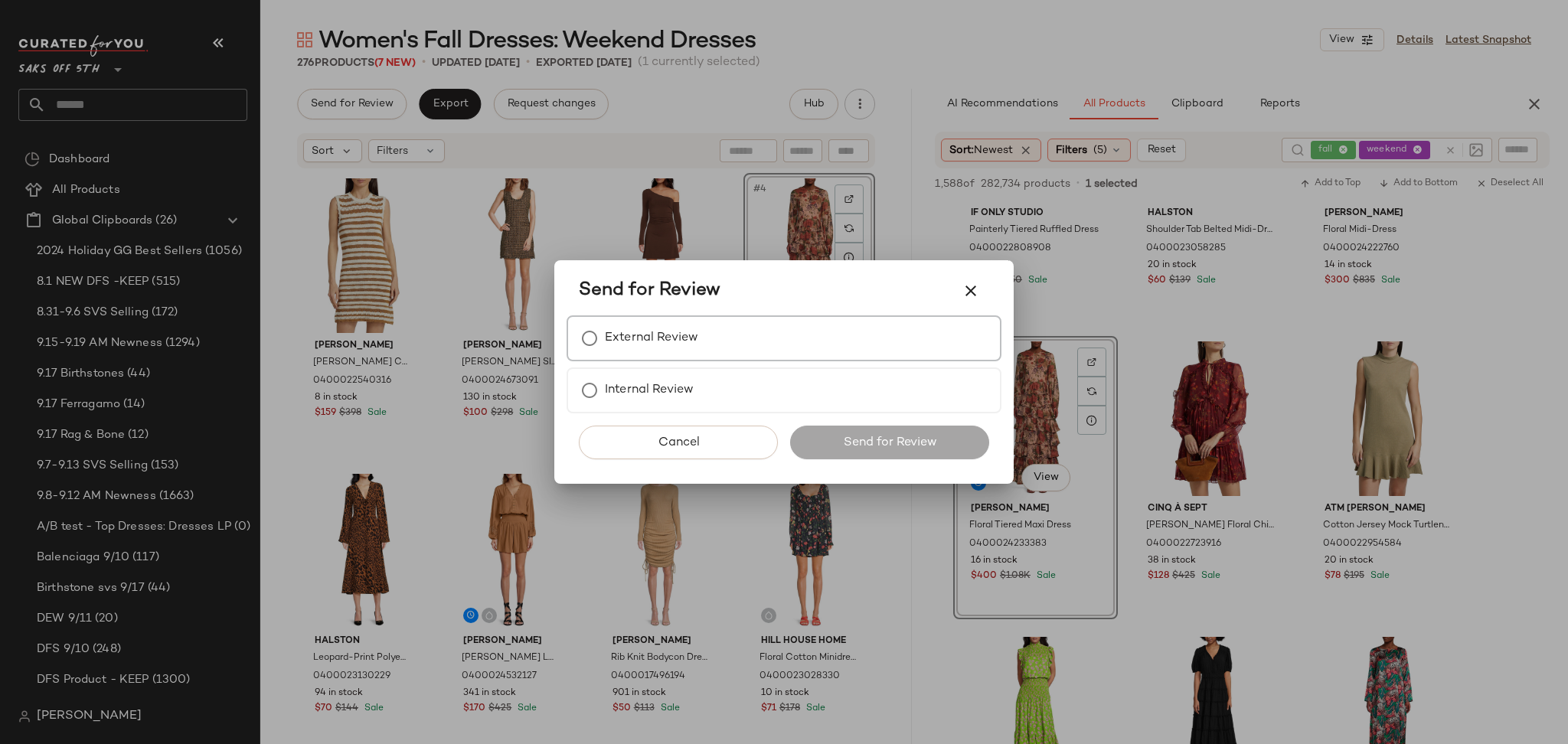
click at [701, 332] on div "External Review" at bounding box center [784, 338] width 435 height 46
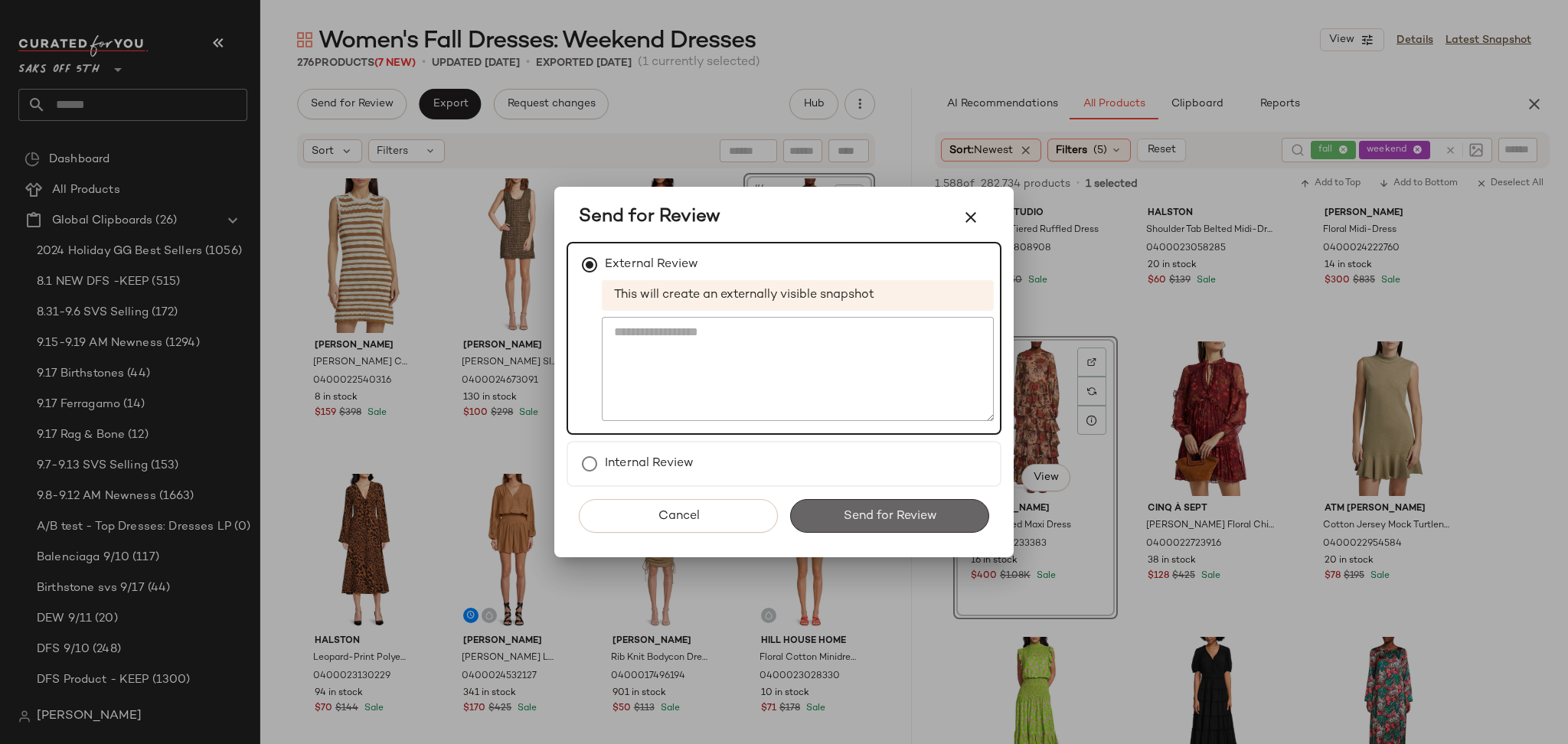
click at [874, 502] on button "Send for Review" at bounding box center [889, 516] width 199 height 34
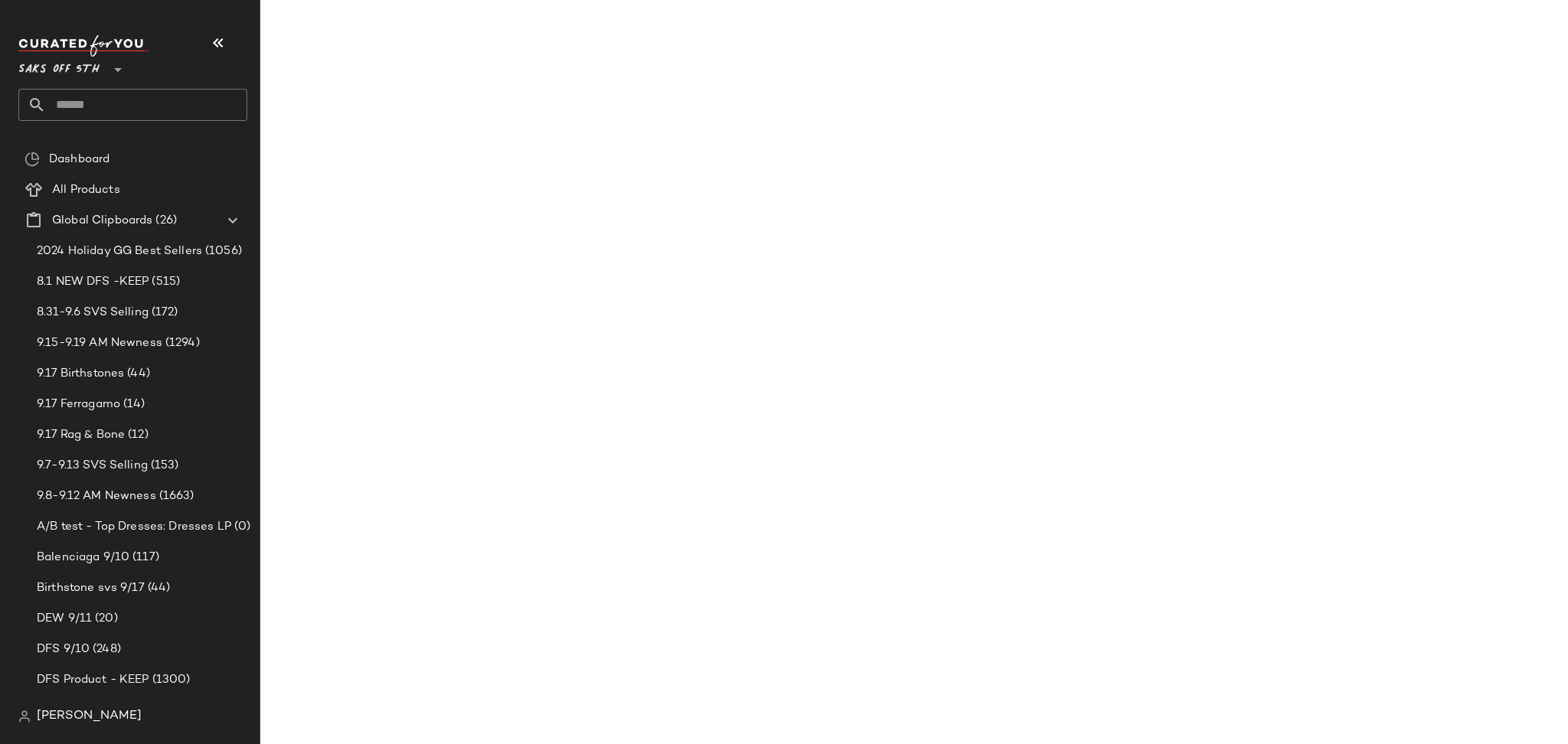
scroll to position [19063, 0]
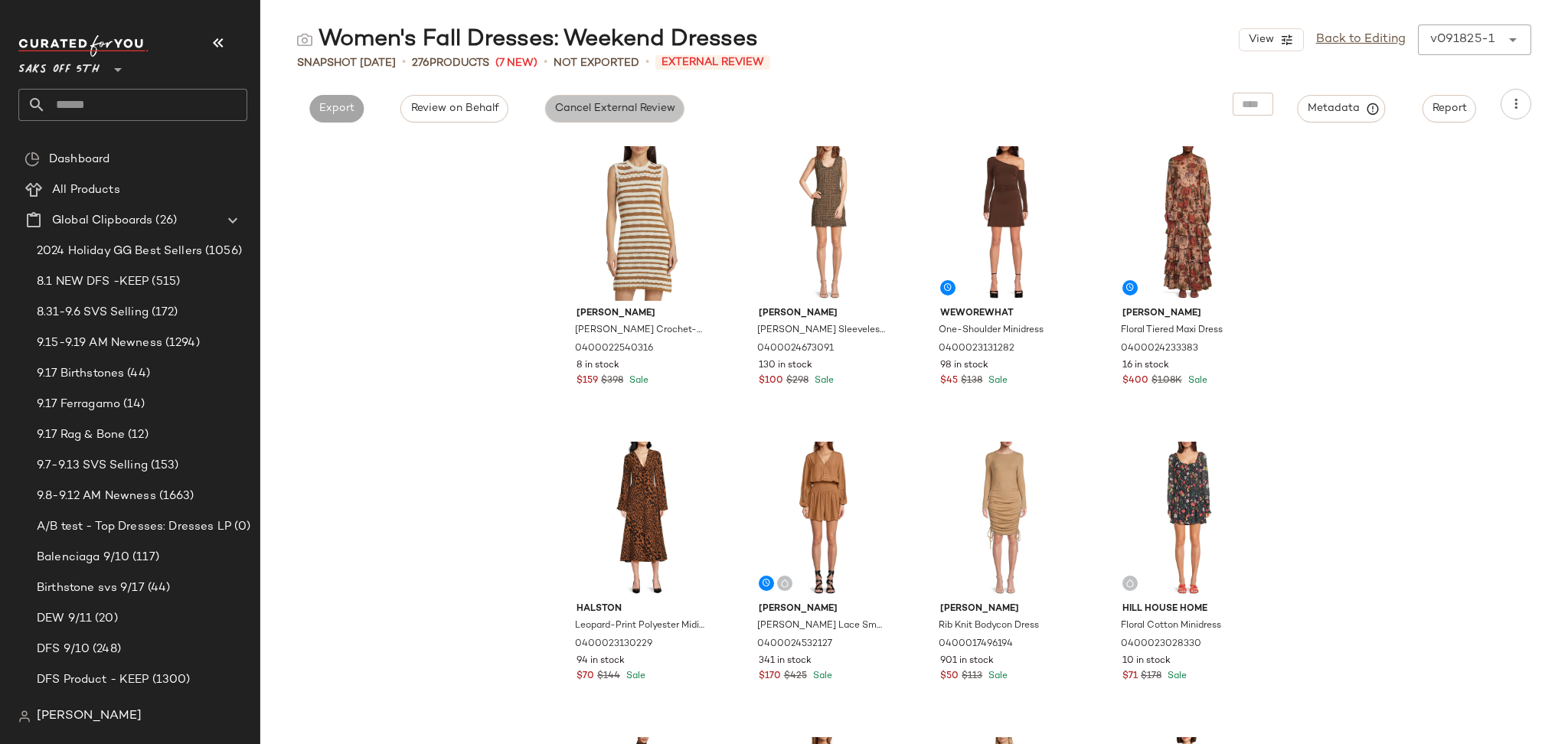
click at [617, 108] on span "Cancel External Review" at bounding box center [615, 109] width 121 height 12
click at [474, 112] on span "Export" at bounding box center [475, 109] width 36 height 12
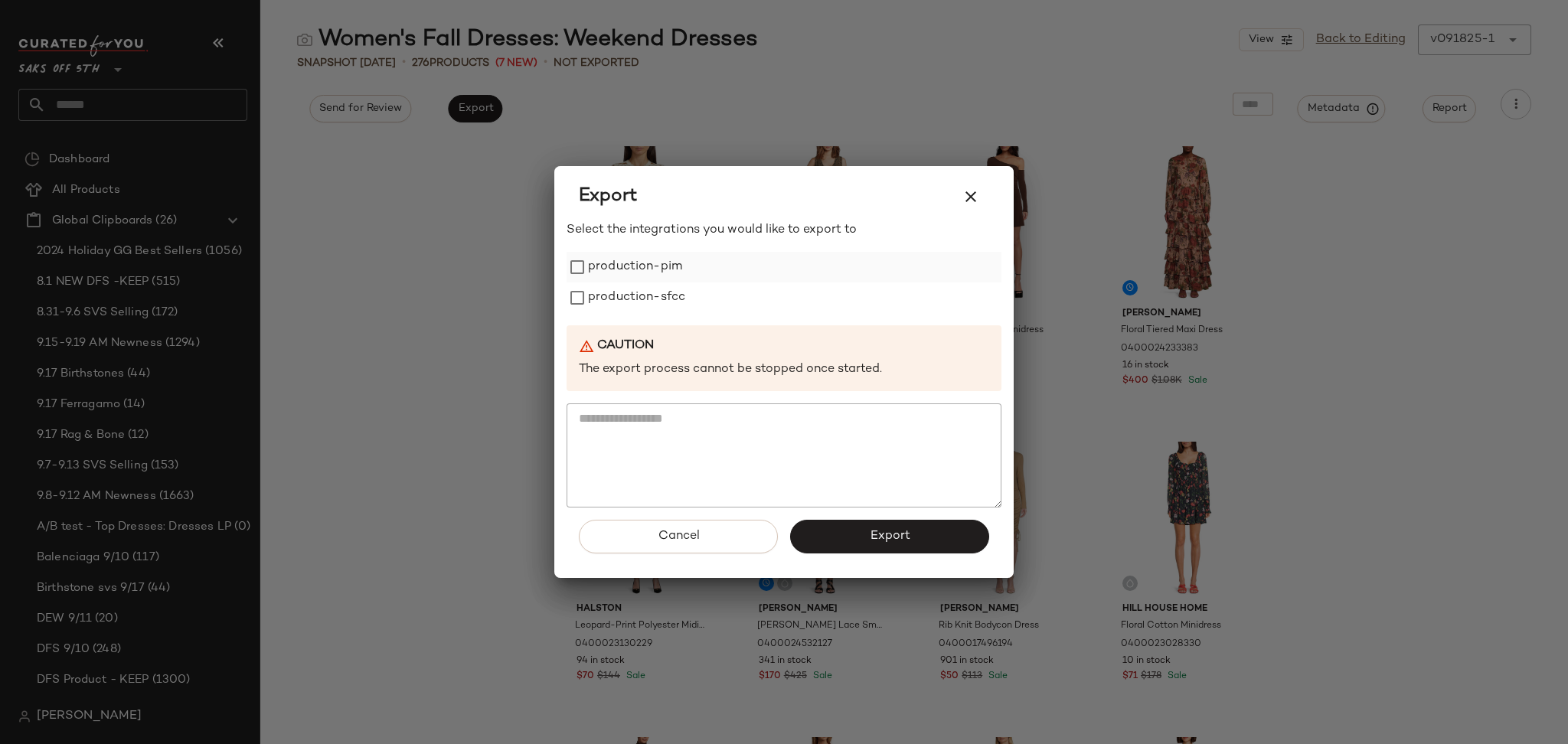
click at [591, 263] on label "production-pim" at bounding box center [635, 267] width 94 height 30
click at [599, 296] on label "production-sfcc" at bounding box center [636, 297] width 97 height 30
click at [851, 546] on button "Export" at bounding box center [889, 536] width 199 height 34
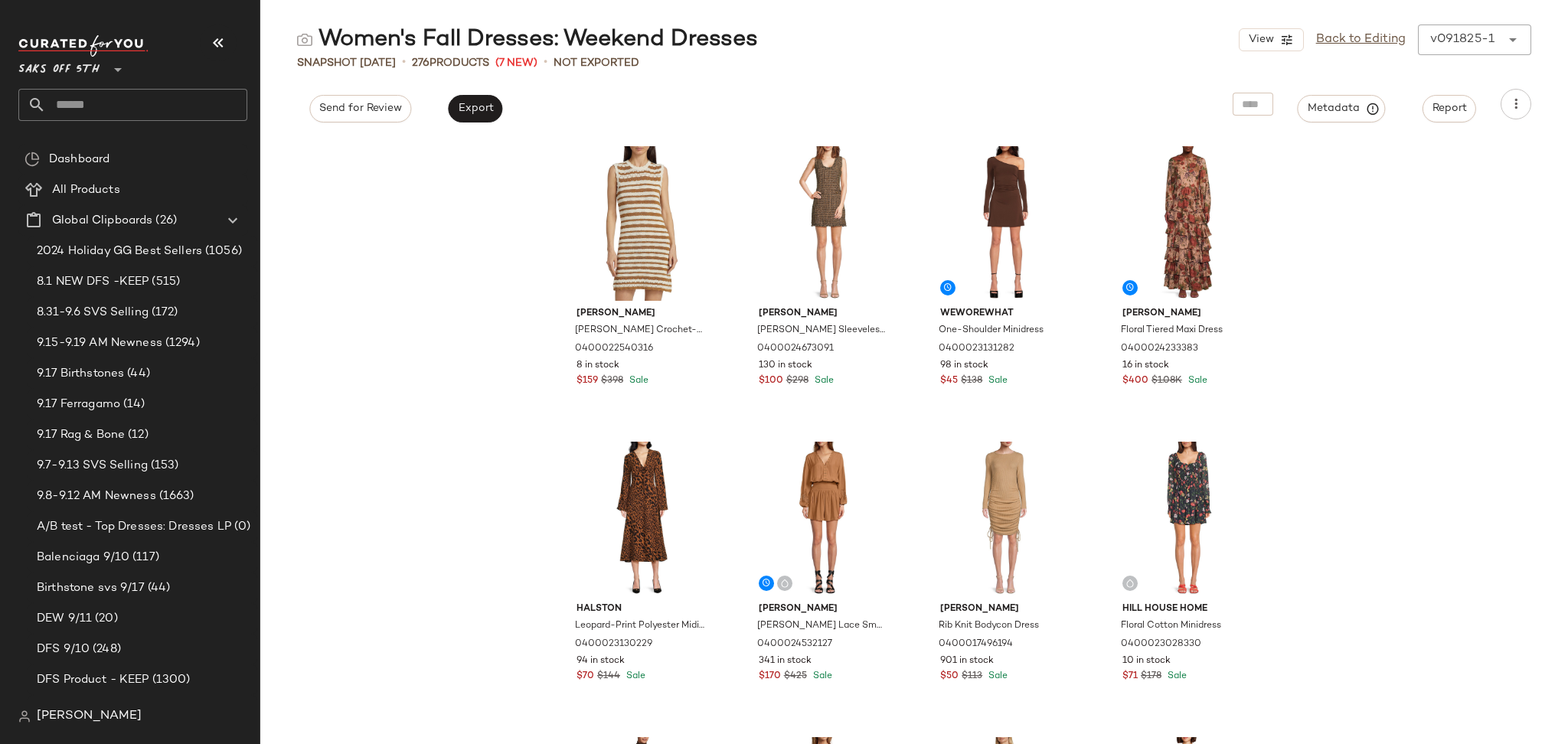
click at [55, 93] on input "text" at bounding box center [146, 105] width 201 height 32
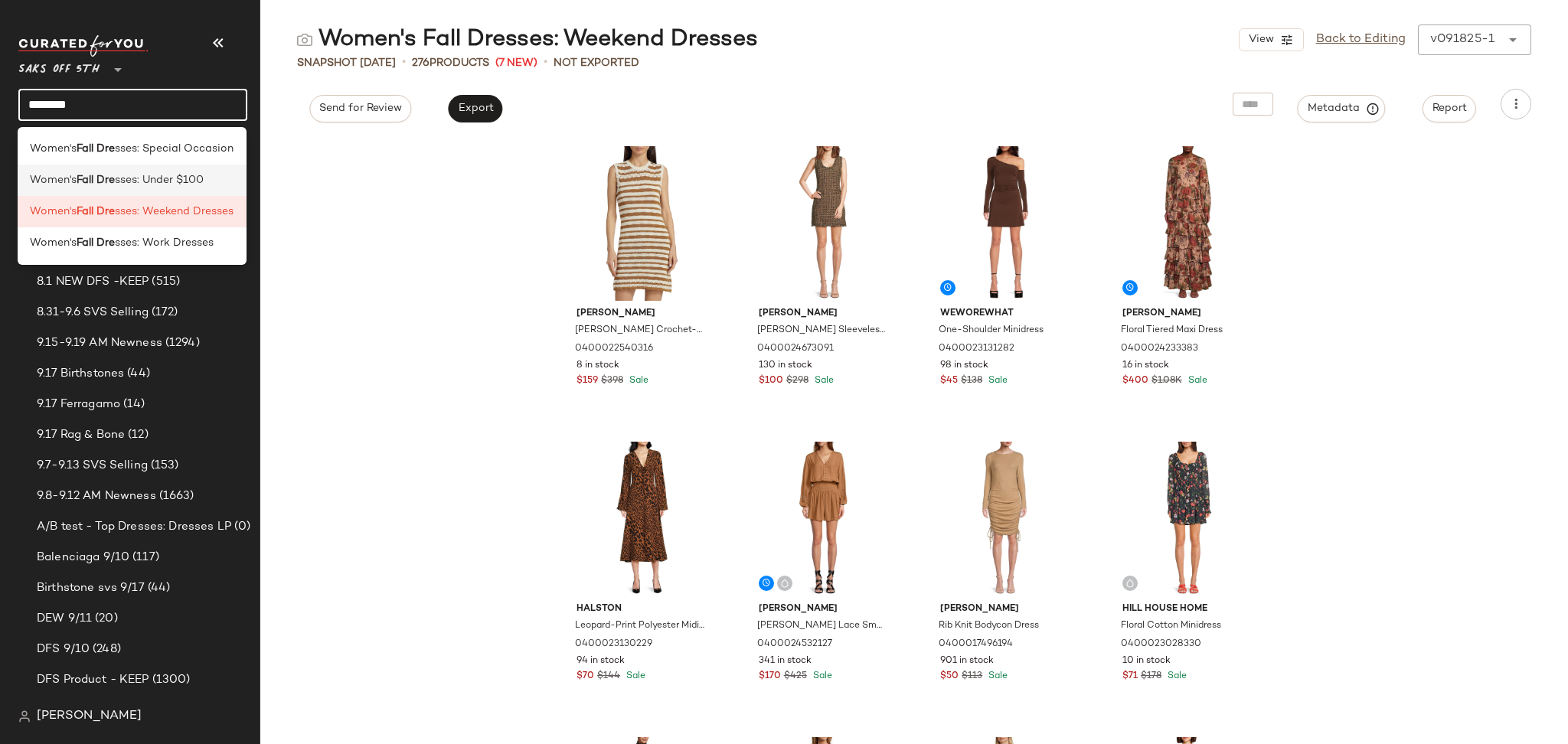
type input "********"
click at [168, 174] on span "sses: Under $100" at bounding box center [160, 179] width 89 height 16
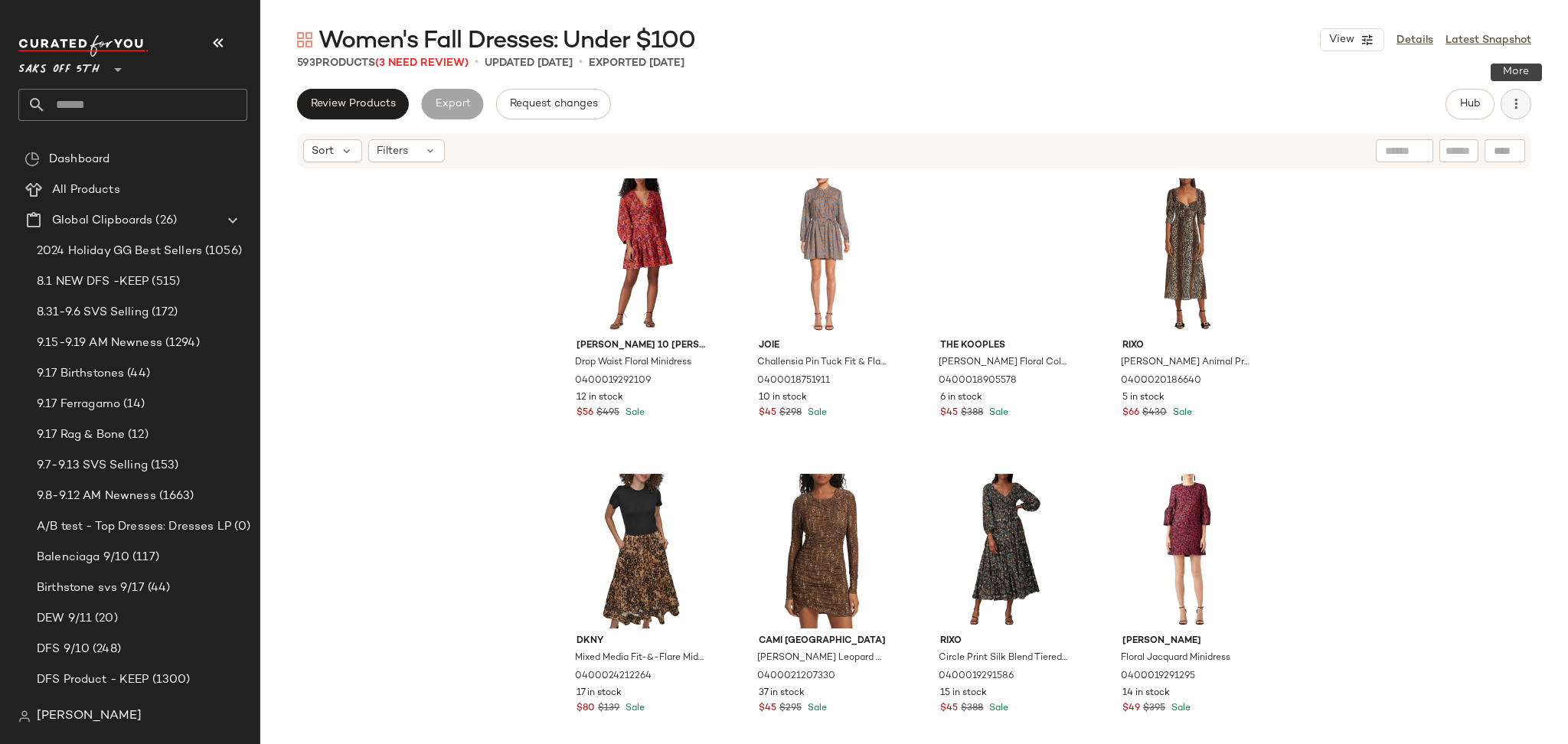
click at [1516, 99] on icon "button" at bounding box center [1515, 104] width 15 height 15
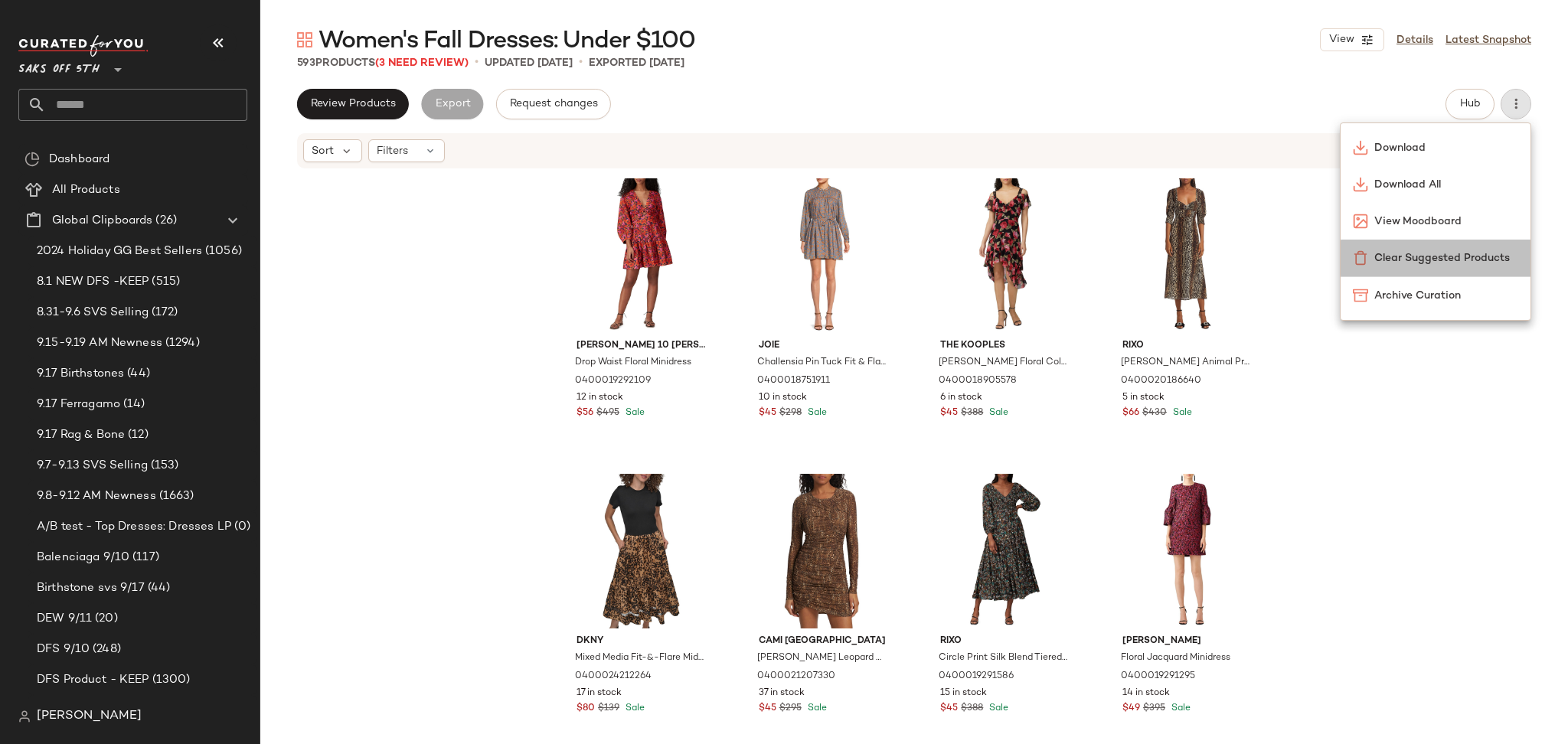
click at [1446, 261] on span "Clear Suggested Products" at bounding box center [1446, 258] width 144 height 16
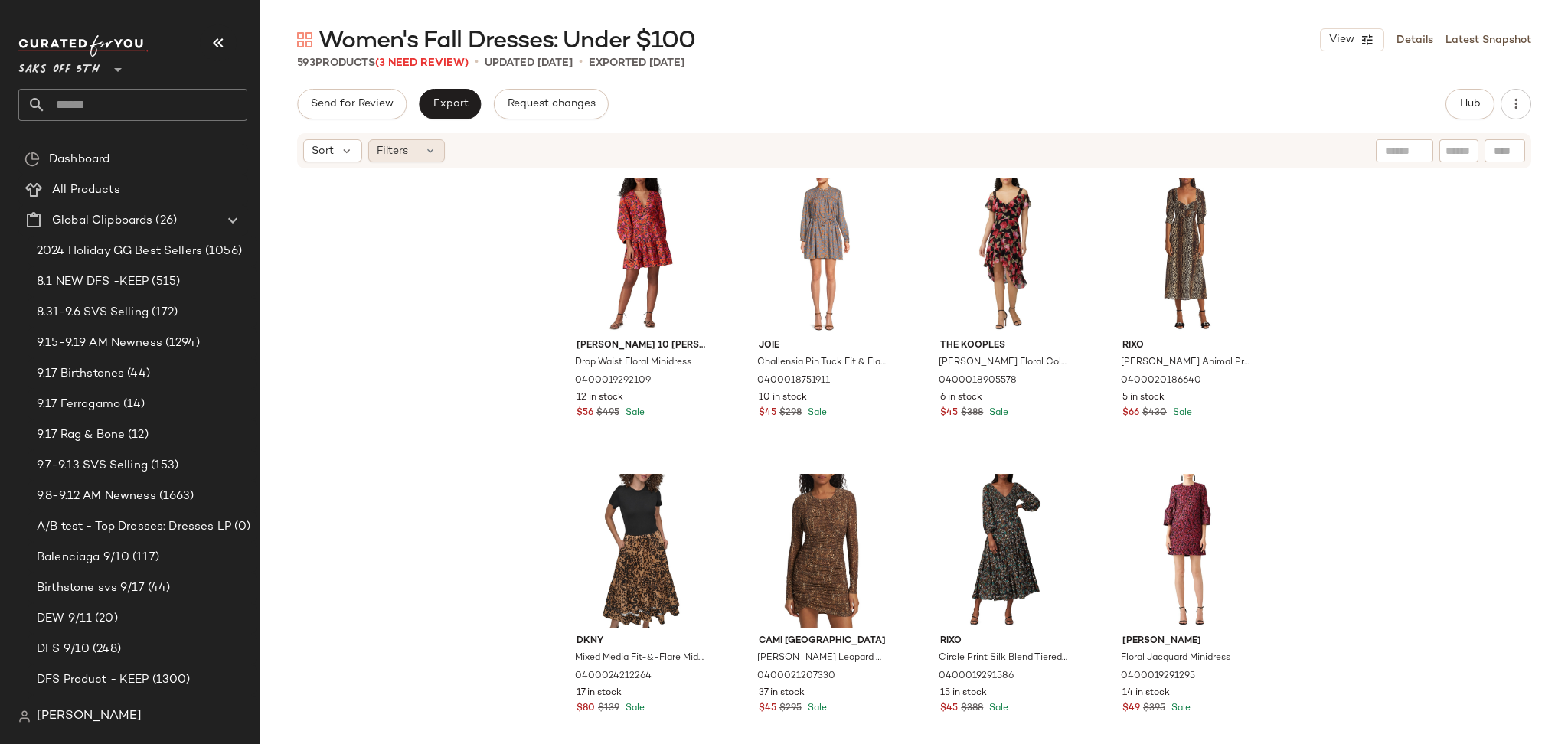
click at [432, 149] on icon at bounding box center [430, 150] width 12 height 12
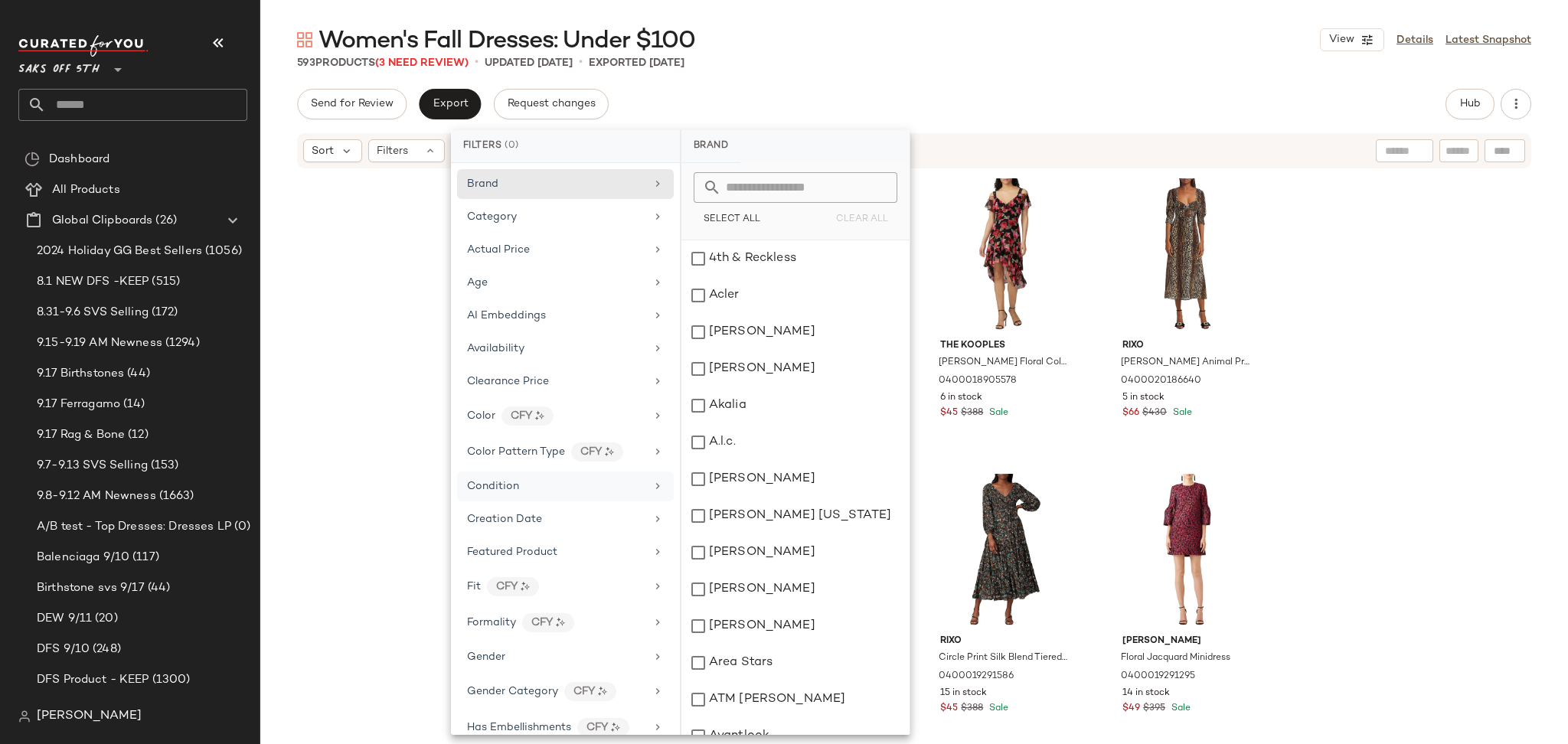
scroll to position [647, 0]
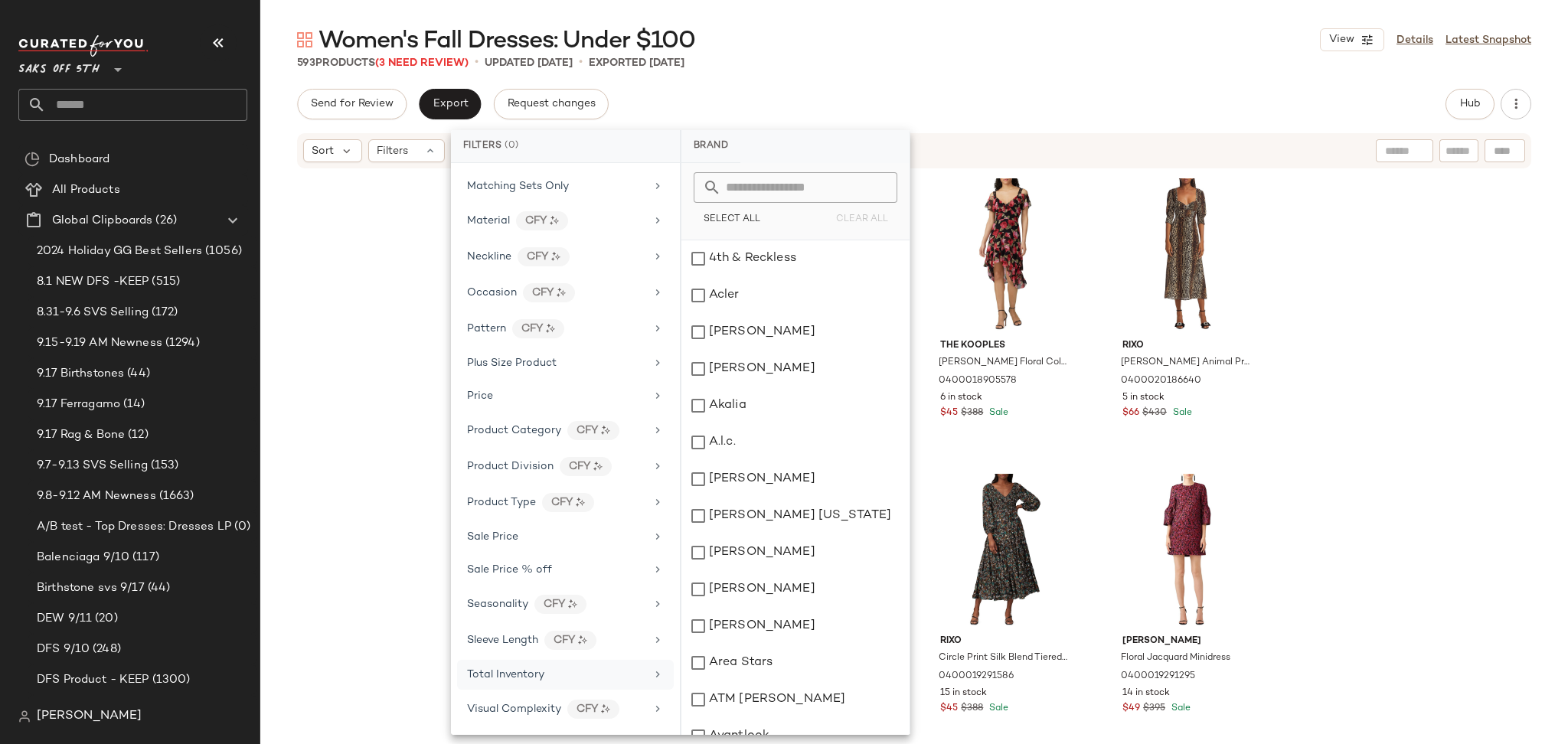
click at [528, 672] on span "Total Inventory" at bounding box center [505, 674] width 77 height 11
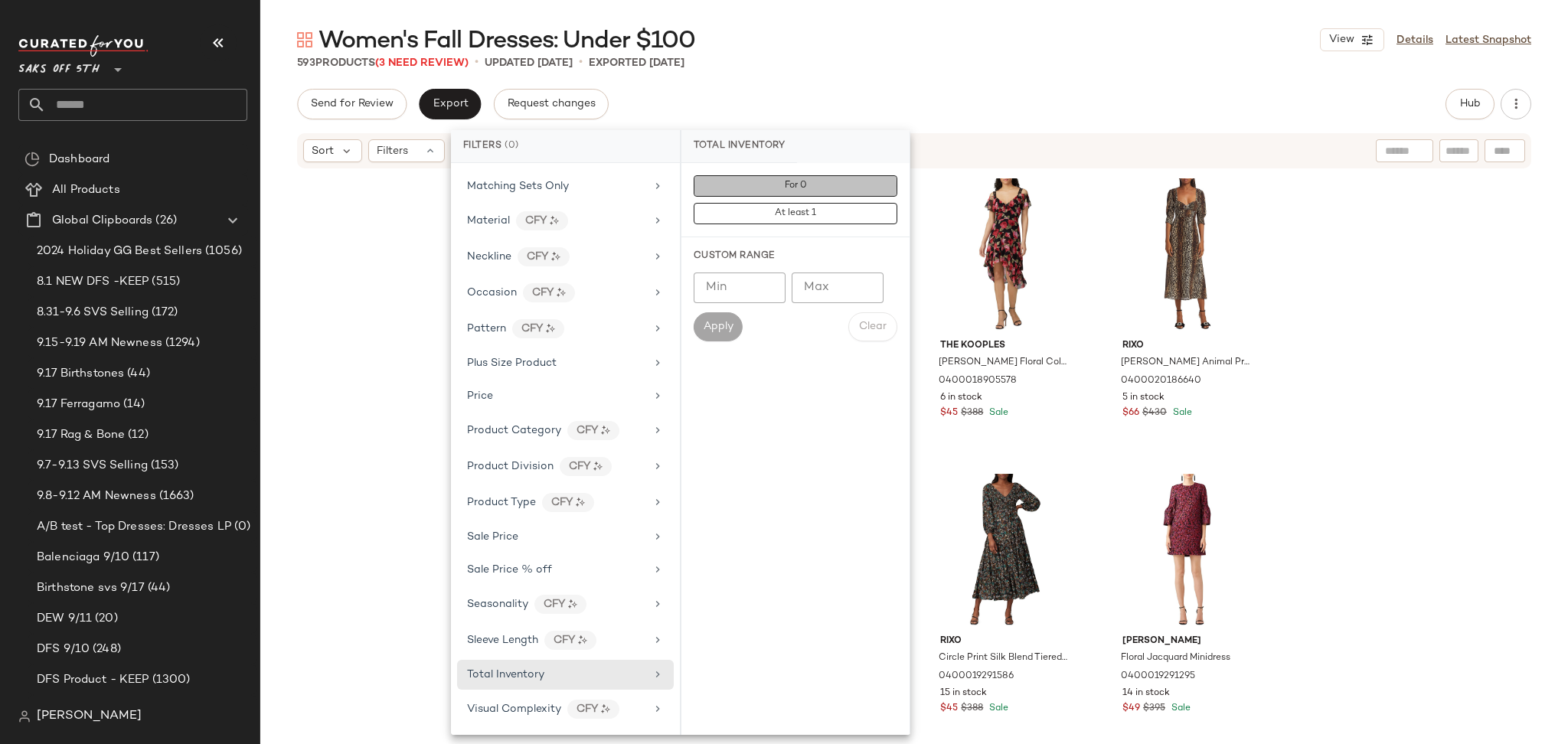
click at [813, 182] on button "For 0" at bounding box center [795, 186] width 204 height 22
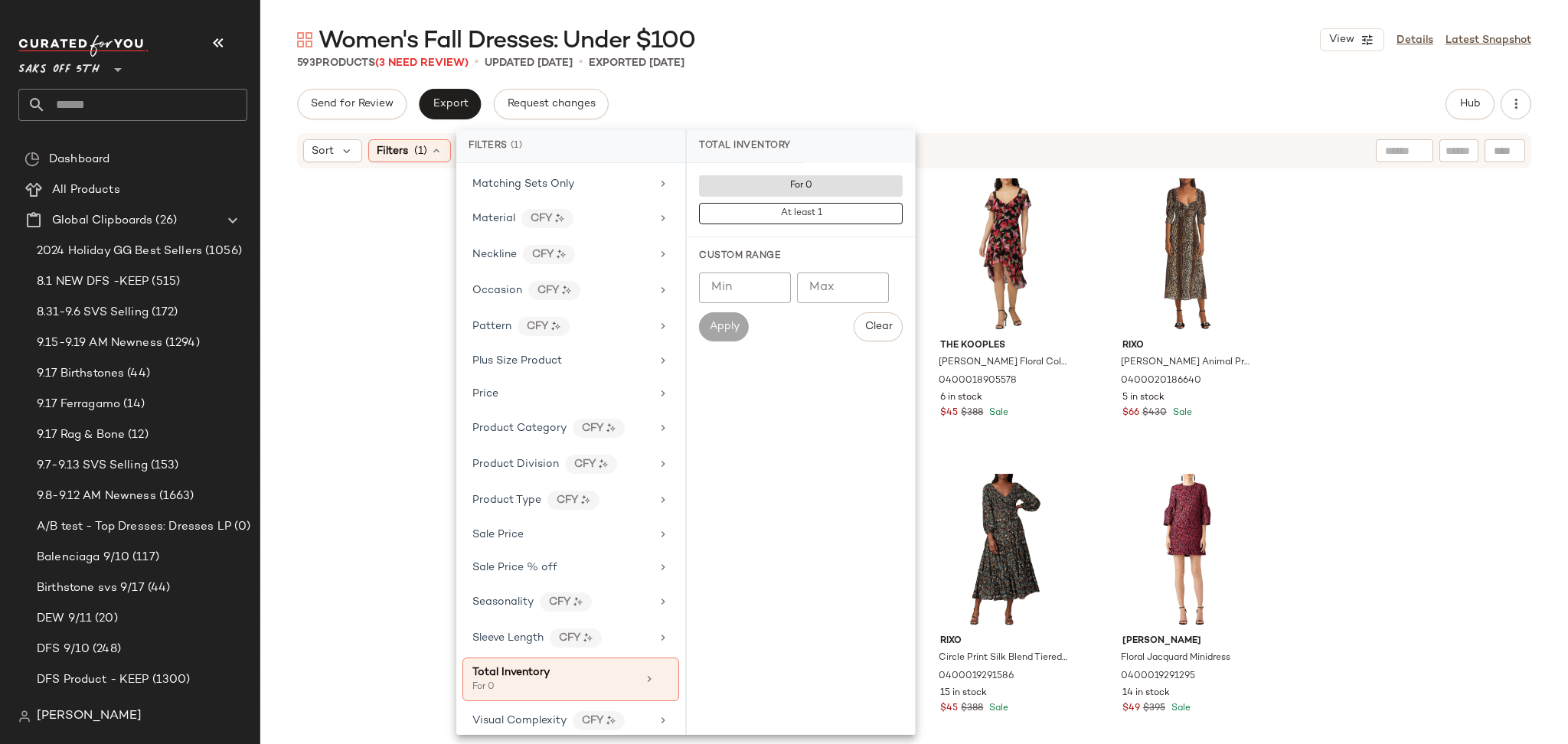
click at [902, 75] on div "Women's Fall Dresses: Under $100 View Details Latest Snapshot 593 Products (3 N…" at bounding box center [914, 384] width 1307 height 719
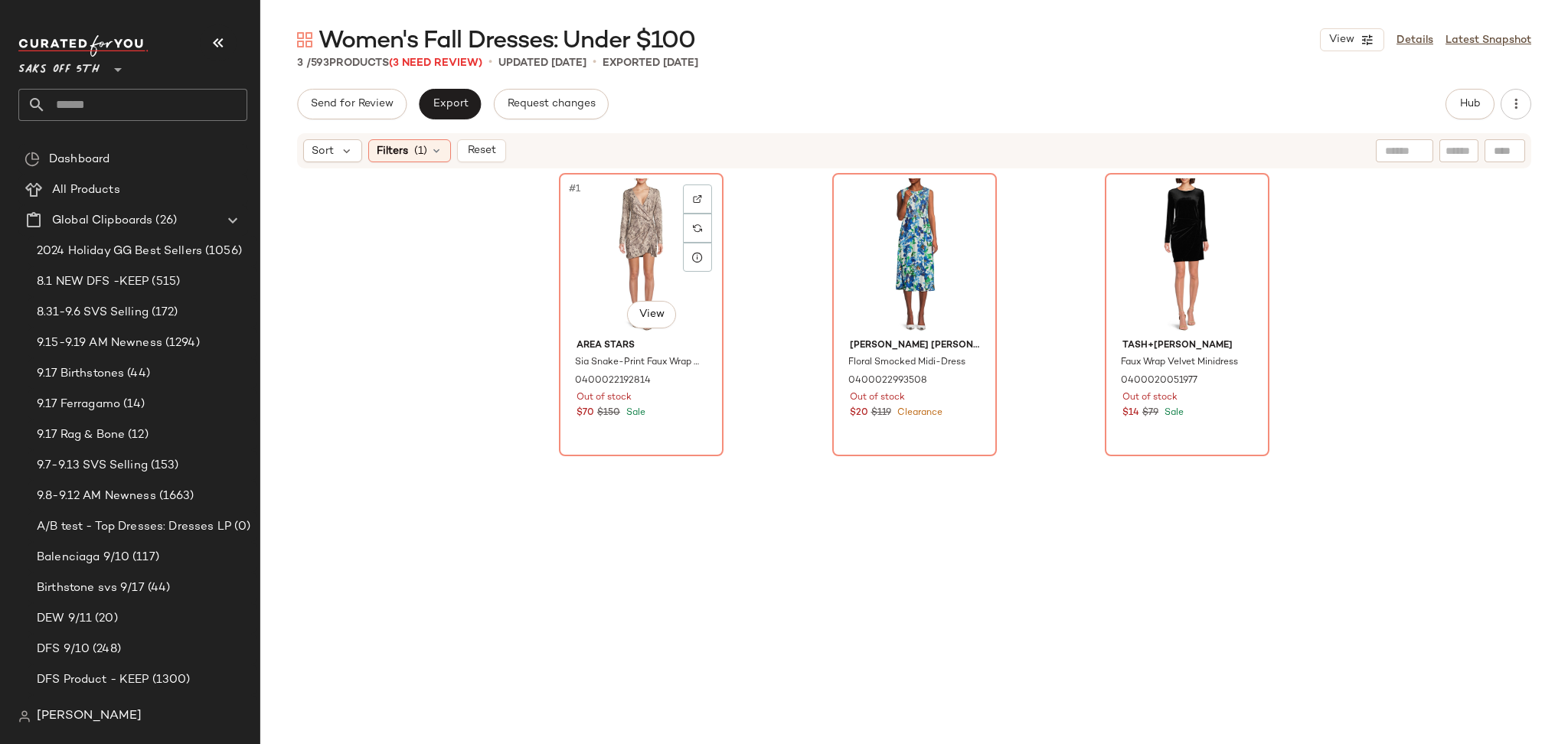
click at [635, 220] on div "#1 View" at bounding box center [640, 256] width 154 height 155
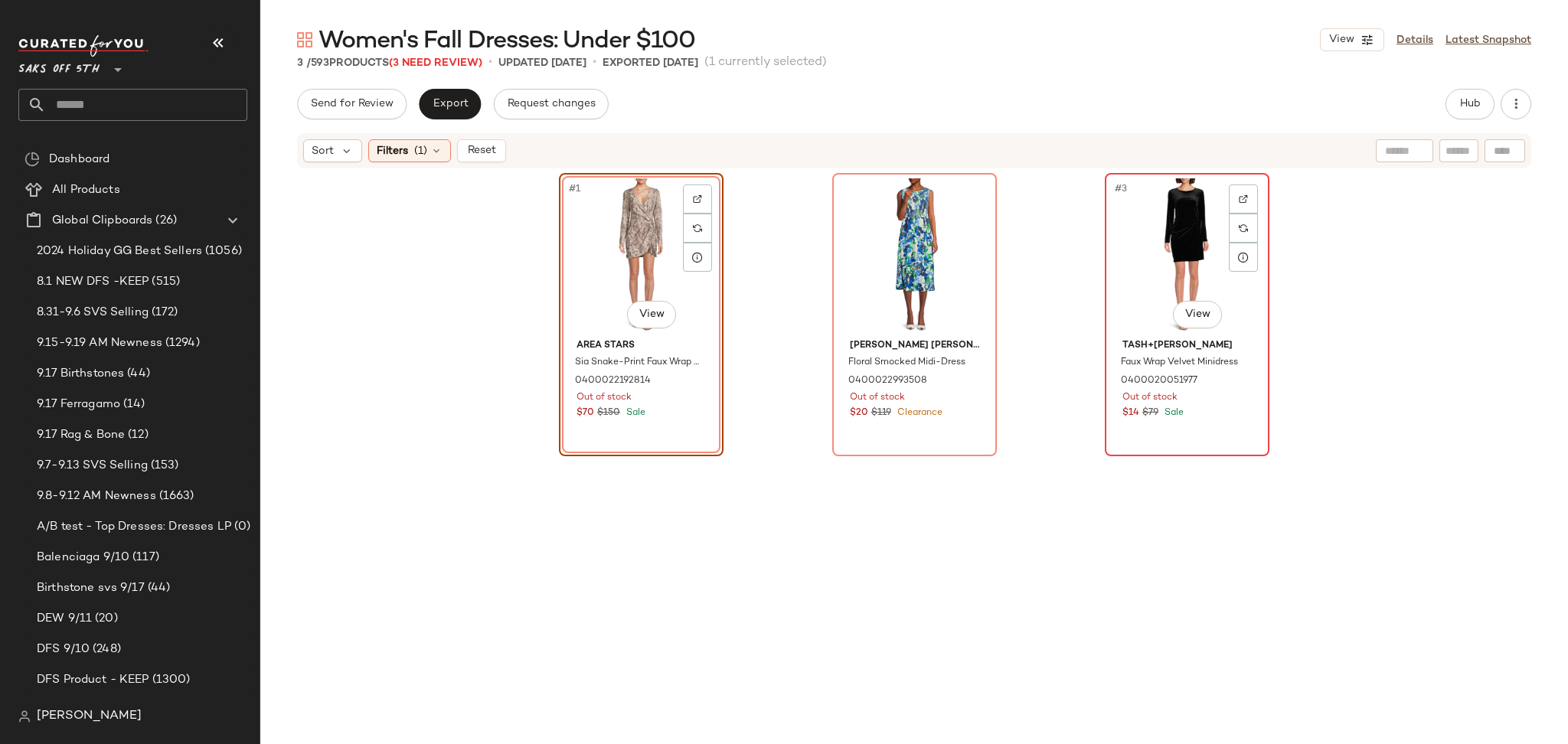
click at [1160, 234] on div "#3 View" at bounding box center [1186, 256] width 154 height 155
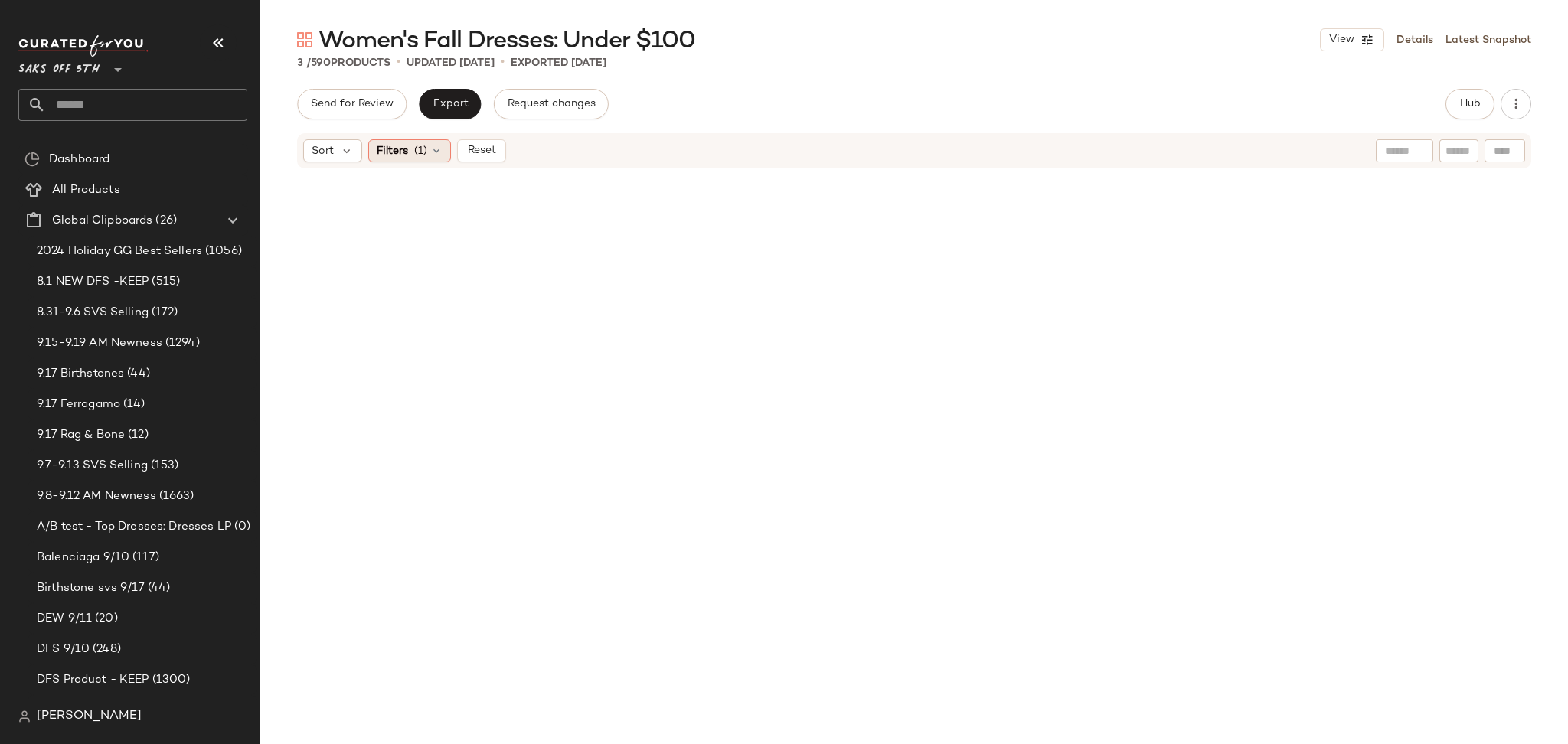
click at [422, 153] on span "(1)" at bounding box center [420, 151] width 13 height 16
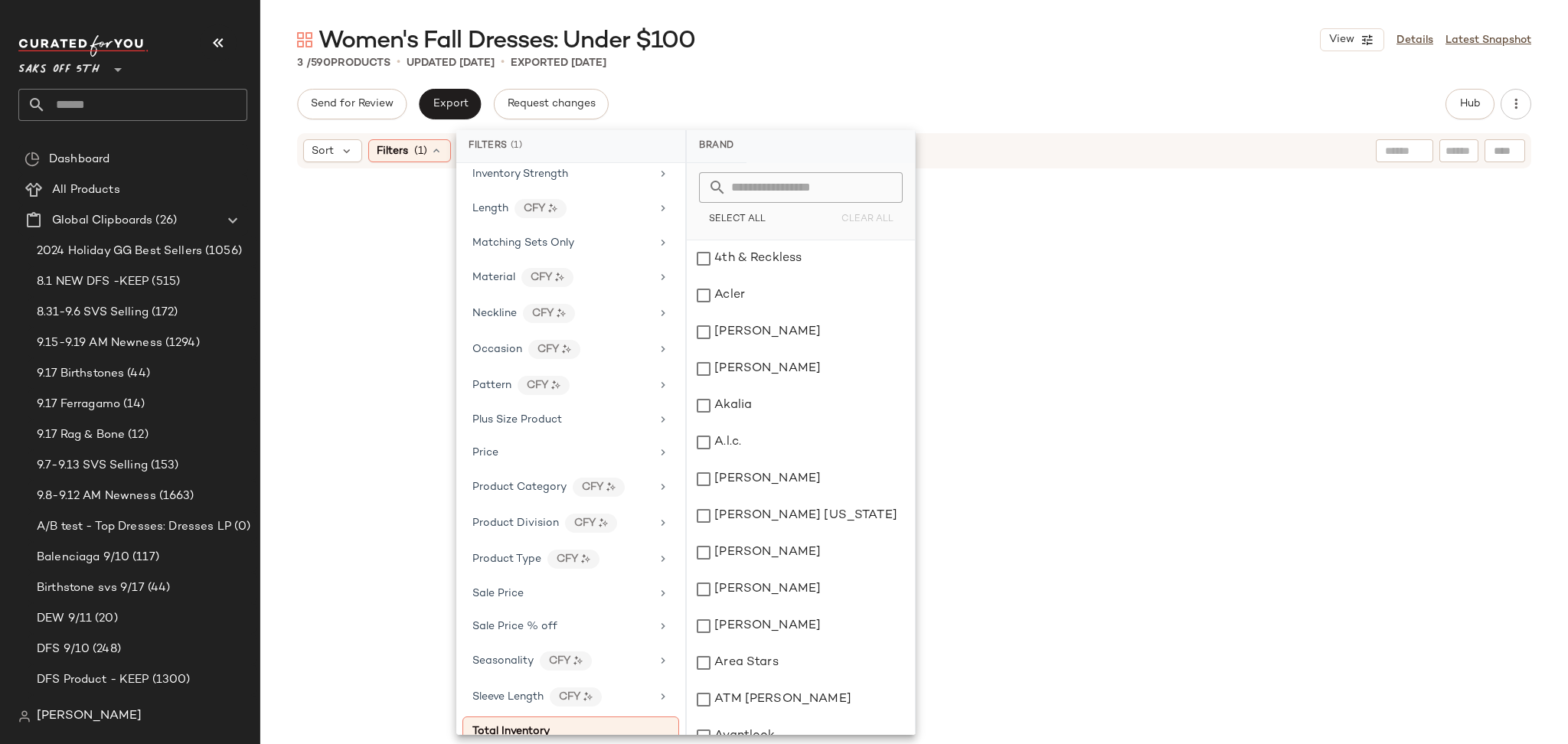
scroll to position [661, 0]
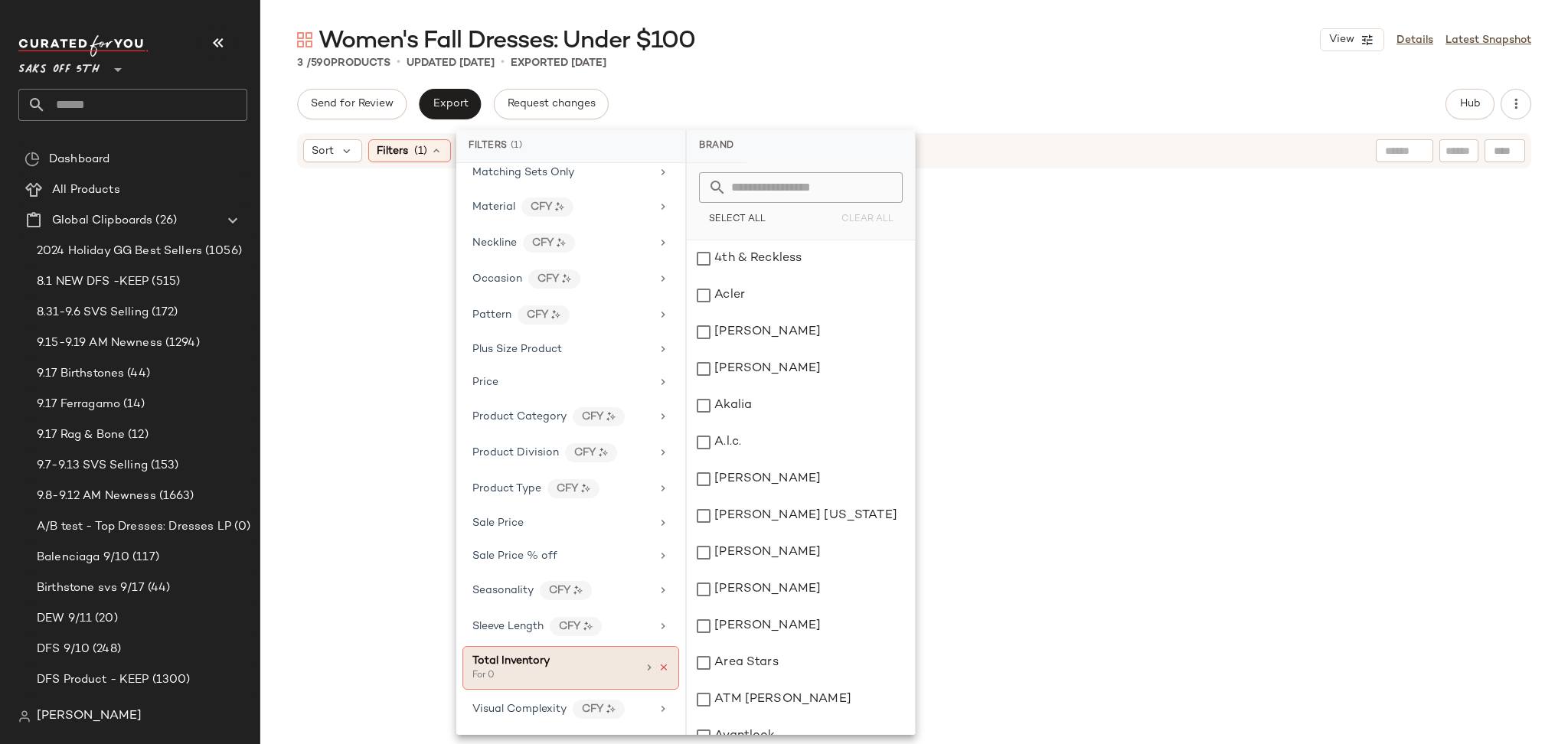
click at [658, 666] on icon at bounding box center [663, 667] width 10 height 10
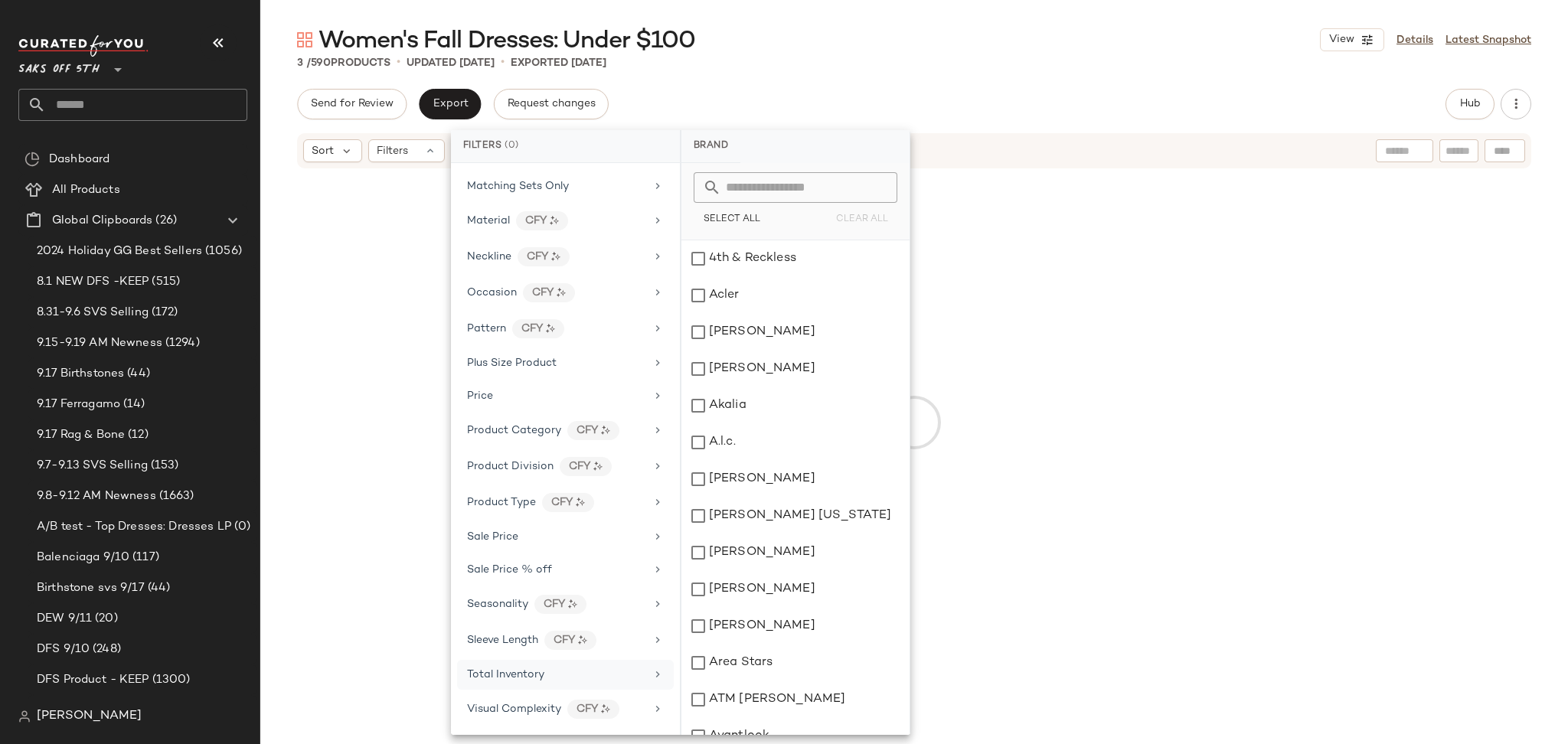
scroll to position [647, 0]
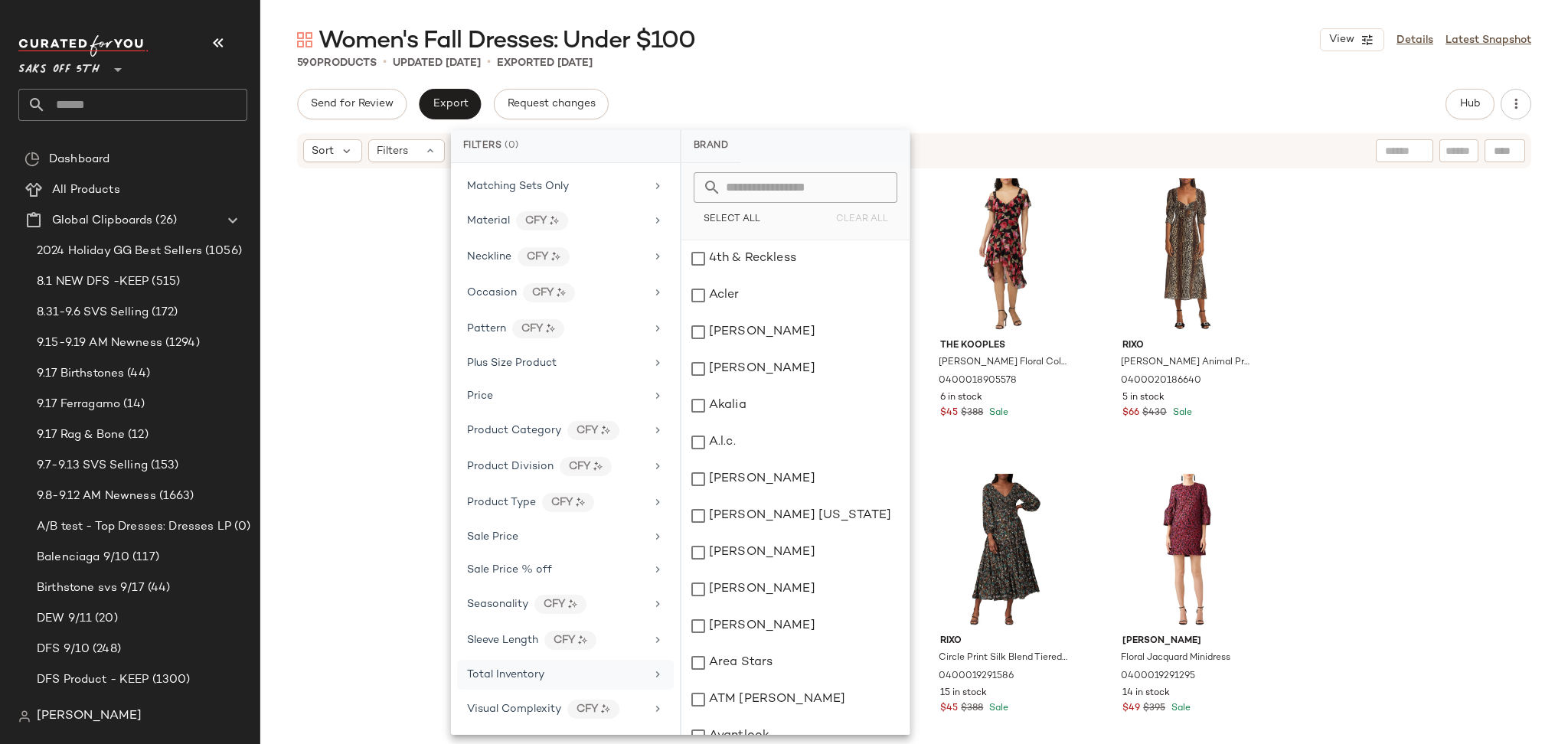
click at [1181, 94] on div "Send for Review Export Request changes Hub" at bounding box center [913, 104] width 1234 height 30
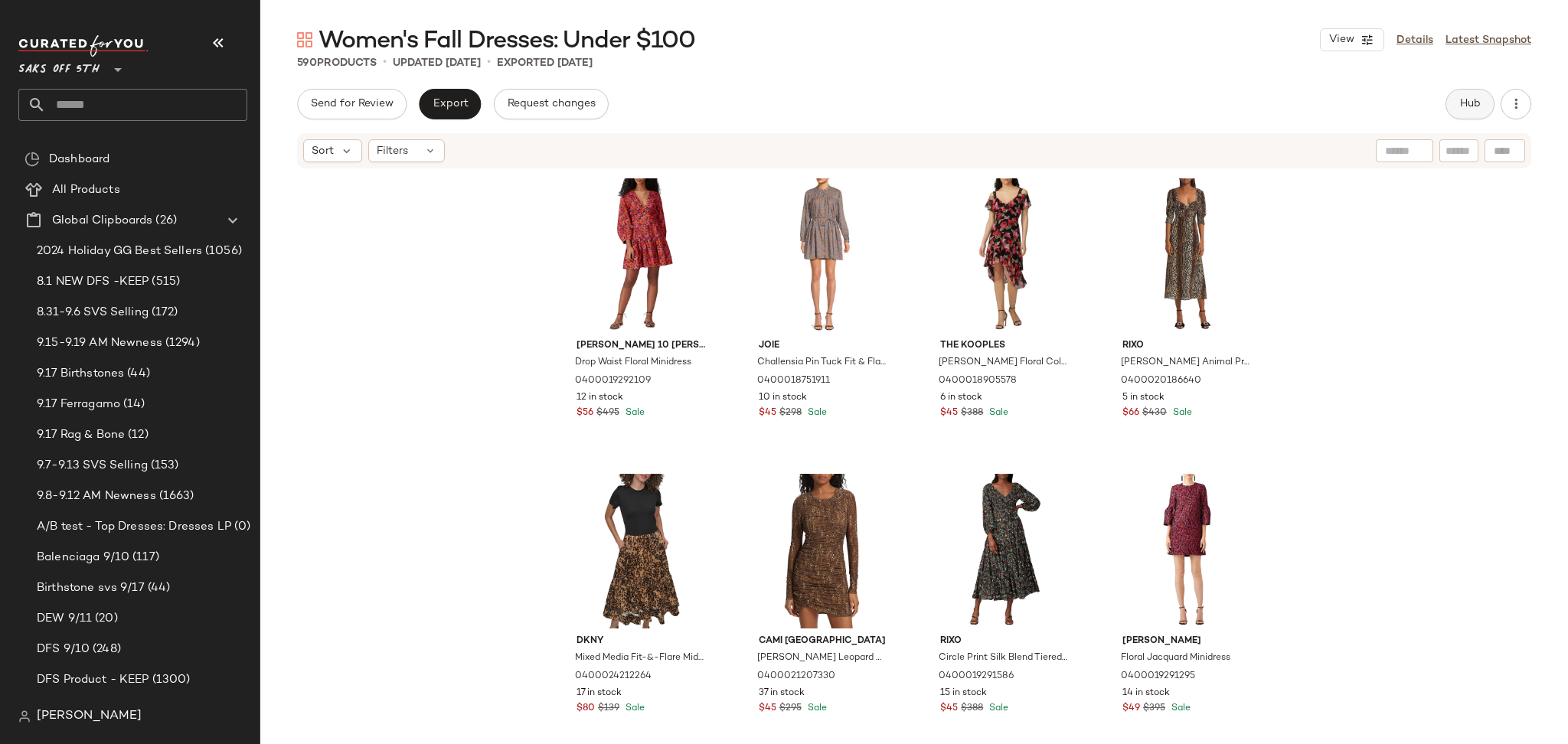
drag, startPoint x: 1456, startPoint y: 85, endPoint x: 1457, endPoint y: 103, distance: 18.0
click at [1457, 103] on div "Women's Fall Dresses: Under $100 View Details Latest Snapshot 590 Products • up…" at bounding box center [914, 384] width 1307 height 719
click at [1457, 103] on button "Hub" at bounding box center [1470, 104] width 49 height 30
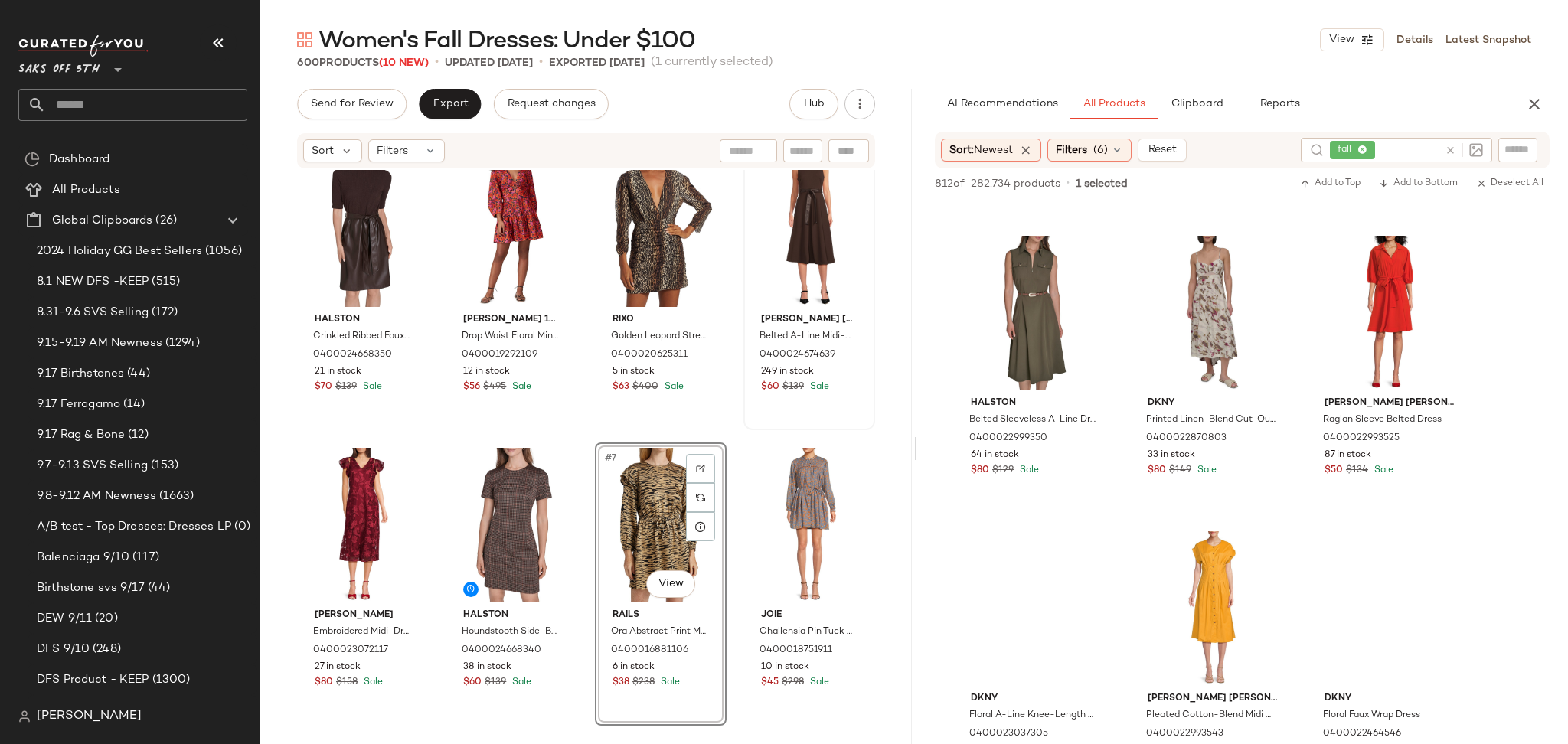
scroll to position [7060, 0]
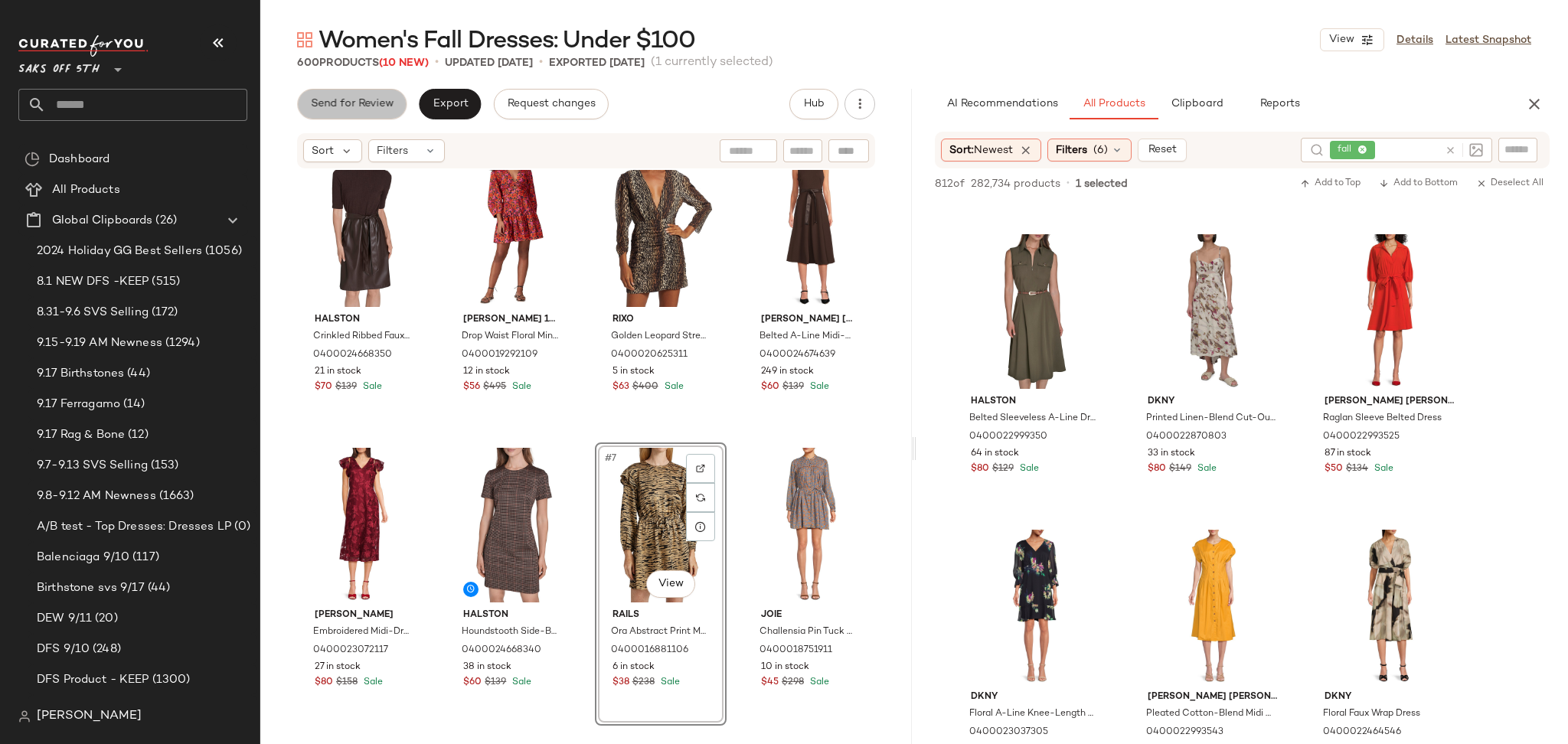
click at [357, 104] on span "Send for Review" at bounding box center [351, 104] width 83 height 12
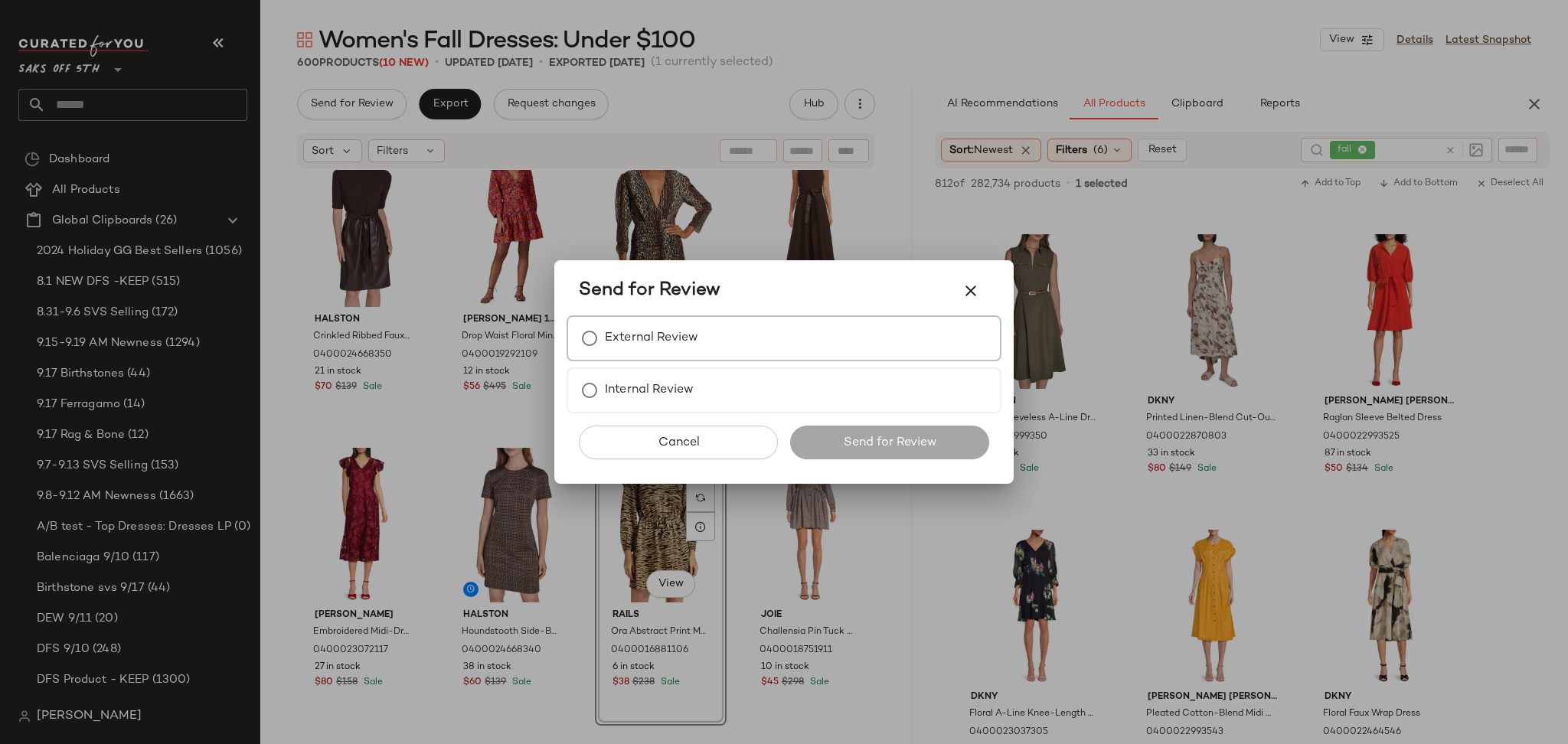
click at [661, 332] on label "External Review" at bounding box center [651, 338] width 94 height 30
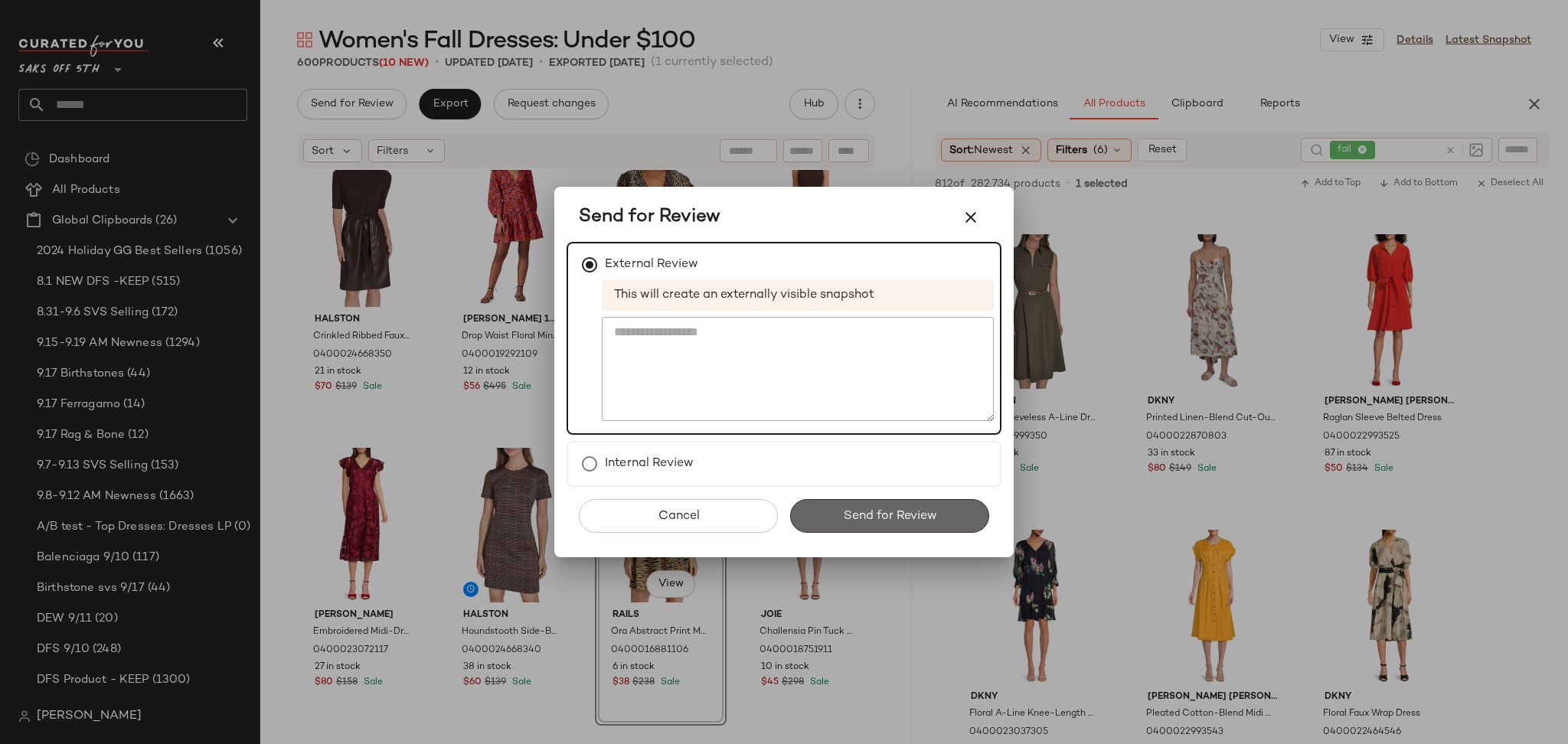
click at [878, 518] on span "Send for Review" at bounding box center [889, 516] width 94 height 14
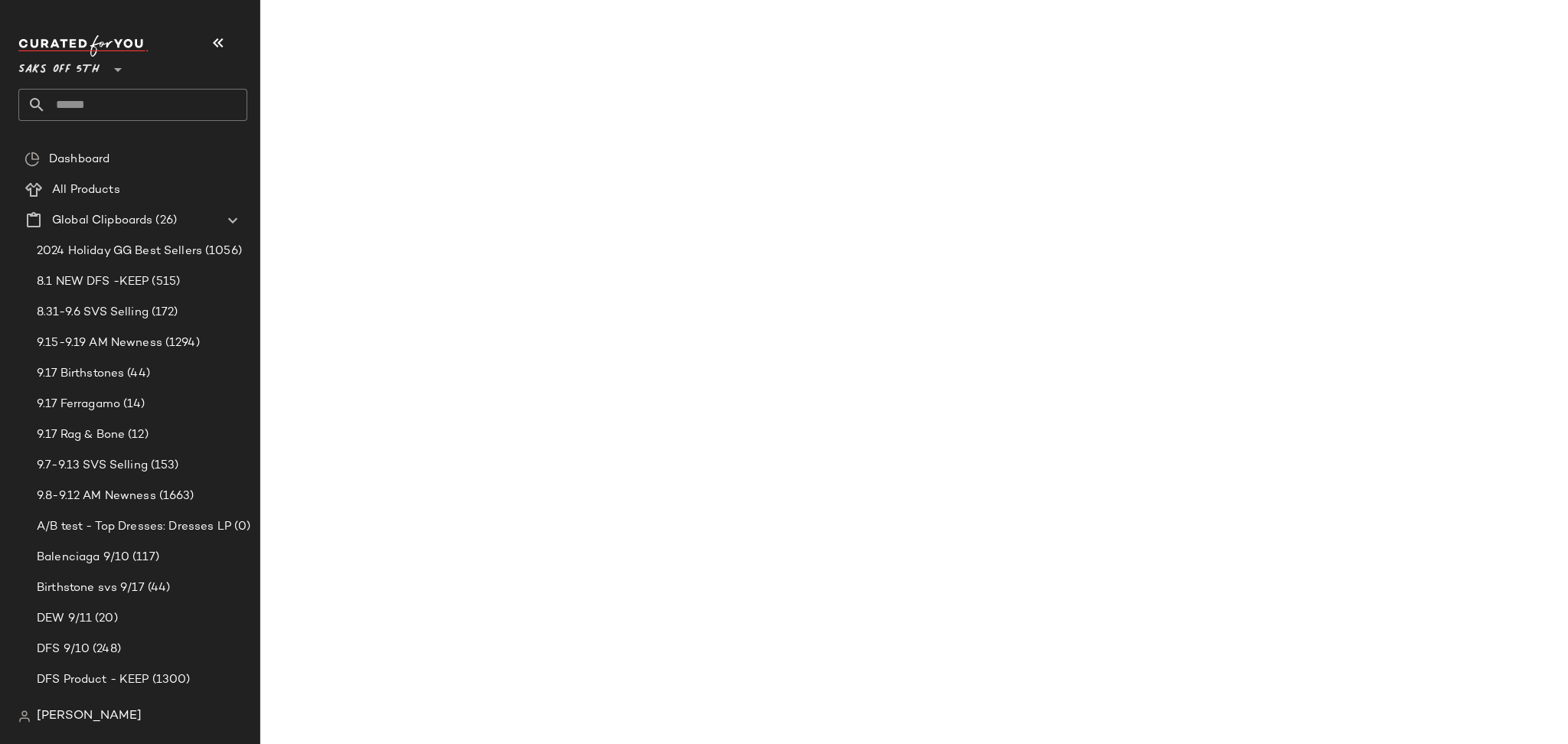
scroll to position [10310, 0]
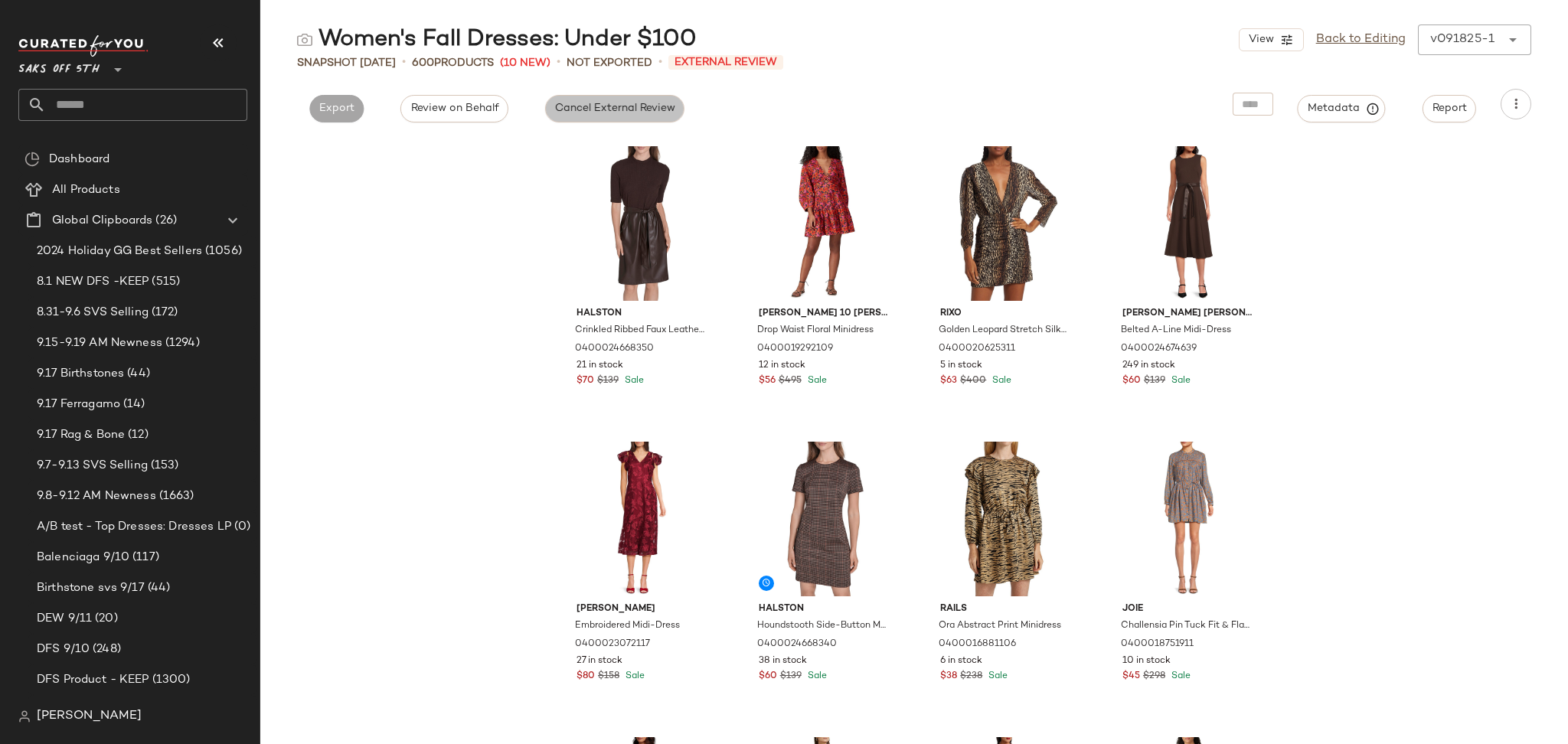
click at [627, 106] on span "Cancel External Review" at bounding box center [615, 109] width 121 height 12
click at [474, 107] on span "Export" at bounding box center [475, 109] width 36 height 12
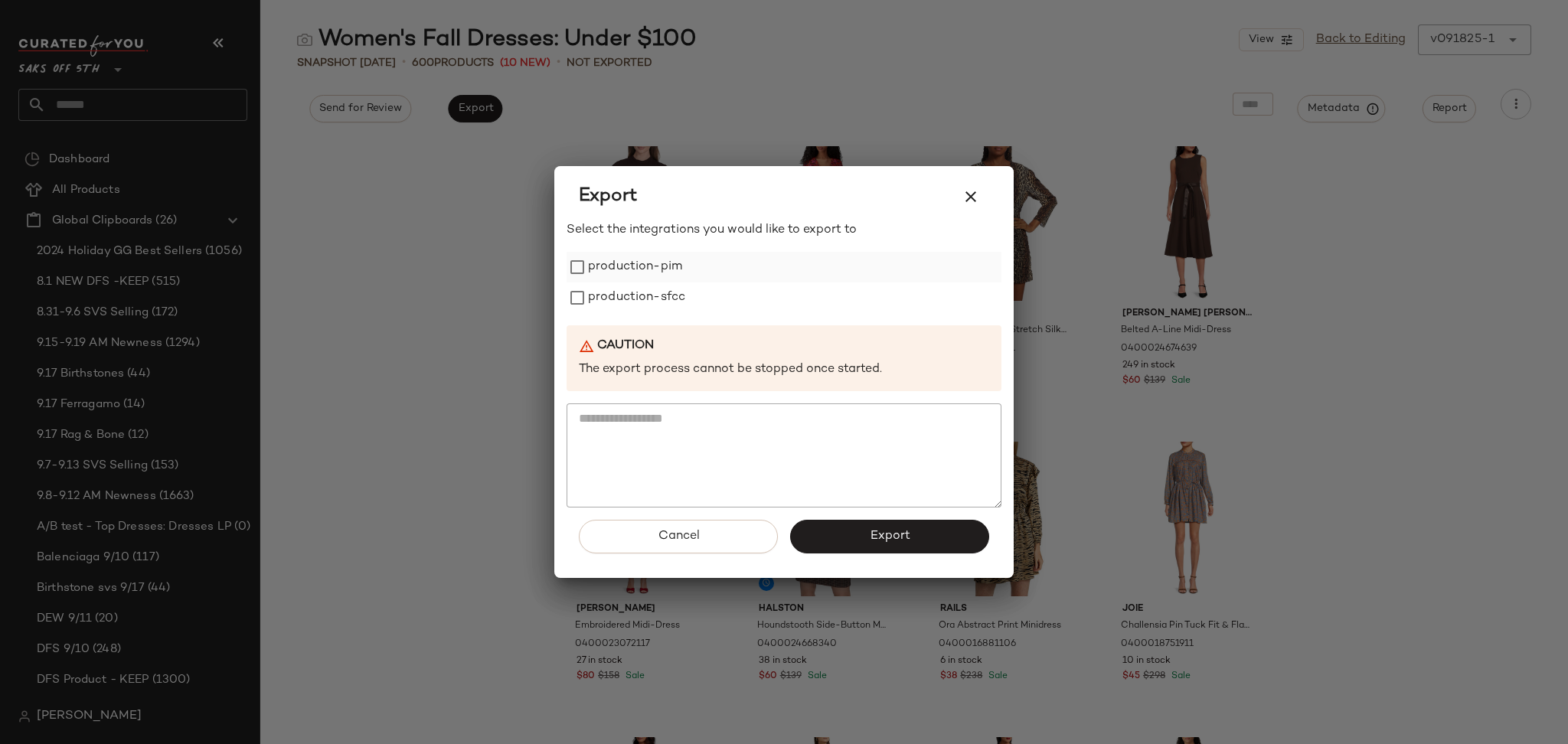
click at [591, 268] on label "production-pim" at bounding box center [635, 267] width 94 height 30
click at [599, 295] on label "production-sfcc" at bounding box center [636, 297] width 97 height 30
click at [843, 545] on button "Export" at bounding box center [889, 536] width 199 height 34
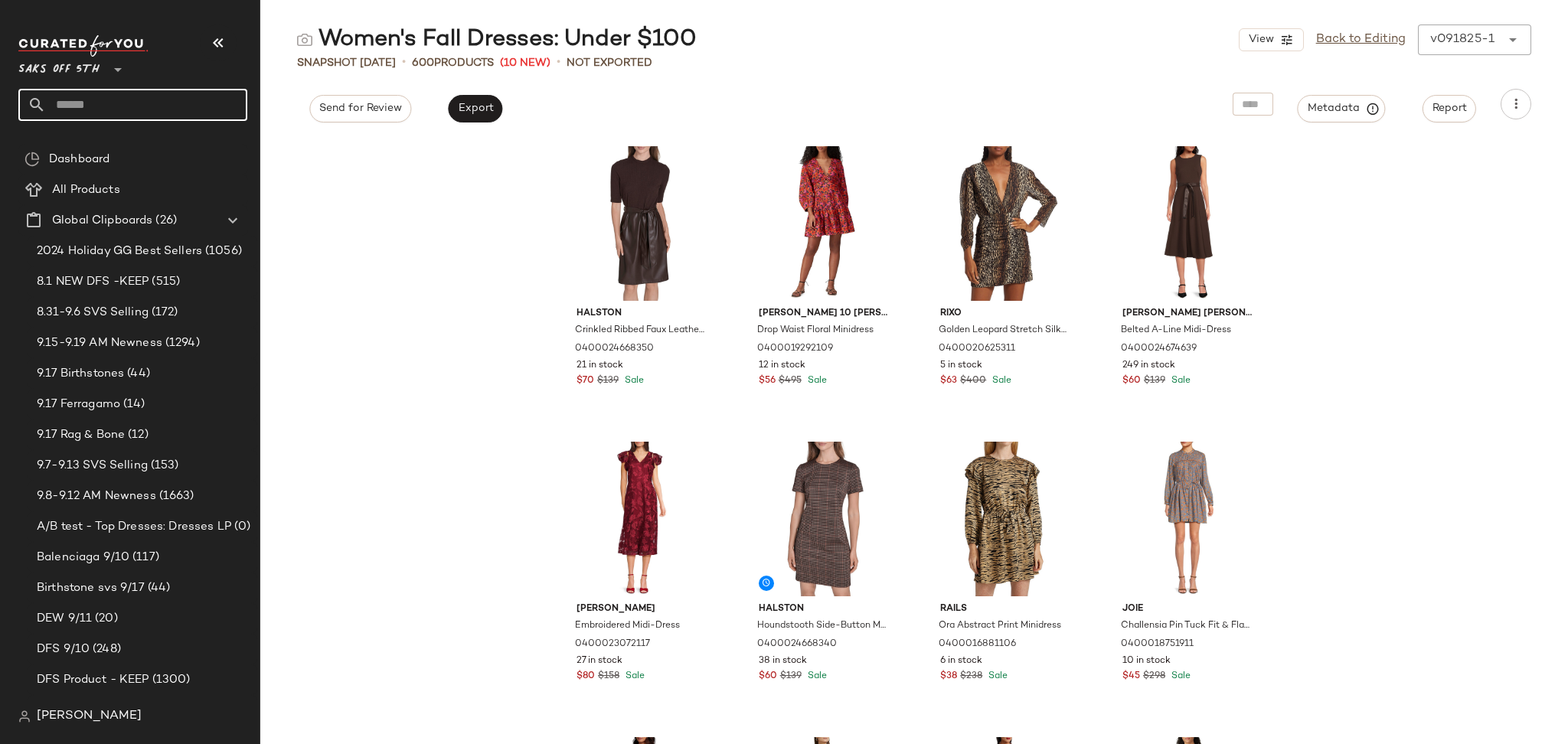
click at [149, 116] on input "text" at bounding box center [146, 105] width 201 height 32
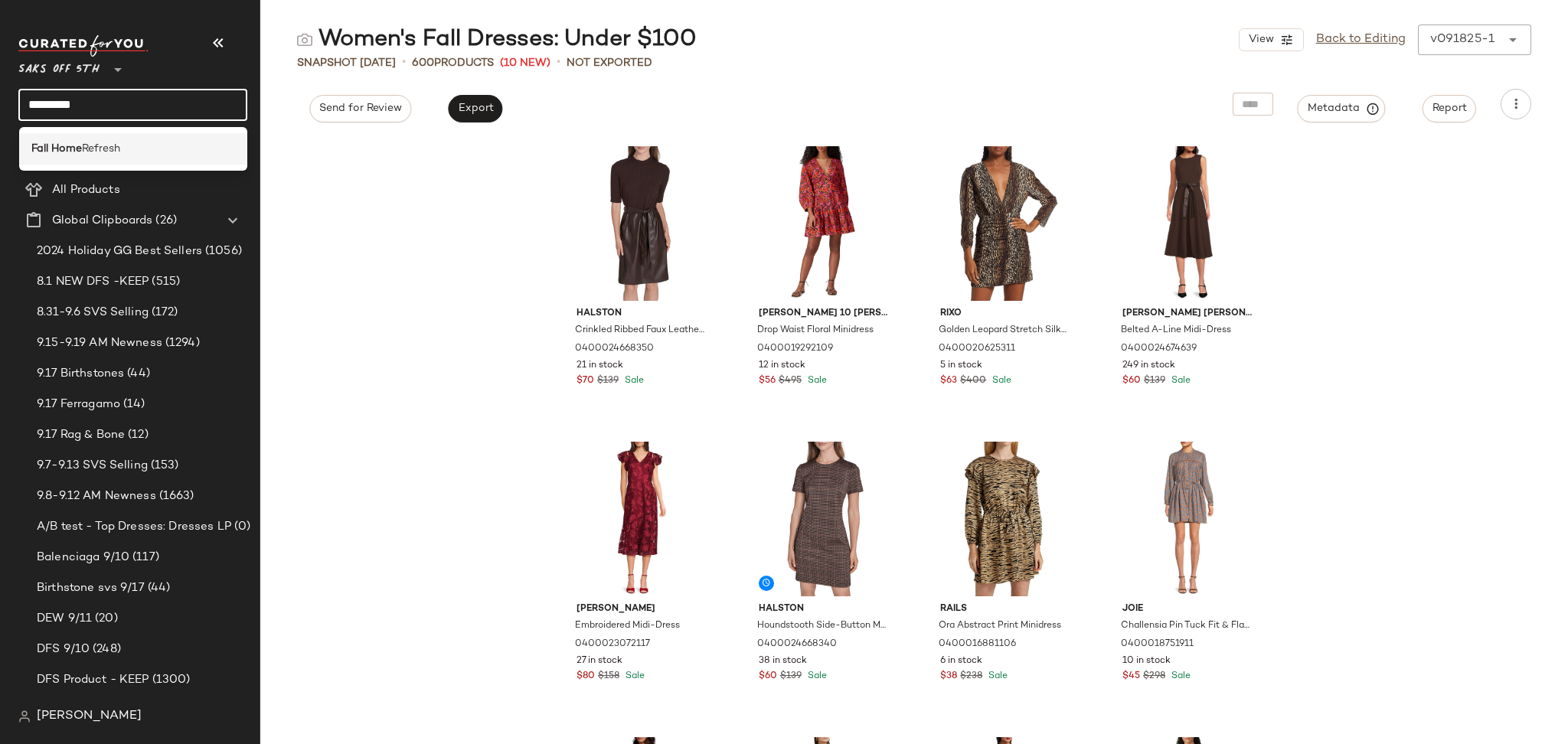
type input "*********"
click at [119, 149] on span "Refresh" at bounding box center [101, 148] width 39 height 16
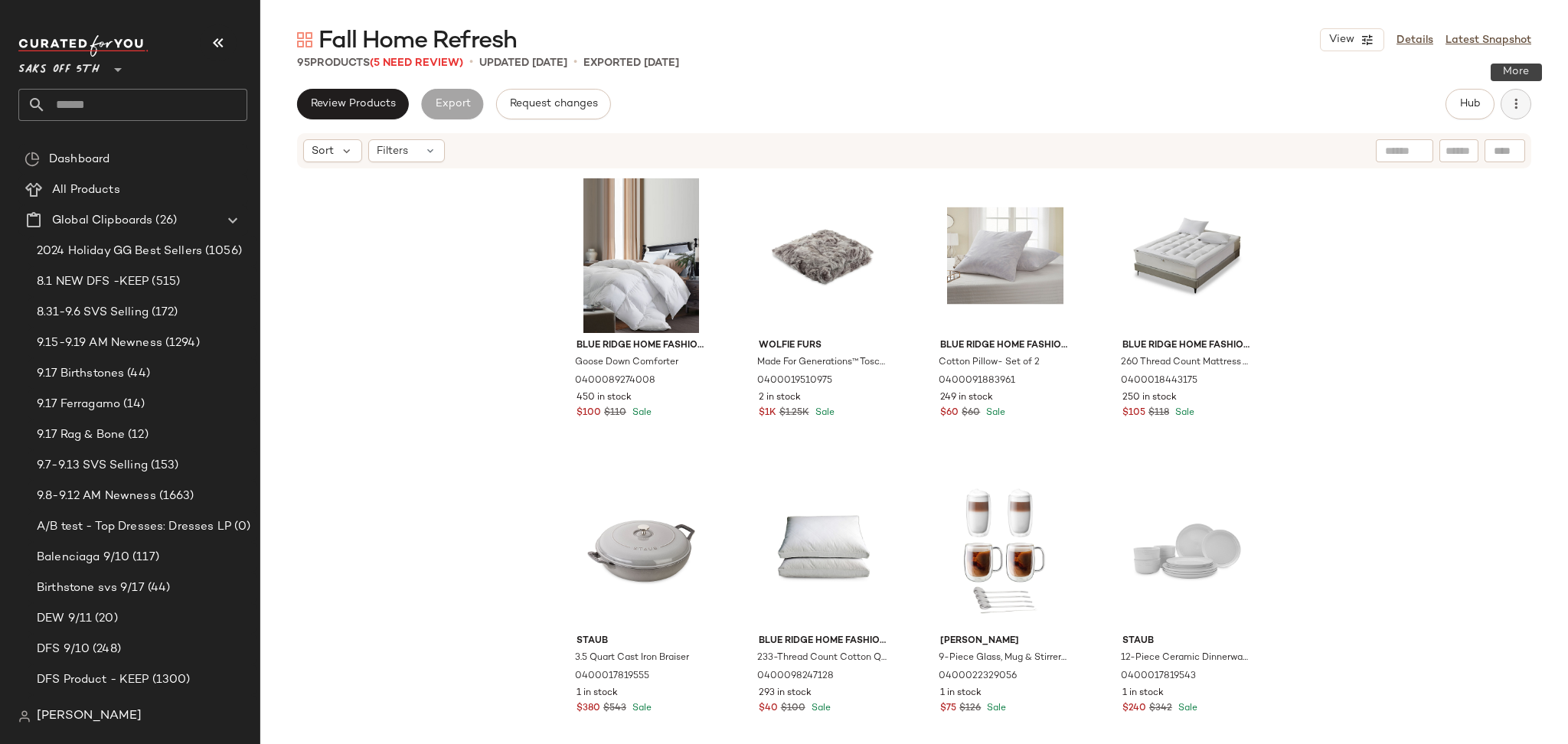
click at [1524, 105] on button "button" at bounding box center [1515, 104] width 30 height 30
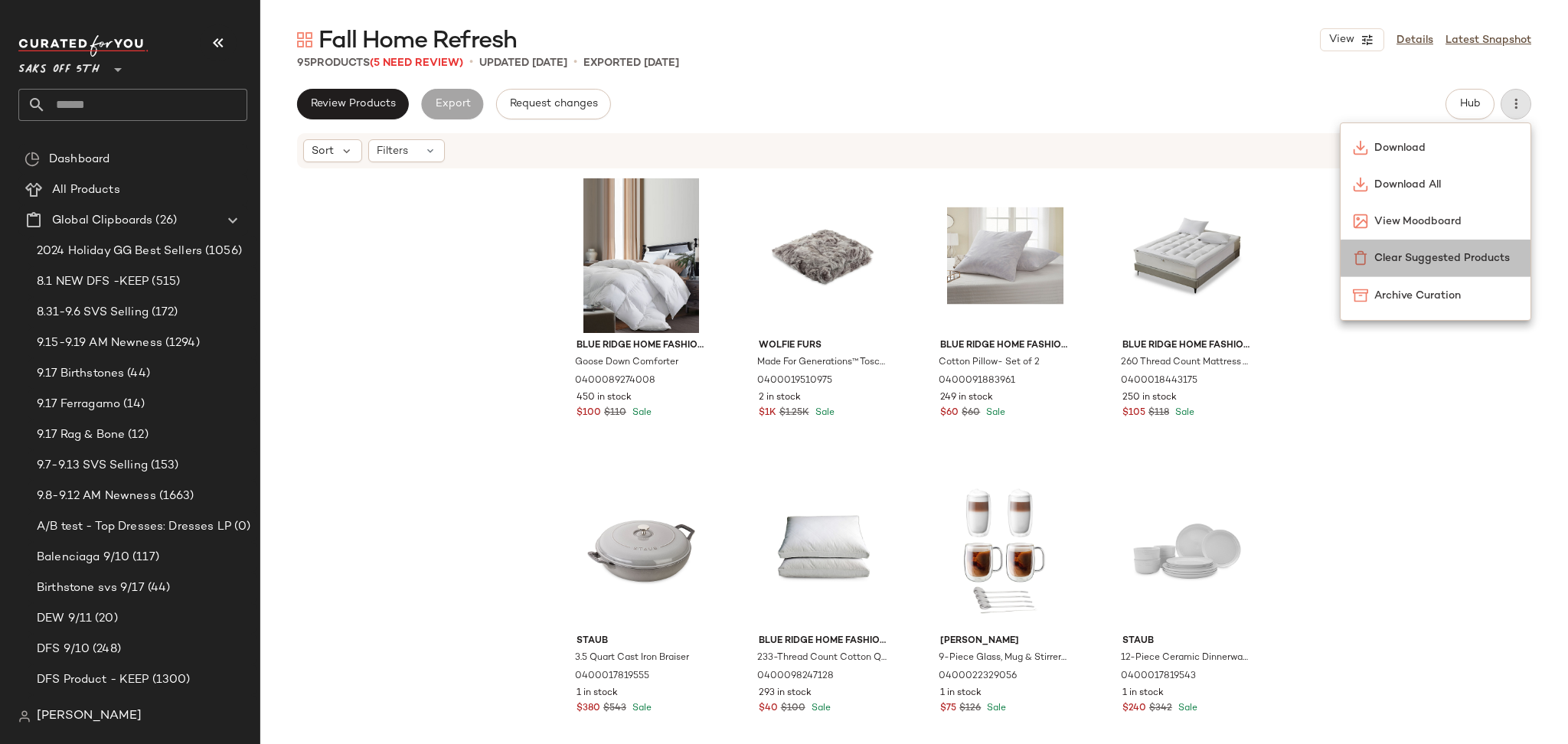
click at [1465, 252] on span "Clear Suggested Products" at bounding box center [1446, 258] width 144 height 16
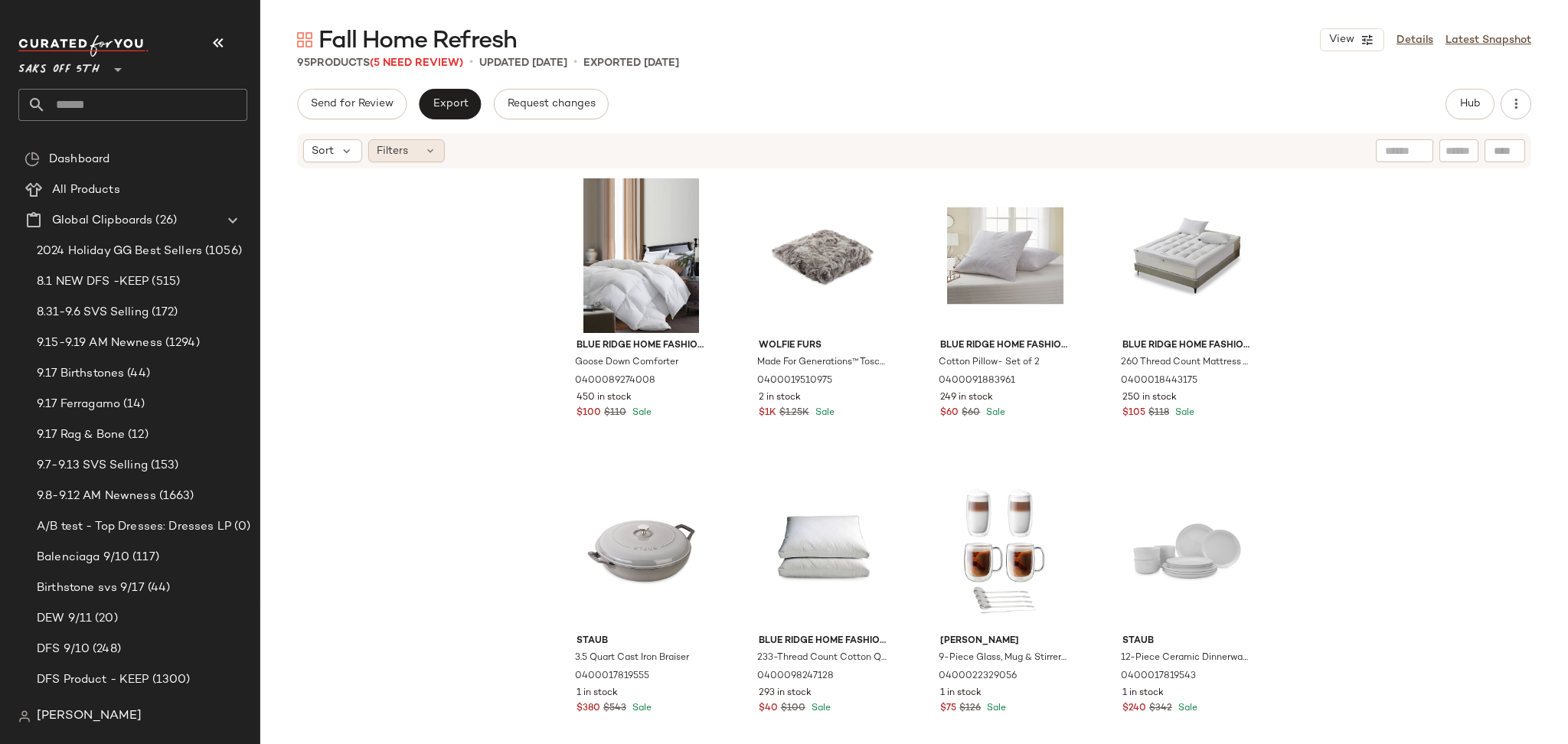
click at [418, 144] on div "Filters" at bounding box center [406, 150] width 77 height 23
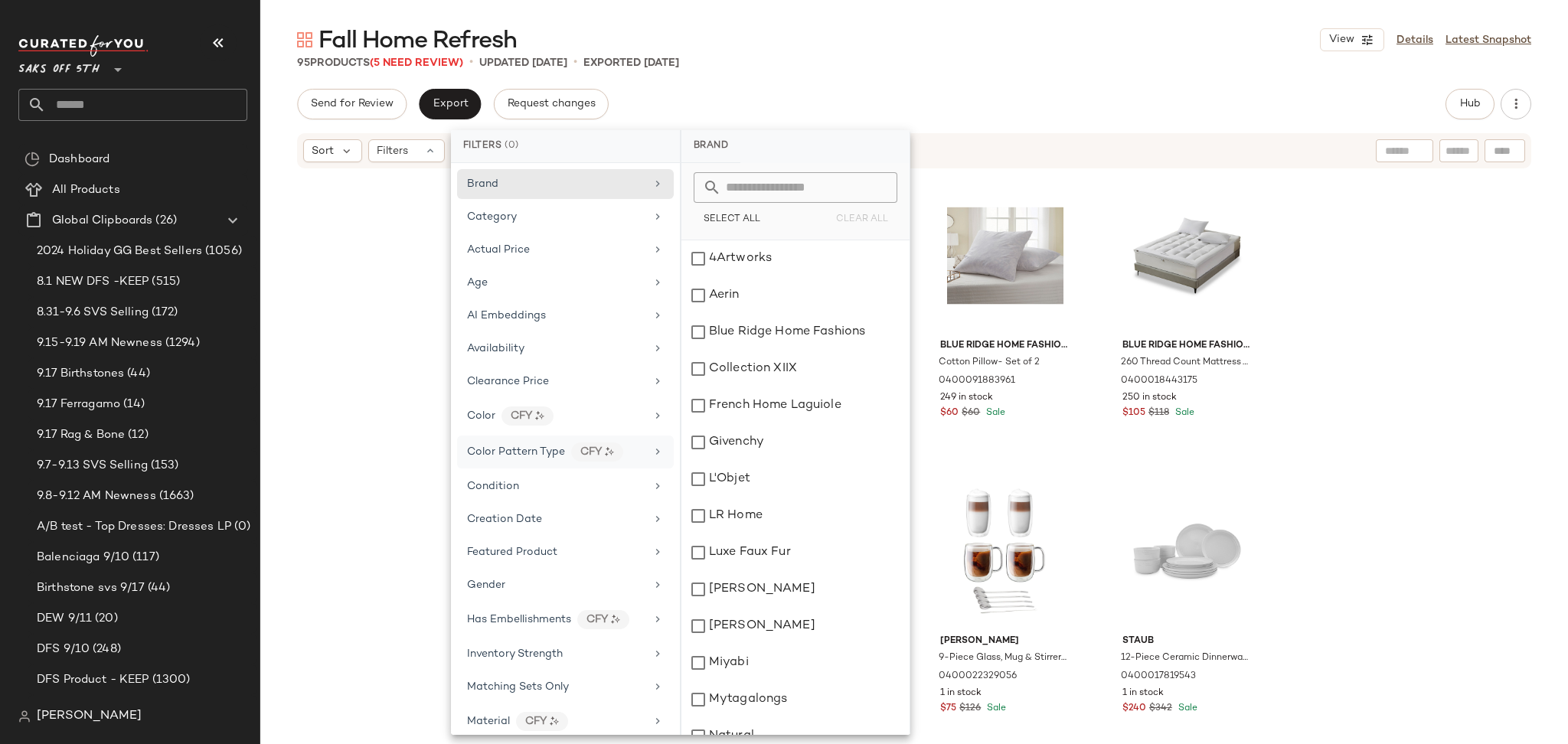
scroll to position [397, 0]
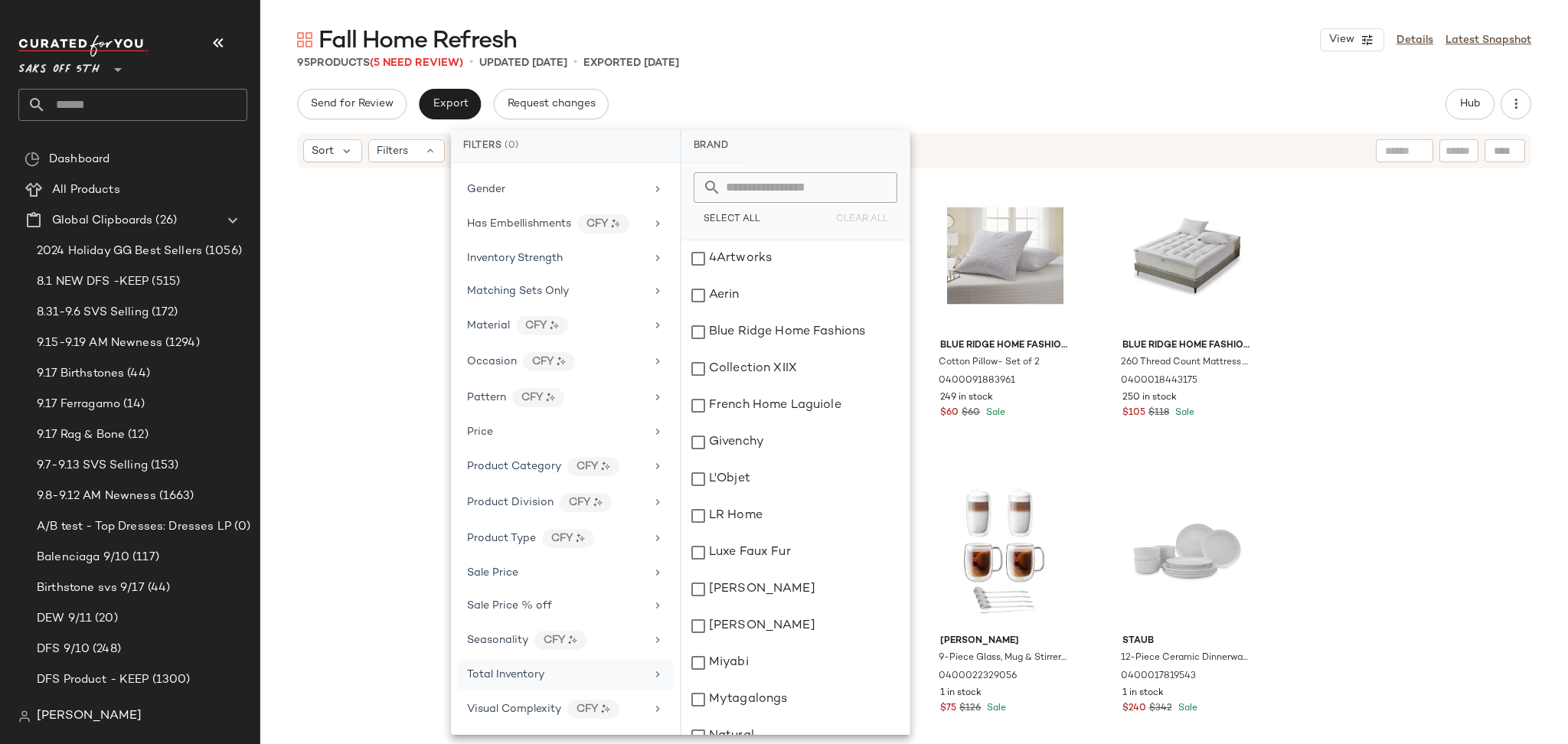
click at [506, 680] on div "Total Inventory" at bounding box center [505, 674] width 77 height 16
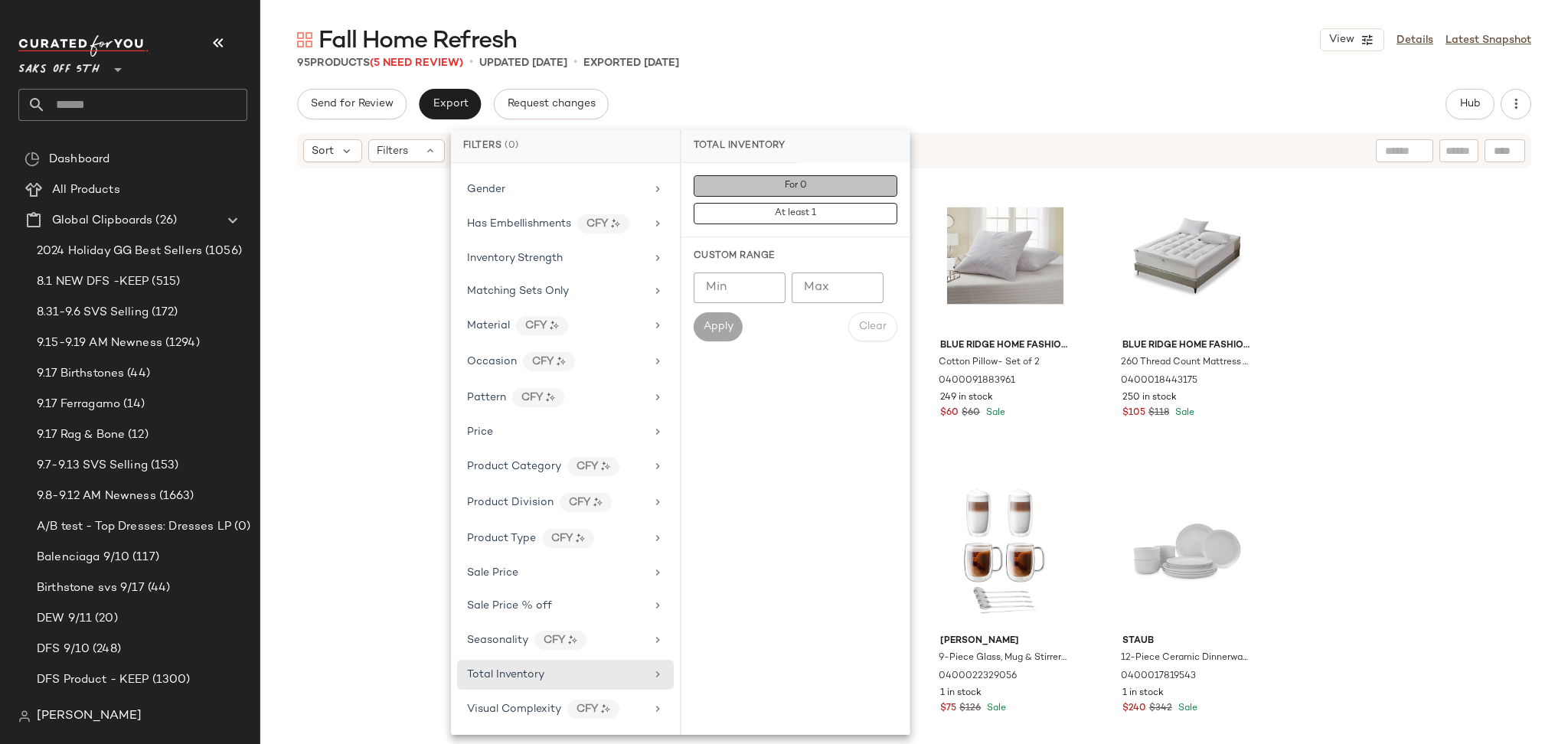
click at [802, 192] on button "For 0" at bounding box center [795, 186] width 204 height 22
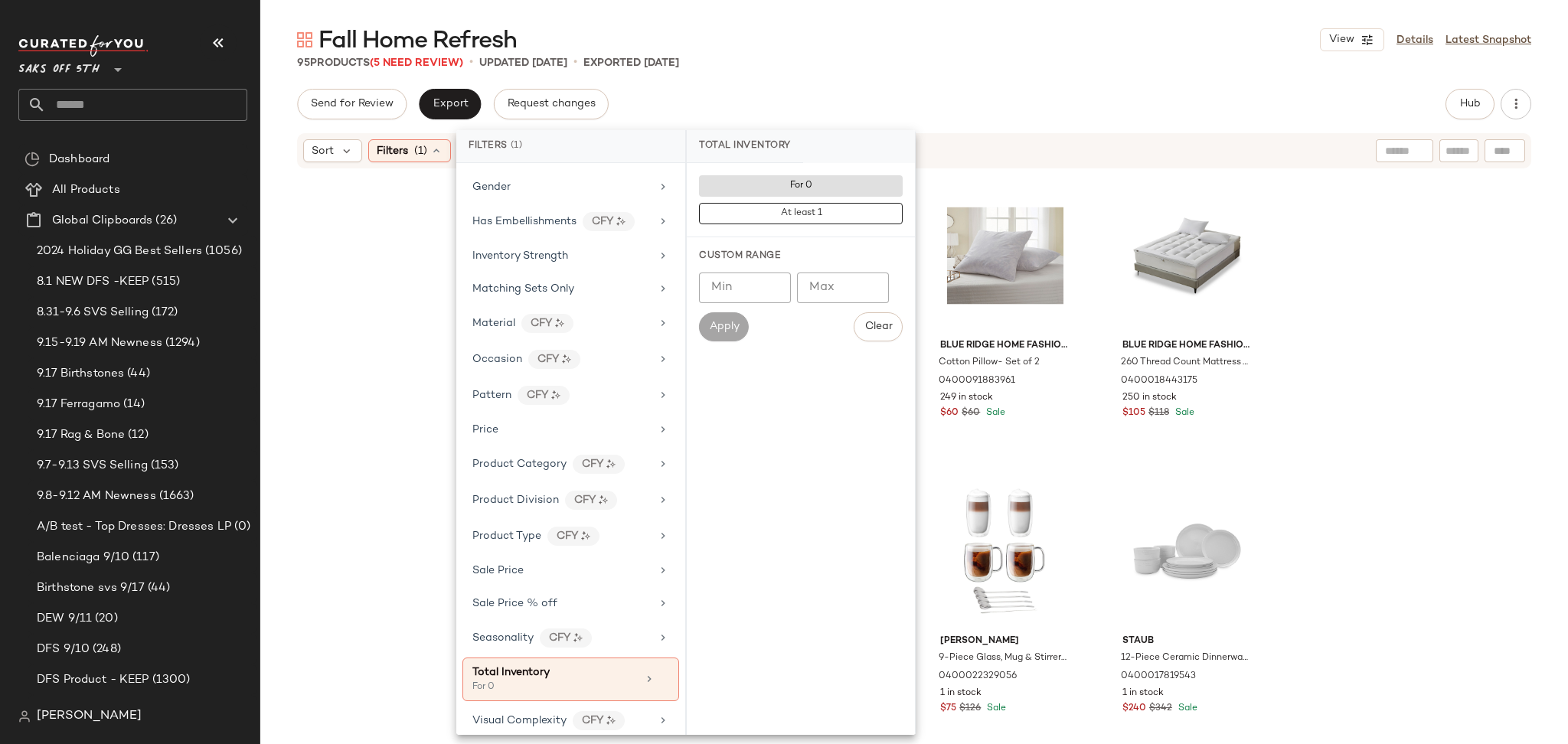
click at [917, 110] on div "Send for Review Export Request changes Hub" at bounding box center [913, 104] width 1234 height 30
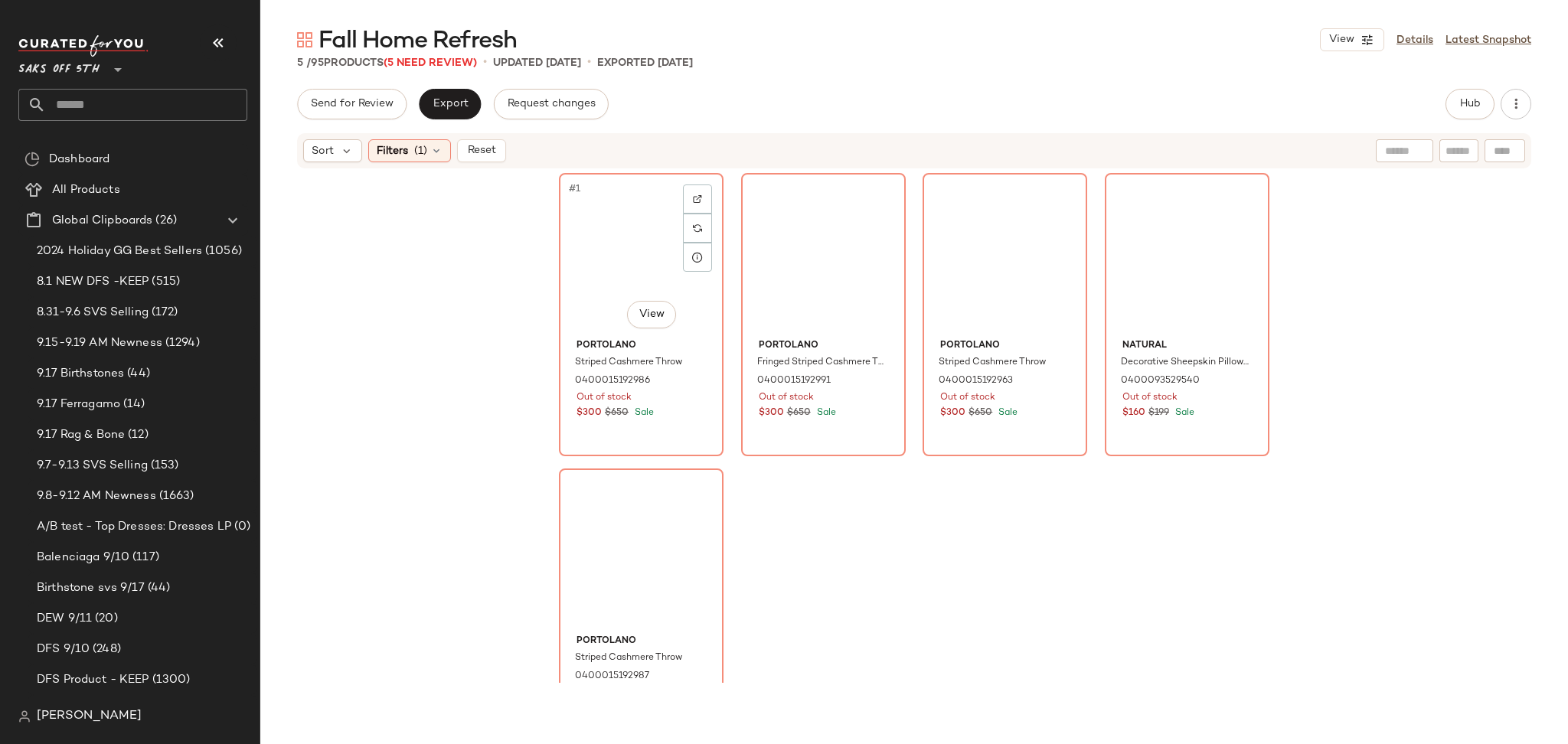
click at [632, 243] on div "#1 View" at bounding box center [640, 256] width 154 height 155
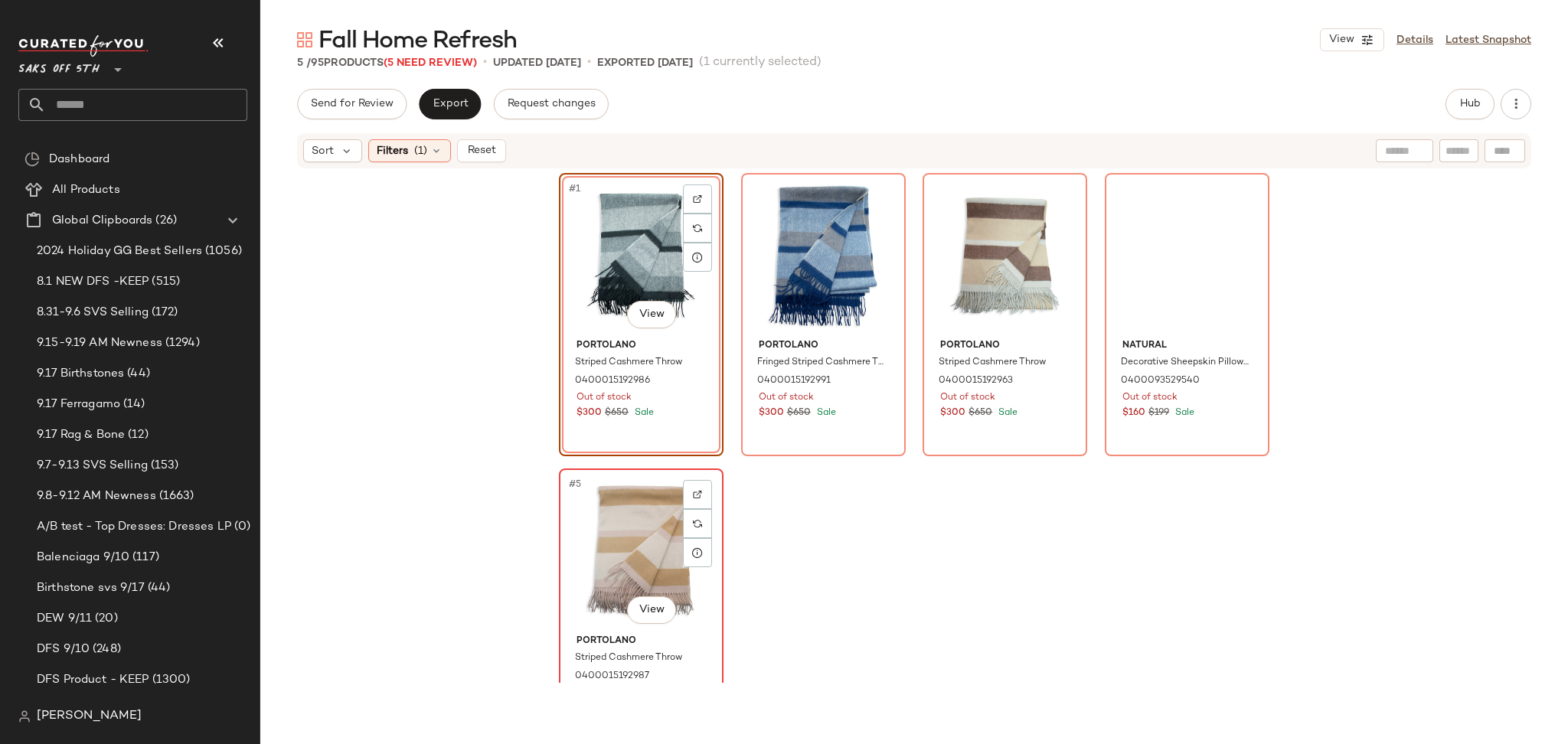
click at [627, 521] on div "#5 View" at bounding box center [640, 551] width 154 height 155
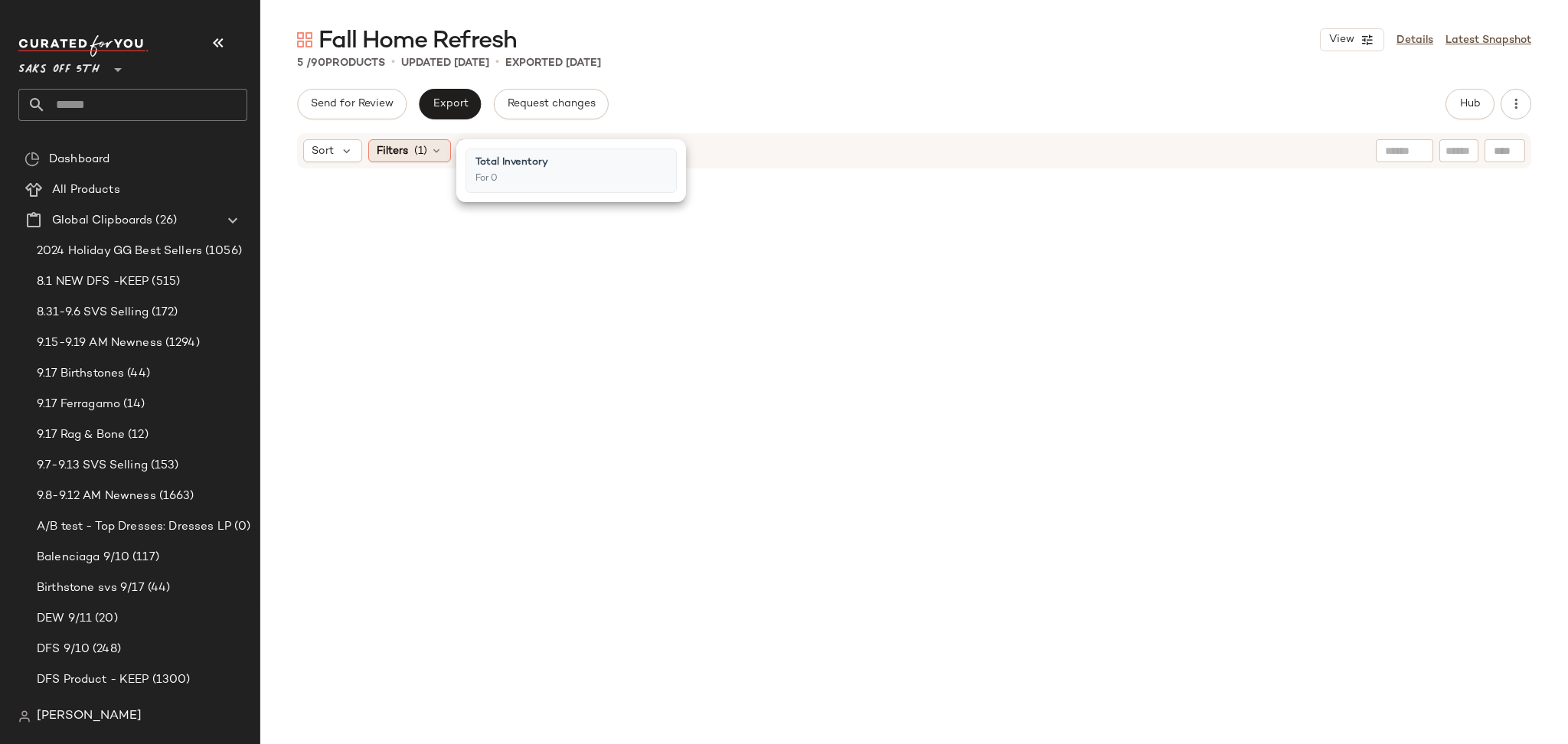
click at [398, 160] on div "Filters (1)" at bounding box center [410, 150] width 83 height 23
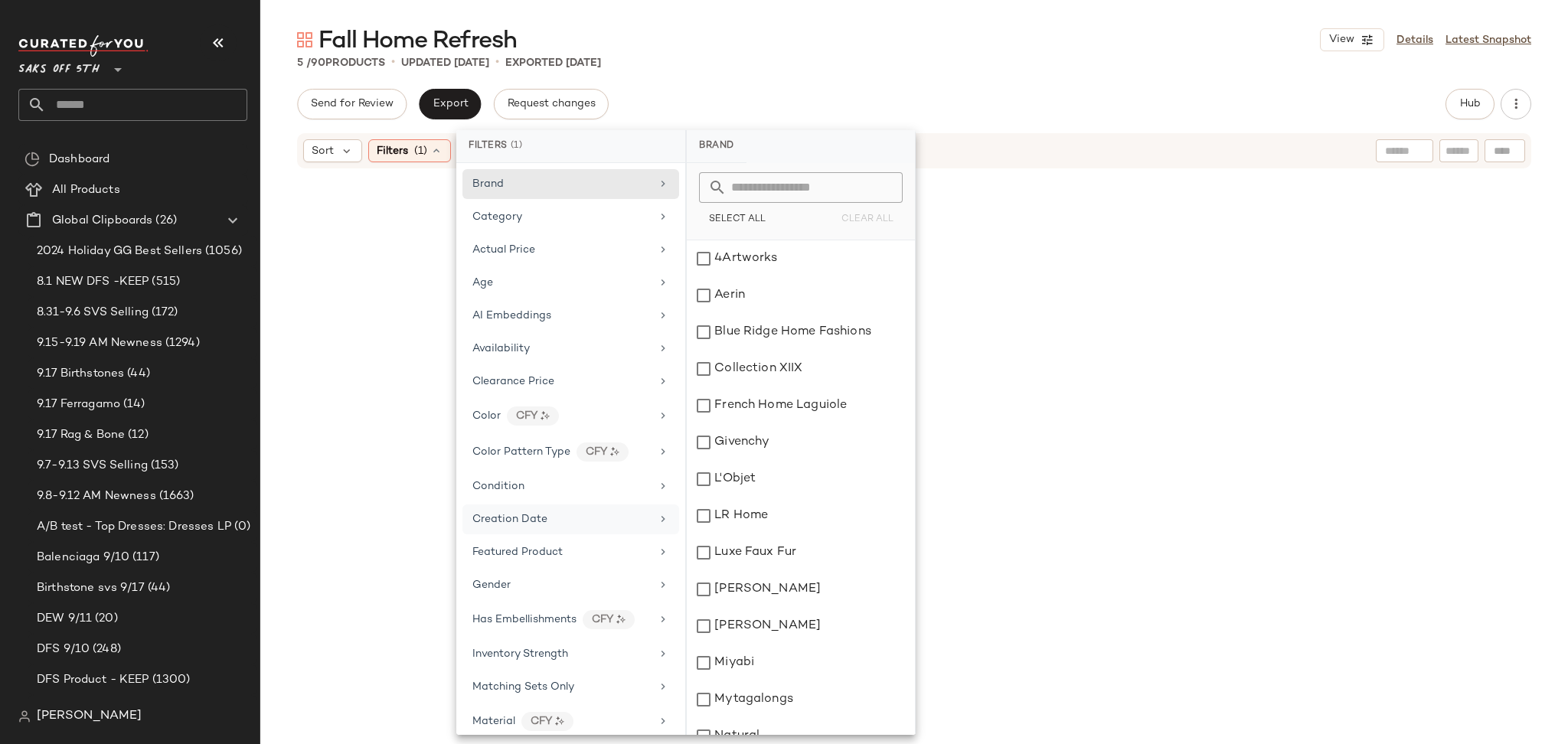
scroll to position [411, 0]
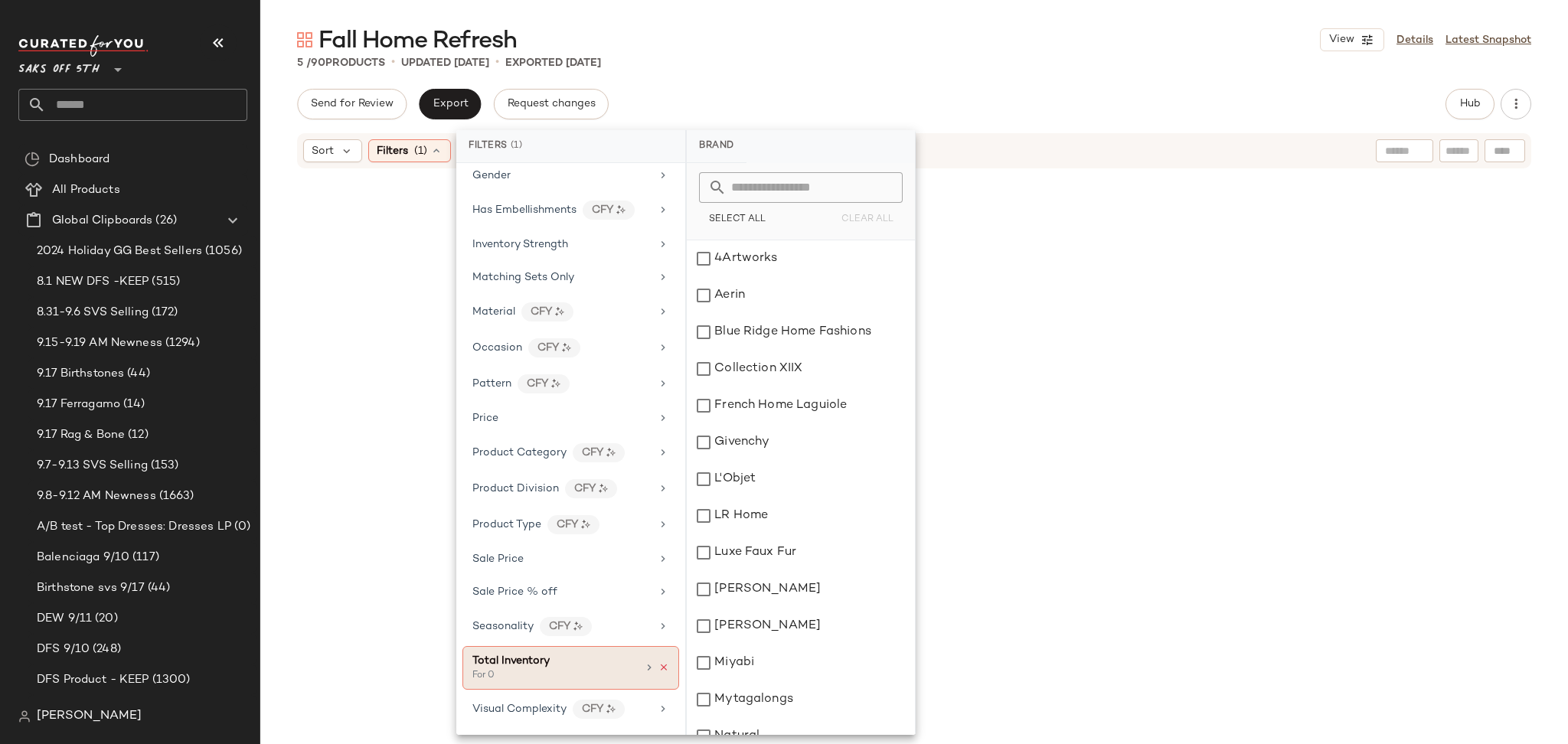
click at [658, 668] on icon at bounding box center [663, 667] width 10 height 10
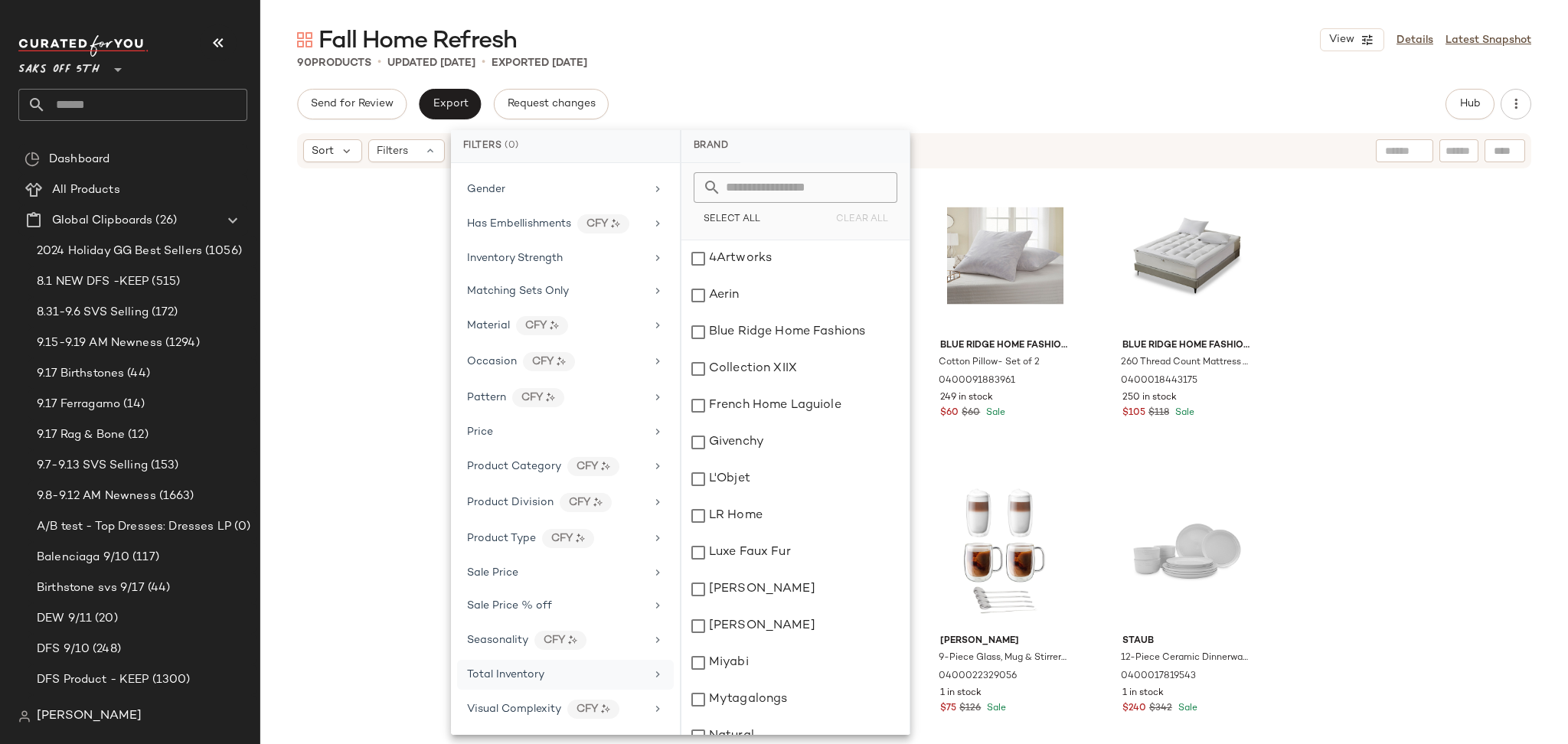
click at [1162, 104] on div "Send for Review Export Request changes Hub" at bounding box center [913, 104] width 1234 height 30
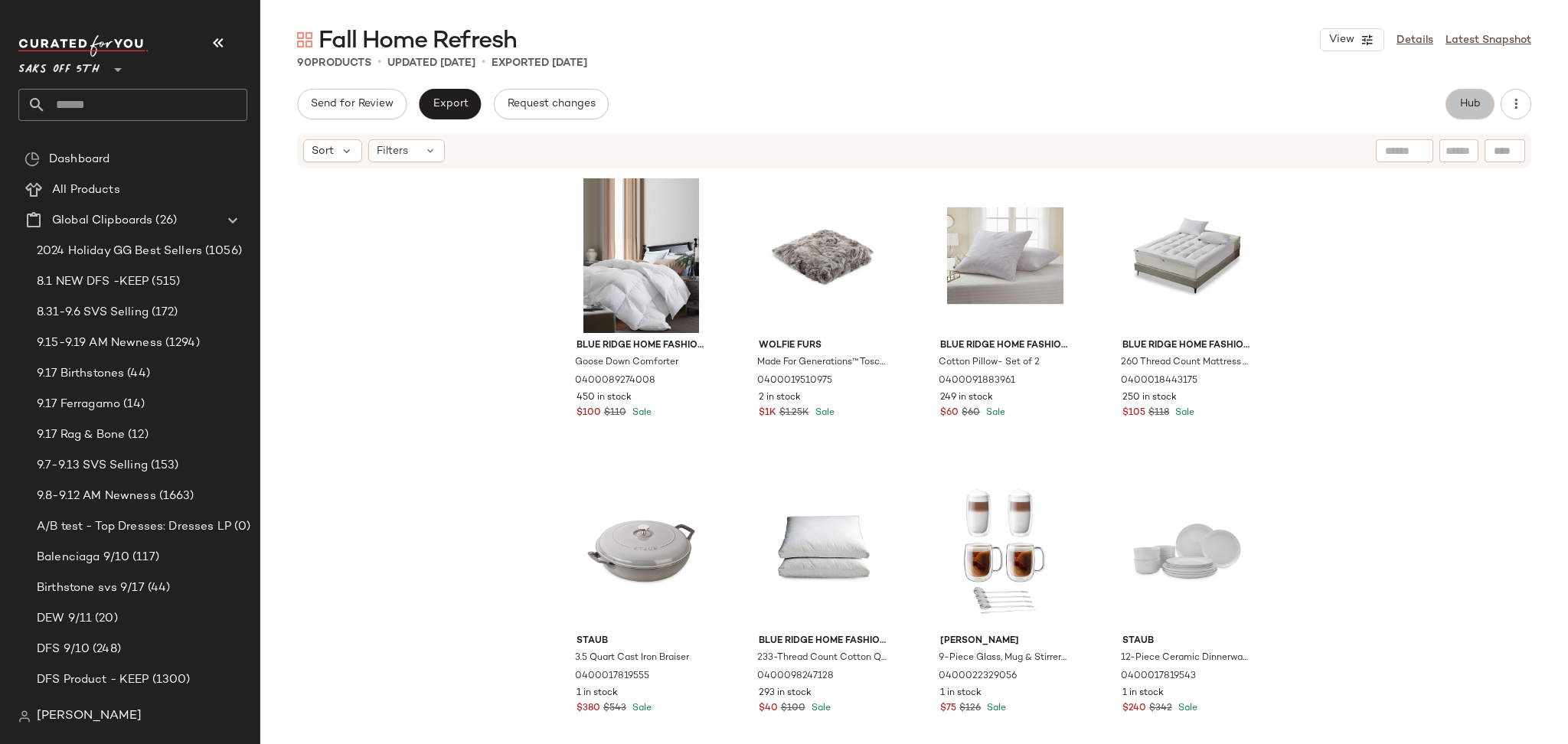
click at [1456, 102] on button "Hub" at bounding box center [1470, 104] width 49 height 30
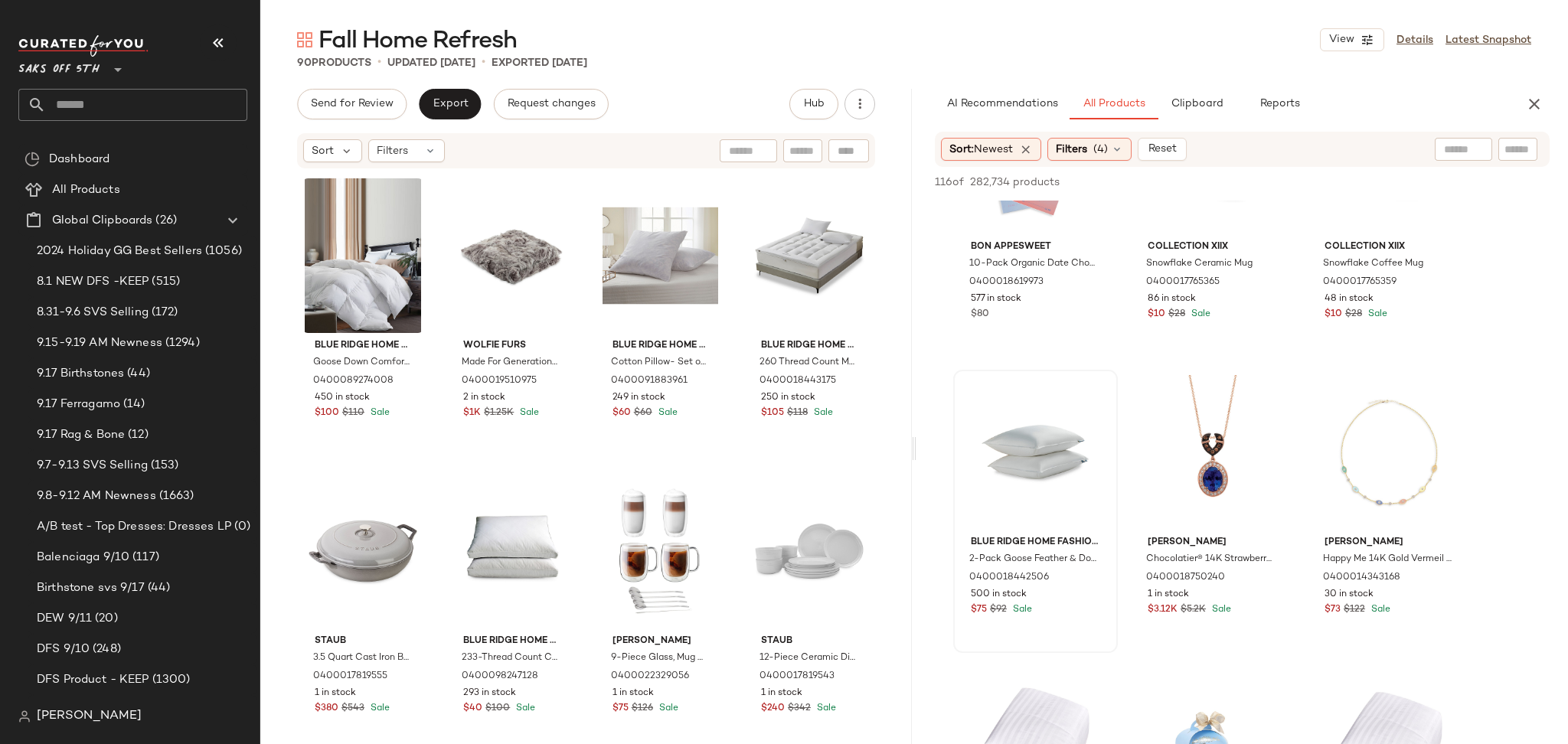
scroll to position [2437, 0]
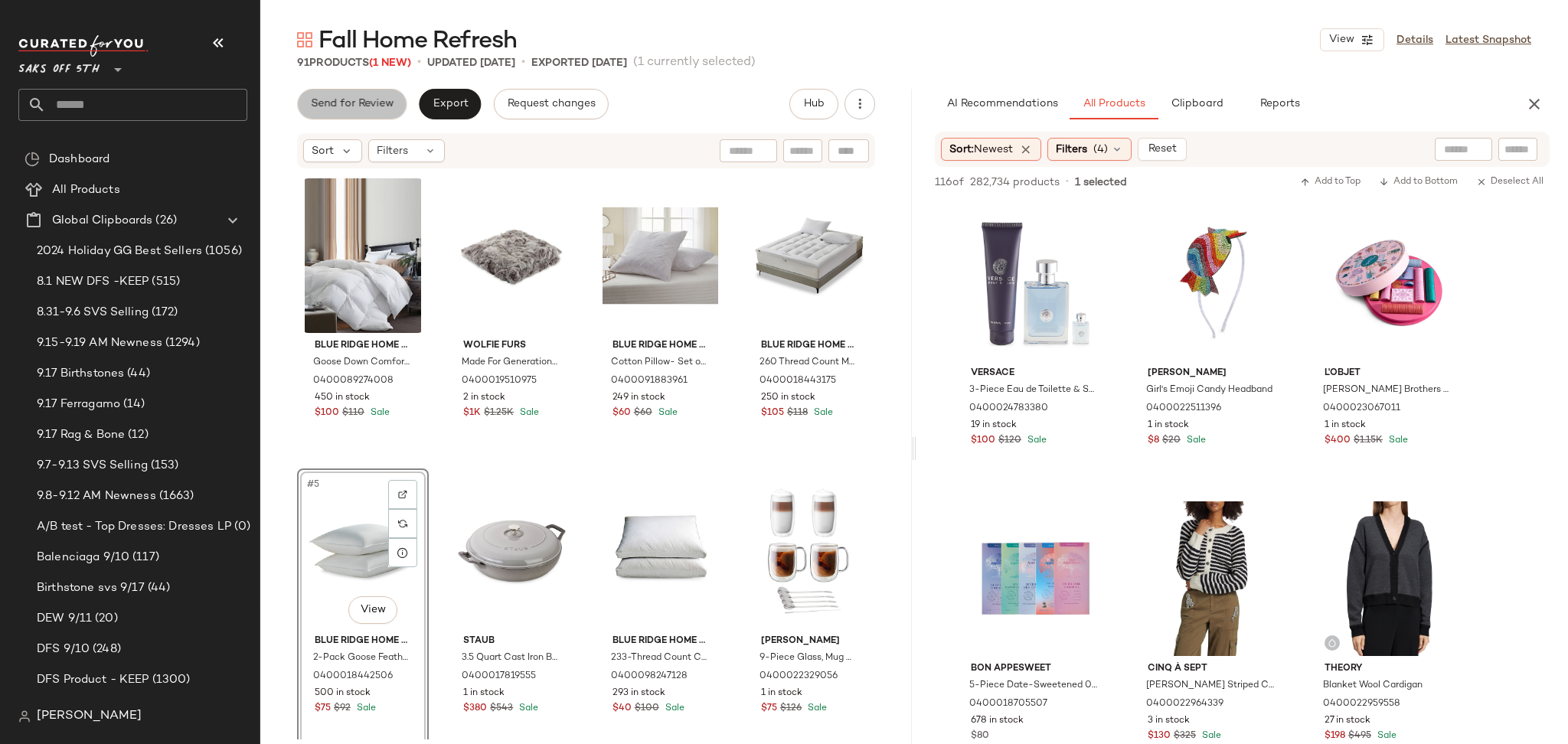
click at [384, 91] on button "Send for Review" at bounding box center [351, 104] width 110 height 30
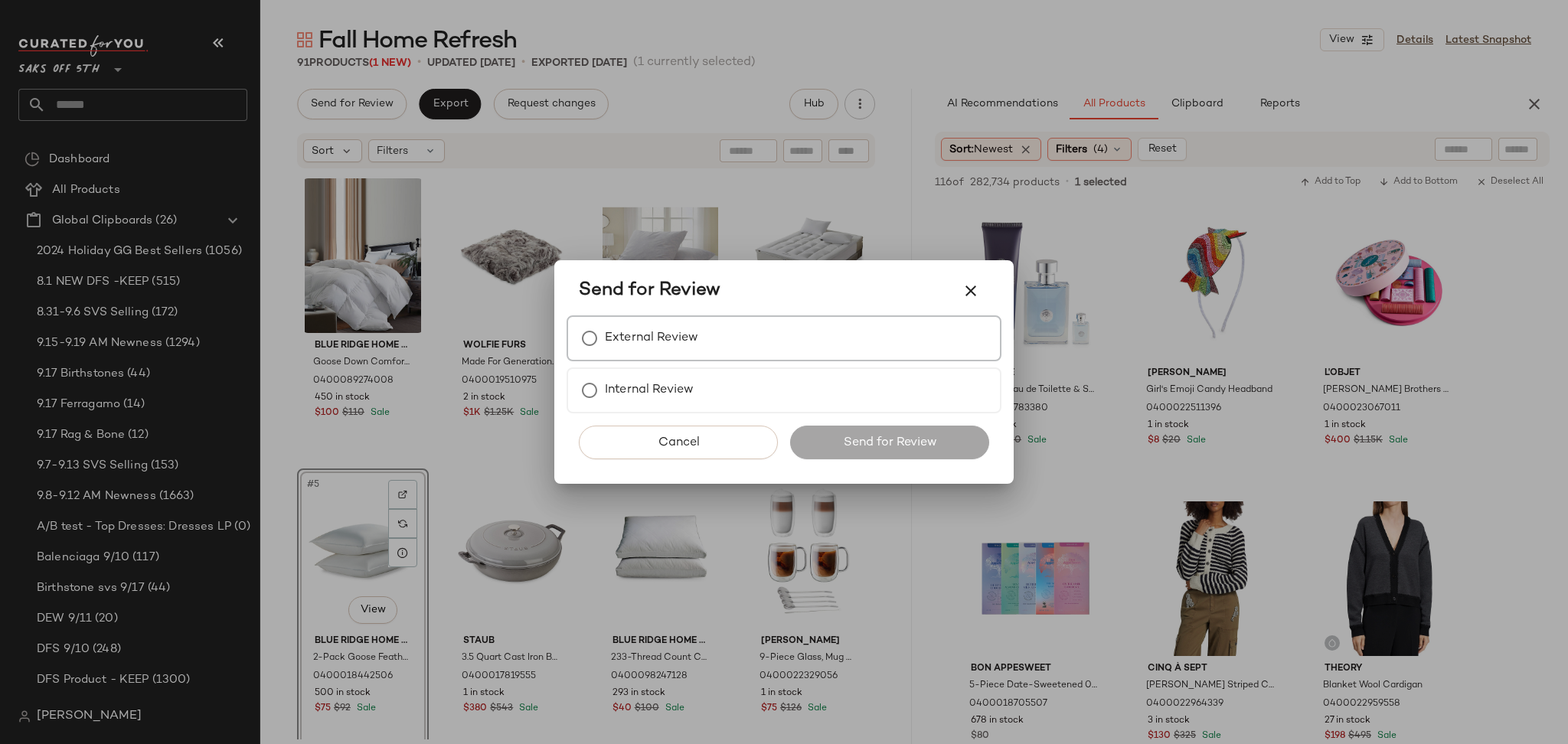
click at [755, 345] on div "External Review" at bounding box center [784, 338] width 435 height 46
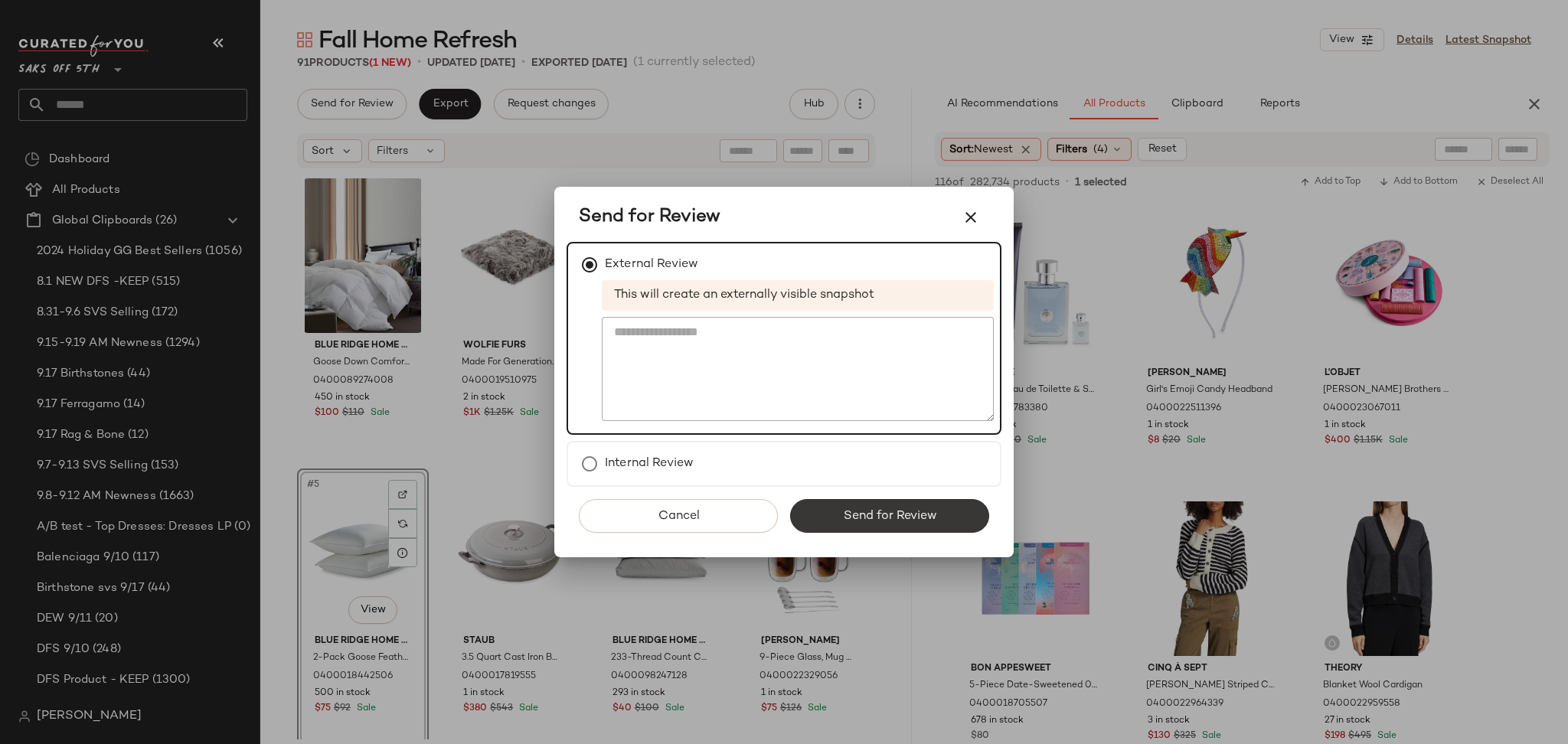
click at [862, 512] on span "Send for Review" at bounding box center [889, 516] width 94 height 14
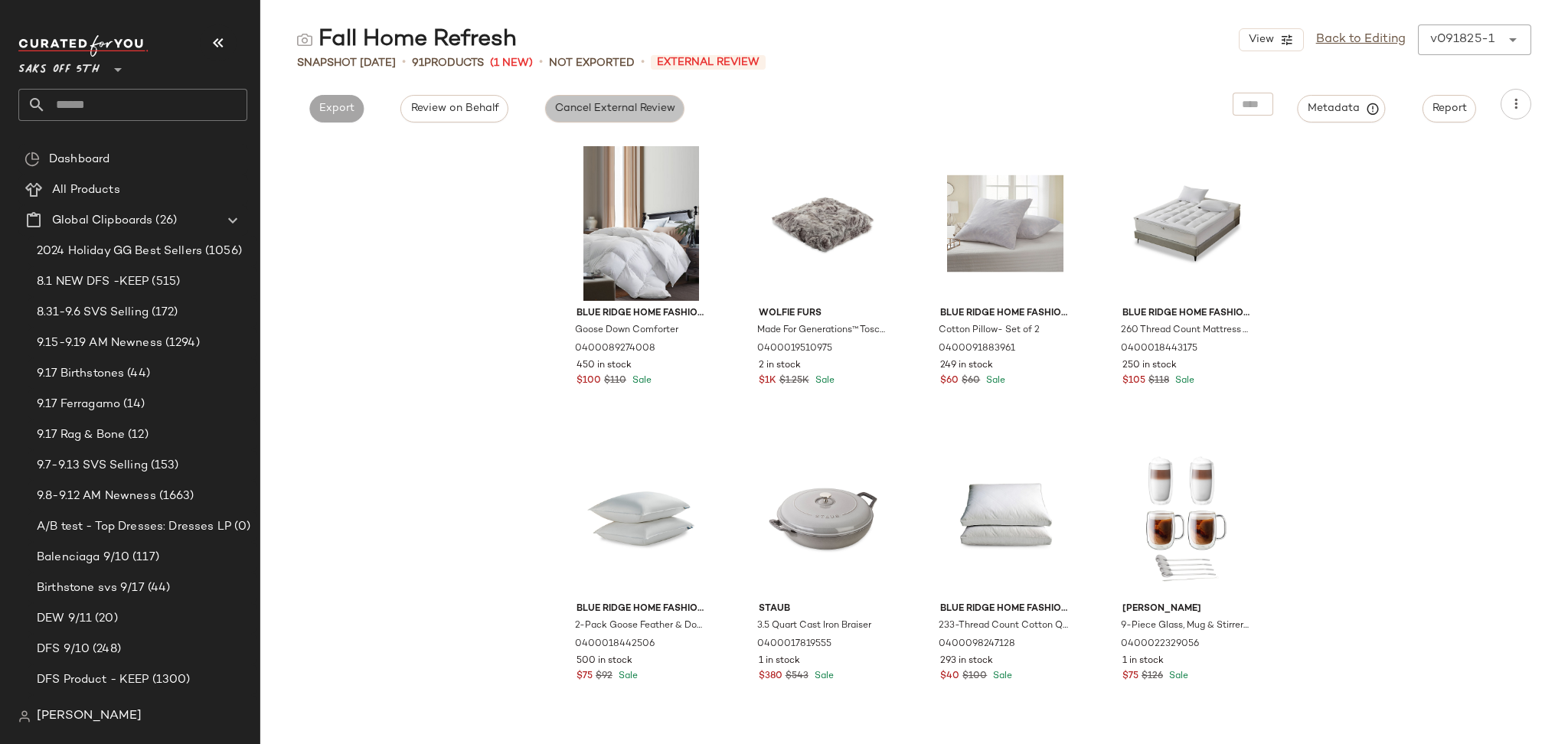
click at [591, 112] on span "Cancel External Review" at bounding box center [615, 109] width 121 height 12
click at [461, 115] on span "Export" at bounding box center [475, 109] width 36 height 12
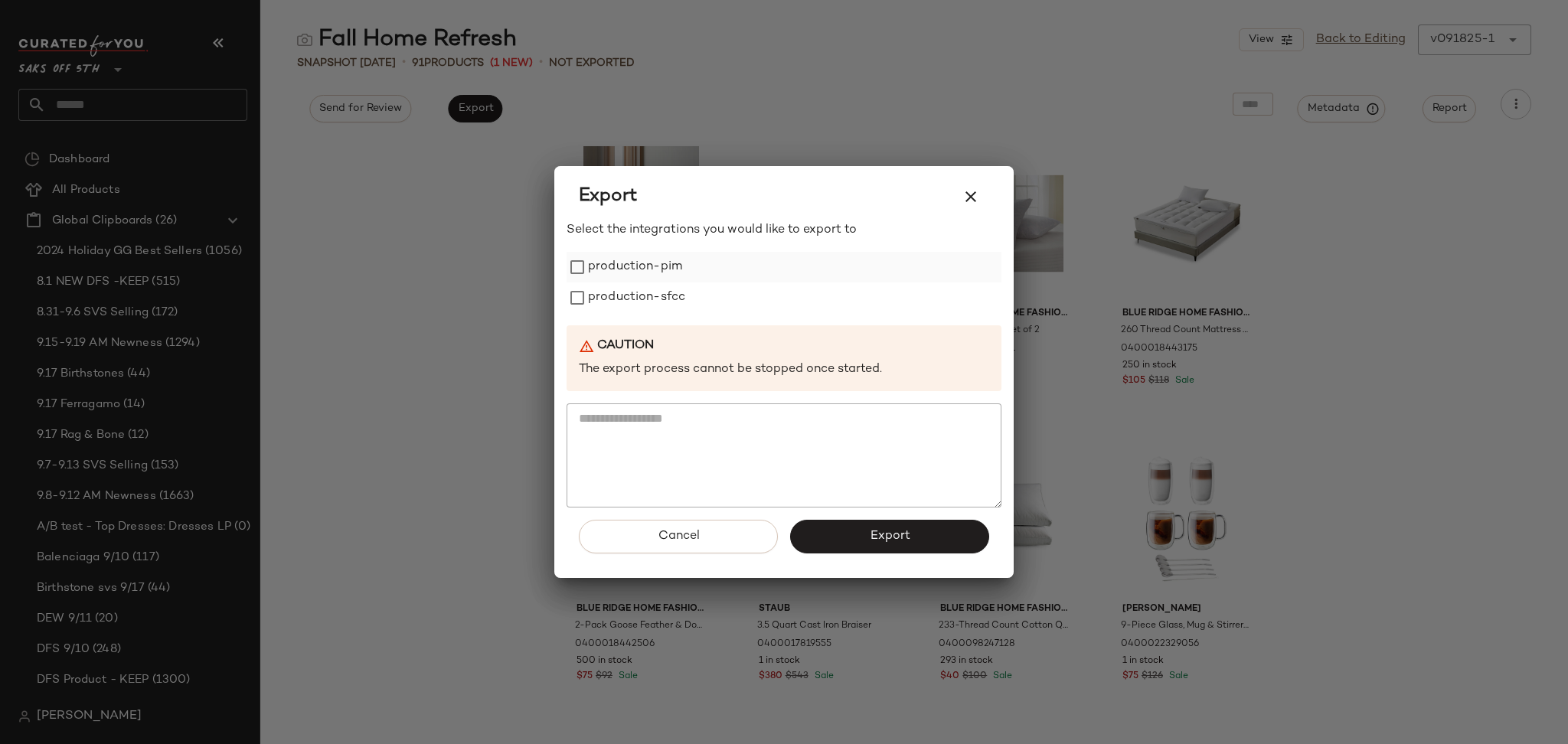
click at [636, 271] on label "production-pim" at bounding box center [635, 267] width 94 height 30
click at [637, 294] on label "production-sfcc" at bounding box center [636, 297] width 97 height 30
click at [851, 537] on button "Export" at bounding box center [889, 536] width 199 height 34
